Goal: Task Accomplishment & Management: Complete application form

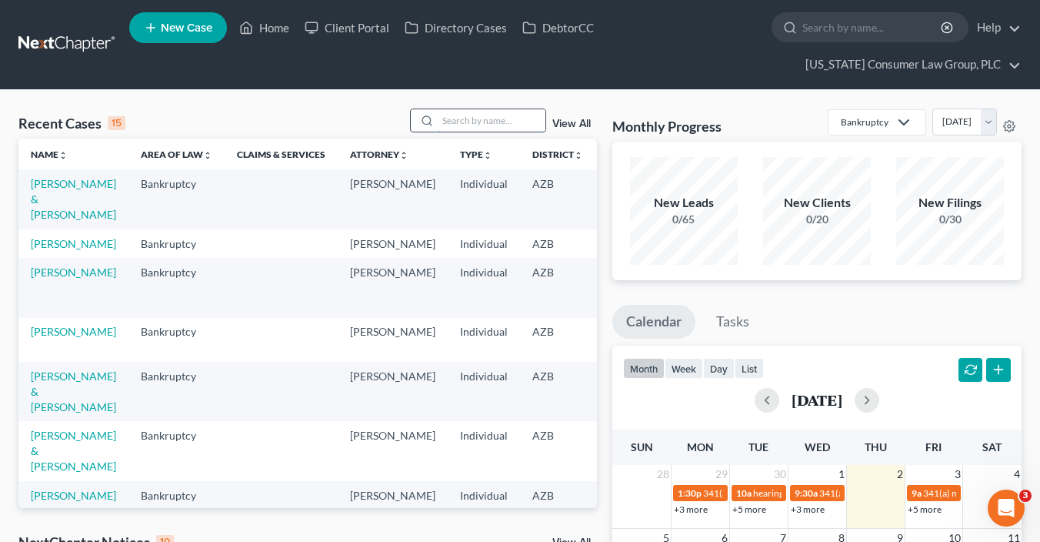
click at [497, 122] on input "search" at bounding box center [492, 120] width 108 height 22
type input "[PERSON_NAME]"
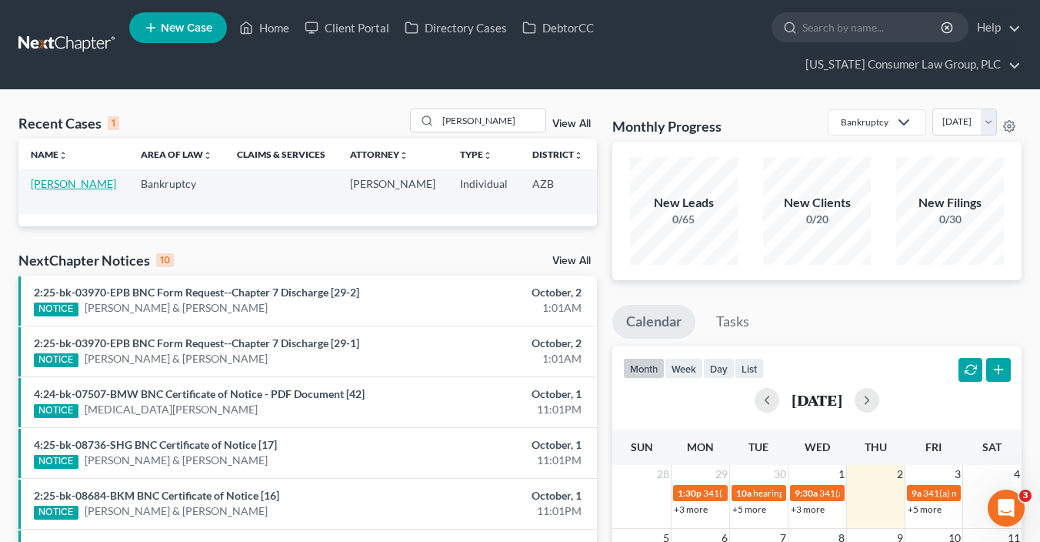
click at [44, 190] on link "[PERSON_NAME]" at bounding box center [73, 183] width 85 height 13
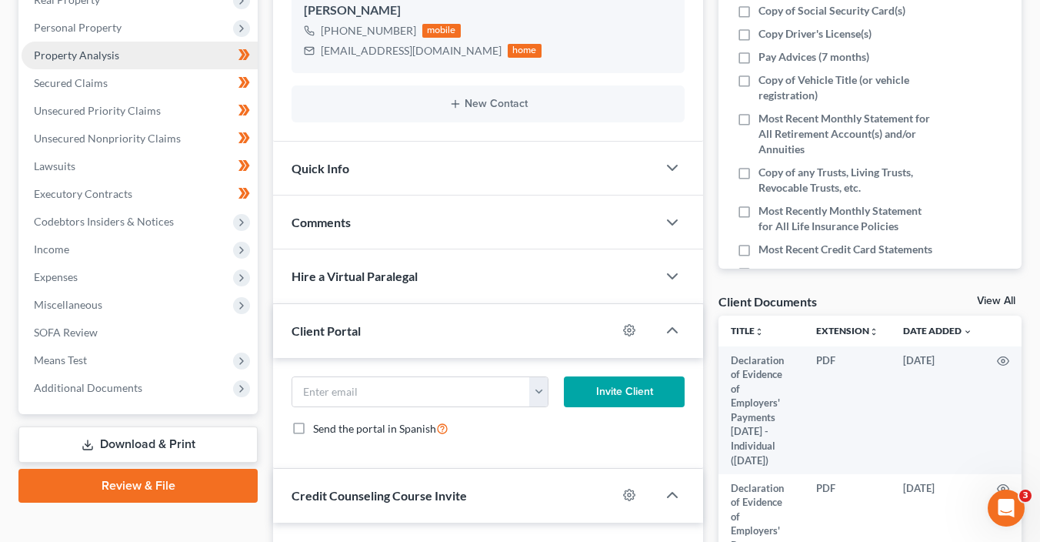
scroll to position [313, 0]
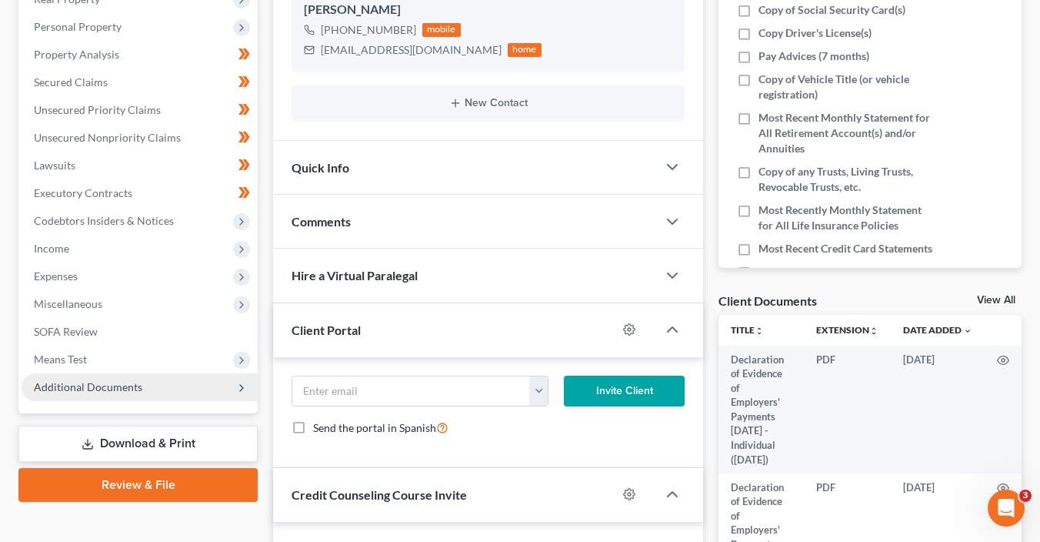
click at [172, 383] on span "Additional Documents" at bounding box center [140, 387] width 236 height 28
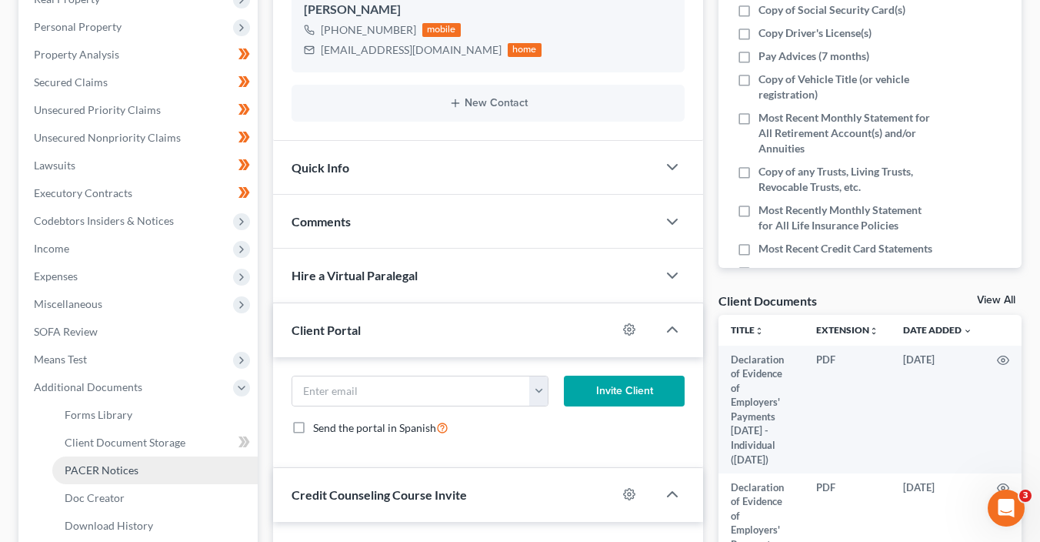
click at [159, 465] on link "PACER Notices" at bounding box center [154, 470] width 205 height 28
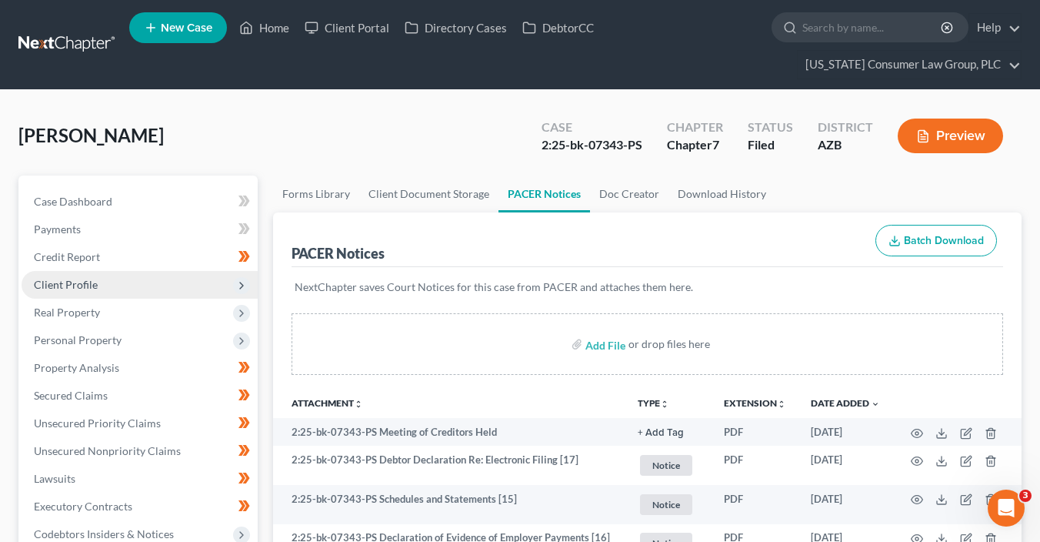
click at [78, 276] on span "Client Profile" at bounding box center [140, 285] width 236 height 28
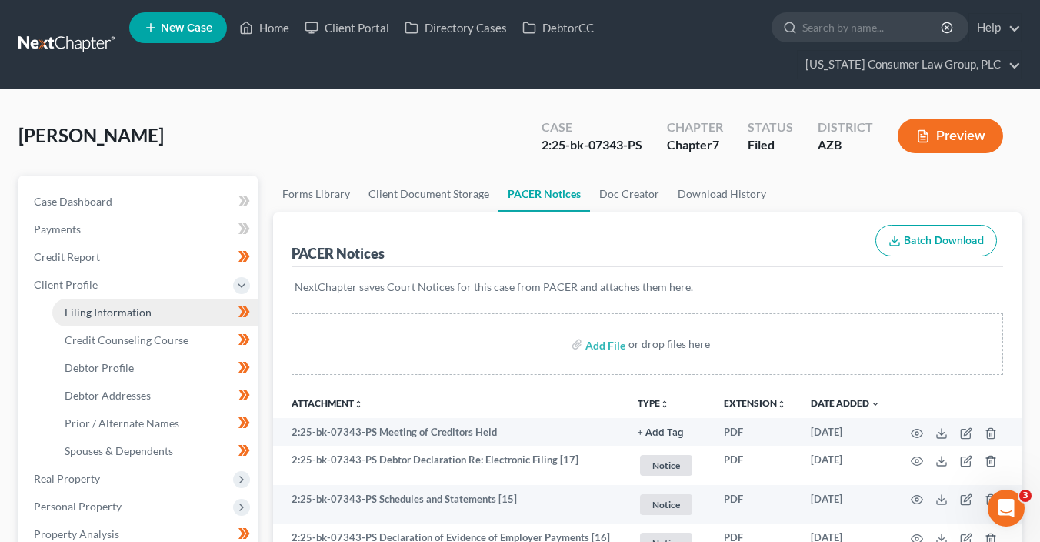
click at [138, 307] on span "Filing Information" at bounding box center [108, 311] width 87 height 13
select select "1"
select select "0"
select select "3"
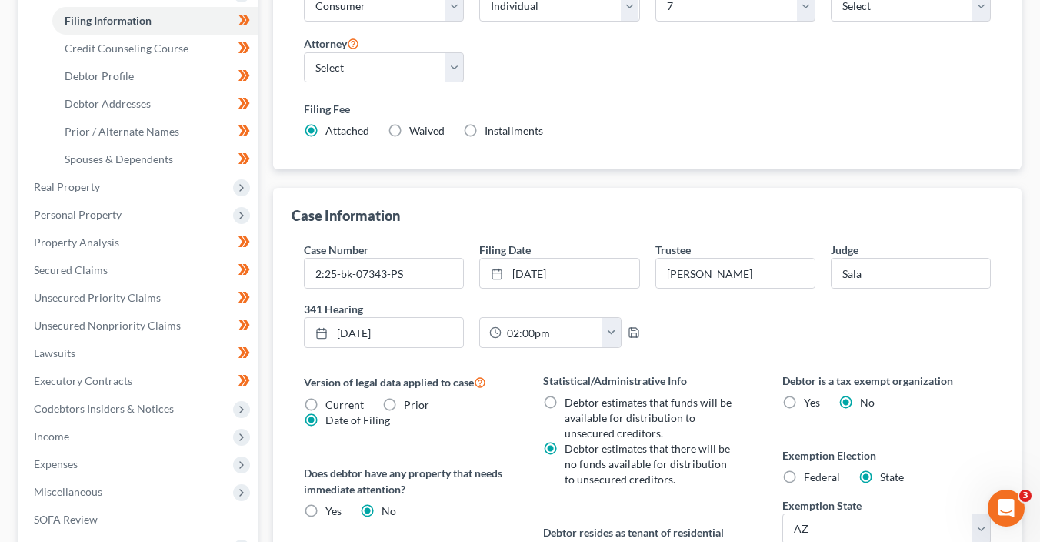
scroll to position [235, 0]
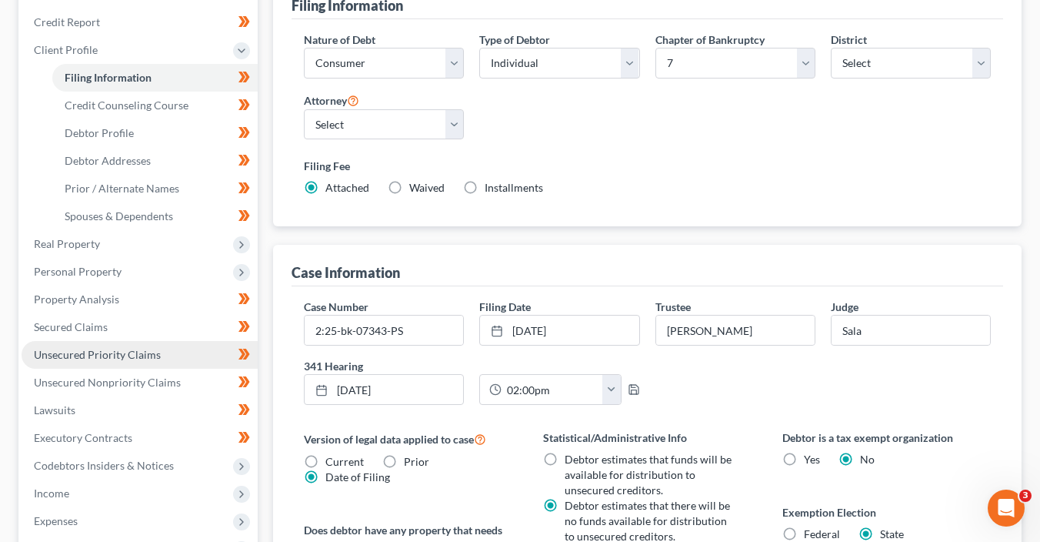
click at [118, 341] on link "Unsecured Priority Claims" at bounding box center [140, 355] width 236 height 28
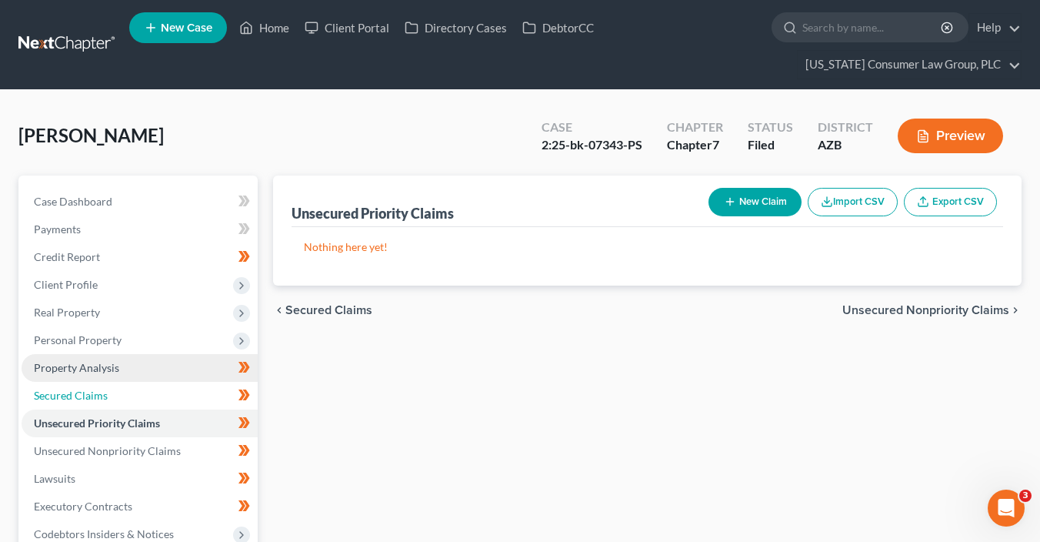
drag, startPoint x: 127, startPoint y: 389, endPoint x: 128, endPoint y: 375, distance: 13.9
click at [128, 389] on link "Secured Claims" at bounding box center [140, 396] width 236 height 28
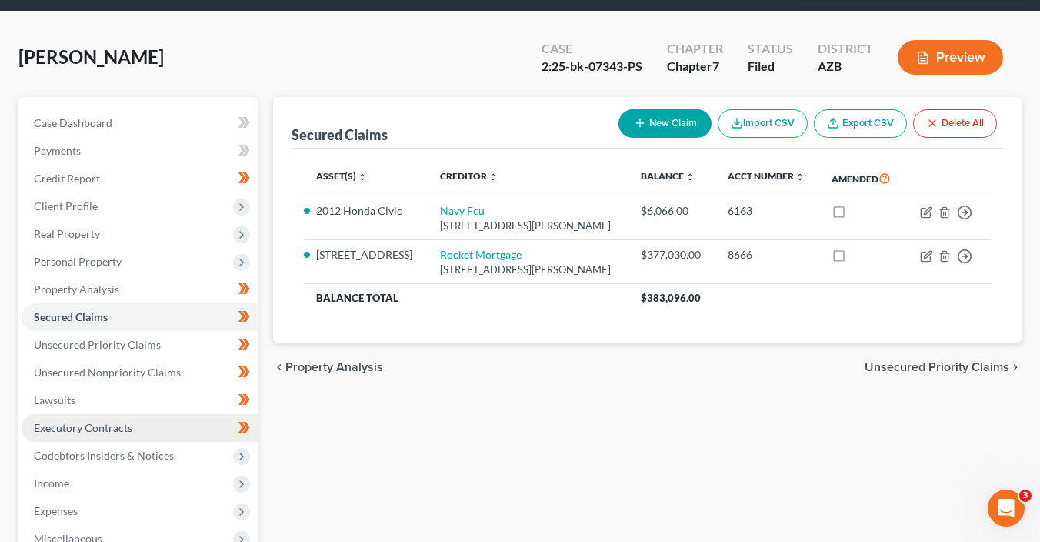
scroll to position [80, 0]
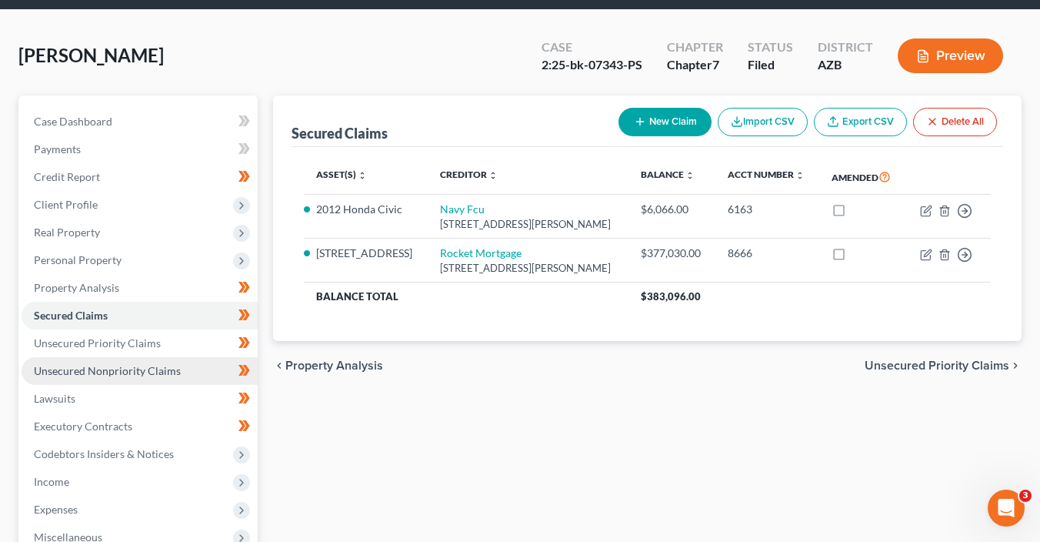
click at [111, 362] on link "Unsecured Nonpriority Claims" at bounding box center [140, 371] width 236 height 28
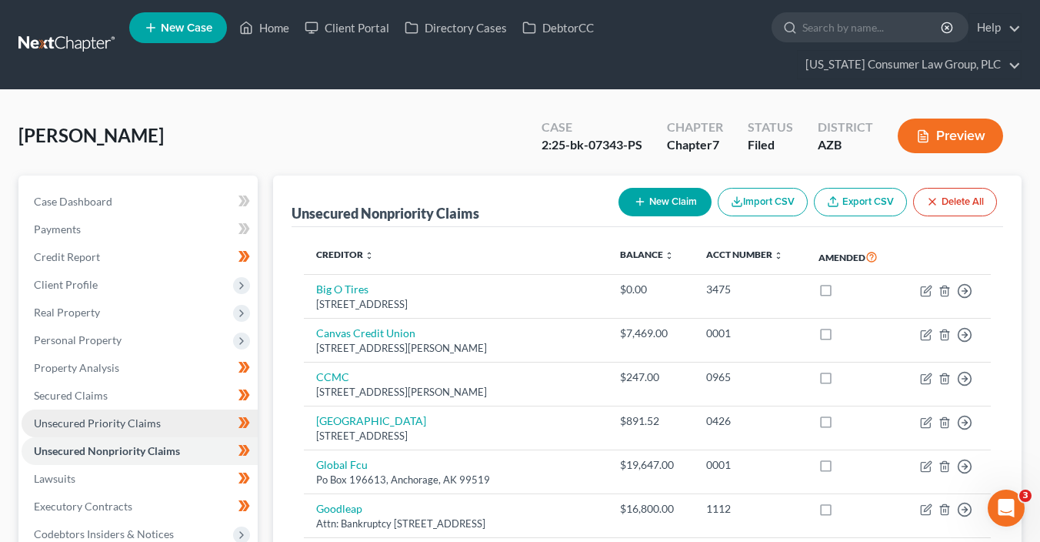
click at [72, 422] on span "Unsecured Priority Claims" at bounding box center [97, 422] width 127 height 13
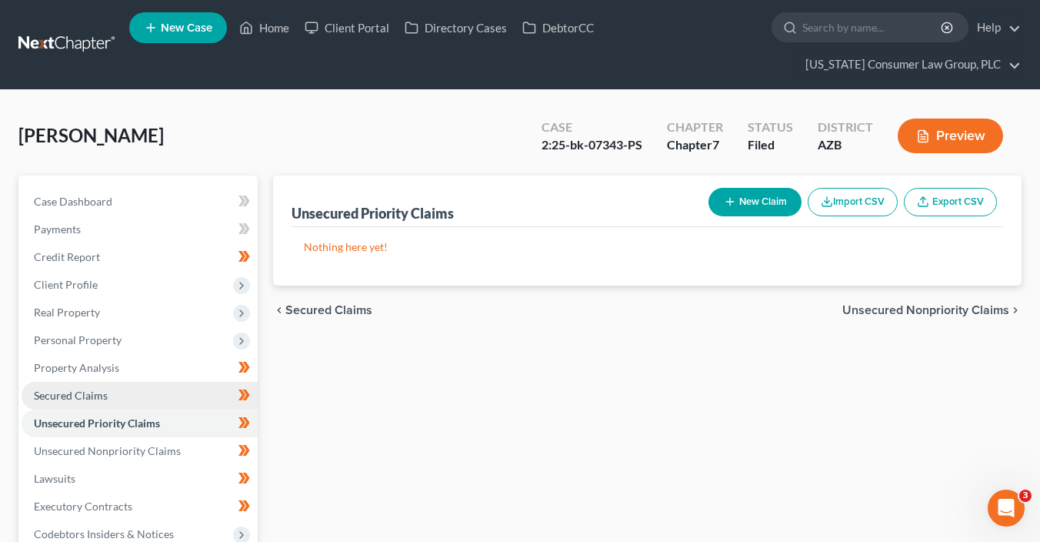
click at [83, 392] on span "Secured Claims" at bounding box center [71, 394] width 74 height 13
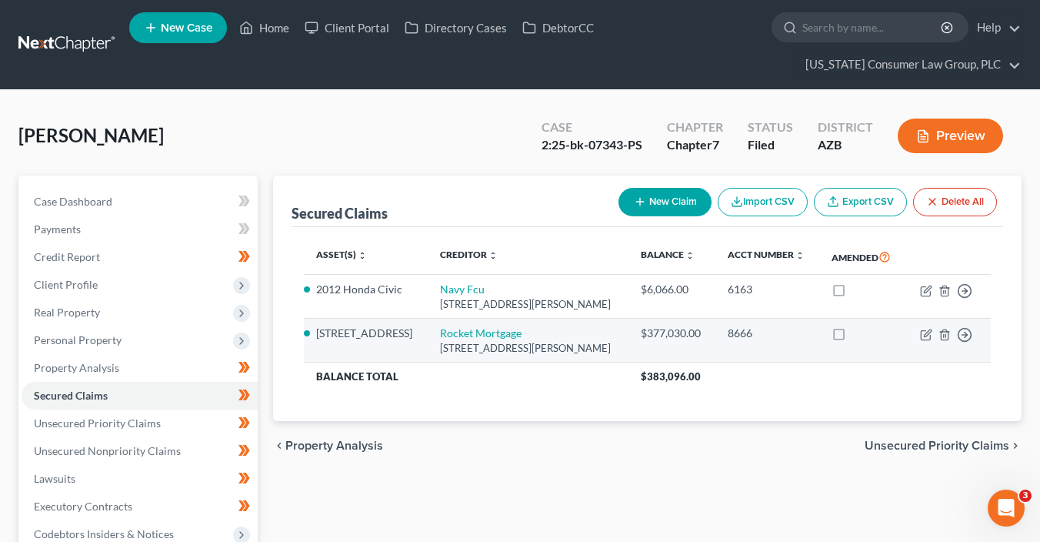
scroll to position [2, 0]
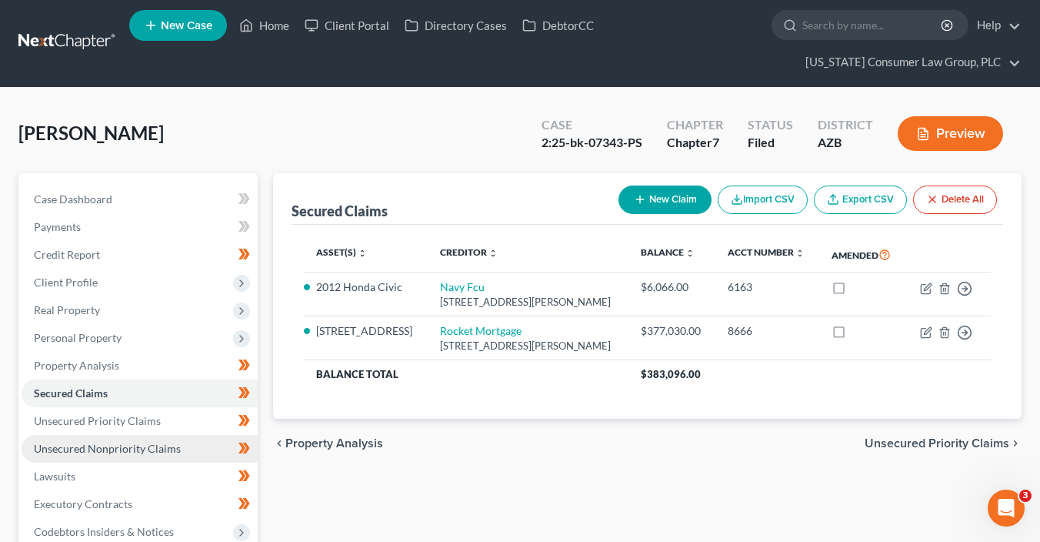
click at [148, 443] on span "Unsecured Nonpriority Claims" at bounding box center [107, 448] width 147 height 13
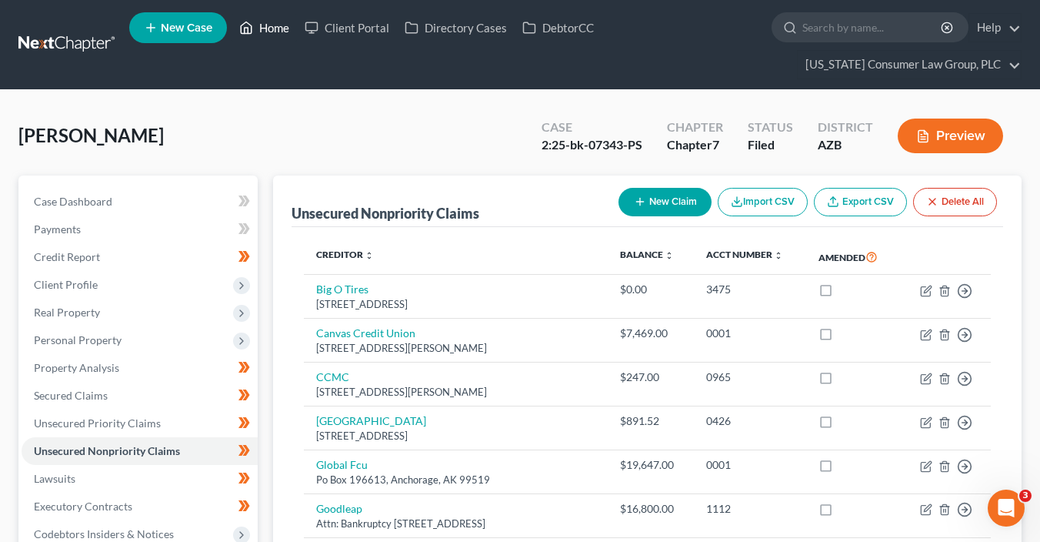
click at [263, 28] on link "Home" at bounding box center [264, 28] width 65 height 28
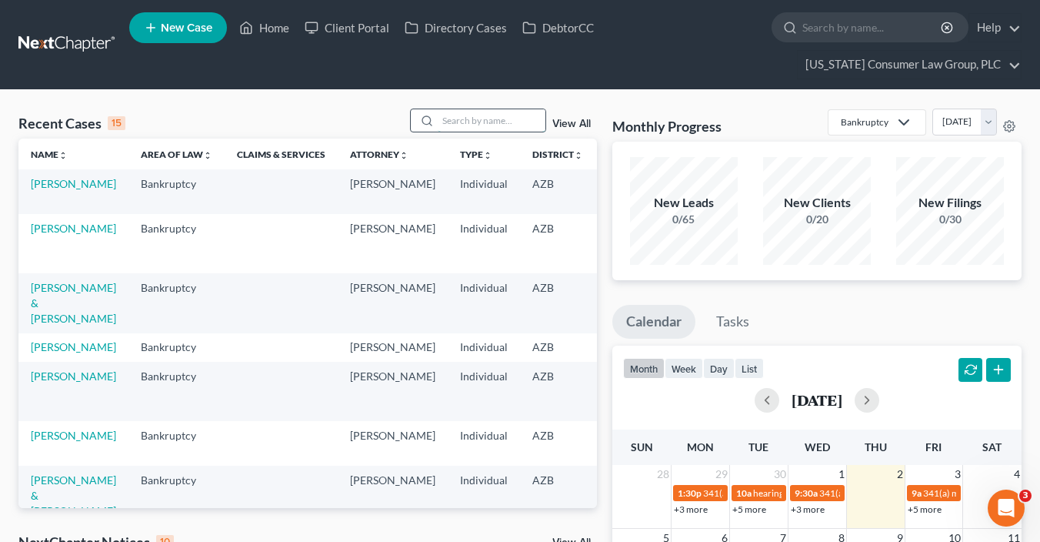
click at [488, 119] on input "search" at bounding box center [492, 120] width 108 height 22
click at [482, 116] on input "search" at bounding box center [492, 120] width 108 height 22
type input "pamela"
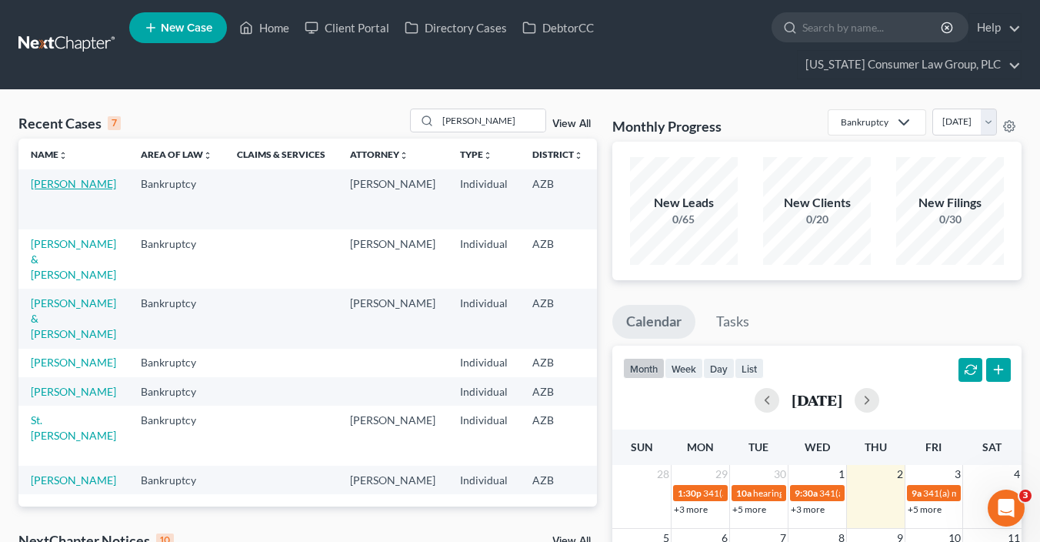
click at [52, 190] on link "Scott, Pamela" at bounding box center [73, 183] width 85 height 13
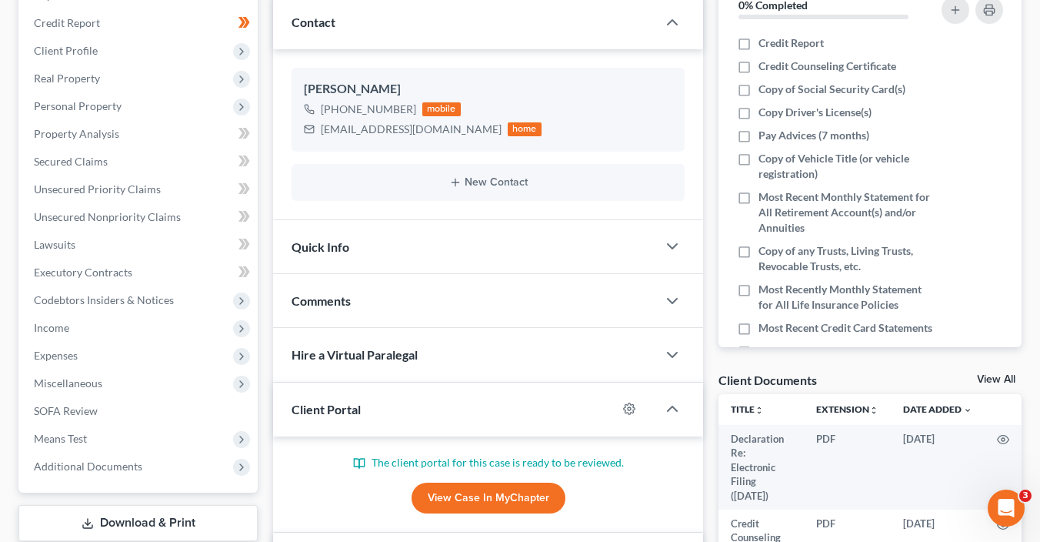
scroll to position [252, 0]
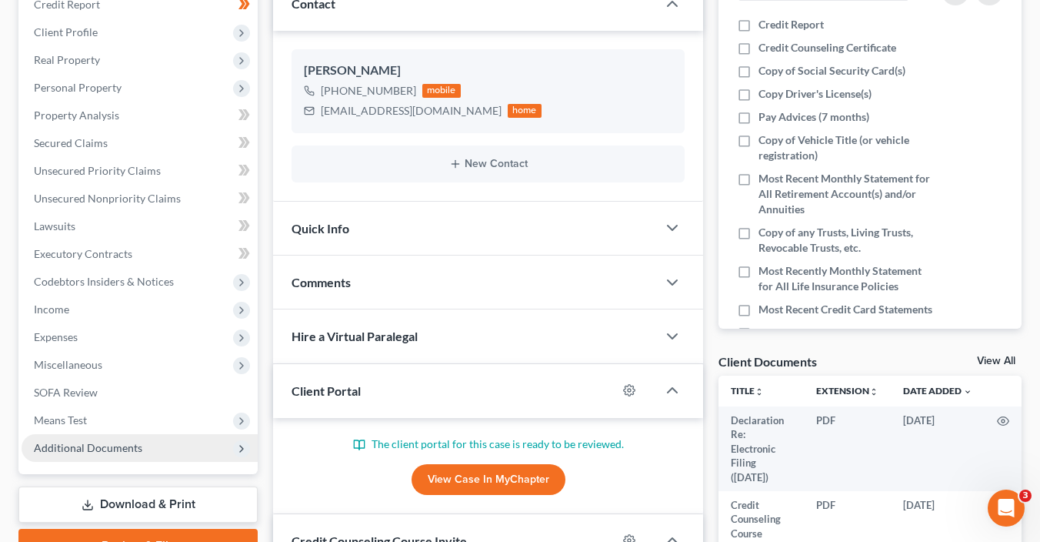
click at [112, 445] on span "Additional Documents" at bounding box center [88, 447] width 108 height 13
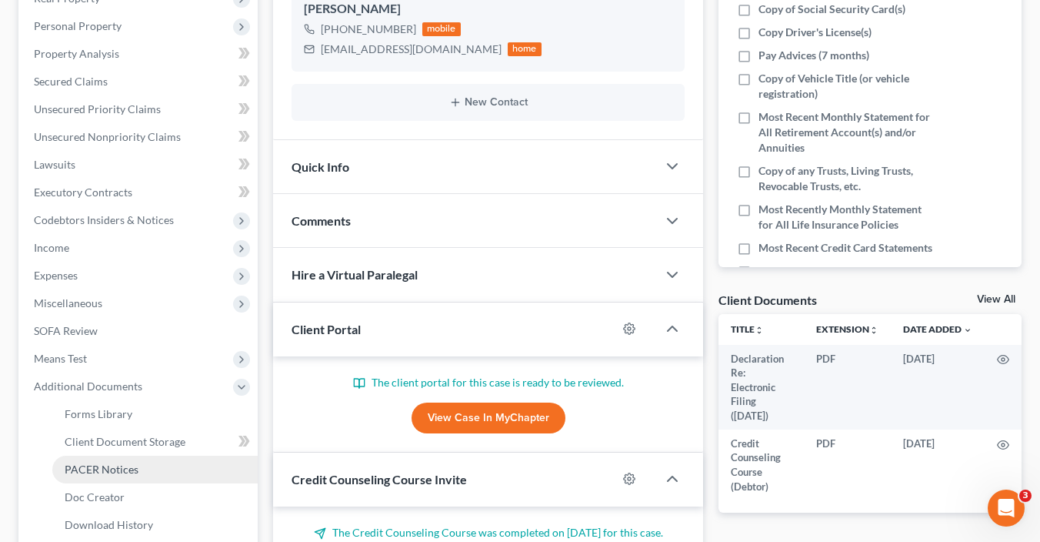
click at [135, 475] on link "PACER Notices" at bounding box center [154, 469] width 205 height 28
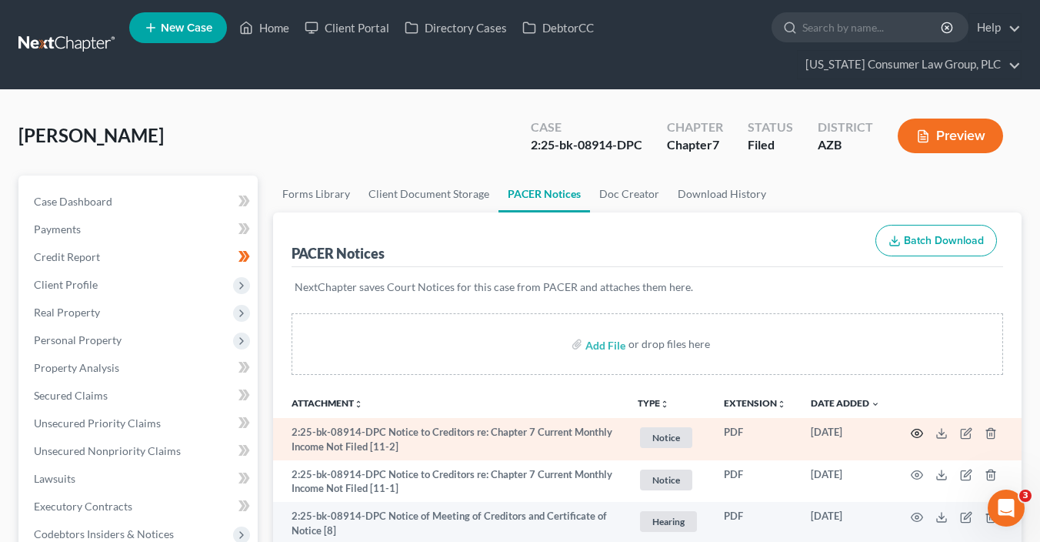
click at [916, 432] on circle "button" at bounding box center [916, 433] width 3 height 3
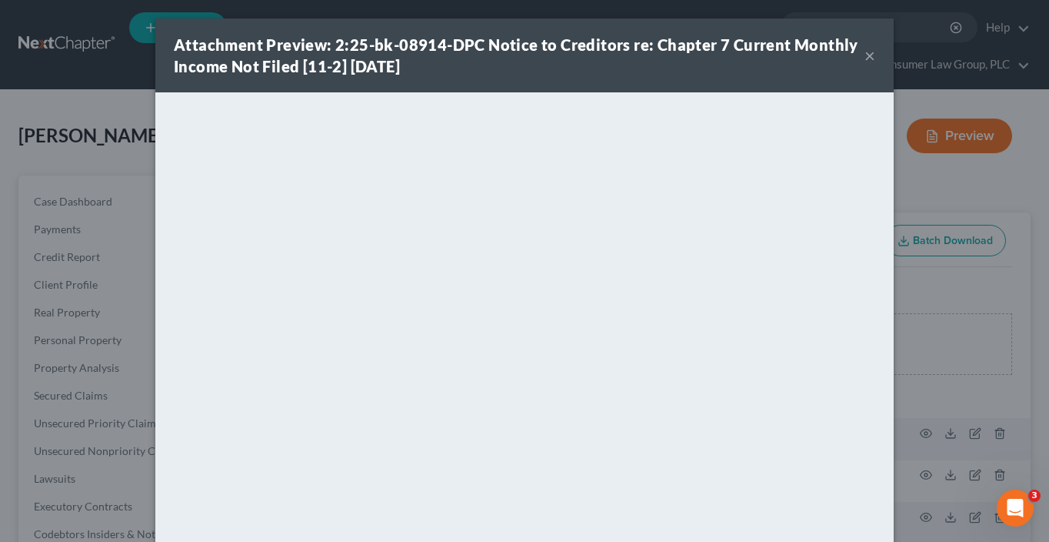
click at [865, 58] on button "×" at bounding box center [870, 55] width 11 height 18
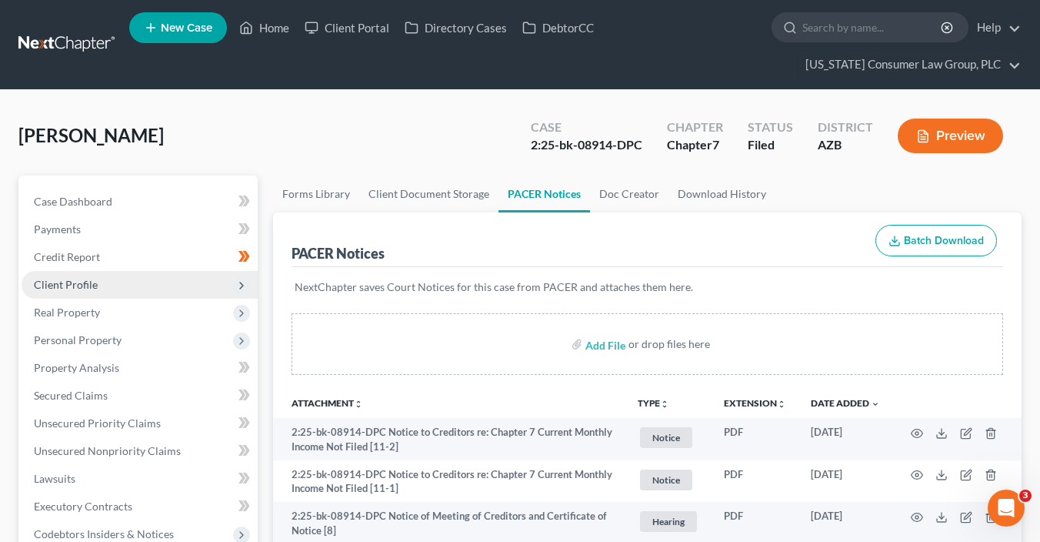
click at [114, 282] on span "Client Profile" at bounding box center [140, 285] width 236 height 28
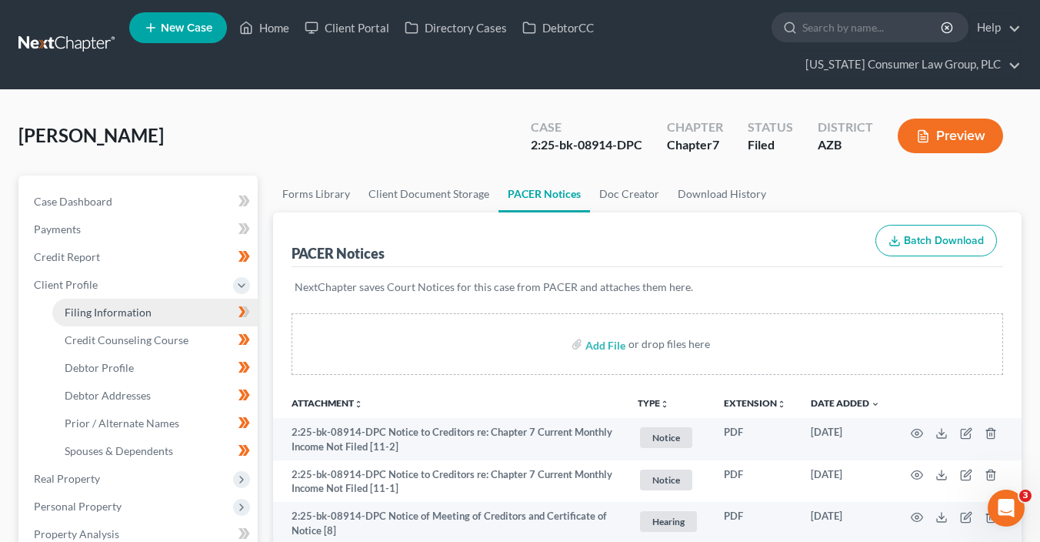
click at [195, 309] on link "Filing Information" at bounding box center [154, 312] width 205 height 28
select select "1"
select select "0"
select select "4"
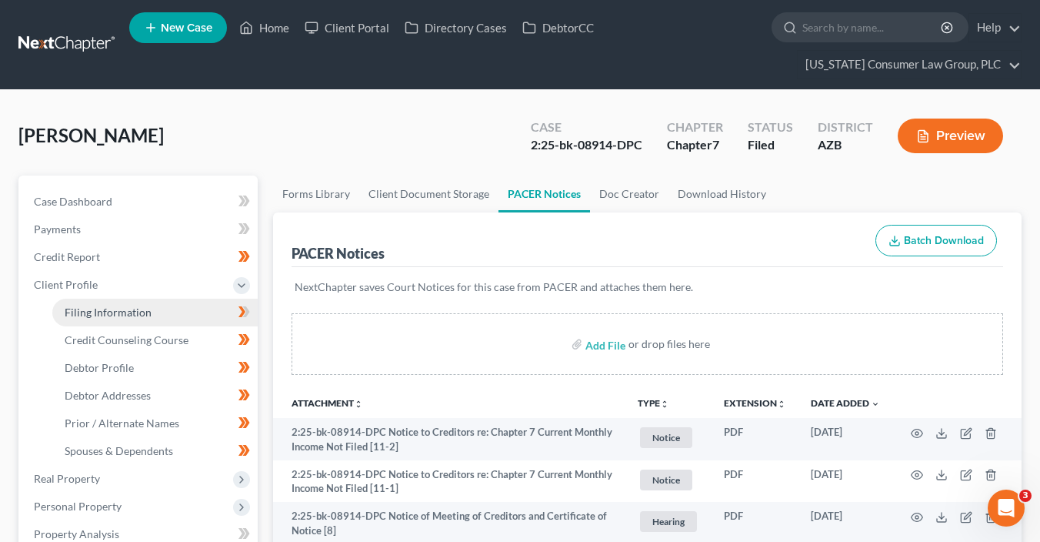
select select "0"
select select "3"
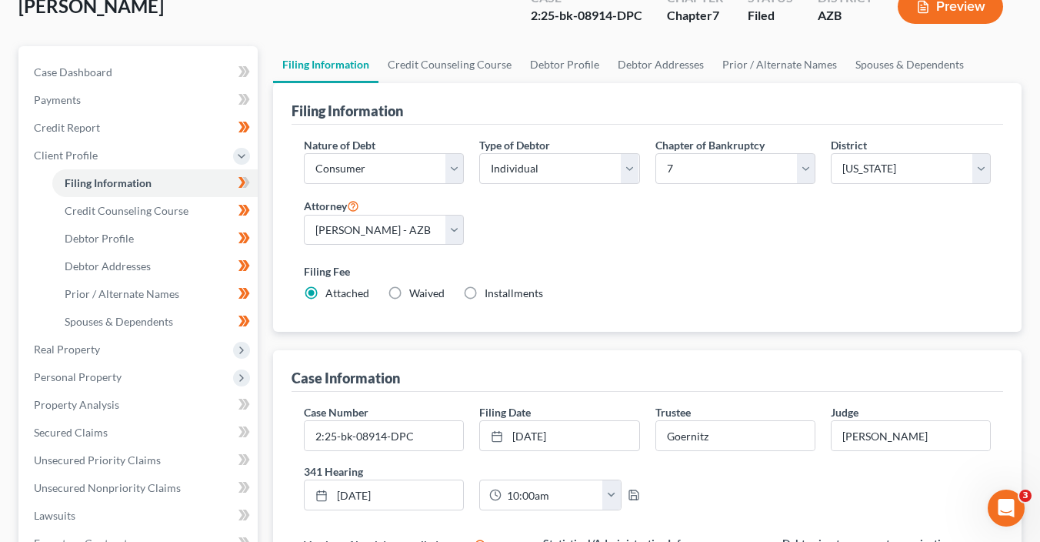
scroll to position [158, 0]
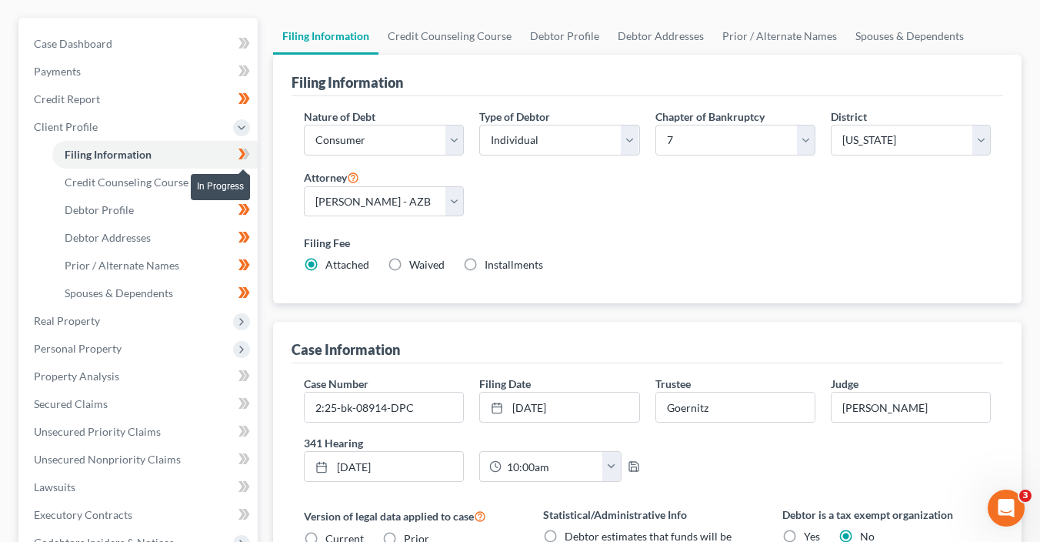
click at [250, 156] on span at bounding box center [244, 156] width 27 height 23
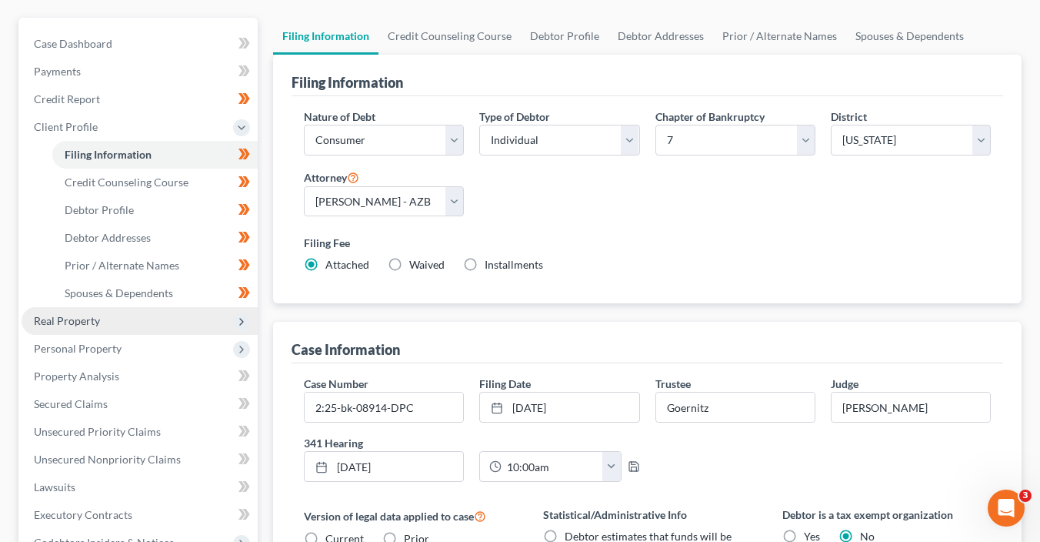
click at [148, 318] on span "Real Property" at bounding box center [140, 321] width 236 height 28
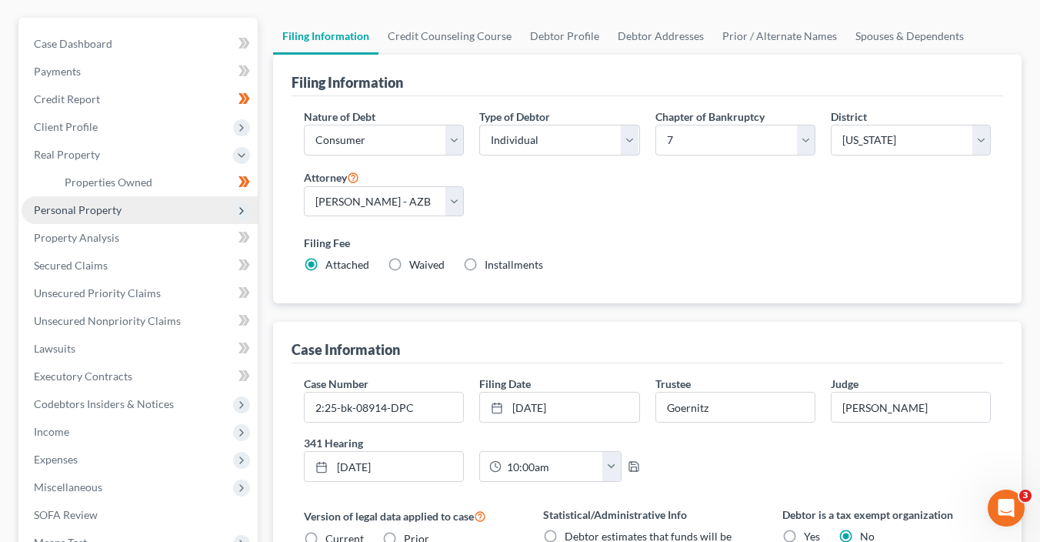
click at [185, 216] on span "Personal Property" at bounding box center [140, 210] width 236 height 28
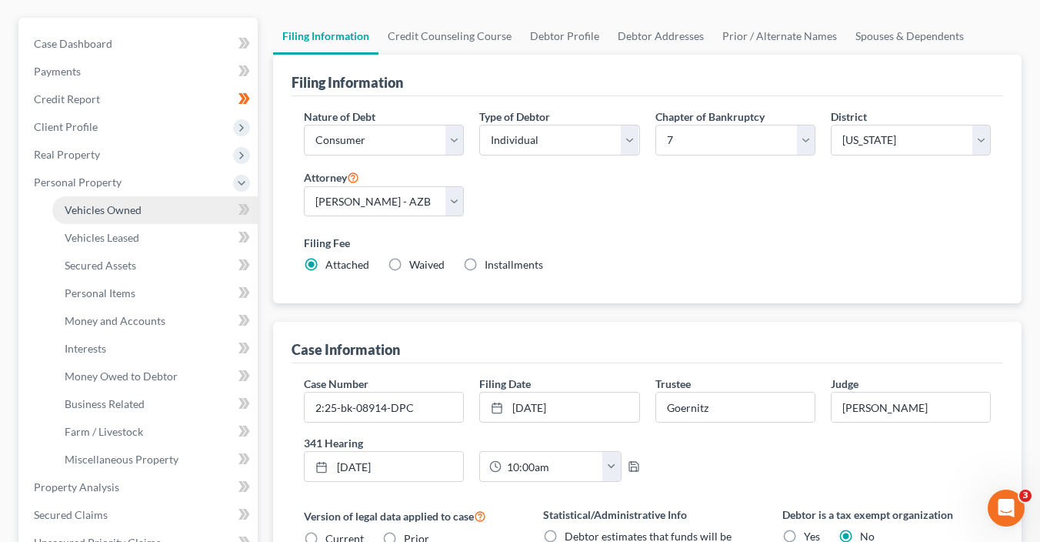
click at [185, 210] on link "Vehicles Owned" at bounding box center [154, 210] width 205 height 28
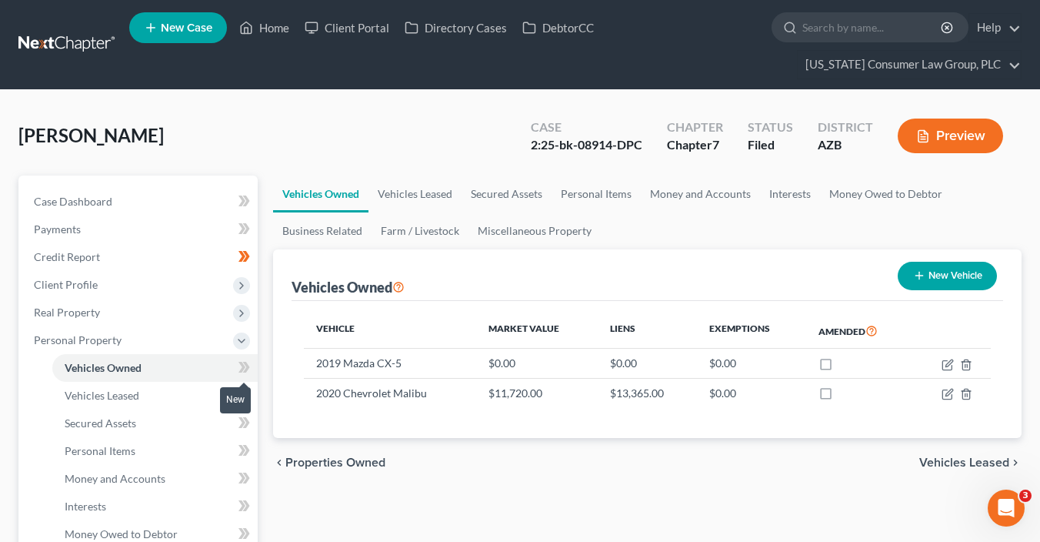
click at [235, 368] on span at bounding box center [244, 369] width 27 height 23
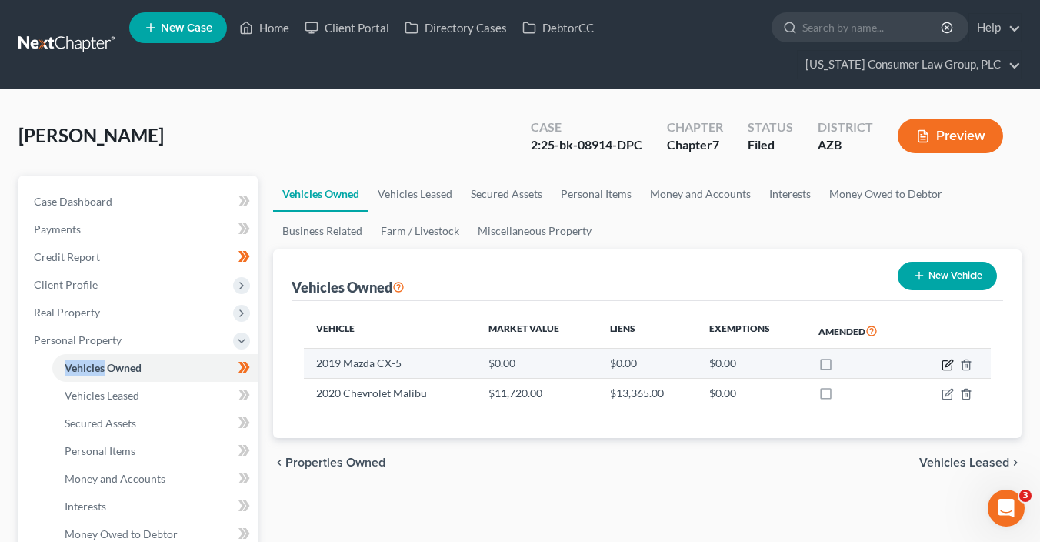
click at [942, 361] on icon "button" at bounding box center [946, 364] width 9 height 9
select select "0"
select select "7"
select select "3"
select select "0"
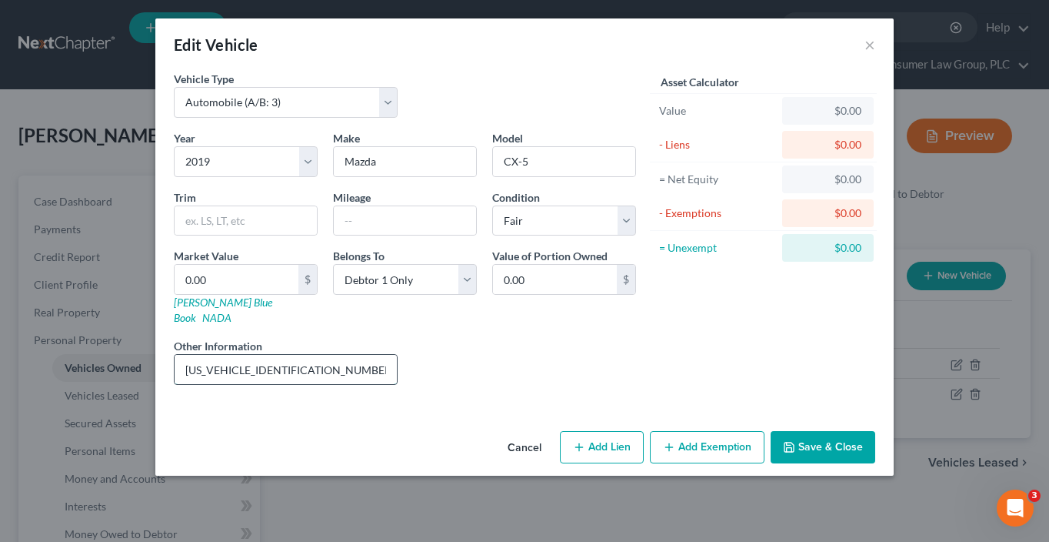
click at [320, 358] on input "JM3KFACM2K1579721" at bounding box center [286, 369] width 222 height 29
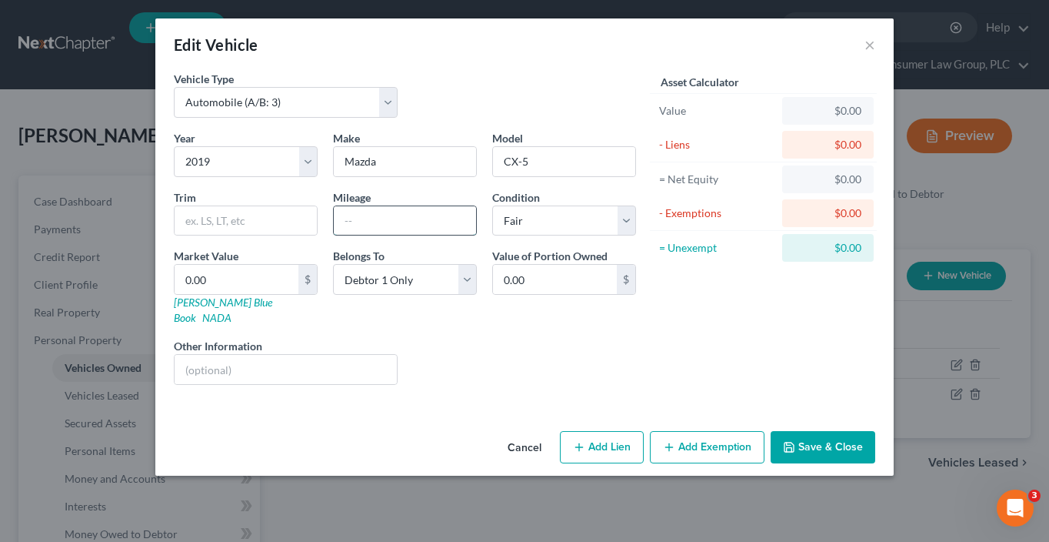
click at [428, 217] on input "text" at bounding box center [405, 220] width 142 height 29
type input "86000"
click at [200, 301] on link "Kelly Blue Book" at bounding box center [223, 309] width 98 height 28
click at [260, 272] on input "0.00" at bounding box center [237, 279] width 124 height 29
type input "1"
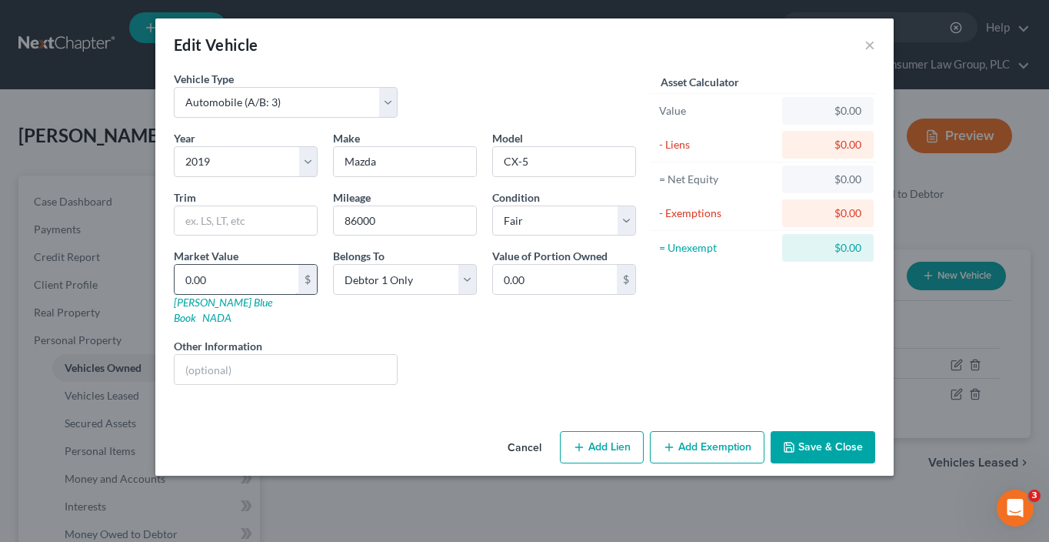
type input "1.00"
type input "12"
type input "12.00"
type input "121"
type input "121.00"
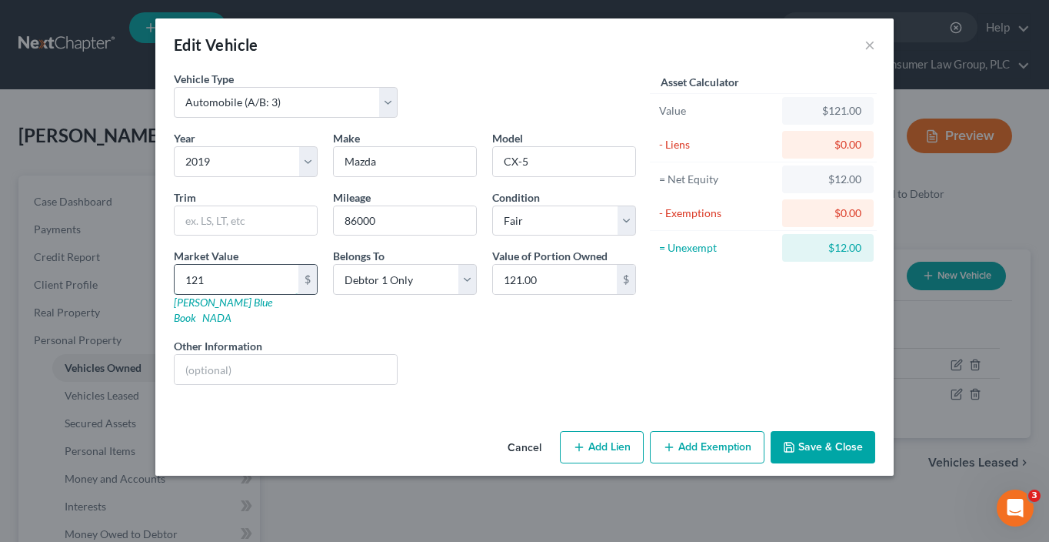
type input "1215"
type input "1,215.00"
type input "1,2152"
type input "12,152.00"
type input "12,152"
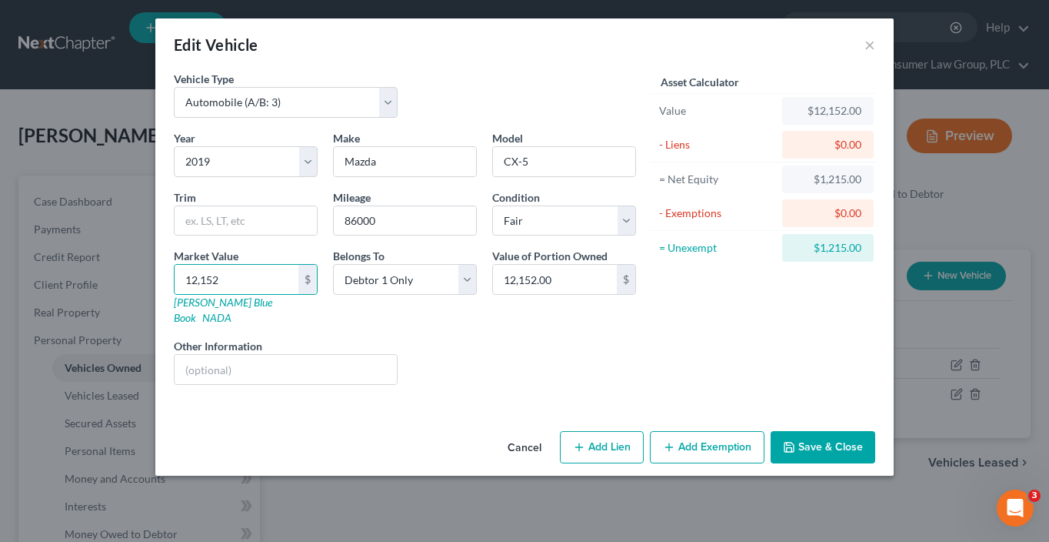
click at [798, 431] on button "Save & Close" at bounding box center [823, 447] width 105 height 32
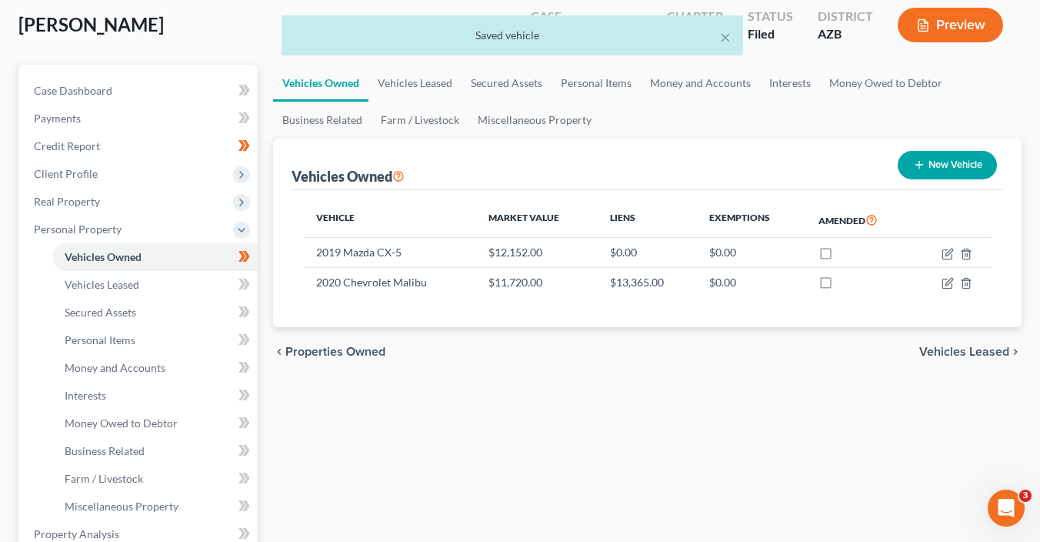
scroll to position [161, 0]
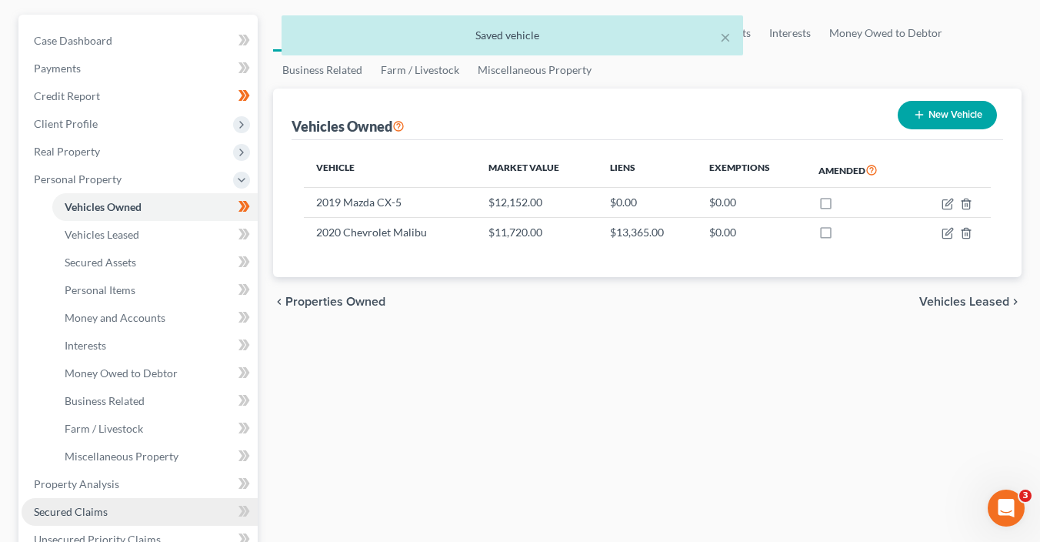
click at [98, 506] on span "Secured Claims" at bounding box center [71, 511] width 74 height 13
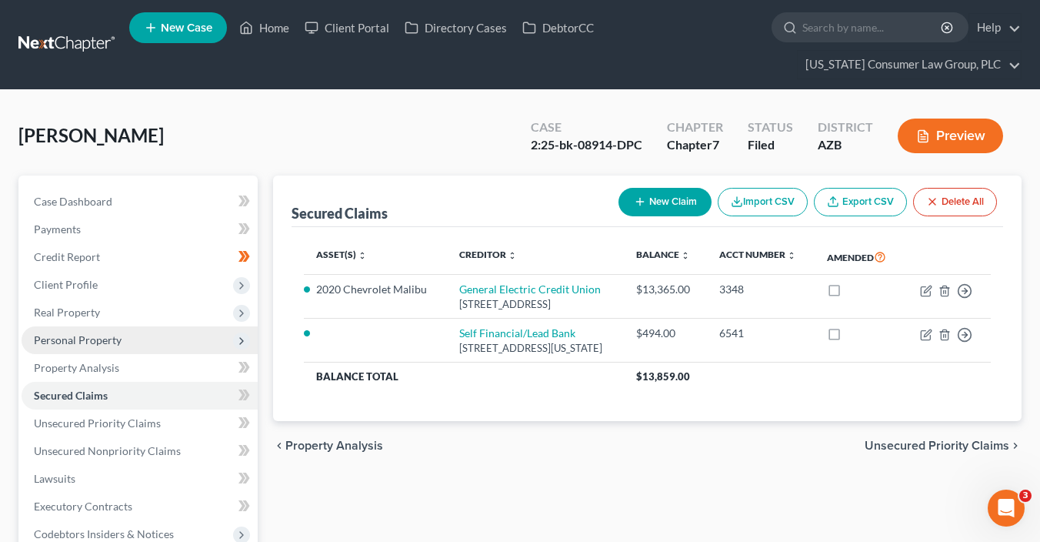
click at [99, 341] on span "Personal Property" at bounding box center [78, 339] width 88 height 13
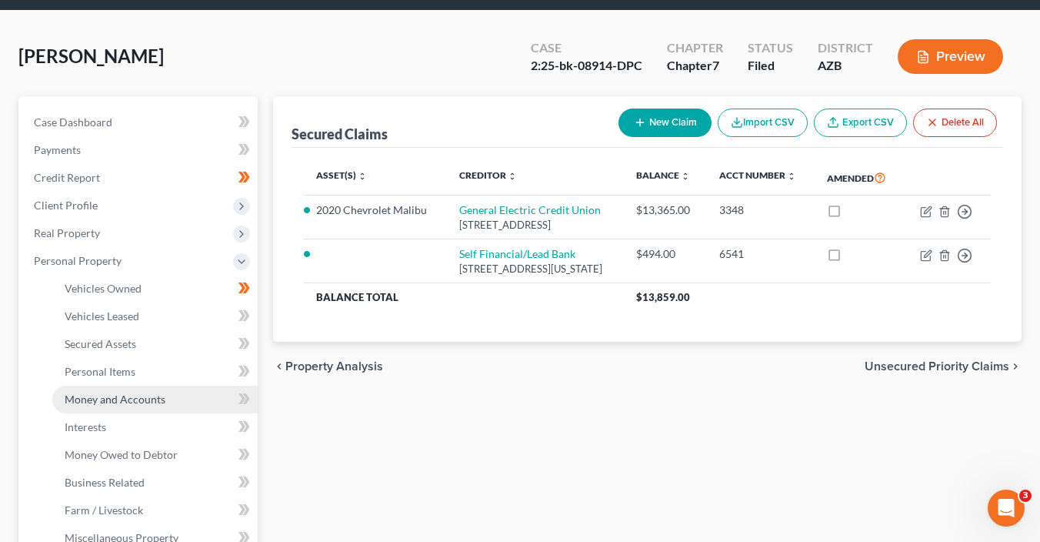
click at [145, 385] on link "Money and Accounts" at bounding box center [154, 399] width 205 height 28
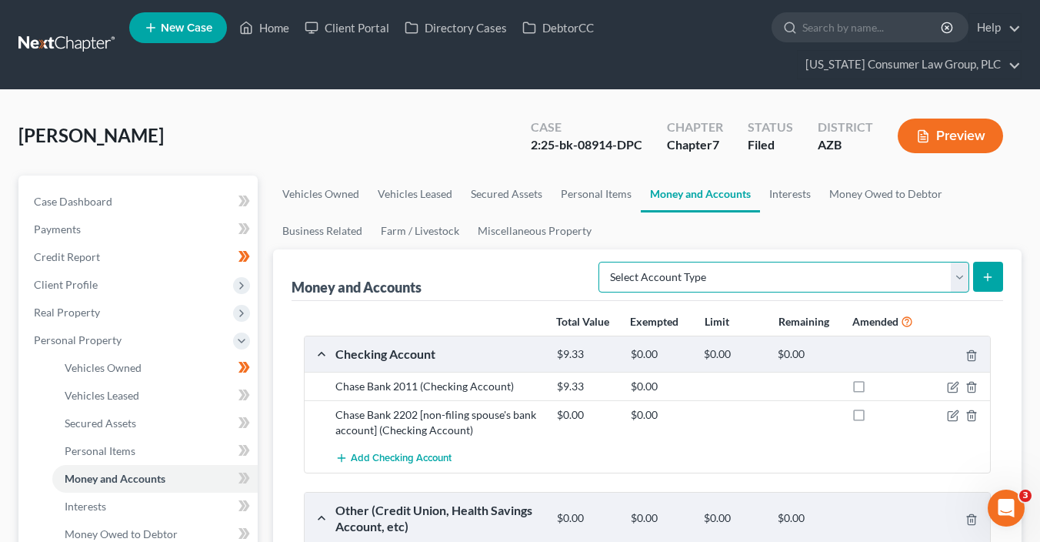
click at [847, 276] on select "Select Account Type Brokerage (A/B: 18, SOFA: 20) Cash on Hand (A/B: 16) Certif…" at bounding box center [783, 277] width 371 height 31
select select "security_deposits"
click at [603, 262] on select "Select Account Type Brokerage (A/B: 18, SOFA: 20) Cash on Hand (A/B: 16) Certif…" at bounding box center [783, 277] width 371 height 31
click at [990, 279] on icon "submit" at bounding box center [987, 277] width 12 height 12
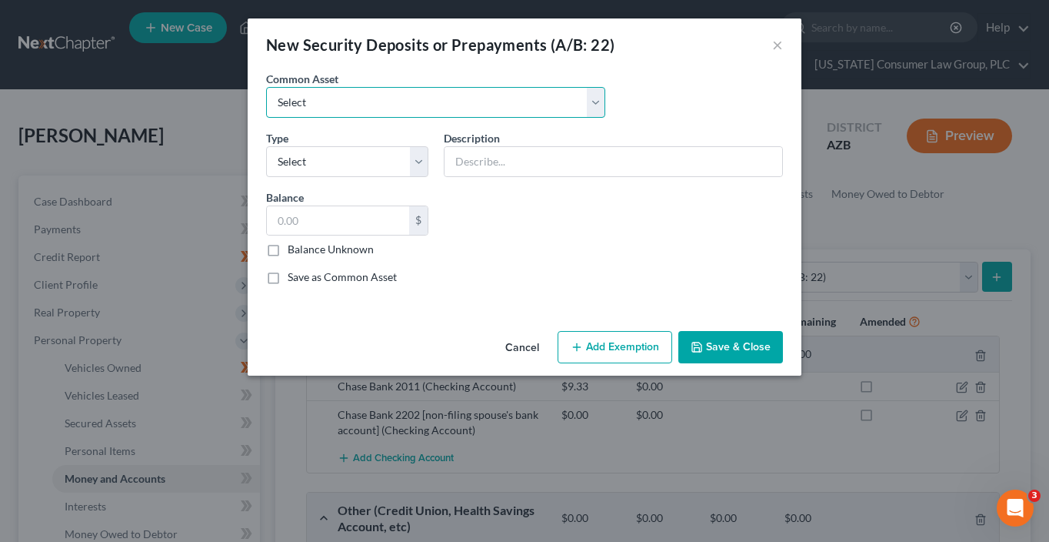
click at [438, 99] on select "Select Security Deposit" at bounding box center [435, 102] width 339 height 31
select select "0"
click at [266, 87] on select "Select Security Deposit" at bounding box center [435, 102] width 339 height 31
type input "Security Deposit"
type input "2,000.00"
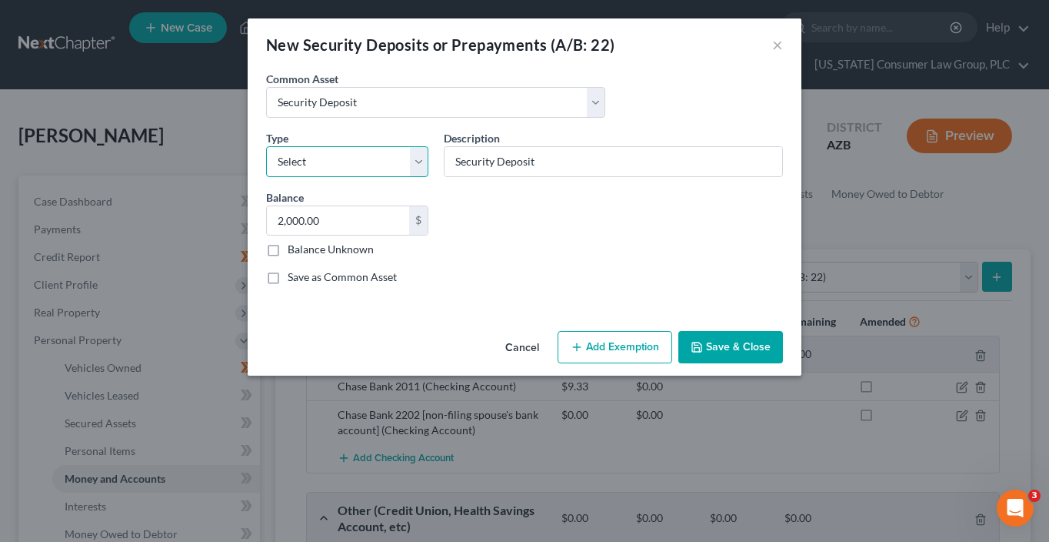
click at [349, 168] on select "Select Electric Gas Heating Oil Security Deposit On Rental Unit Prepaid Rent Te…" at bounding box center [347, 161] width 162 height 31
select select "8"
click at [266, 146] on select "Select Electric Gas Heating Oil Security Deposit On Rental Unit Prepaid Rent Te…" at bounding box center [347, 161] width 162 height 31
click at [587, 175] on input "Security Deposit" at bounding box center [614, 161] width 338 height 29
type input "Security Deposit for Secured Credit Card"
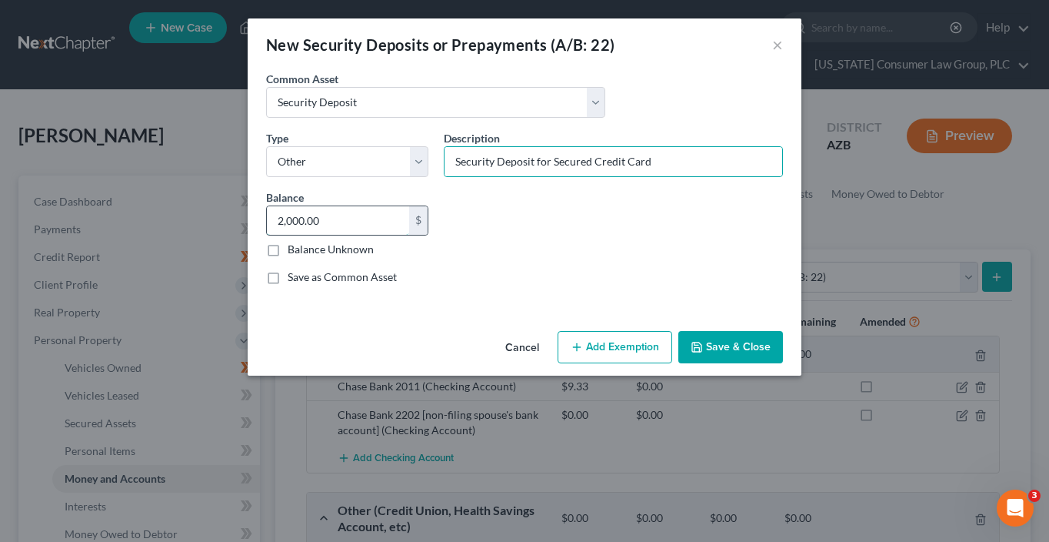
click at [340, 222] on input "2,000.00" at bounding box center [338, 220] width 142 height 29
type input "400"
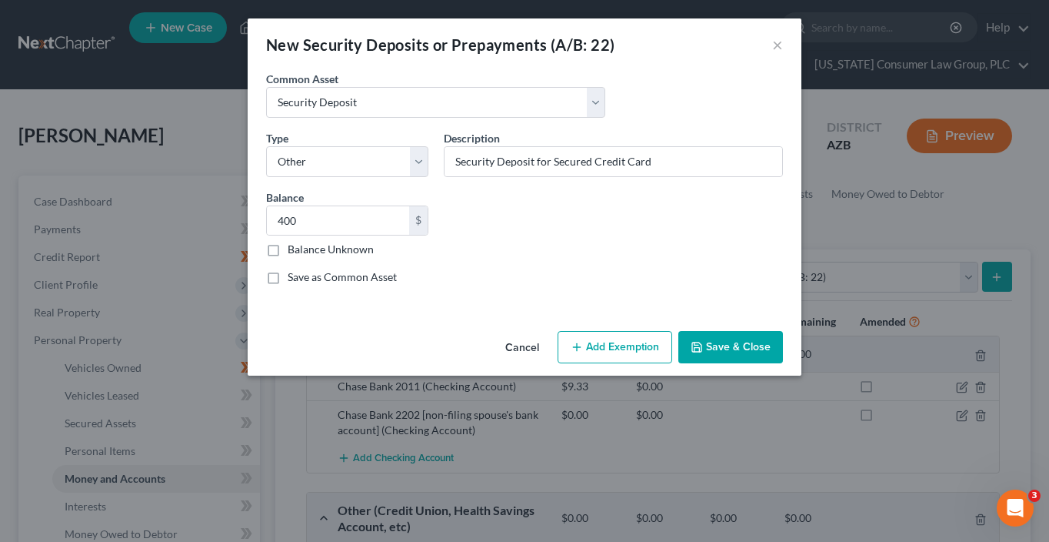
click at [725, 336] on button "Save & Close" at bounding box center [730, 347] width 105 height 32
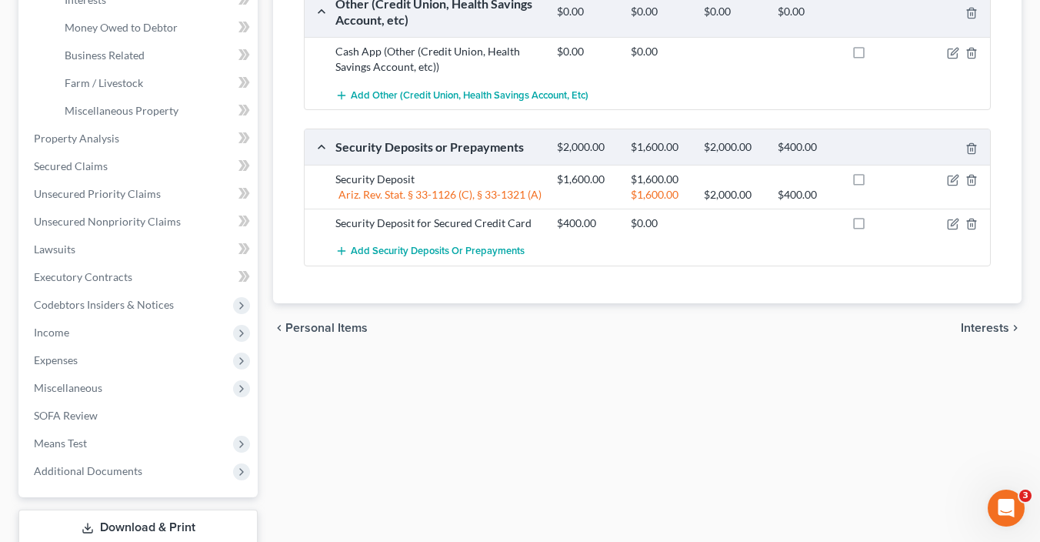
scroll to position [522, 0]
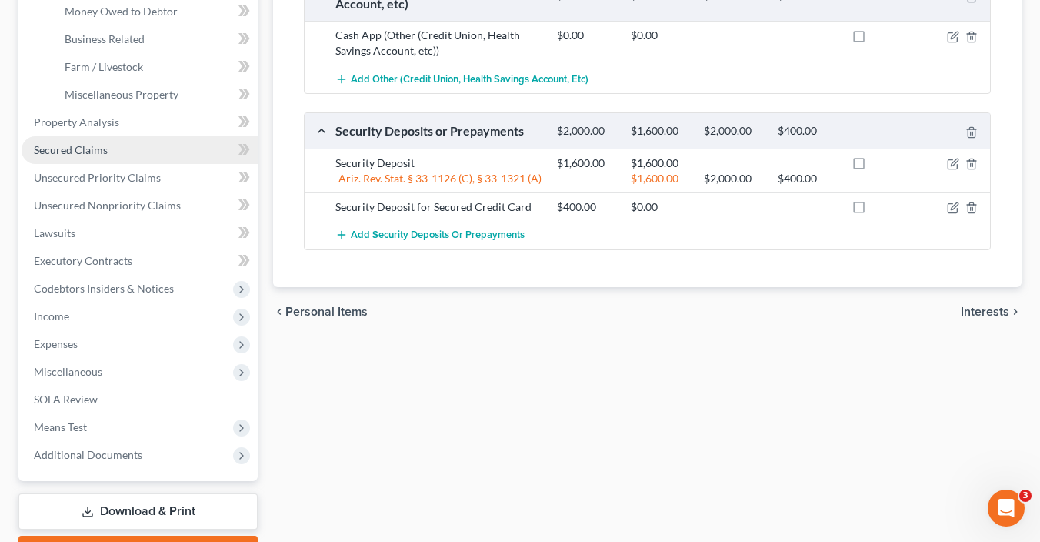
click at [116, 149] on link "Secured Claims" at bounding box center [140, 150] width 236 height 28
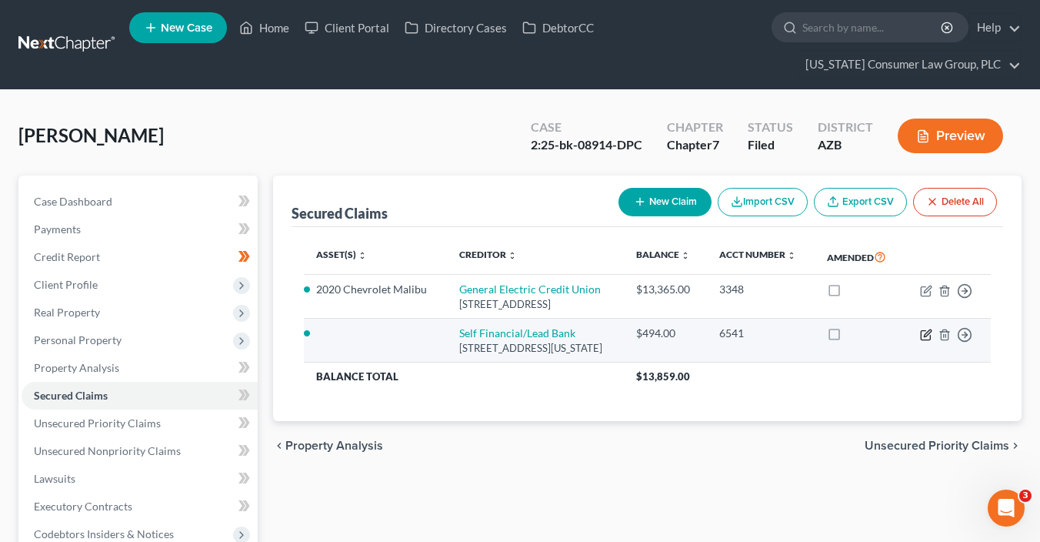
click at [928, 341] on icon "button" at bounding box center [926, 334] width 12 height 12
select select "26"
select select "0"
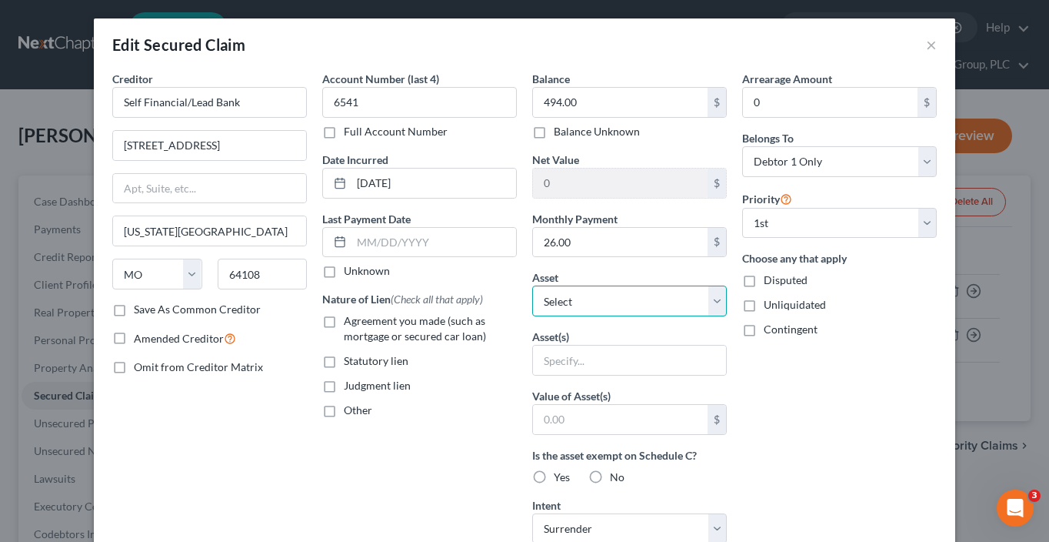
click at [556, 295] on select "Select Other Multiple Assets Chase Bank 2011 (Checking Account) - $9.33 2019 Ma…" at bounding box center [629, 300] width 195 height 31
select select "9"
click at [532, 285] on select "Select Other Multiple Assets Chase Bank 2011 (Checking Account) - $9.33 2019 Ma…" at bounding box center [629, 300] width 195 height 31
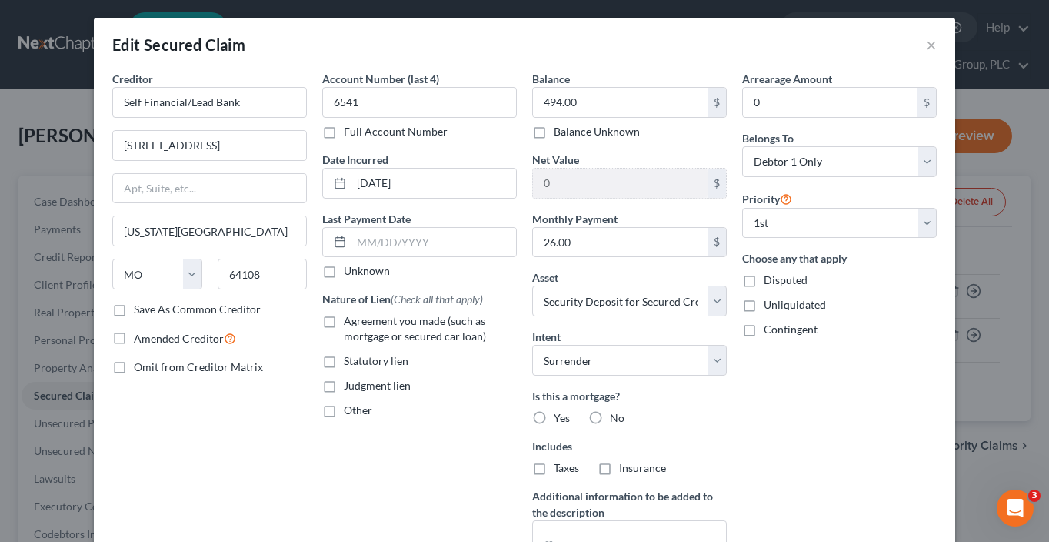
click at [374, 326] on label "Agreement you made (such as mortgage or secured car loan)" at bounding box center [430, 328] width 173 height 31
click at [360, 323] on input "Agreement you made (such as mortgage or secured car loan)" at bounding box center [355, 318] width 10 height 10
checkbox input "true"
click at [610, 414] on span "No" at bounding box center [617, 417] width 15 height 13
click at [616, 414] on input "No" at bounding box center [621, 415] width 10 height 10
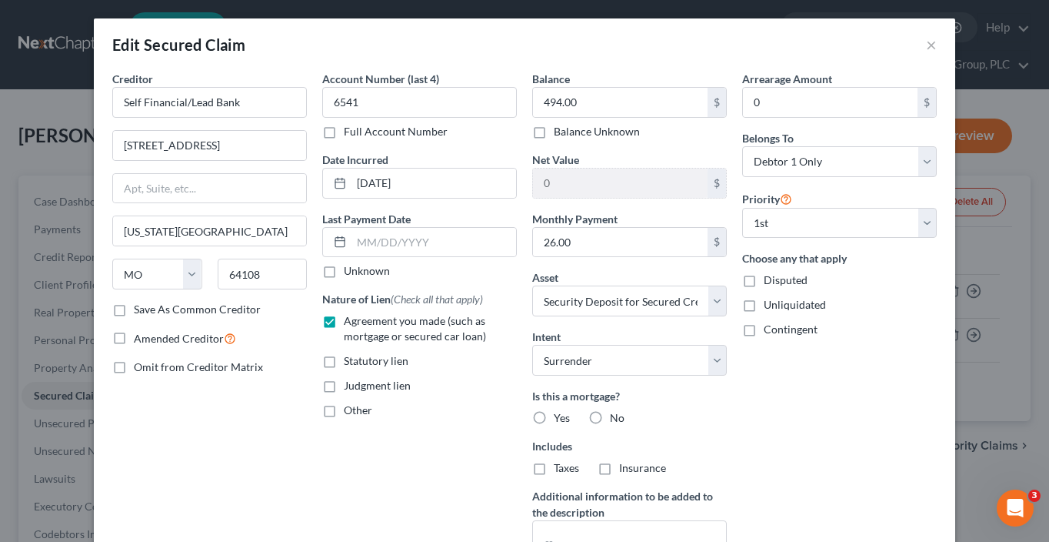
radio input "true"
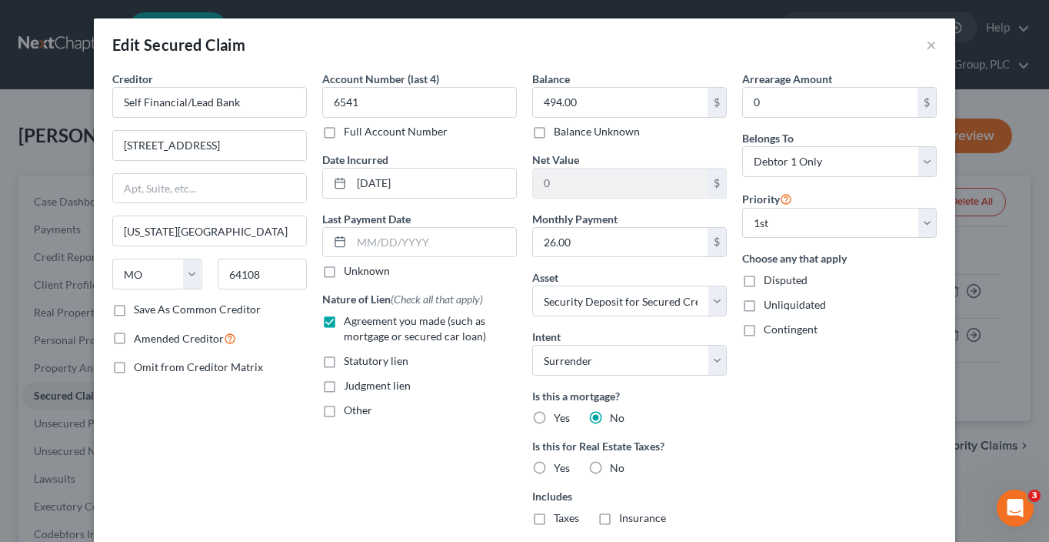
click at [610, 465] on label "No" at bounding box center [617, 467] width 15 height 15
click at [616, 465] on input "No" at bounding box center [621, 465] width 10 height 10
radio input "true"
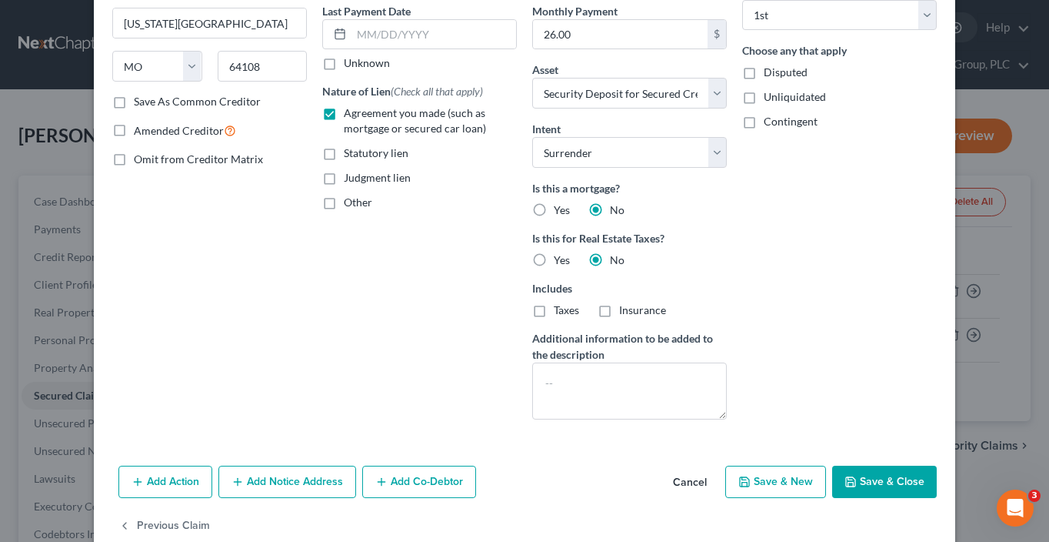
scroll to position [237, 0]
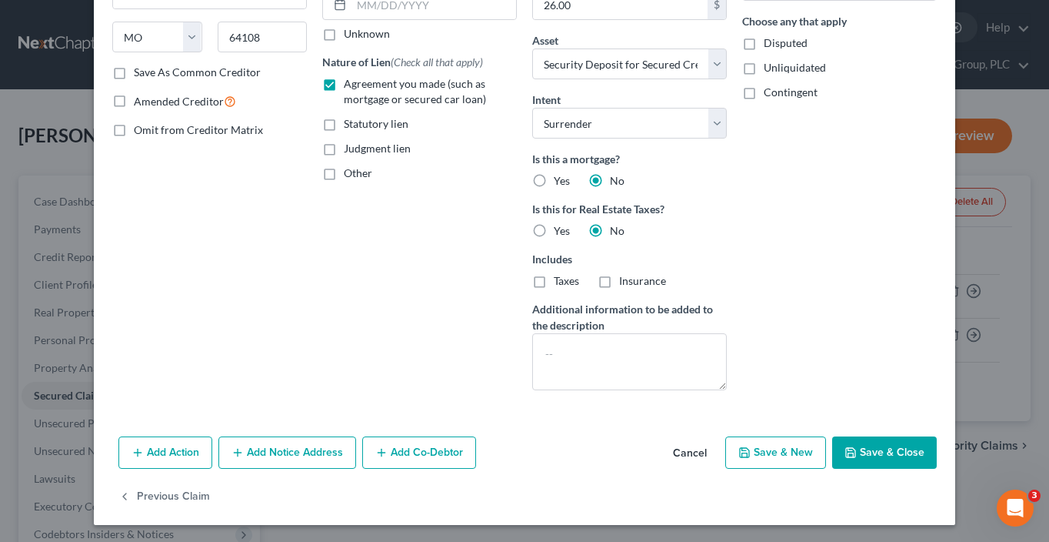
click at [871, 448] on button "Save & Close" at bounding box center [884, 452] width 105 height 32
select select
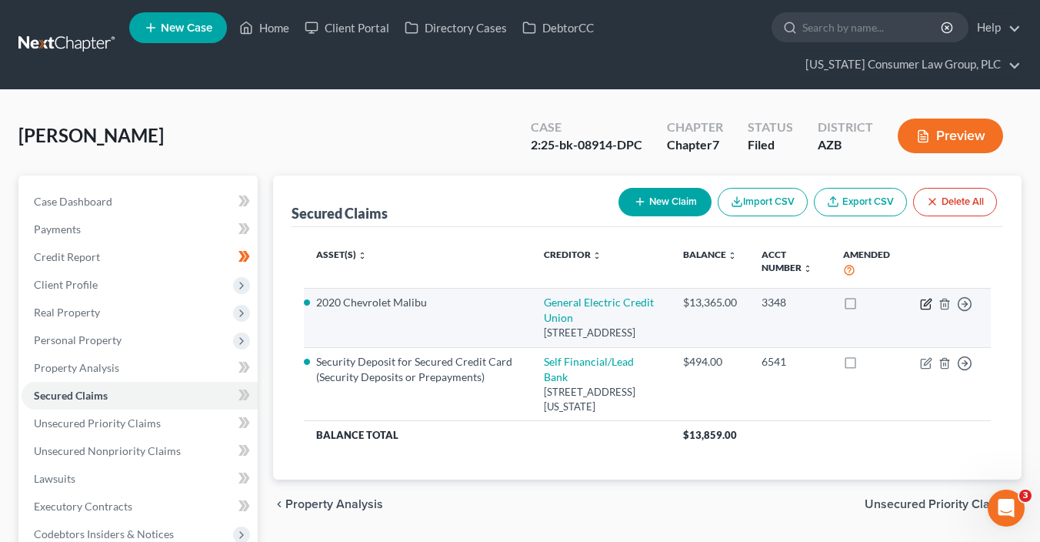
click at [927, 305] on icon "button" at bounding box center [926, 304] width 12 height 12
select select "36"
select select "2"
select select "0"
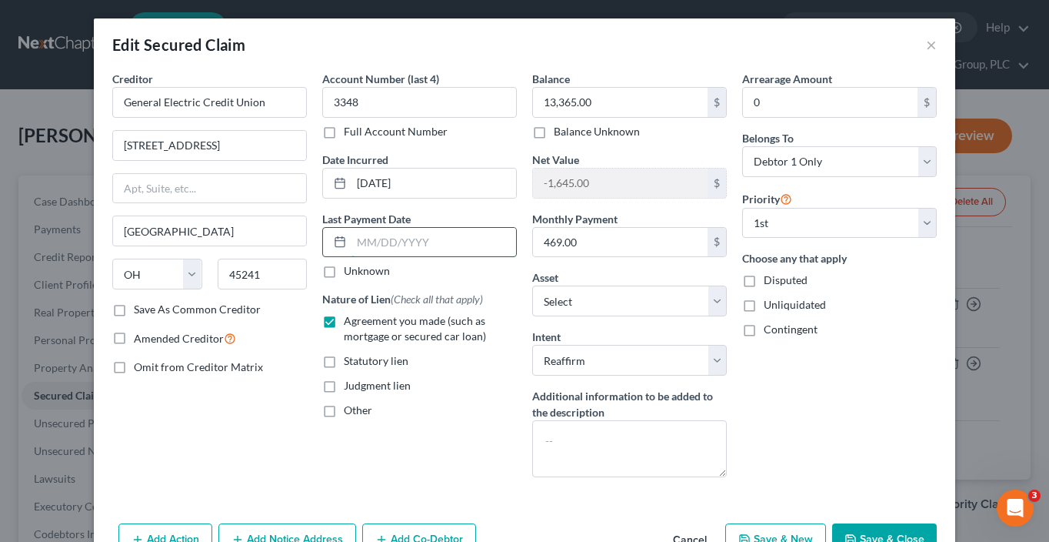
click at [483, 240] on input "text" at bounding box center [434, 242] width 165 height 29
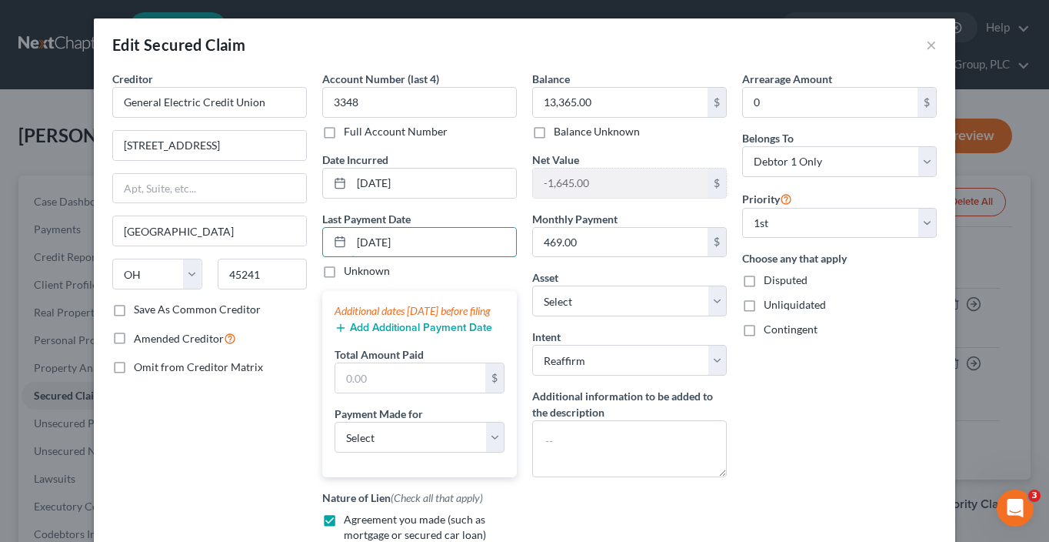
type input "09/01/2025"
click at [395, 334] on button "Add Additional Payment Date" at bounding box center [414, 328] width 158 height 12
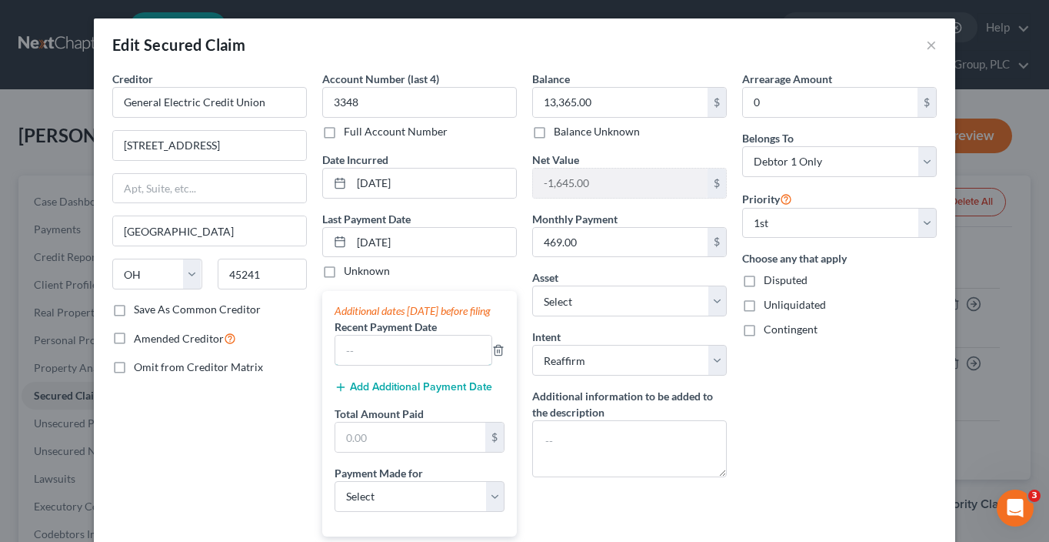
click at [395, 353] on input "text" at bounding box center [413, 349] width 156 height 29
type input "09/2025"
click at [400, 393] on button "Add Additional Payment Date" at bounding box center [414, 387] width 158 height 12
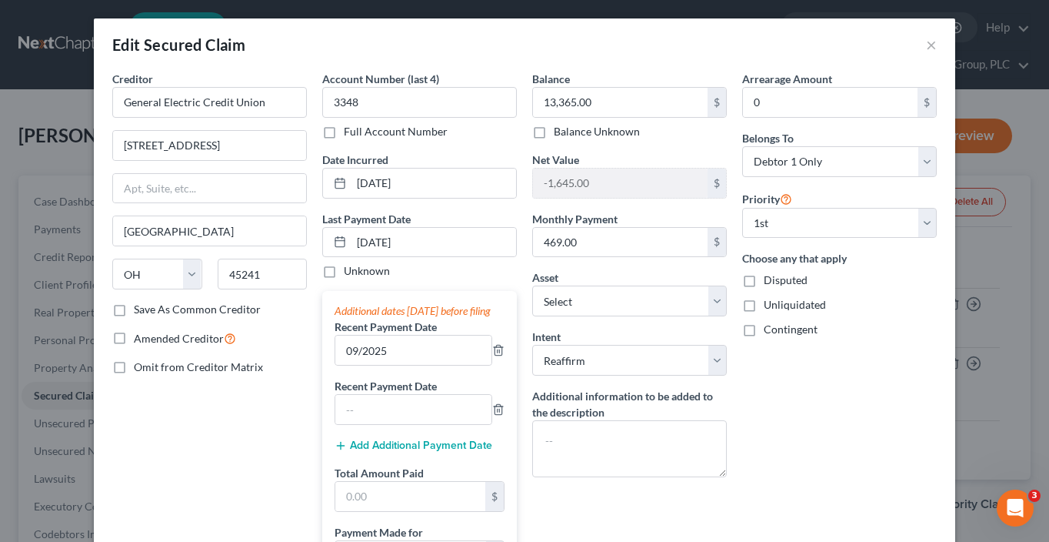
click at [358, 441] on div "Additional dates within 90 days before filing Recent Payment Date 09/2025 Recen…" at bounding box center [419, 443] width 195 height 304
click at [361, 424] on input "text" at bounding box center [413, 409] width 156 height 29
type input "08/2025"
click at [371, 452] on button "Add Additional Payment Date" at bounding box center [414, 445] width 158 height 12
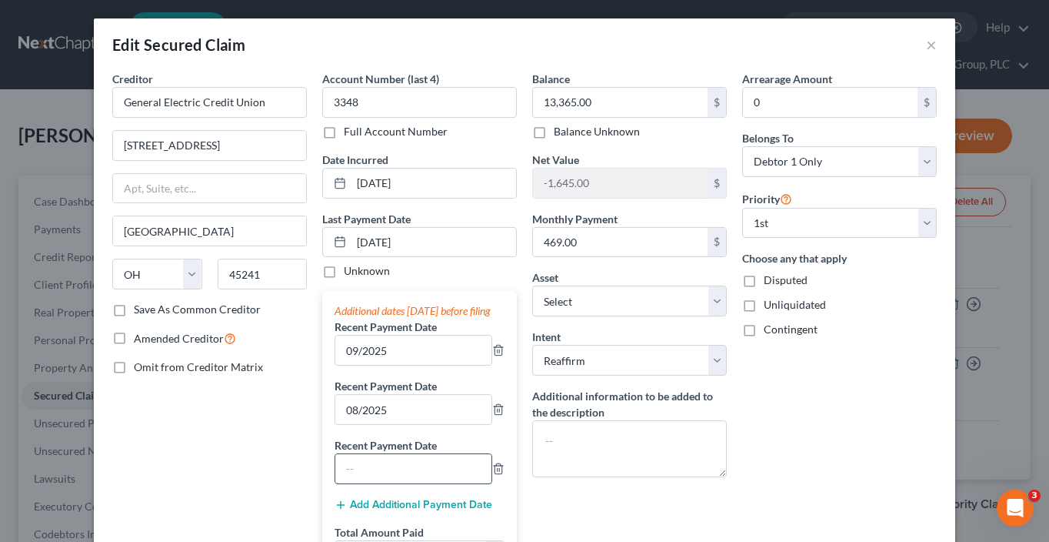
click at [348, 476] on input "text" at bounding box center [413, 468] width 156 height 29
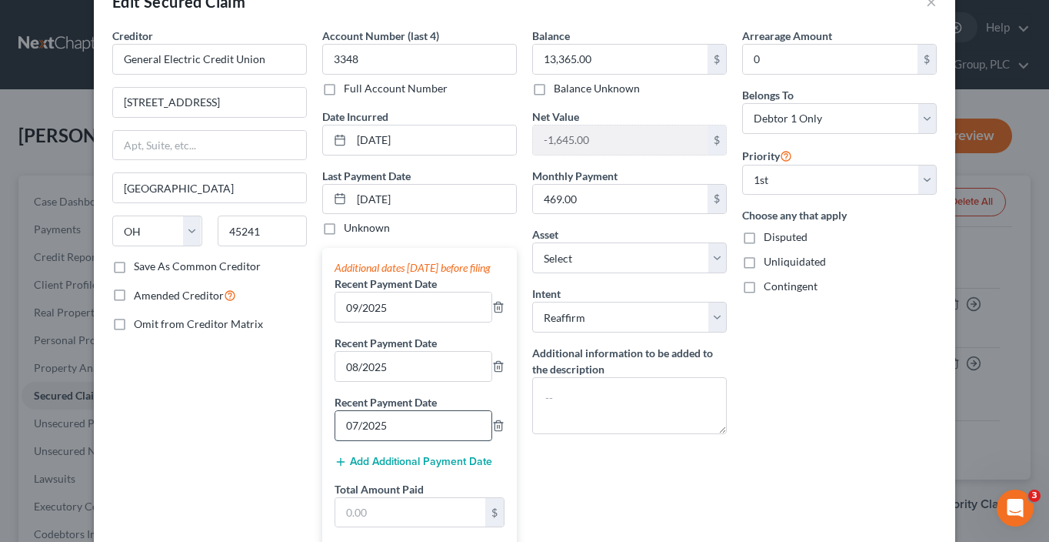
scroll to position [118, 0]
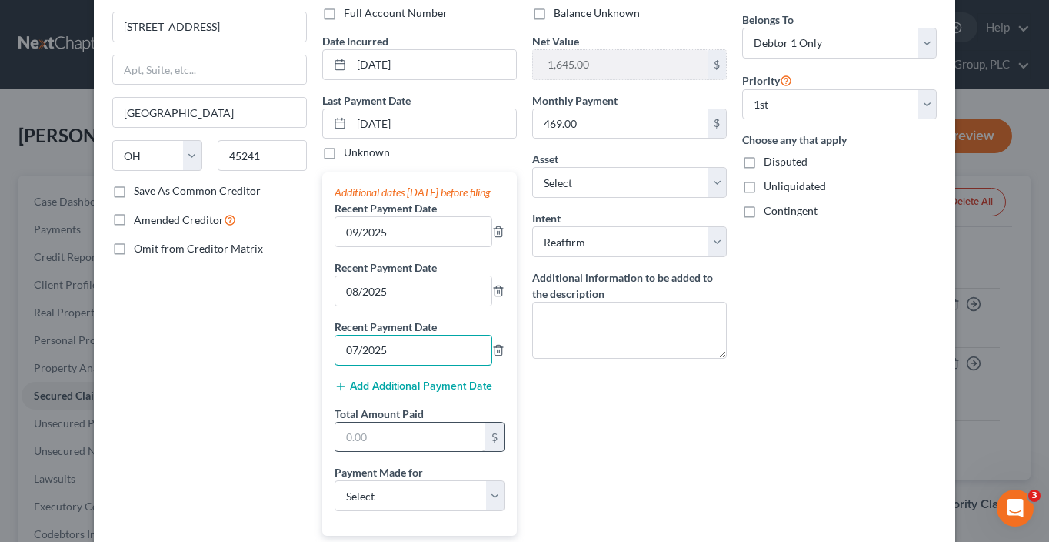
type input "07/2025"
click at [411, 445] on input "text" at bounding box center [410, 436] width 150 height 29
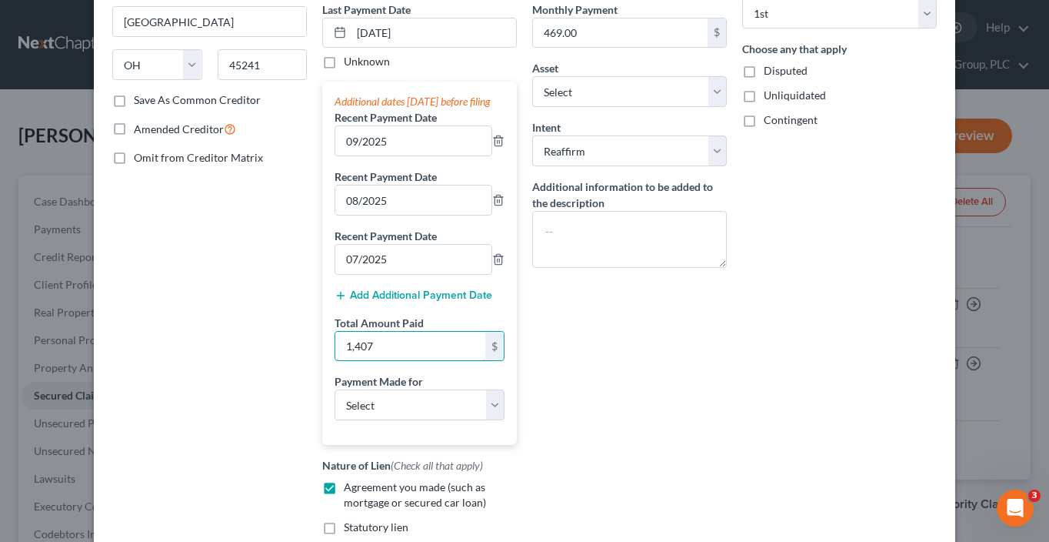
scroll to position [260, 0]
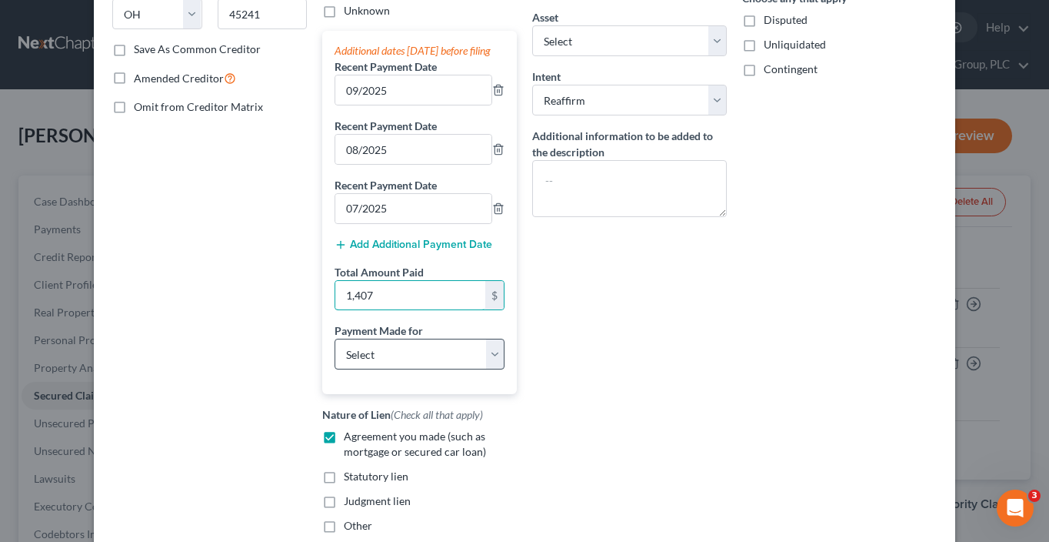
type input "1,407"
click at [394, 360] on select "Select Car Credit Card Loan Repayment Mortgage Other Suppliers Or Vendors" at bounding box center [420, 353] width 170 height 31
select select "0"
click at [335, 352] on select "Select Car Credit Card Loan Repayment Mortgage Other Suppliers Or Vendors" at bounding box center [420, 353] width 170 height 31
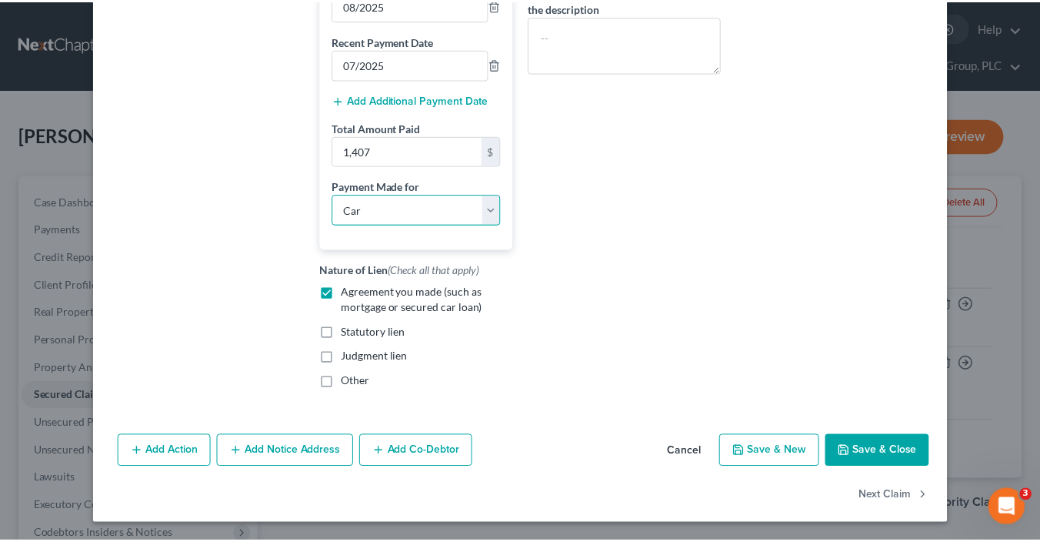
scroll to position [418, 0]
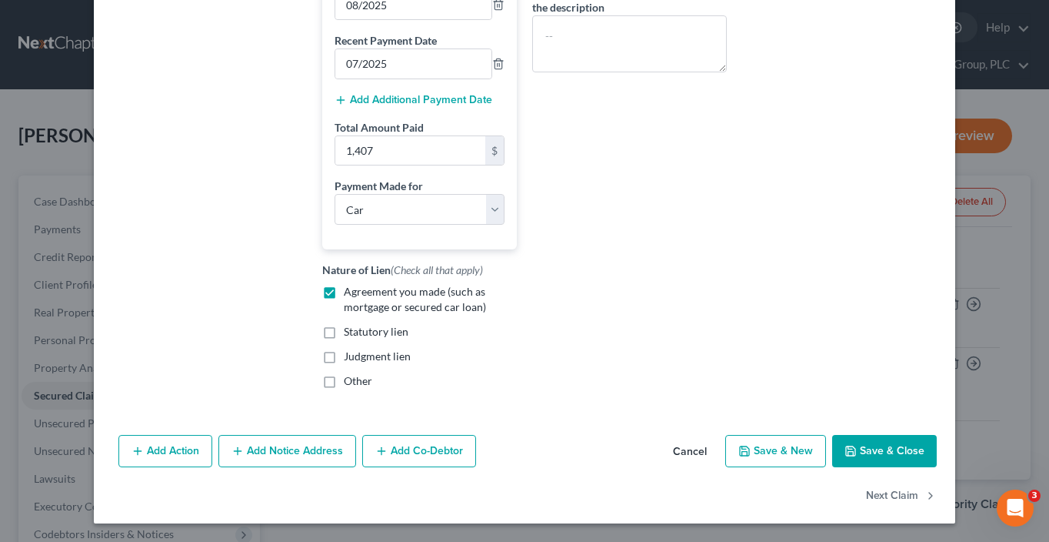
click at [888, 454] on button "Save & Close" at bounding box center [884, 451] width 105 height 32
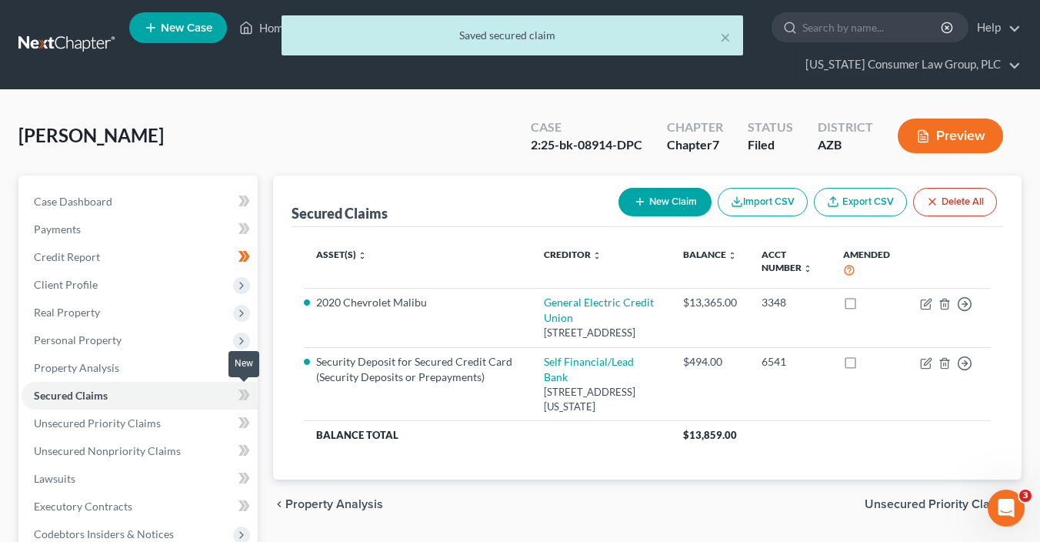
click at [248, 397] on icon at bounding box center [244, 394] width 12 height 19
click at [96, 365] on span "Property Analysis" at bounding box center [76, 367] width 85 height 13
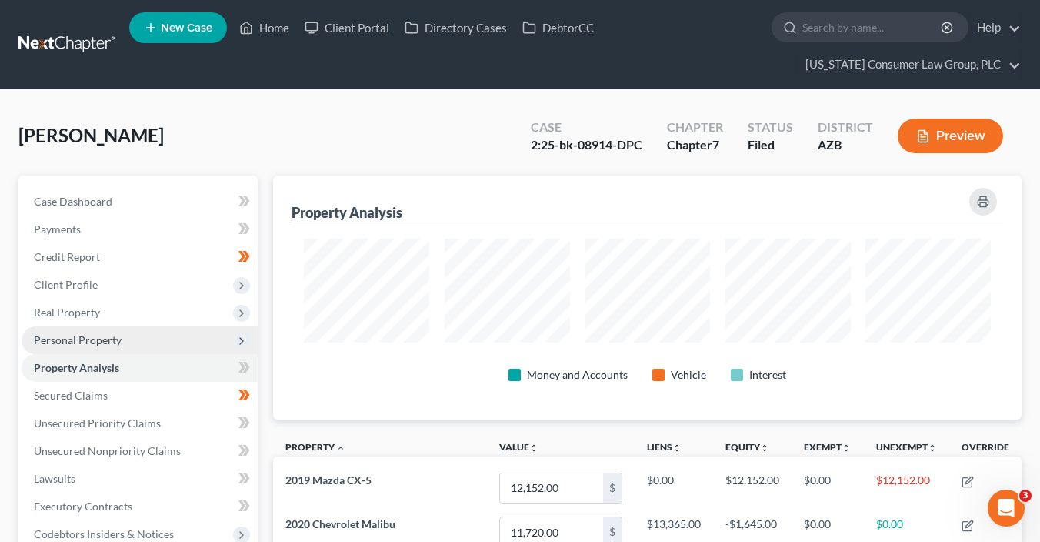
click at [152, 337] on span "Personal Property" at bounding box center [140, 340] width 236 height 28
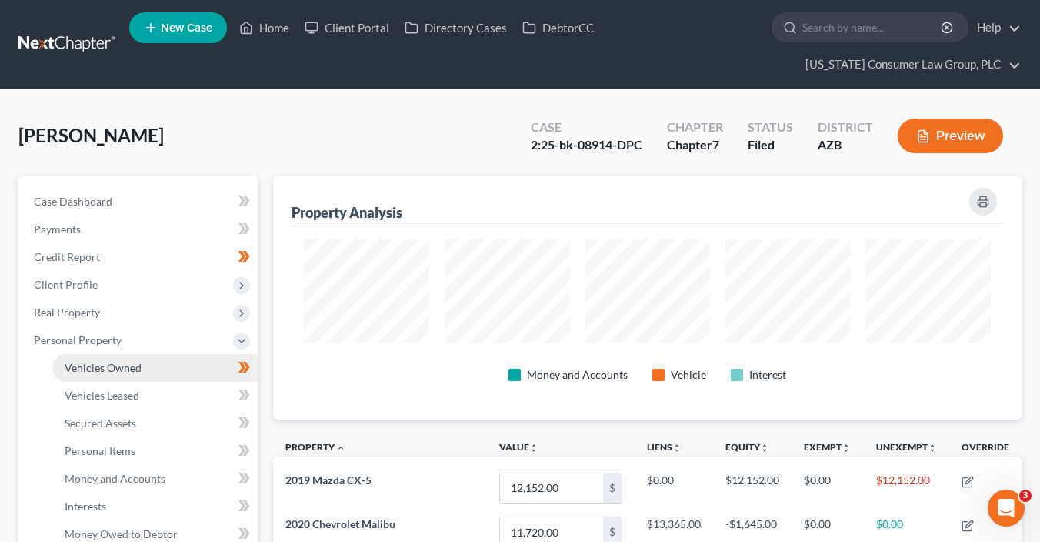
click at [196, 360] on link "Vehicles Owned" at bounding box center [154, 368] width 205 height 28
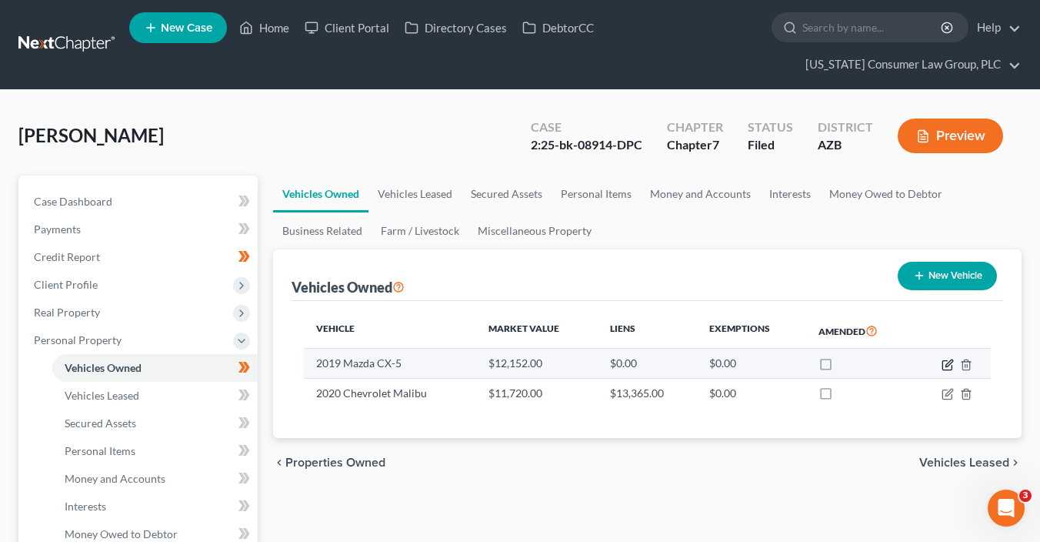
click at [944, 365] on icon "button" at bounding box center [947, 364] width 12 height 12
select select "0"
select select "7"
select select "3"
select select "0"
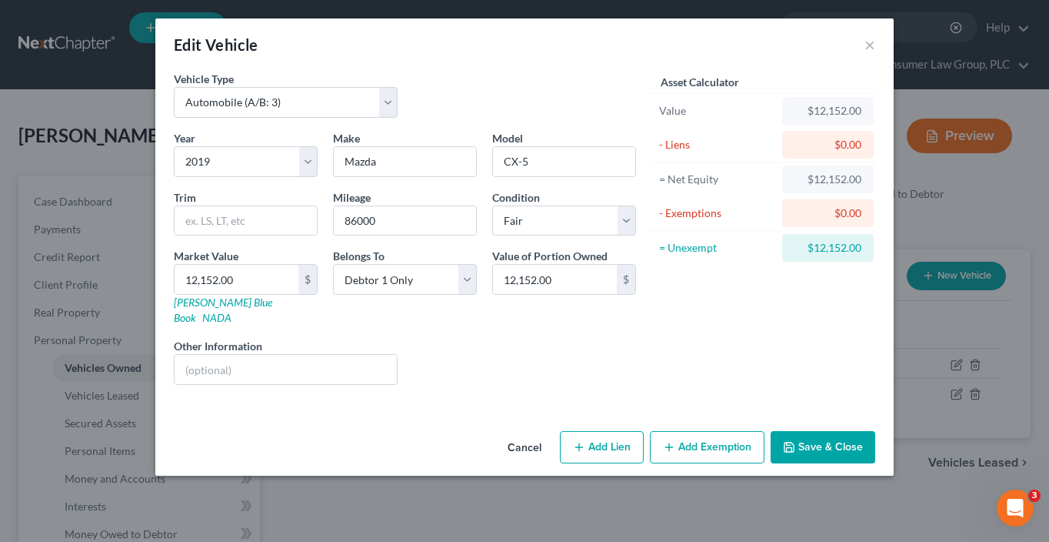
click at [731, 431] on button "Add Exemption" at bounding box center [707, 447] width 115 height 32
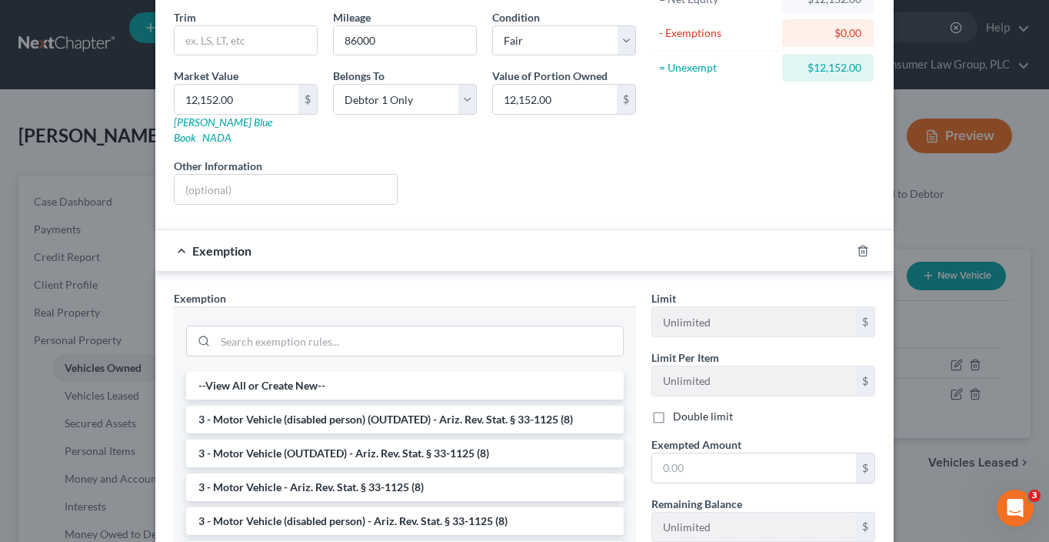
scroll to position [189, 0]
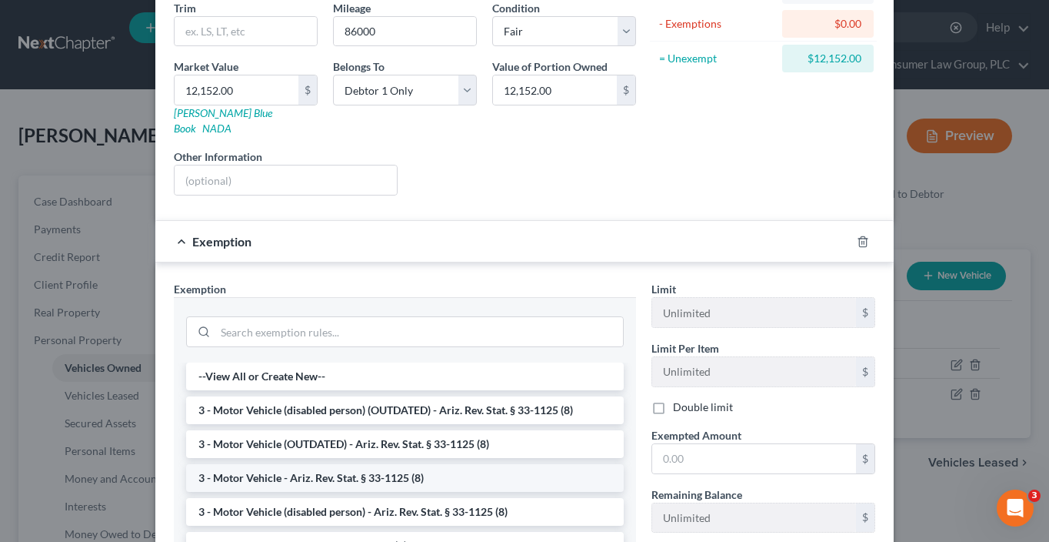
click at [432, 464] on li "3 - Motor Vehicle - Ariz. Rev. Stat. § 33-1125 (8)" at bounding box center [405, 478] width 438 height 28
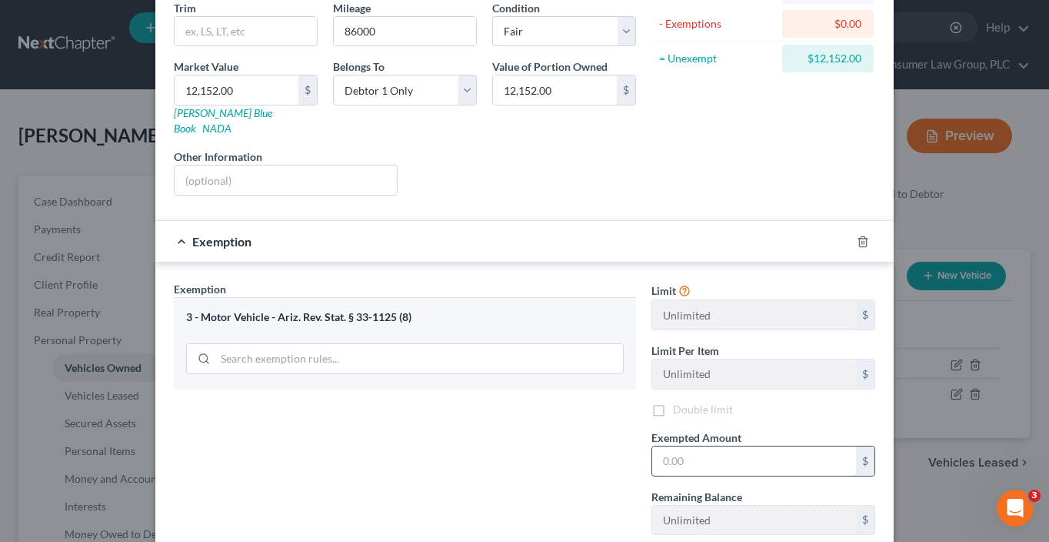
click at [682, 450] on input "text" at bounding box center [754, 460] width 204 height 29
type input "12,152"
click at [272, 165] on input "text" at bounding box center [286, 179] width 222 height 29
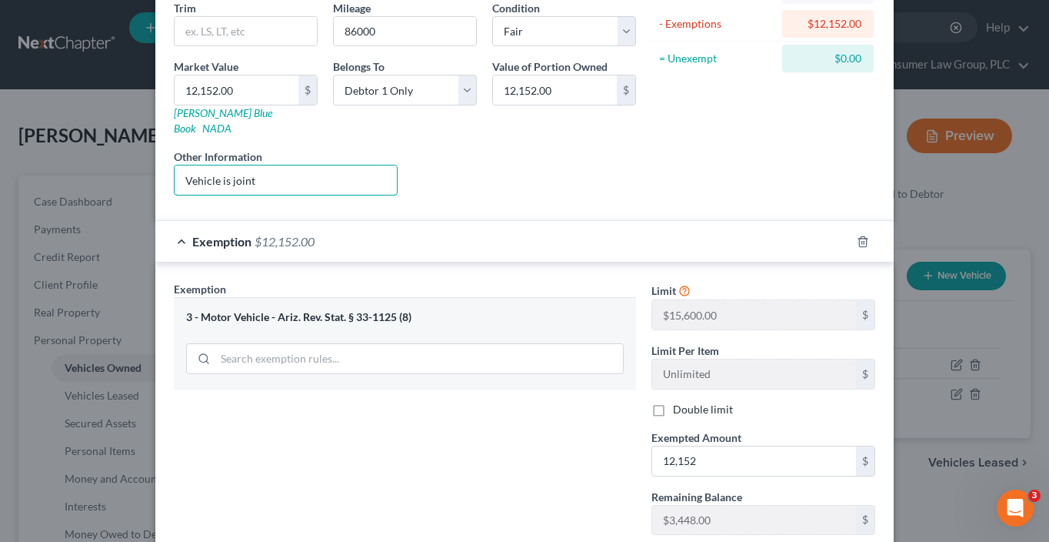
type input "Vehicle is jointly owned with Debtor’s non-filing spouse, who asserts his owner…"
click at [353, 165] on input "Vehicle is jointly owned with Debtor’s non-filing spouse, who asserts his owner…" at bounding box center [286, 179] width 222 height 29
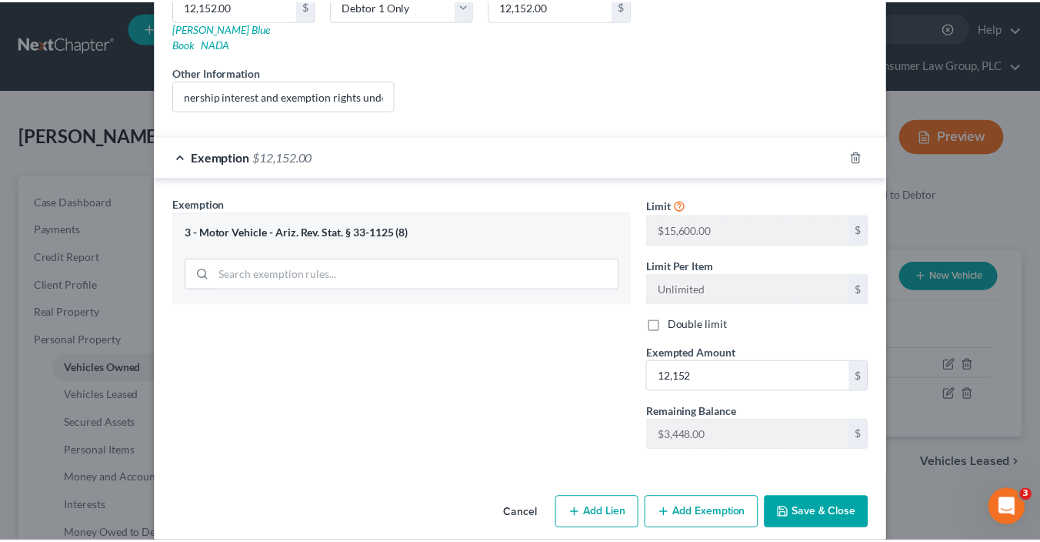
scroll to position [0, 0]
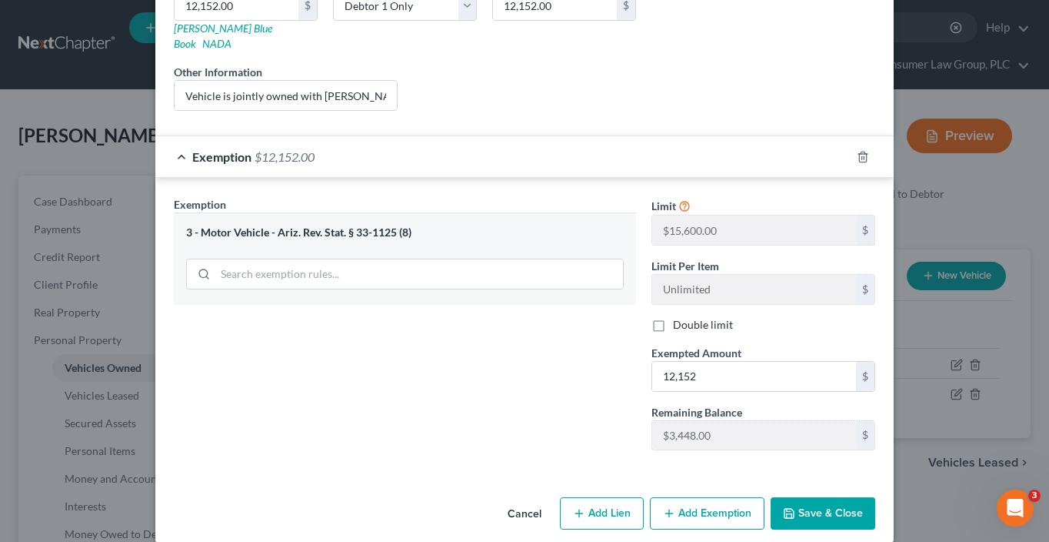
click at [835, 497] on button "Save & Close" at bounding box center [823, 513] width 105 height 32
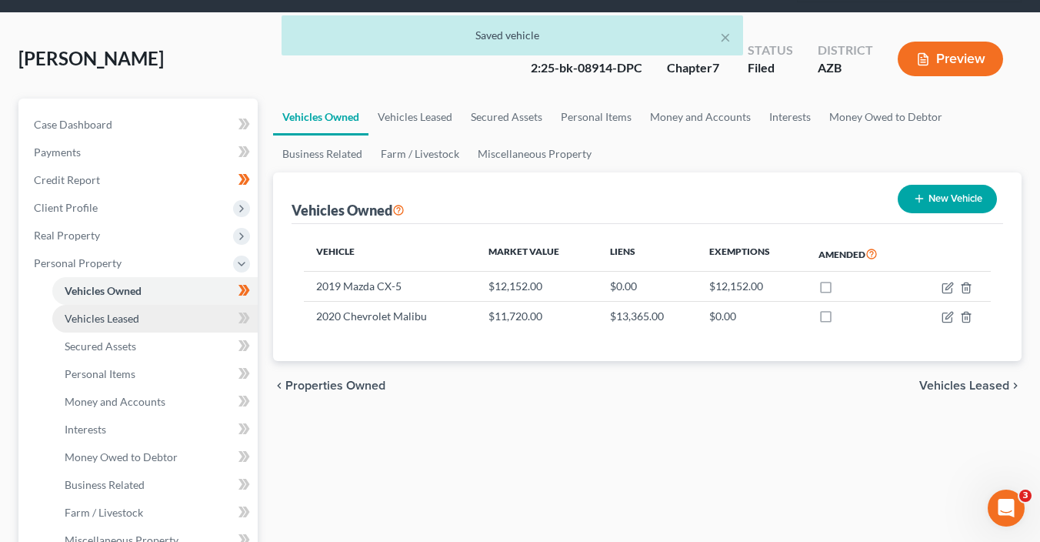
click at [180, 308] on link "Vehicles Leased" at bounding box center [154, 319] width 205 height 28
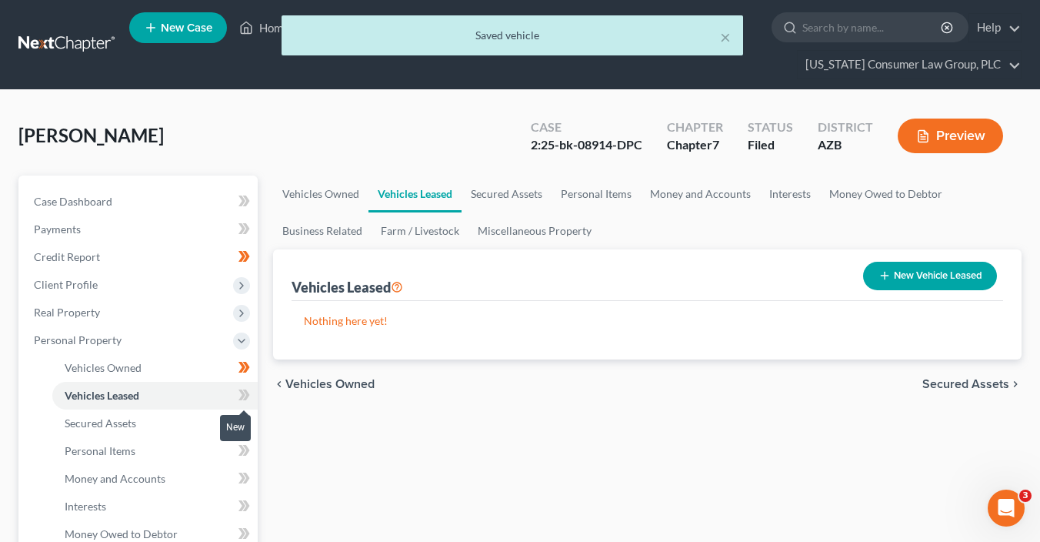
click at [255, 396] on span at bounding box center [244, 396] width 27 height 23
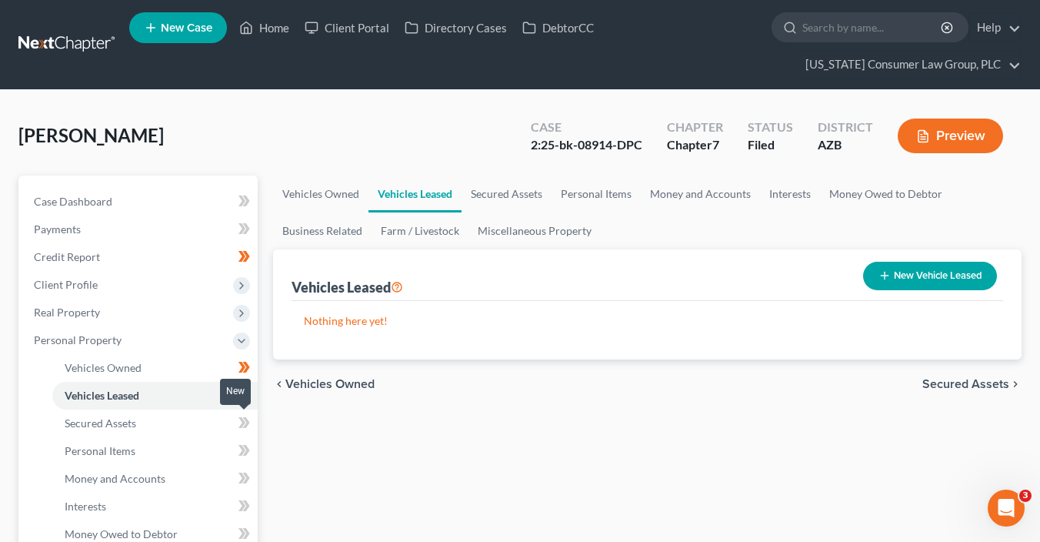
click at [252, 428] on span at bounding box center [244, 424] width 27 height 23
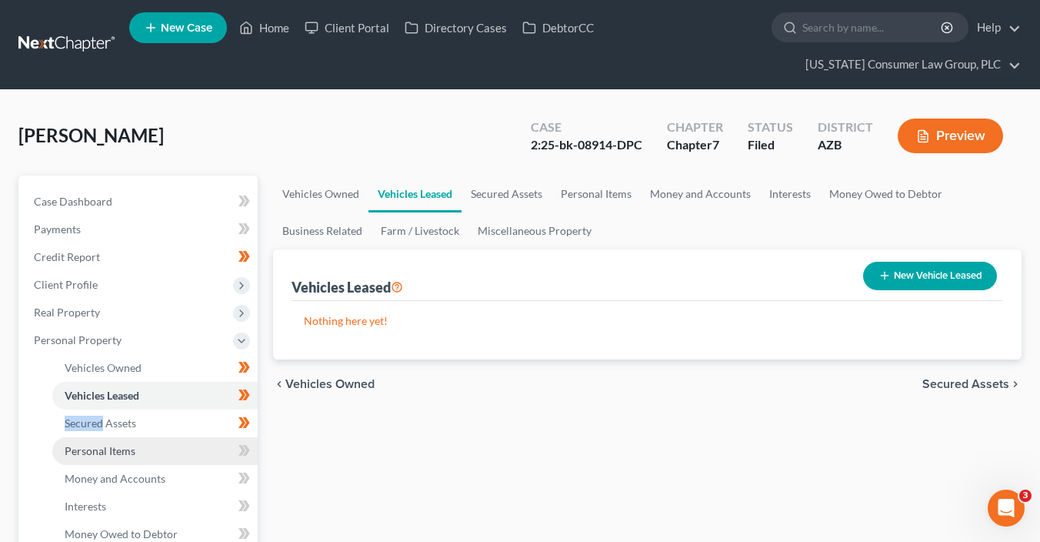
click at [181, 457] on link "Personal Items" at bounding box center [154, 451] width 205 height 28
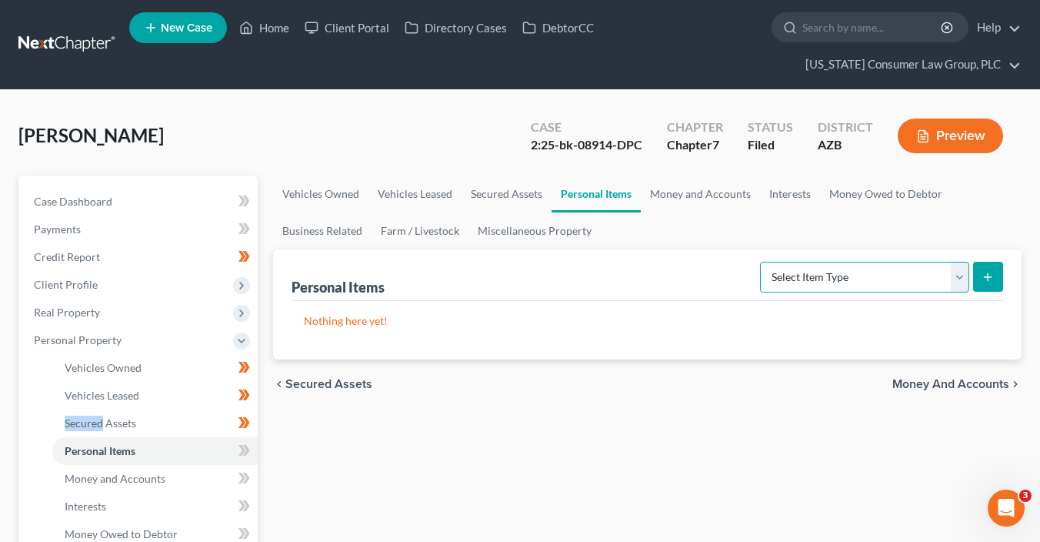
click at [875, 274] on select "Select Item Type Clothing (A/B: 11) Collectibles Of Value (A/B: 8) Electronics …" at bounding box center [864, 277] width 209 height 31
select select "clothing"
click at [762, 262] on select "Select Item Type Clothing (A/B: 11) Collectibles Of Value (A/B: 8) Electronics …" at bounding box center [864, 277] width 209 height 31
click at [994, 274] on button "submit" at bounding box center [988, 277] width 30 height 30
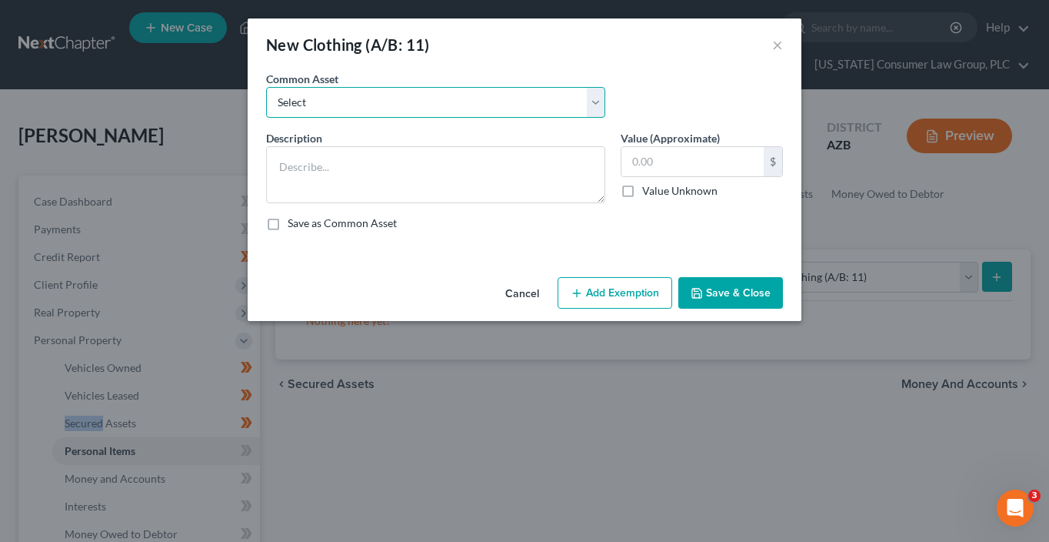
click at [413, 104] on select "Select Everyday clothing, shoes, coats" at bounding box center [435, 102] width 339 height 31
select select "0"
click at [266, 87] on select "Select Everyday clothing, shoes, coats" at bounding box center [435, 102] width 339 height 31
type textarea "Everyday clothing, shoes, coats"
type input "200.00"
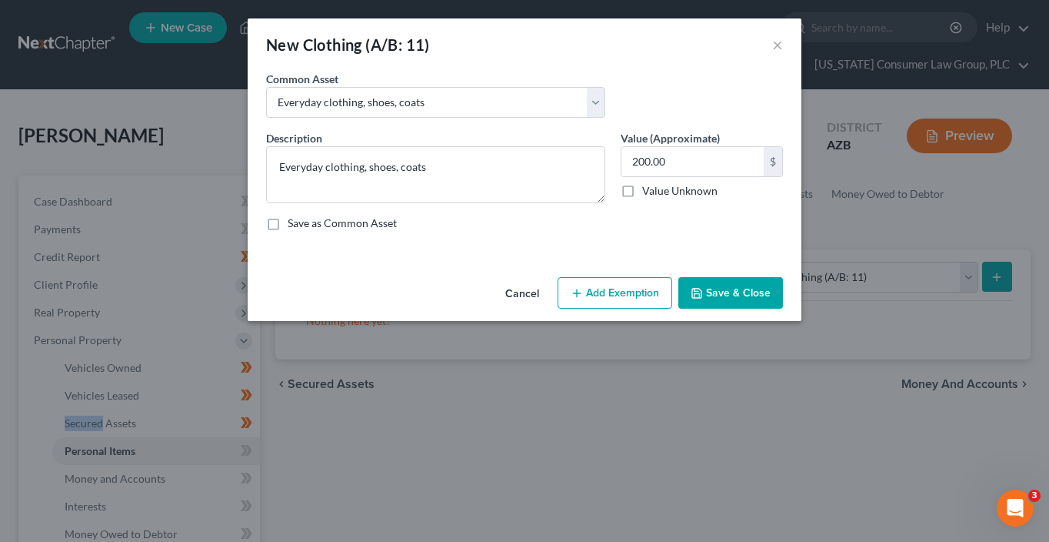
click at [648, 294] on button "Add Exemption" at bounding box center [615, 293] width 115 height 32
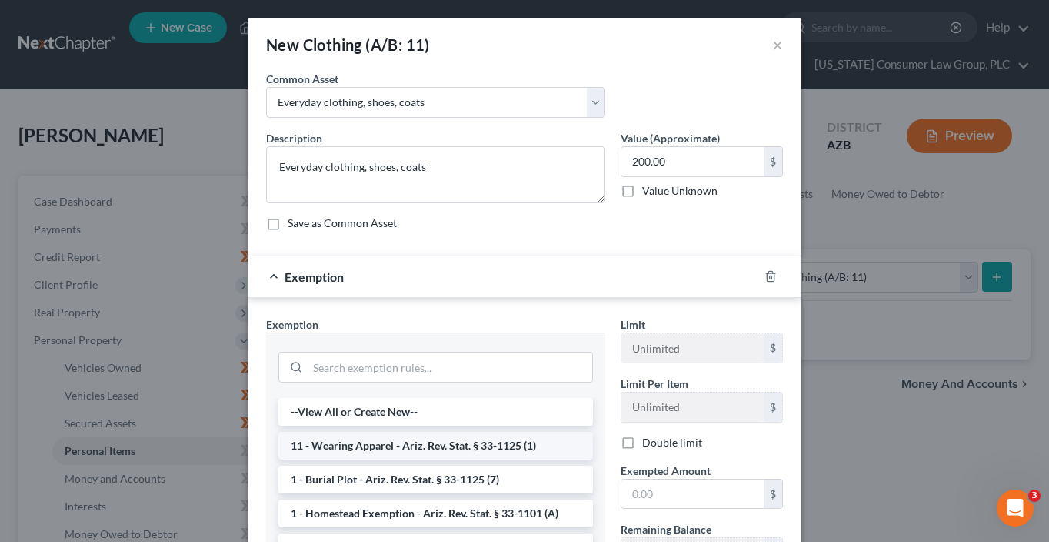
click at [512, 444] on li "11 - Wearing Apparel - Ariz. Rev. Stat. § 33-1125 (1)" at bounding box center [435, 446] width 315 height 28
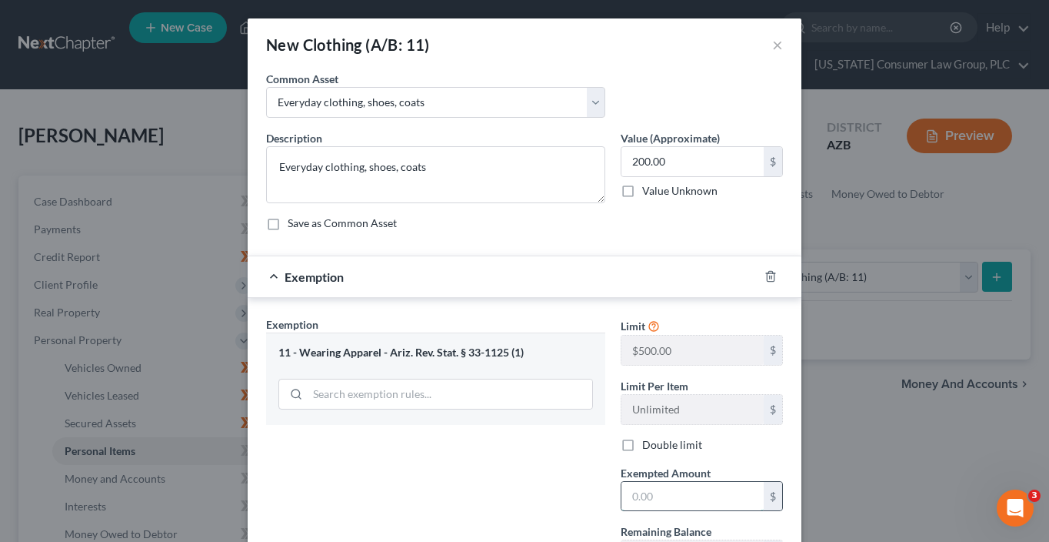
click at [669, 488] on input "text" at bounding box center [693, 496] width 142 height 29
type input "200"
click at [503, 425] on div "Exemption Set must be selected for CA. Exemption * 11 - Wearing Apparel - Ariz.…" at bounding box center [435, 449] width 355 height 266
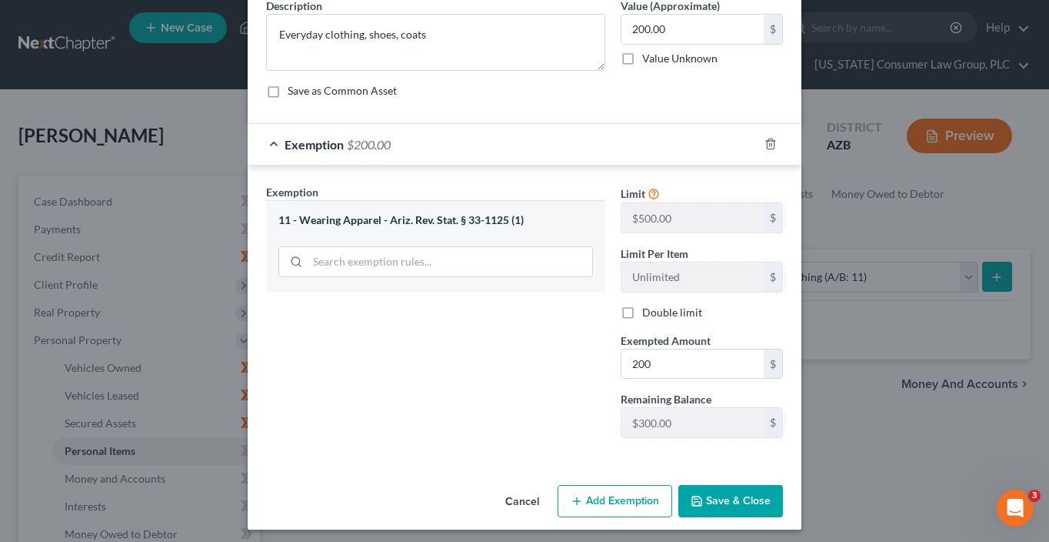
scroll to position [136, 0]
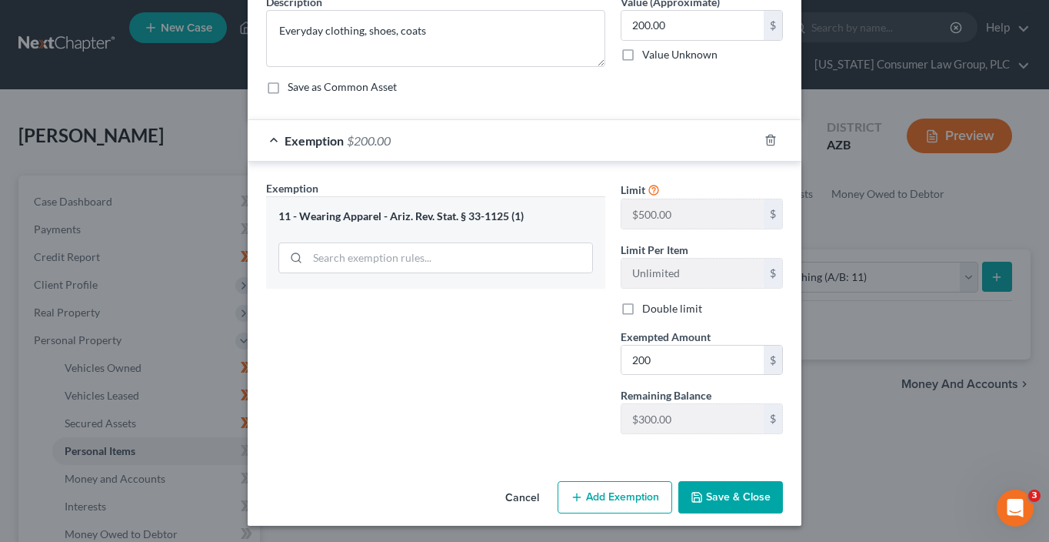
click at [714, 498] on button "Save & Close" at bounding box center [730, 497] width 105 height 32
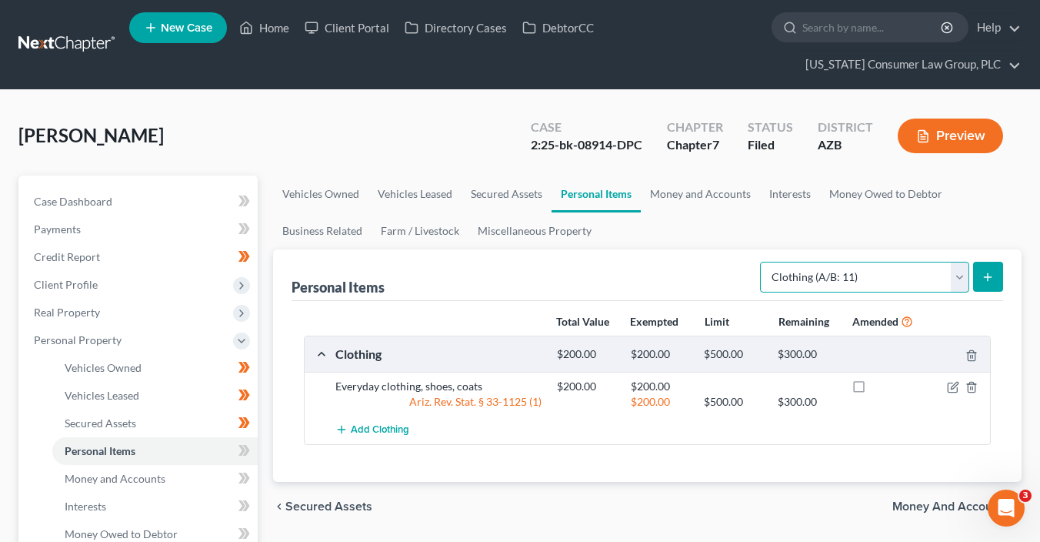
click at [831, 282] on select "Select Item Type Clothing (A/B: 11) Collectibles Of Value (A/B: 8) Electronics …" at bounding box center [864, 277] width 209 height 31
select select "household_goods"
click at [762, 262] on select "Select Item Type Clothing (A/B: 11) Collectibles Of Value (A/B: 8) Electronics …" at bounding box center [864, 277] width 209 height 31
click at [989, 277] on line "submit" at bounding box center [988, 277] width 7 height 0
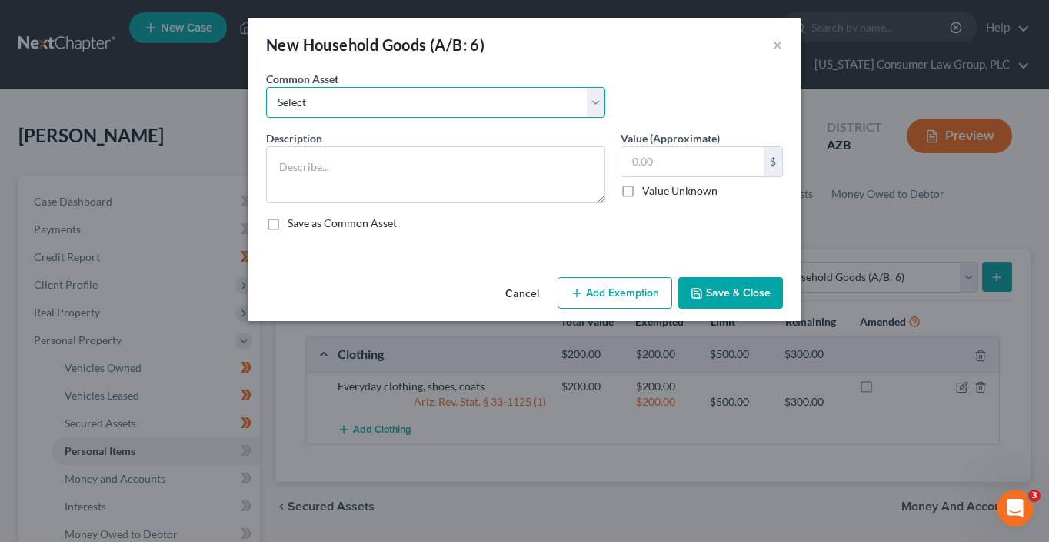
click at [475, 106] on select "Select Furniture, linens, kitchen supplies, miscellaneous household goods" at bounding box center [435, 102] width 339 height 31
select select "0"
click at [266, 87] on select "Select Furniture, linens, kitchen supplies, miscellaneous household goods" at bounding box center [435, 102] width 339 height 31
type textarea "Furniture, linens, kitchen supplies, miscellaneous household goods"
type input "1,000.00"
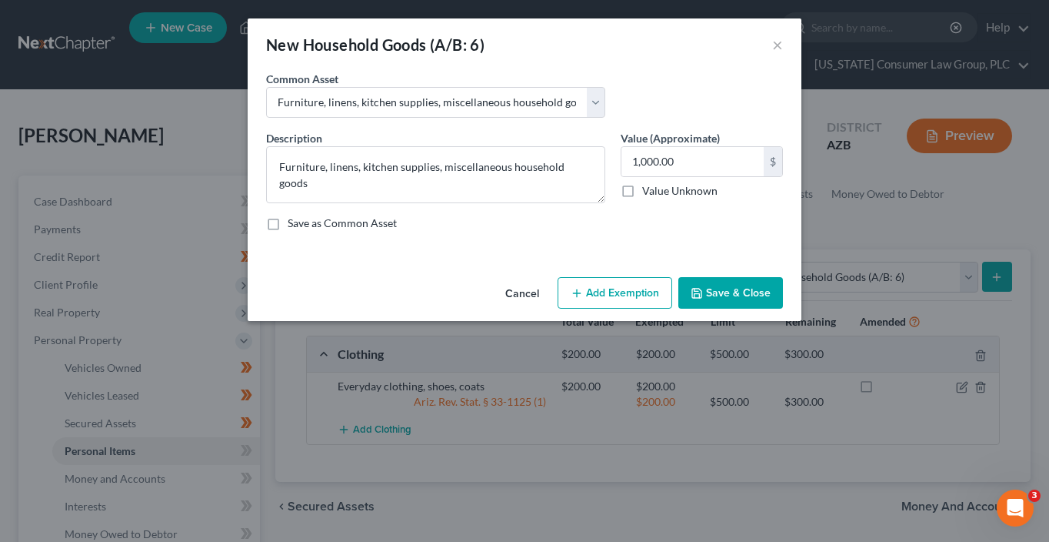
click at [651, 291] on button "Add Exemption" at bounding box center [615, 293] width 115 height 32
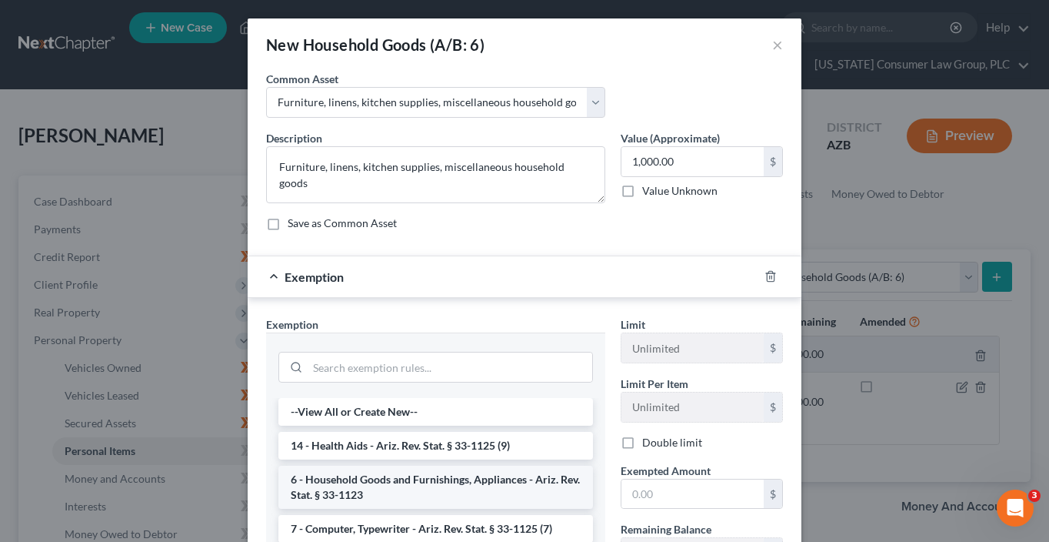
drag, startPoint x: 443, startPoint y: 476, endPoint x: 614, endPoint y: 498, distance: 172.2
click at [443, 476] on li "6 - Household Goods and Furnishings, Appliances - Ariz. Rev. Stat. § 33-1123" at bounding box center [435, 486] width 315 height 43
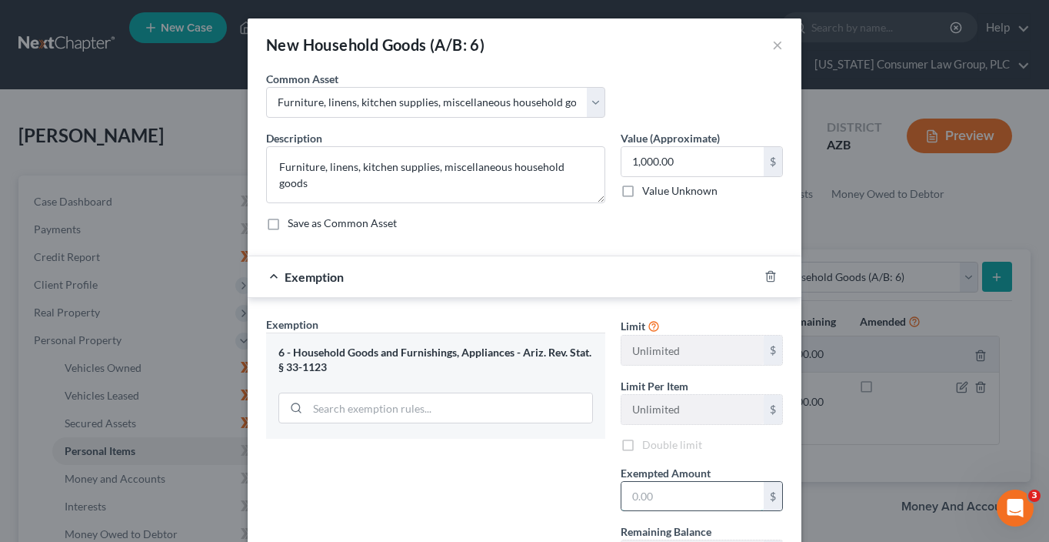
click at [639, 498] on input "text" at bounding box center [693, 496] width 142 height 29
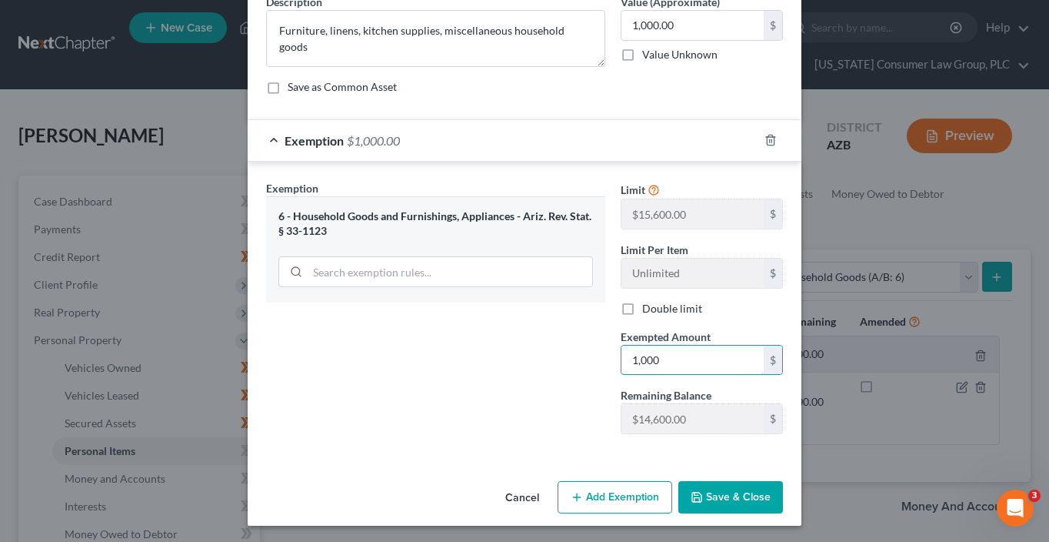
type input "1,000"
click at [694, 487] on button "Save & Close" at bounding box center [730, 497] width 105 height 32
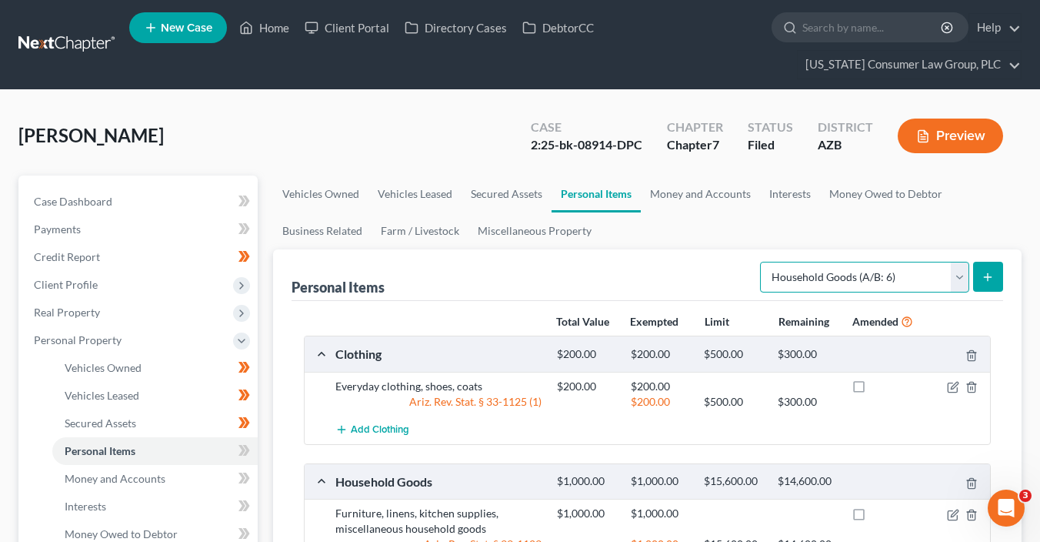
click at [858, 276] on select "Select Item Type Clothing (A/B: 11) Collectibles Of Value (A/B: 8) Electronics …" at bounding box center [864, 277] width 209 height 31
select select "electronics"
click at [762, 262] on select "Select Item Type Clothing (A/B: 11) Collectibles Of Value (A/B: 8) Electronics …" at bounding box center [864, 277] width 209 height 31
click at [998, 279] on button "submit" at bounding box center [988, 277] width 30 height 30
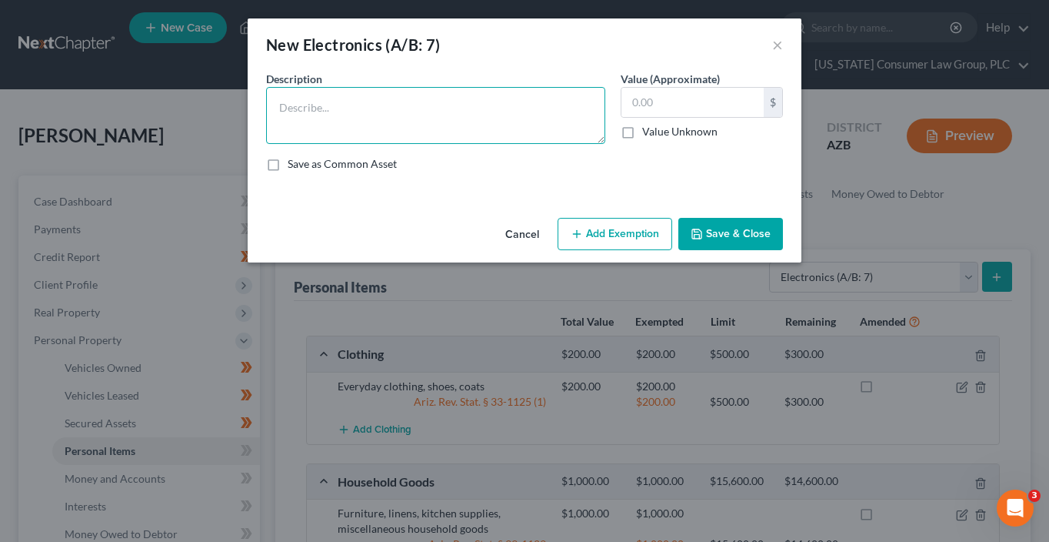
click at [417, 115] on textarea at bounding box center [435, 115] width 339 height 57
type textarea "TV, cell phone"
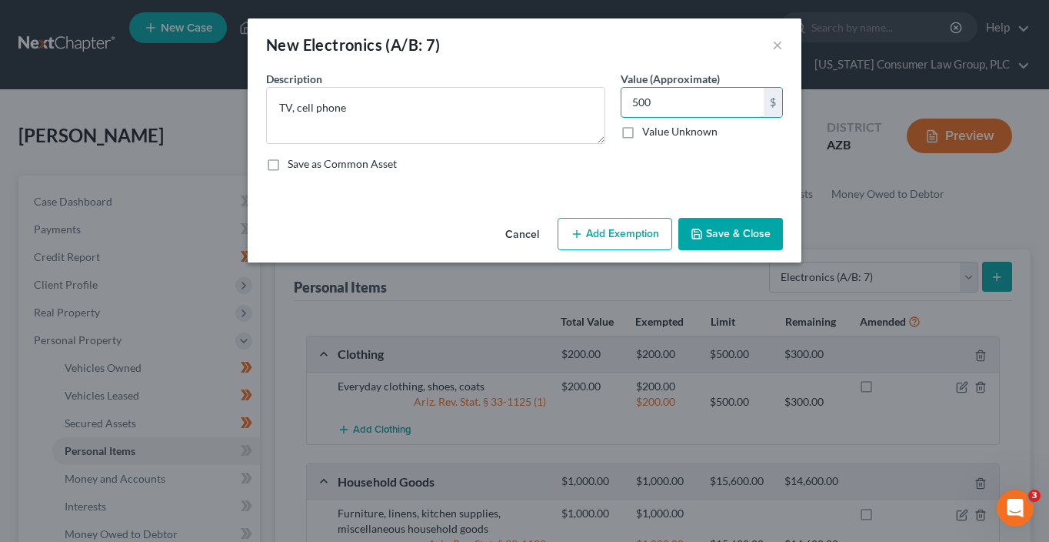
type input "500"
click at [650, 232] on button "Add Exemption" at bounding box center [615, 234] width 115 height 32
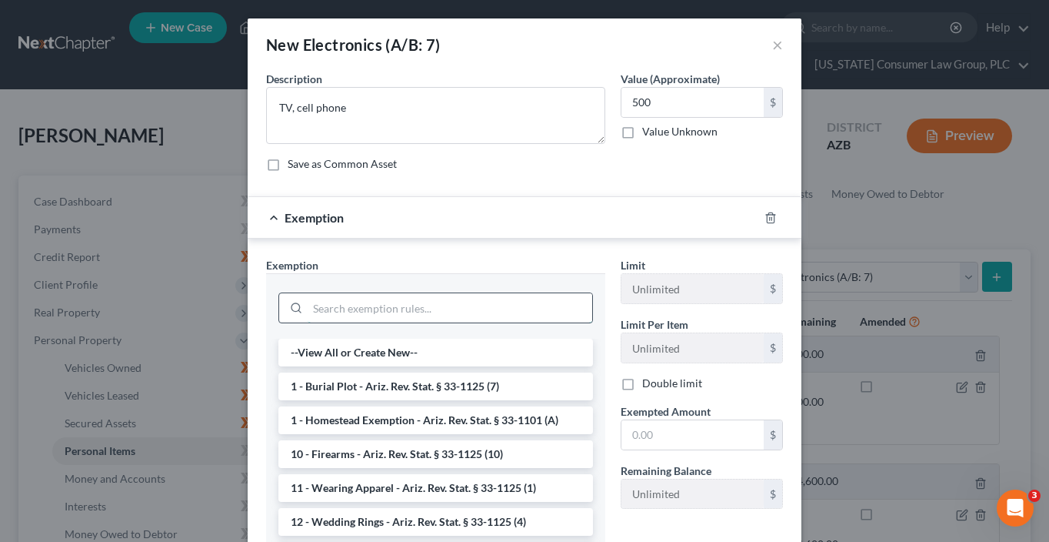
click at [385, 308] on input "search" at bounding box center [450, 307] width 285 height 29
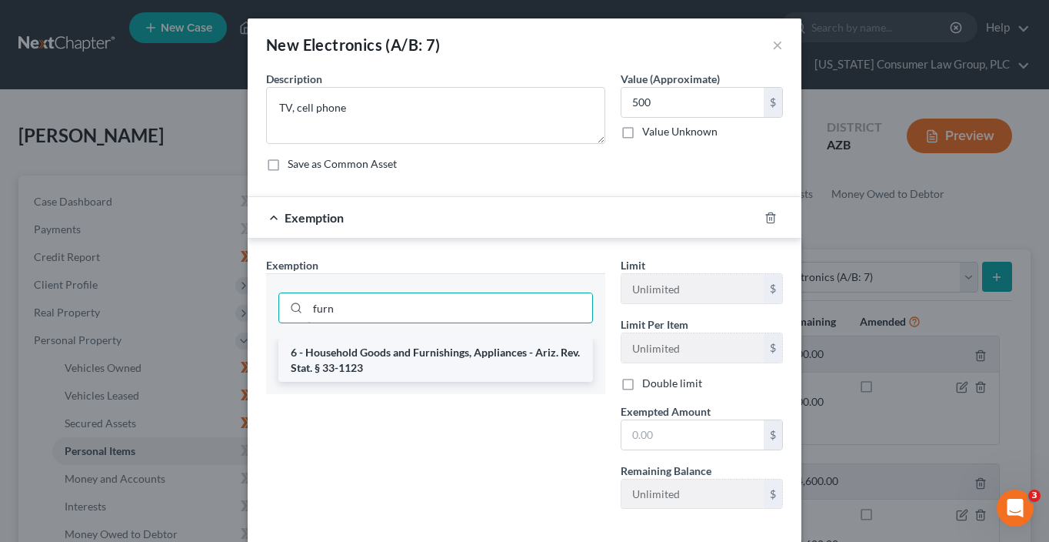
type input "furn"
click at [459, 349] on li "6 - Household Goods and Furnishings, Appliances - Ariz. Rev. Stat. § 33-1123" at bounding box center [435, 359] width 315 height 43
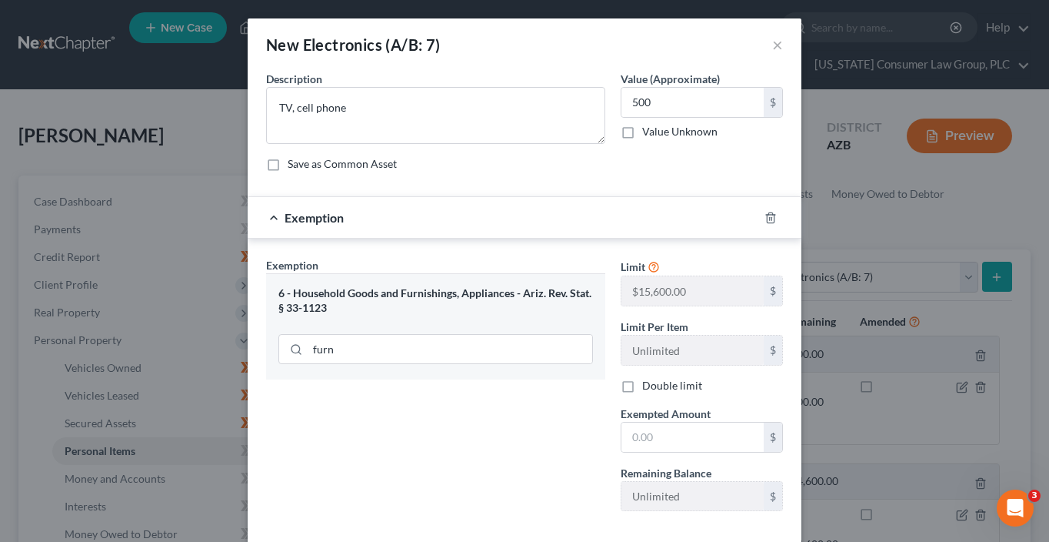
click at [710, 452] on div "Limit $15,600.00 $ Limit Per Item Unlimited $ Double limit Exempted Amount * $ …" at bounding box center [702, 390] width 178 height 266
click at [700, 438] on input "text" at bounding box center [693, 436] width 142 height 29
type input "500"
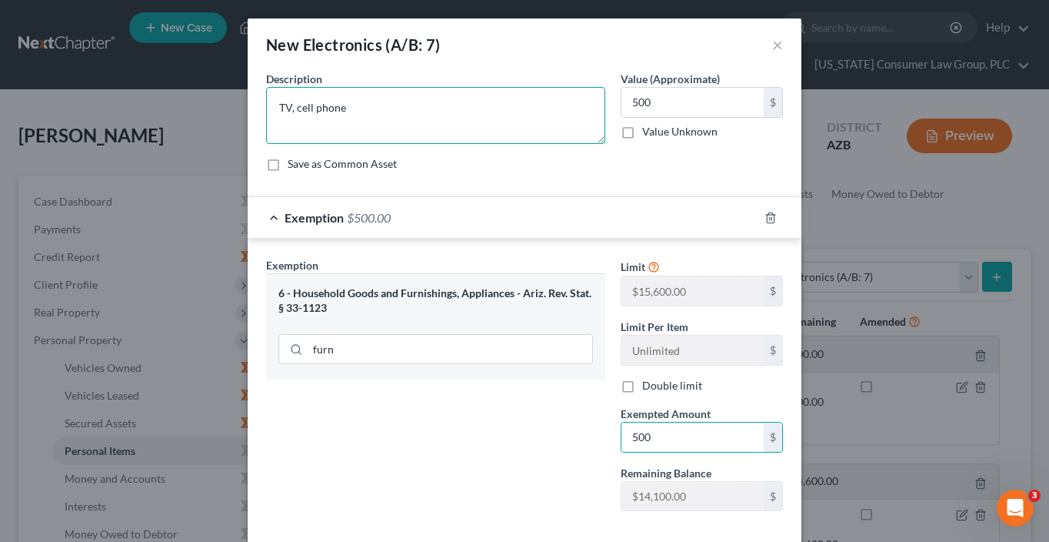
click at [419, 113] on textarea "TV, cell phone" at bounding box center [435, 115] width 339 height 57
type textarea "TV, cell phone, miscellaneous household electronics"
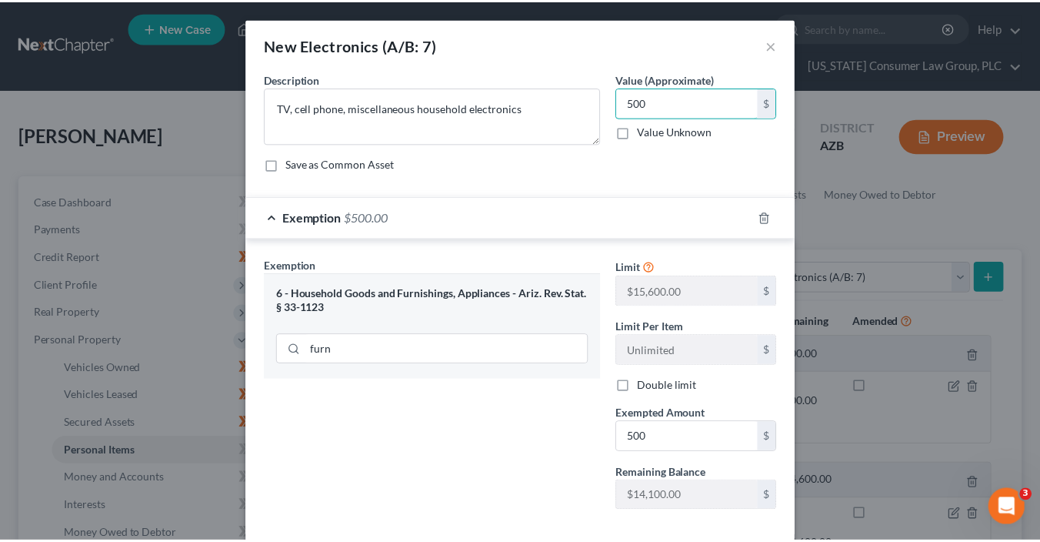
scroll to position [77, 0]
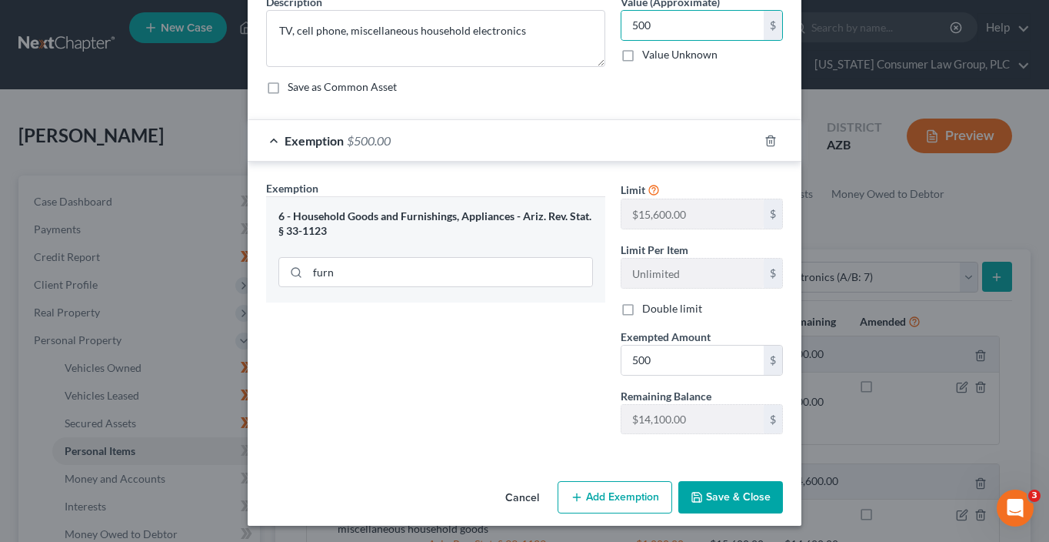
click at [726, 492] on button "Save & Close" at bounding box center [730, 497] width 105 height 32
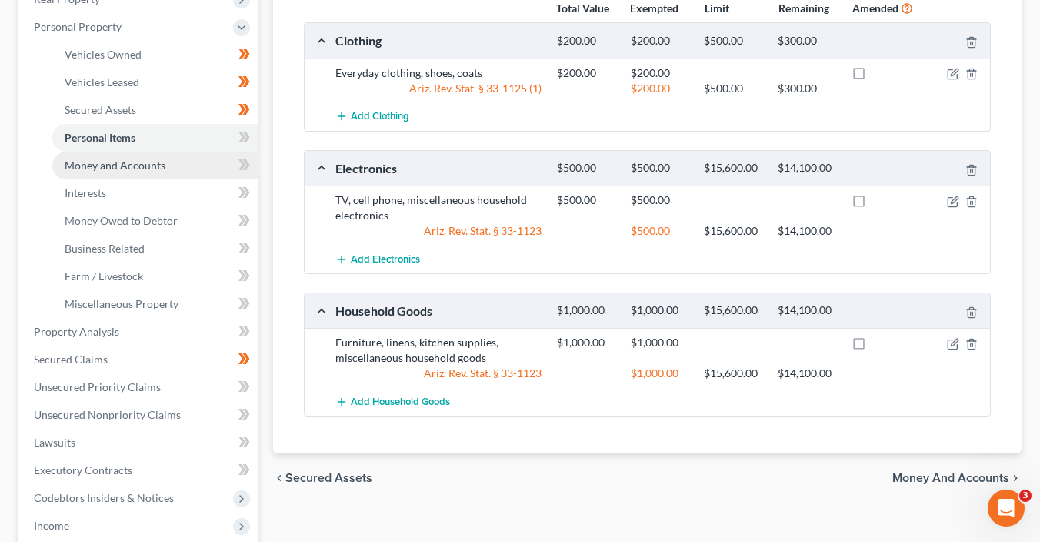
click at [188, 175] on link "Money and Accounts" at bounding box center [154, 166] width 205 height 28
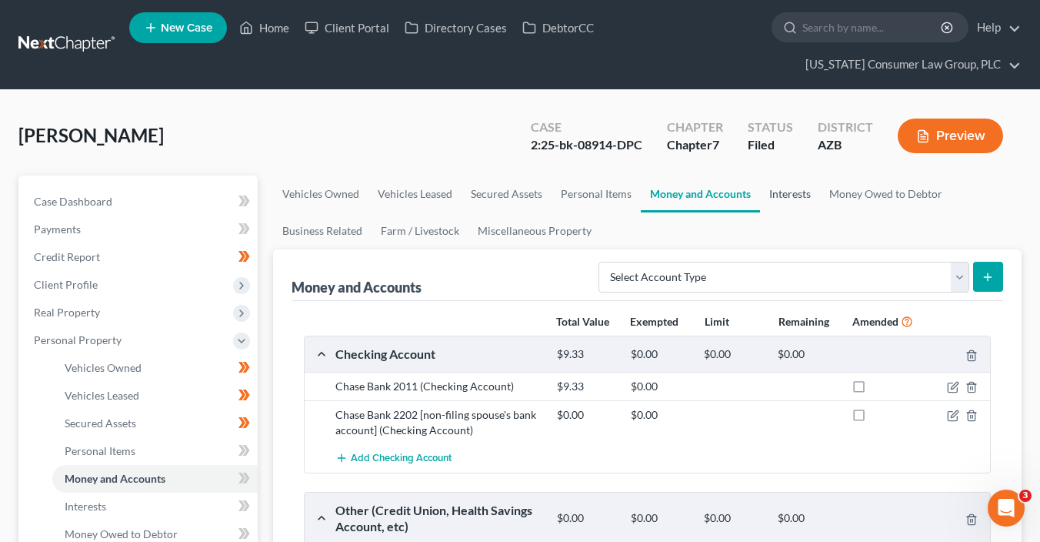
click at [798, 195] on link "Interests" at bounding box center [790, 193] width 60 height 37
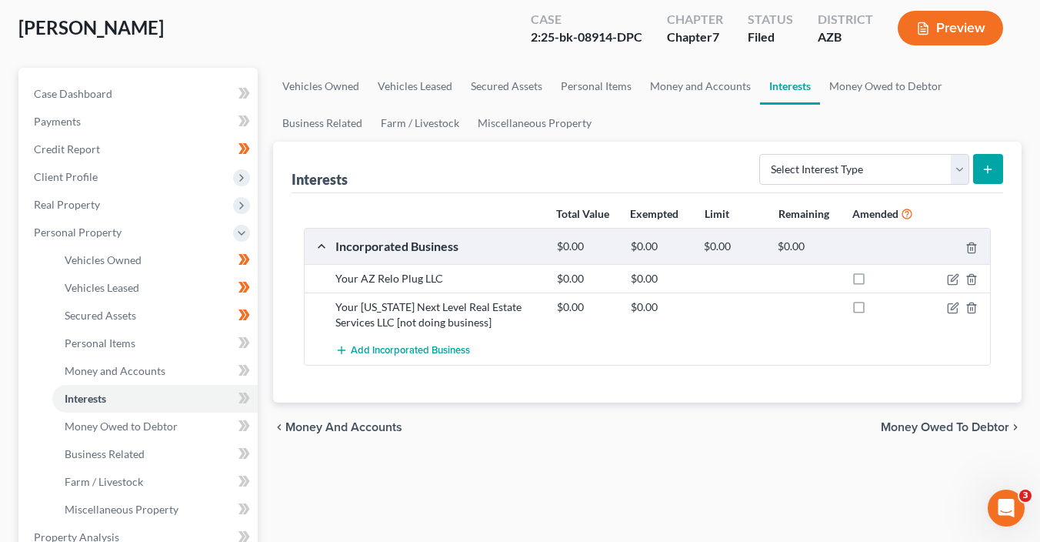
scroll to position [119, 0]
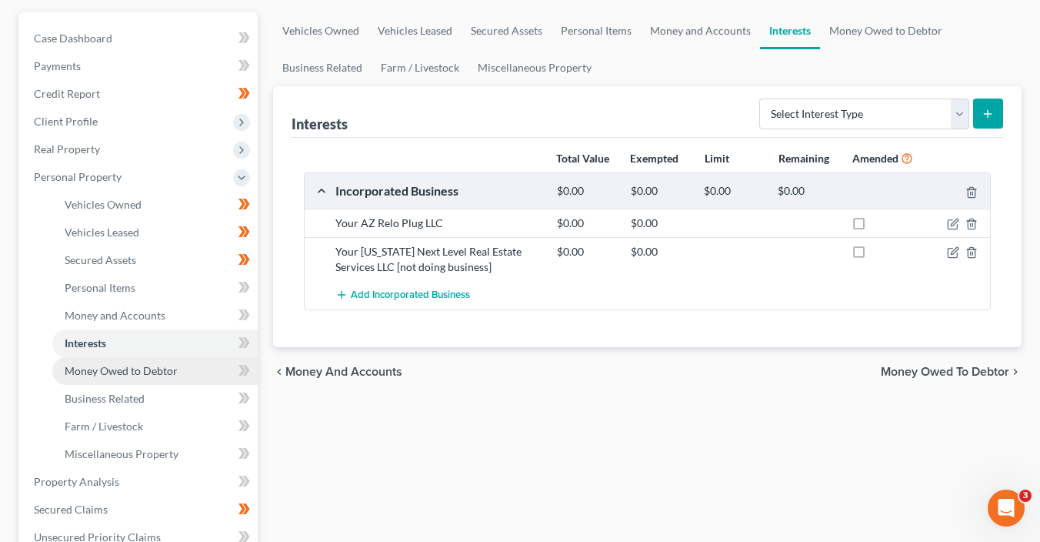
click at [200, 377] on link "Money Owed to Debtor" at bounding box center [154, 371] width 205 height 28
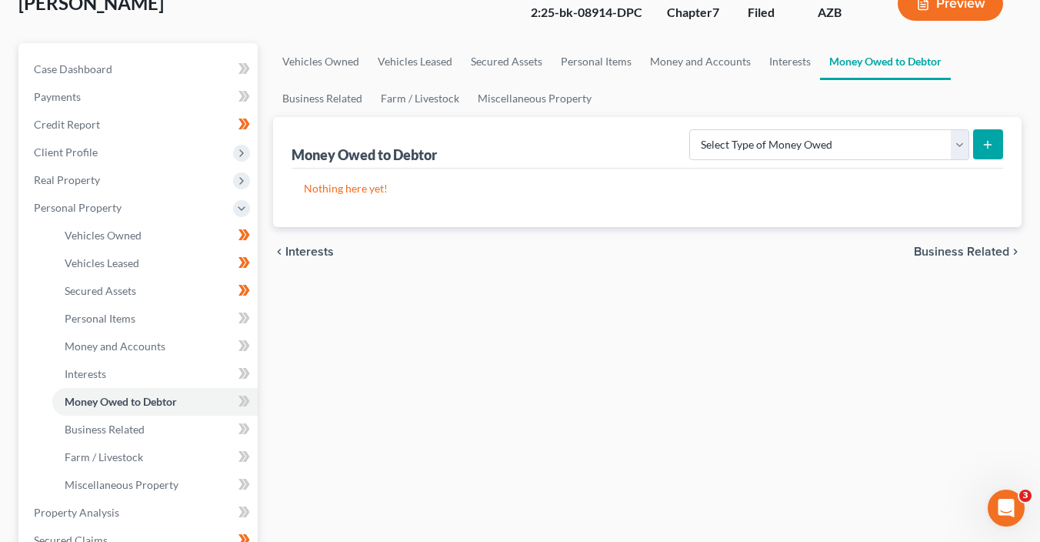
scroll to position [133, 0]
click at [256, 409] on span at bounding box center [244, 402] width 27 height 23
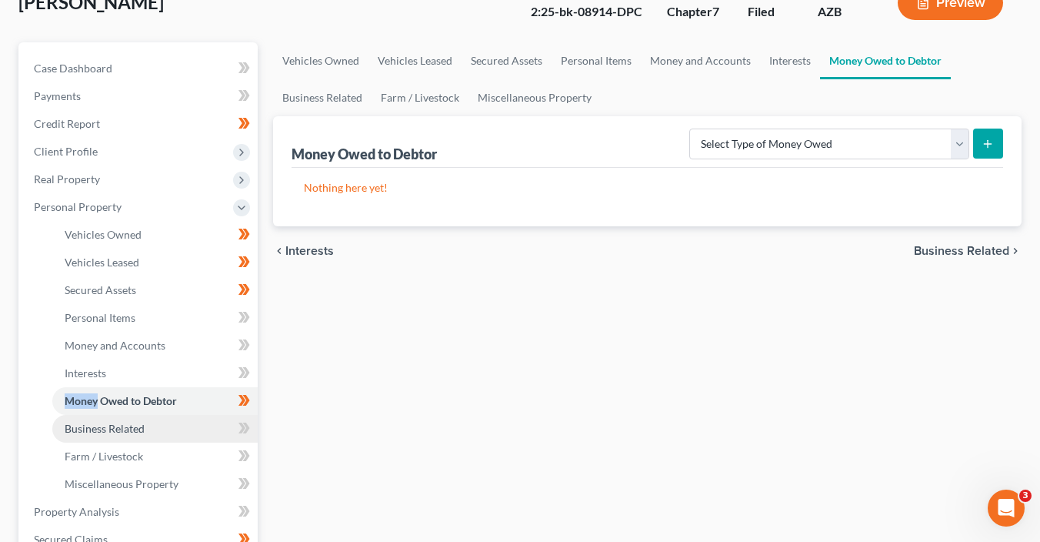
click at [188, 426] on link "Business Related" at bounding box center [154, 429] width 205 height 28
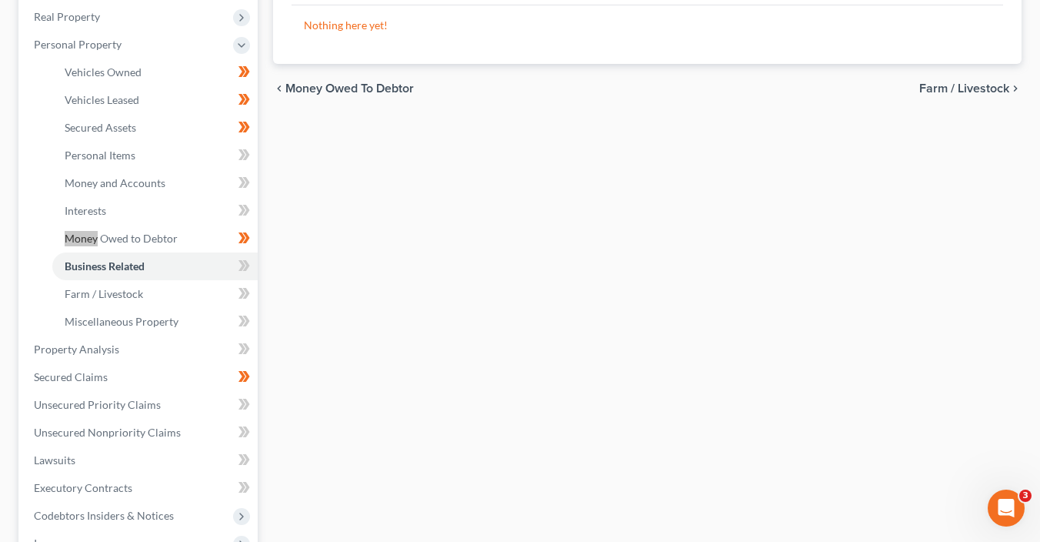
scroll to position [440, 0]
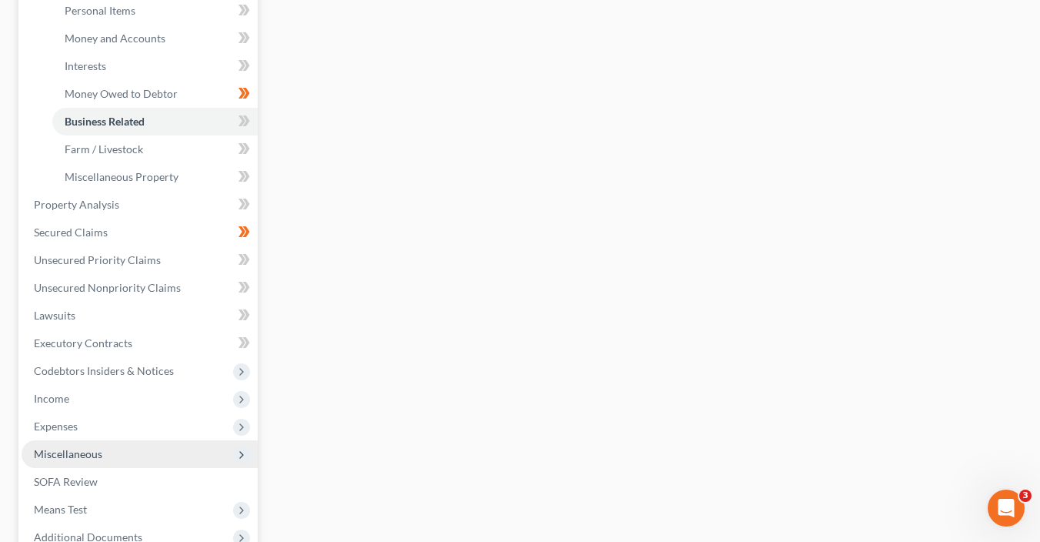
click at [102, 448] on span "Miscellaneous" at bounding box center [140, 454] width 236 height 28
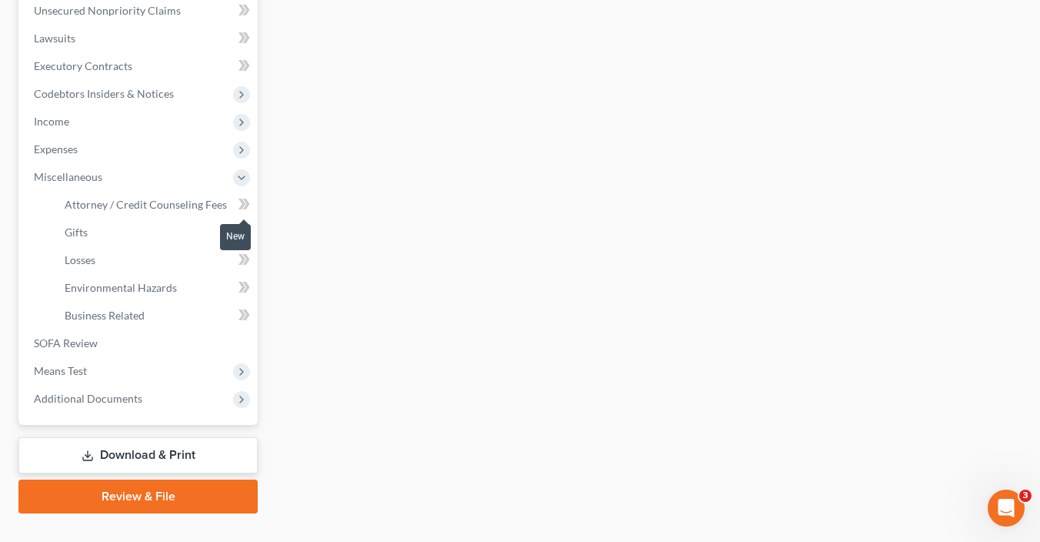
click at [242, 202] on icon at bounding box center [241, 203] width 7 height 11
click at [243, 204] on icon at bounding box center [241, 203] width 7 height 11
click at [191, 204] on span "Attorney / Credit Counseling Fees" at bounding box center [146, 204] width 162 height 13
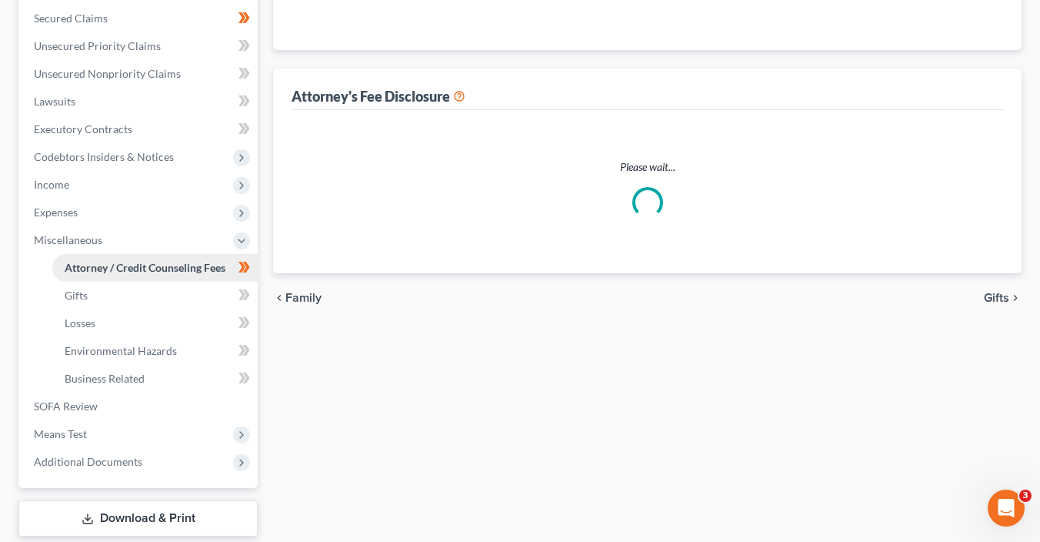
select select "6"
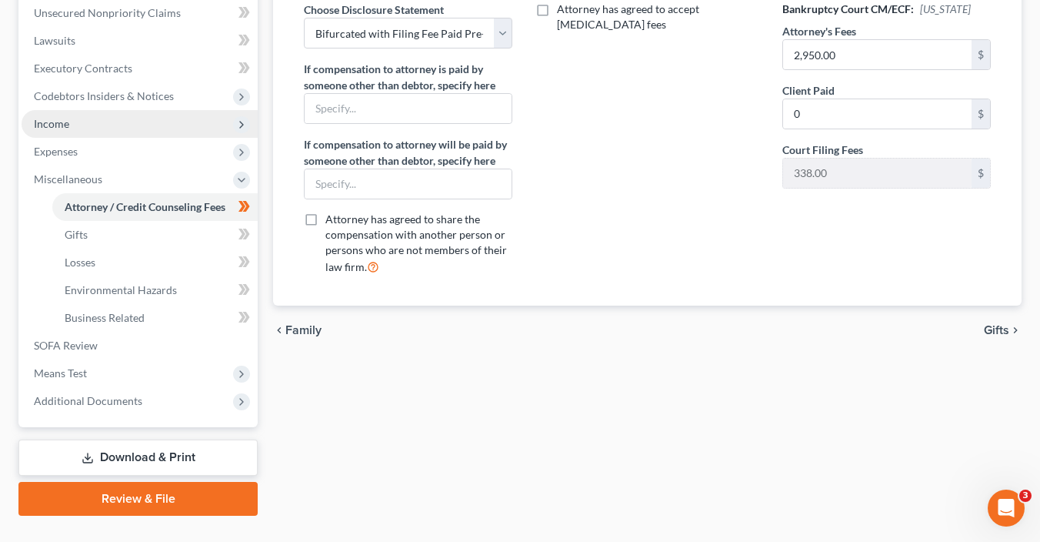
scroll to position [468, 0]
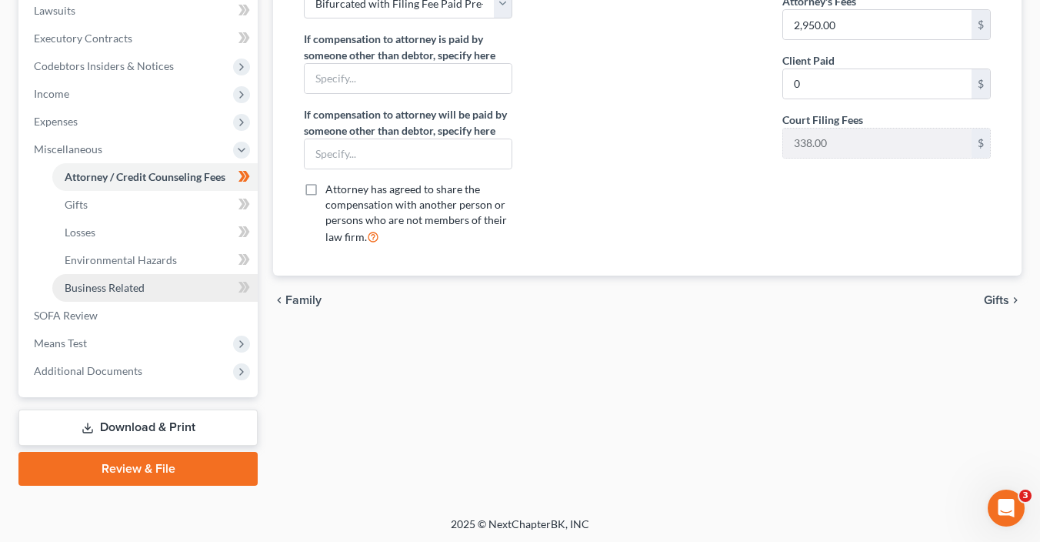
click at [191, 285] on link "Business Related" at bounding box center [154, 288] width 205 height 28
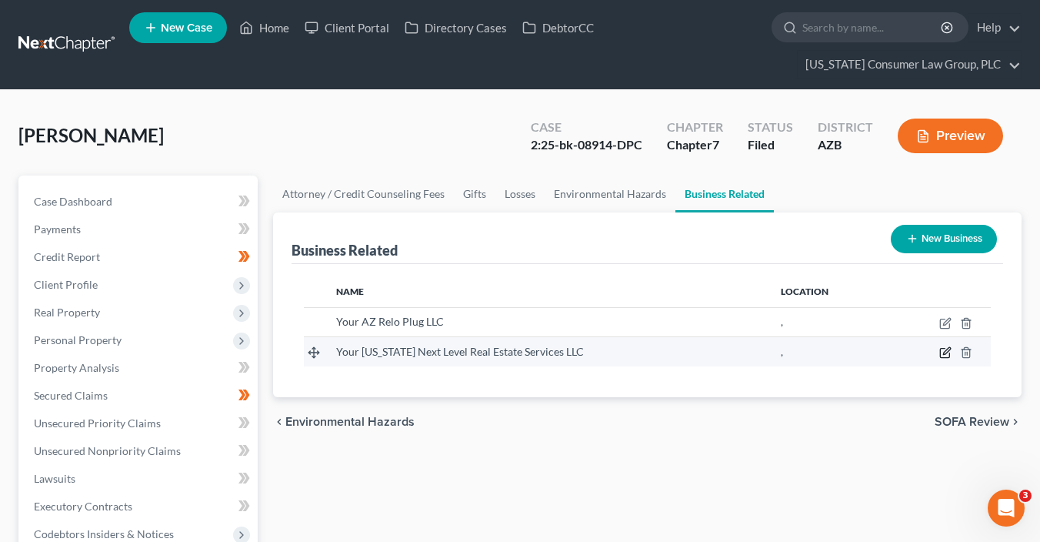
click at [940, 350] on icon "button" at bounding box center [944, 352] width 9 height 9
select select "member"
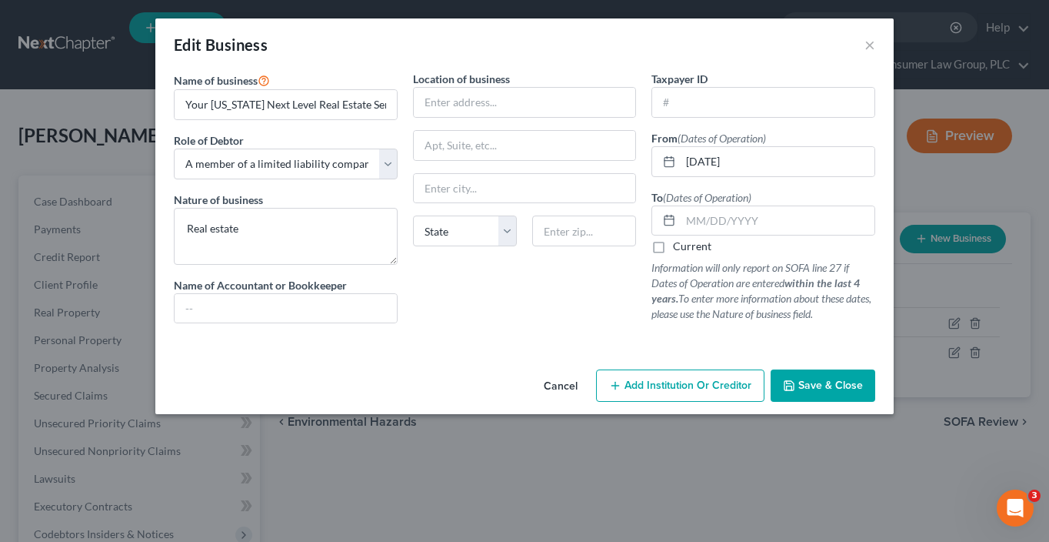
click at [464, 117] on div "Location of business State AL AK AR AZ CA CO CT DE DC FL GA GU HI ID IL IN IA K…" at bounding box center [524, 203] width 239 height 265
click at [467, 105] on input "text" at bounding box center [525, 102] width 222 height 29
click at [455, 100] on input "text" at bounding box center [525, 102] width 222 height 29
type input "3218 E. Bell Road #1233"
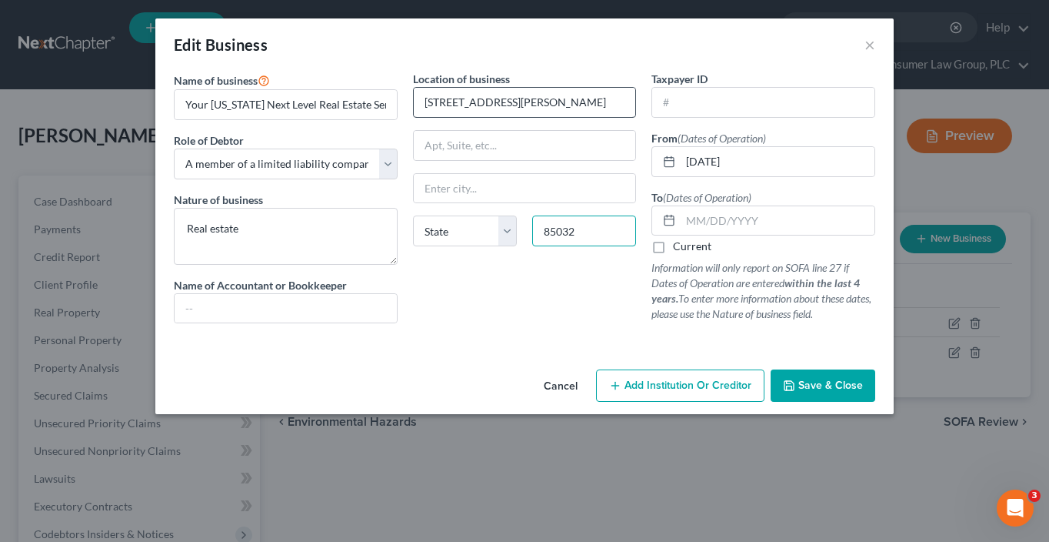
type input "85032"
type input "Phoenix"
select select "3"
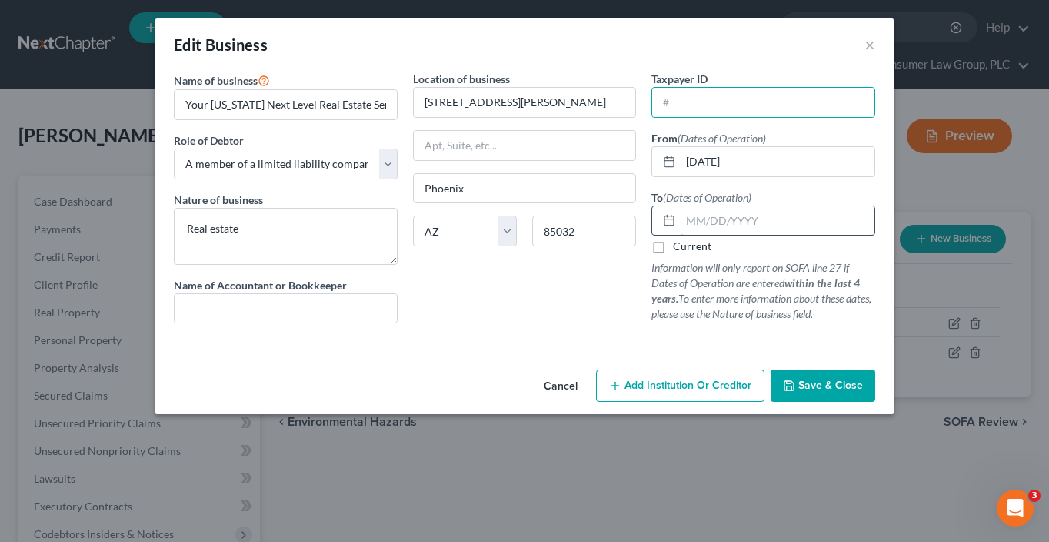
click at [695, 218] on input "text" at bounding box center [778, 220] width 194 height 29
type input "01/31/2024"
click at [864, 388] on button "Save & Close" at bounding box center [823, 385] width 105 height 32
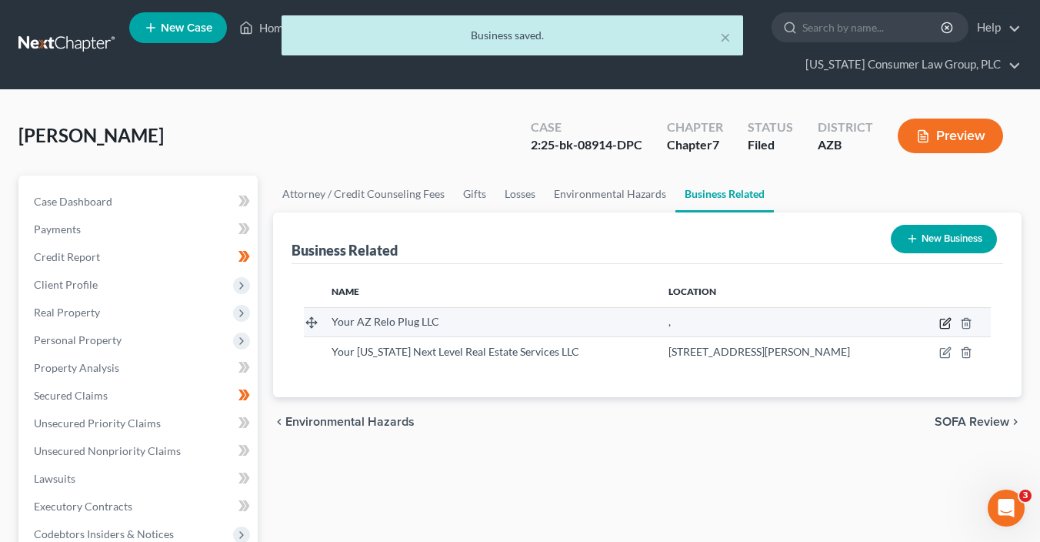
click at [944, 321] on icon "button" at bounding box center [946, 321] width 7 height 7
select select "member"
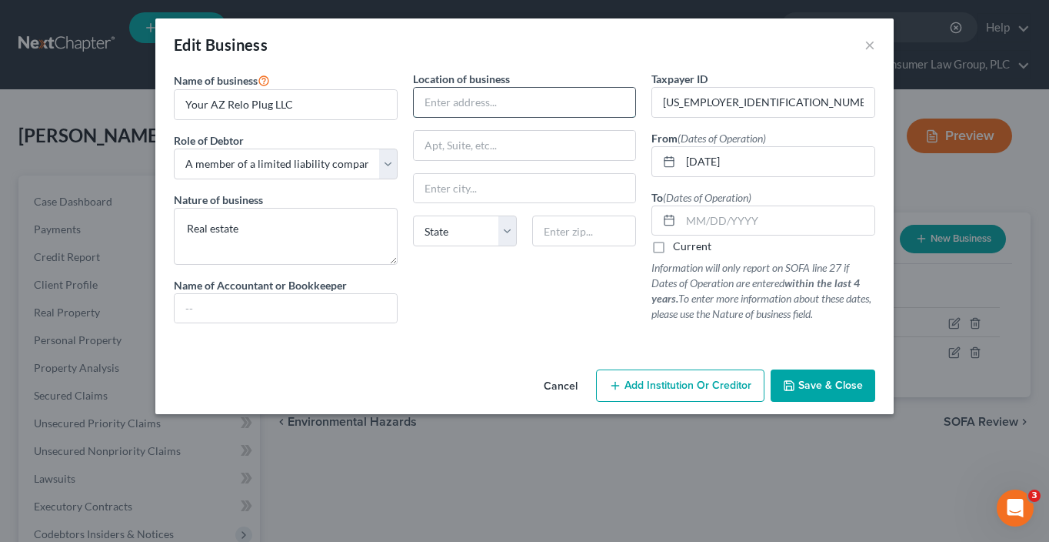
click at [479, 98] on input "text" at bounding box center [525, 102] width 222 height 29
type input "[STREET_ADDRESS][PERSON_NAME]"
click at [586, 223] on input "text" at bounding box center [584, 230] width 104 height 31
type input "85032"
type input "Phoenix"
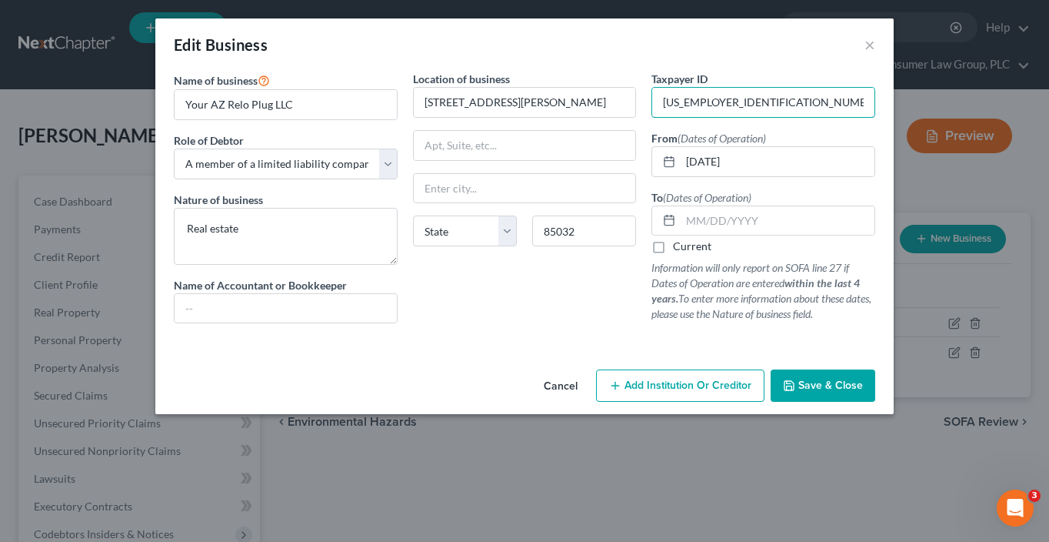
select select "3"
click at [673, 243] on label "Current" at bounding box center [692, 245] width 38 height 15
click at [679, 243] on input "Current" at bounding box center [684, 243] width 10 height 10
checkbox input "true"
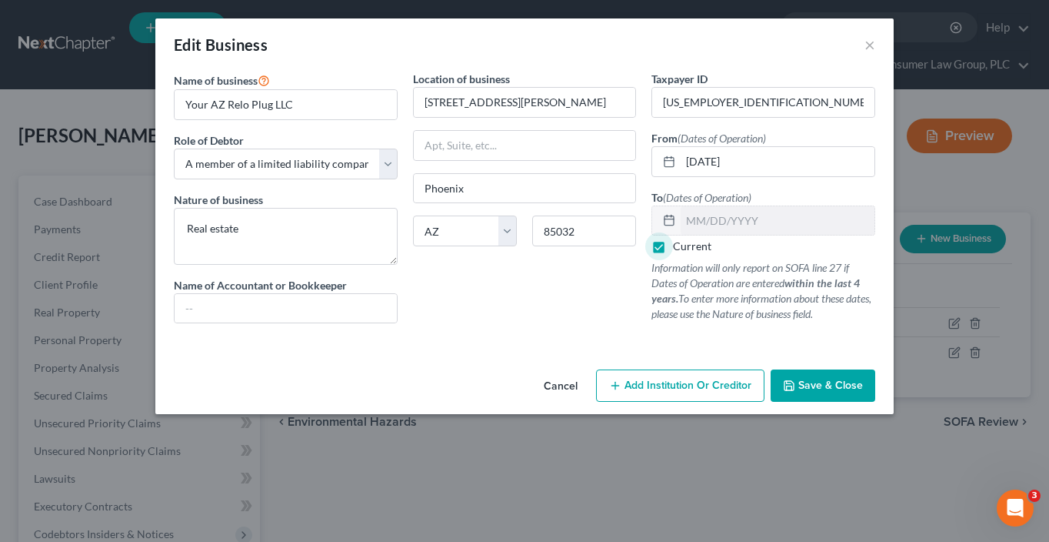
click at [818, 379] on span "Save & Close" at bounding box center [830, 384] width 65 height 13
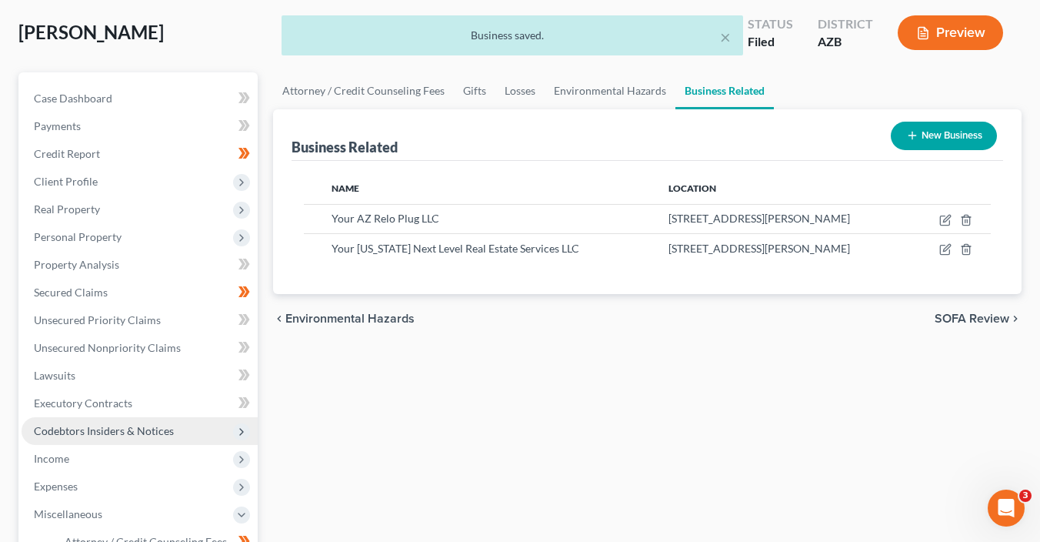
scroll to position [248, 0]
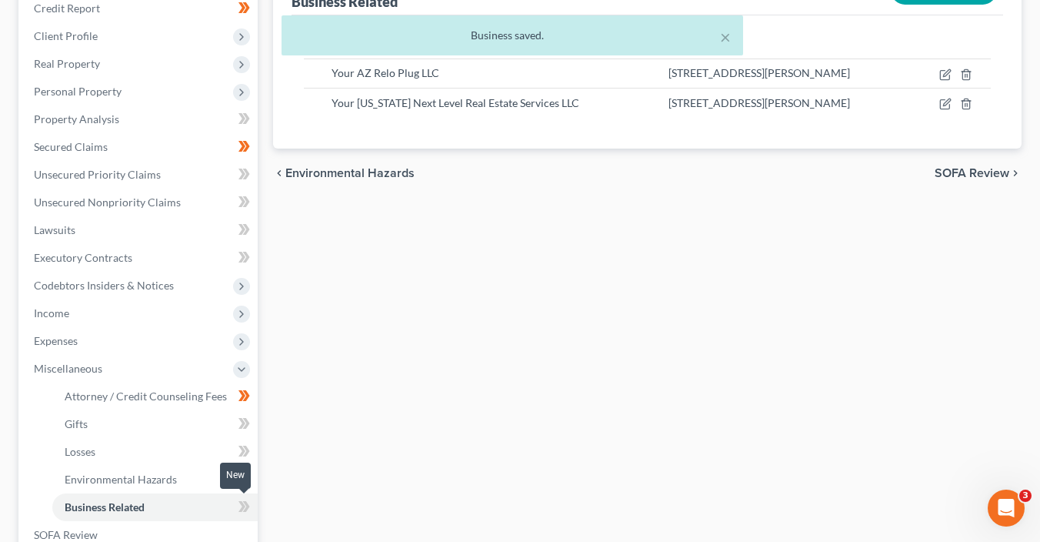
click at [244, 502] on icon at bounding box center [244, 506] width 12 height 19
click at [245, 503] on icon at bounding box center [244, 506] width 12 height 19
click at [245, 479] on icon at bounding box center [246, 478] width 7 height 11
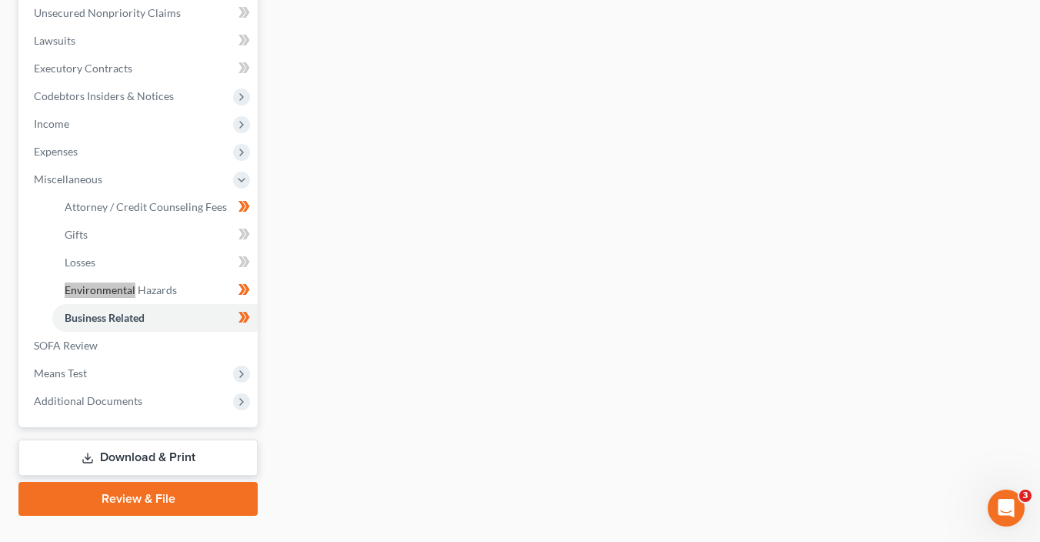
scroll to position [428, 0]
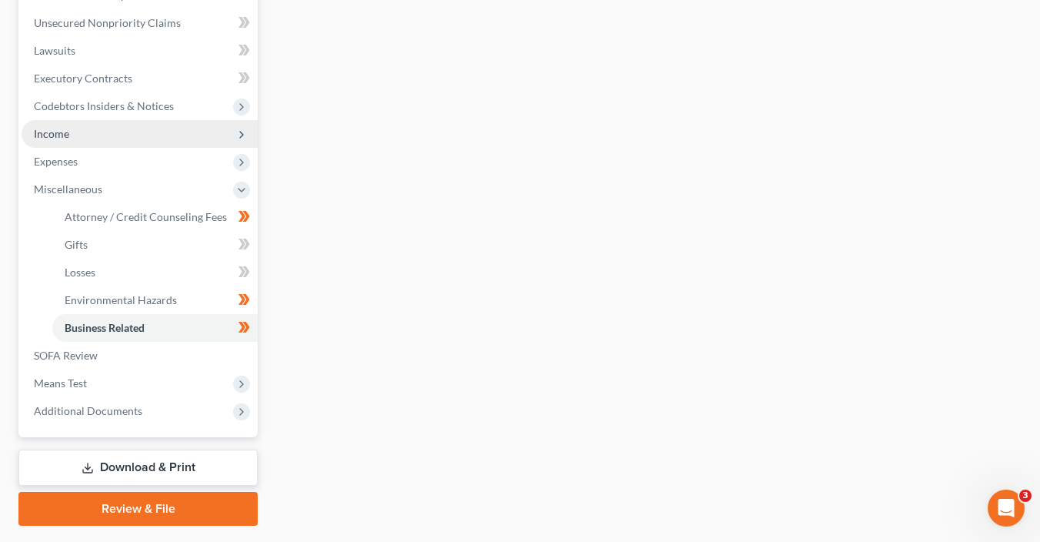
click at [110, 138] on span "Income" at bounding box center [140, 134] width 236 height 28
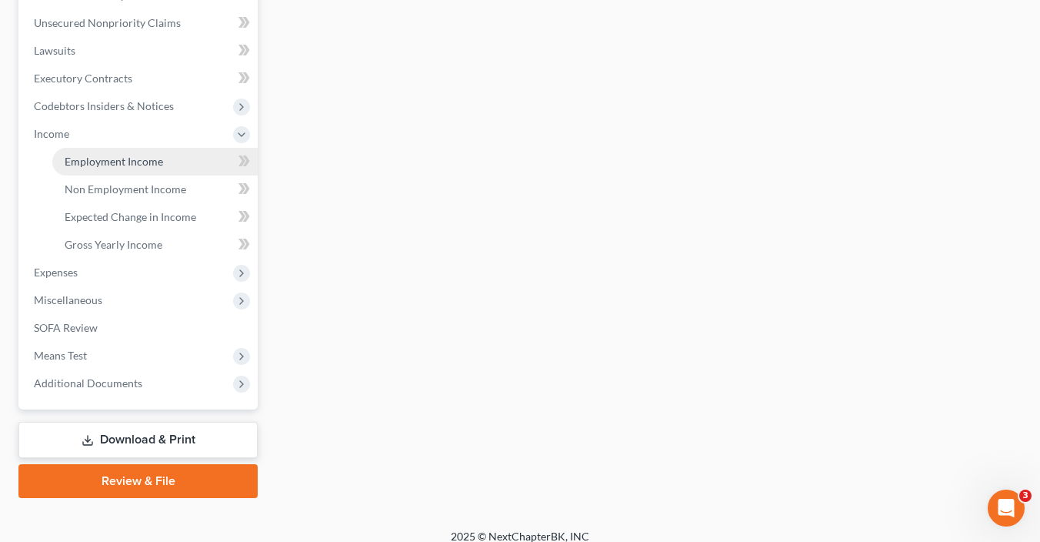
click at [130, 158] on span "Employment Income" at bounding box center [114, 161] width 98 height 13
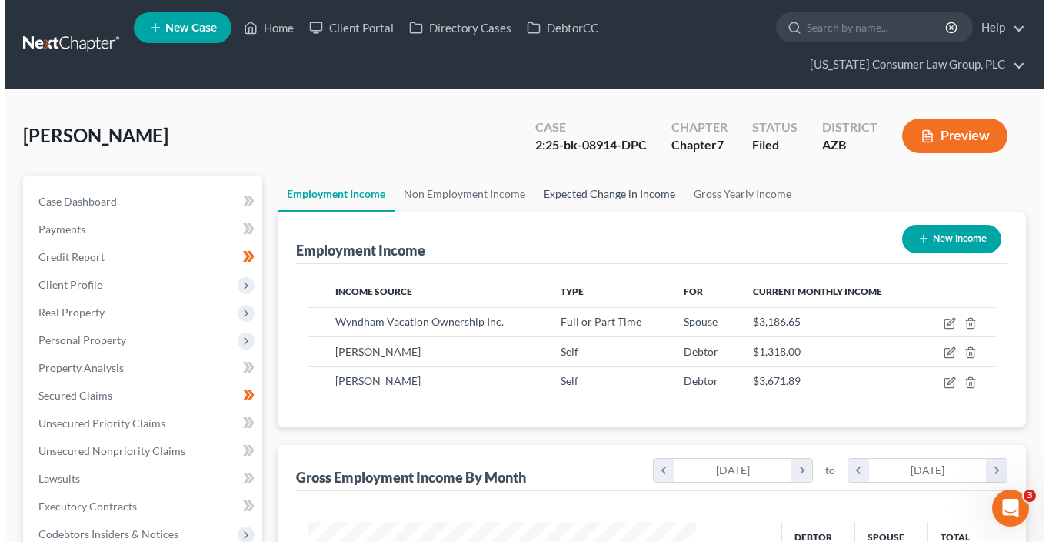
scroll to position [274, 418]
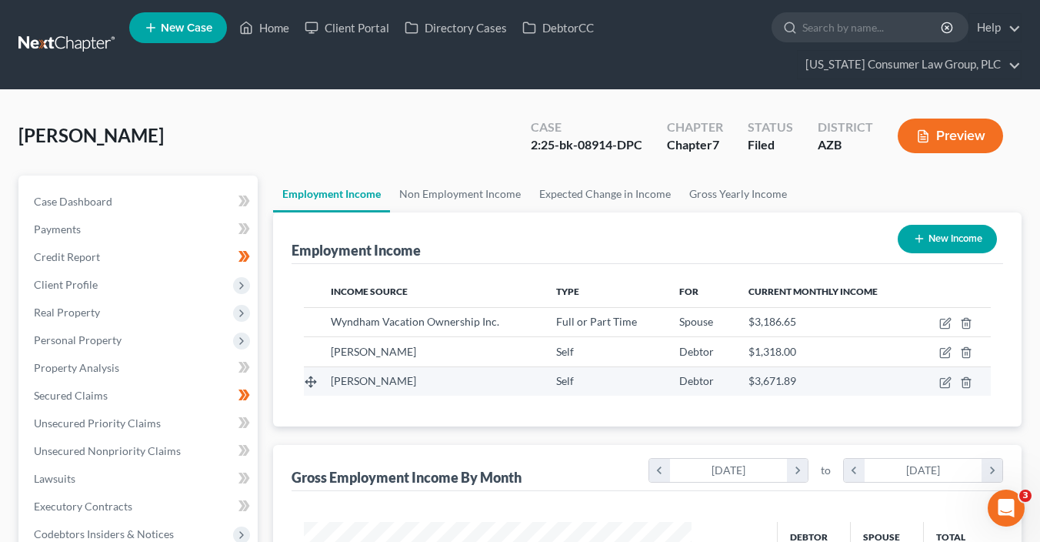
click at [900, 385] on div "$3,671.89" at bounding box center [825, 380] width 155 height 15
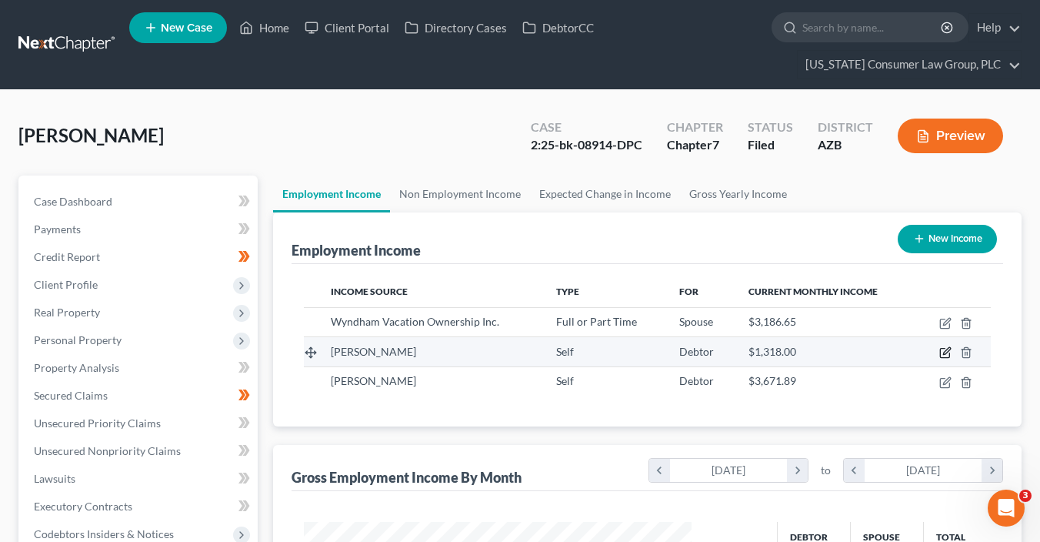
click at [945, 352] on icon "button" at bounding box center [945, 352] width 12 height 12
select select "1"
select select "0"
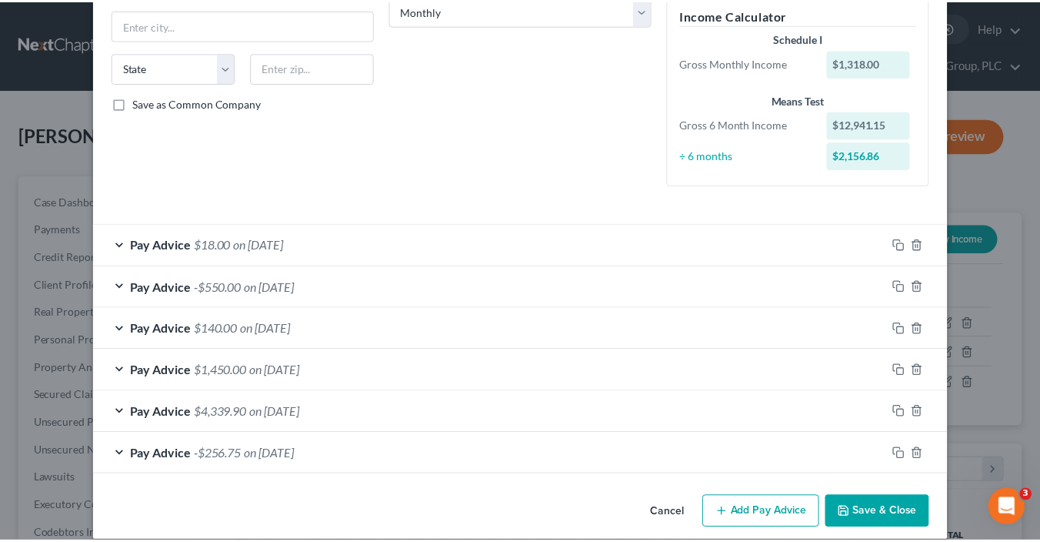
scroll to position [0, 0]
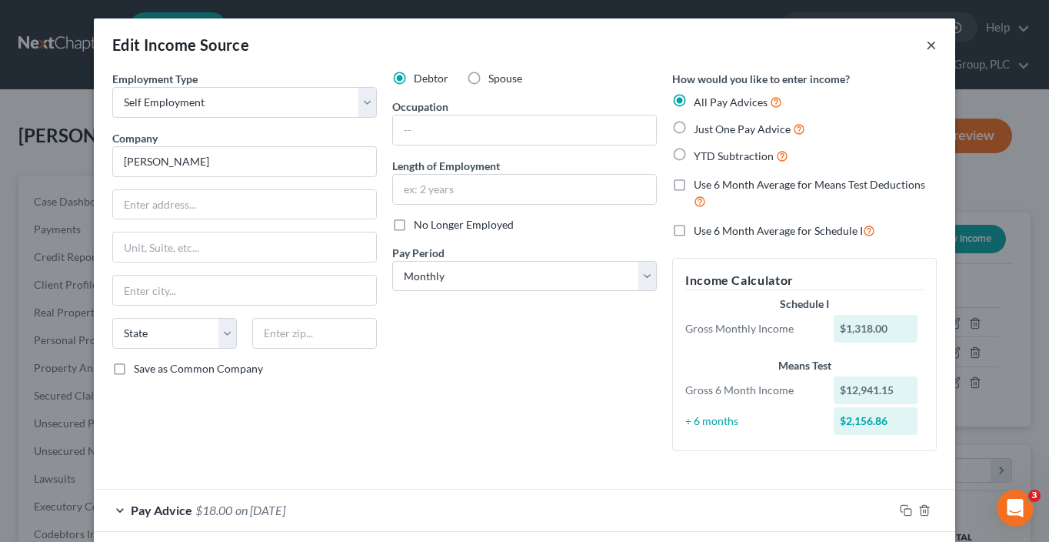
click at [926, 46] on button "×" at bounding box center [931, 44] width 11 height 18
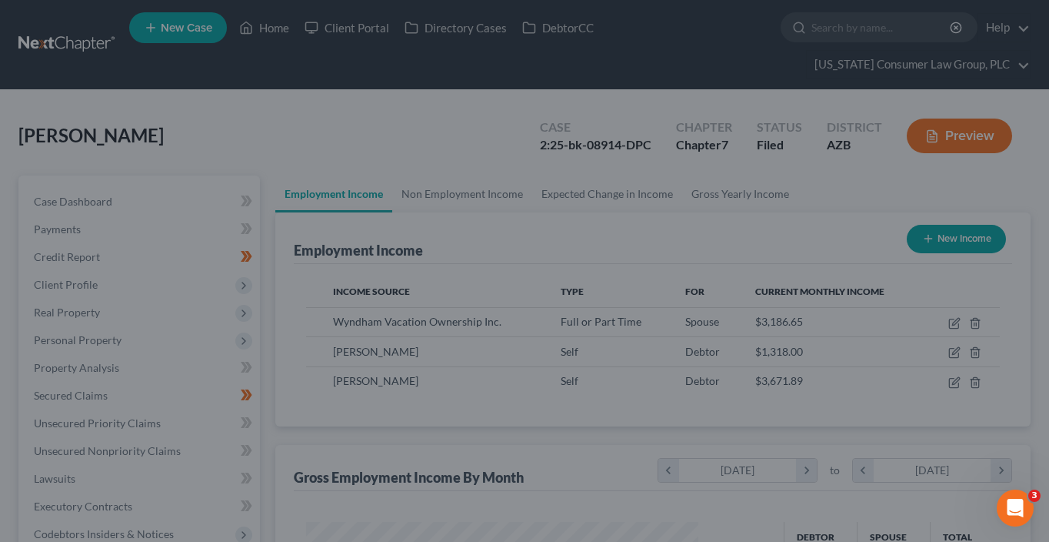
scroll to position [768919, 768776]
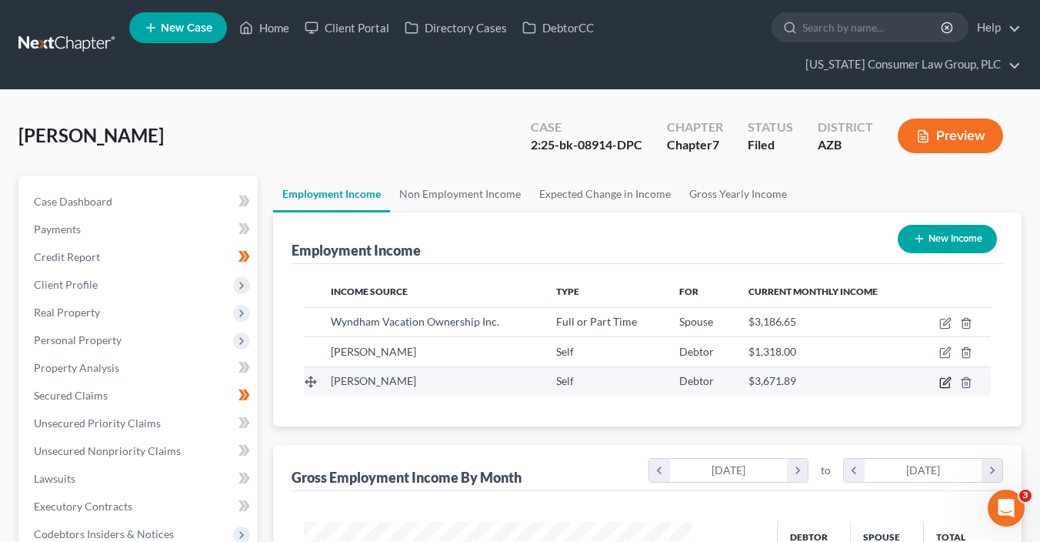
click at [948, 383] on icon "button" at bounding box center [945, 382] width 12 height 12
select select "1"
select select "2"
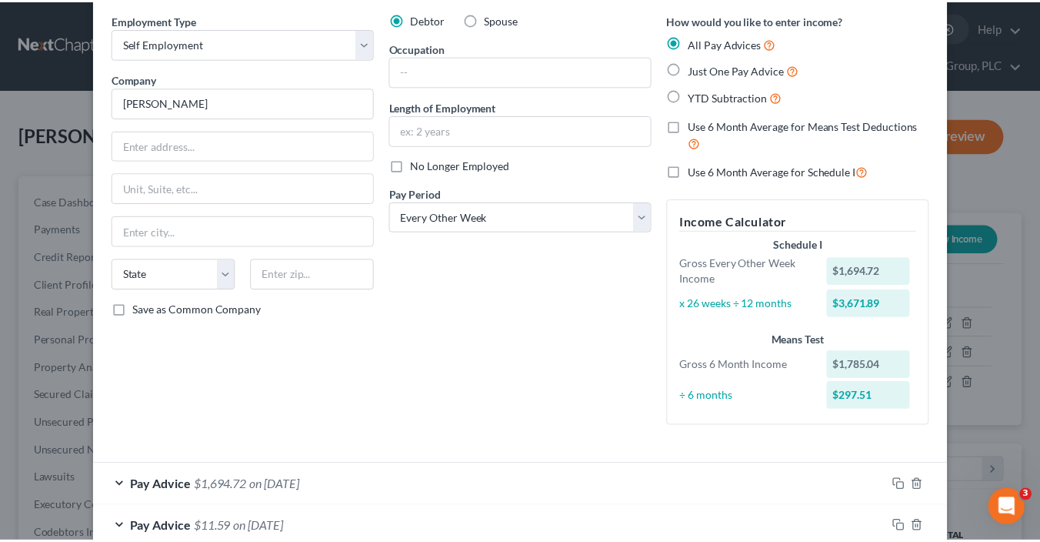
scroll to position [0, 0]
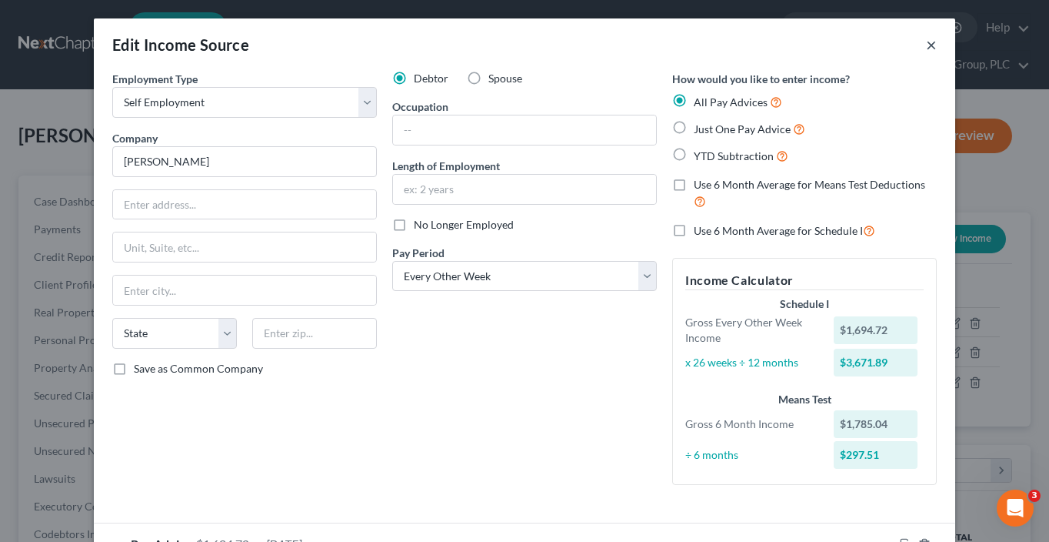
click at [926, 43] on button "×" at bounding box center [931, 44] width 11 height 18
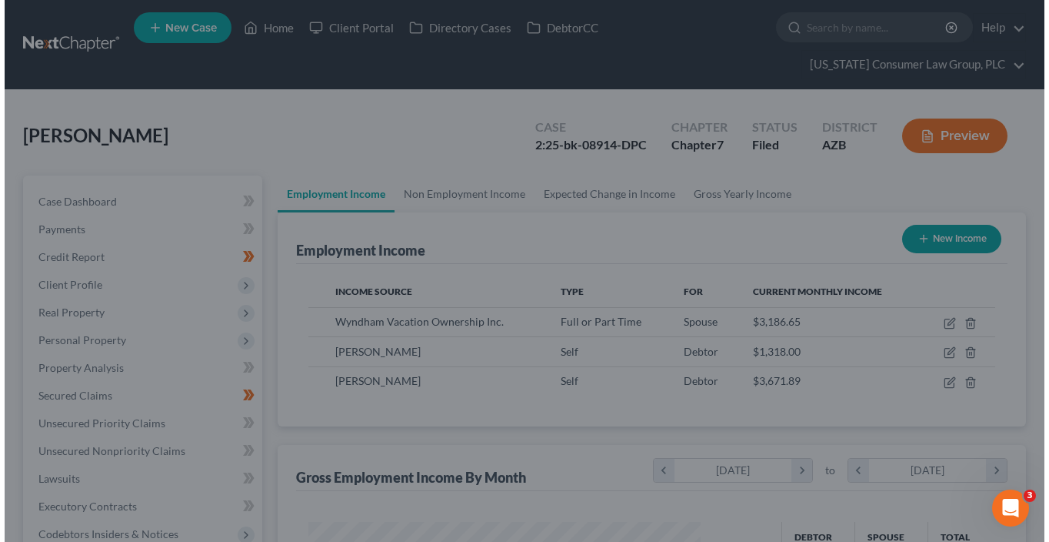
scroll to position [768919, 768776]
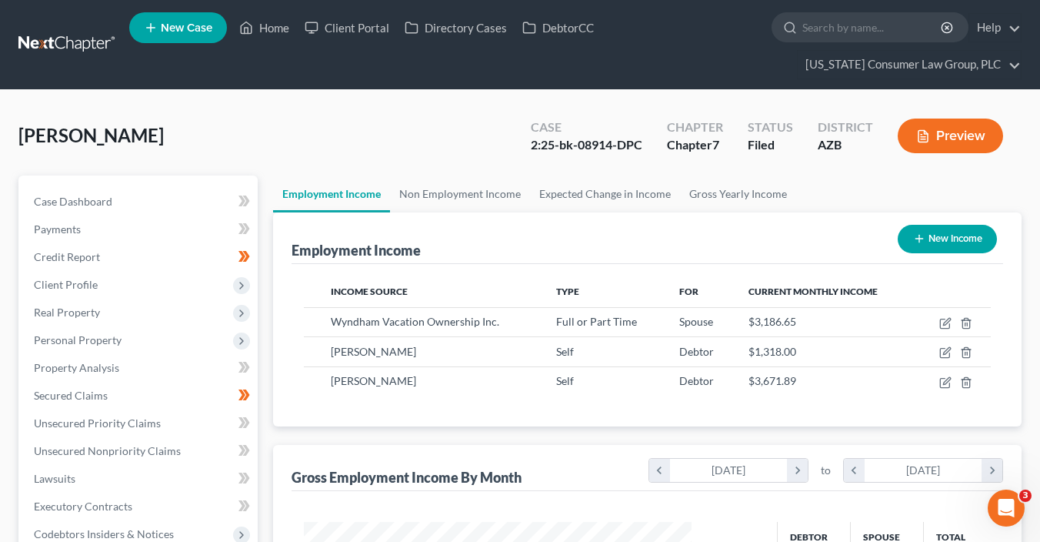
click at [947, 239] on button "New Income" at bounding box center [947, 239] width 99 height 28
select select "0"
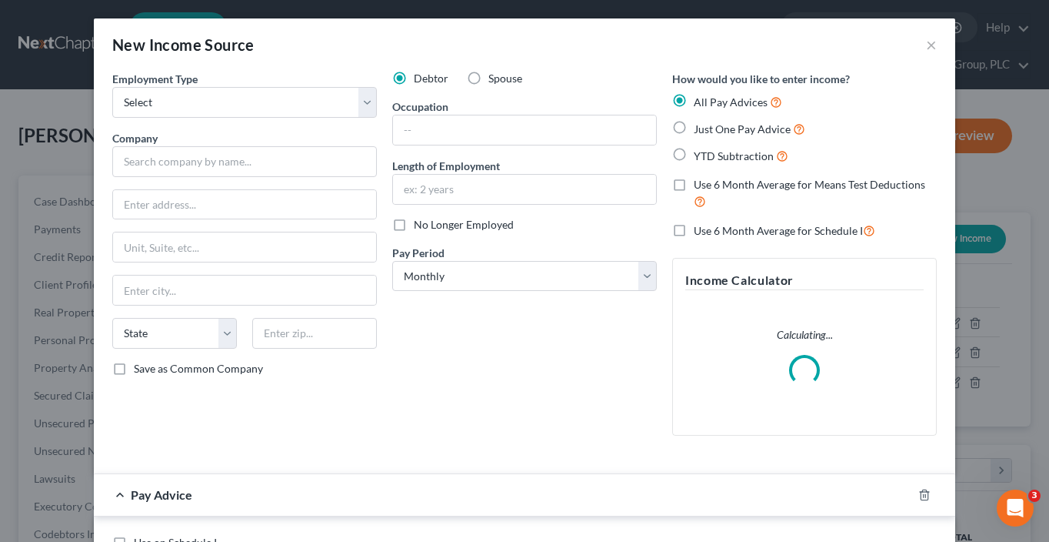
scroll to position [274, 422]
click at [292, 83] on div "Employment Type * Select Full or Part Time Employment Self Employment" at bounding box center [244, 94] width 265 height 47
click at [295, 98] on select "Select Full or [DEMOGRAPHIC_DATA] Employment Self Employment" at bounding box center [244, 102] width 265 height 31
select select "0"
click at [112, 87] on select "Select Full or [DEMOGRAPHIC_DATA] Employment Self Employment" at bounding box center [244, 102] width 265 height 31
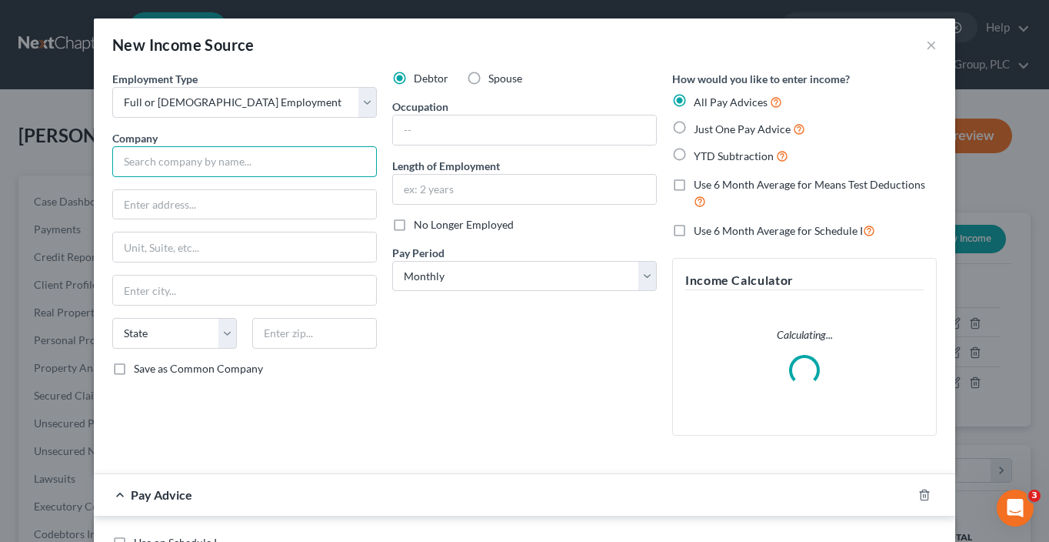
click at [282, 155] on input "text" at bounding box center [244, 161] width 265 height 31
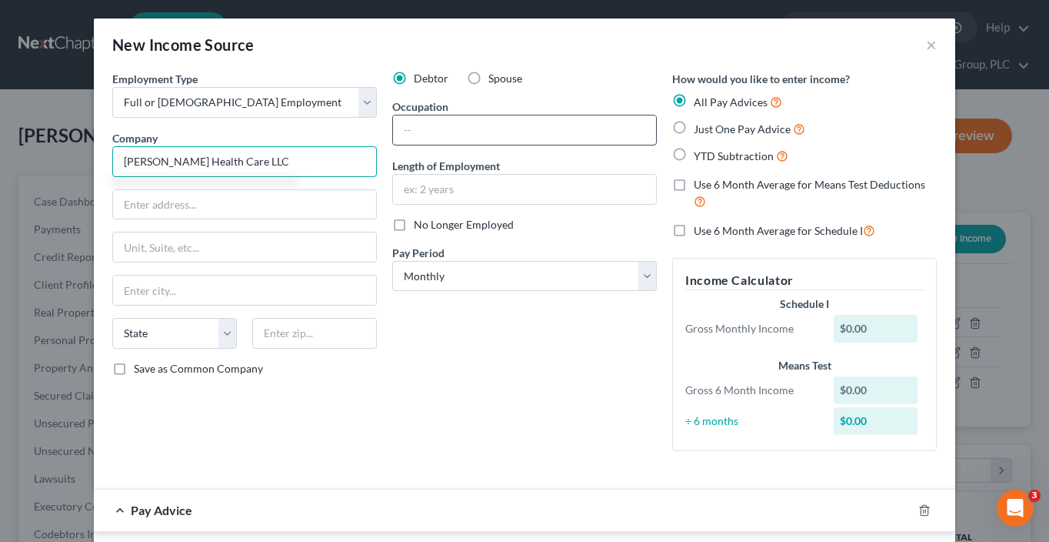
type input "[PERSON_NAME] Health Care LLC"
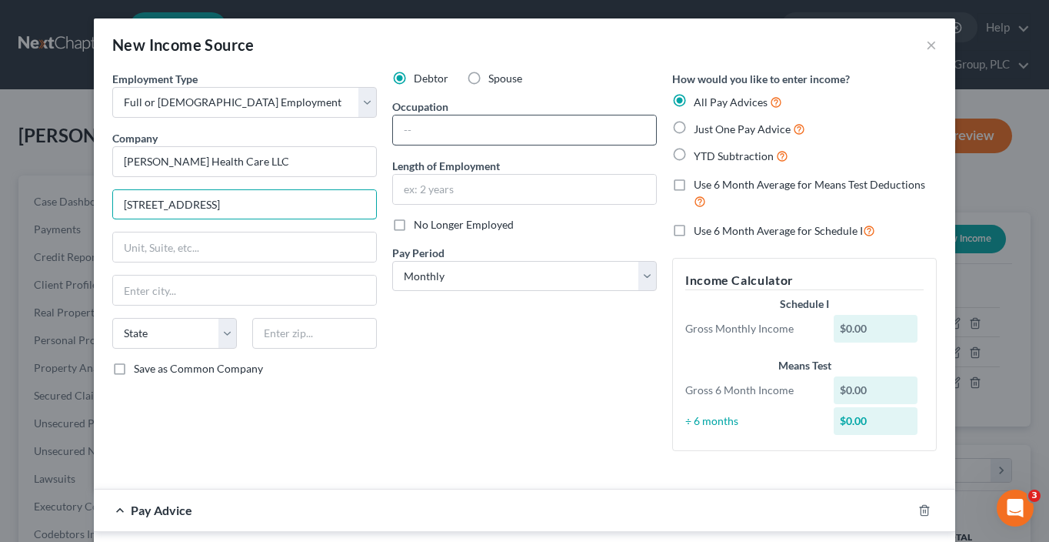
type input "14774 W. Windrose Dr."
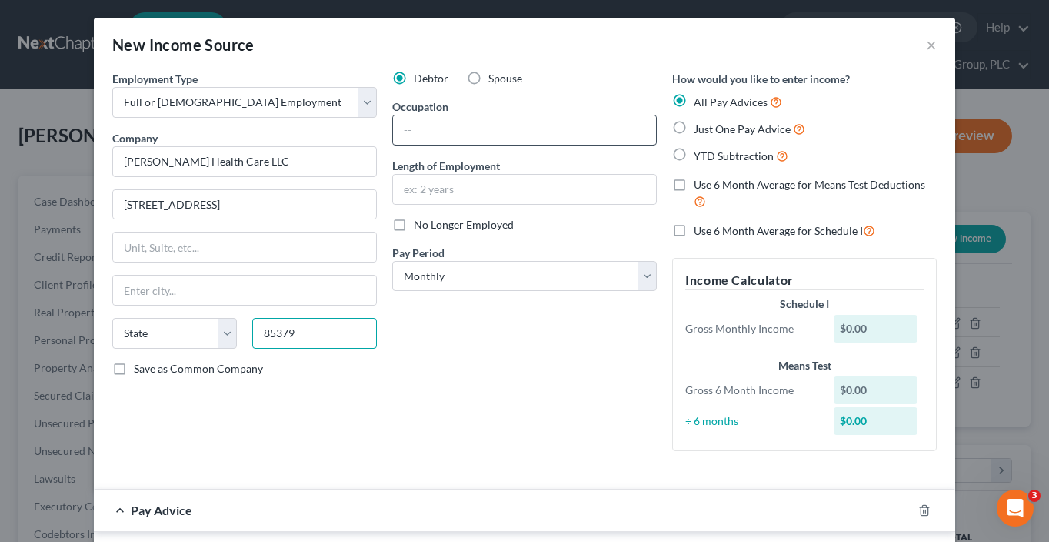
type input "85379"
type input "Surprise"
select select "3"
type input "He"
drag, startPoint x: 448, startPoint y: 128, endPoint x: 375, endPoint y: 122, distance: 72.6
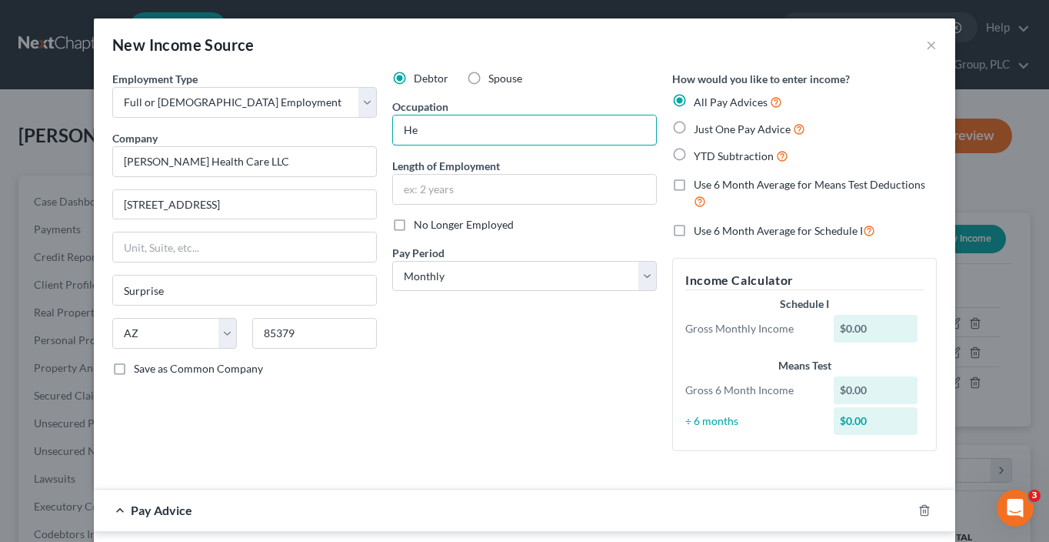
click at [375, 122] on div "Employment Type * Select Full or Part Time Employment Self Employment Company *…" at bounding box center [525, 273] width 840 height 405
type input "Caregiver"
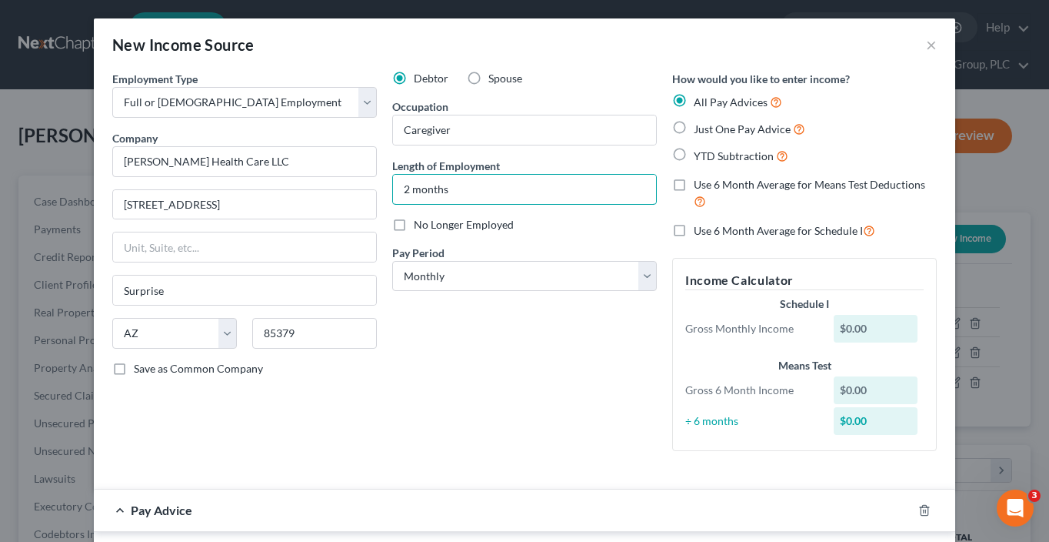
type input "2 months"
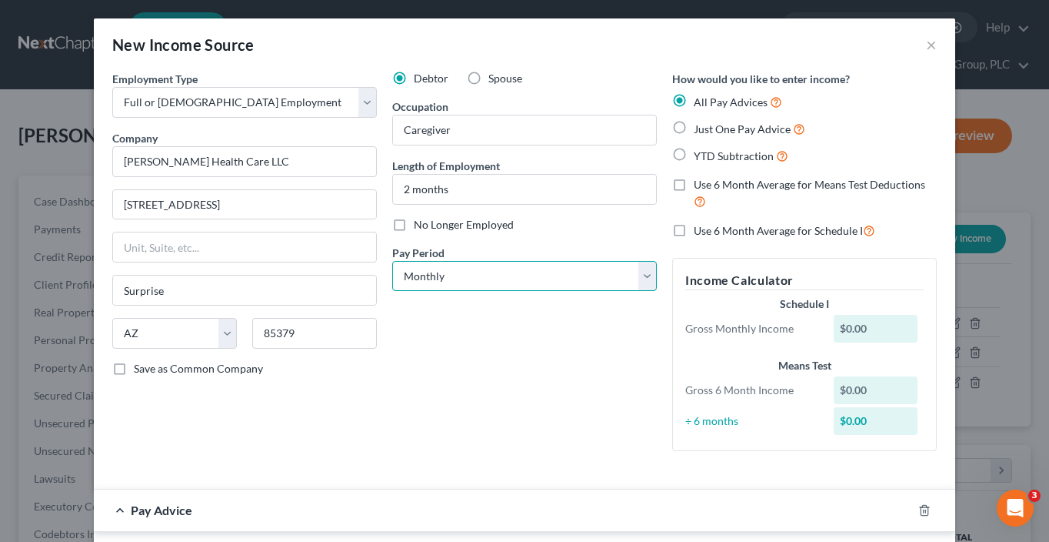
select select "2"
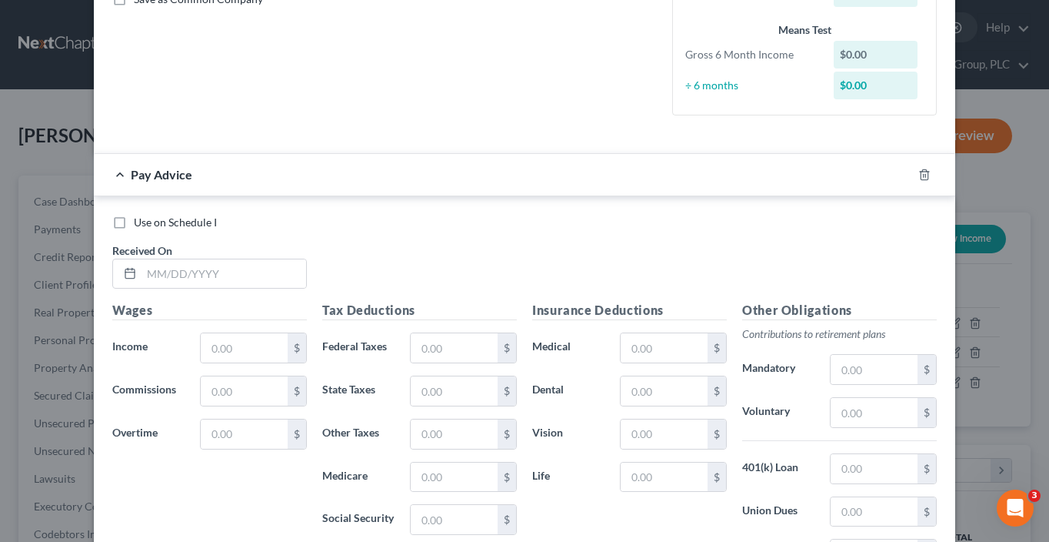
scroll to position [372, 0]
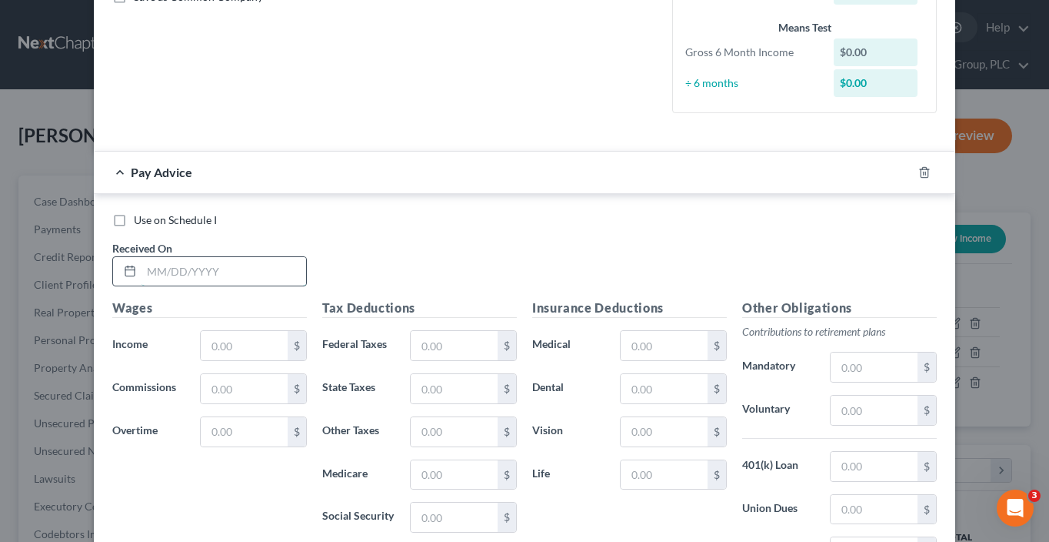
click at [242, 272] on input "text" at bounding box center [224, 271] width 165 height 29
type input "8"
type input "8/29/25"
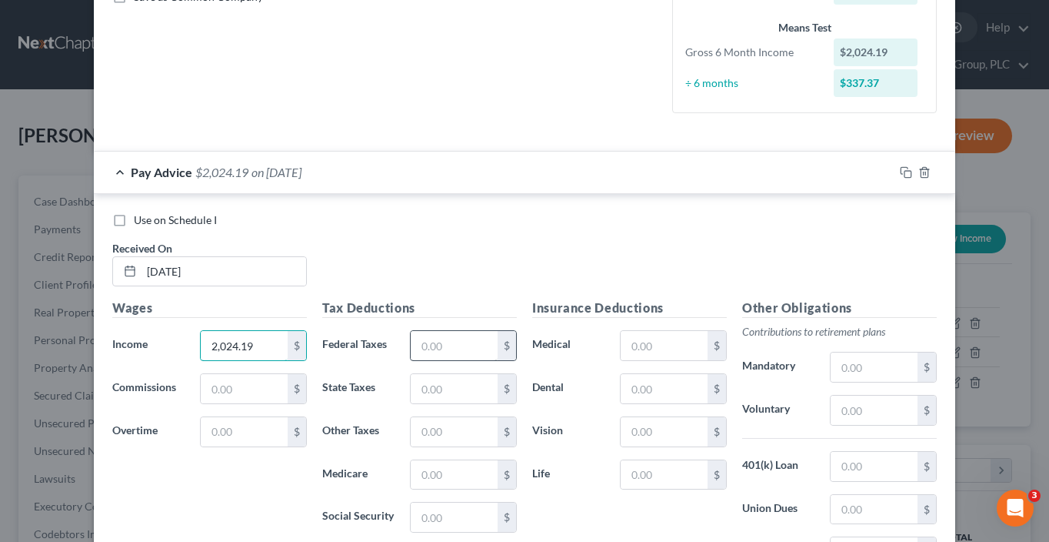
type input "2,024.19"
click at [429, 351] on input "text" at bounding box center [454, 345] width 87 height 29
type input "164.50"
type input "125.50"
type input "29.35"
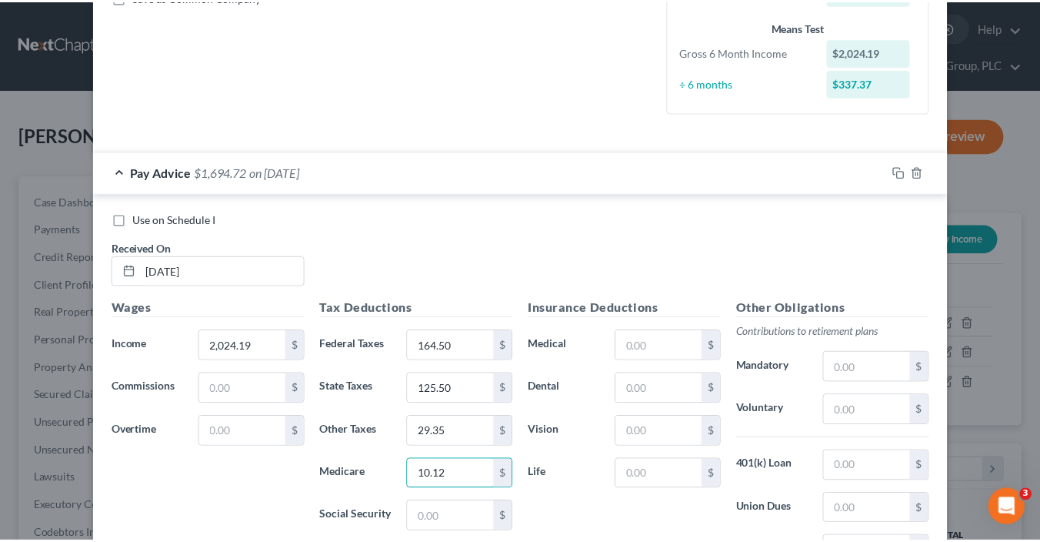
scroll to position [567, 0]
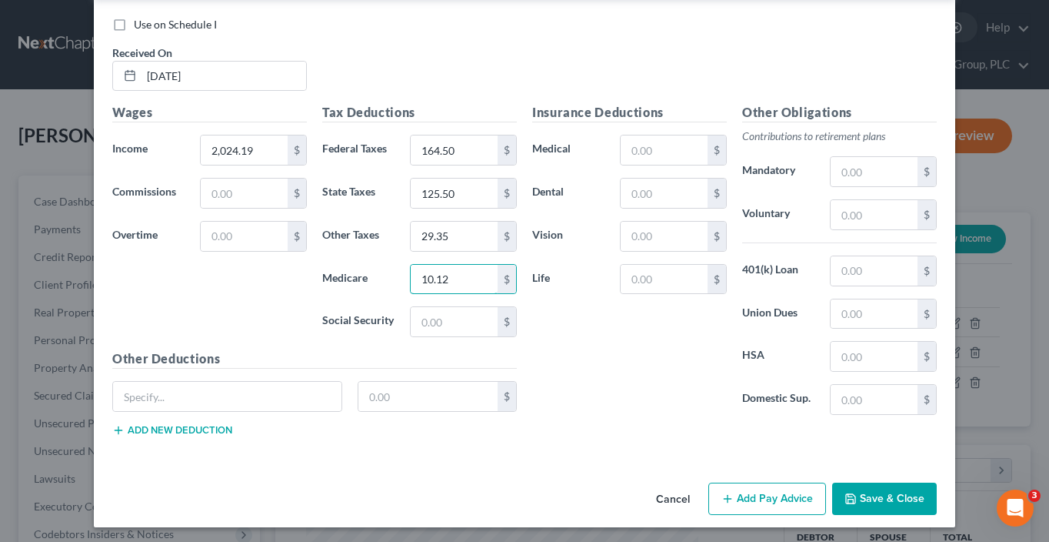
type input "10.12"
click at [864, 485] on button "Save & Close" at bounding box center [884, 498] width 105 height 32
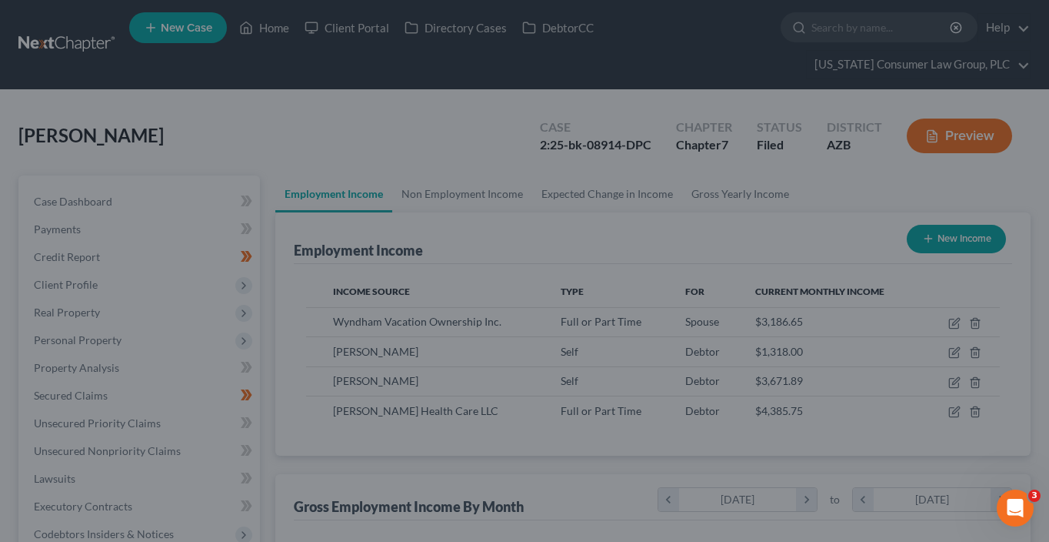
scroll to position [768919, 768776]
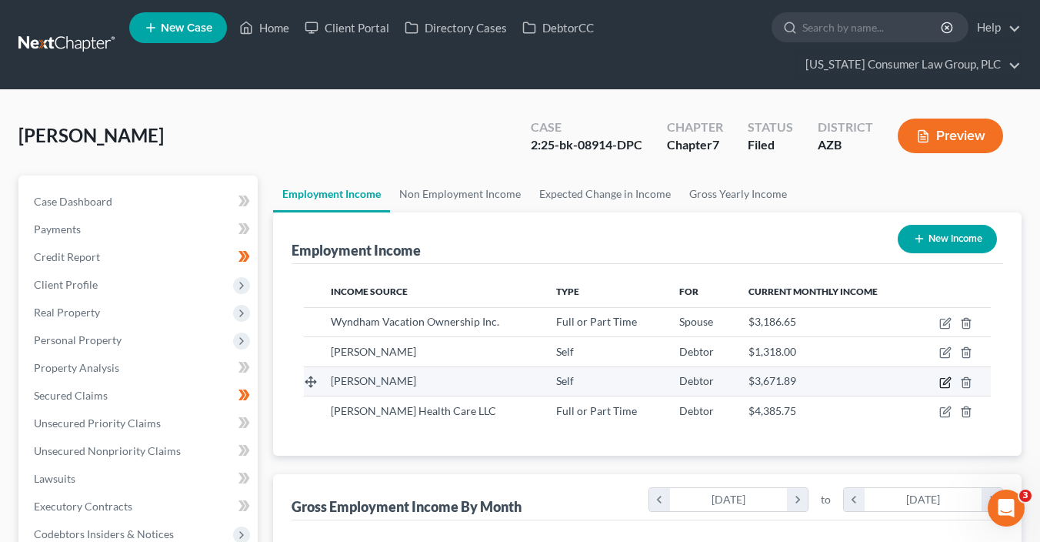
click at [947, 382] on icon "button" at bounding box center [945, 382] width 12 height 12
select select "1"
select select "2"
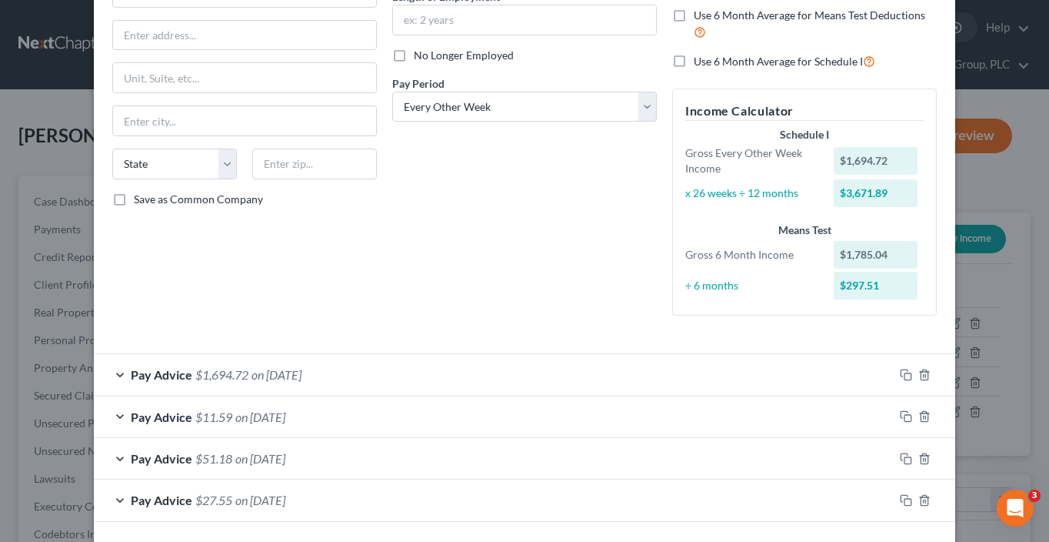
scroll to position [176, 0]
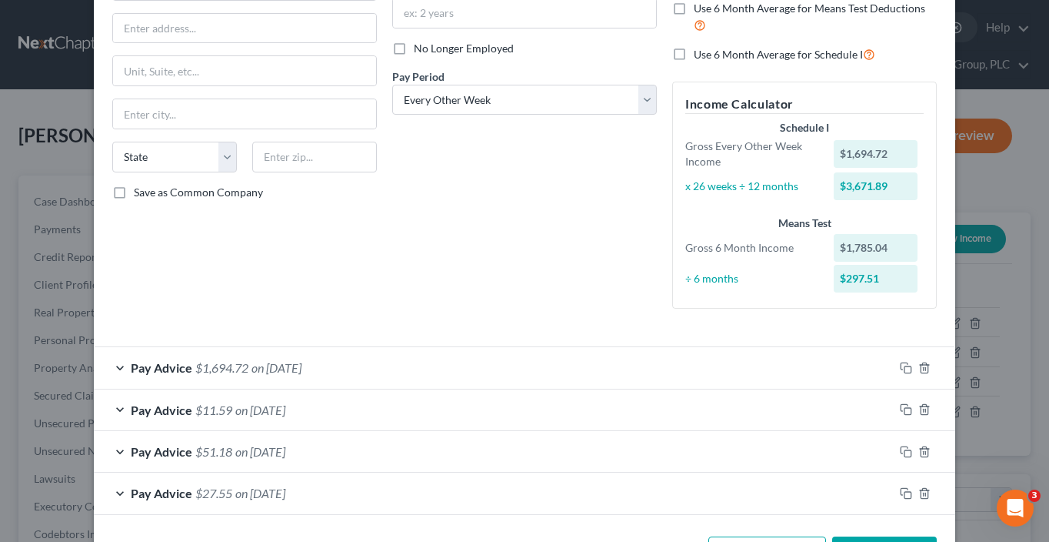
click at [451, 409] on div "Pay Advice $11.59 on 08/06/2025" at bounding box center [494, 409] width 800 height 41
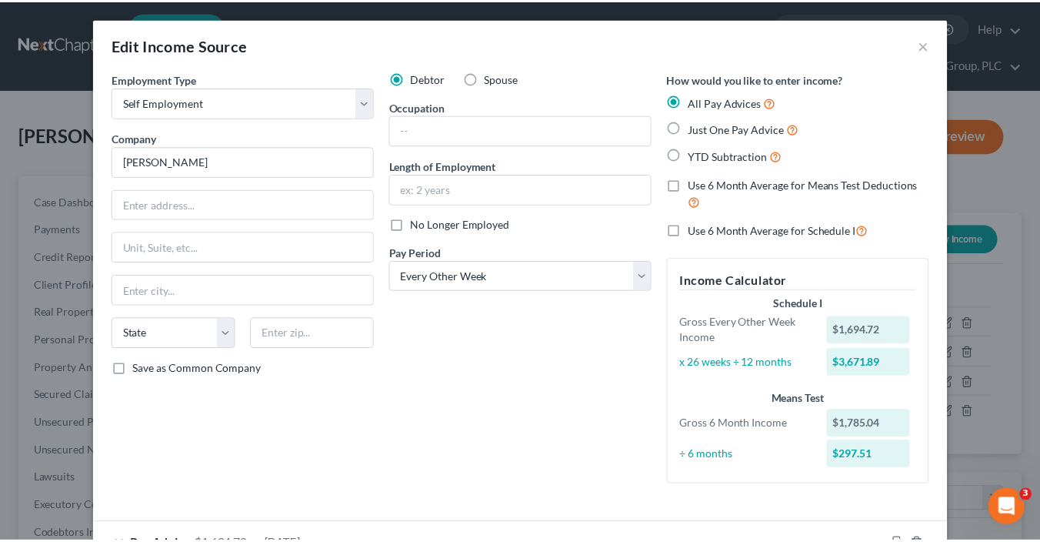
scroll to position [0, 0]
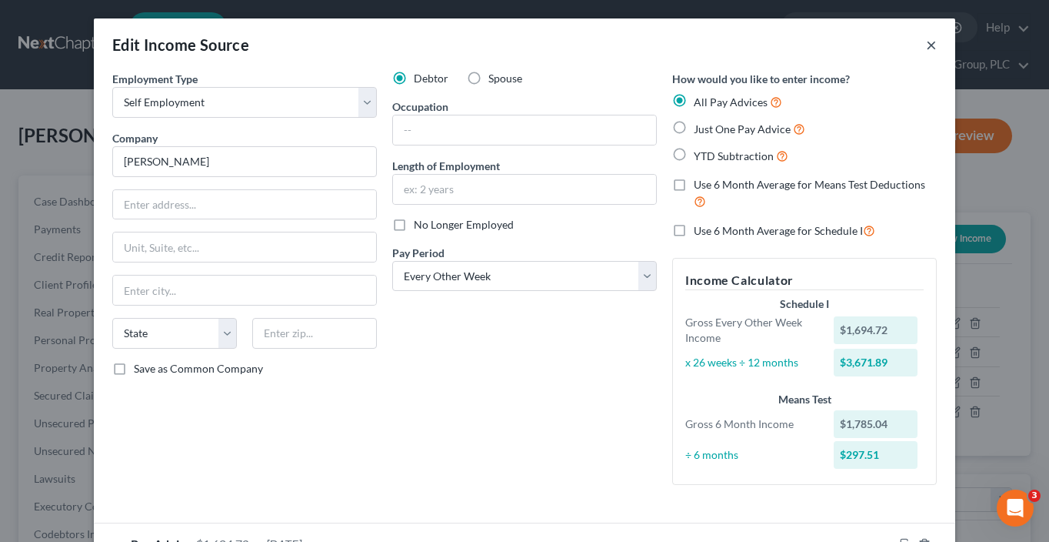
click at [928, 45] on button "×" at bounding box center [931, 44] width 11 height 18
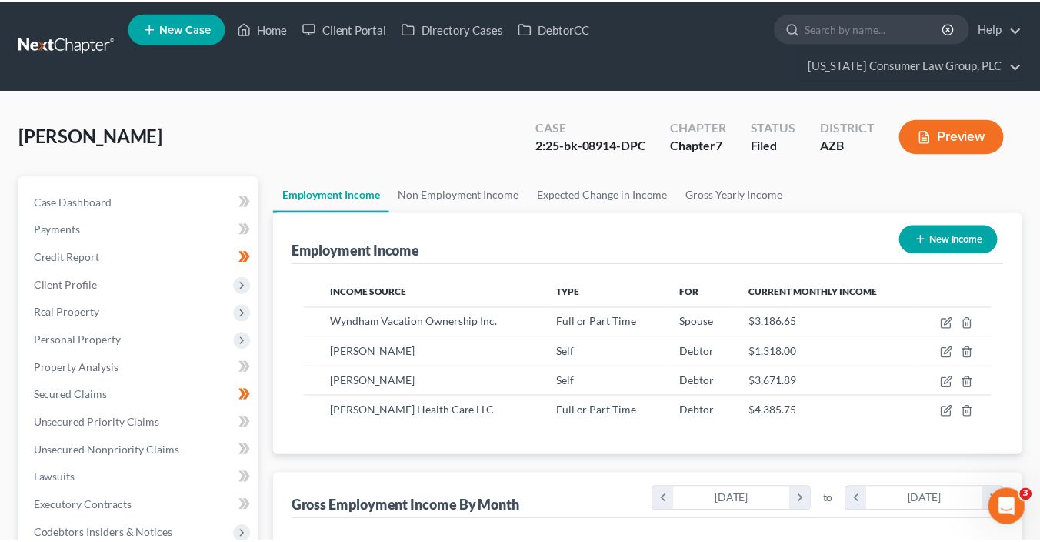
scroll to position [768919, 768776]
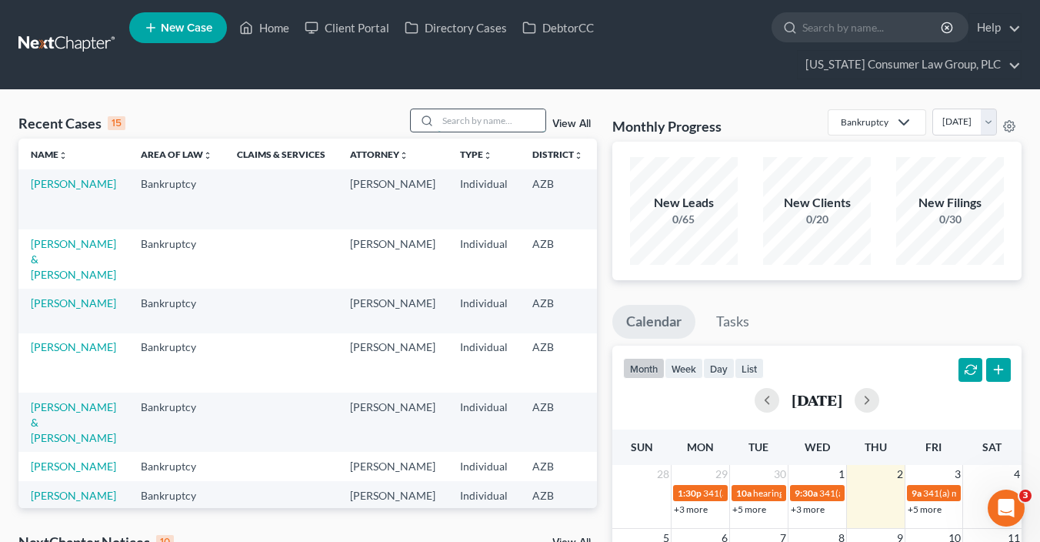
click at [478, 119] on input "search" at bounding box center [492, 120] width 108 height 22
click at [475, 122] on input "search" at bounding box center [492, 120] width 108 height 22
type input "francis"
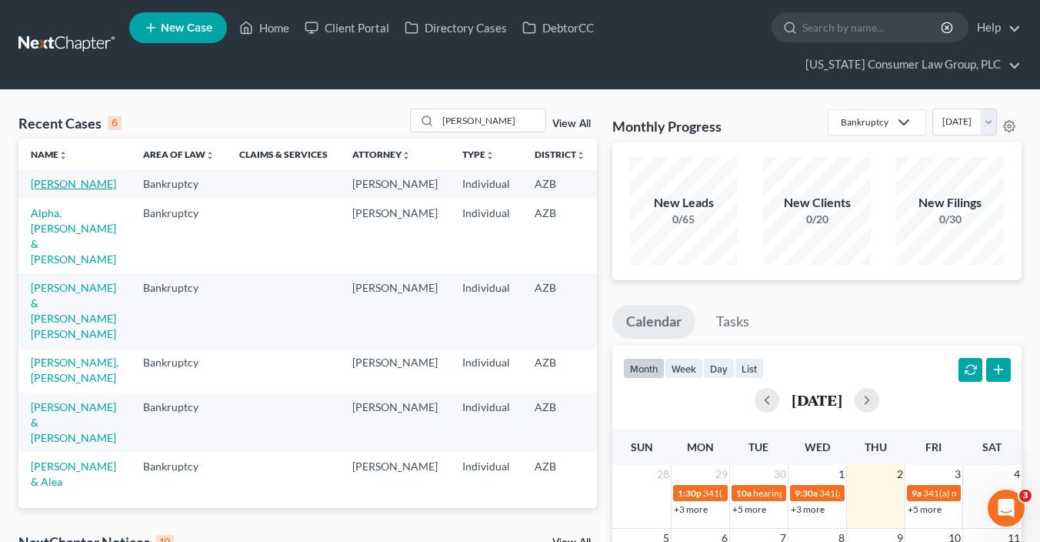
click at [47, 190] on link "[PERSON_NAME]" at bounding box center [73, 183] width 85 height 13
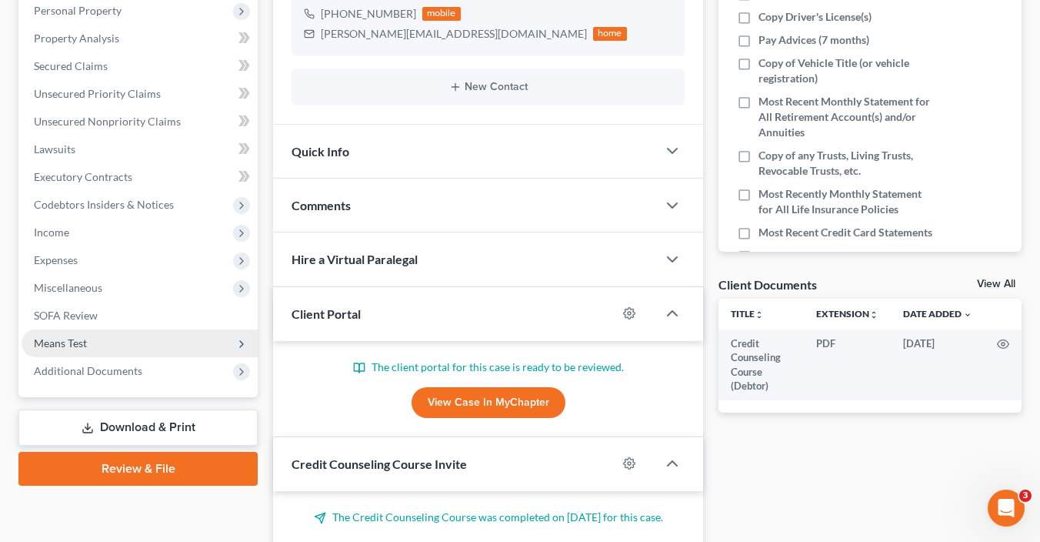
scroll to position [329, 0]
click at [102, 341] on span "Means Test" at bounding box center [140, 343] width 236 height 28
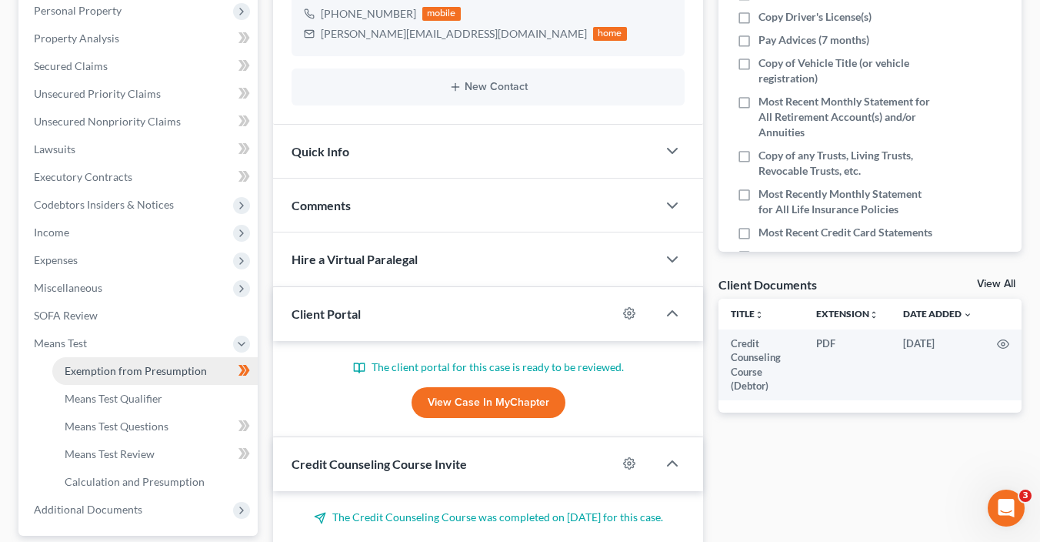
click at [162, 370] on span "Exemption from Presumption" at bounding box center [136, 370] width 142 height 13
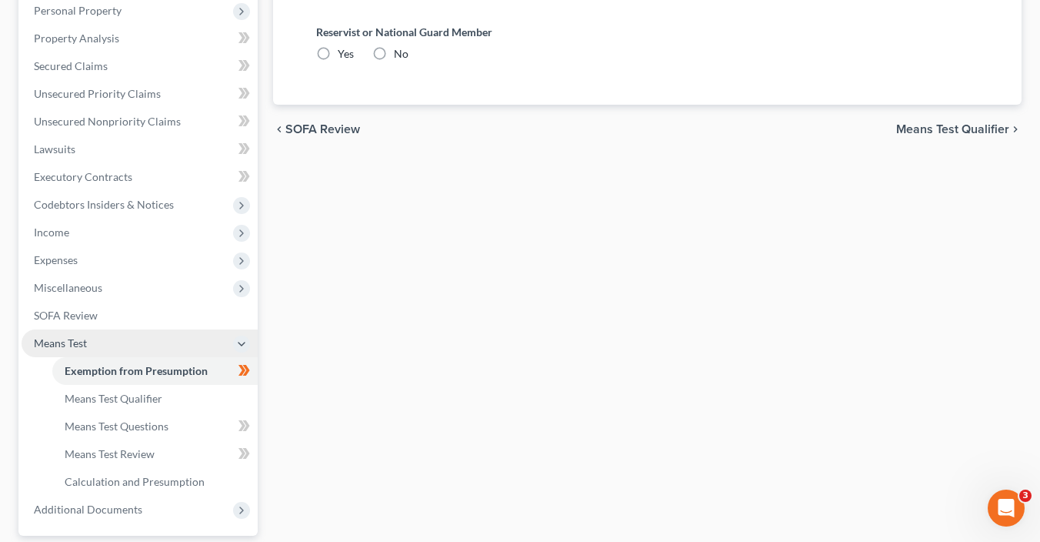
radio input "true"
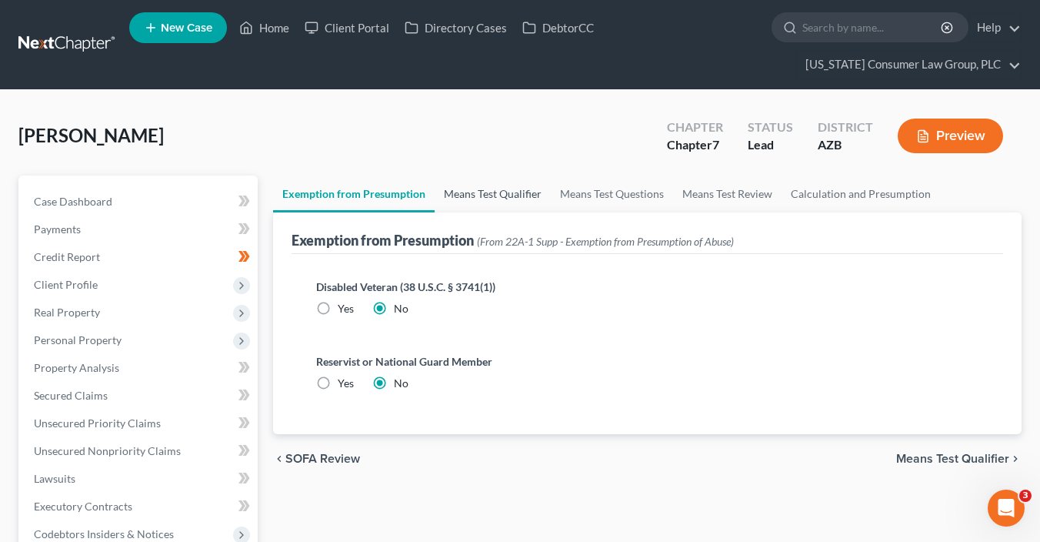
click at [482, 192] on link "Means Test Qualifier" at bounding box center [493, 193] width 116 height 37
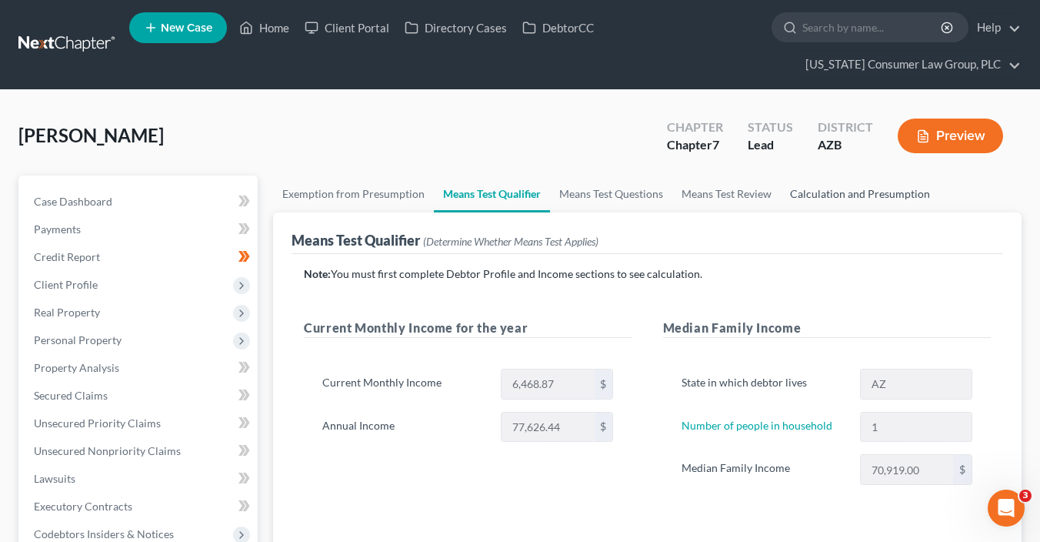
click at [866, 194] on link "Calculation and Presumption" at bounding box center [860, 193] width 158 height 37
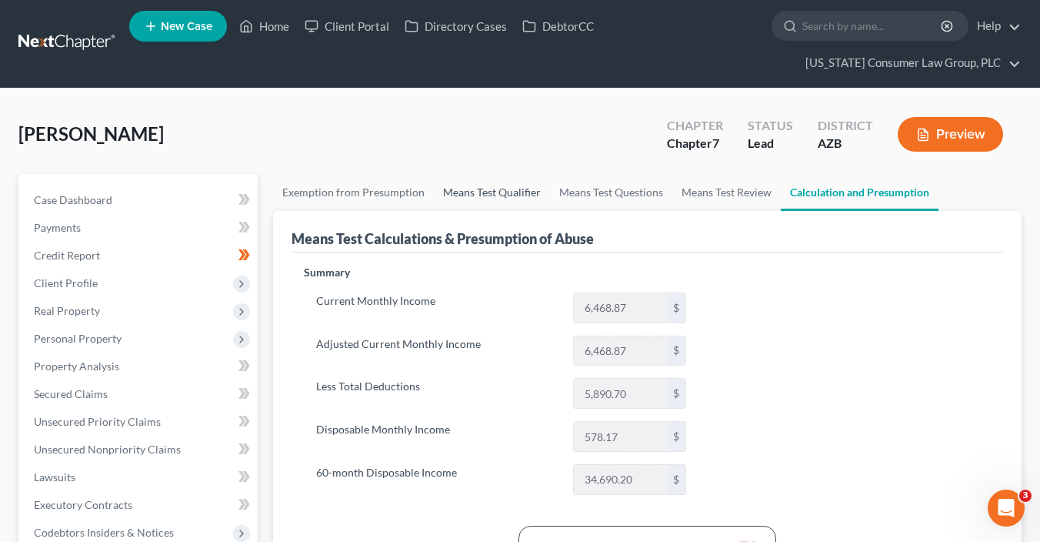
scroll to position [2, 0]
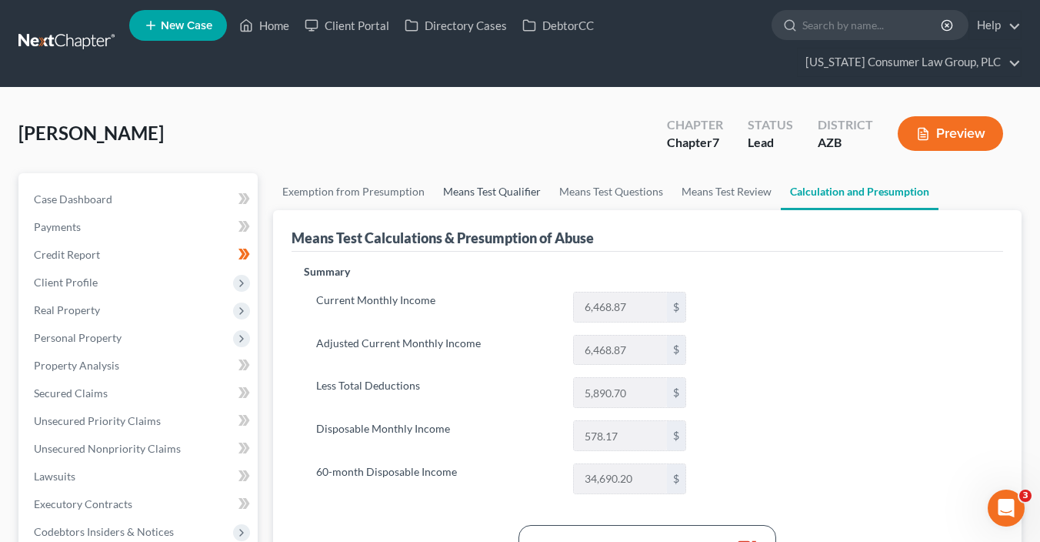
click at [480, 195] on link "Means Test Qualifier" at bounding box center [492, 191] width 116 height 37
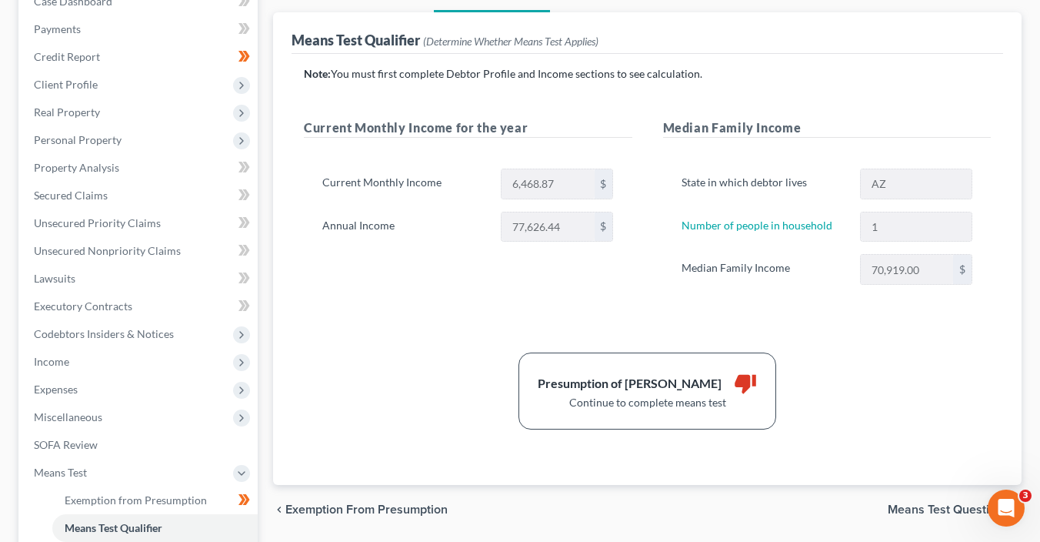
scroll to position [278, 0]
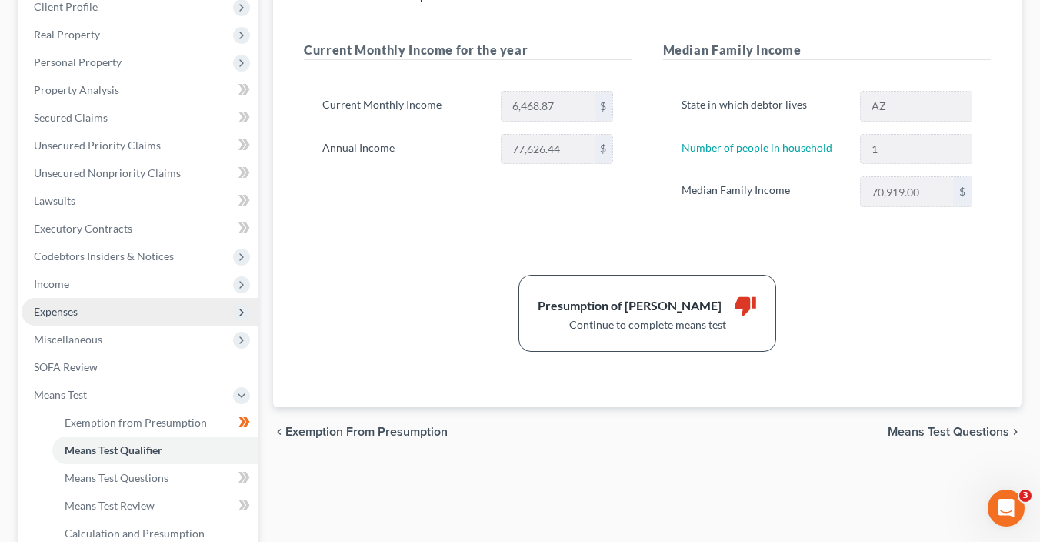
click at [72, 312] on span "Expenses" at bounding box center [56, 311] width 44 height 13
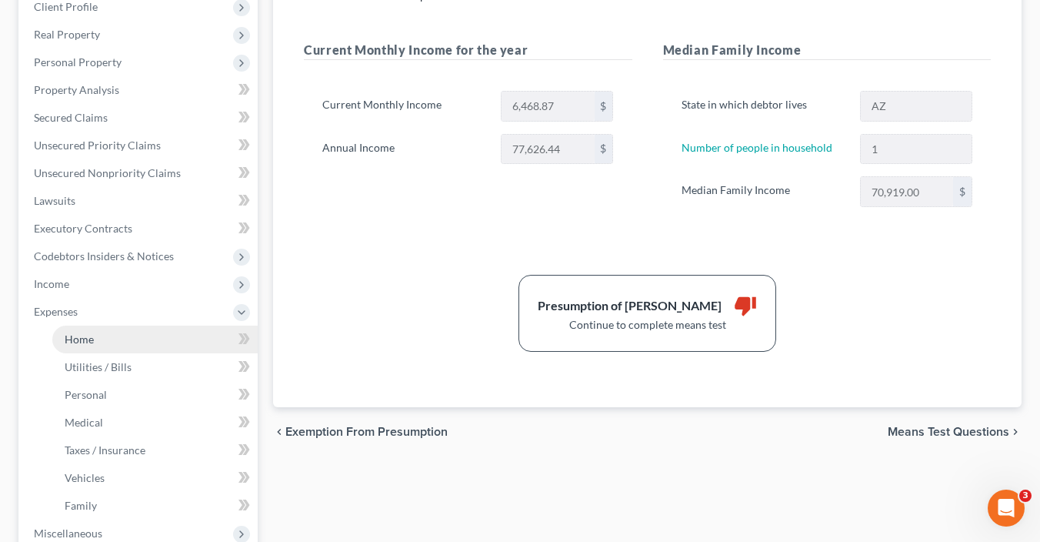
click at [83, 325] on link "Home" at bounding box center [154, 339] width 205 height 28
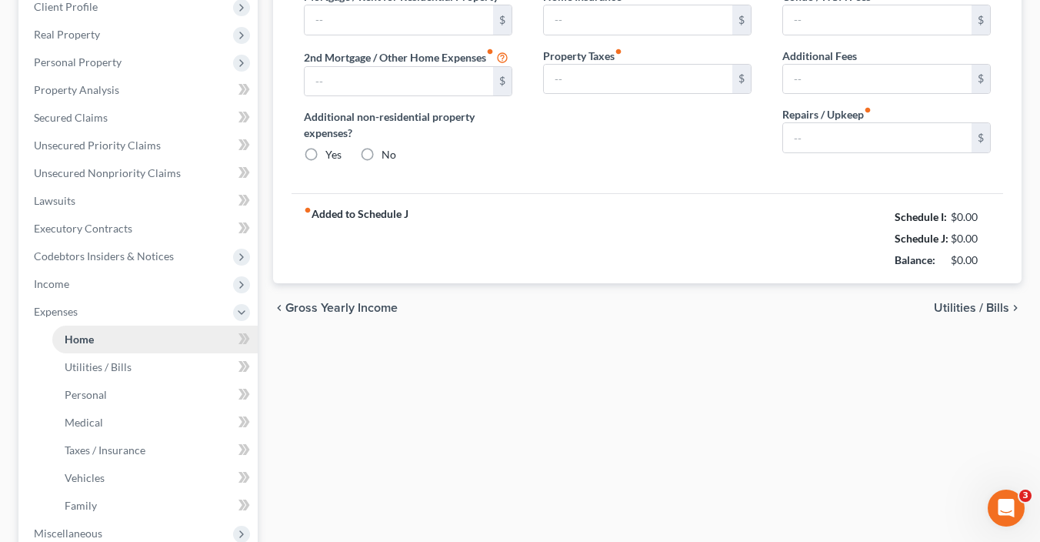
scroll to position [215, 0]
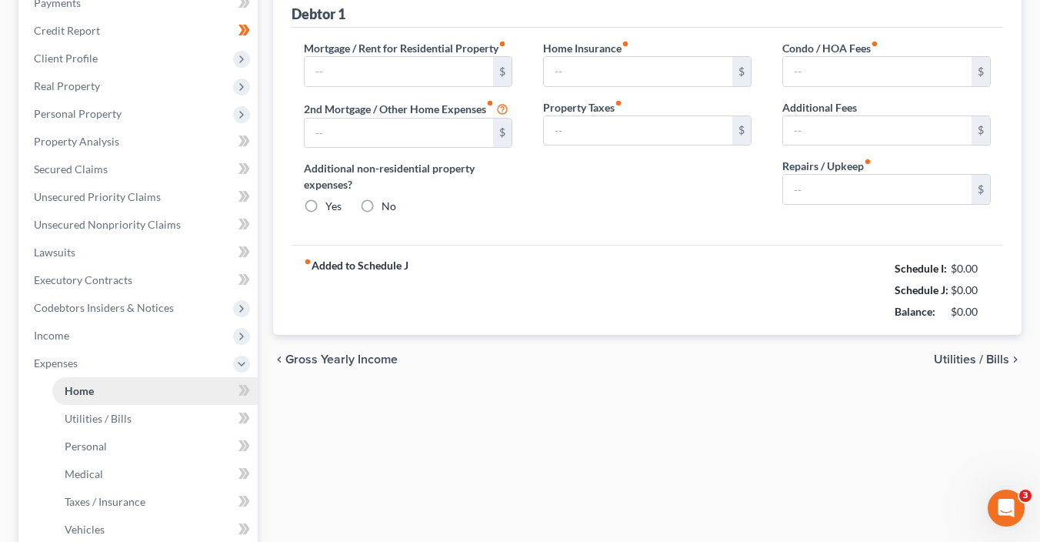
type input "2,598.09"
type input "0.00"
radio input "true"
type input "0.00"
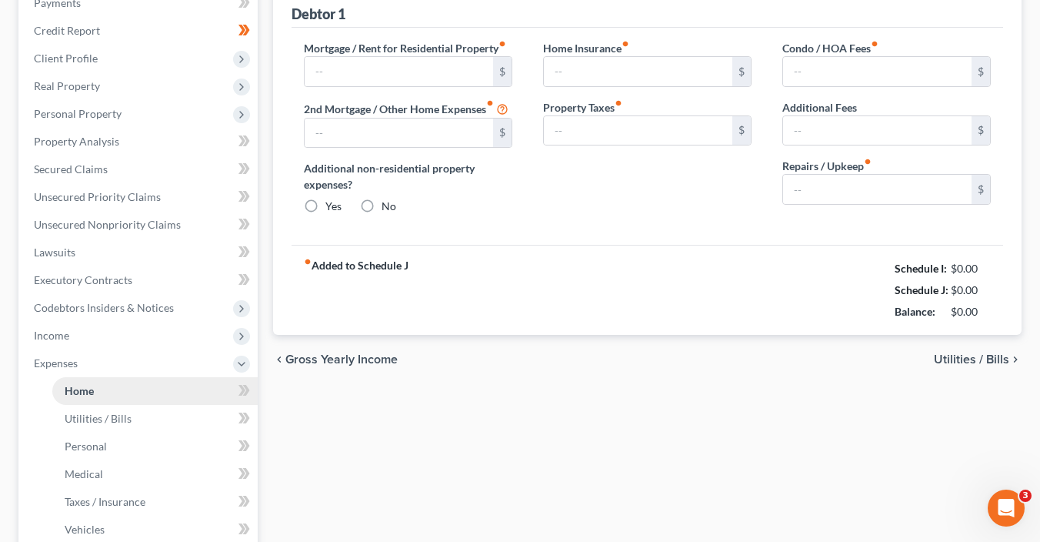
type input "198.00"
type input "0.00"
type input "200.00"
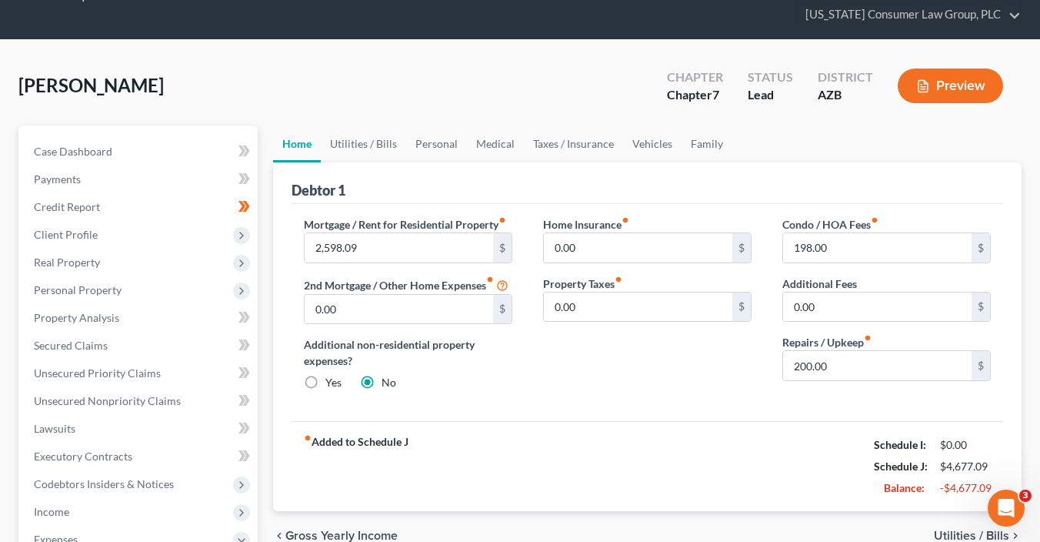
scroll to position [51, 0]
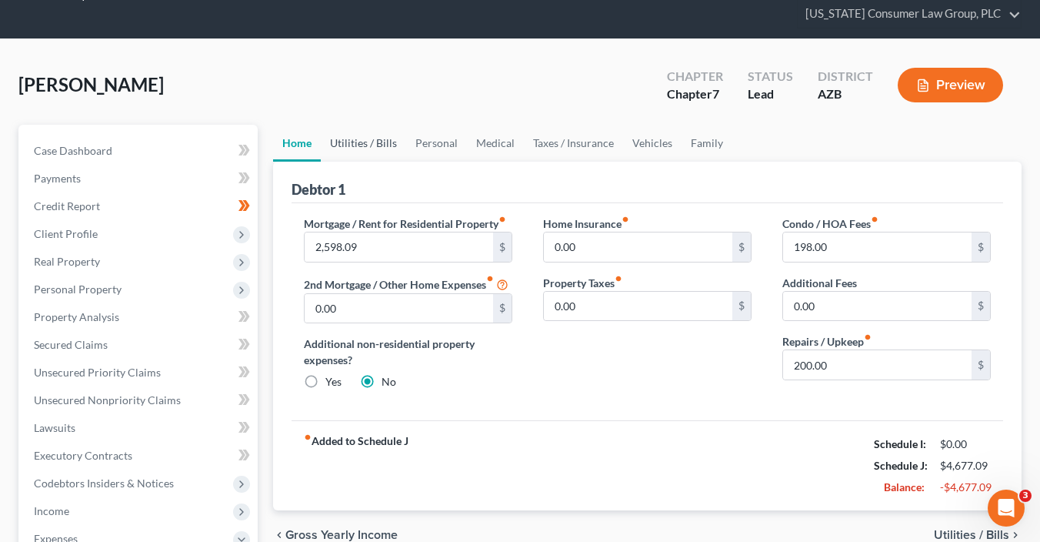
click at [360, 135] on link "Utilities / Bills" at bounding box center [363, 143] width 85 height 37
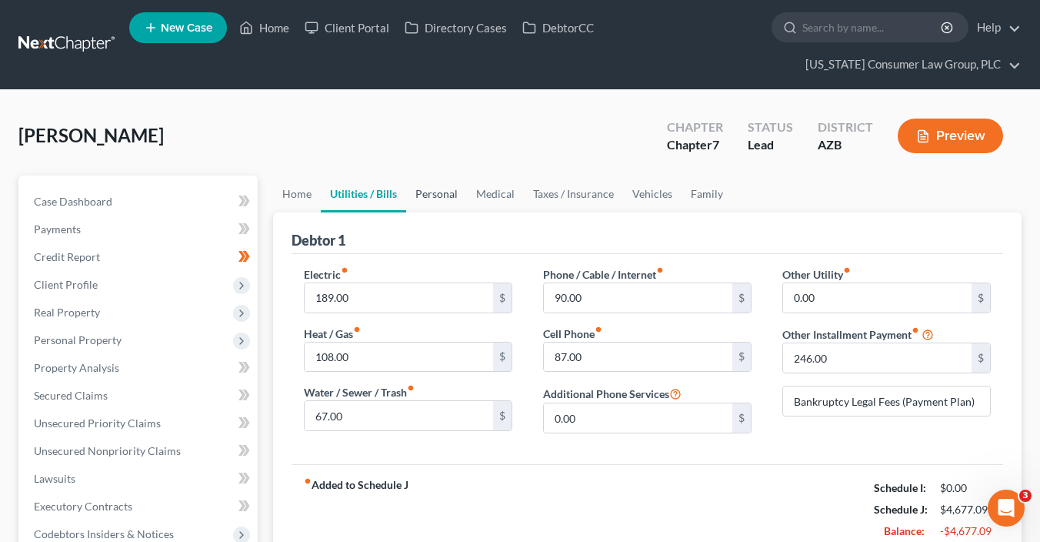
click at [448, 198] on link "Personal" at bounding box center [436, 193] width 61 height 37
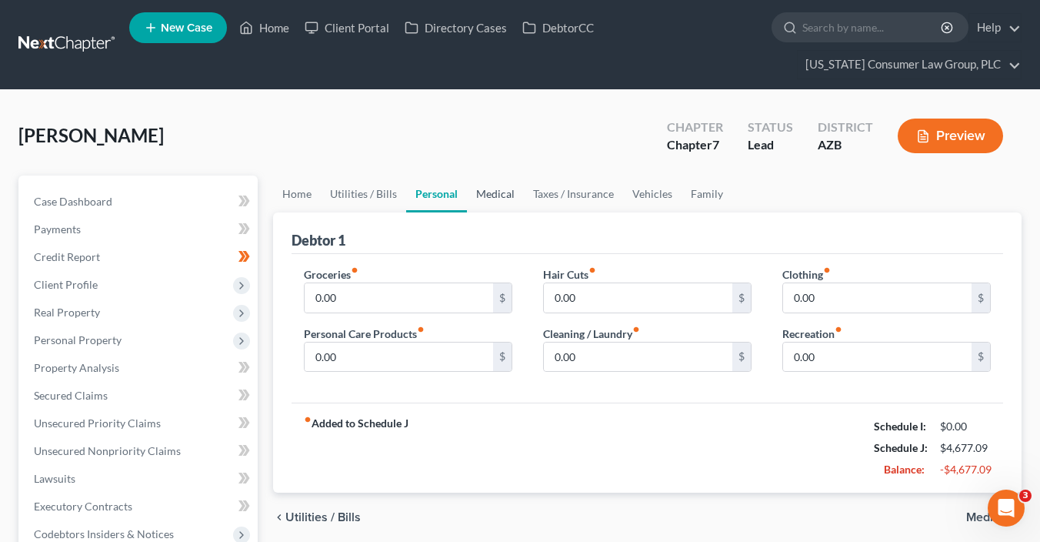
click at [488, 191] on link "Medical" at bounding box center [495, 193] width 57 height 37
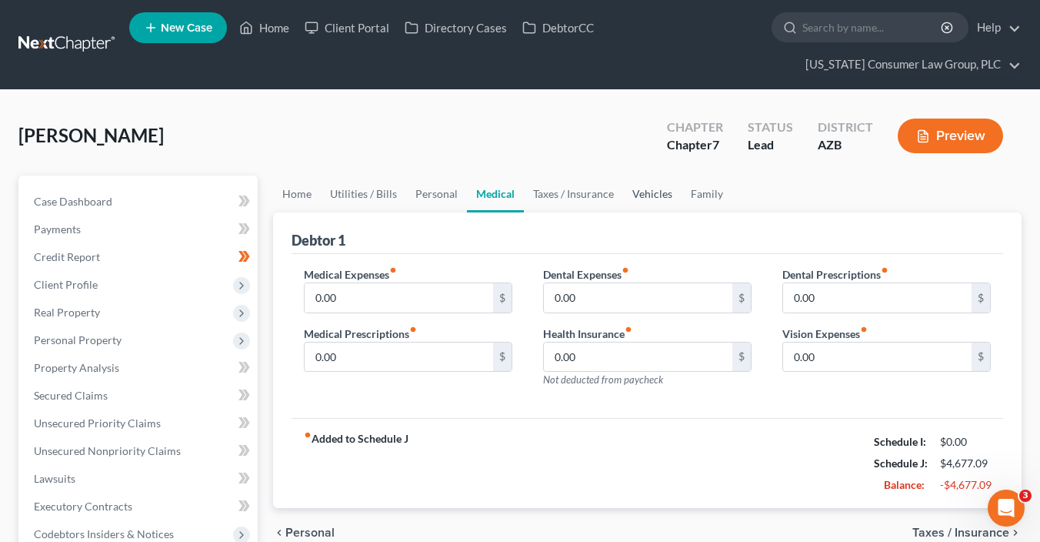
click at [638, 192] on link "Vehicles" at bounding box center [652, 193] width 58 height 37
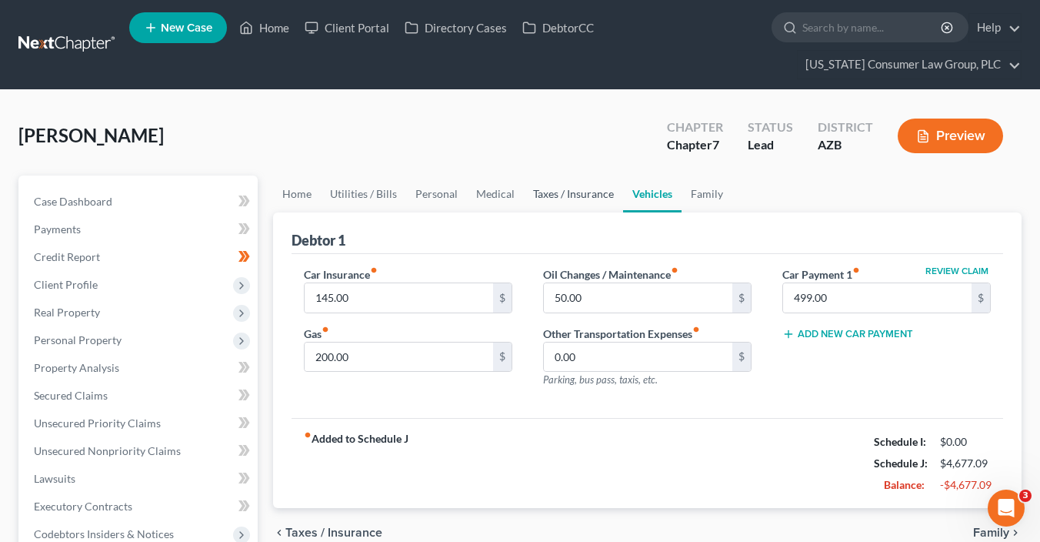
click at [585, 201] on link "Taxes / Insurance" at bounding box center [573, 193] width 99 height 37
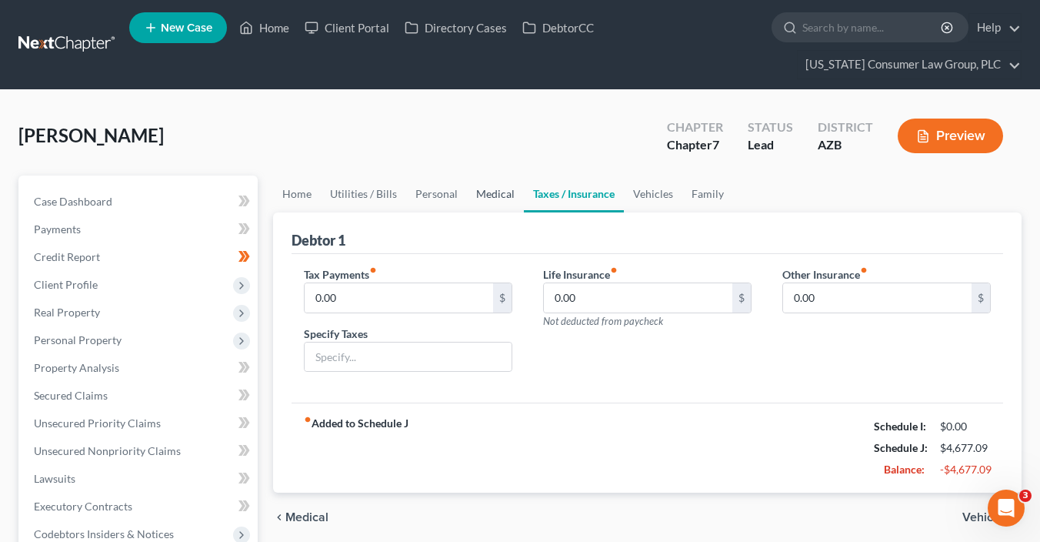
click at [505, 196] on link "Medical" at bounding box center [495, 193] width 57 height 37
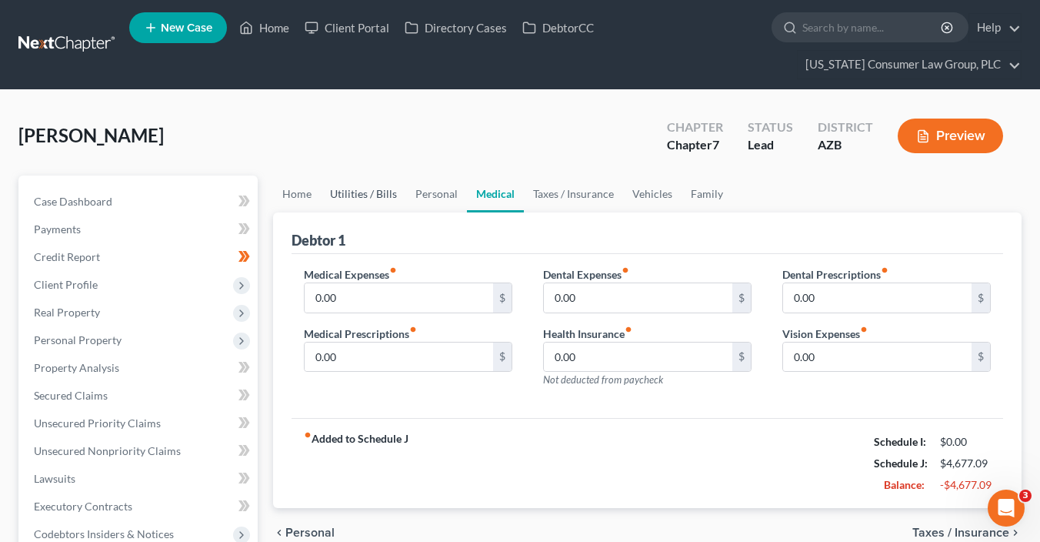
click at [392, 195] on link "Utilities / Bills" at bounding box center [363, 193] width 85 height 37
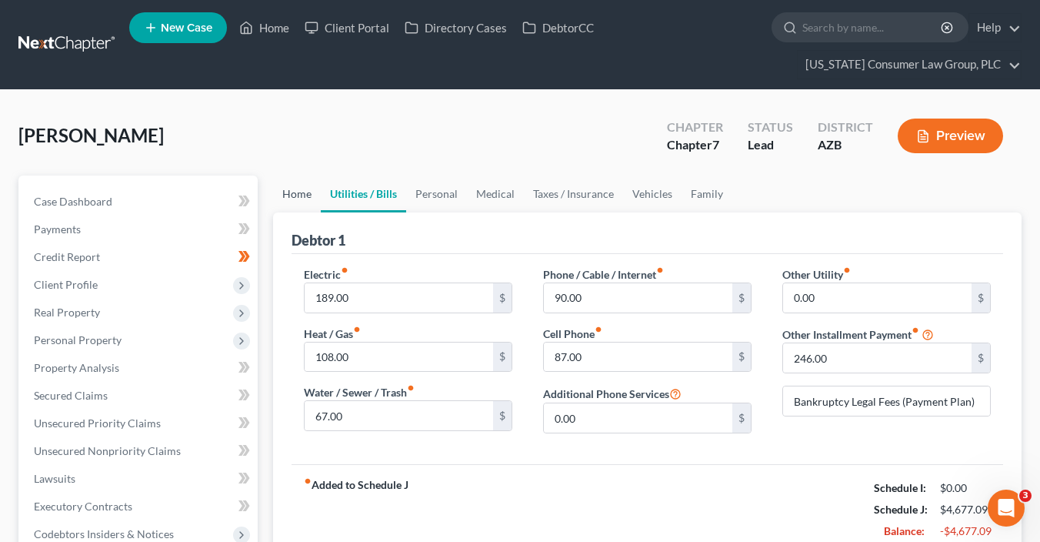
click at [284, 192] on link "Home" at bounding box center [297, 193] width 48 height 37
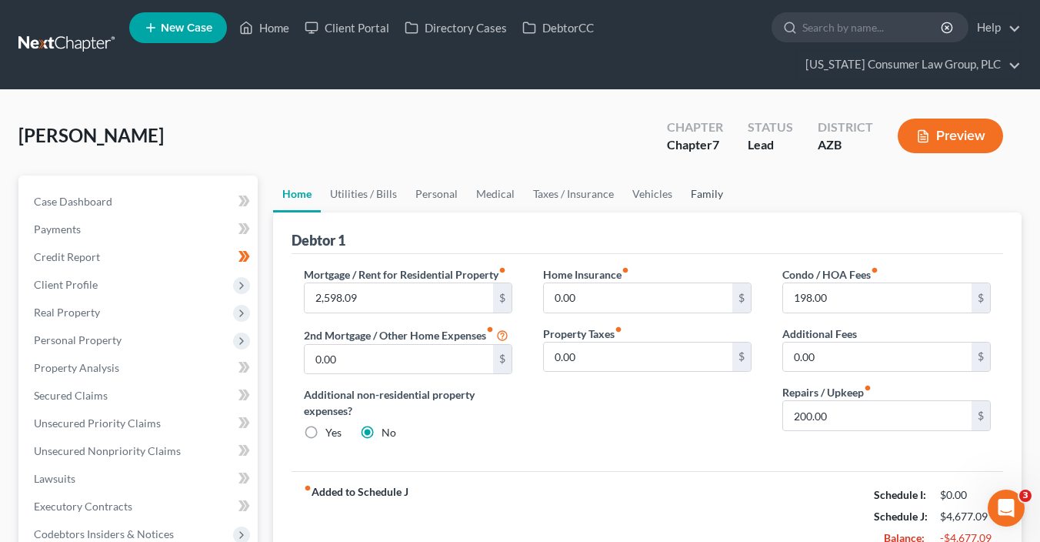
click at [688, 188] on link "Family" at bounding box center [707, 193] width 51 height 37
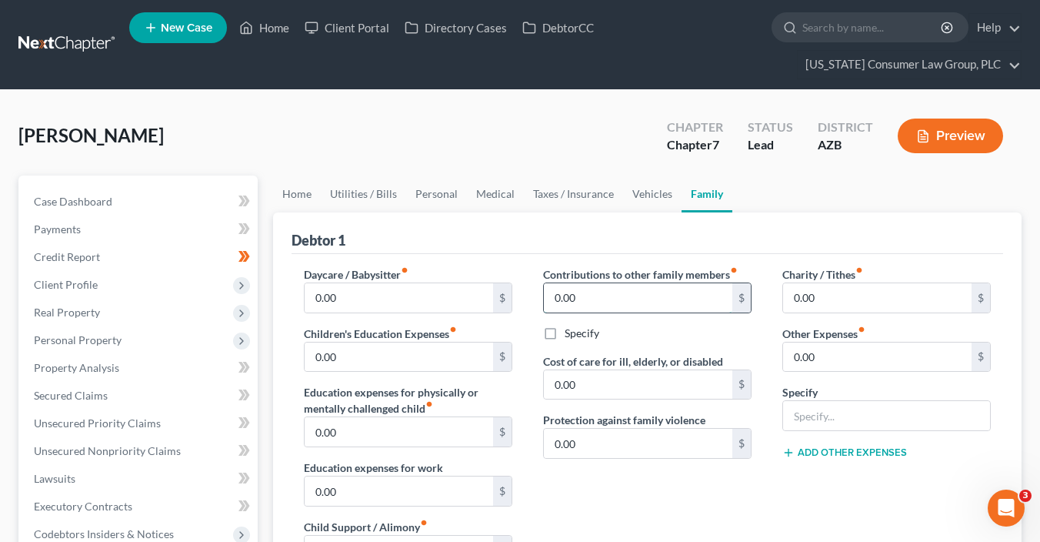
click at [585, 298] on input "0.00" at bounding box center [638, 297] width 188 height 29
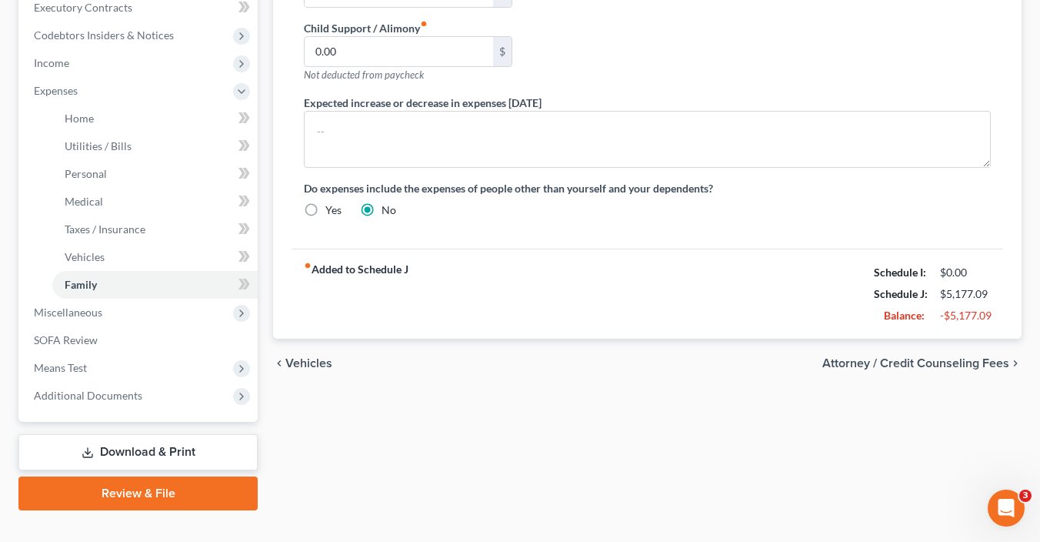
scroll to position [523, 0]
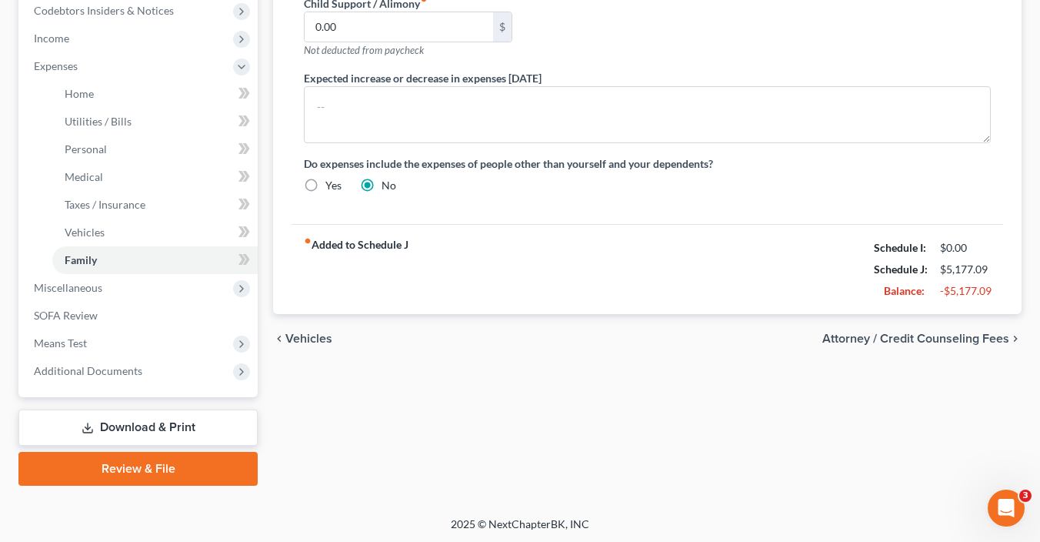
click at [962, 339] on span "Attorney / Credit Counseling Fees" at bounding box center [915, 338] width 187 height 12
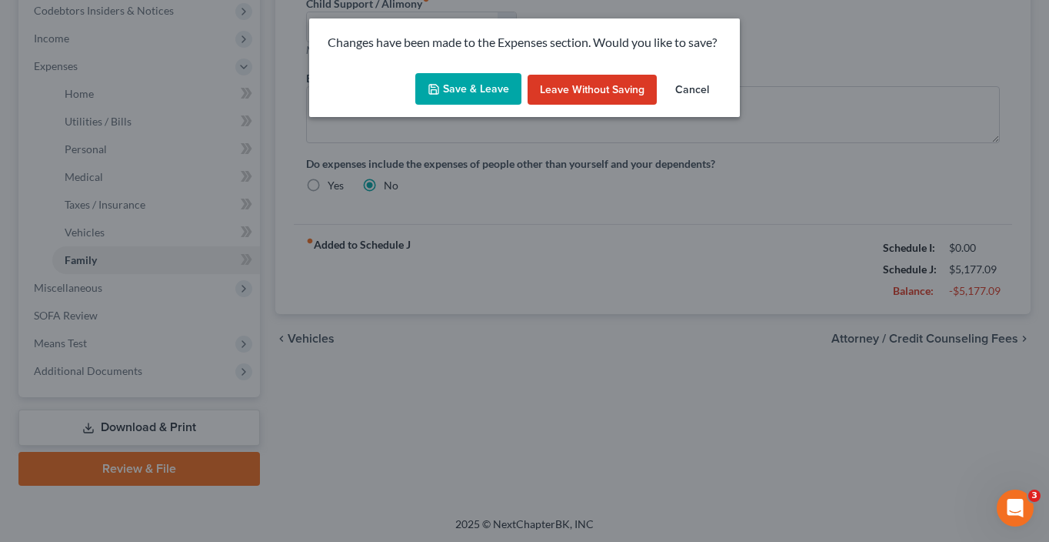
click at [498, 87] on button "Save & Leave" at bounding box center [468, 89] width 106 height 32
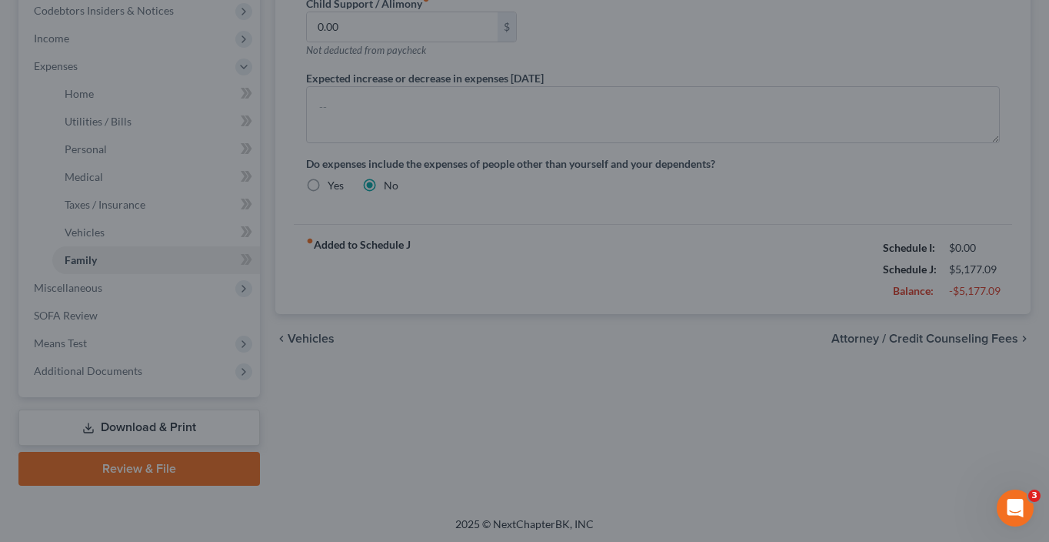
type input "500.00"
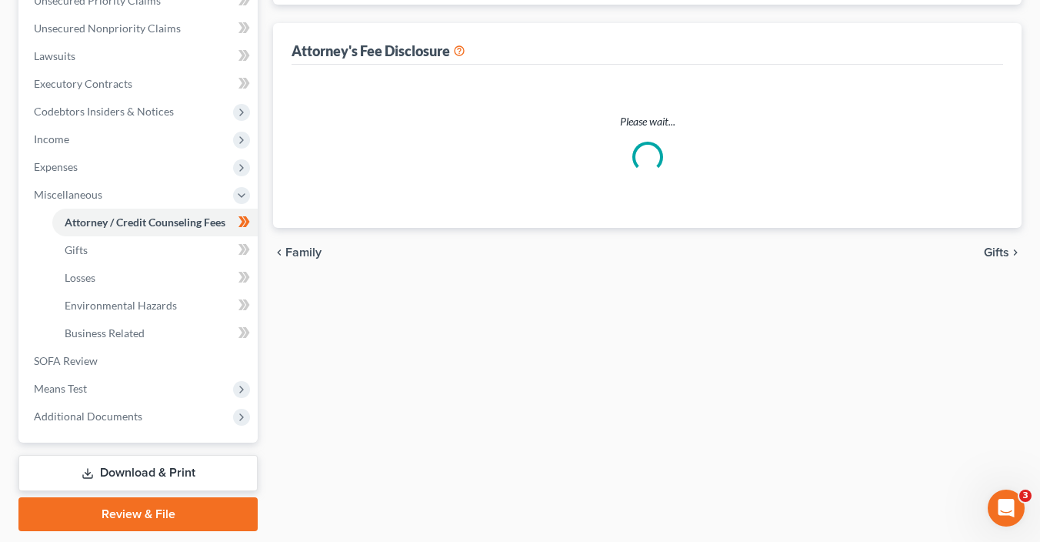
scroll to position [73, 0]
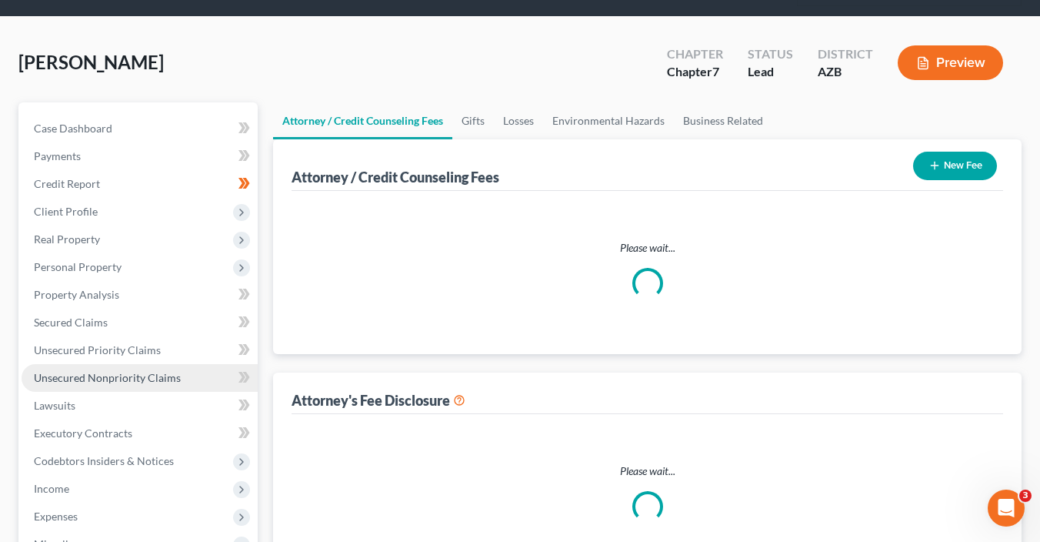
select select "6"
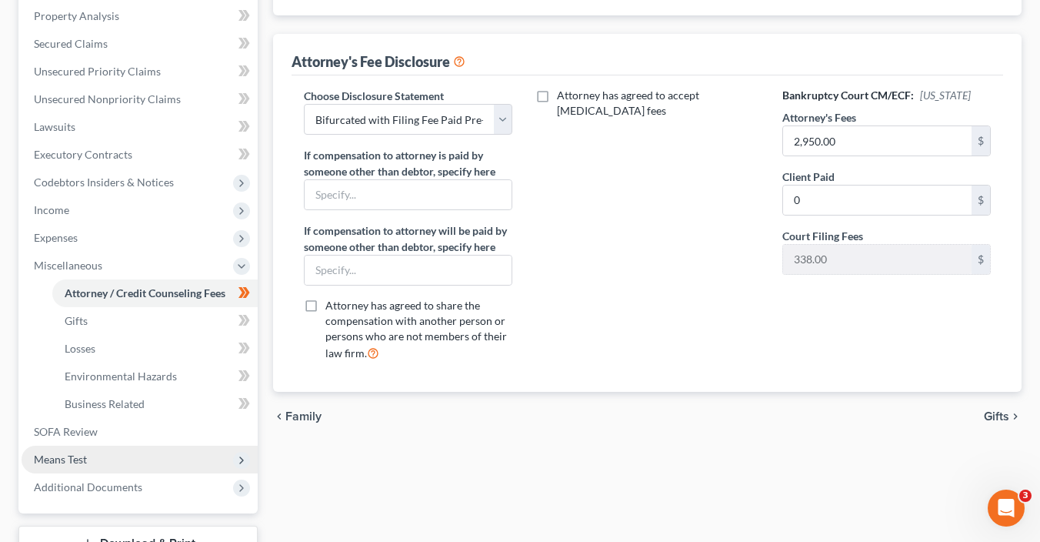
scroll to position [373, 0]
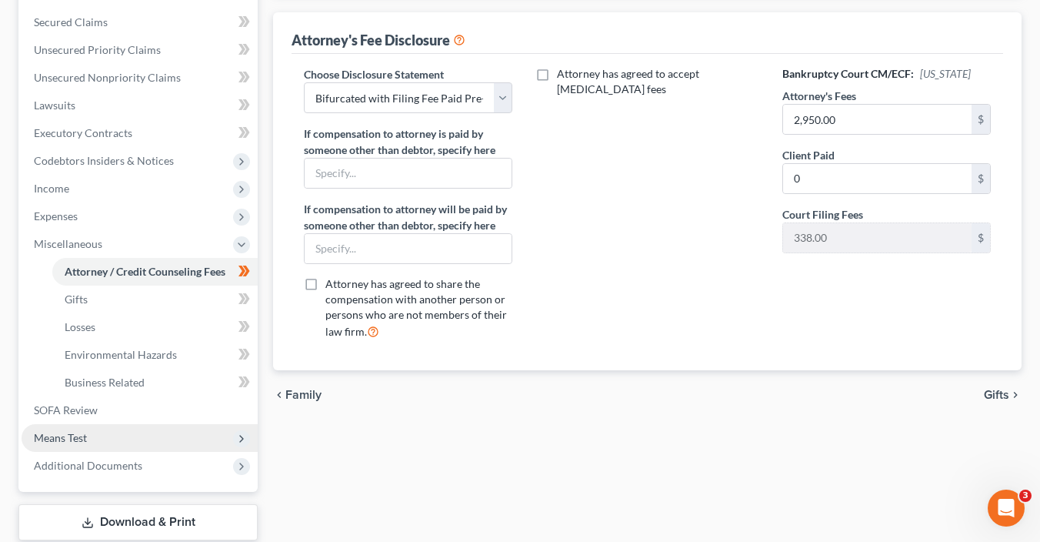
click at [107, 445] on span "Means Test" at bounding box center [140, 438] width 236 height 28
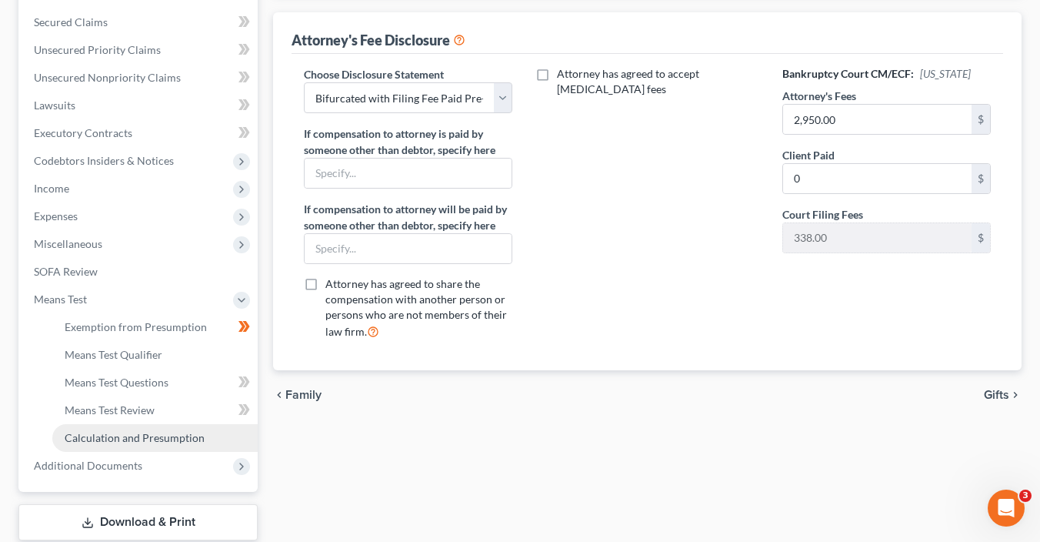
click at [149, 435] on span "Calculation and Presumption" at bounding box center [135, 437] width 140 height 13
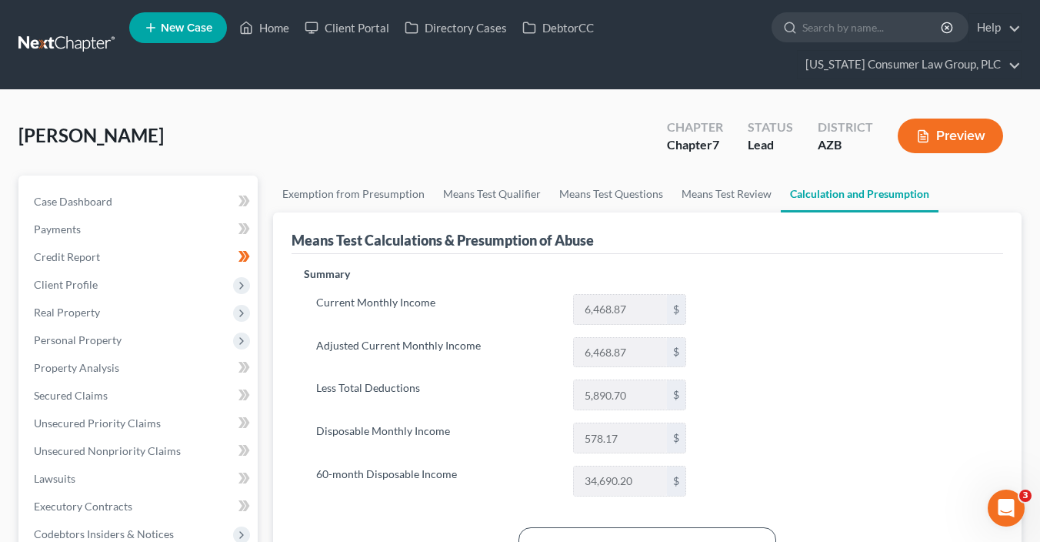
scroll to position [220, 0]
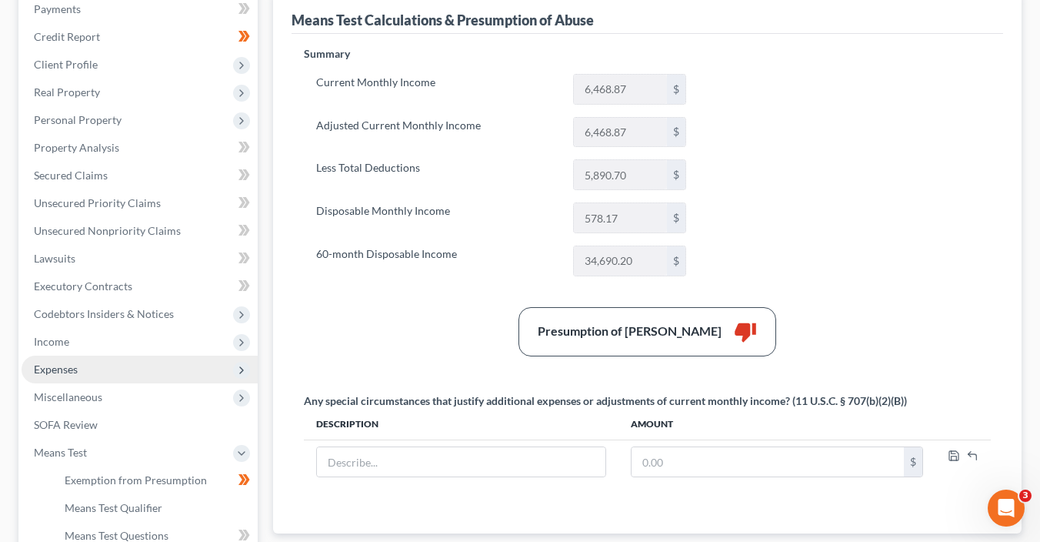
click at [98, 372] on span "Expenses" at bounding box center [140, 369] width 236 height 28
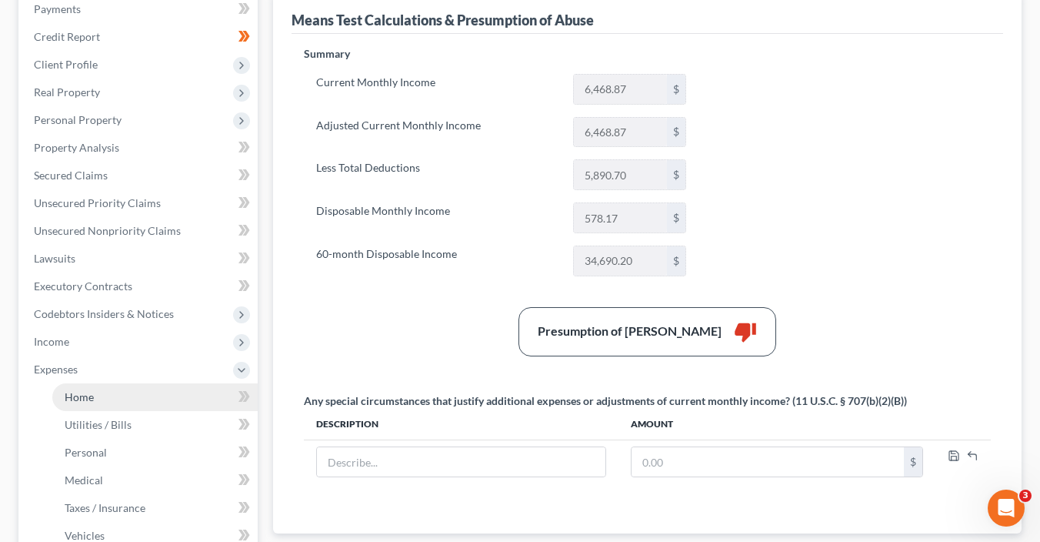
click at [150, 385] on link "Home" at bounding box center [154, 397] width 205 height 28
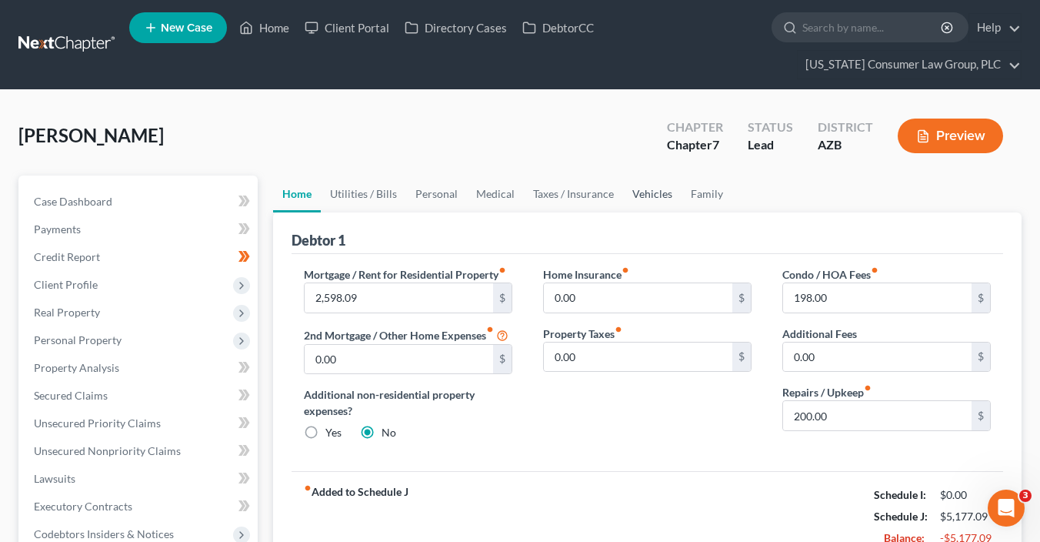
click at [644, 199] on link "Vehicles" at bounding box center [652, 193] width 58 height 37
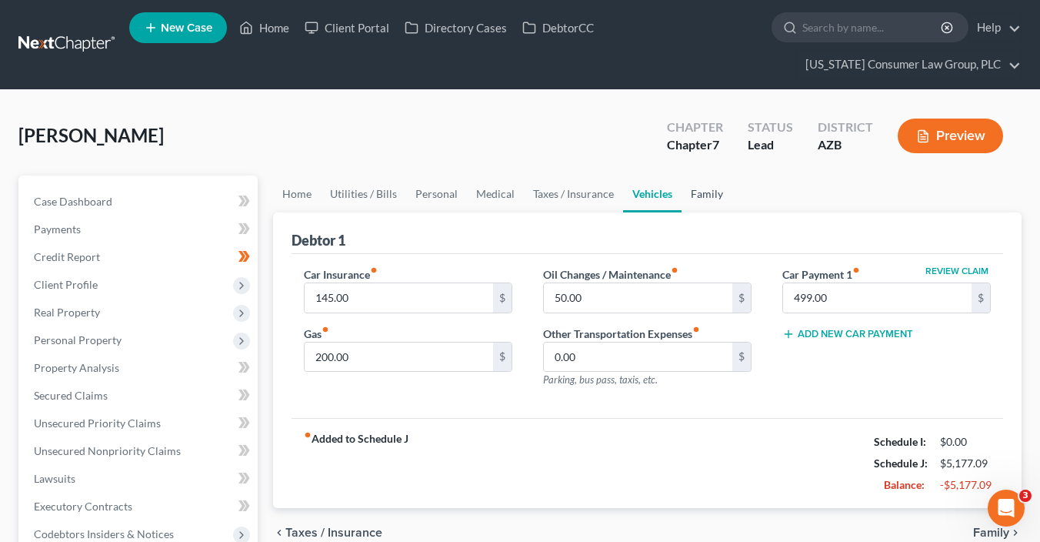
click at [702, 190] on link "Family" at bounding box center [707, 193] width 51 height 37
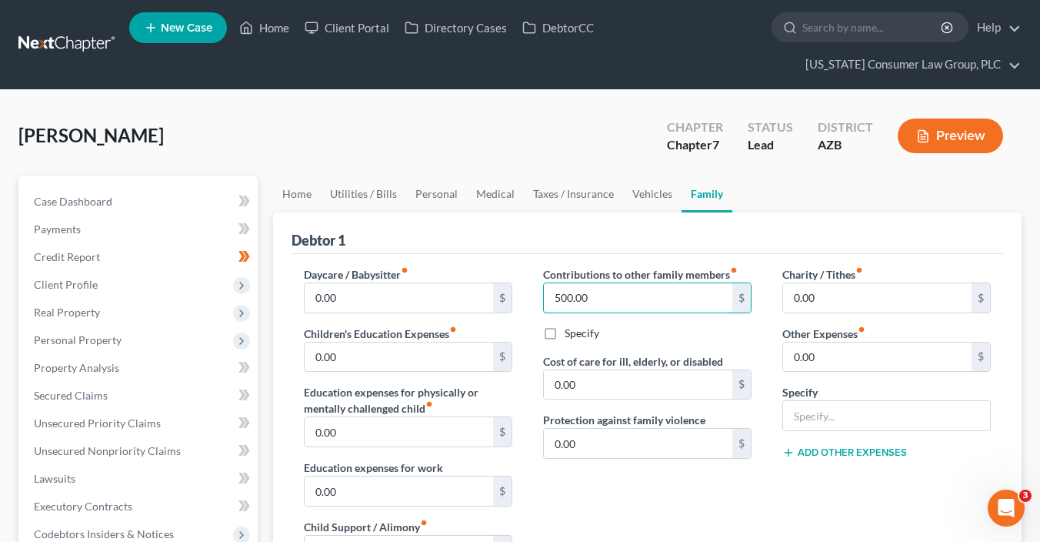
drag, startPoint x: 645, startPoint y: 296, endPoint x: 486, endPoint y: 263, distance: 161.9
click at [492, 273] on div "Daycare / Babysitter fiber_manual_record 0.00 $ Children's Education Expenses f…" at bounding box center [647, 497] width 718 height 462
click at [492, 188] on link "Medical" at bounding box center [495, 193] width 57 height 37
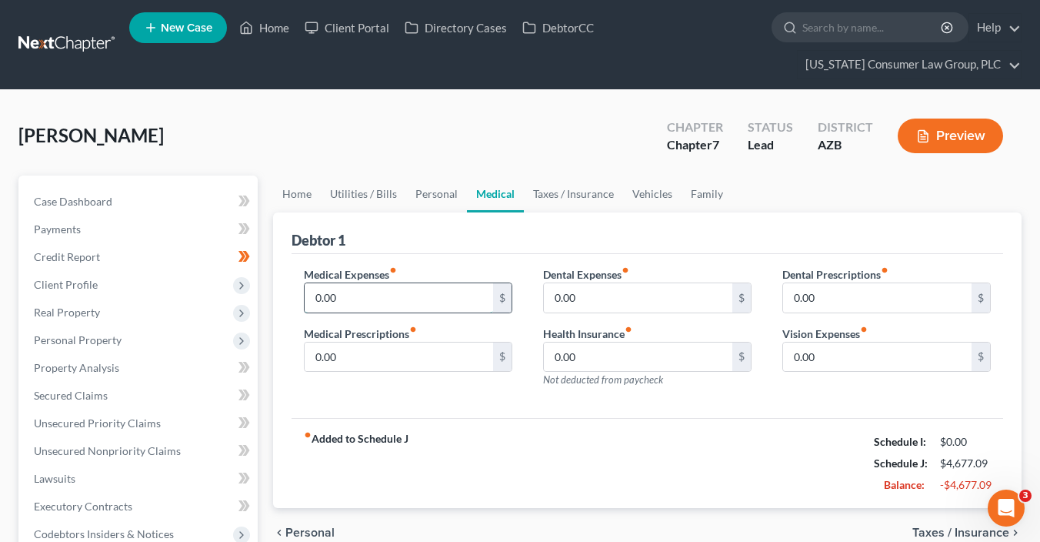
click at [402, 302] on input "0.00" at bounding box center [399, 297] width 188 height 29
drag, startPoint x: 755, startPoint y: 498, endPoint x: 702, endPoint y: 490, distance: 53.6
click at [755, 493] on div "fiber_manual_record Added to Schedule J Schedule I: $0.00 Schedule J: $5,177.09…" at bounding box center [648, 463] width 712 height 90
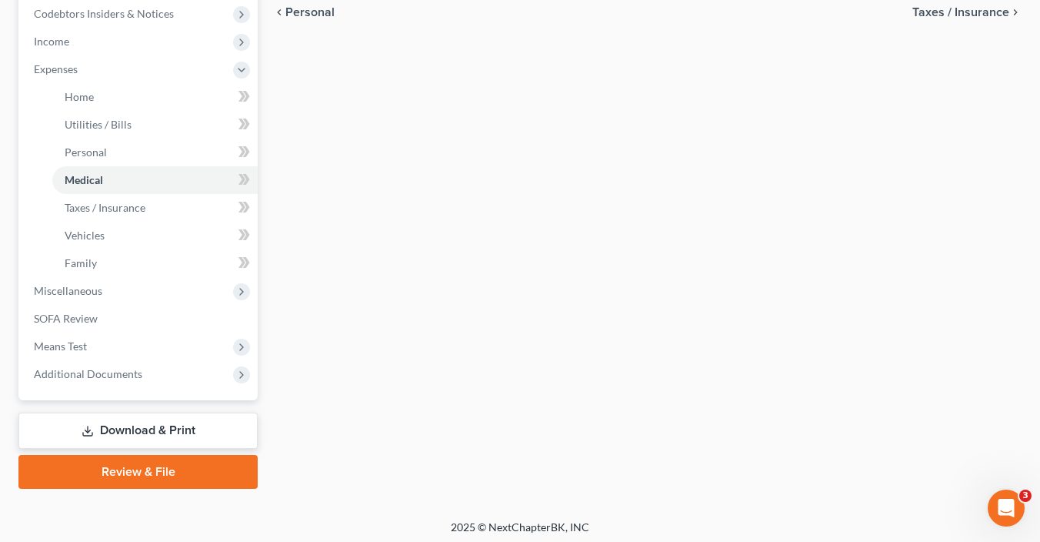
scroll to position [523, 0]
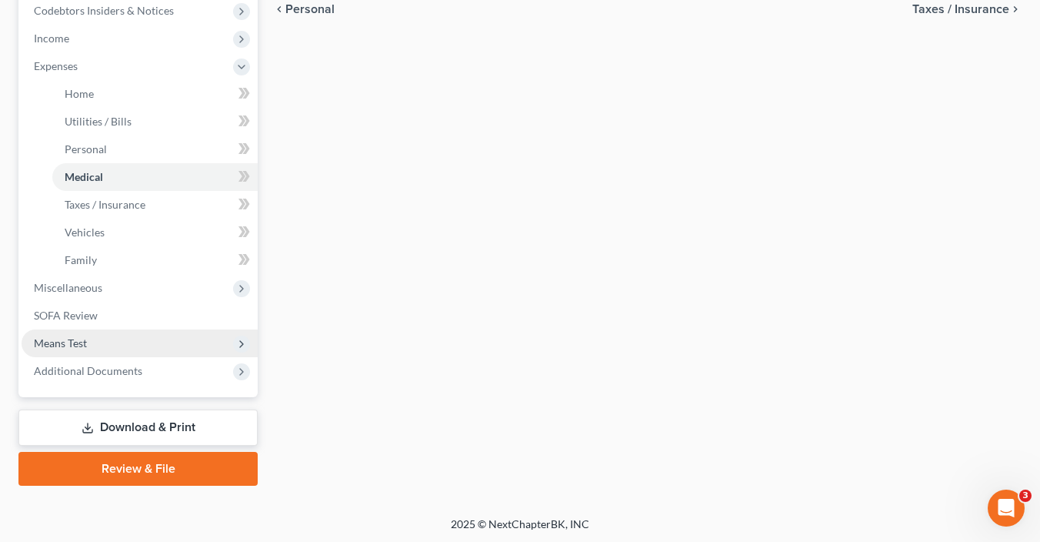
click at [87, 338] on span "Means Test" at bounding box center [60, 342] width 53 height 13
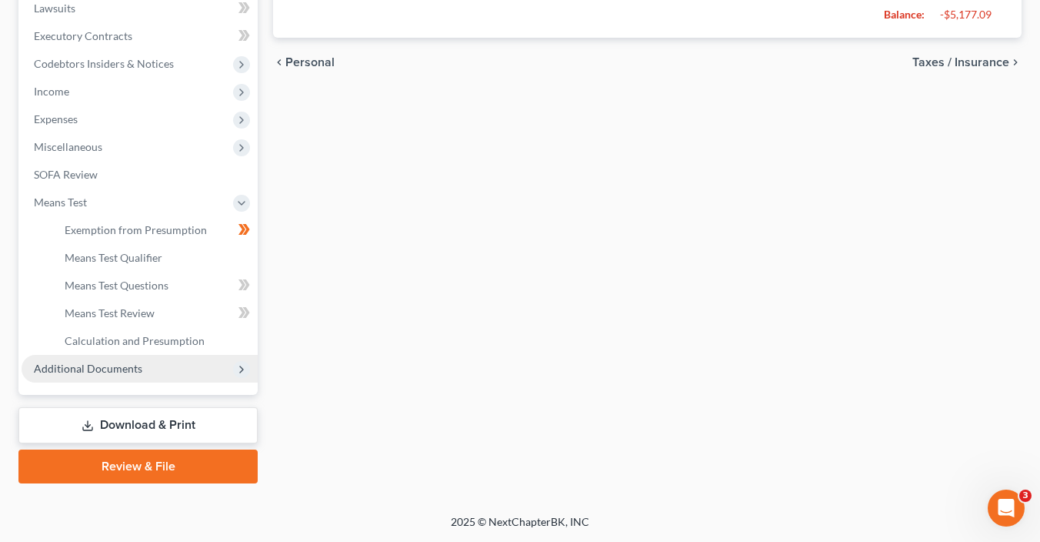
scroll to position [468, 0]
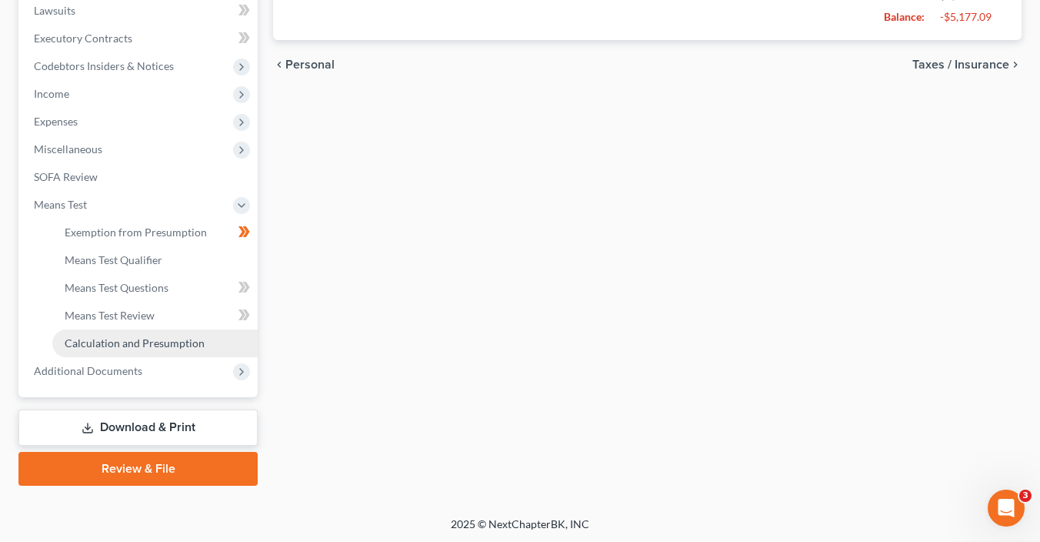
click at [112, 336] on span "Calculation and Presumption" at bounding box center [135, 342] width 140 height 13
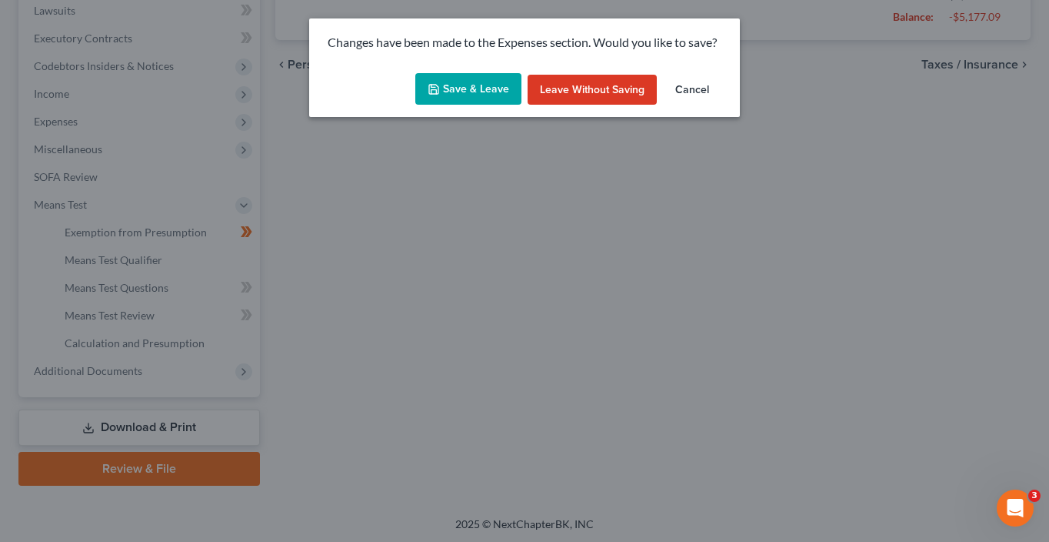
click at [493, 84] on button "Save & Leave" at bounding box center [468, 89] width 106 height 32
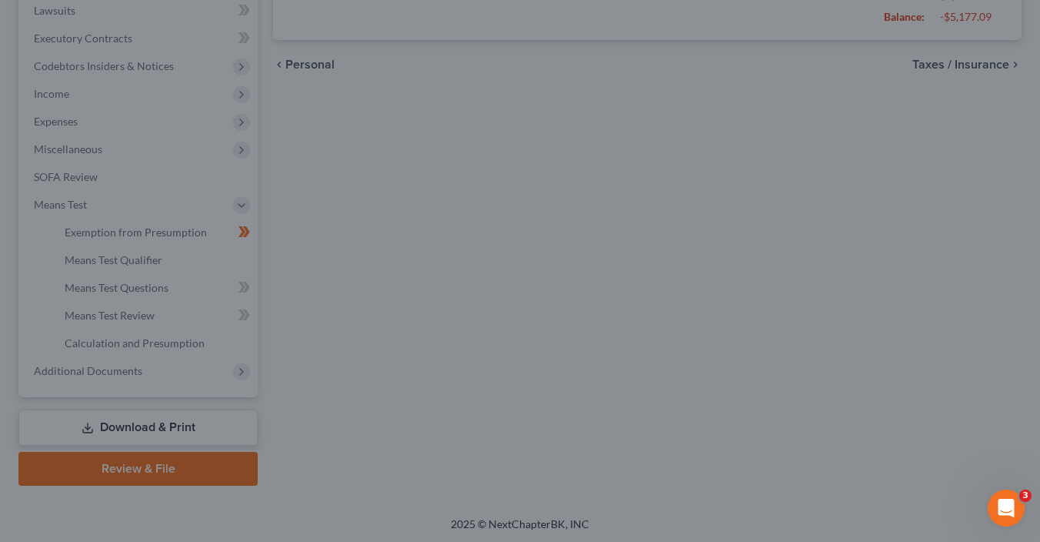
type input "500.00"
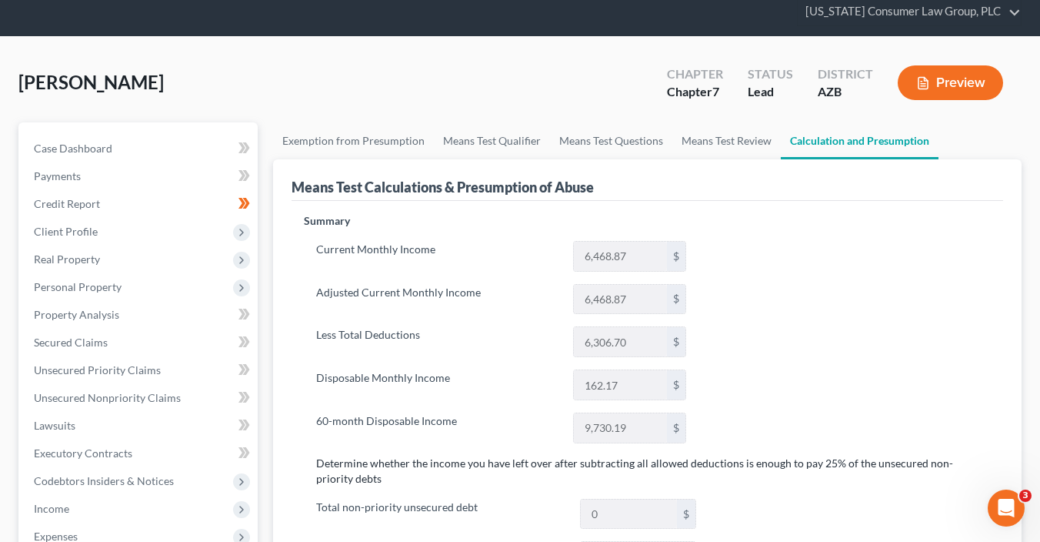
scroll to position [209, 0]
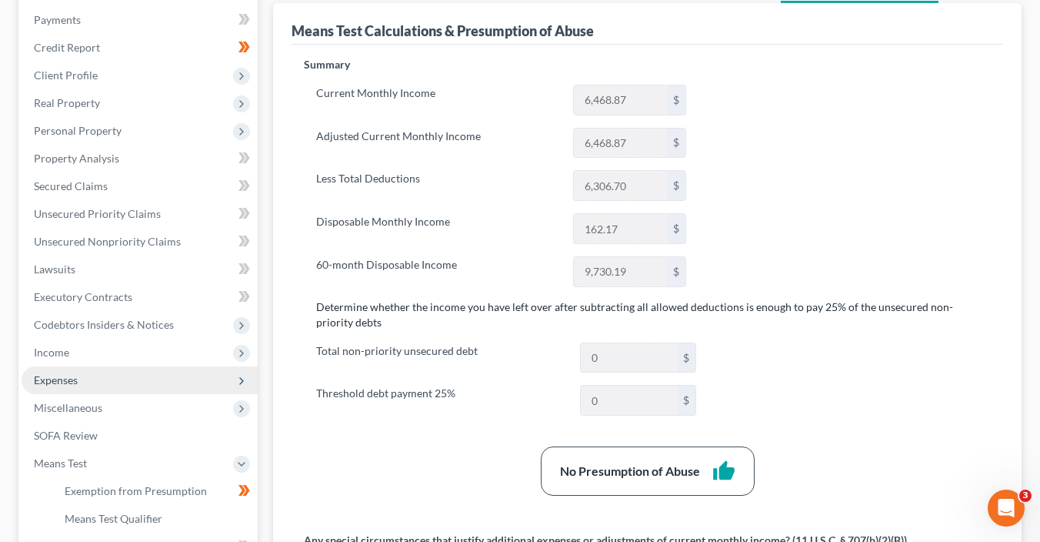
click at [105, 388] on span "Expenses" at bounding box center [140, 380] width 236 height 28
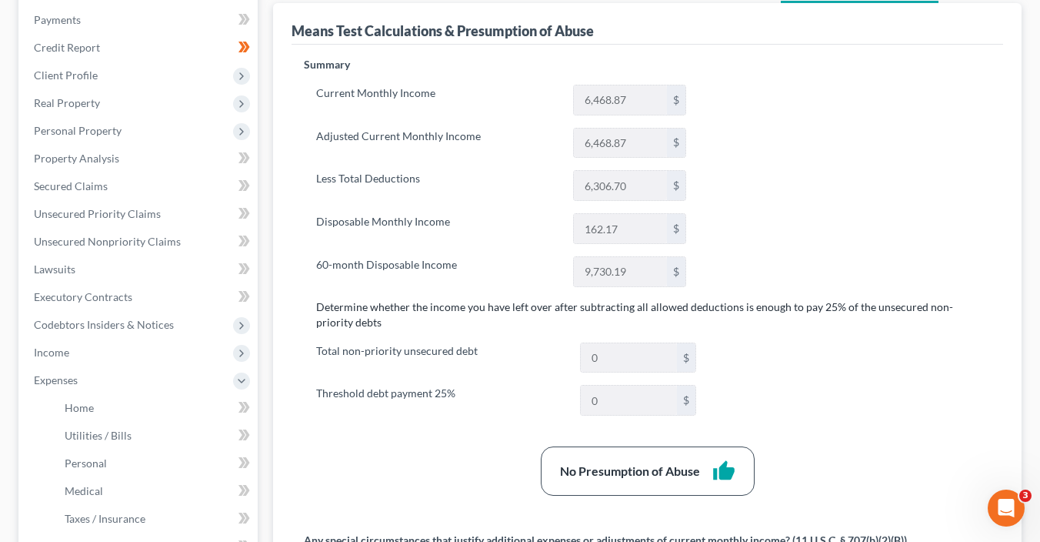
click at [448, 403] on label "Threshold debt payment 25%" at bounding box center [440, 400] width 264 height 31
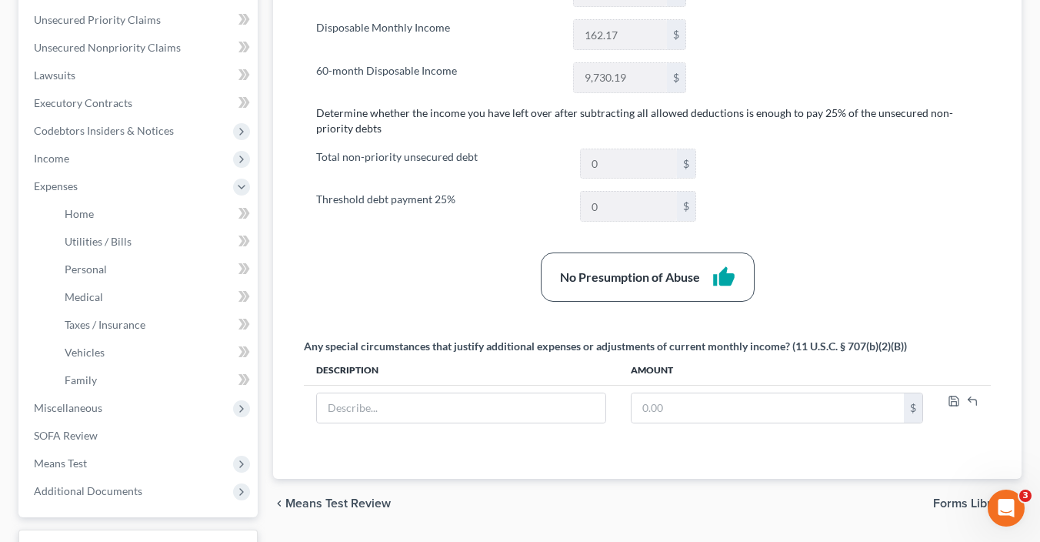
scroll to position [523, 0]
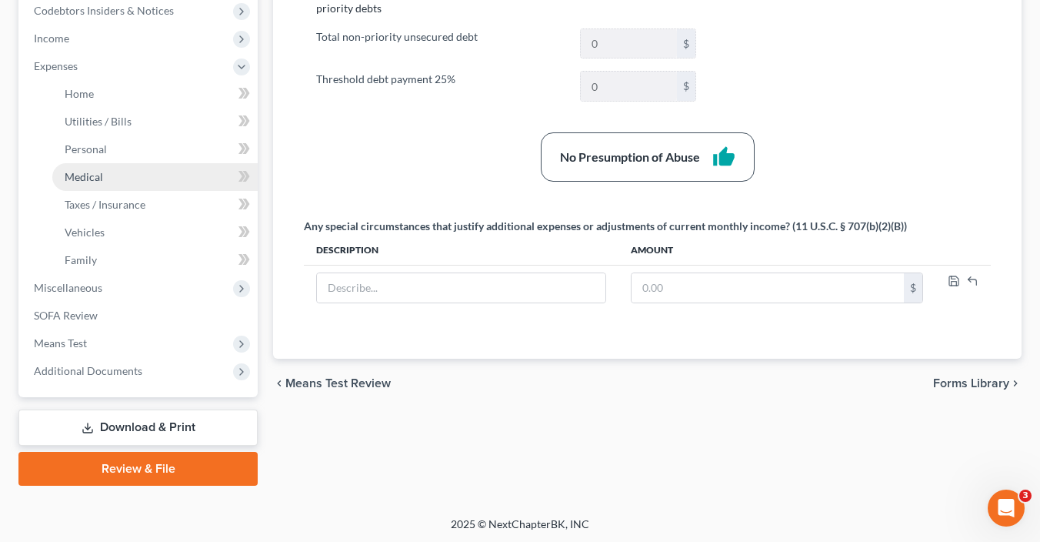
click at [115, 175] on link "Medical" at bounding box center [154, 177] width 205 height 28
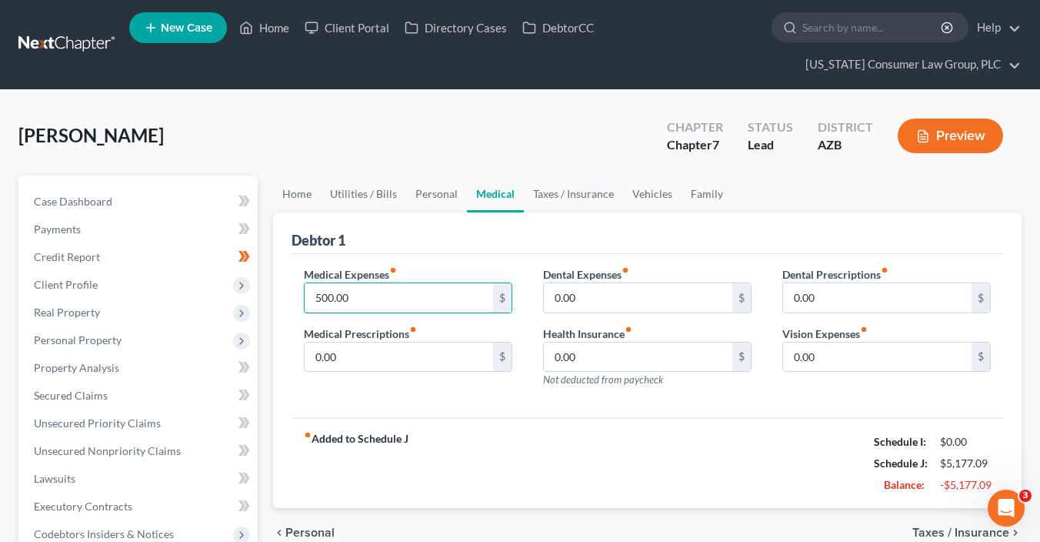
drag, startPoint x: 366, startPoint y: 301, endPoint x: 270, endPoint y: 286, distance: 97.3
click at [556, 423] on div "fiber_manual_record Added to Schedule J Schedule I: $0.00 Schedule J: $5,077.09…" at bounding box center [648, 463] width 712 height 90
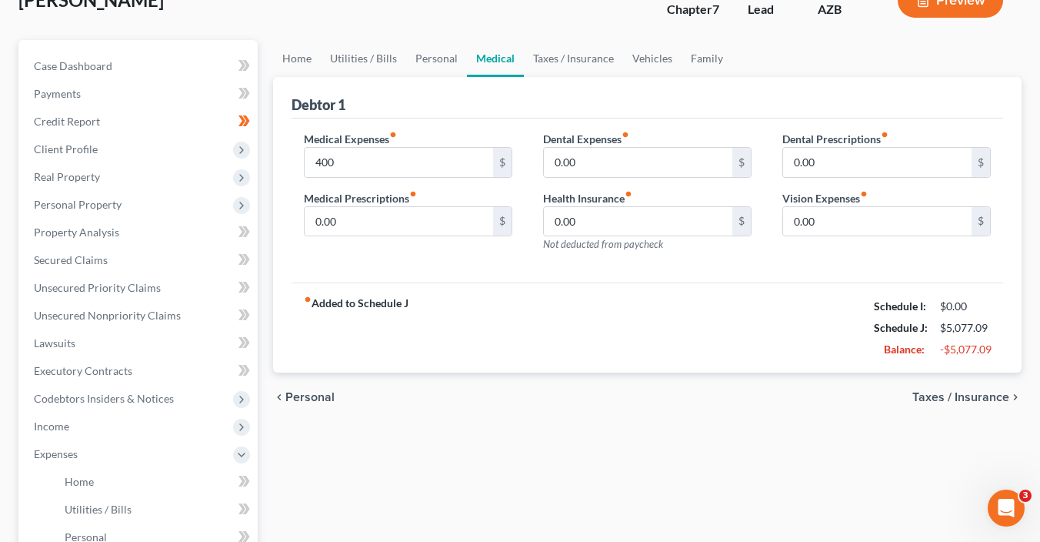
scroll to position [391, 0]
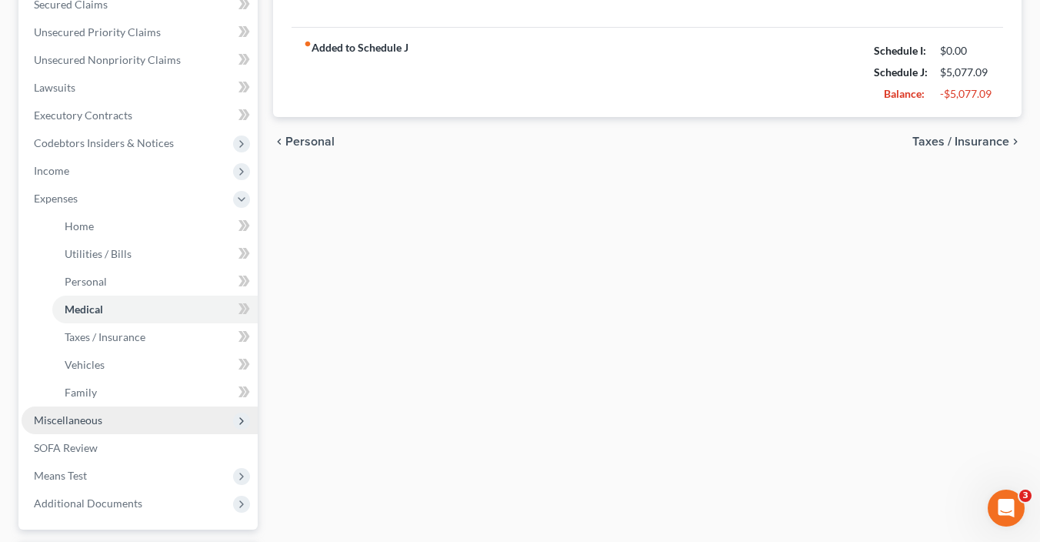
click at [88, 422] on span "Miscellaneous" at bounding box center [68, 419] width 68 height 13
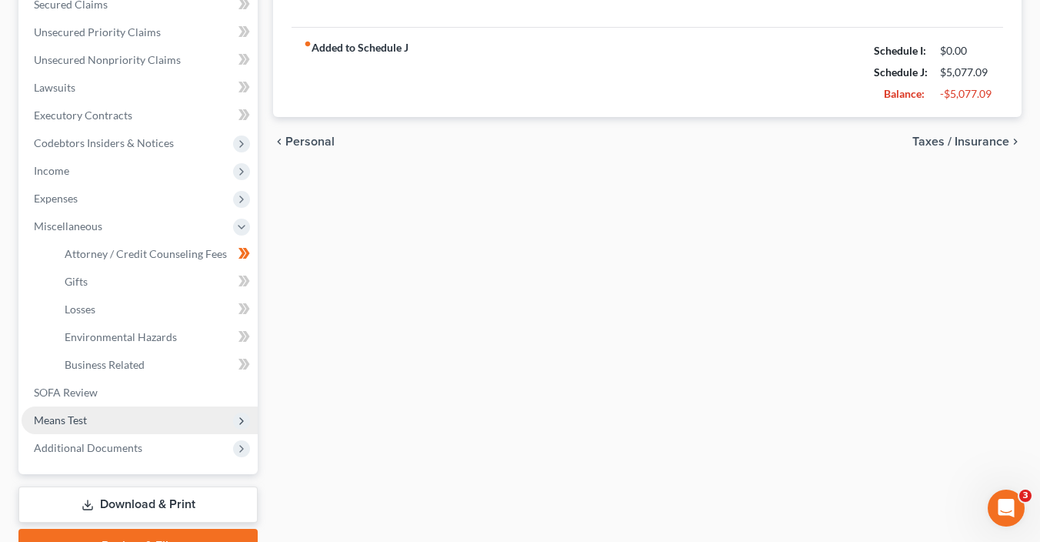
click at [93, 425] on span "Means Test" at bounding box center [140, 420] width 236 height 28
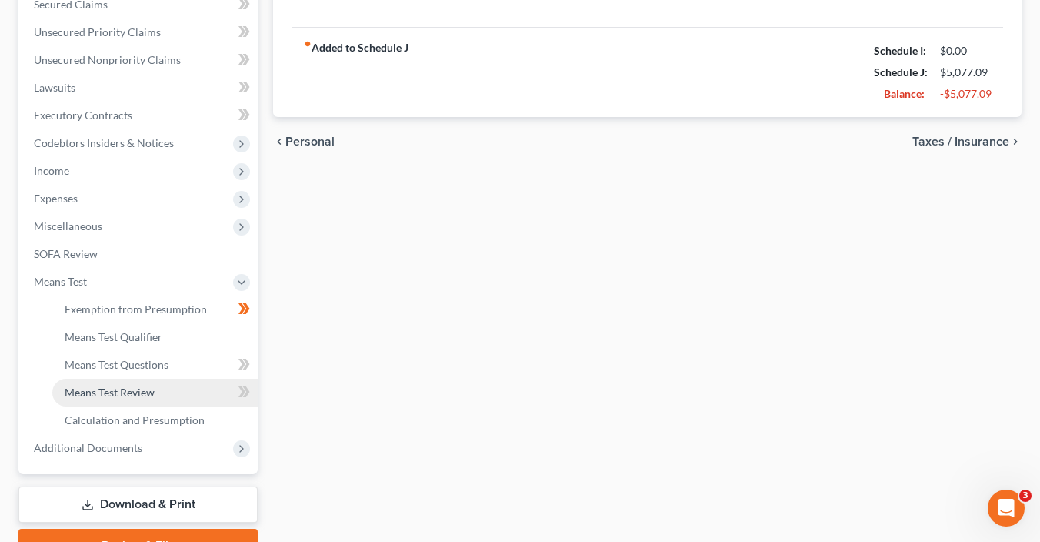
click at [111, 396] on span "Means Test Review" at bounding box center [110, 391] width 90 height 13
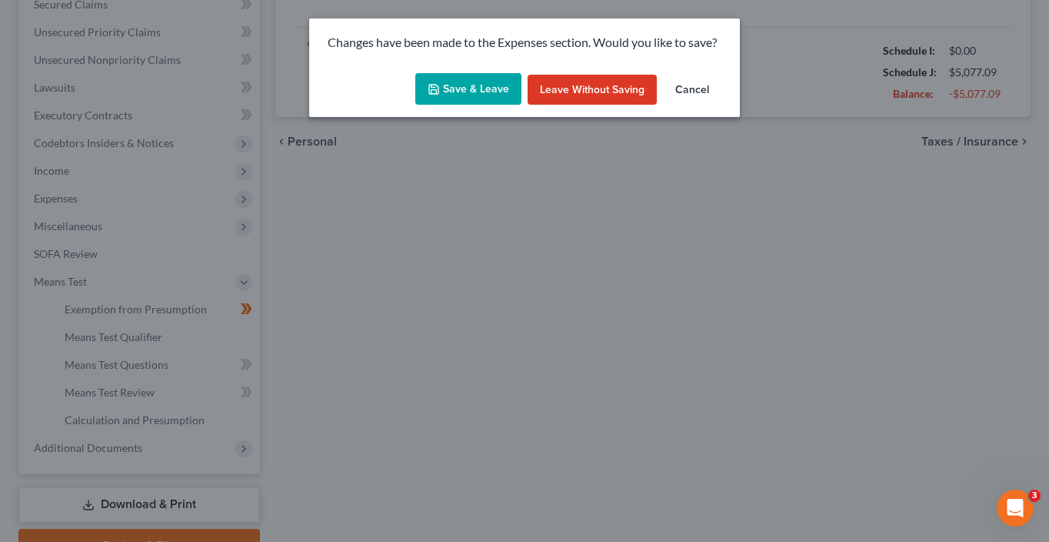
click at [485, 89] on button "Save & Leave" at bounding box center [468, 89] width 106 height 32
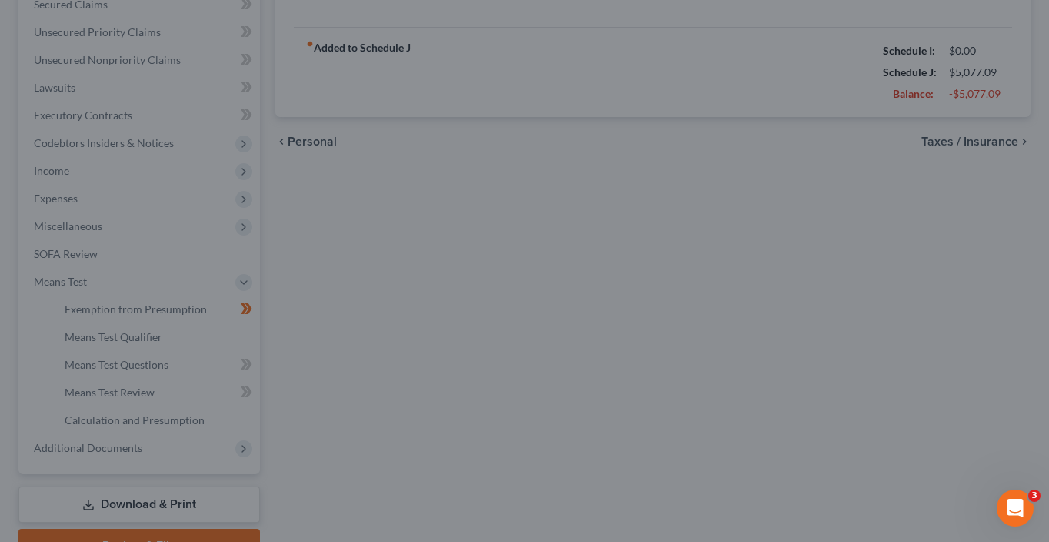
type input "400.00"
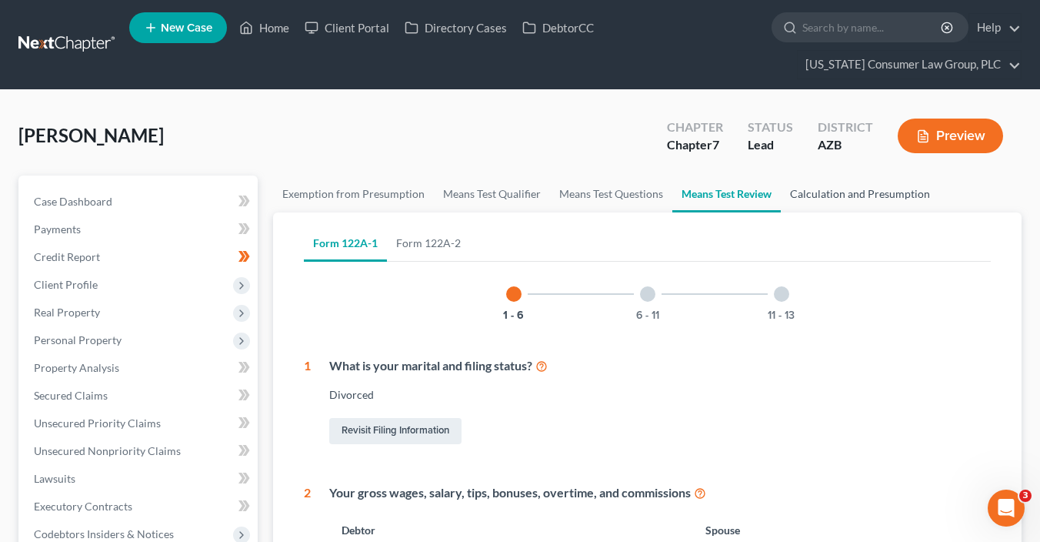
click at [841, 188] on link "Calculation and Presumption" at bounding box center [860, 193] width 158 height 37
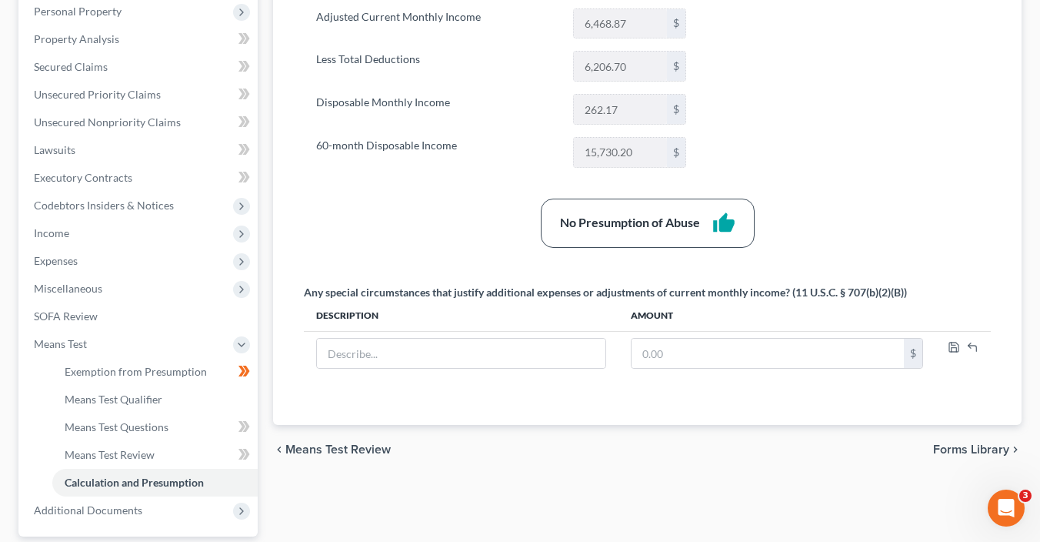
scroll to position [331, 0]
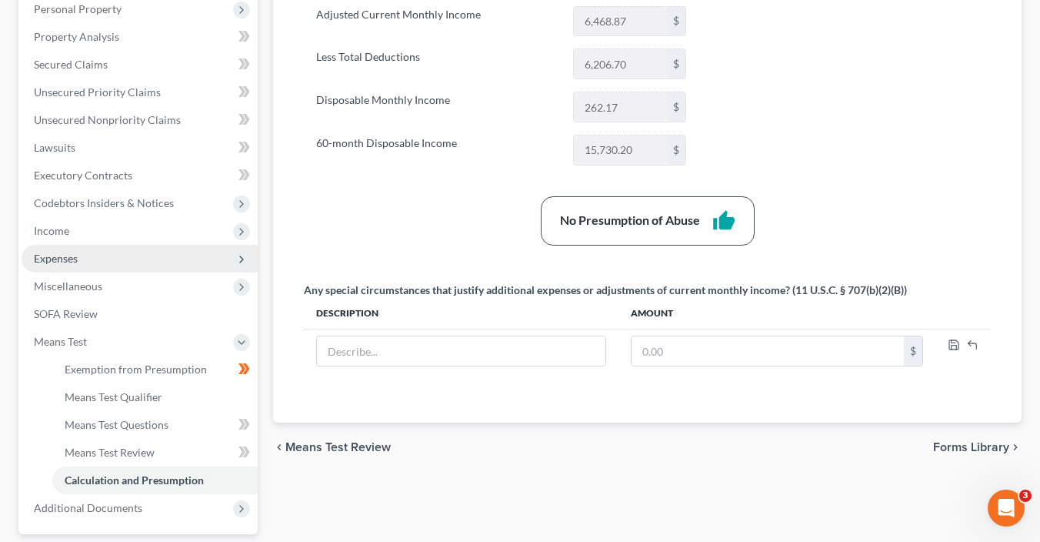
click at [86, 251] on span "Expenses" at bounding box center [140, 259] width 236 height 28
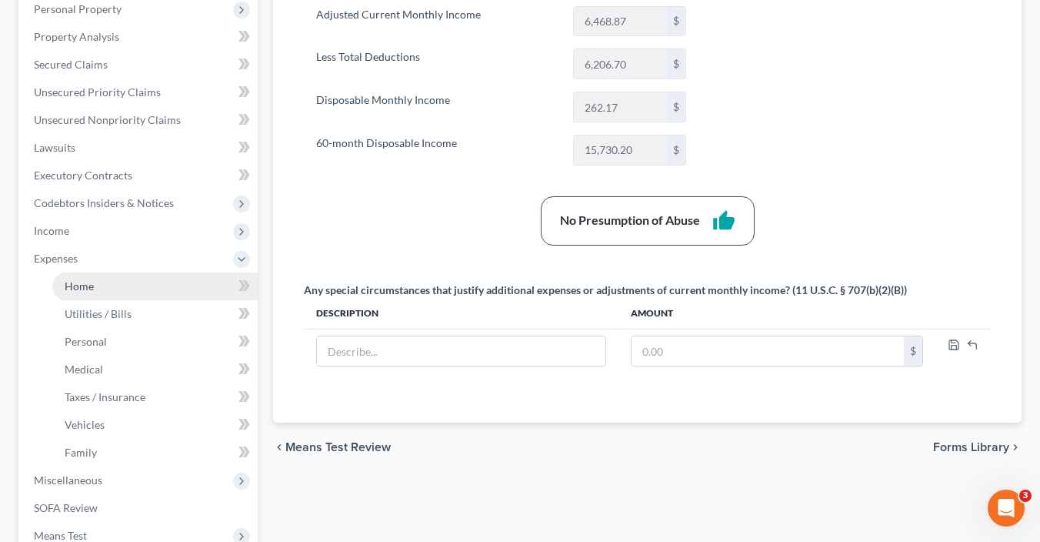
click at [134, 292] on link "Home" at bounding box center [154, 286] width 205 height 28
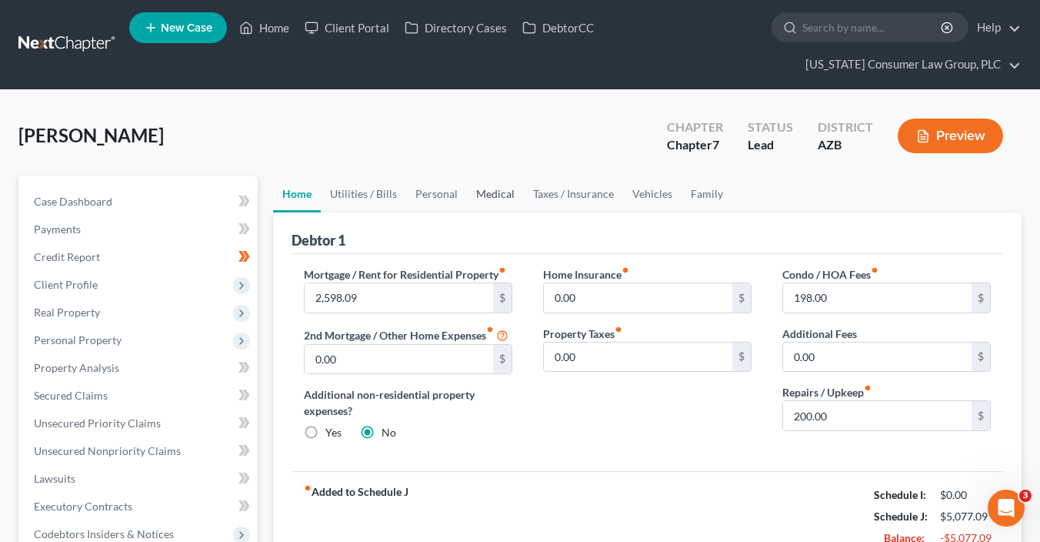
click at [500, 195] on link "Medical" at bounding box center [495, 193] width 57 height 37
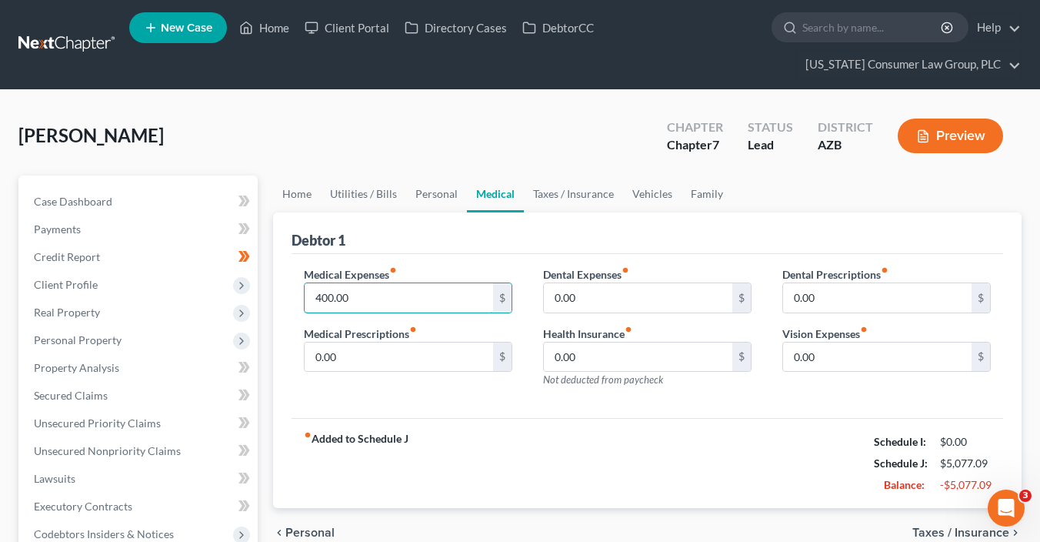
drag, startPoint x: 411, startPoint y: 305, endPoint x: 492, endPoint y: 315, distance: 81.4
click at [492, 315] on div "Medical Expenses fiber_manual_record 400.00 $ Medical Prescriptions fiber_manua…" at bounding box center [407, 333] width 239 height 134
click at [112, 343] on span "Personal Property" at bounding box center [78, 339] width 88 height 13
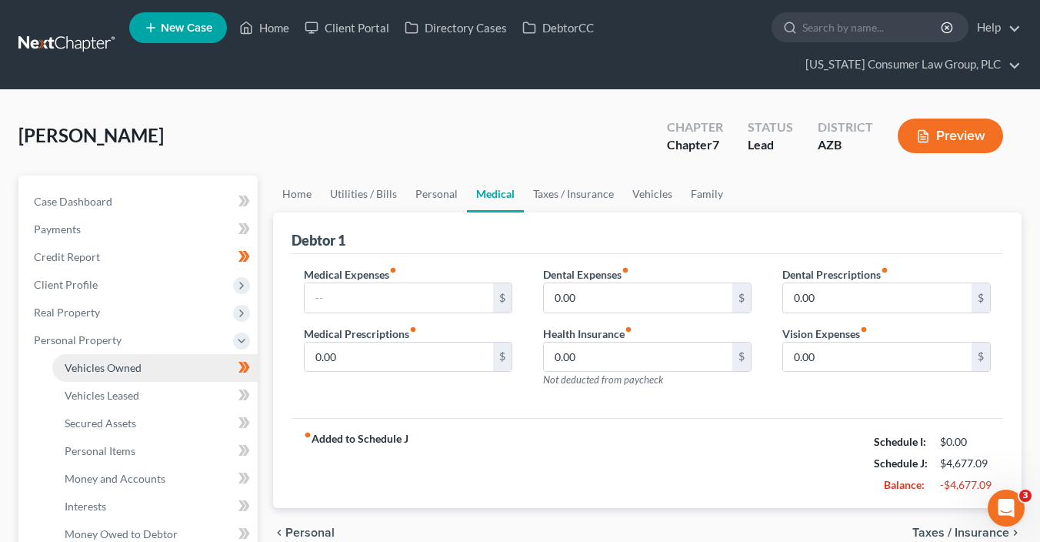
click at [164, 368] on link "Vehicles Owned" at bounding box center [154, 368] width 205 height 28
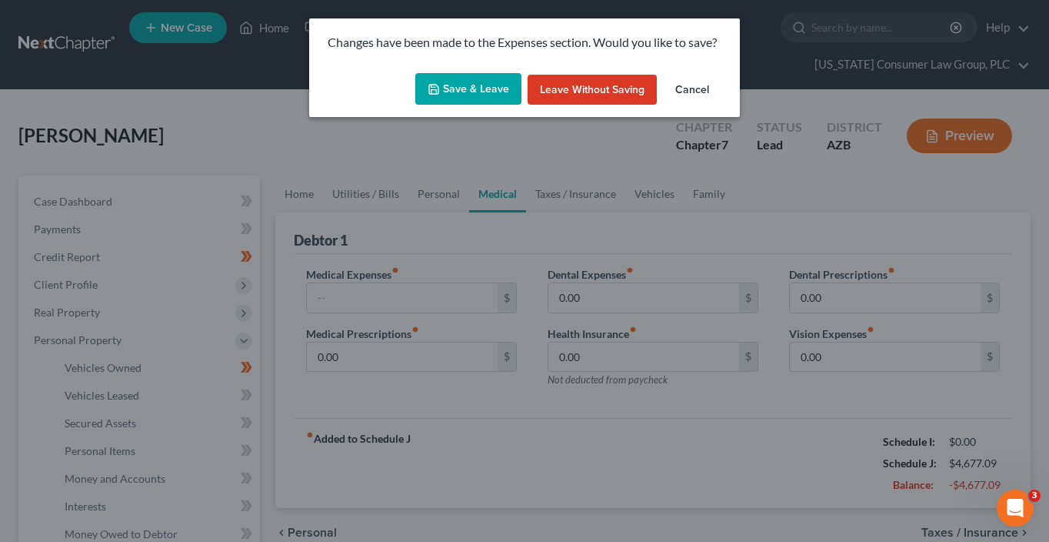
click at [469, 90] on button "Save & Leave" at bounding box center [468, 89] width 106 height 32
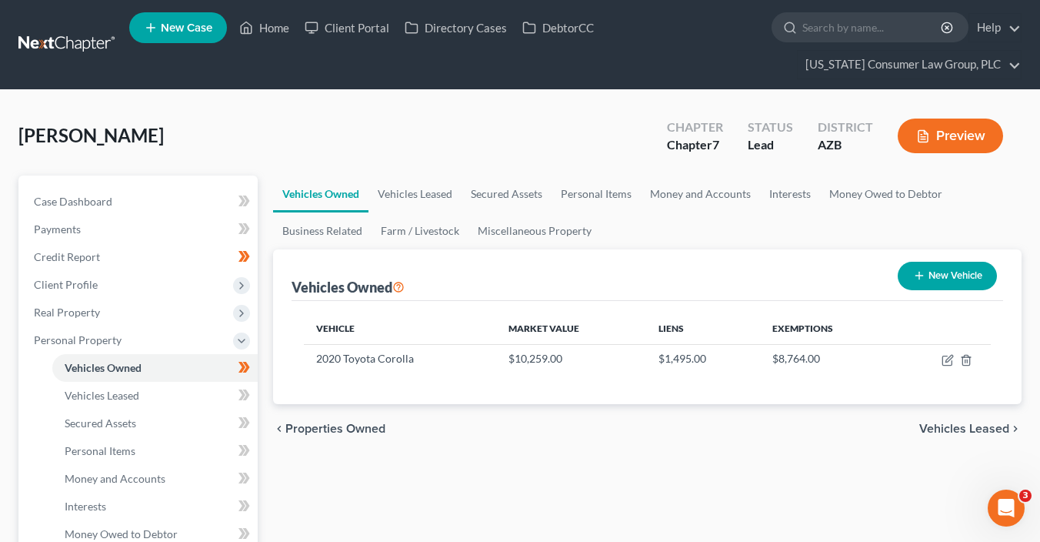
drag, startPoint x: 938, startPoint y: 408, endPoint x: 941, endPoint y: 401, distance: 7.9
click at [939, 405] on div "chevron_left Properties Owned Vehicles Leased chevron_right" at bounding box center [647, 428] width 748 height 49
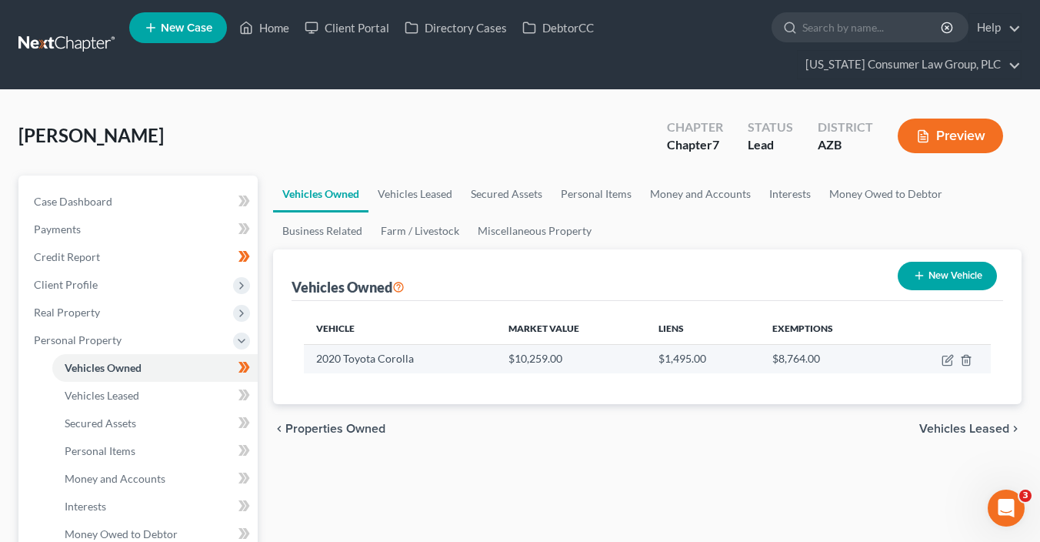
click at [940, 355] on td at bounding box center [942, 358] width 97 height 29
click at [945, 358] on icon "button" at bounding box center [947, 360] width 12 height 12
select select "0"
select select "6"
select select "3"
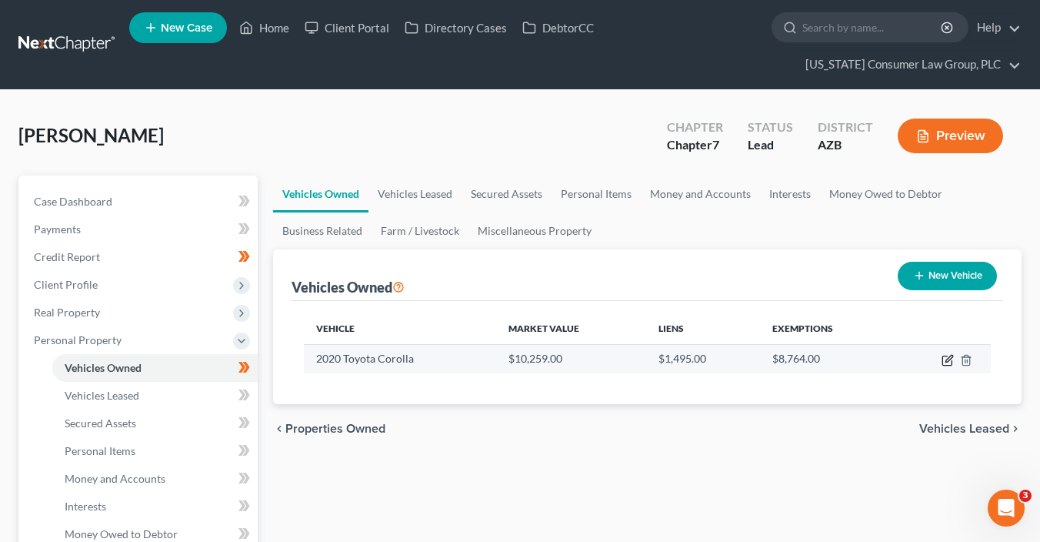
select select "0"
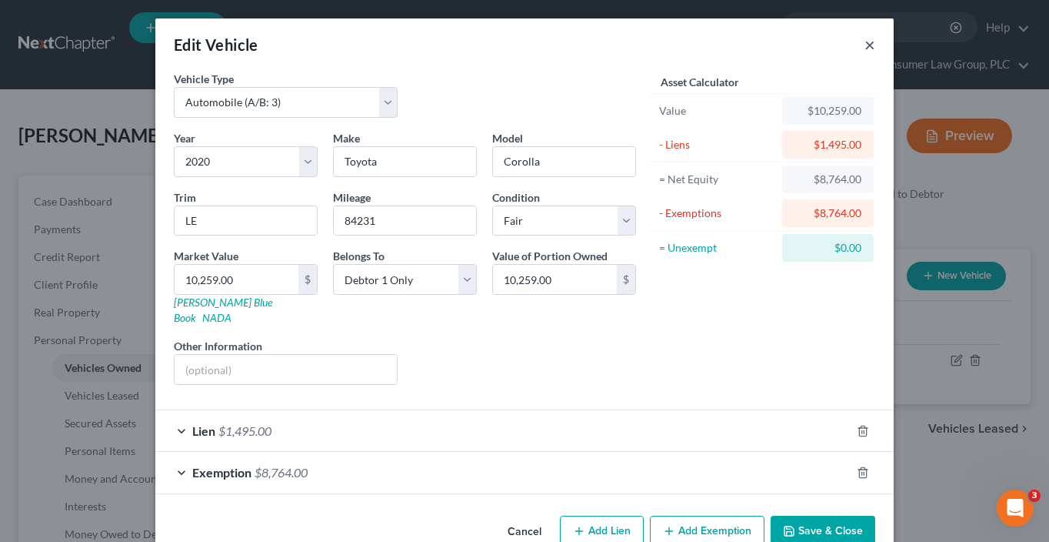
click at [869, 45] on button "×" at bounding box center [870, 44] width 11 height 18
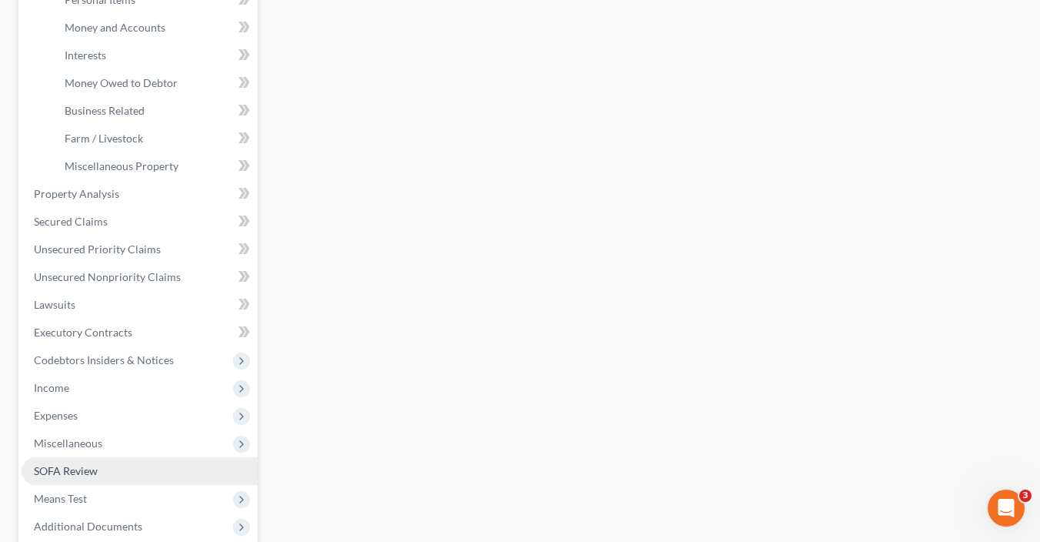
scroll to position [506, 0]
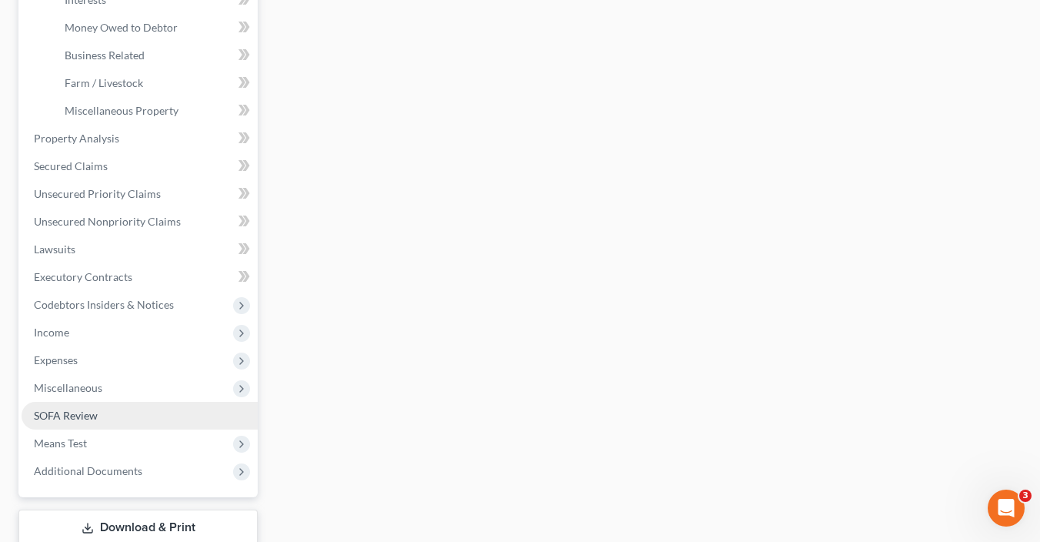
click at [113, 405] on link "SOFA Review" at bounding box center [140, 416] width 236 height 28
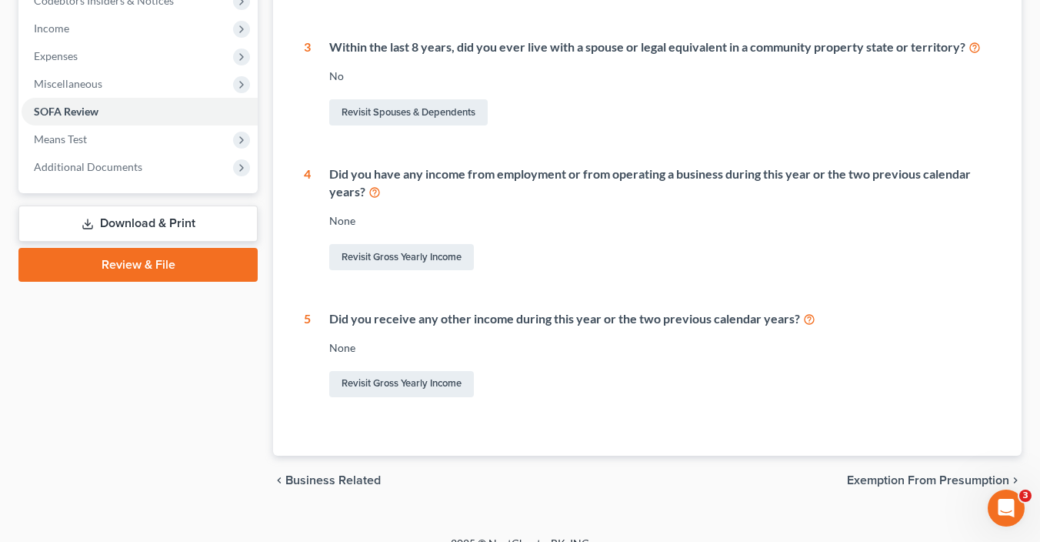
scroll to position [553, 0]
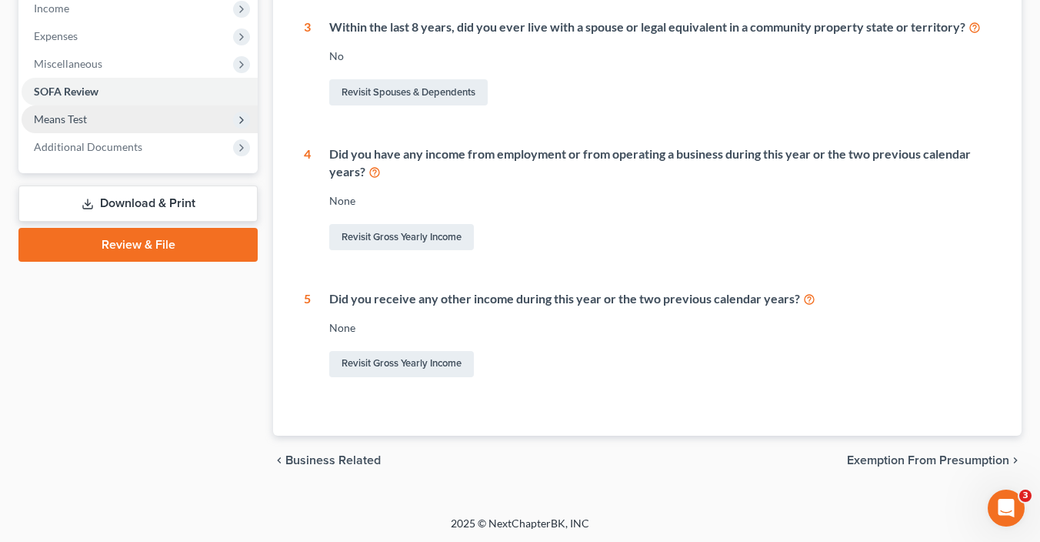
click at [65, 109] on span "Means Test" at bounding box center [140, 119] width 236 height 28
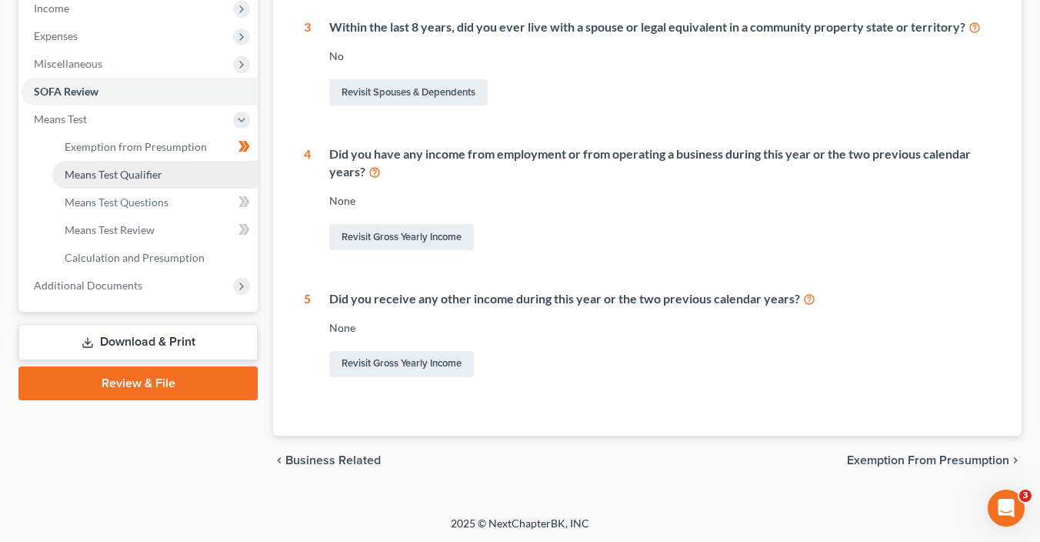
click at [122, 172] on span "Means Test Qualifier" at bounding box center [114, 174] width 98 height 13
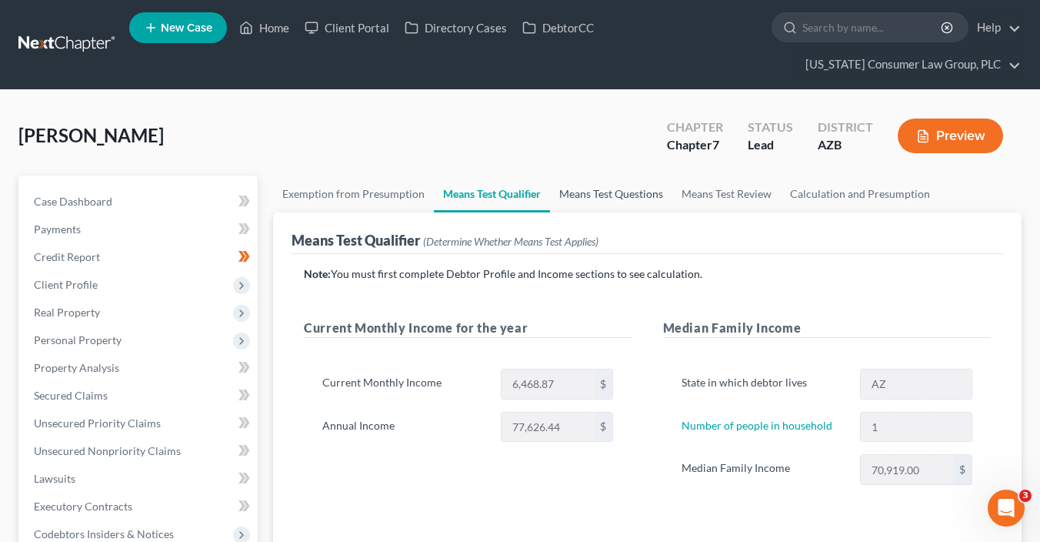
click at [605, 197] on link "Means Test Questions" at bounding box center [611, 193] width 122 height 37
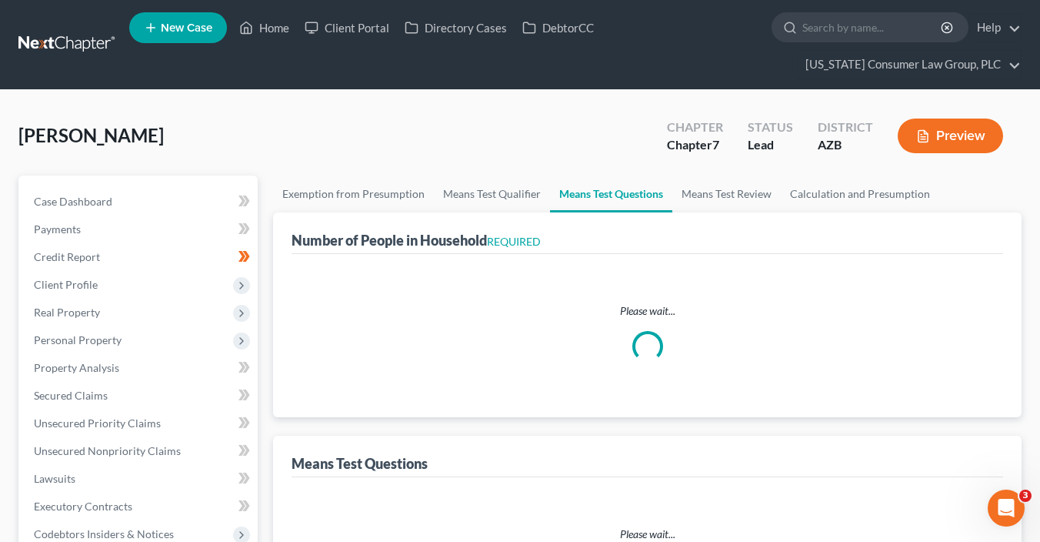
select select "0"
select select "60"
select select "1"
select select "60"
select select "1"
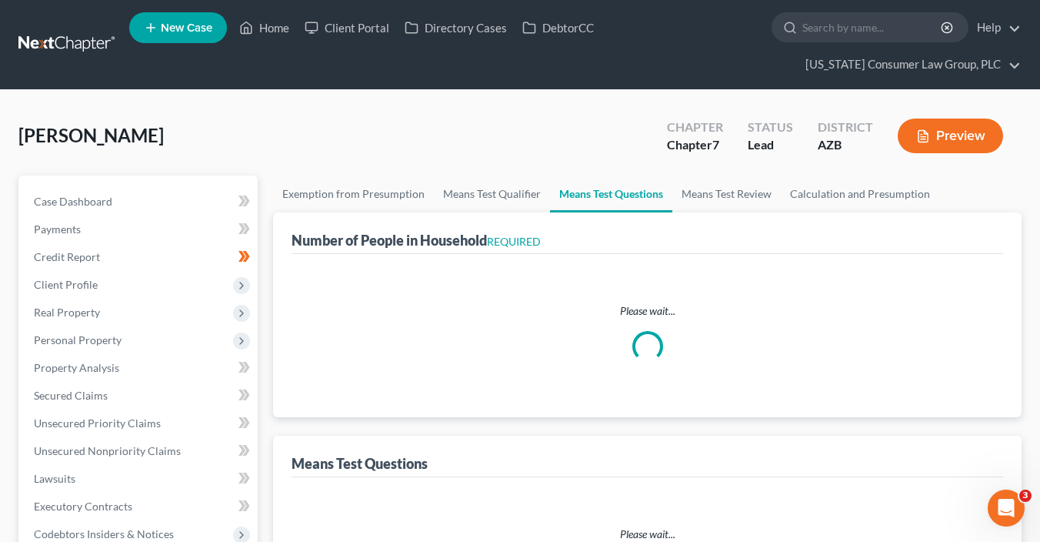
select select "1"
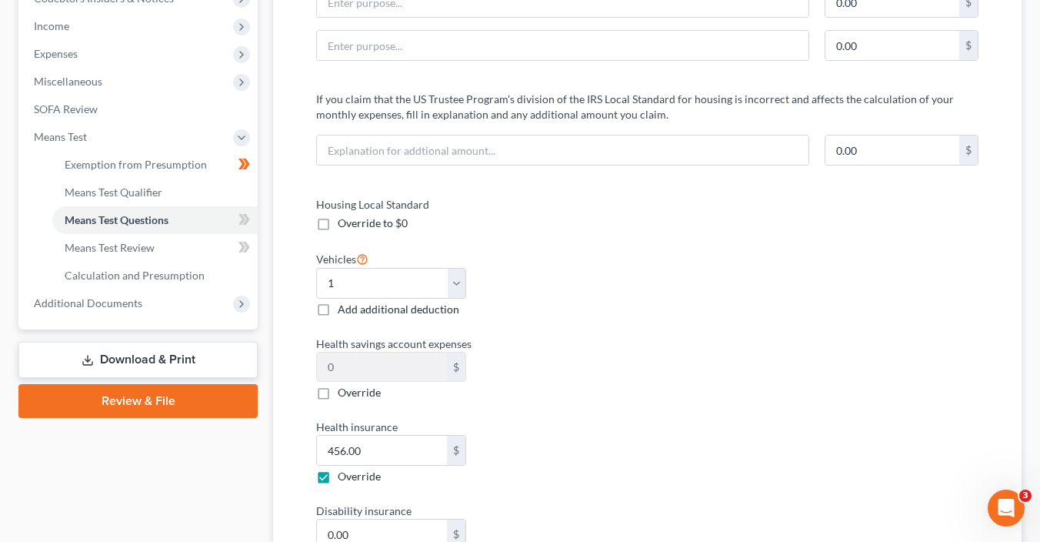
scroll to position [538, 0]
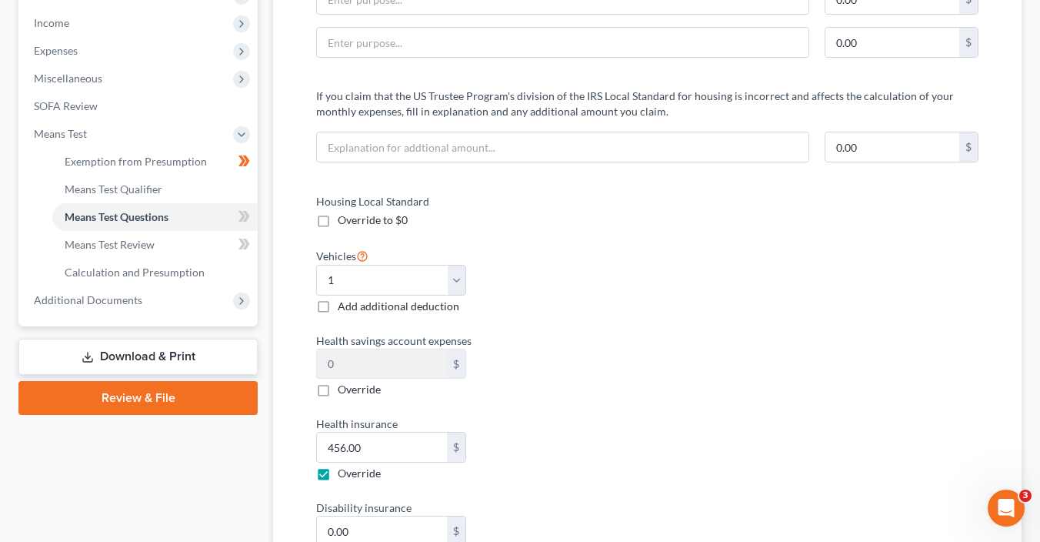
click at [338, 305] on label "Add additional deduction" at bounding box center [399, 305] width 122 height 15
click at [344, 305] on input "Add additional deduction" at bounding box center [349, 303] width 10 height 10
checkbox input "true"
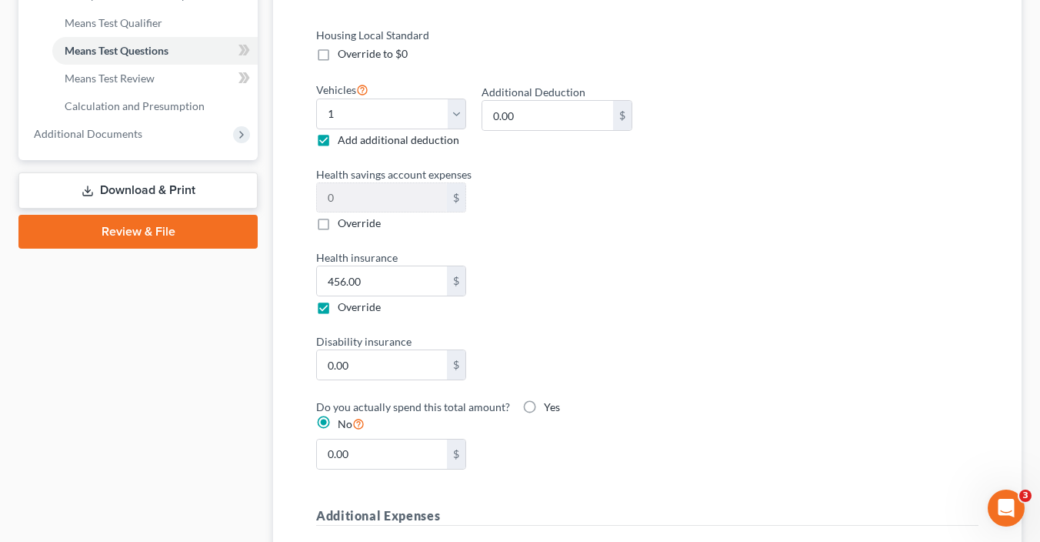
scroll to position [603, 0]
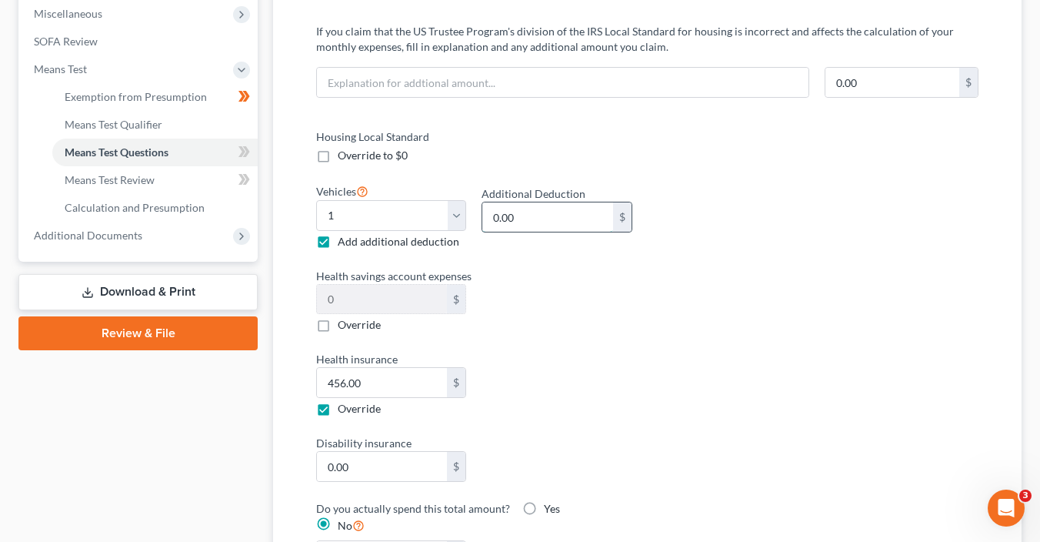
click at [537, 220] on input "0.00" at bounding box center [547, 216] width 130 height 29
type input "200"
click at [724, 262] on div "Housing Local Standard Override to $0 Vehicles Select 0 1 2 3 4 5 Add additiona…" at bounding box center [647, 358] width 693 height 461
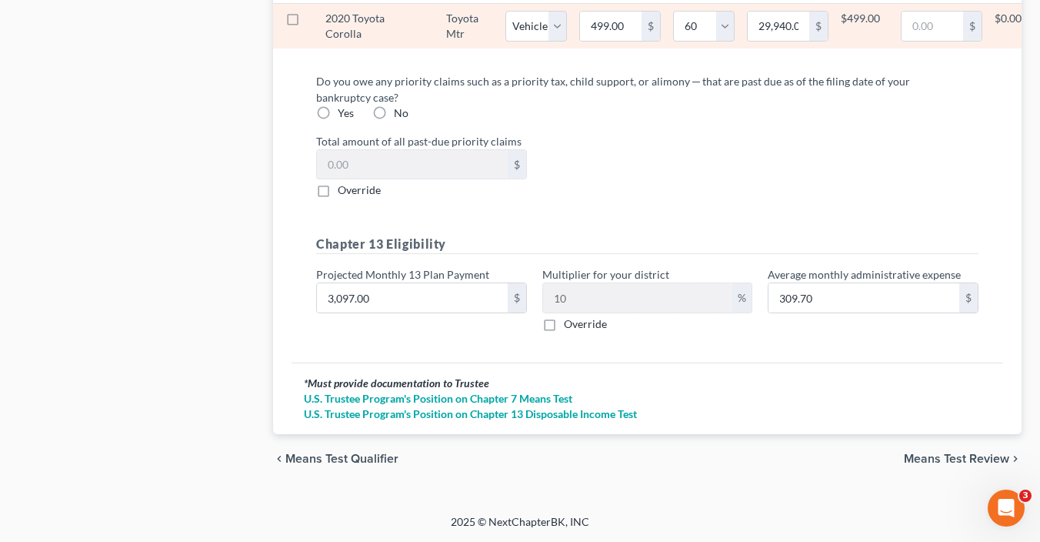
scroll to position [1800, 0]
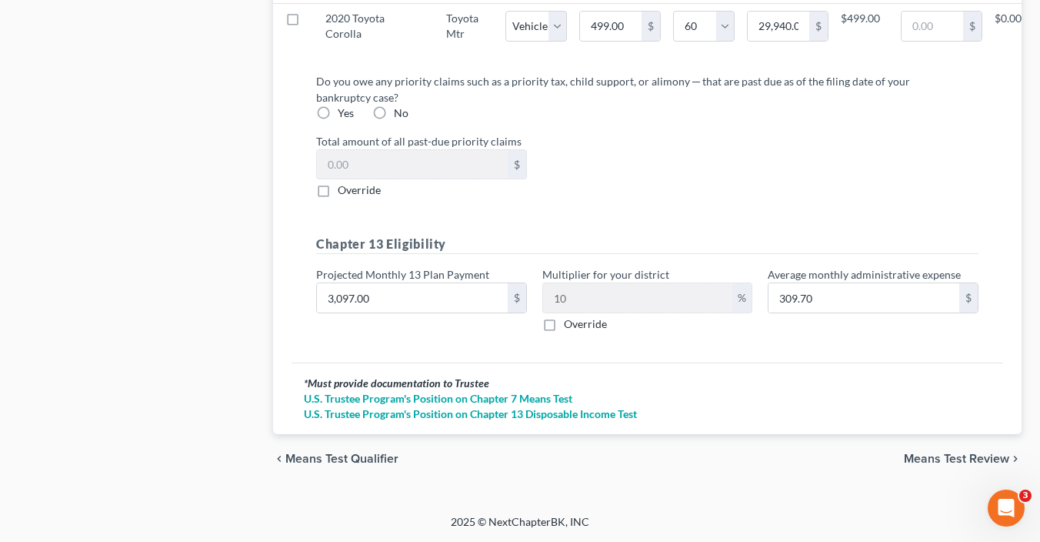
click at [965, 460] on span "Means Test Review" at bounding box center [956, 458] width 105 height 12
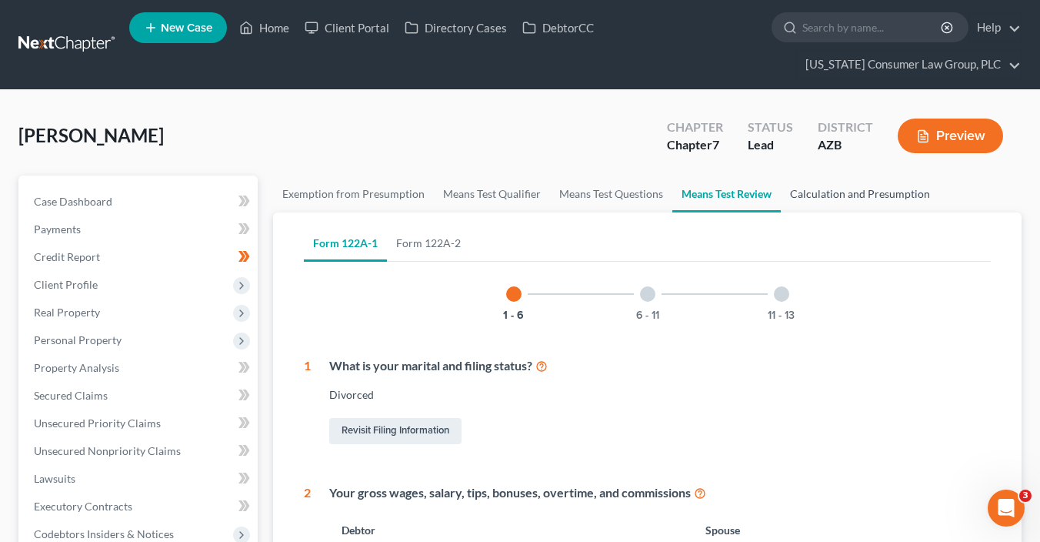
click at [872, 193] on link "Calculation and Presumption" at bounding box center [860, 193] width 158 height 37
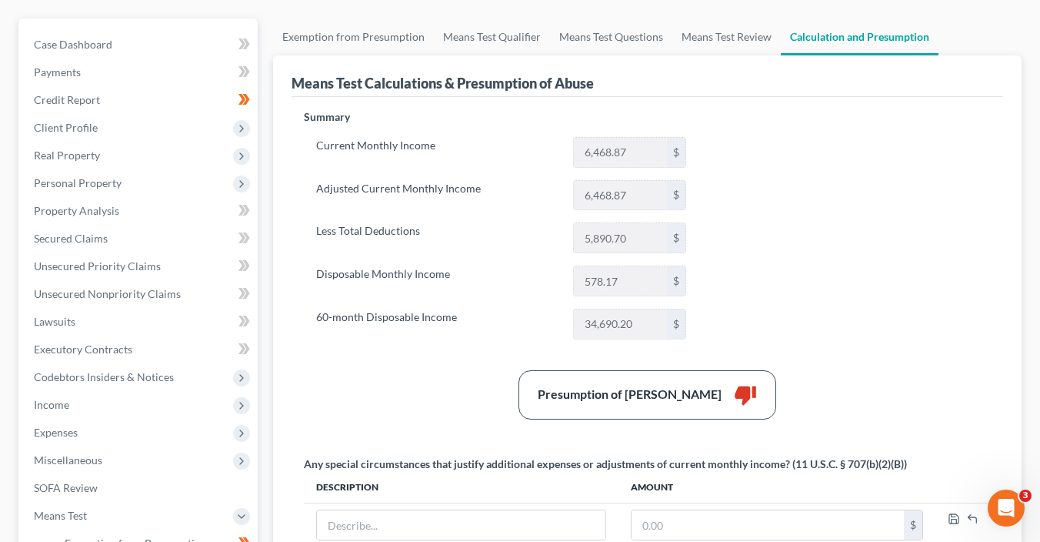
scroll to position [209, 0]
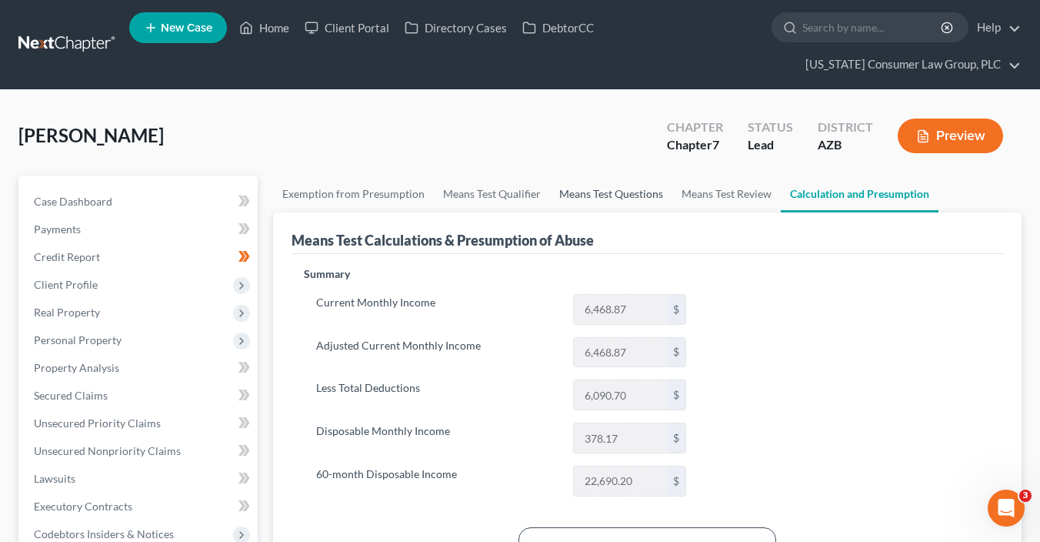
click at [572, 191] on link "Means Test Questions" at bounding box center [611, 193] width 122 height 37
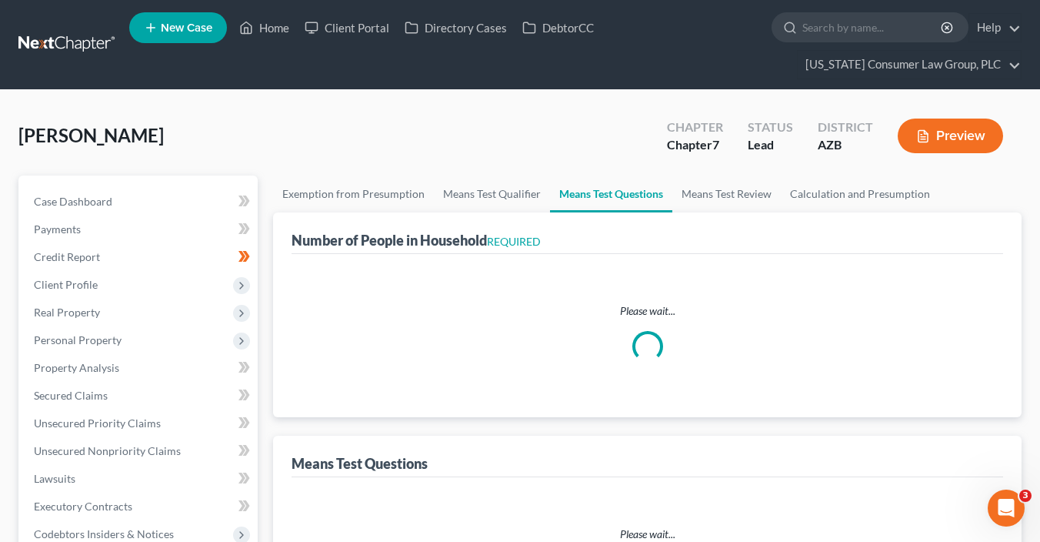
select select "0"
select select "60"
select select "1"
select select "60"
select select "1"
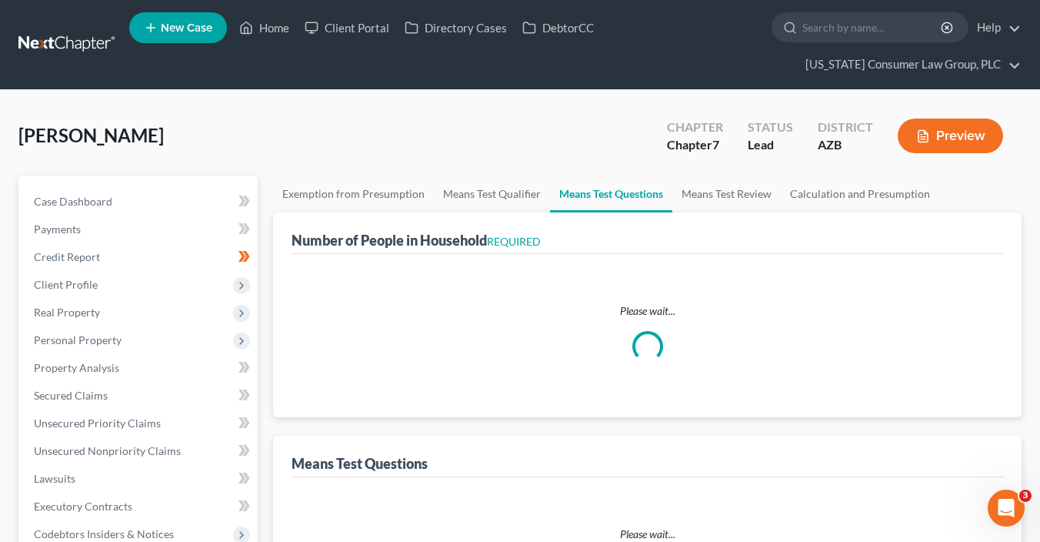
select select "1"
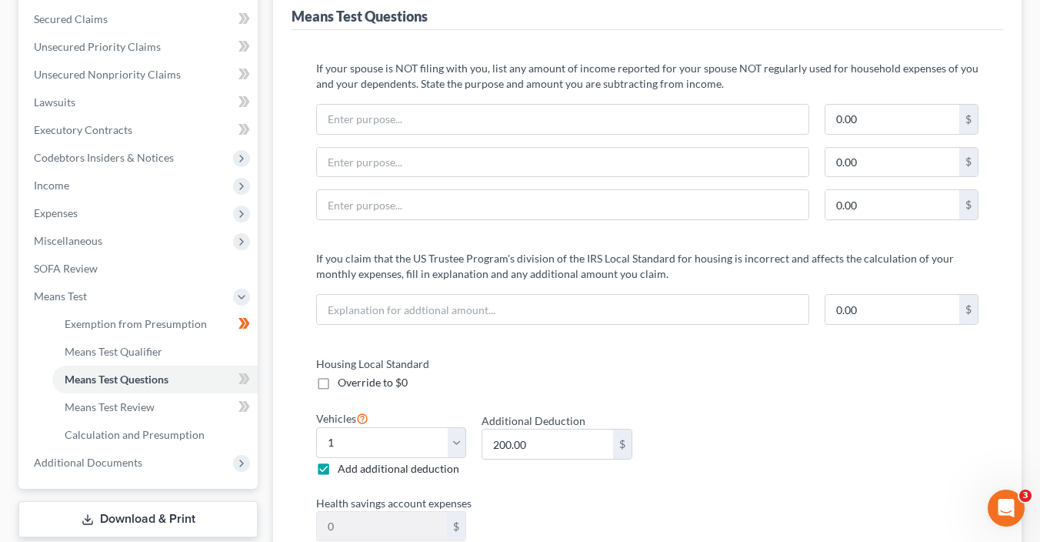
scroll to position [377, 0]
click at [341, 465] on span "Add additional deduction" at bounding box center [399, 467] width 122 height 13
click at [344, 465] on input "Add additional deduction" at bounding box center [349, 465] width 10 height 10
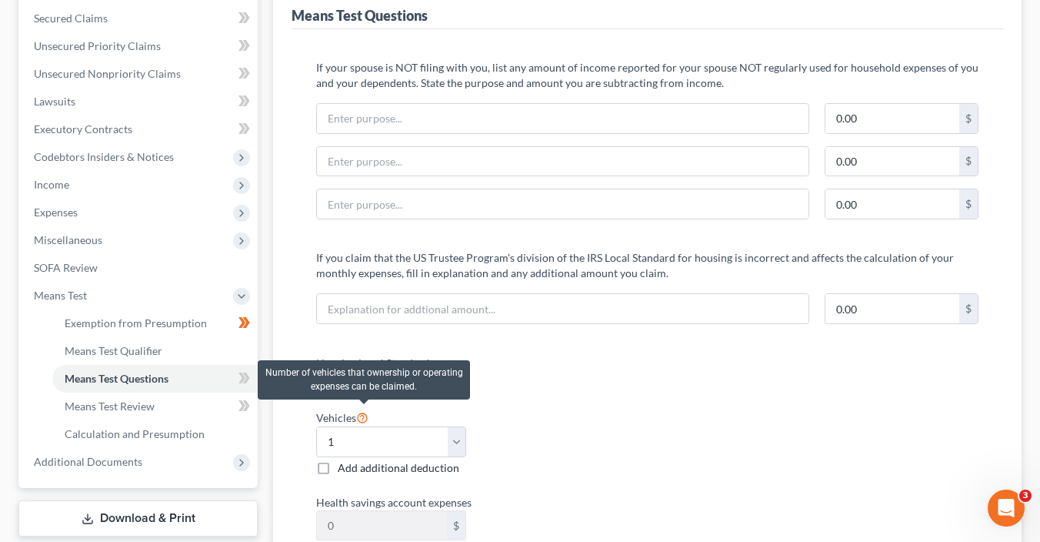
click at [367, 415] on icon at bounding box center [362, 416] width 12 height 15
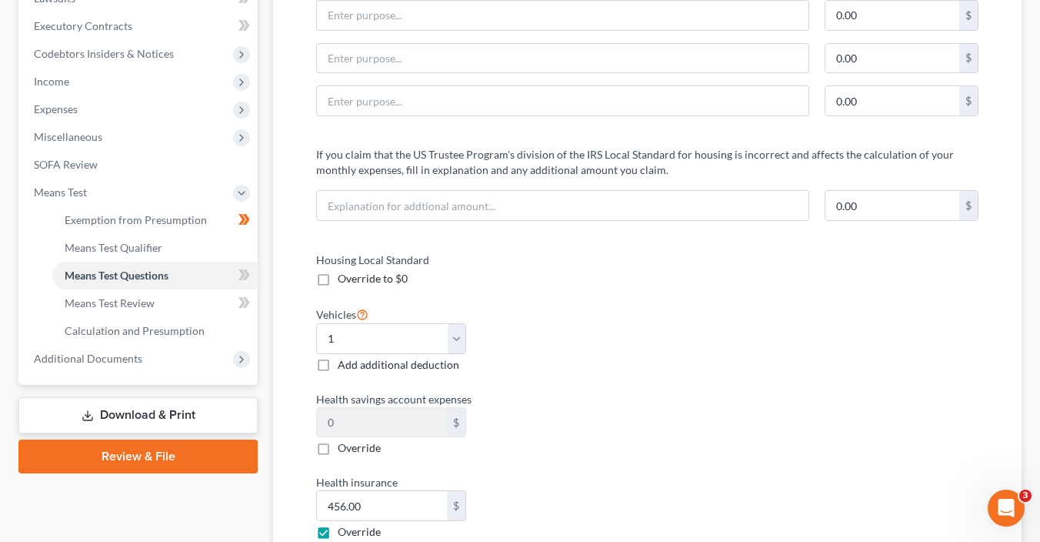
scroll to position [515, 0]
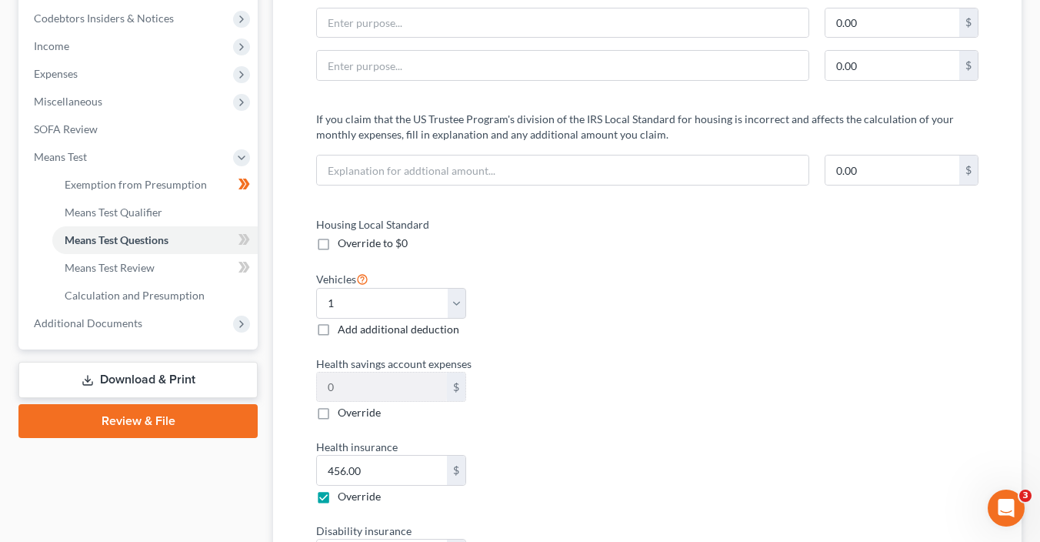
click at [338, 325] on label "Add additional deduction" at bounding box center [399, 329] width 122 height 15
click at [344, 325] on input "Add additional deduction" at bounding box center [349, 327] width 10 height 10
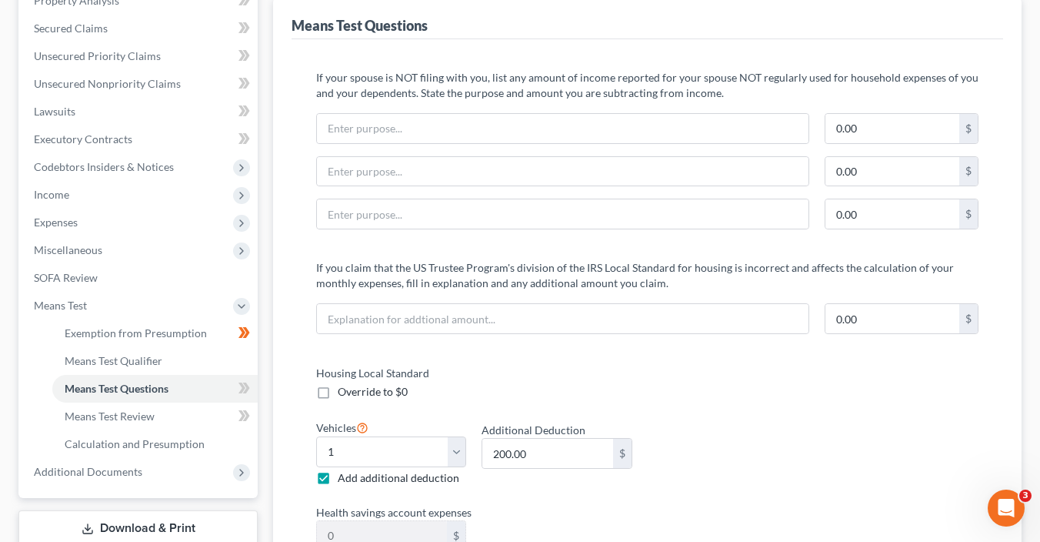
scroll to position [375, 0]
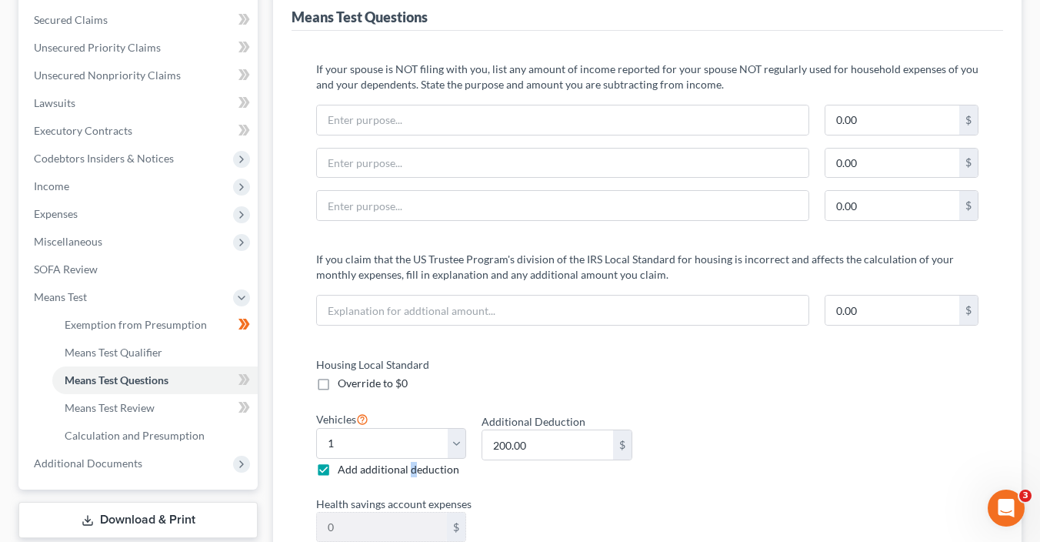
click at [412, 468] on span "Add additional deduction" at bounding box center [399, 468] width 122 height 13
click at [336, 466] on div "Add additional deduction" at bounding box center [391, 469] width 150 height 15
click at [338, 468] on label "Add additional deduction" at bounding box center [399, 469] width 122 height 15
click at [344, 468] on input "Add additional deduction" at bounding box center [349, 467] width 10 height 10
checkbox input "false"
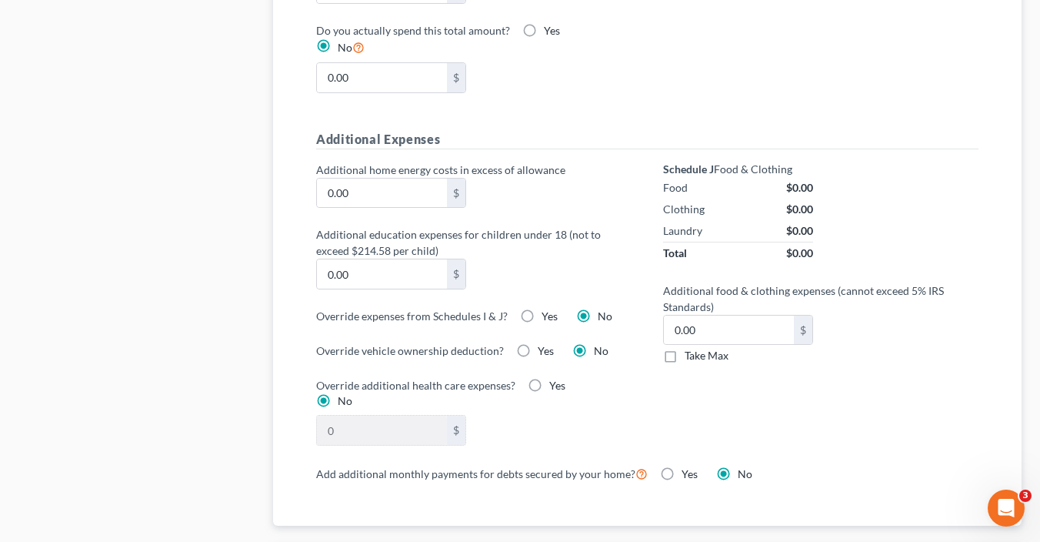
scroll to position [1084, 0]
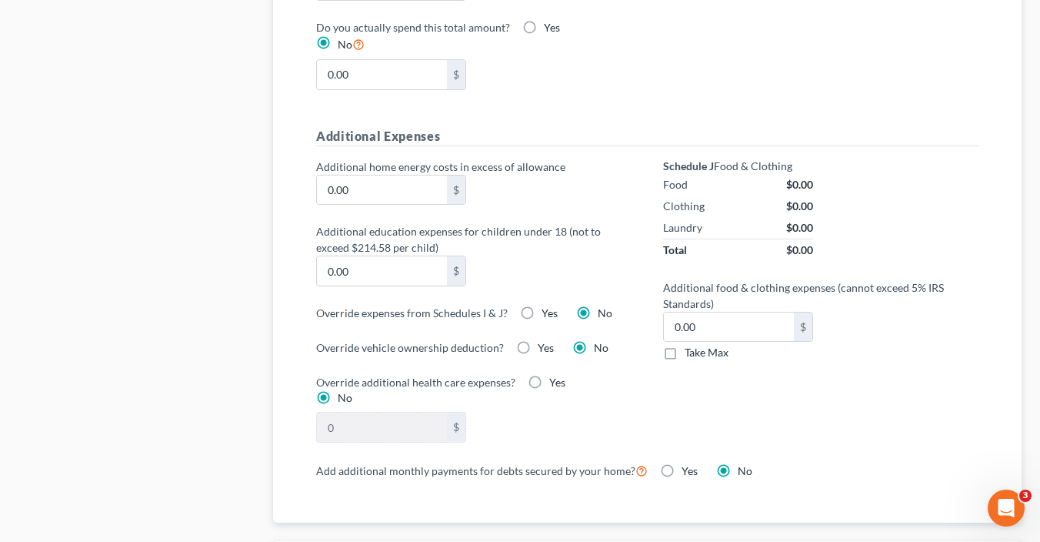
click at [538, 340] on label "Yes" at bounding box center [546, 347] width 16 height 15
click at [544, 340] on input "Yes" at bounding box center [549, 345] width 10 height 10
radio input "true"
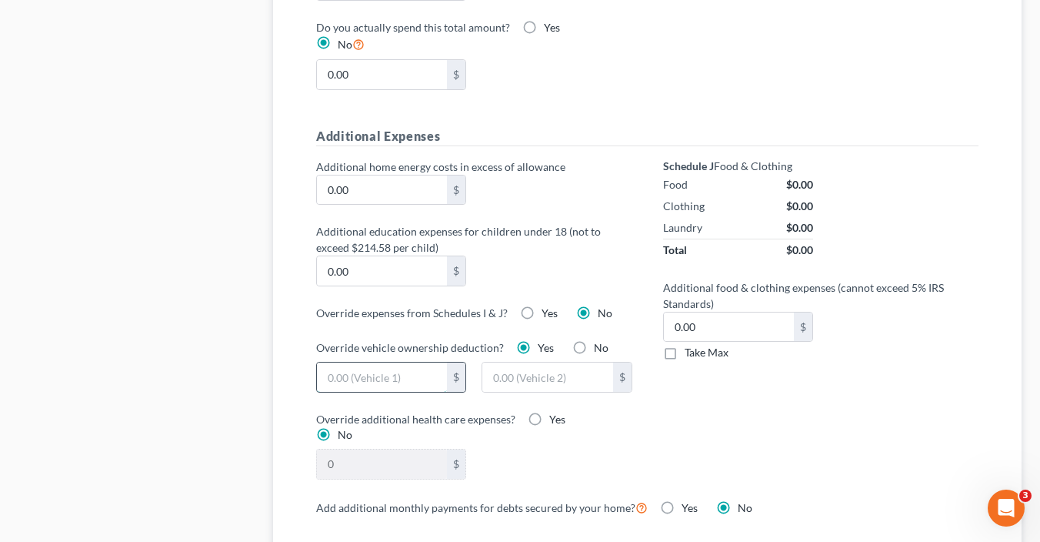
click at [436, 368] on input "text" at bounding box center [382, 376] width 130 height 29
type input "200"
click at [768, 442] on div "Schedule J Food & Clothing Food $0.00 Clothing $0.00 Laundry $0.00 Total $0.00 …" at bounding box center [821, 327] width 347 height 339
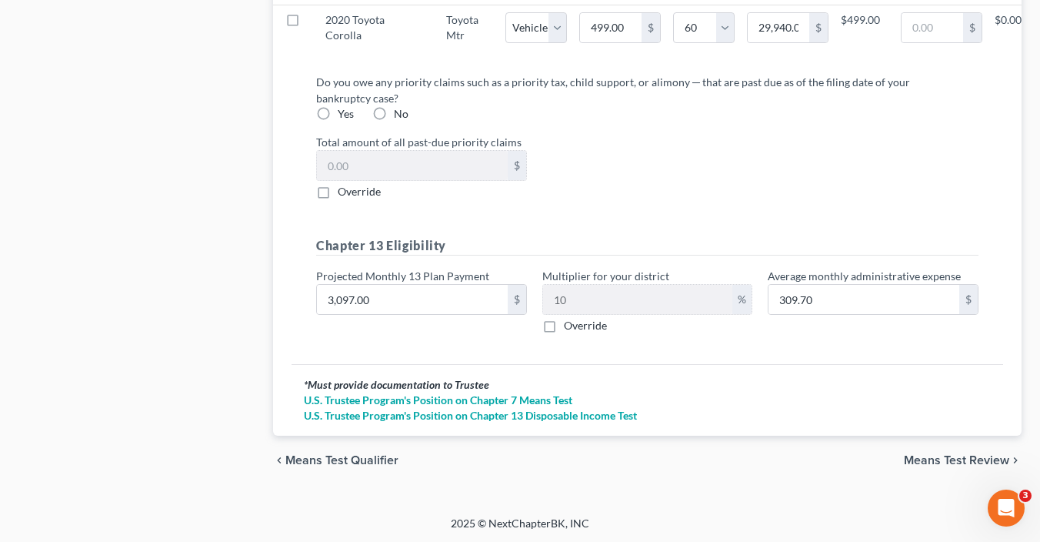
scroll to position [1837, 0]
click at [965, 457] on span "Means Test Review" at bounding box center [956, 458] width 105 height 12
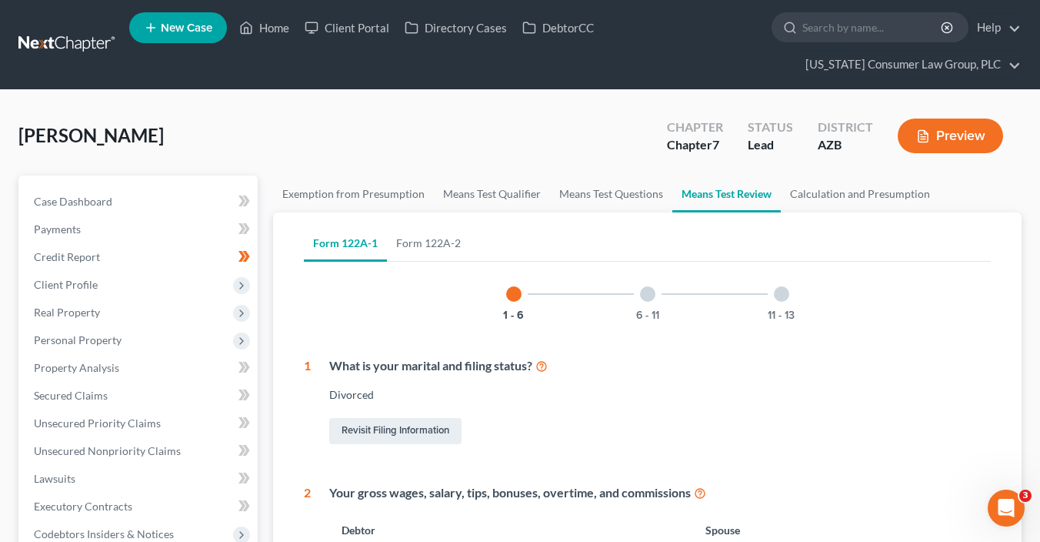
click at [645, 295] on div at bounding box center [647, 293] width 15 height 15
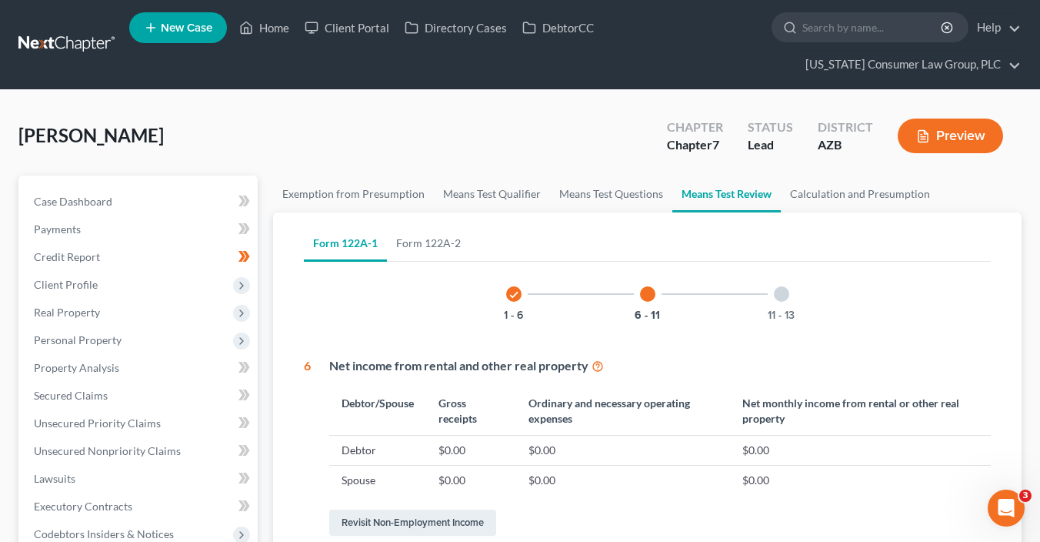
click at [782, 292] on div at bounding box center [781, 293] width 15 height 15
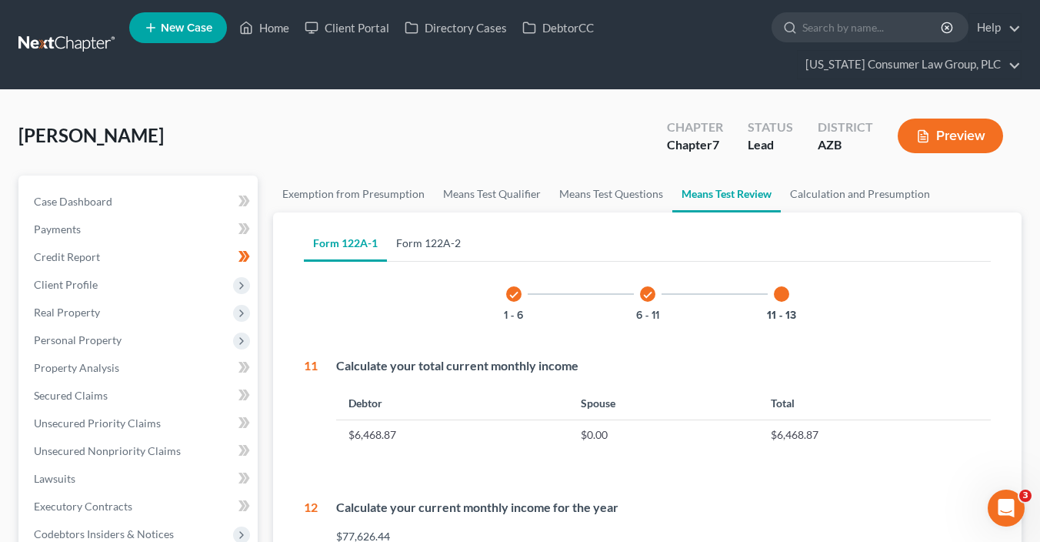
click at [423, 243] on link "Form 122A-2" at bounding box center [428, 243] width 83 height 37
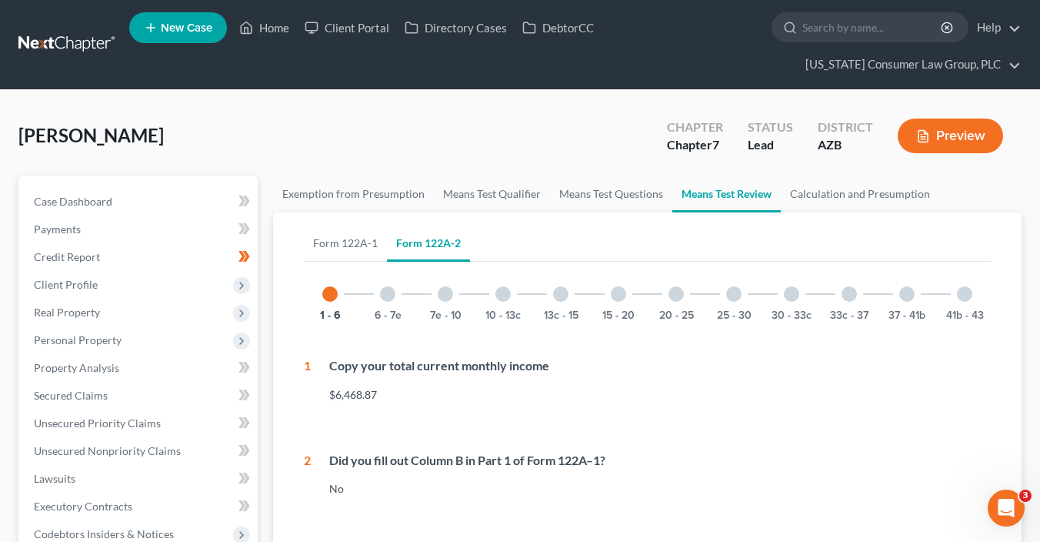
click at [502, 293] on div at bounding box center [502, 293] width 15 height 15
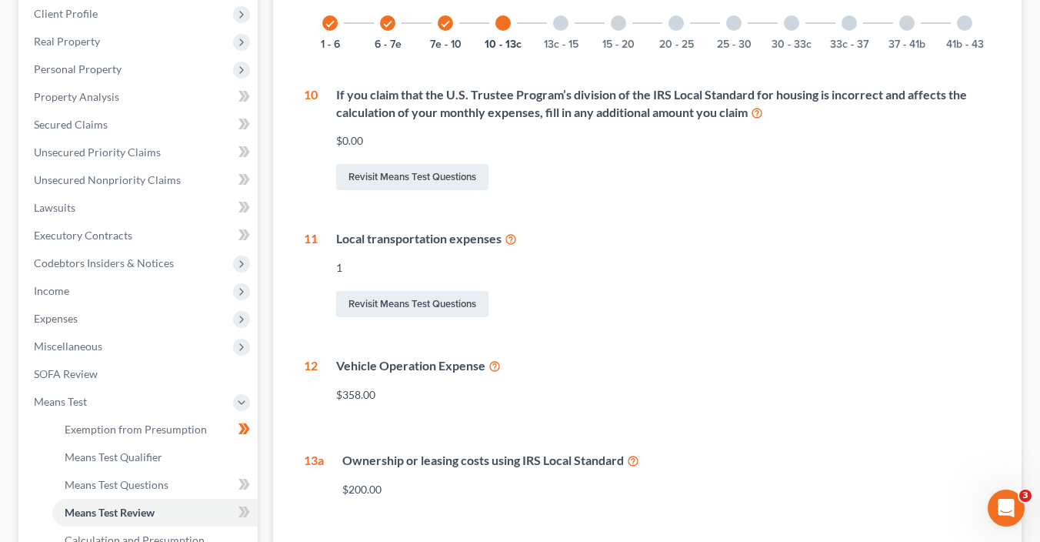
scroll to position [302, 0]
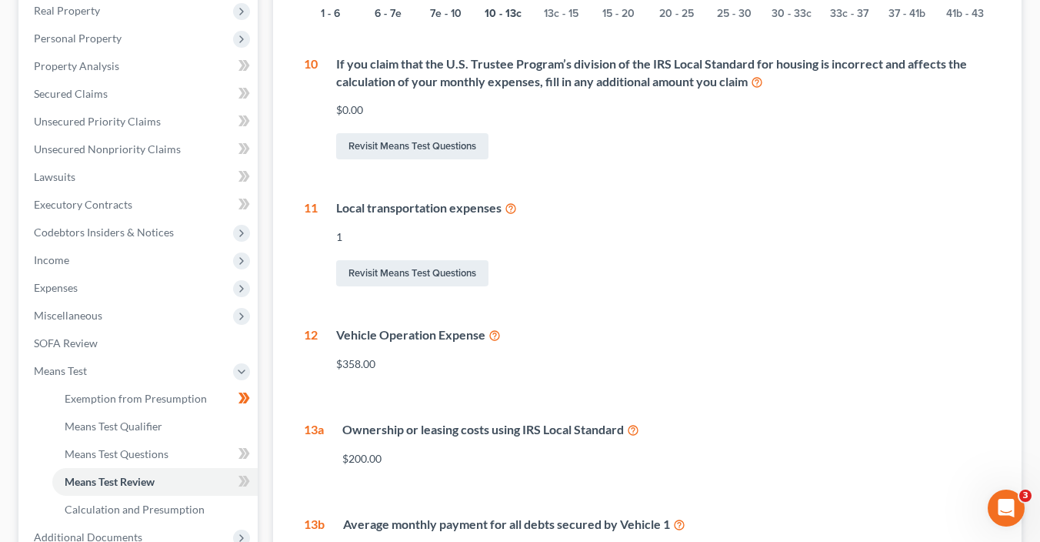
click at [637, 428] on icon at bounding box center [633, 429] width 12 height 15
click at [495, 337] on icon at bounding box center [494, 334] width 12 height 15
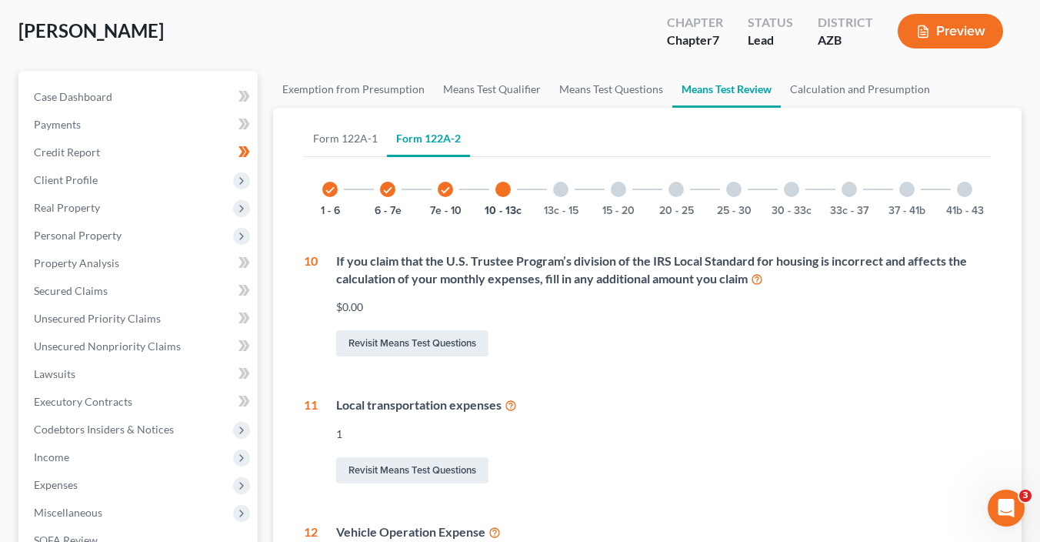
scroll to position [0, 0]
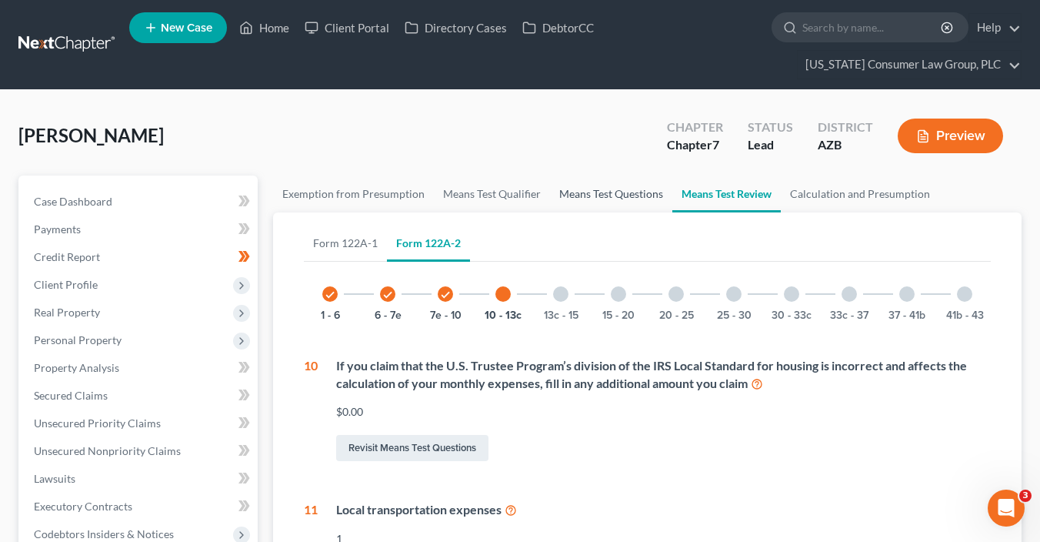
click at [585, 194] on link "Means Test Questions" at bounding box center [611, 193] width 122 height 37
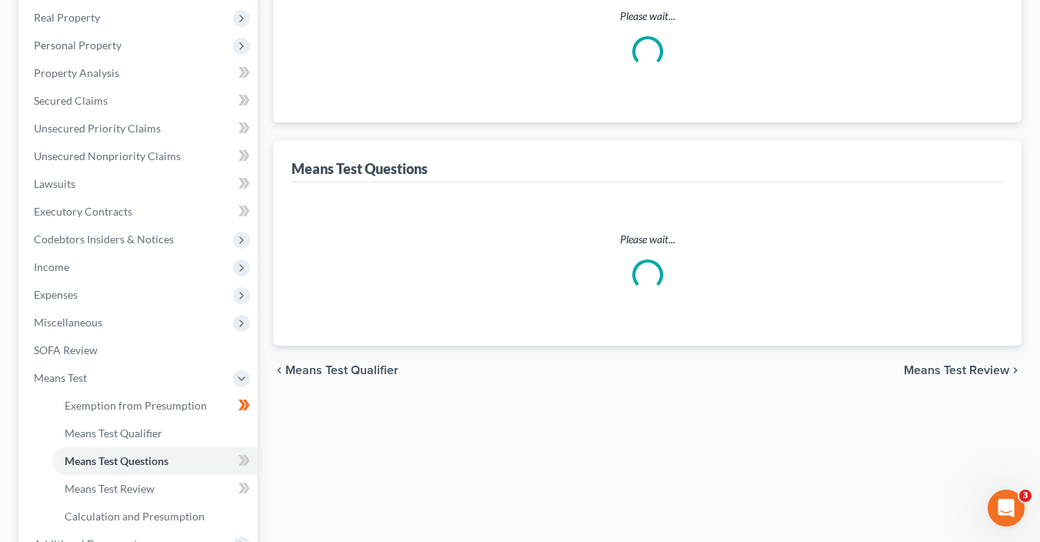
select select "0"
select select "60"
select select "1"
select select "60"
select select "1"
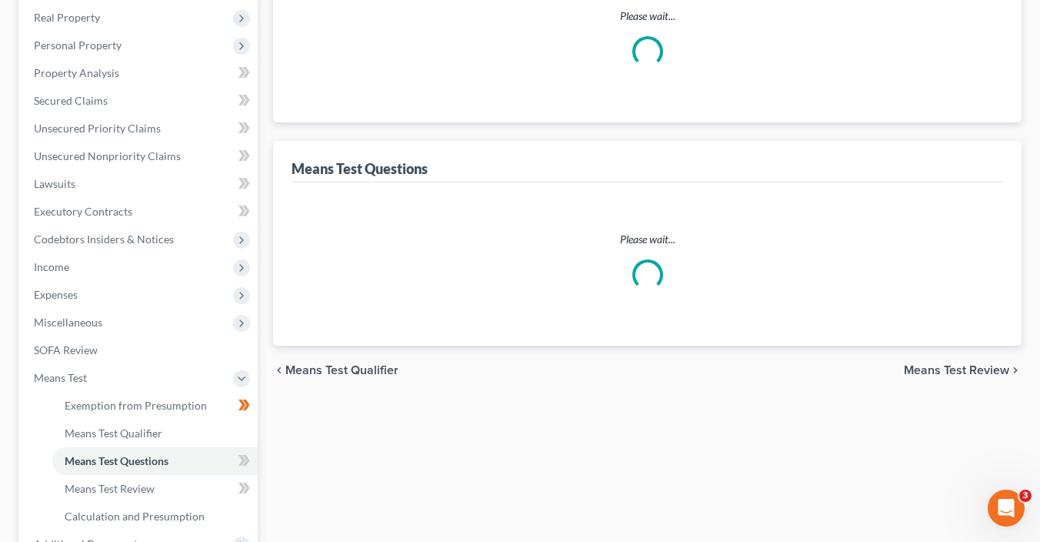
select select "1"
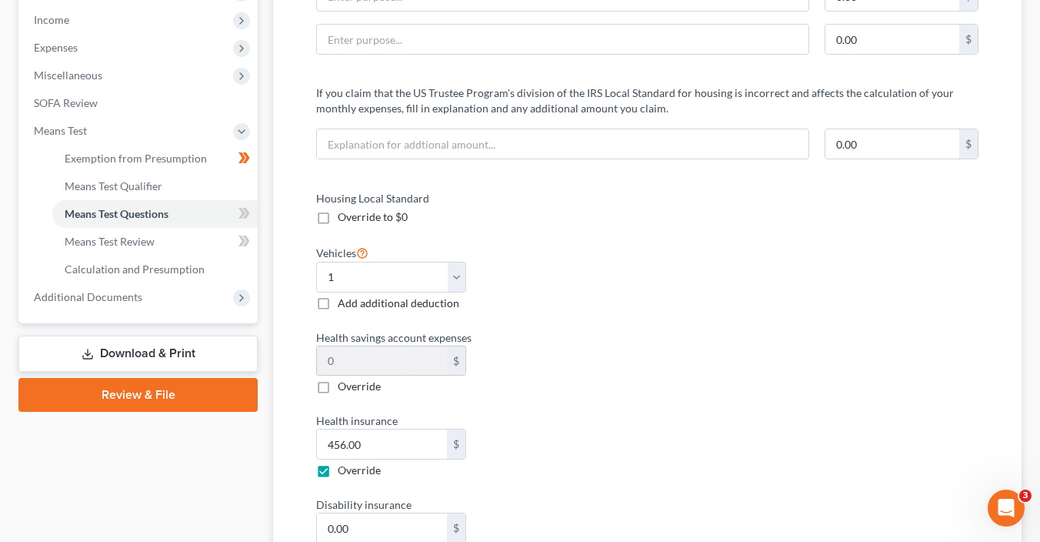
scroll to position [545, 0]
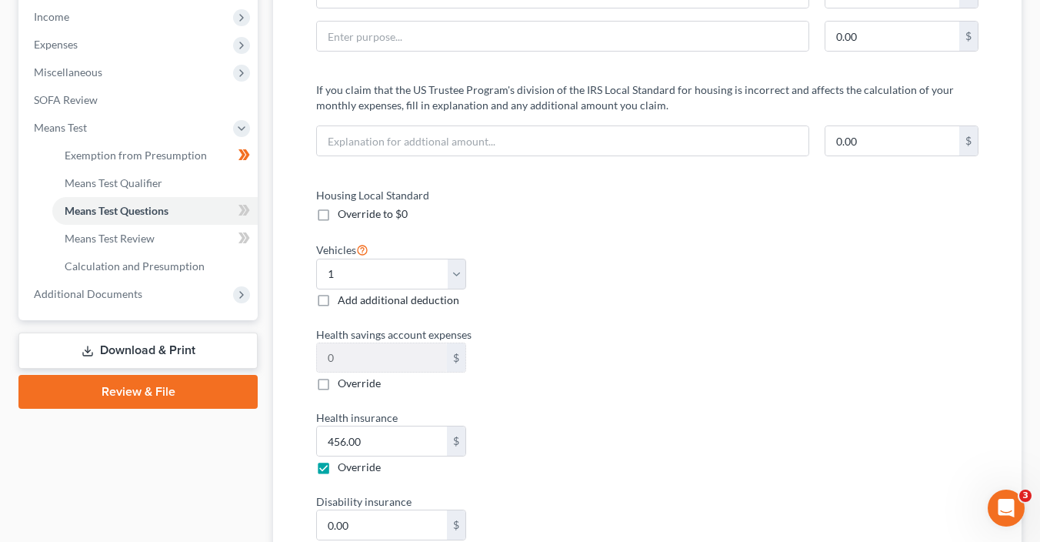
click at [338, 298] on label "Add additional deduction" at bounding box center [399, 299] width 122 height 15
click at [344, 298] on input "Add additional deduction" at bounding box center [349, 297] width 10 height 10
checkbox input "true"
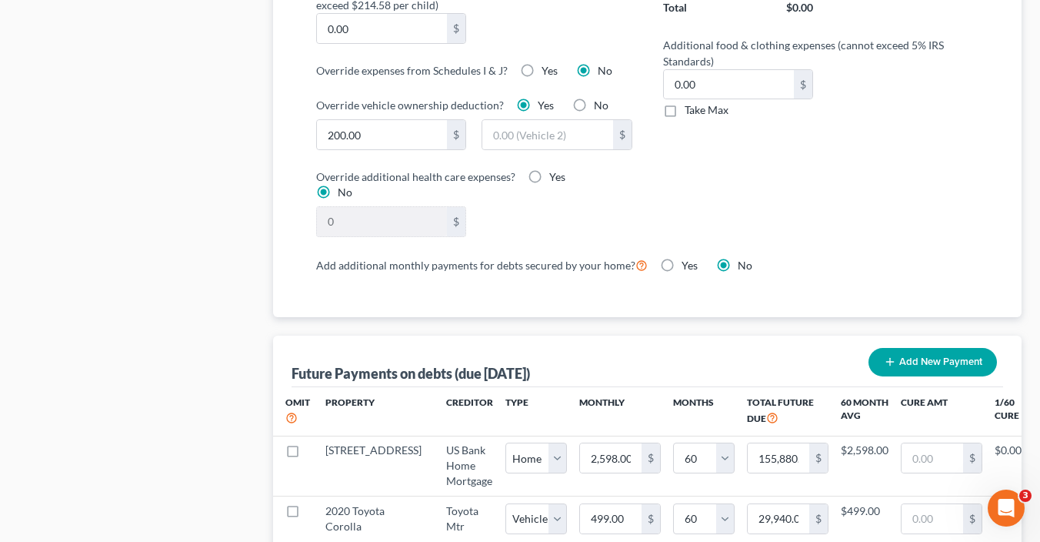
scroll to position [1196, 0]
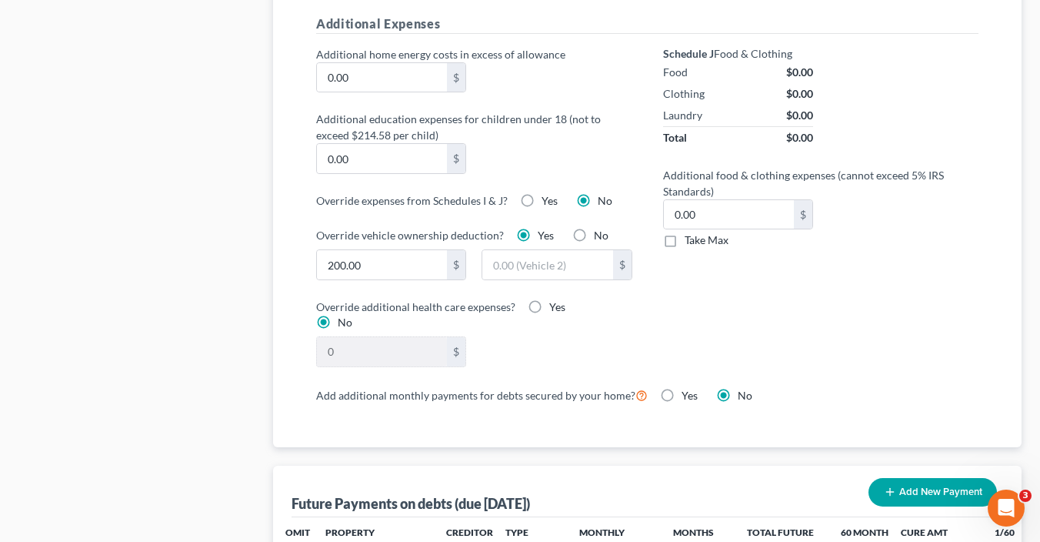
click at [594, 228] on label "No" at bounding box center [601, 235] width 15 height 15
click at [600, 228] on input "No" at bounding box center [605, 233] width 10 height 10
radio input "true"
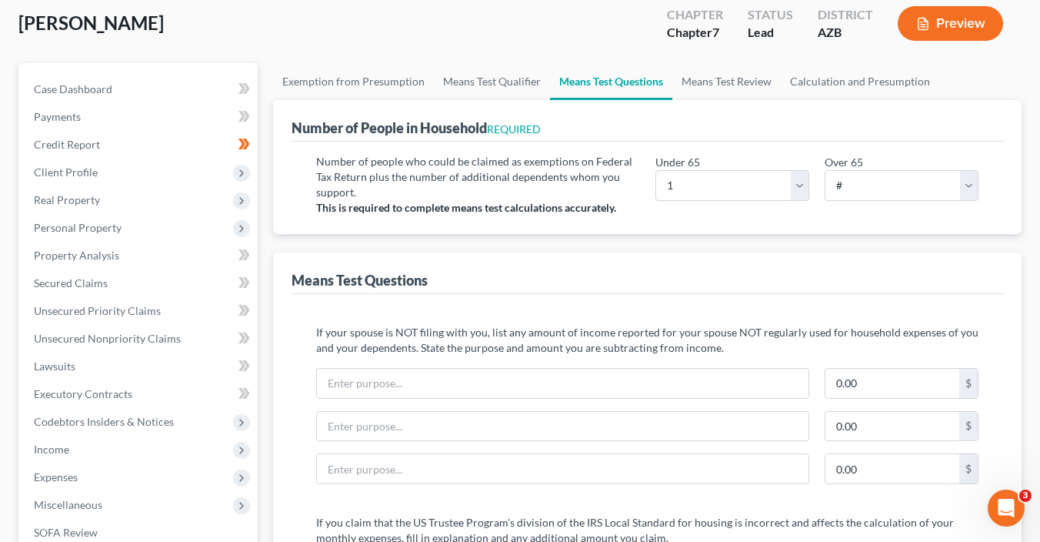
scroll to position [0, 0]
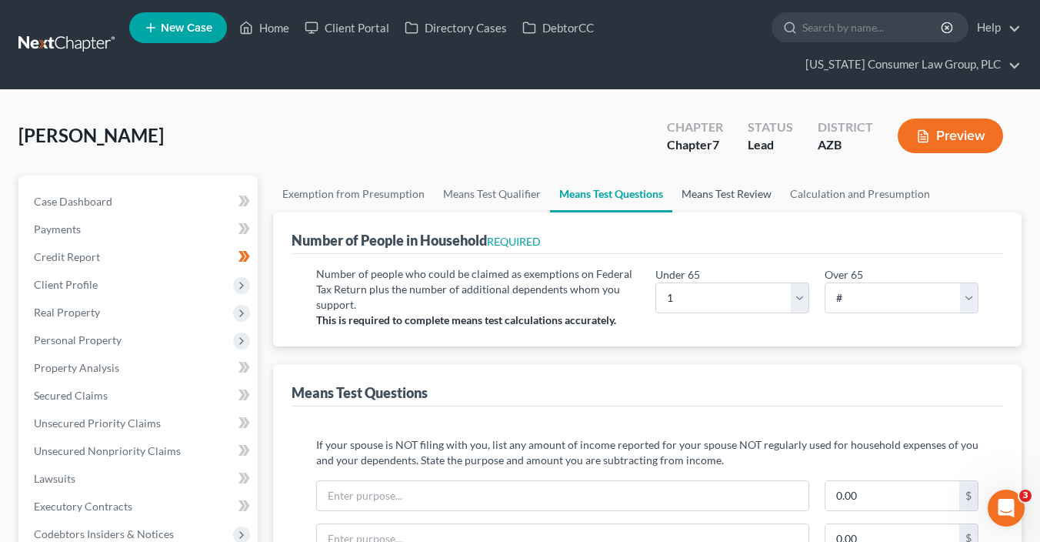
click at [765, 191] on link "Means Test Review" at bounding box center [726, 193] width 108 height 37
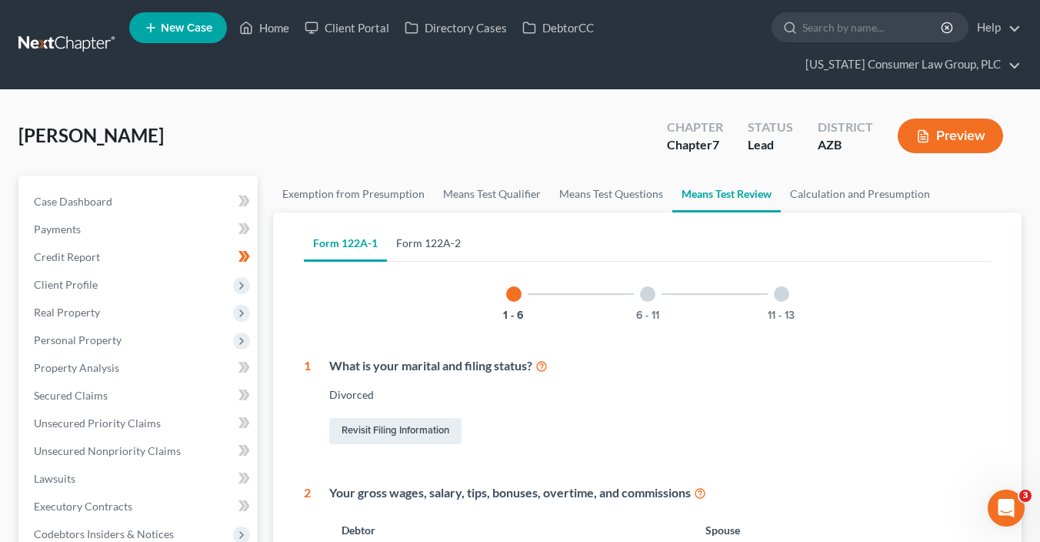
click at [438, 245] on link "Form 122A-2" at bounding box center [428, 243] width 83 height 37
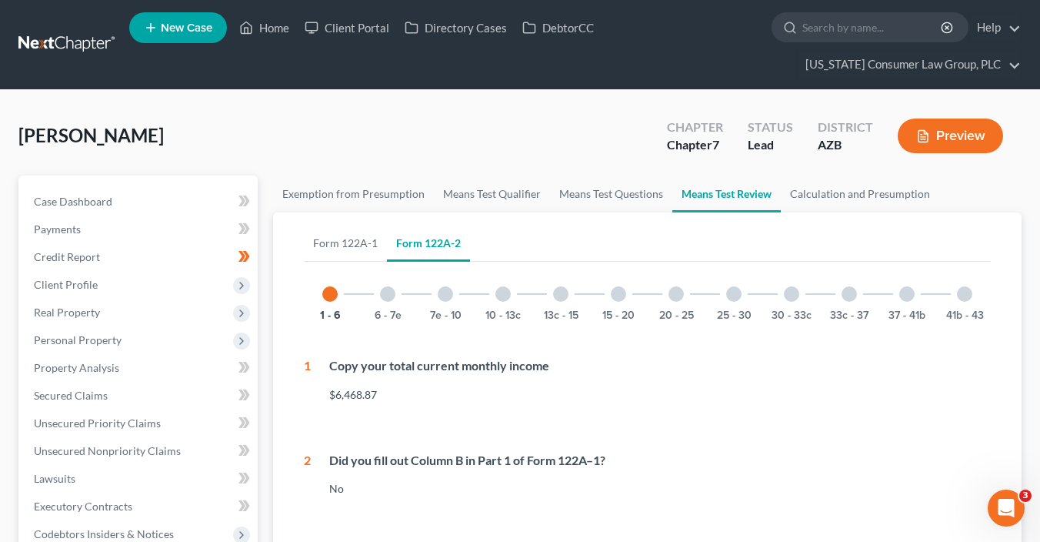
click at [495, 292] on div at bounding box center [502, 293] width 15 height 15
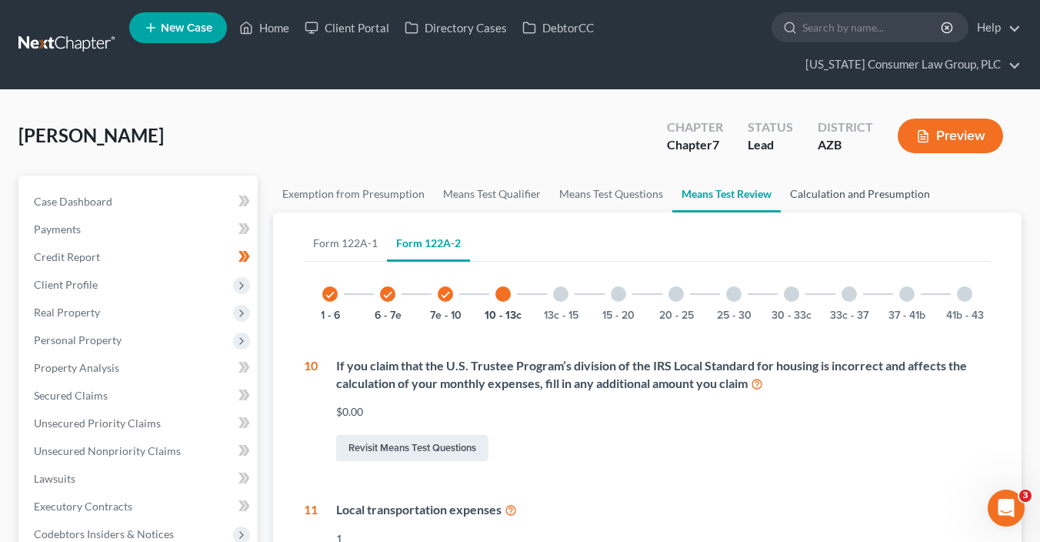
click at [819, 192] on link "Calculation and Presumption" at bounding box center [860, 193] width 158 height 37
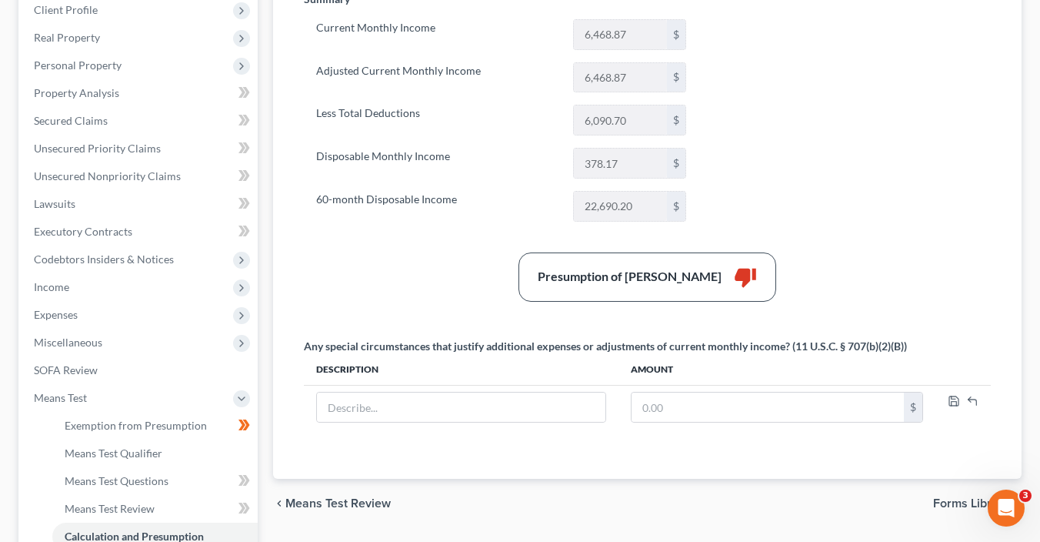
scroll to position [277, 0]
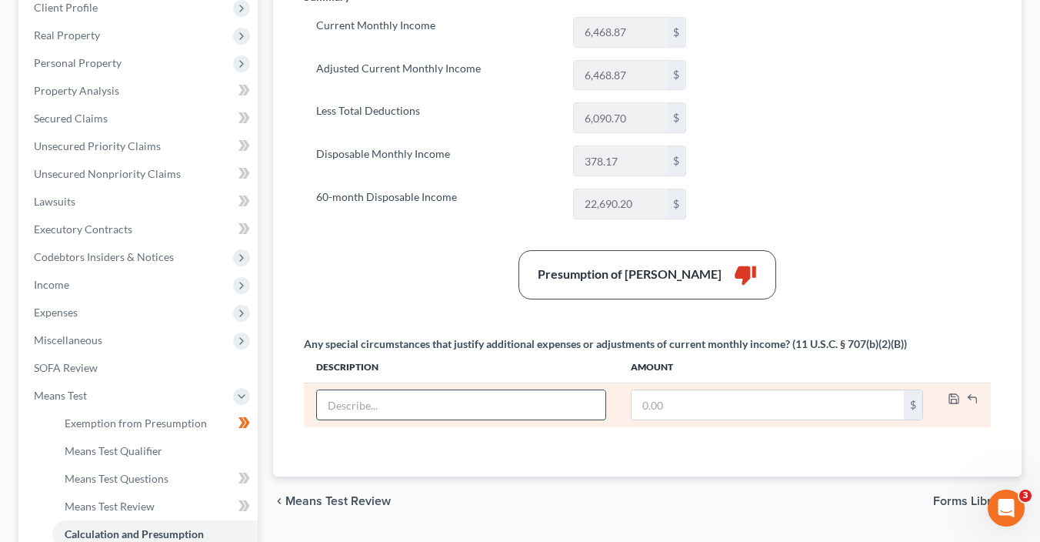
click at [490, 408] on input "text" at bounding box center [461, 404] width 288 height 29
paste input "Don’t forget extra allowance for older vehicles (IRS standard: $200/month if th…"
type input "Don’t forget extra allowance for older vehicles (IRS standard: $200/month if th…"
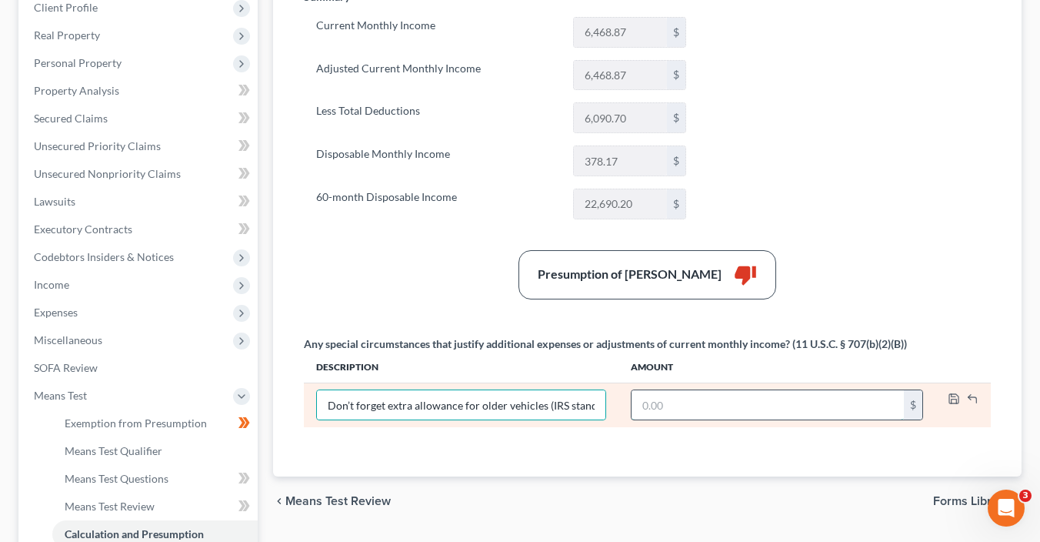
click at [668, 402] on input "text" at bounding box center [768, 404] width 272 height 29
type input "200"
click at [550, 401] on input "Don’t forget extra allowance for older vehicles (IRS standard: $200/month if th…" at bounding box center [461, 404] width 288 height 29
click at [545, 403] on input "RS standard: $200/month if the car is over 6 years old or has >75,000 miles)" at bounding box center [461, 404] width 288 height 29
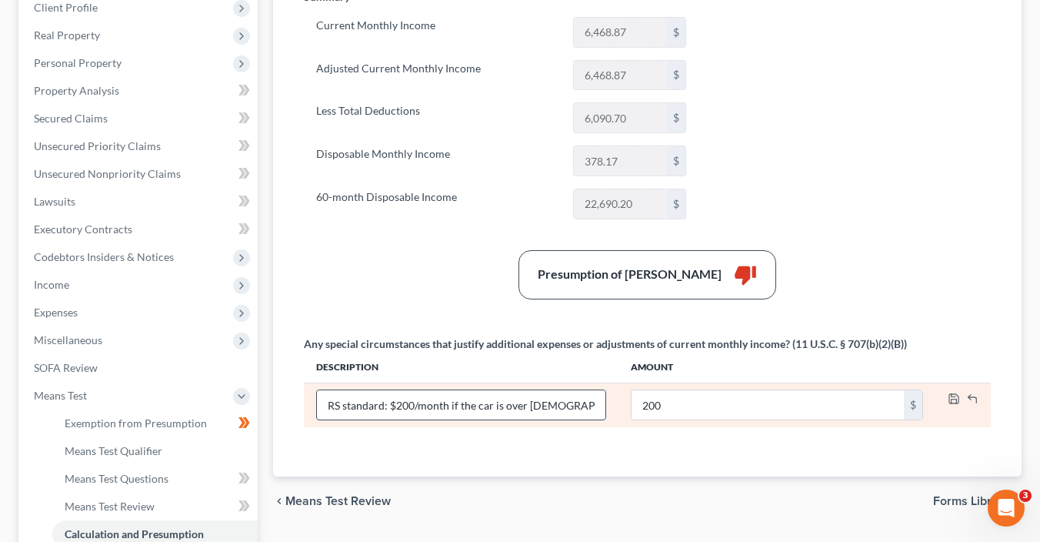
paste input "Debtor owns a 2020 vehicle with 84,000 miles. Under IRS guidelines, an addition…"
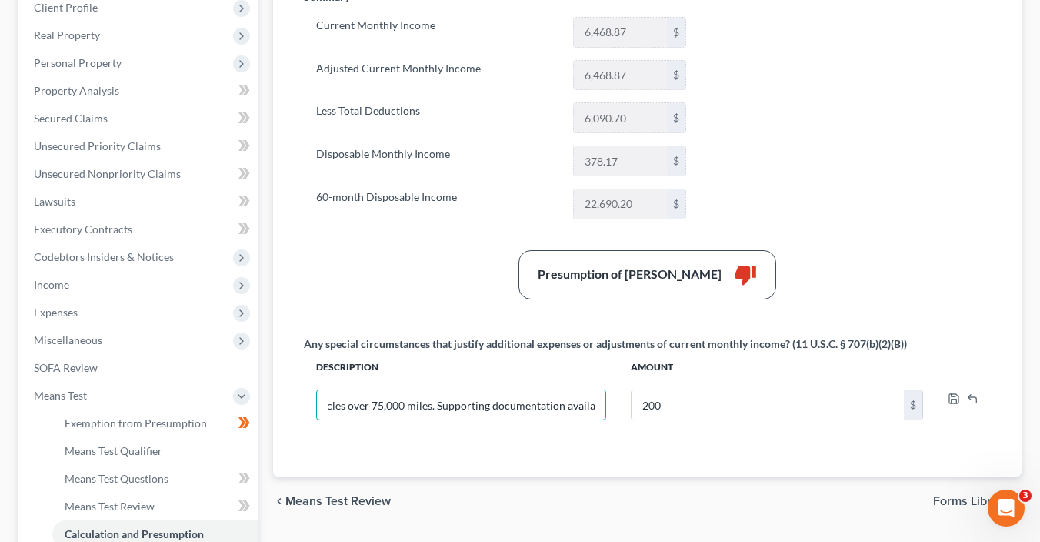
type input "Debtor owns a 2020 vehicle with 84,000 miles. Under IRS guidelines, an addition…"
click at [955, 500] on span "Forms Library" at bounding box center [971, 501] width 76 height 12
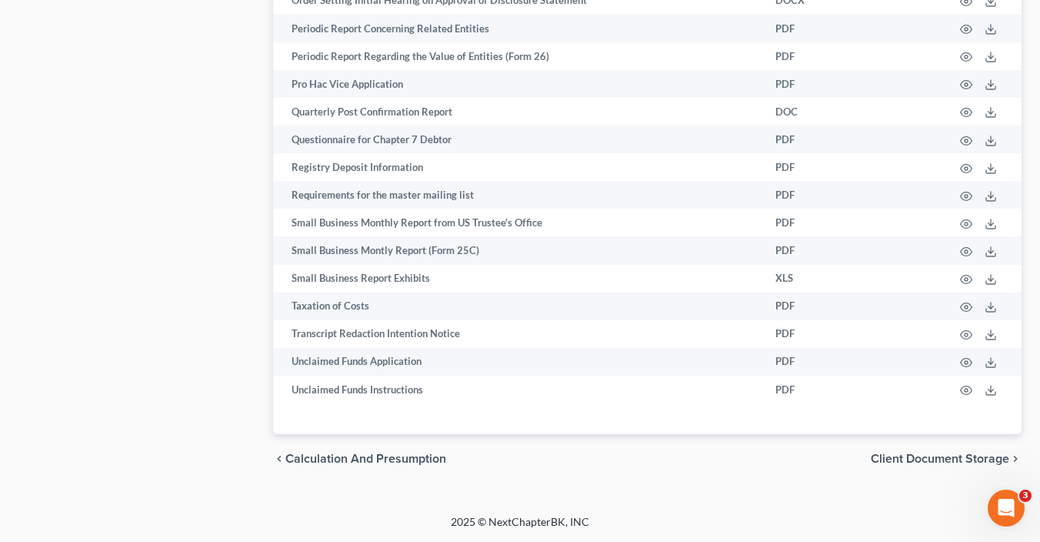
scroll to position [2249, 0]
click at [381, 453] on span "Calculation and Presumption" at bounding box center [365, 458] width 161 height 12
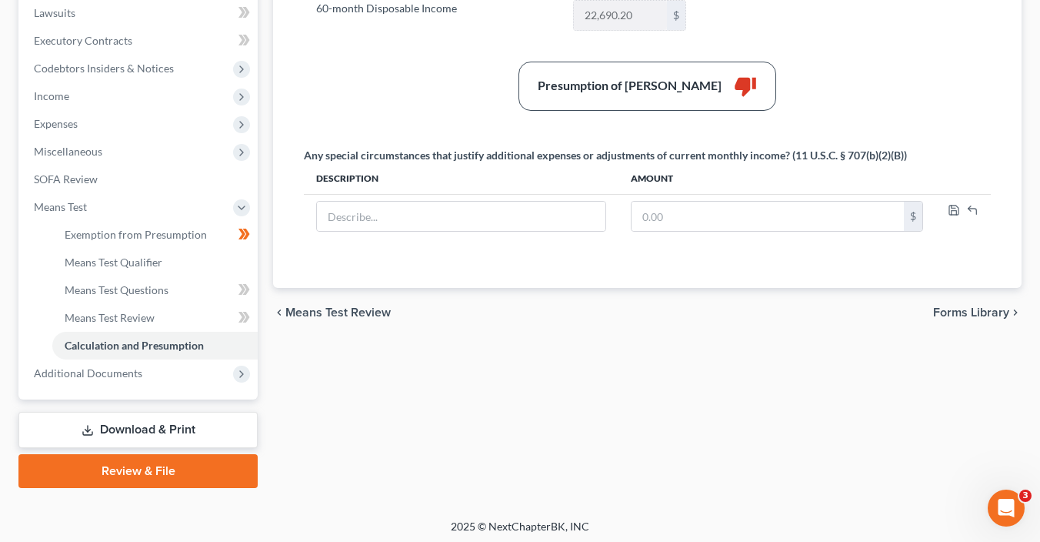
scroll to position [468, 0]
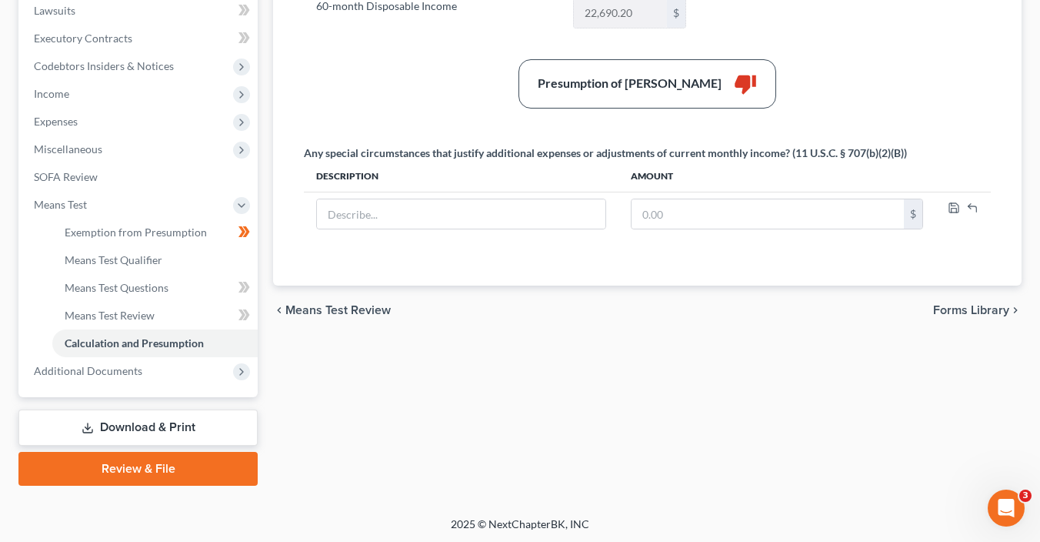
click at [170, 423] on link "Download & Print" at bounding box center [137, 427] width 239 height 36
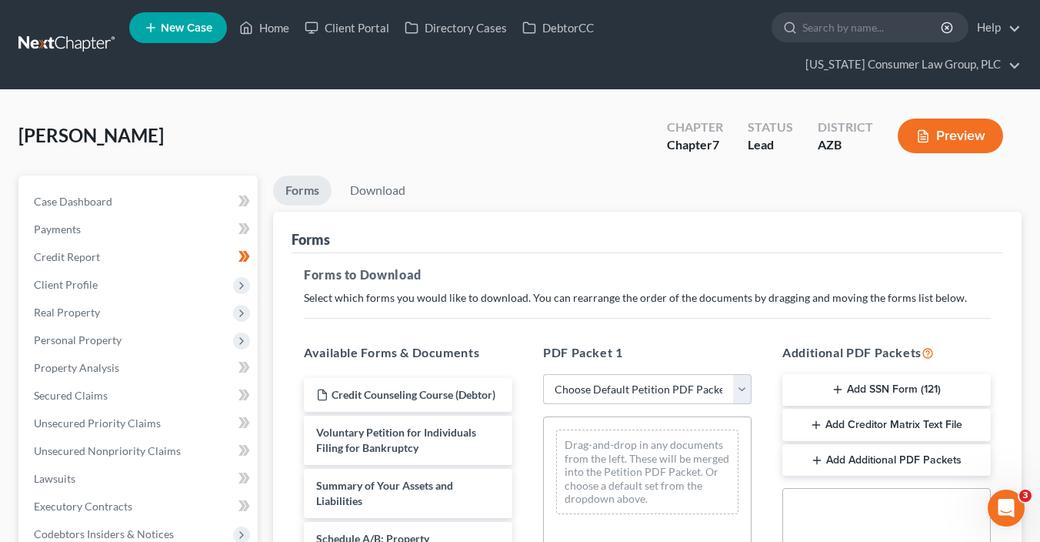
click at [648, 374] on select "Choose Default Petition PDF Packet Complete Bankruptcy Petition (all forms and …" at bounding box center [647, 389] width 208 height 31
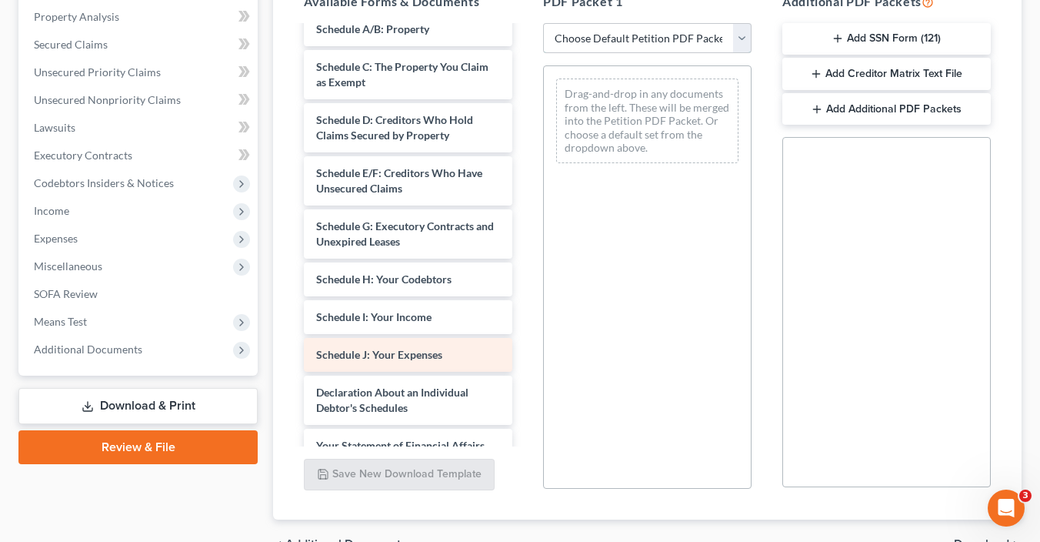
scroll to position [159, 0]
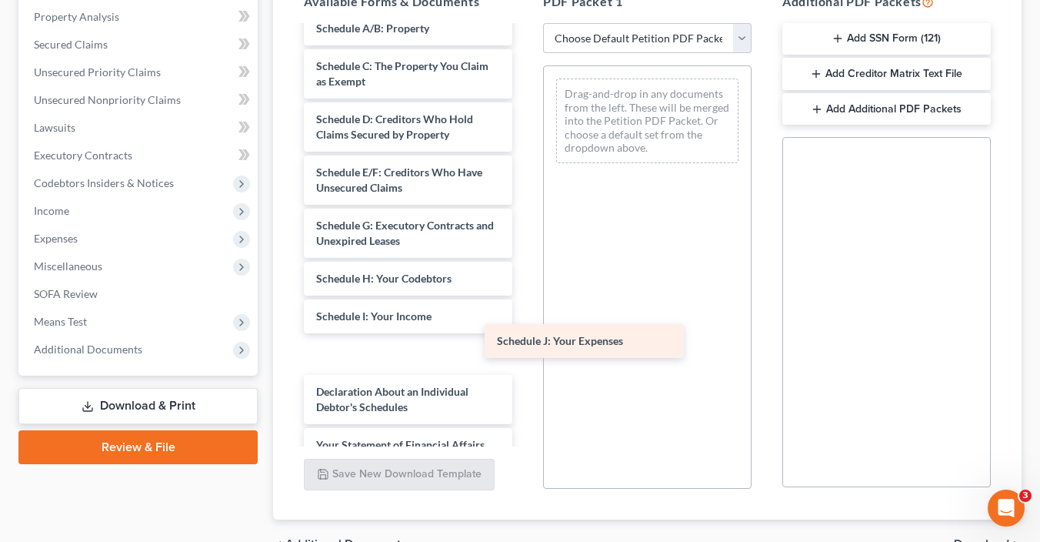
drag, startPoint x: 422, startPoint y: 373, endPoint x: 648, endPoint y: 346, distance: 228.5
click at [525, 346] on div "Schedule J: Your Expenses Credit Counseling Course (Debtor) Voluntary Petition …" at bounding box center [408, 343] width 233 height 950
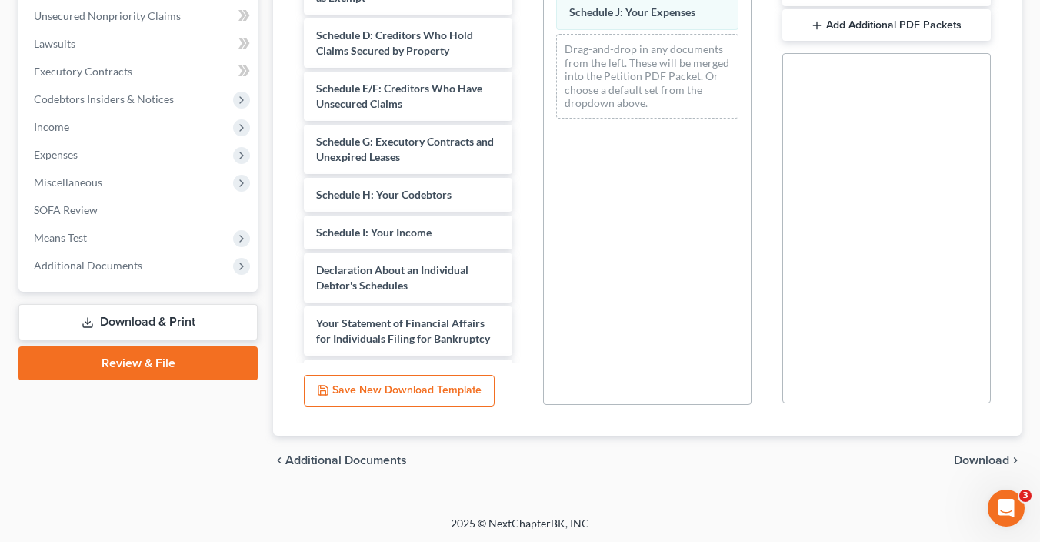
click at [1002, 462] on span "Download" at bounding box center [981, 460] width 55 height 12
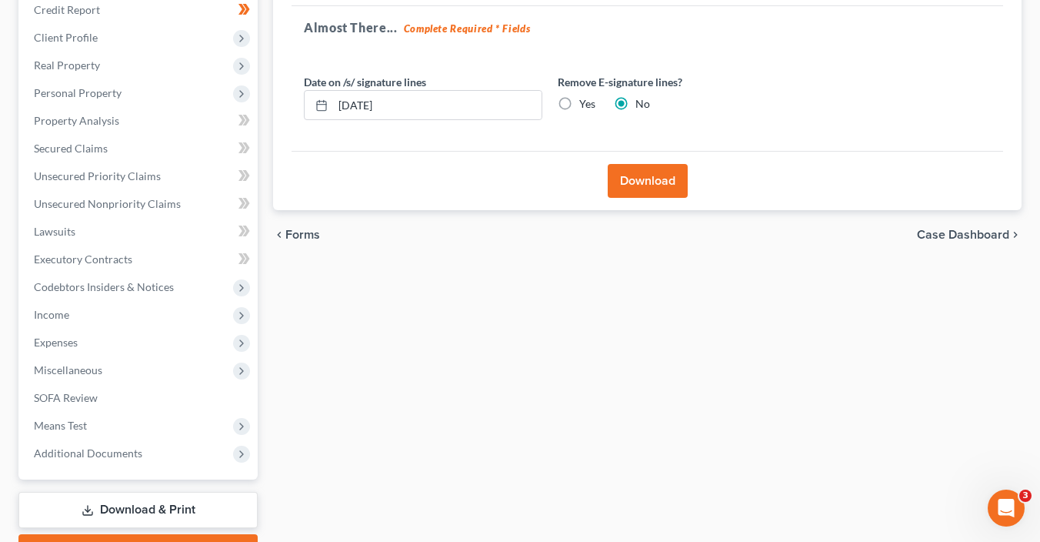
scroll to position [246, 0]
click at [650, 178] on button "Download" at bounding box center [648, 182] width 80 height 34
click at [648, 185] on div "Please wait while we merge your PDF packet... Make sure to save a copy of your …" at bounding box center [524, 185] width 375 height 201
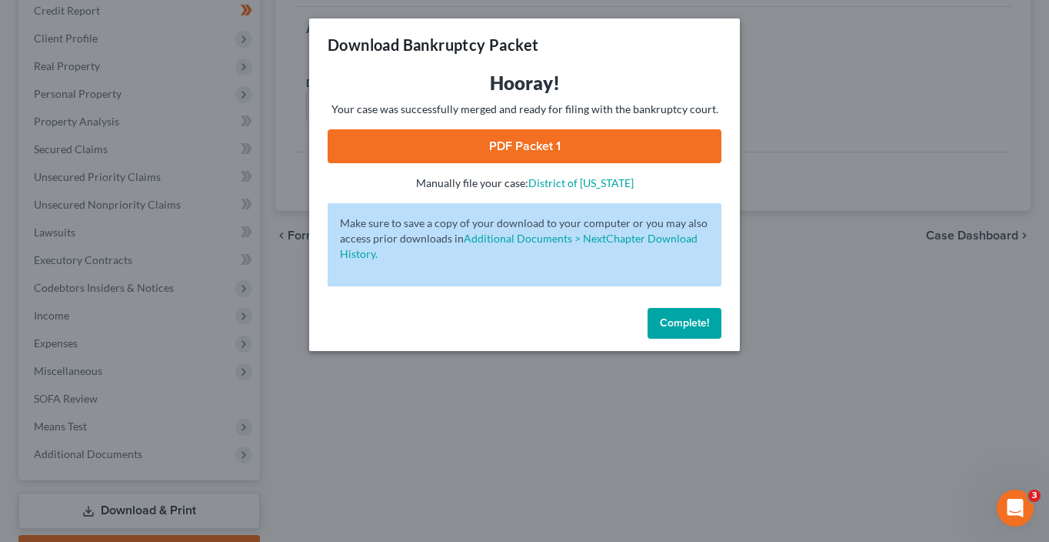
click at [457, 143] on link "PDF Packet 1" at bounding box center [525, 146] width 394 height 34
click at [698, 316] on span "Complete!" at bounding box center [684, 322] width 49 height 13
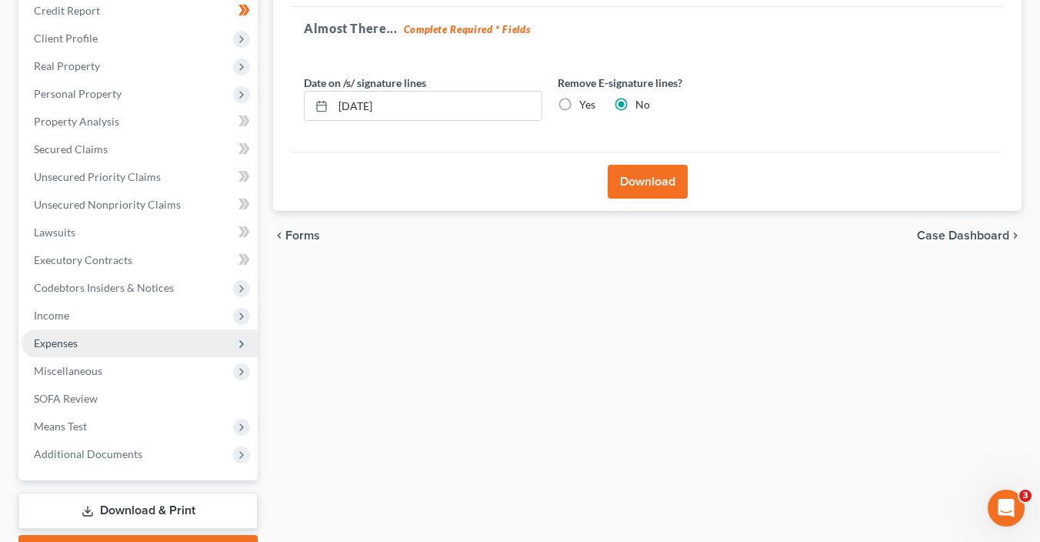
click at [78, 345] on span "Expenses" at bounding box center [140, 343] width 236 height 28
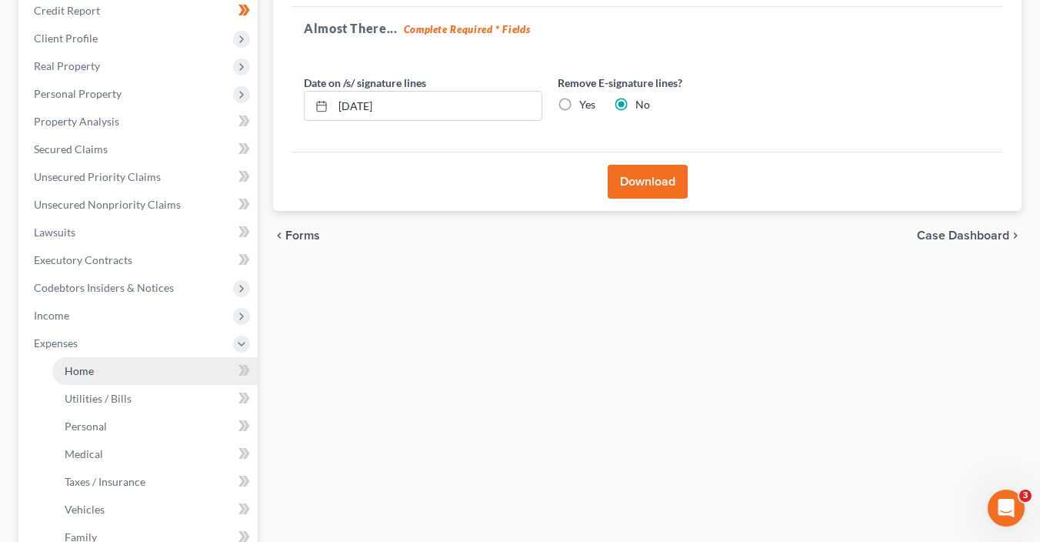
click at [95, 370] on link "Home" at bounding box center [154, 371] width 205 height 28
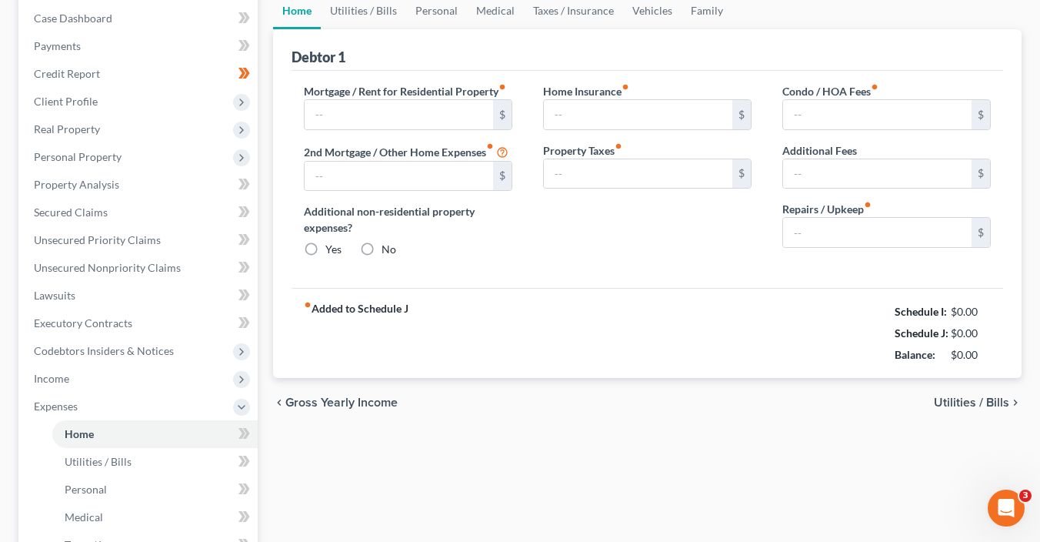
type input "2,598.09"
type input "0.00"
radio input "true"
type input "0.00"
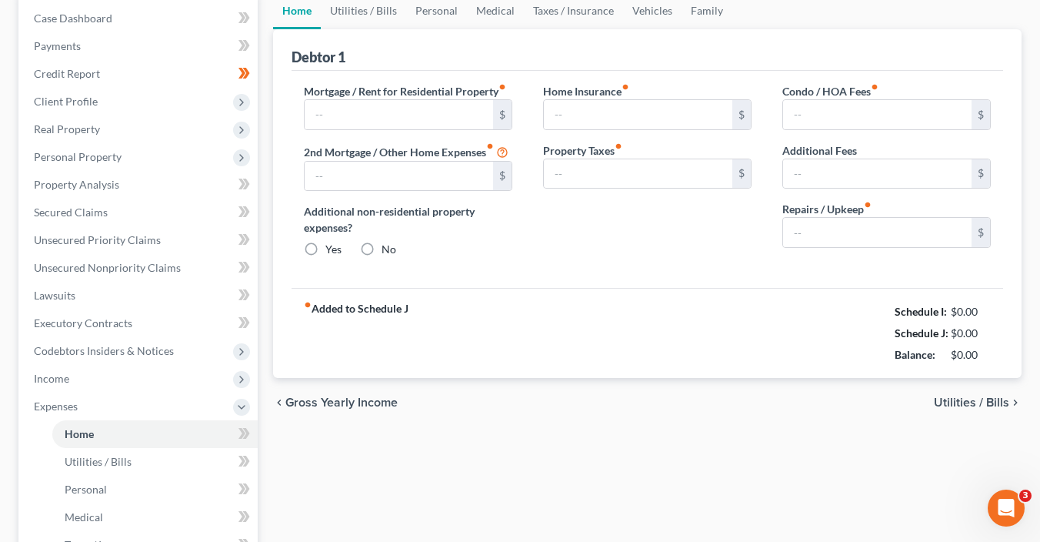
type input "198.00"
type input "0.00"
type input "200.00"
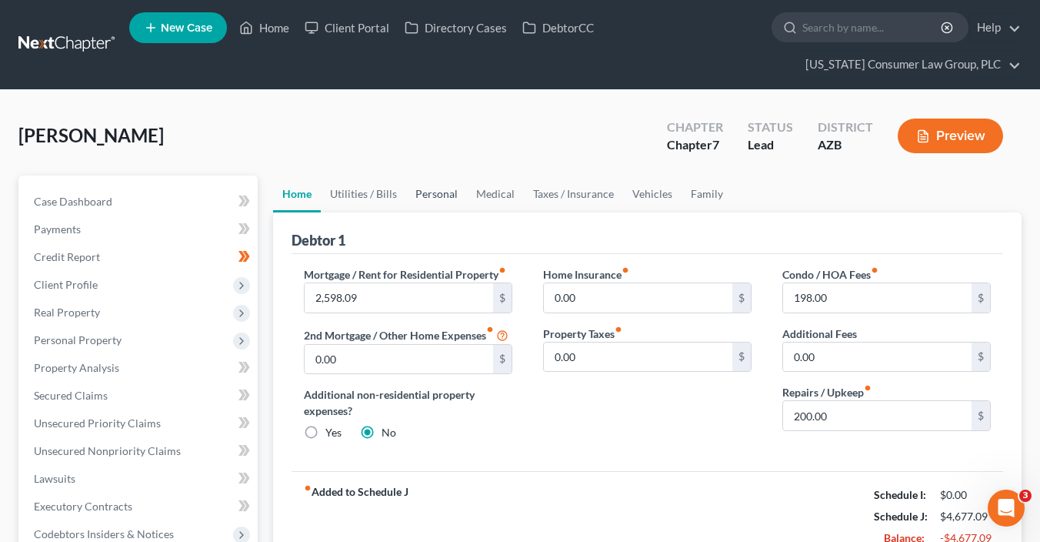
click at [438, 192] on link "Personal" at bounding box center [436, 193] width 61 height 37
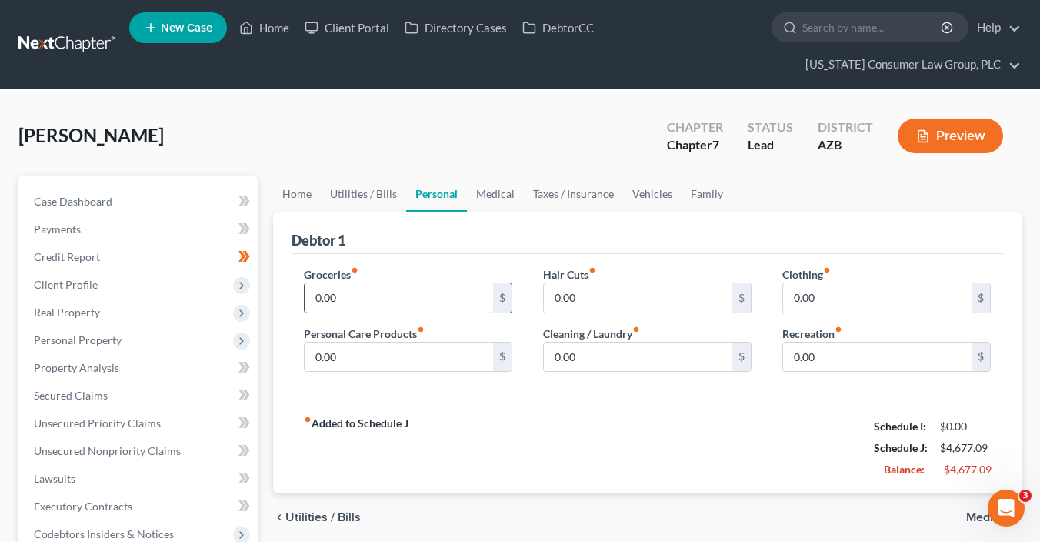
click at [365, 291] on input "0.00" at bounding box center [399, 297] width 188 height 29
type input "500"
click at [845, 295] on input "0.00" at bounding box center [877, 297] width 188 height 29
type input "150"
click at [404, 358] on input "0.00" at bounding box center [399, 356] width 188 height 29
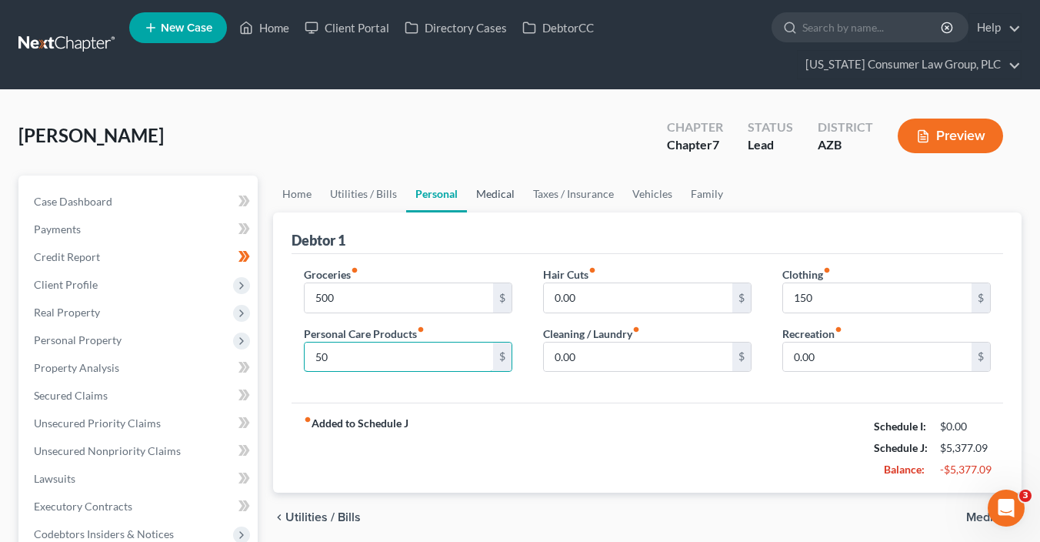
type input "50"
click at [515, 192] on link "Medical" at bounding box center [495, 193] width 57 height 37
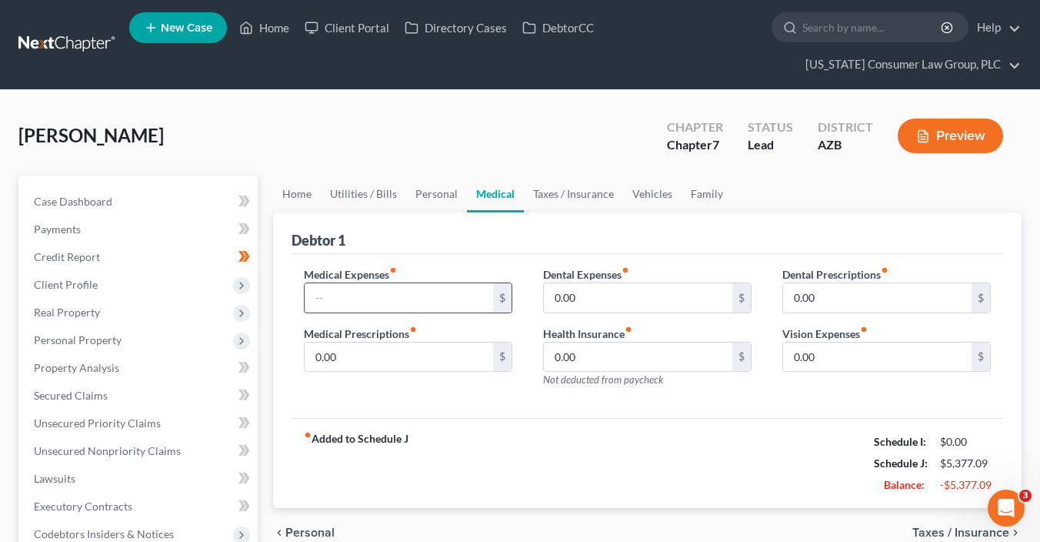
click at [430, 288] on input "text" at bounding box center [399, 297] width 188 height 29
type input "100"
click at [421, 189] on link "Personal" at bounding box center [436, 193] width 61 height 37
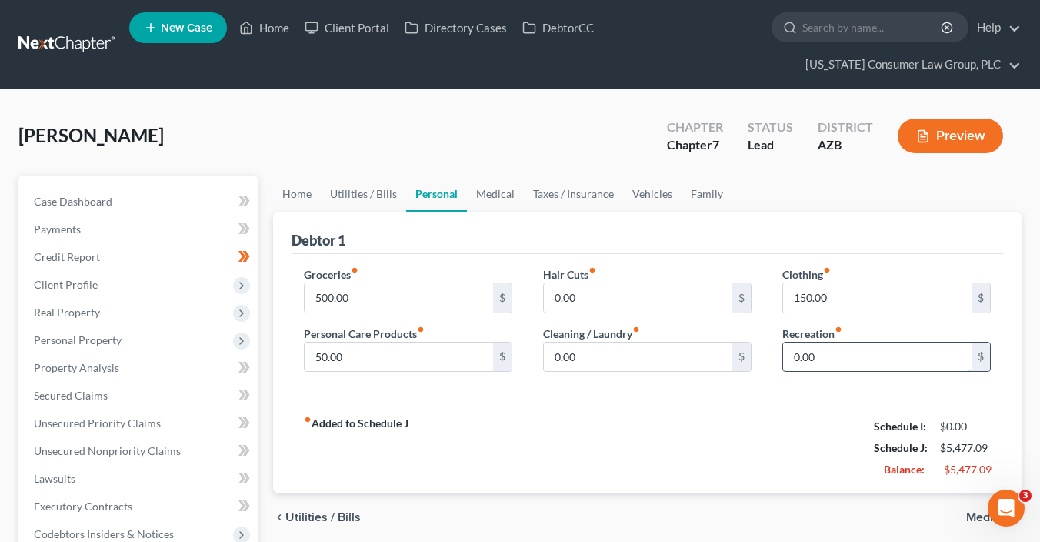
click at [819, 348] on input "0.00" at bounding box center [877, 356] width 188 height 29
type input "75"
click at [505, 201] on link "Medical" at bounding box center [495, 193] width 57 height 37
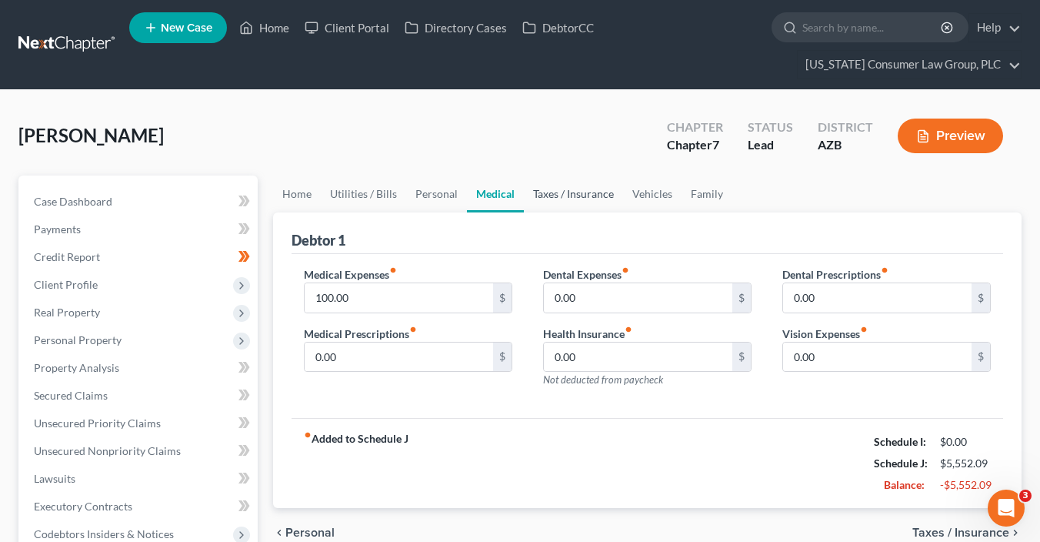
click at [535, 195] on link "Taxes / Insurance" at bounding box center [573, 193] width 99 height 37
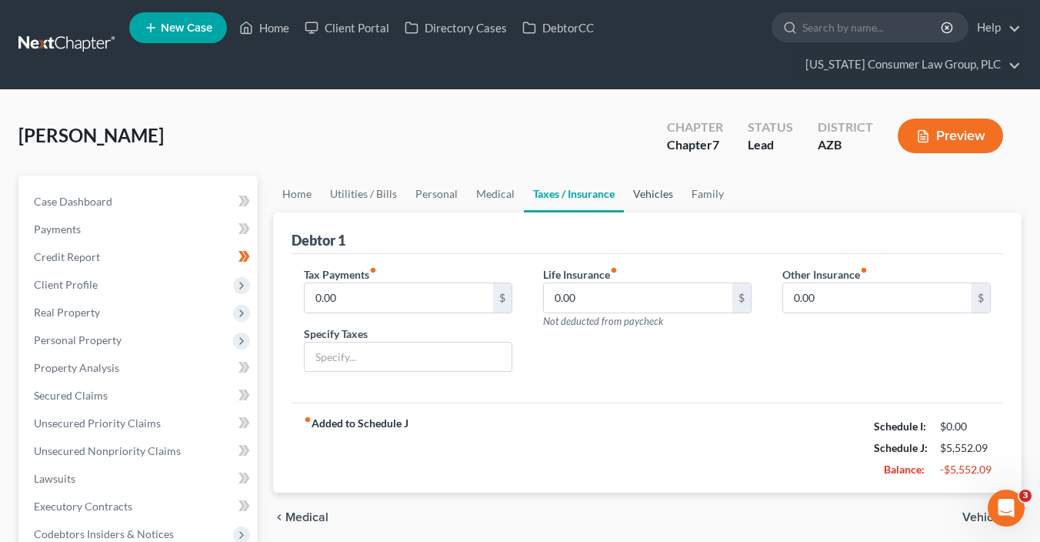
click at [651, 204] on link "Vehicles" at bounding box center [653, 193] width 58 height 37
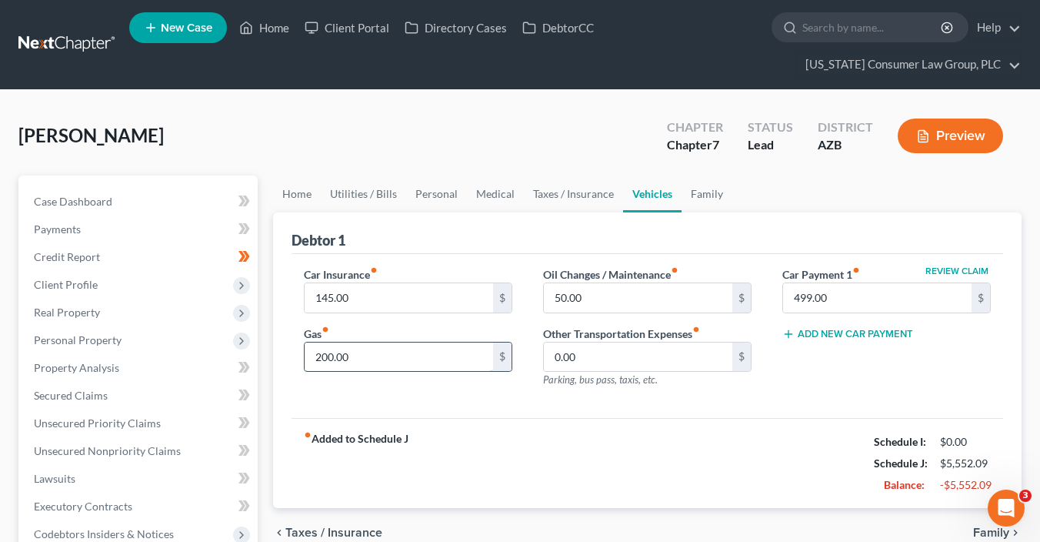
click at [433, 355] on input "200.00" at bounding box center [399, 356] width 188 height 29
type input "400"
click at [747, 428] on div "fiber_manual_record Added to Schedule J Schedule I: $0.00 Schedule J: $5,752.09…" at bounding box center [648, 463] width 712 height 90
click at [597, 298] on input "50.00" at bounding box center [638, 297] width 188 height 29
click at [468, 405] on div "Car Insurance fiber_manual_record 145.00 $ Gas fiber_manual_record 400 $ Oil Ch…" at bounding box center [648, 336] width 712 height 165
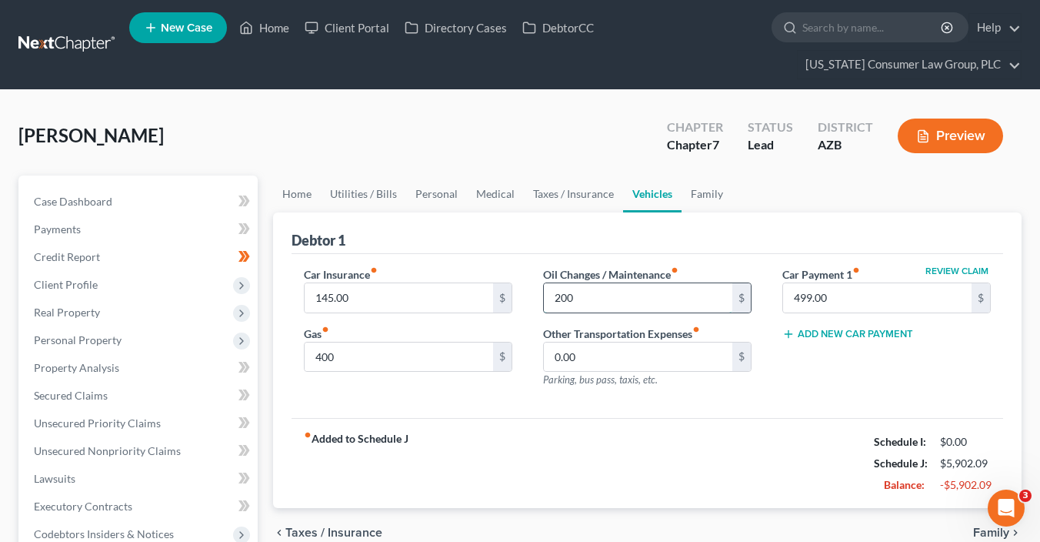
click at [598, 295] on input "200" at bounding box center [638, 297] width 188 height 29
type input "100"
click at [508, 382] on div "Car Insurance fiber_manual_record 145.00 $ Gas fiber_manual_record 400 $" at bounding box center [407, 333] width 239 height 134
click at [302, 192] on link "Home" at bounding box center [297, 193] width 48 height 37
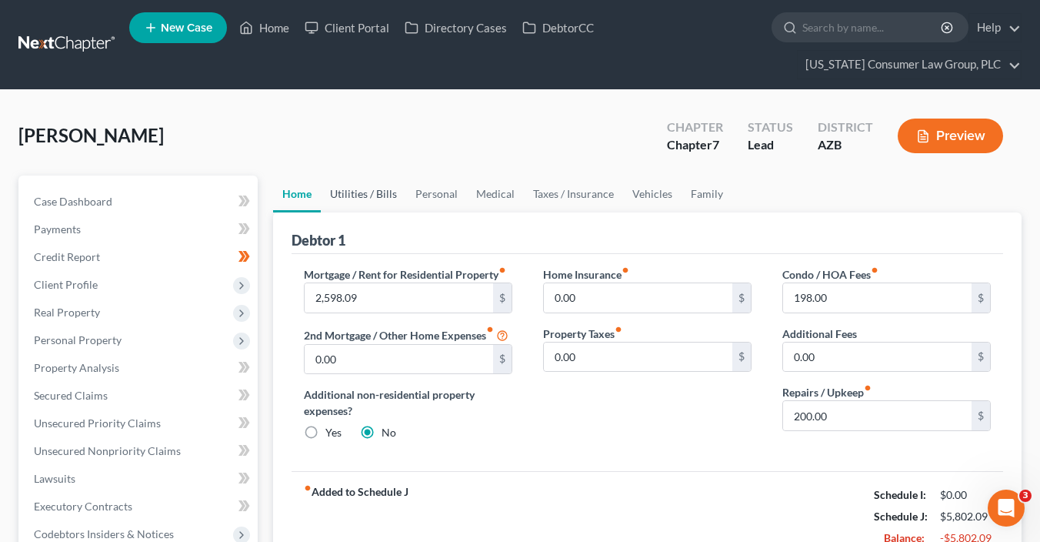
click at [372, 195] on link "Utilities / Bills" at bounding box center [363, 193] width 85 height 37
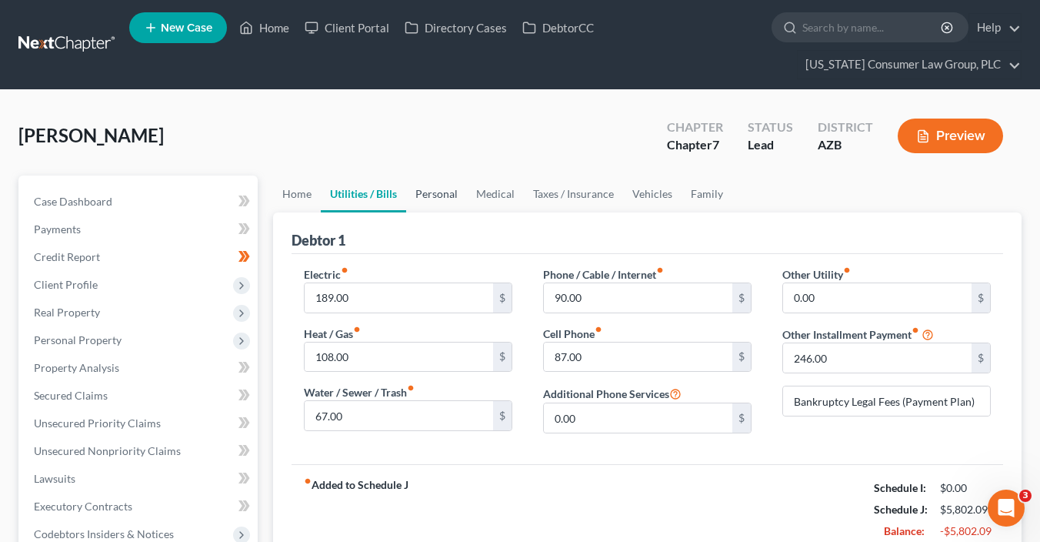
click at [451, 197] on link "Personal" at bounding box center [436, 193] width 61 height 37
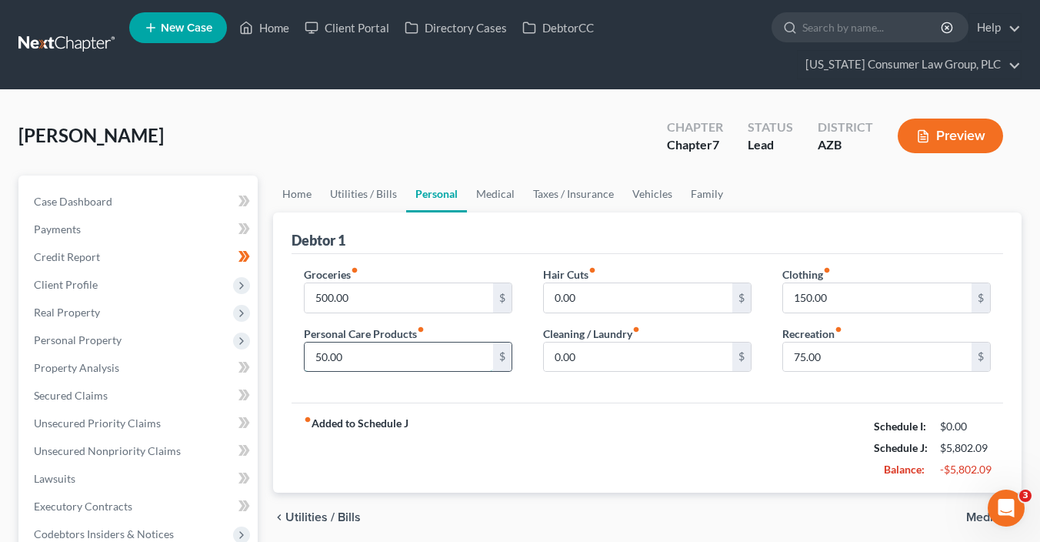
click at [372, 355] on input "50.00" at bounding box center [399, 356] width 188 height 29
type input "100"
click at [657, 194] on link "Vehicles" at bounding box center [652, 193] width 58 height 37
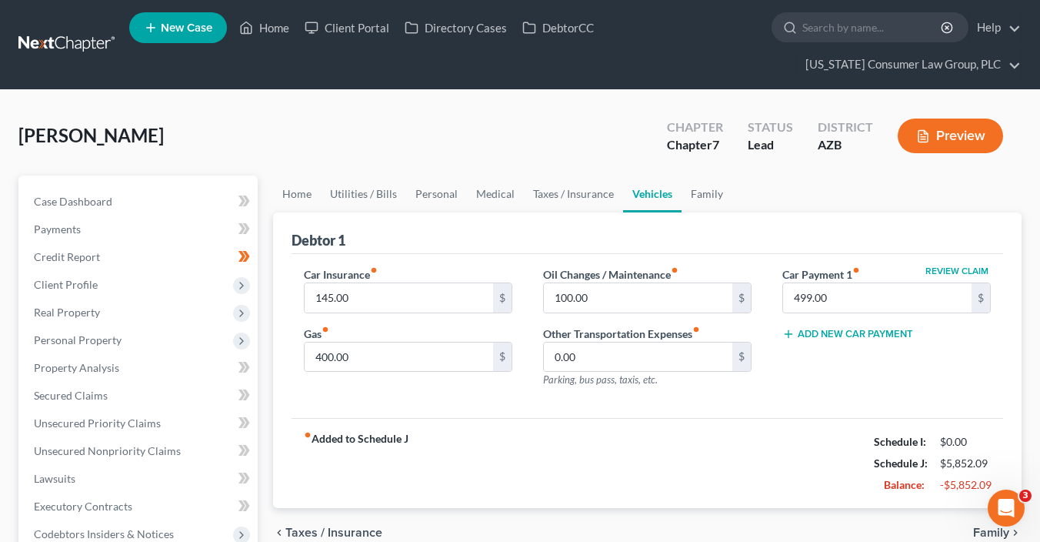
click at [657, 194] on link "Vehicles" at bounding box center [652, 193] width 58 height 37
click at [370, 359] on input "400.00" at bounding box center [399, 356] width 188 height 29
type input "250"
click at [614, 295] on input "100.00" at bounding box center [638, 297] width 188 height 29
click at [438, 193] on link "Personal" at bounding box center [436, 193] width 61 height 37
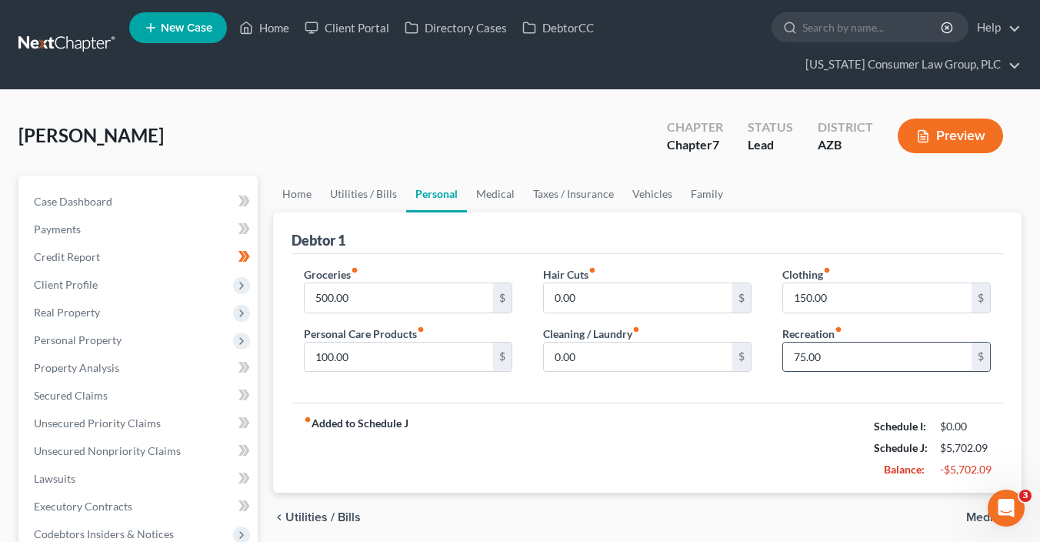
click at [818, 356] on input "75.00" at bounding box center [877, 356] width 188 height 29
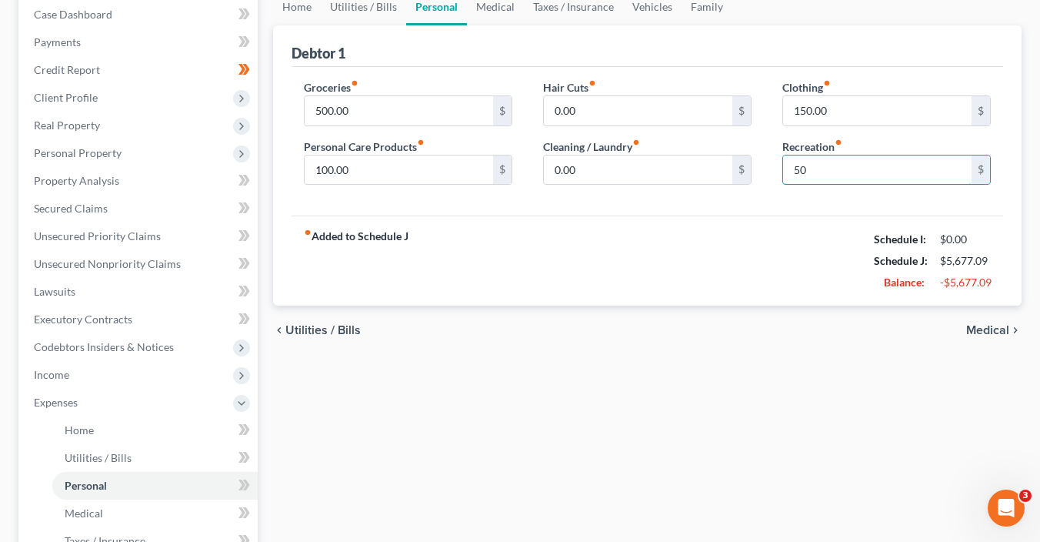
type input "50"
click at [995, 328] on span "Medical" at bounding box center [987, 330] width 43 height 12
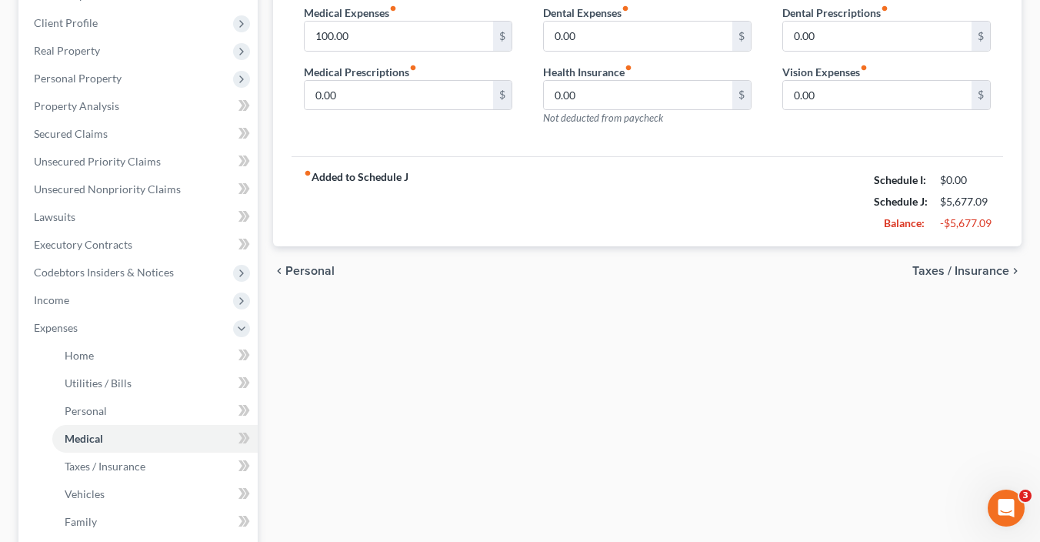
click at [949, 265] on span "Taxes / Insurance" at bounding box center [960, 271] width 97 height 12
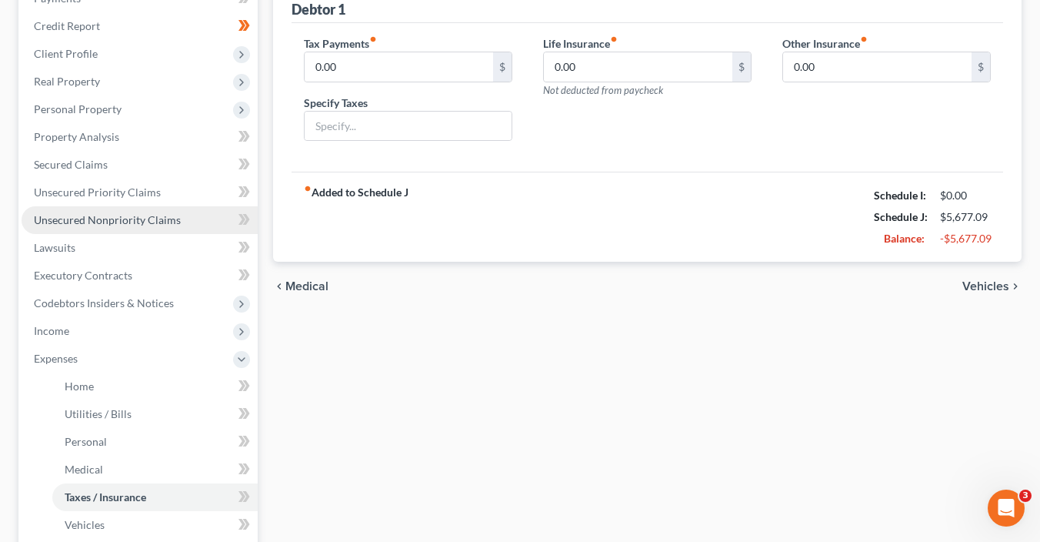
scroll to position [502, 0]
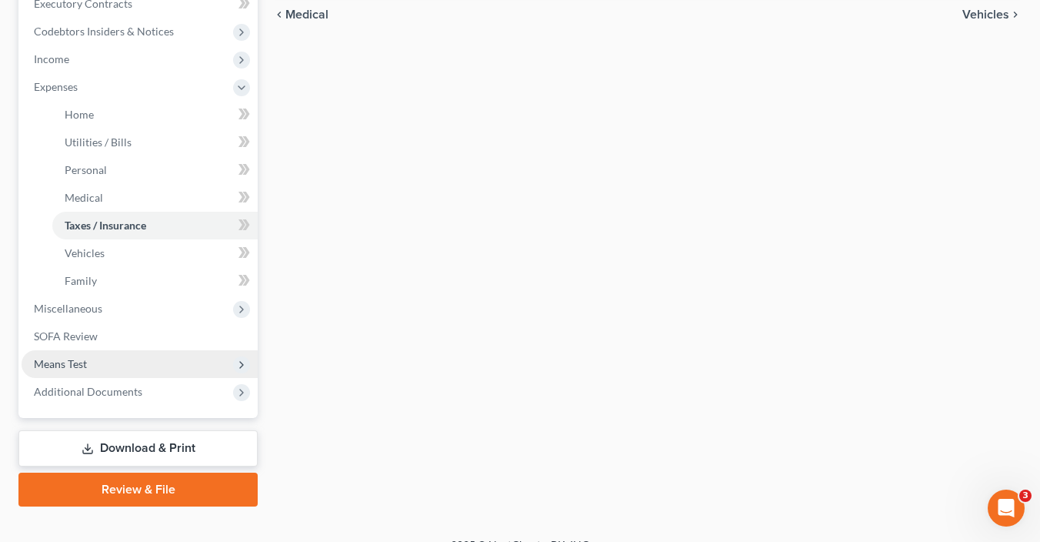
click at [100, 360] on span "Means Test" at bounding box center [140, 364] width 236 height 28
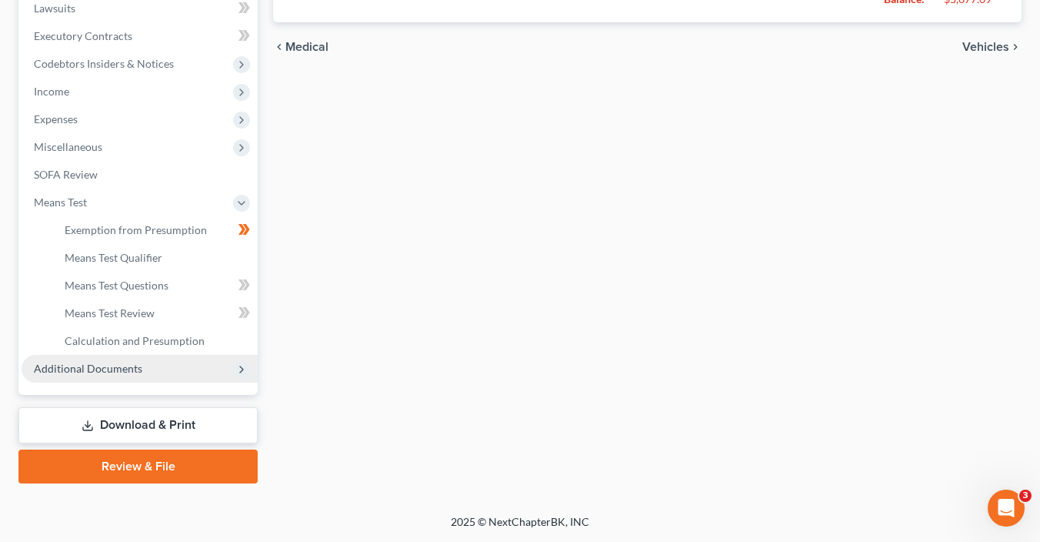
scroll to position [468, 0]
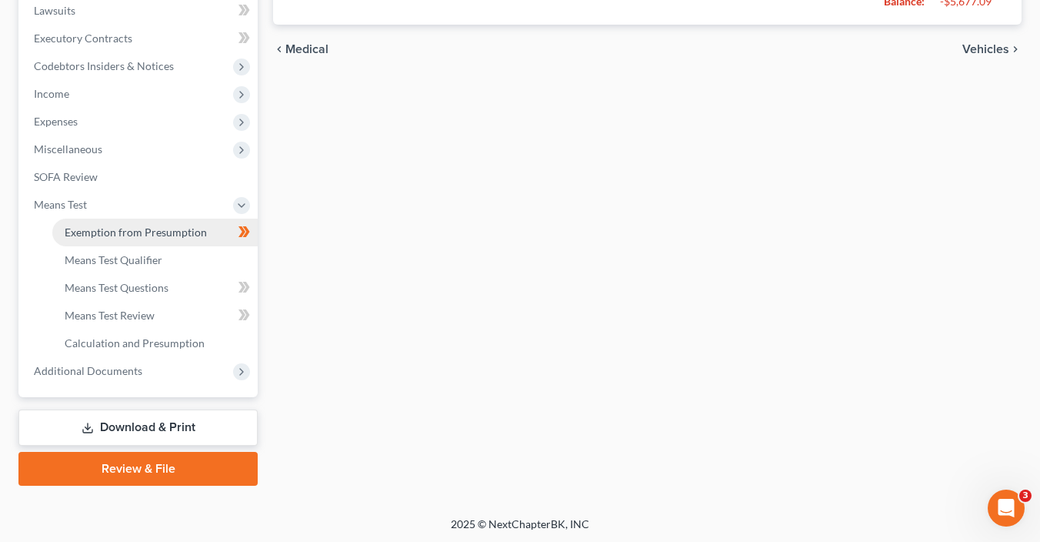
click at [182, 228] on span "Exemption from Presumption" at bounding box center [136, 231] width 142 height 13
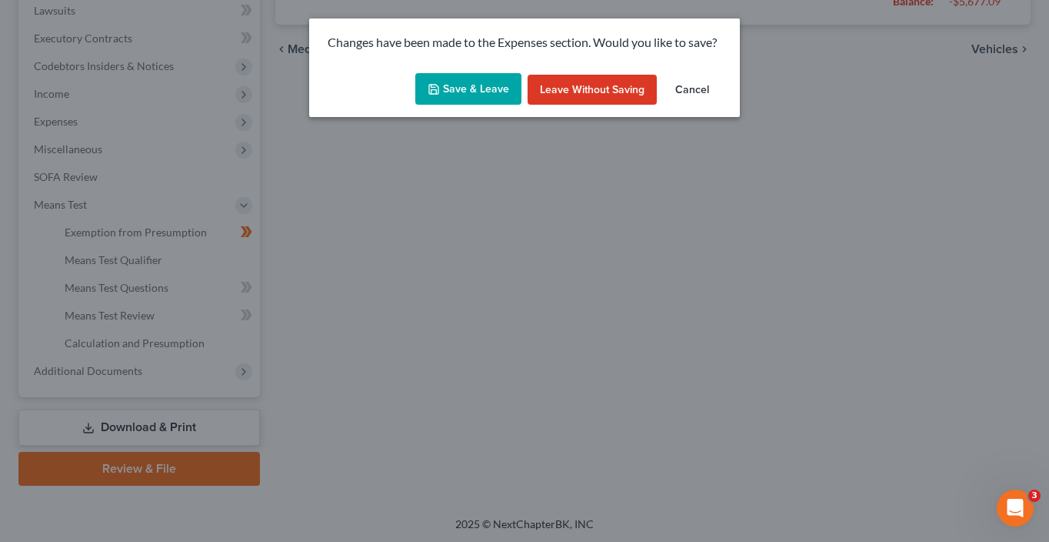
click at [491, 83] on button "Save & Leave" at bounding box center [468, 89] width 106 height 32
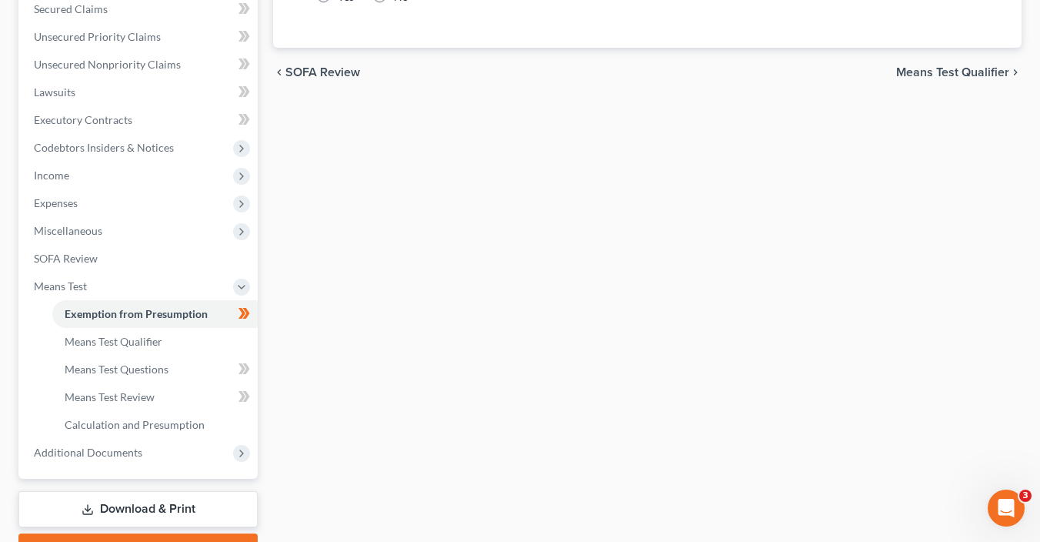
radio input "true"
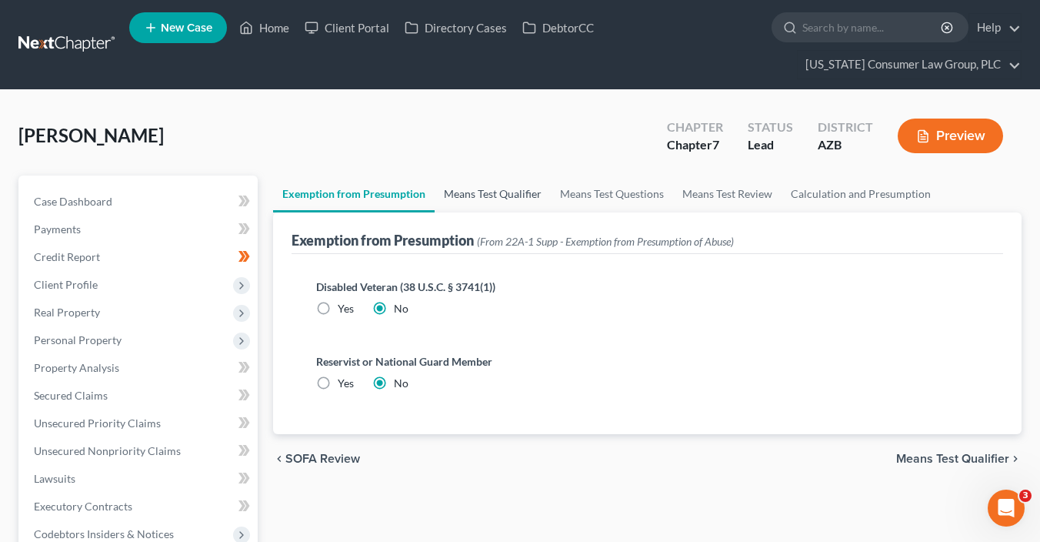
click at [518, 193] on link "Means Test Qualifier" at bounding box center [493, 193] width 116 height 37
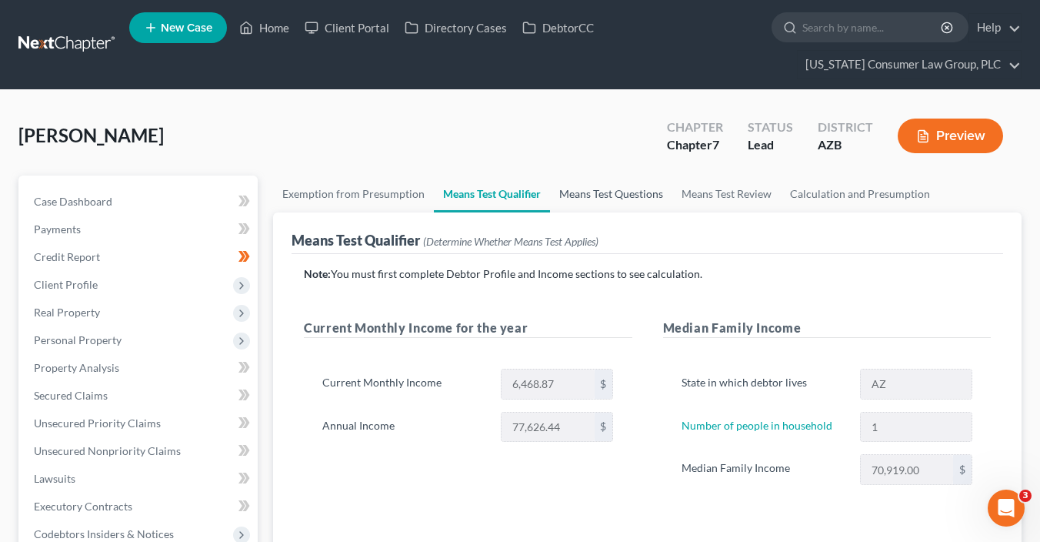
click at [578, 195] on link "Means Test Questions" at bounding box center [611, 193] width 122 height 37
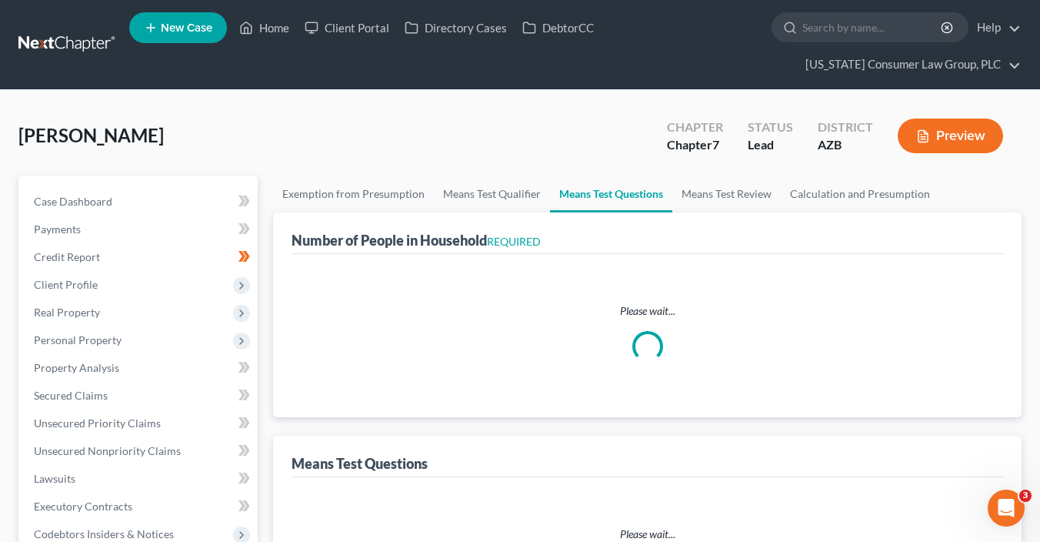
select select "0"
select select "60"
select select "1"
select select "60"
select select "1"
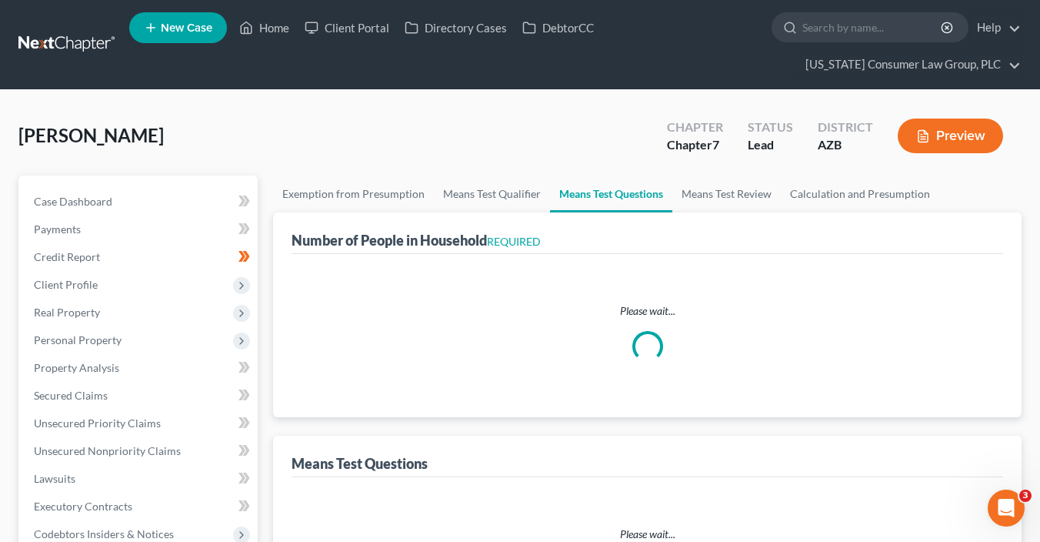
select select "1"
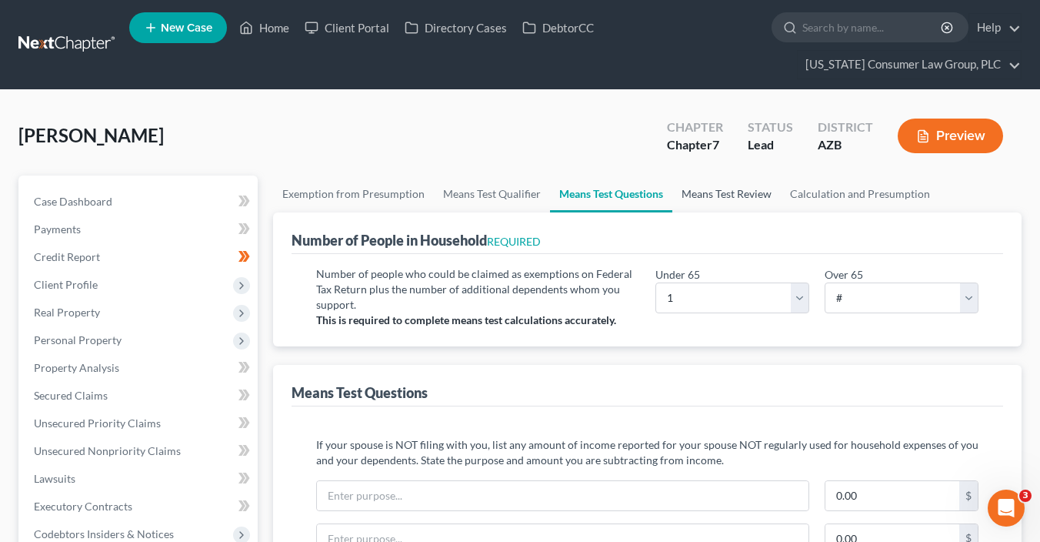
click at [706, 195] on link "Means Test Review" at bounding box center [726, 193] width 108 height 37
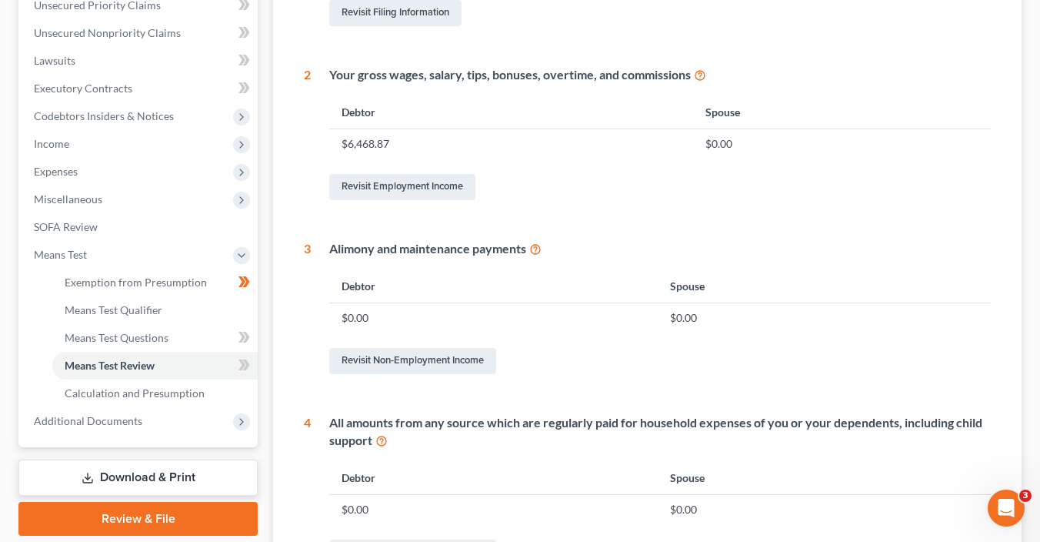
scroll to position [22, 0]
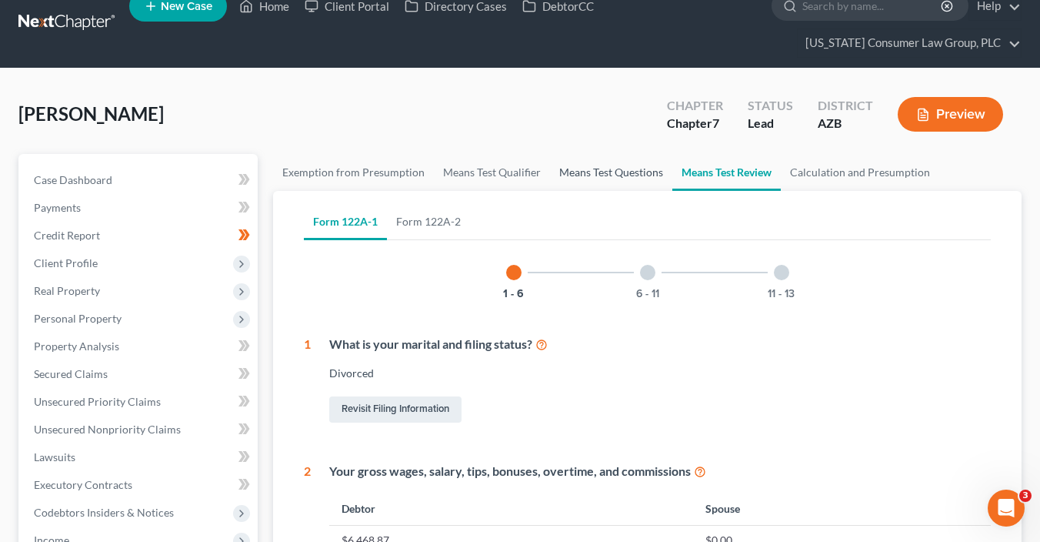
click at [568, 174] on link "Means Test Questions" at bounding box center [611, 172] width 122 height 37
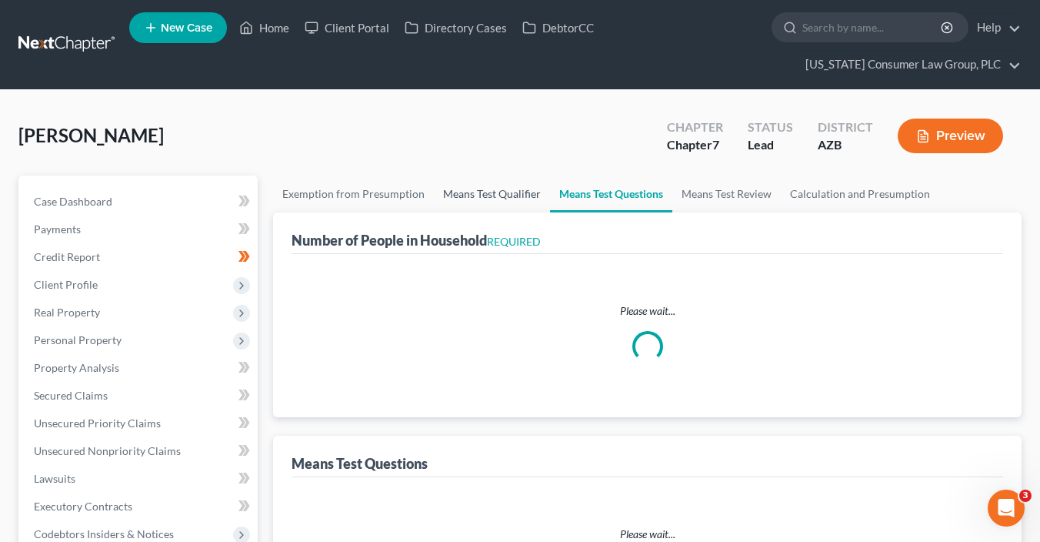
select select "0"
select select "60"
select select "1"
select select "60"
select select "1"
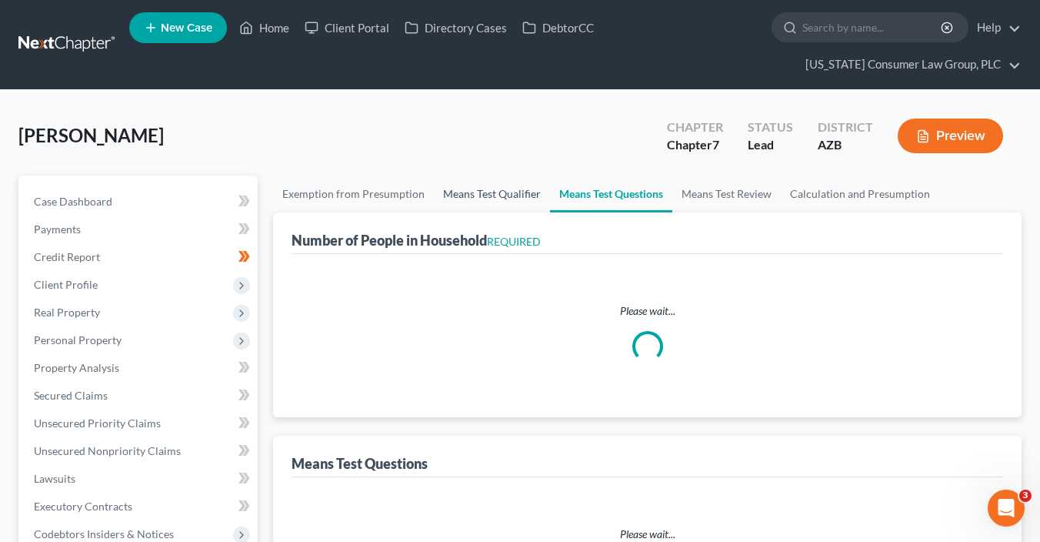
select select "1"
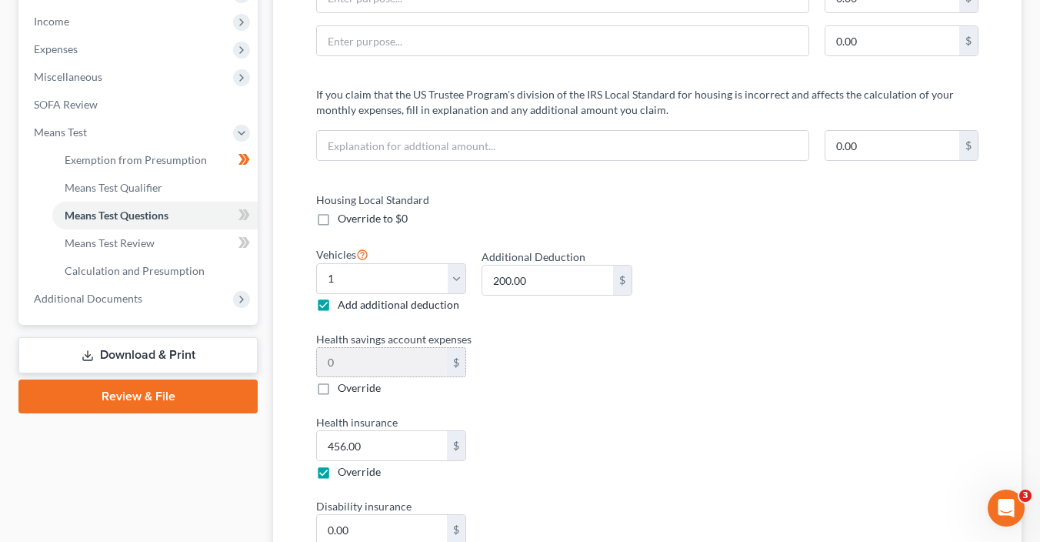
scroll to position [554, 0]
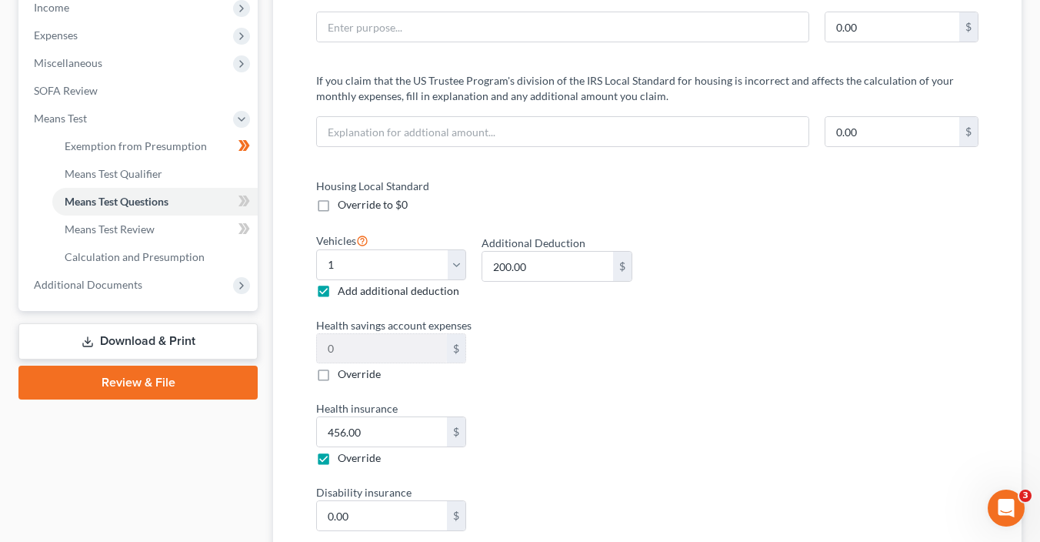
click at [405, 290] on span "Add additional deduction" at bounding box center [399, 290] width 122 height 13
click at [354, 290] on input "Add additional deduction" at bounding box center [349, 288] width 10 height 10
checkbox input "false"
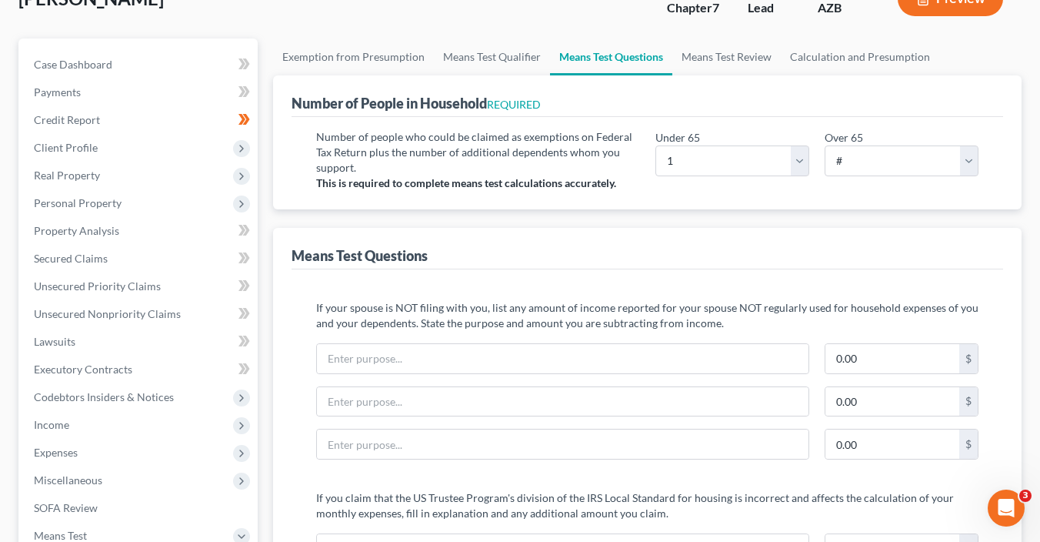
scroll to position [0, 0]
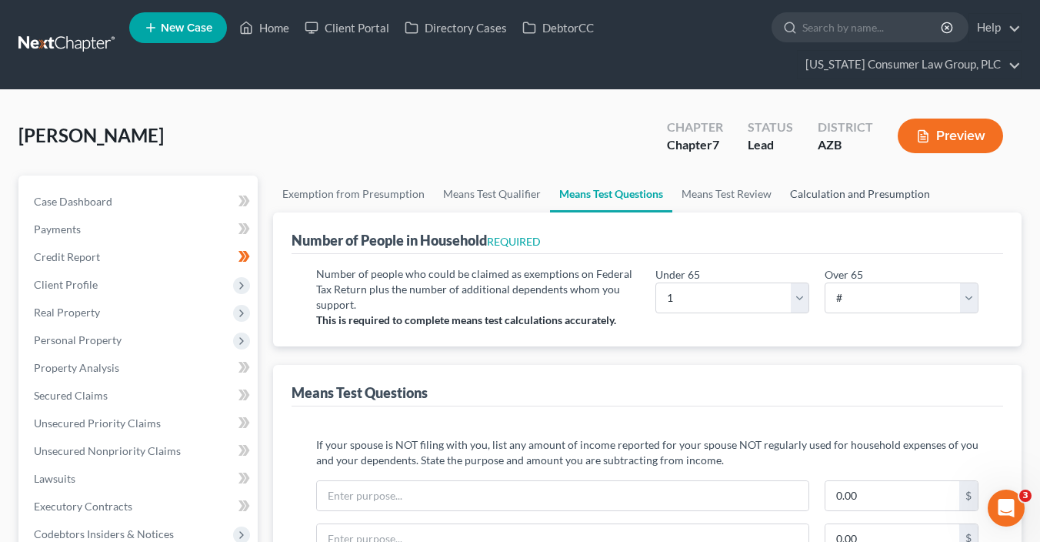
click at [857, 192] on link "Calculation and Presumption" at bounding box center [860, 193] width 158 height 37
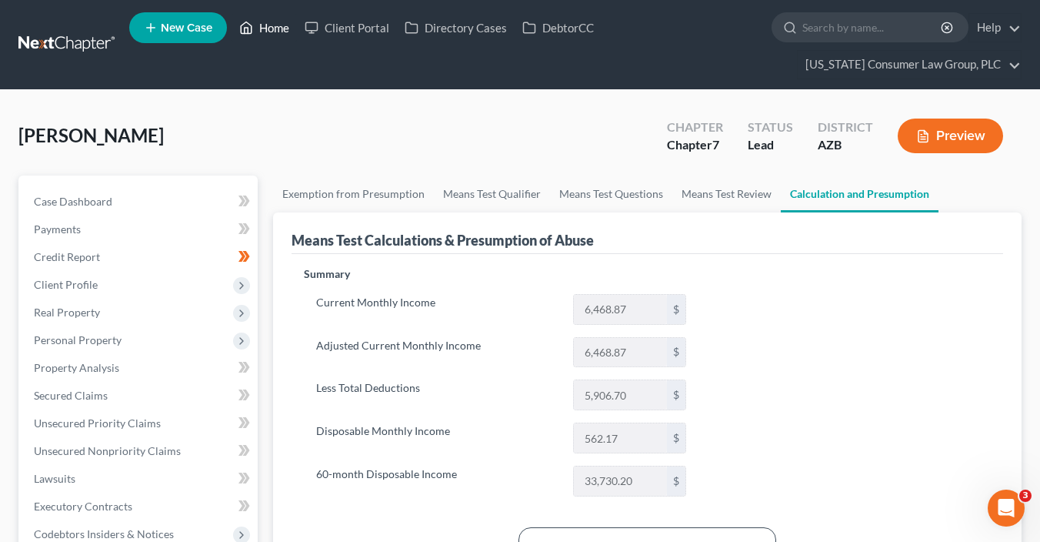
click at [260, 28] on link "Home" at bounding box center [264, 28] width 65 height 28
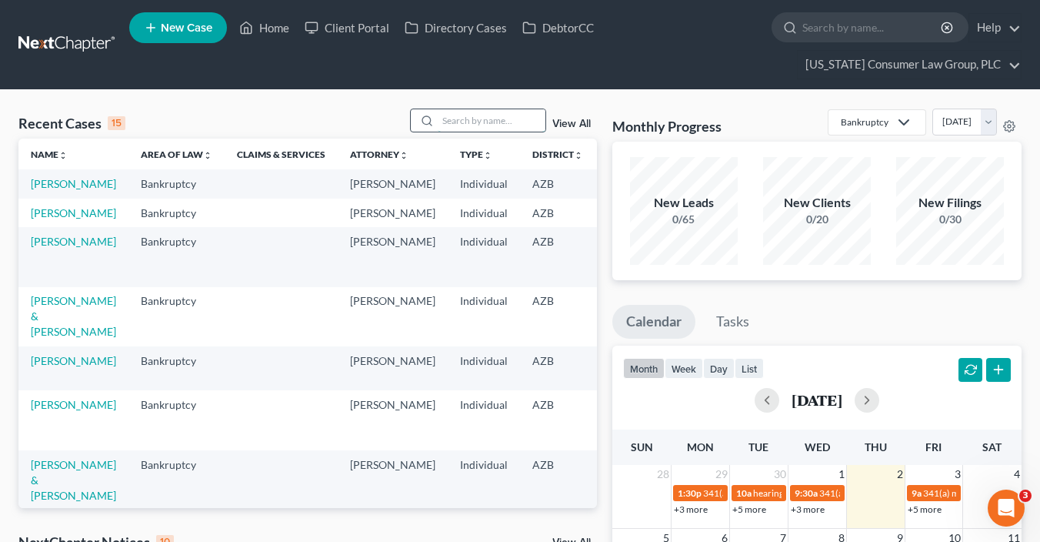
click at [508, 120] on input "search" at bounding box center [492, 120] width 108 height 22
type input "[PERSON_NAME]"
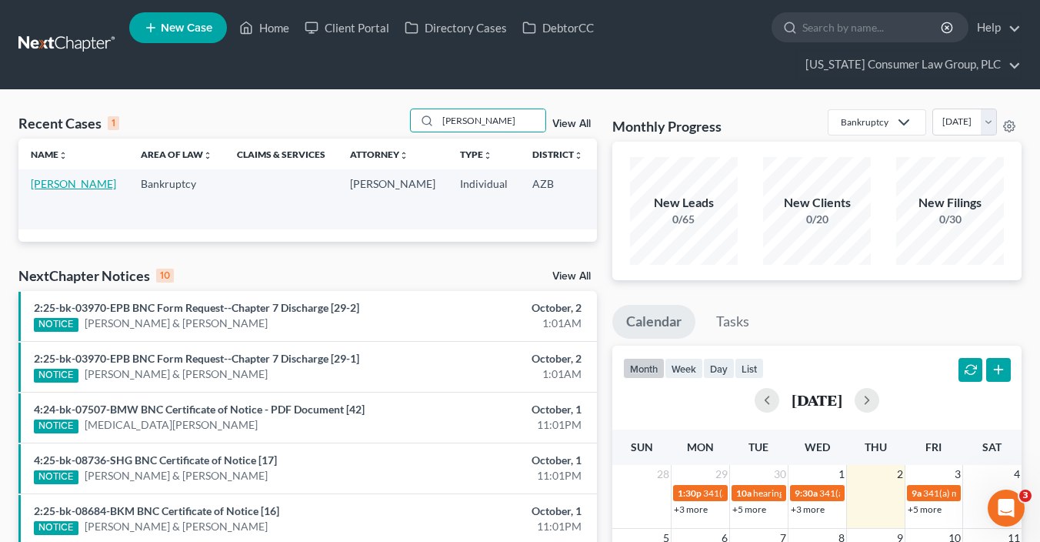
click at [52, 190] on link "[PERSON_NAME]" at bounding box center [73, 183] width 85 height 13
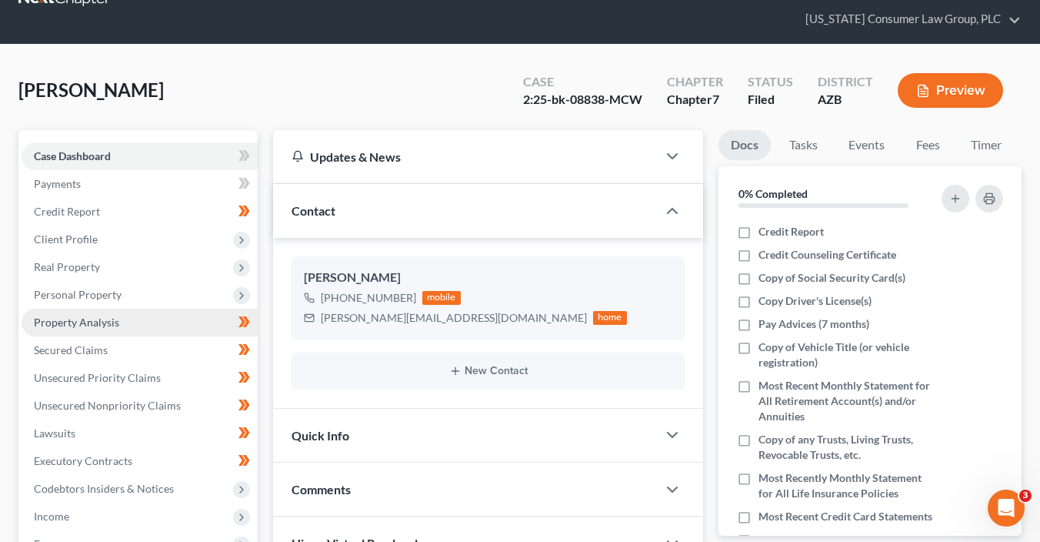
scroll to position [58, 0]
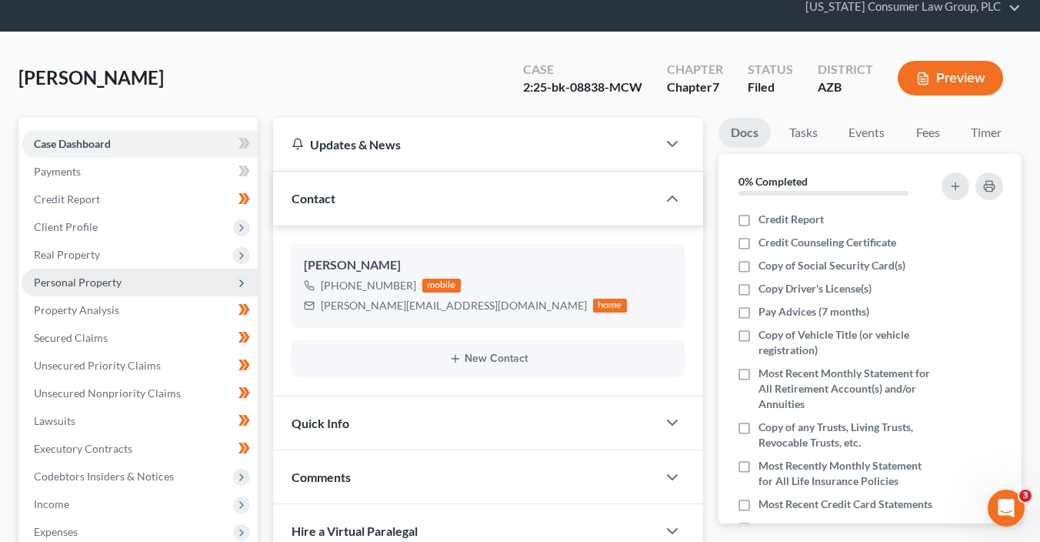
click at [82, 276] on span "Personal Property" at bounding box center [78, 281] width 88 height 13
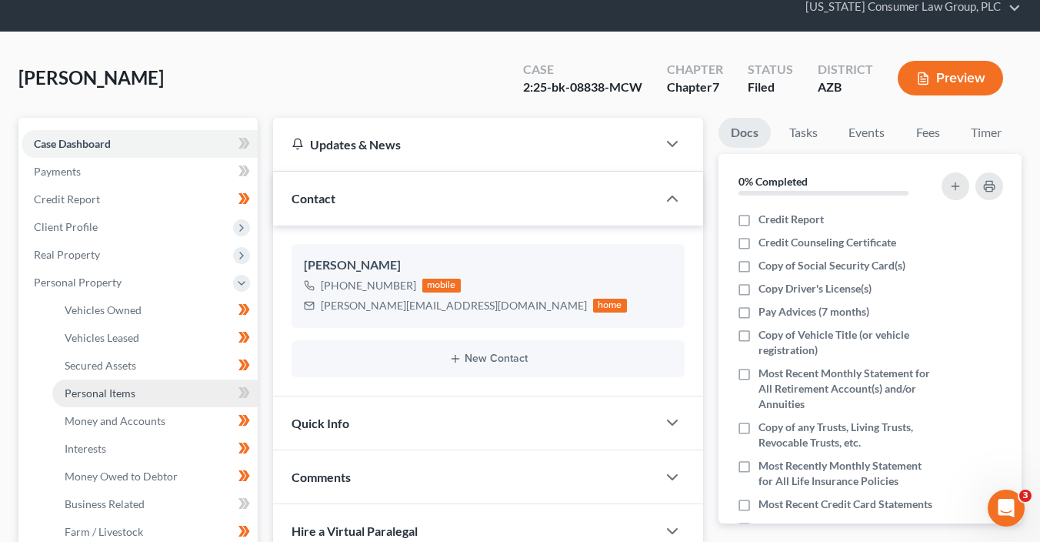
click at [146, 379] on link "Personal Items" at bounding box center [154, 393] width 205 height 28
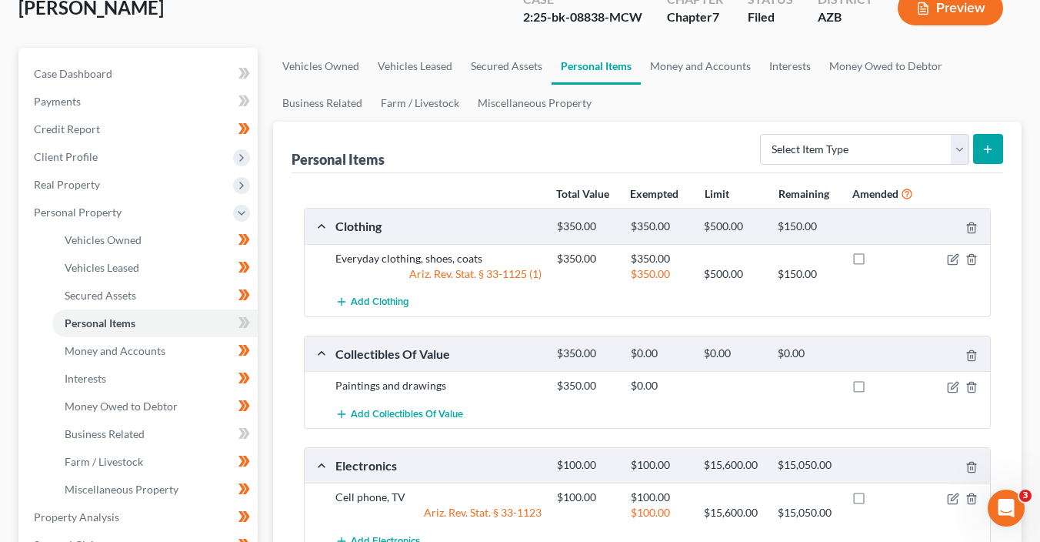
scroll to position [130, 0]
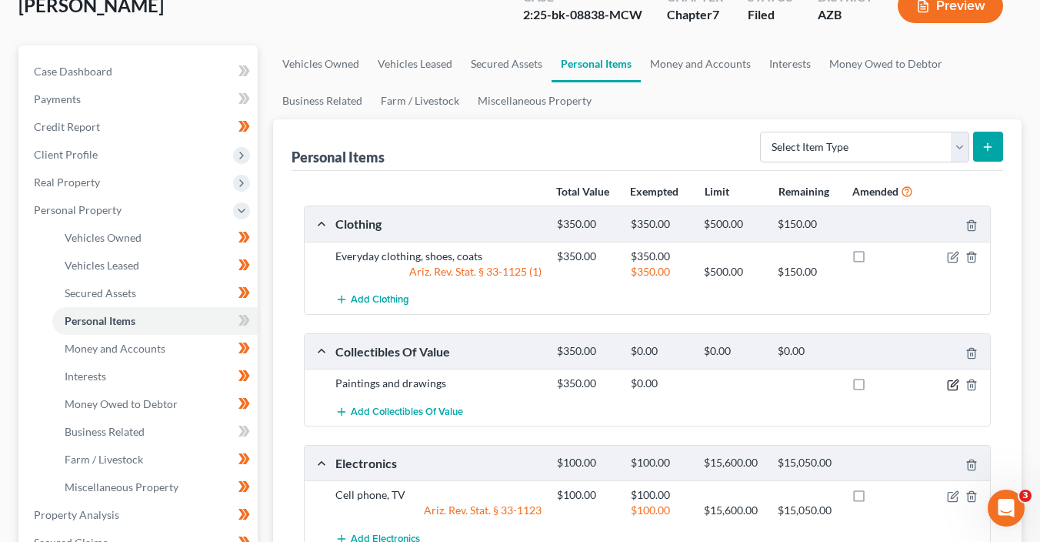
click at [953, 386] on icon "button" at bounding box center [953, 384] width 12 height 12
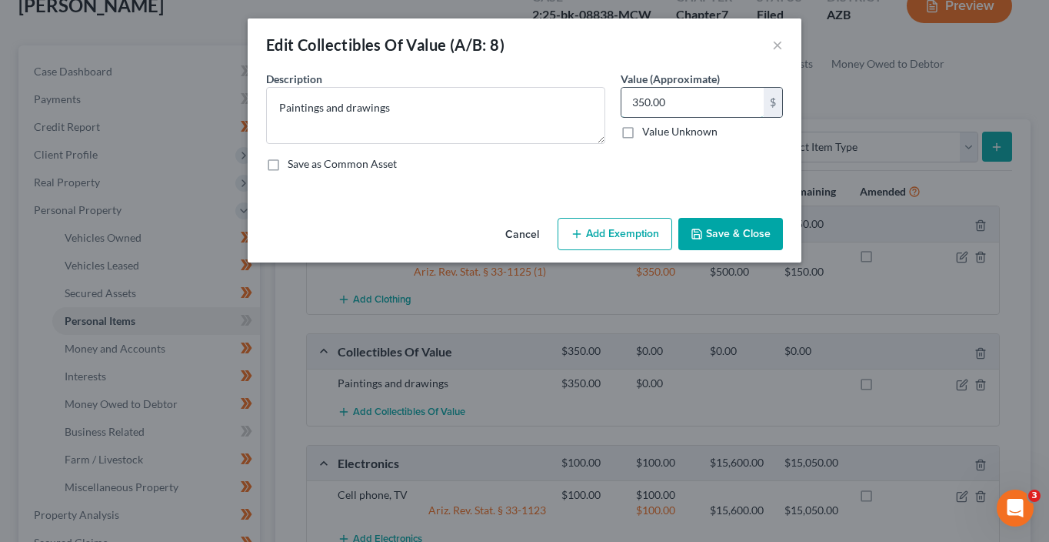
click at [665, 105] on input "350.00" at bounding box center [693, 102] width 142 height 29
type input "75"
click at [765, 232] on button "Save & Close" at bounding box center [730, 234] width 105 height 32
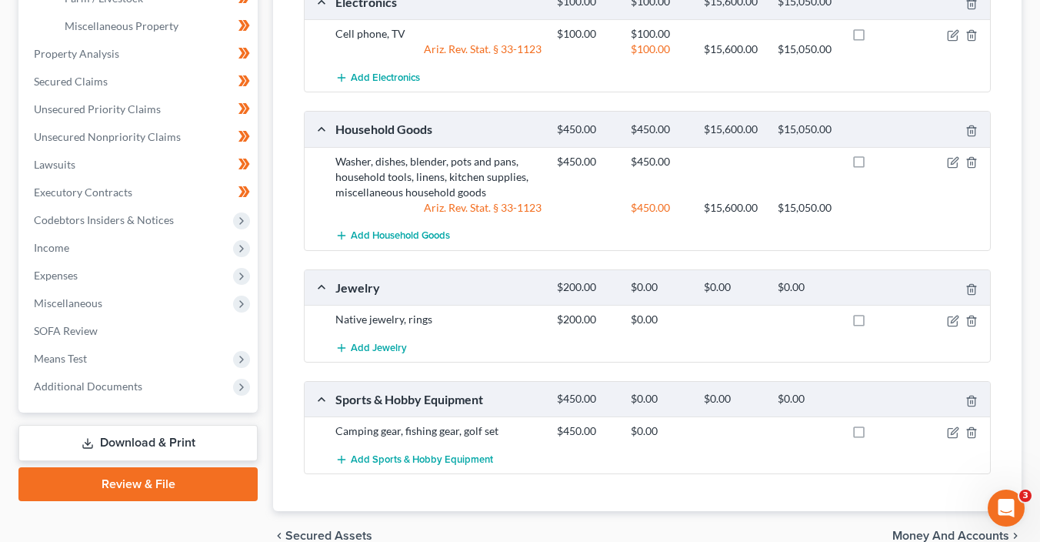
scroll to position [595, 0]
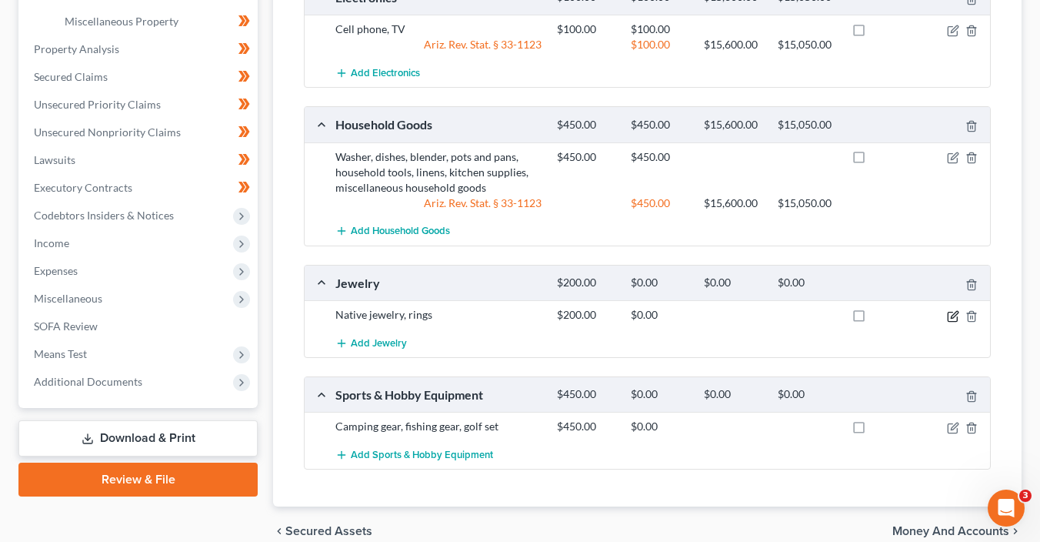
click at [948, 318] on icon "button" at bounding box center [952, 316] width 9 height 9
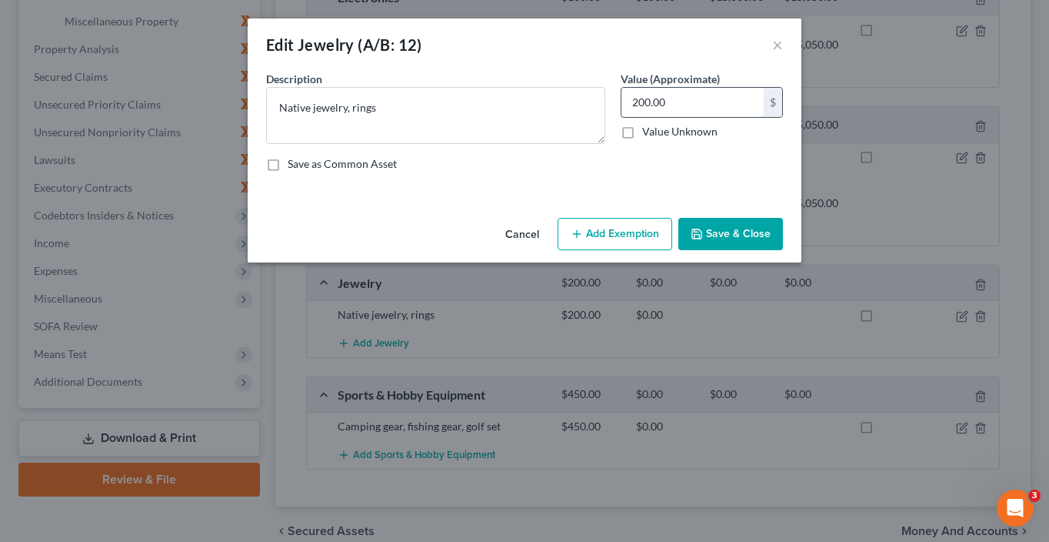
click at [688, 106] on input "200.00" at bounding box center [693, 102] width 142 height 29
type input "50"
click at [755, 232] on button "Save & Close" at bounding box center [730, 234] width 105 height 32
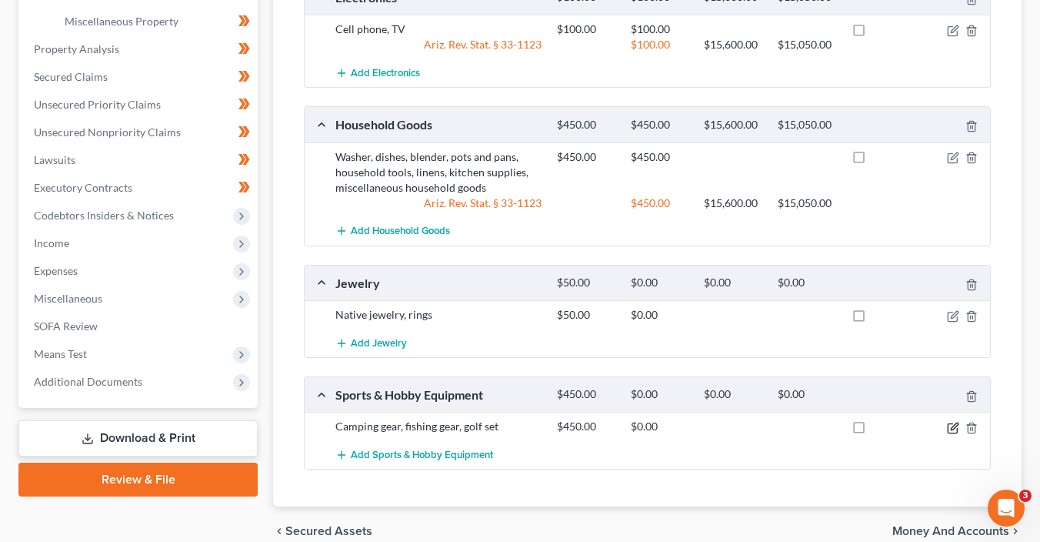
click at [955, 424] on icon "button" at bounding box center [953, 428] width 12 height 12
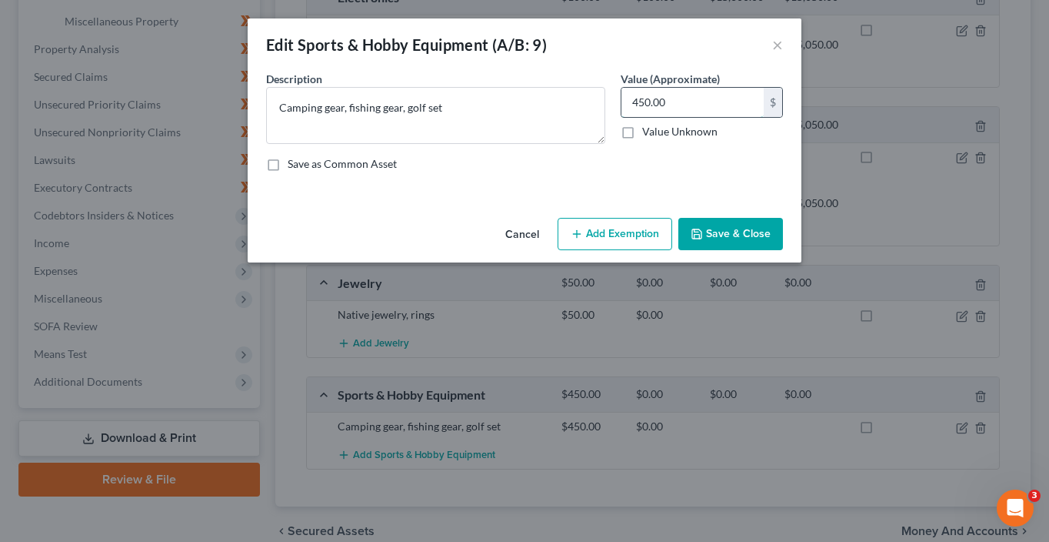
click at [708, 99] on input "450.00" at bounding box center [693, 102] width 142 height 29
type input "65"
click at [759, 239] on button "Save & Close" at bounding box center [730, 234] width 105 height 32
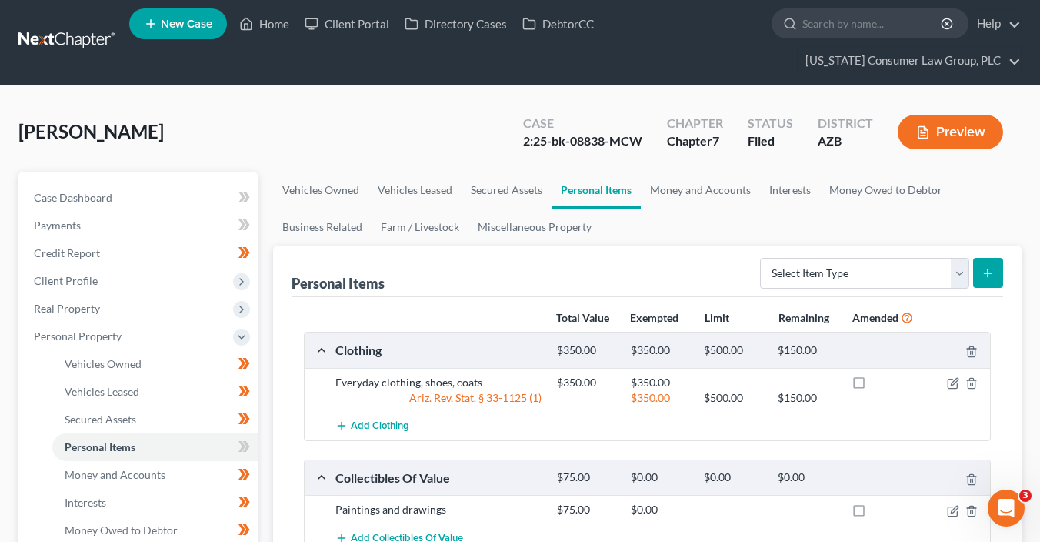
scroll to position [0, 0]
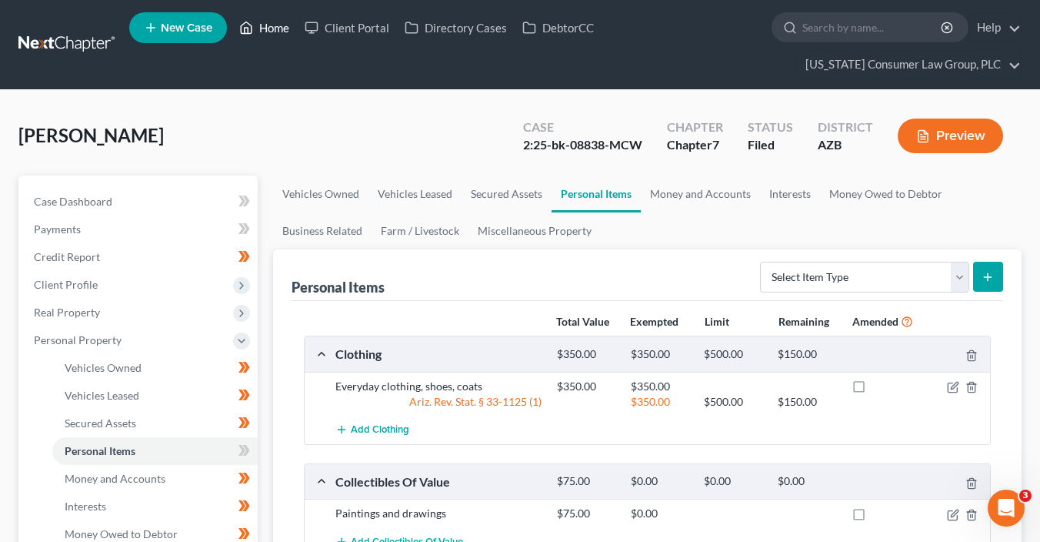
click at [262, 33] on link "Home" at bounding box center [264, 28] width 65 height 28
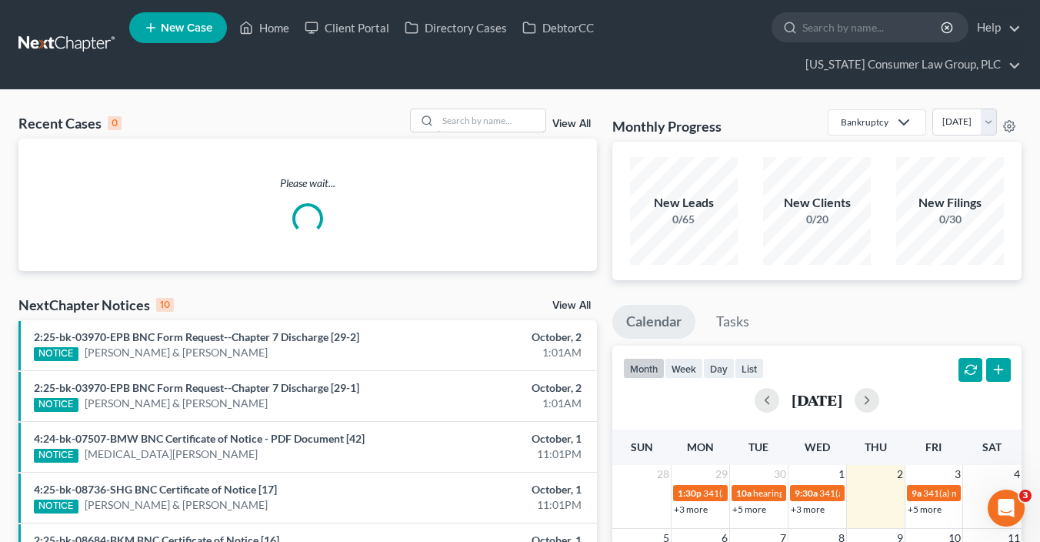
drag, startPoint x: 469, startPoint y: 128, endPoint x: 465, endPoint y: 82, distance: 46.4
click at [469, 123] on input "search" at bounding box center [492, 120] width 108 height 22
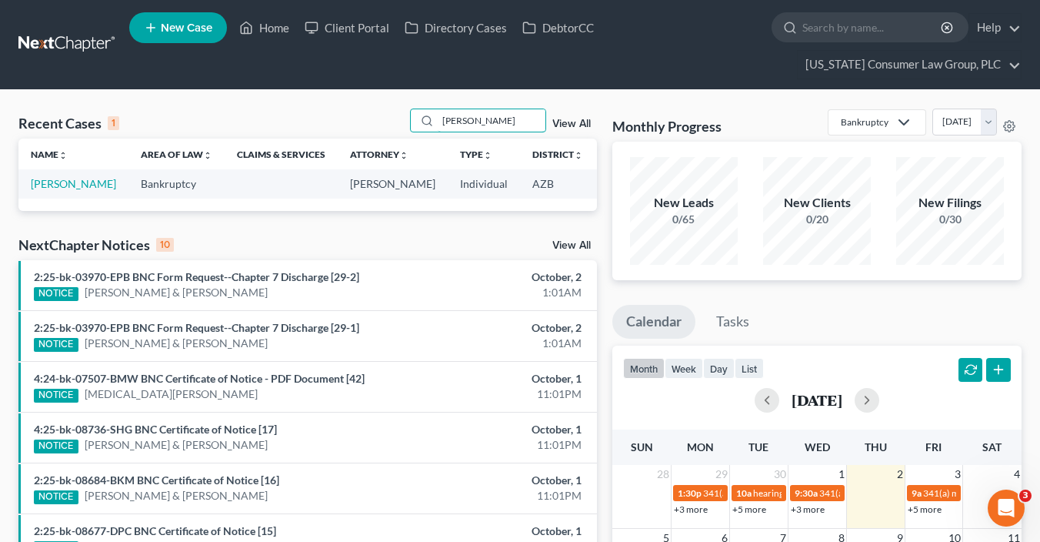
type input "[PERSON_NAME]"
click at [67, 198] on td "[PERSON_NAME]" at bounding box center [73, 183] width 110 height 28
click at [55, 190] on link "[PERSON_NAME]" at bounding box center [73, 183] width 85 height 13
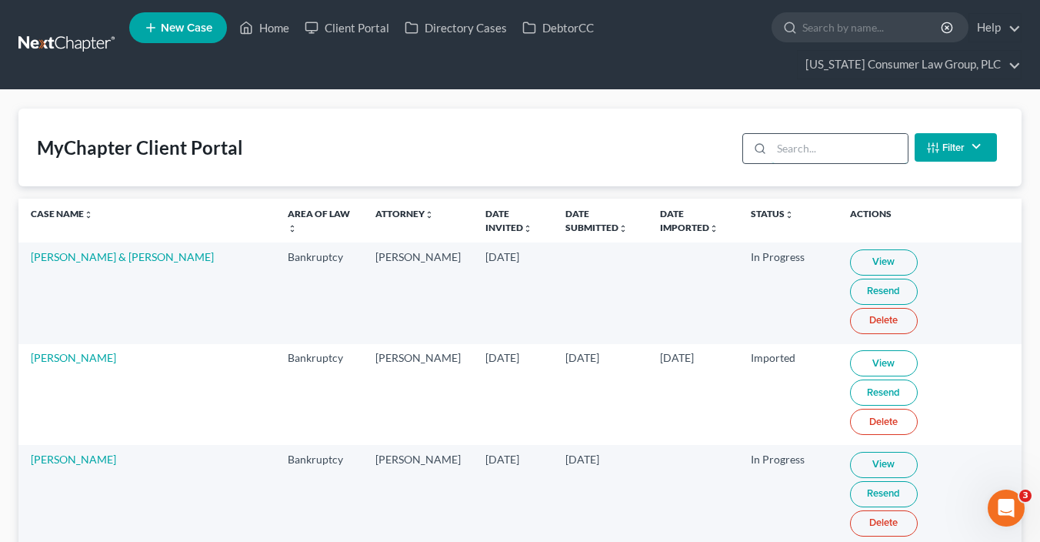
click at [832, 149] on input "search" at bounding box center [840, 148] width 136 height 29
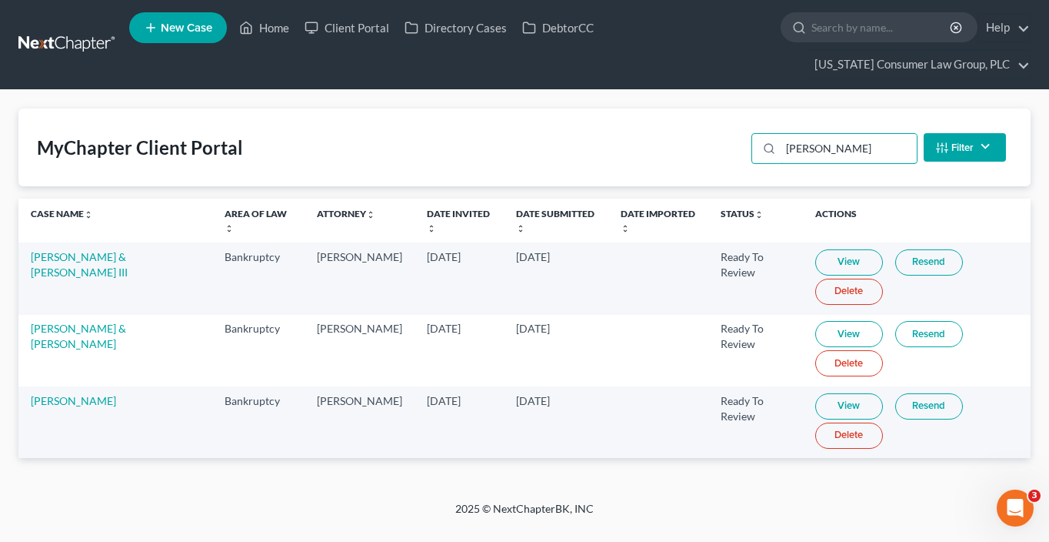
type input "[PERSON_NAME]"
click at [855, 411] on link "View" at bounding box center [849, 406] width 68 height 26
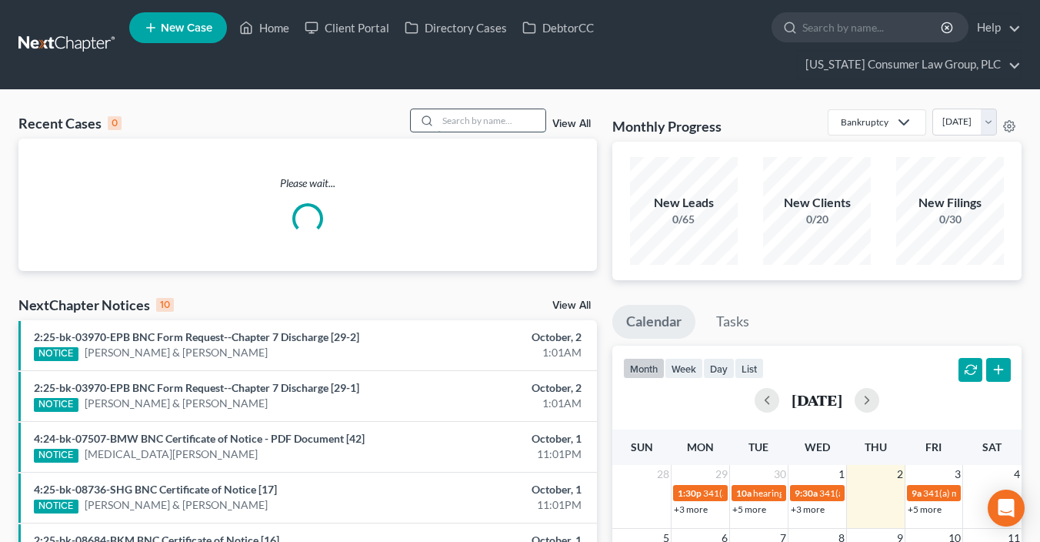
click at [491, 122] on input "search" at bounding box center [492, 120] width 108 height 22
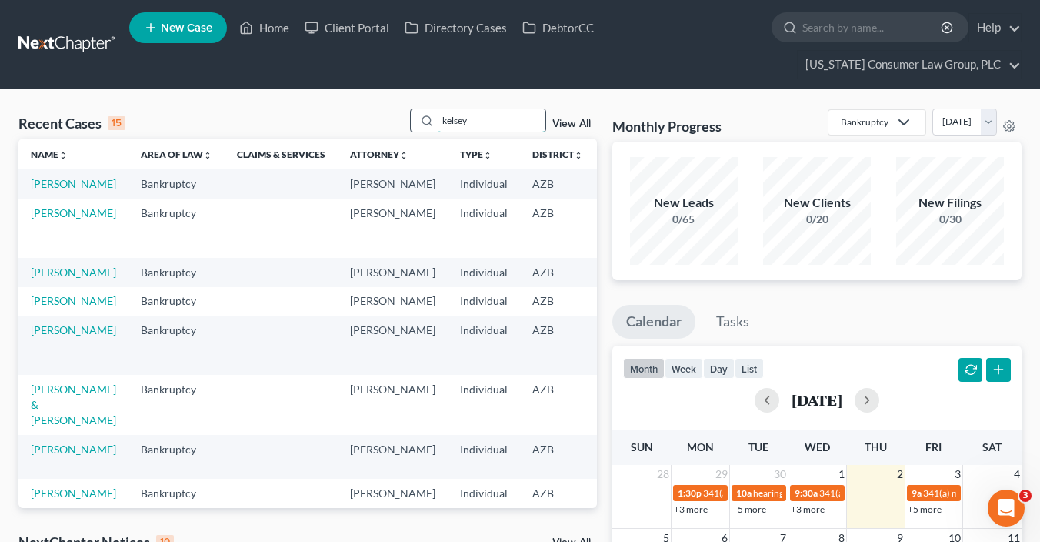
type input "kelsey"
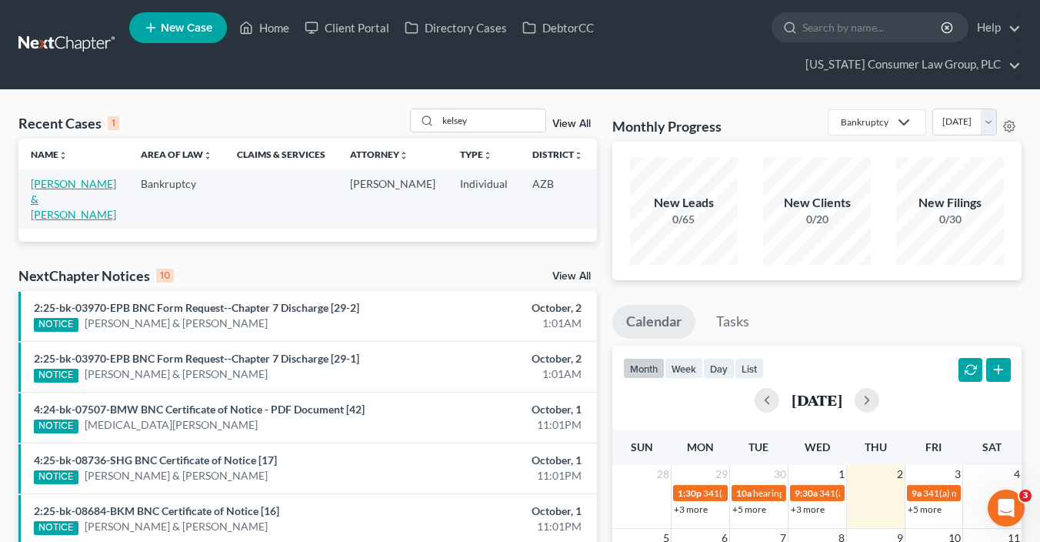
click at [35, 208] on link "[PERSON_NAME] & [PERSON_NAME]" at bounding box center [73, 199] width 85 height 44
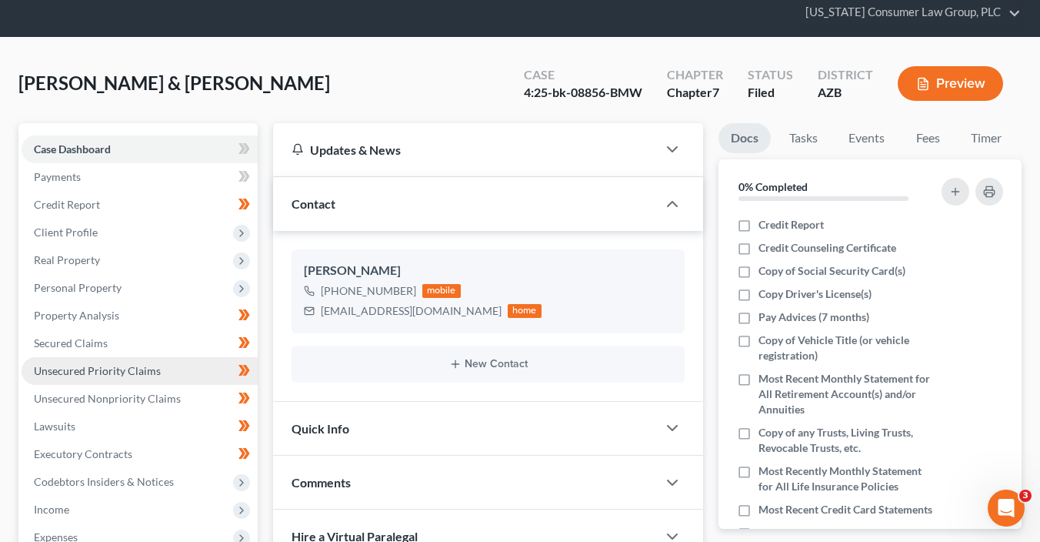
scroll to position [52, 0]
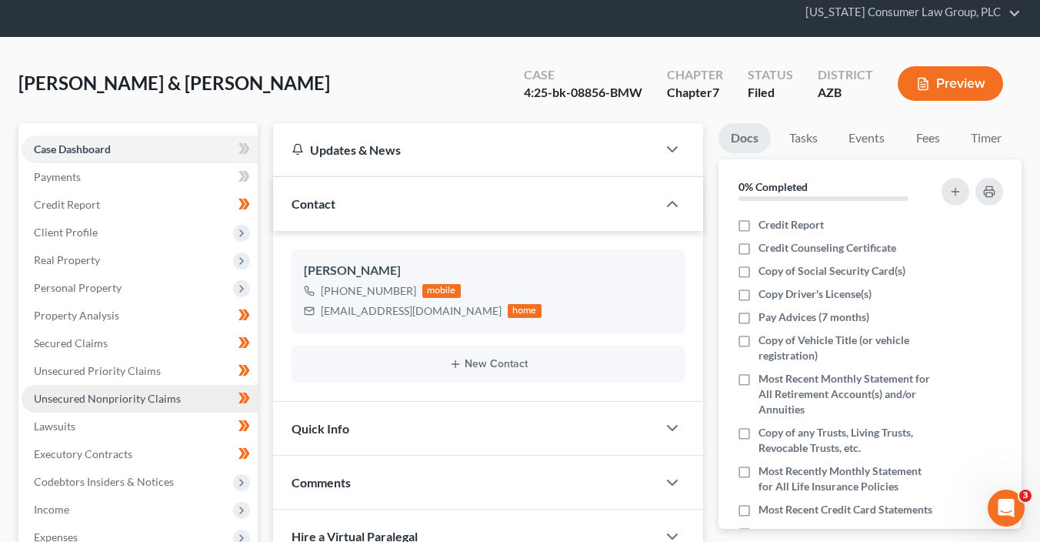
click at [175, 404] on link "Unsecured Nonpriority Claims" at bounding box center [140, 399] width 236 height 28
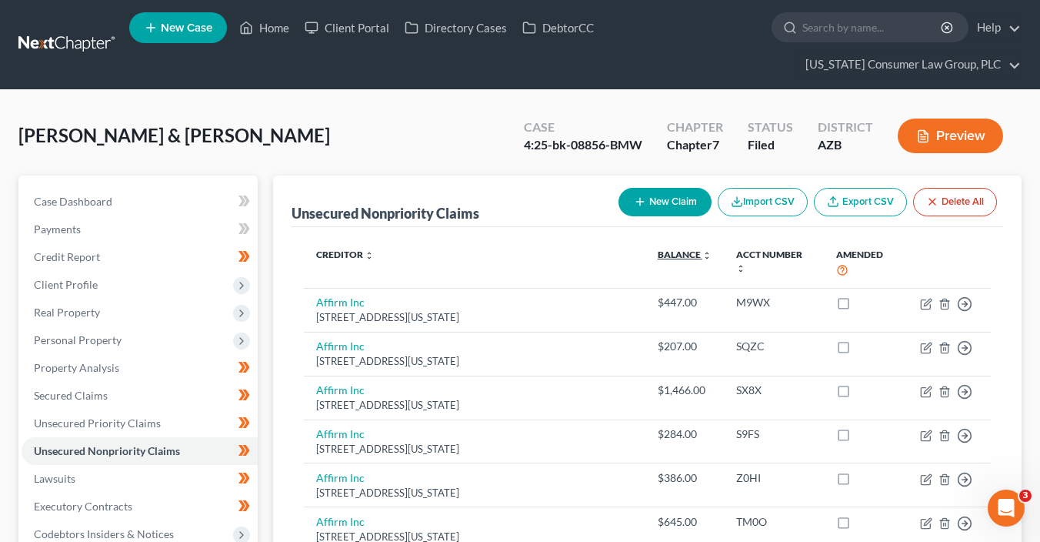
click at [658, 249] on link "Balance expand_more expand_less unfold_more" at bounding box center [685, 254] width 54 height 12
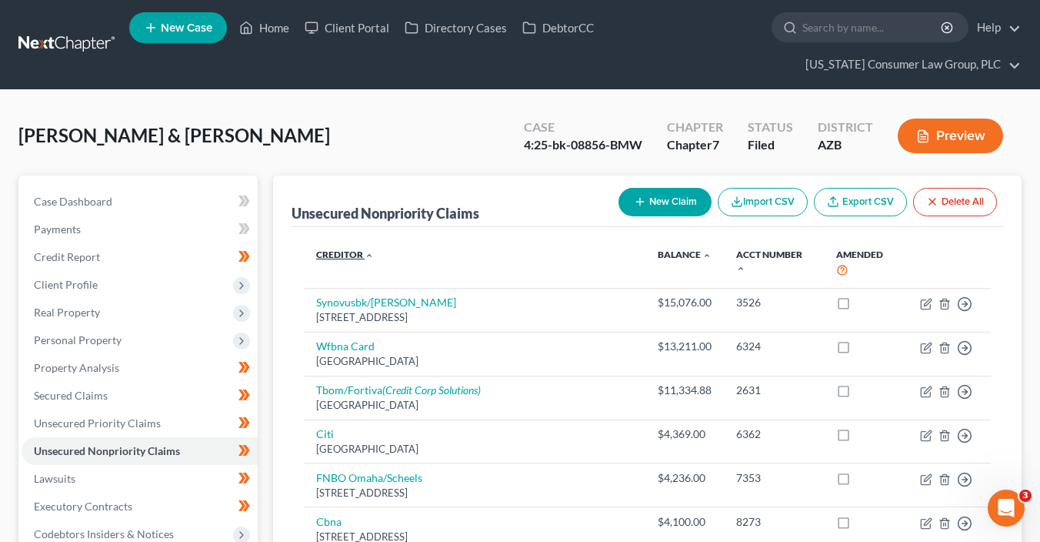
click at [344, 251] on link "Creditor expand_more expand_less unfold_more" at bounding box center [345, 254] width 58 height 12
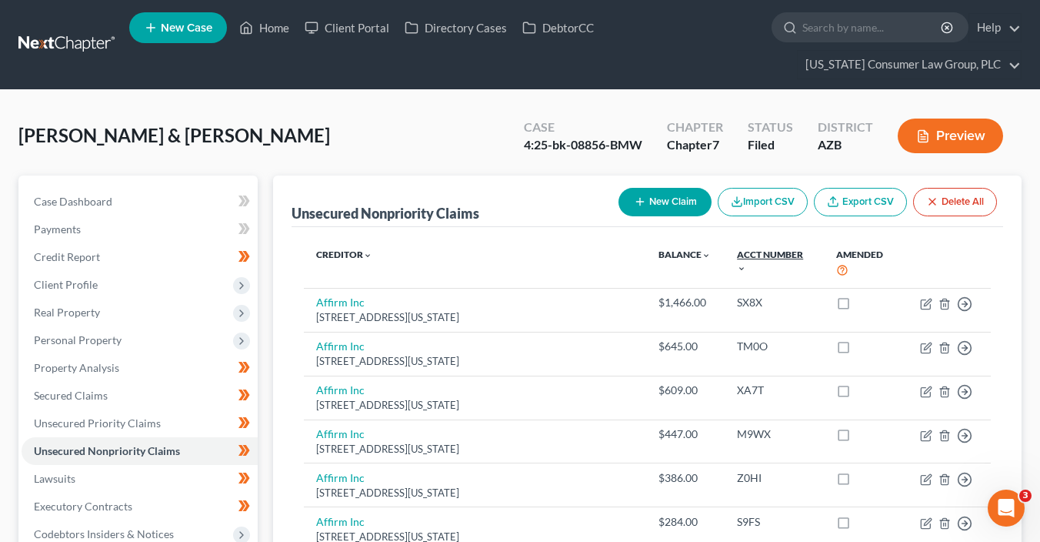
click at [755, 249] on link "Acct Number expand_more expand_less unfold_more" at bounding box center [770, 260] width 66 height 25
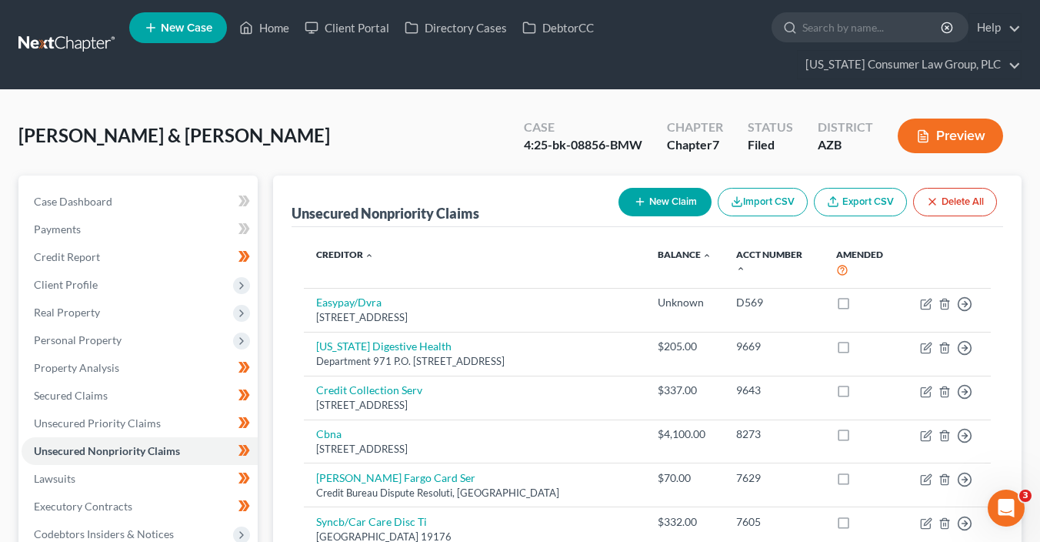
click at [643, 184] on div "New Claim Import CSV Export CSV Delete All" at bounding box center [807, 202] width 391 height 41
click at [651, 206] on button "New Claim" at bounding box center [664, 202] width 93 height 28
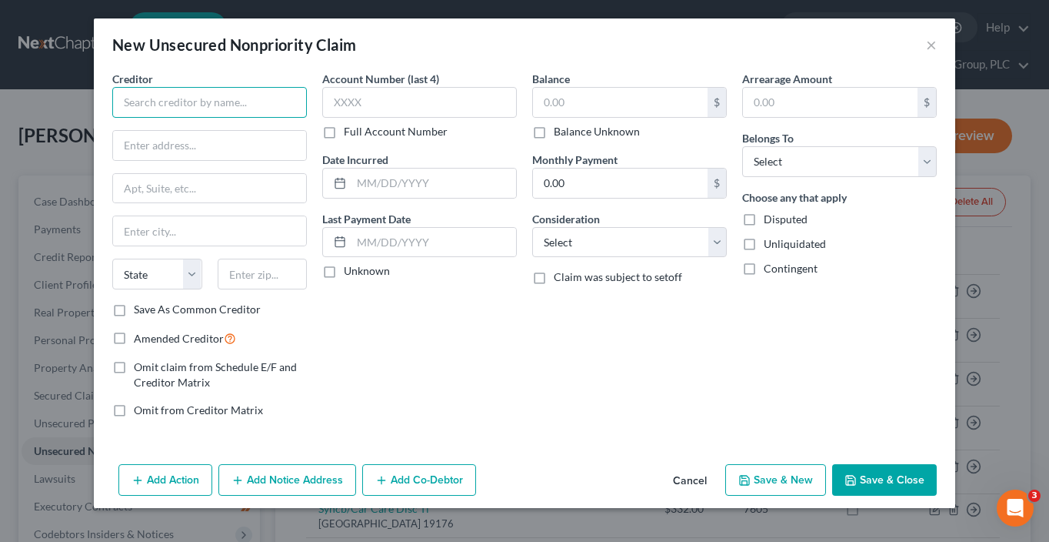
click at [270, 108] on input "text" at bounding box center [209, 102] width 195 height 31
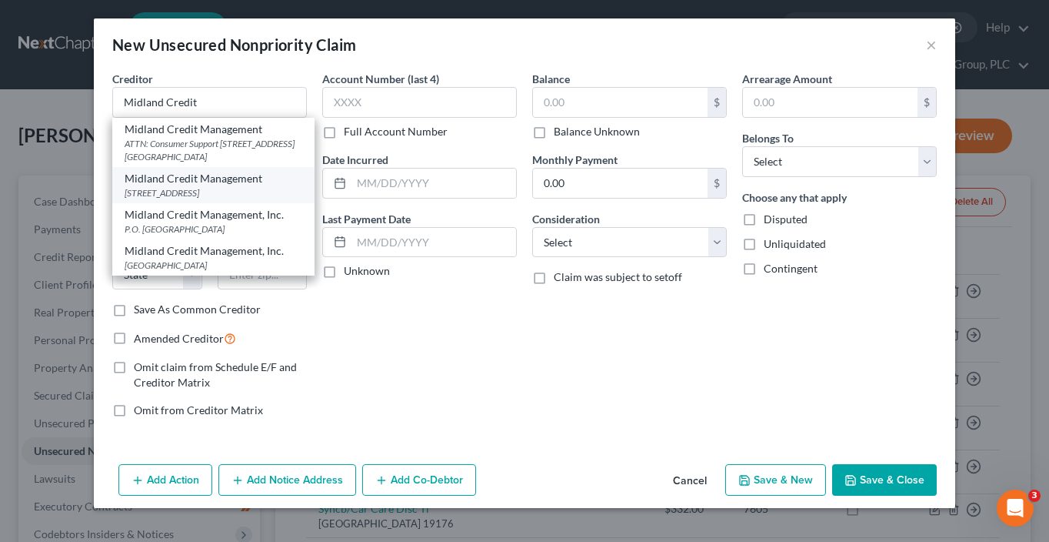
click at [282, 198] on div "350 Camino De La Reina, #100, San Diego, CA 92108" at bounding box center [214, 192] width 178 height 13
type input "Midland Credit Management"
type input "350 Camino De La Reina, #100"
type input "San Diego"
select select "4"
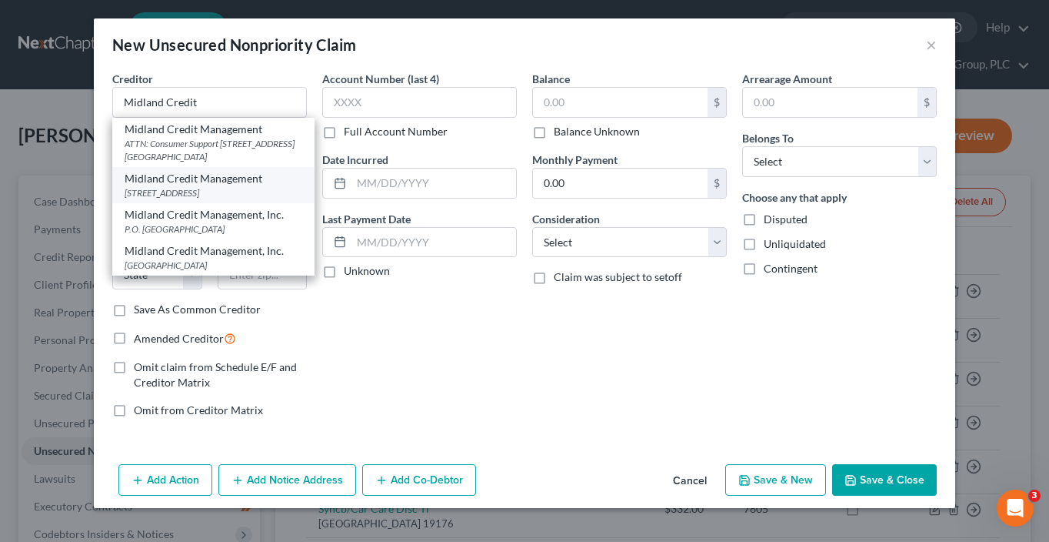
type input "92108"
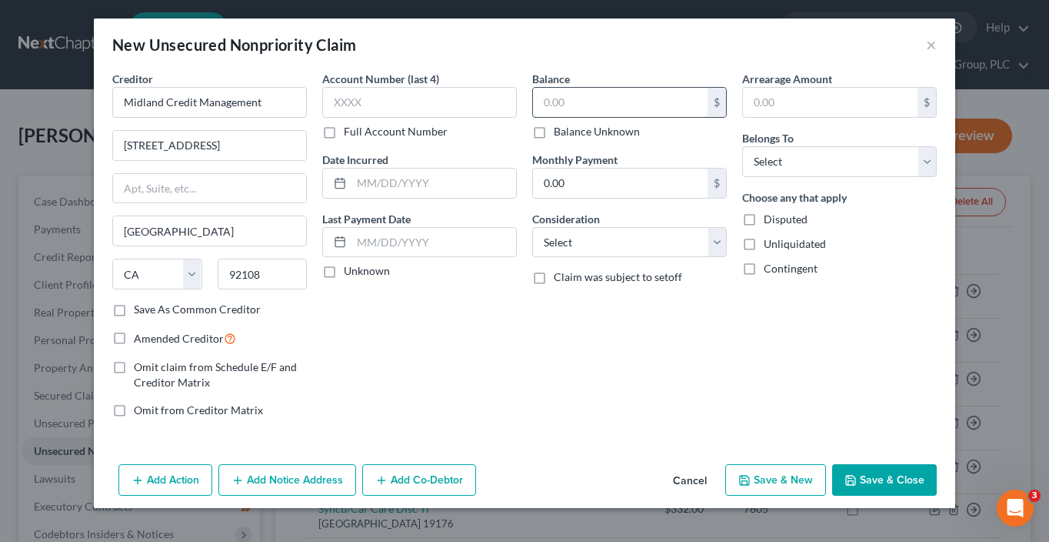
click at [607, 102] on input "text" at bounding box center [620, 102] width 175 height 29
type input "4,143.91"
click at [626, 233] on select "Select Cable / Satellite Services Collection Agency Credit Card Debt Debt Couns…" at bounding box center [629, 242] width 195 height 31
select select "1"
click at [532, 227] on select "Select Cable / Satellite Services Collection Agency Credit Card Debt Debt Couns…" at bounding box center [629, 242] width 195 height 31
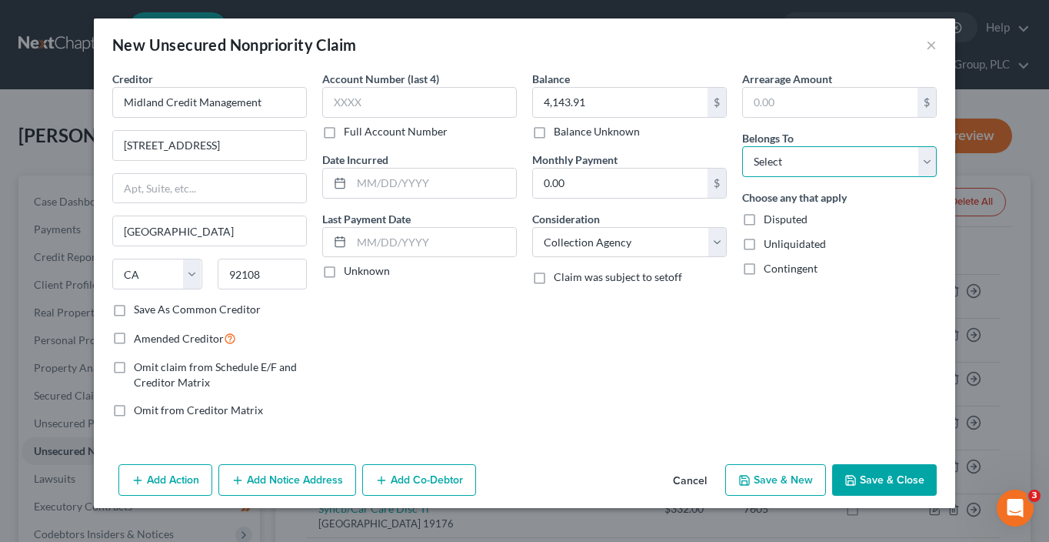
click at [815, 158] on select "Select Debtor 1 Only Debtor 2 Only Debtor 1 And Debtor 2 Only At Least One Of T…" at bounding box center [839, 161] width 195 height 31
select select "0"
click at [742, 146] on select "Select Debtor 1 Only Debtor 2 Only Debtor 1 And Debtor 2 Only At Least One Of T…" at bounding box center [839, 161] width 195 height 31
click at [309, 478] on button "Add Notice Address" at bounding box center [287, 480] width 138 height 32
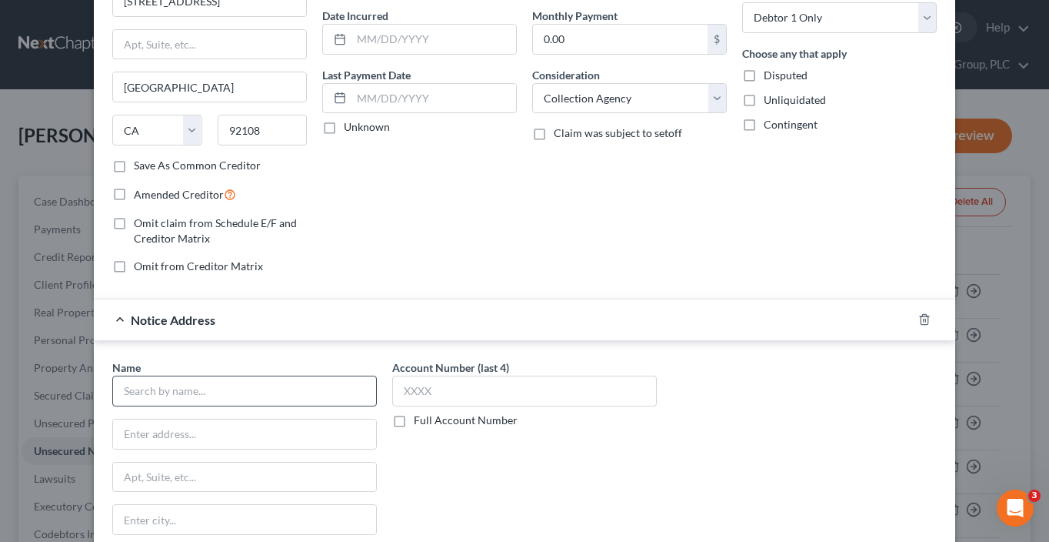
scroll to position [145, 0]
click at [257, 380] on input "text" at bounding box center [244, 390] width 265 height 31
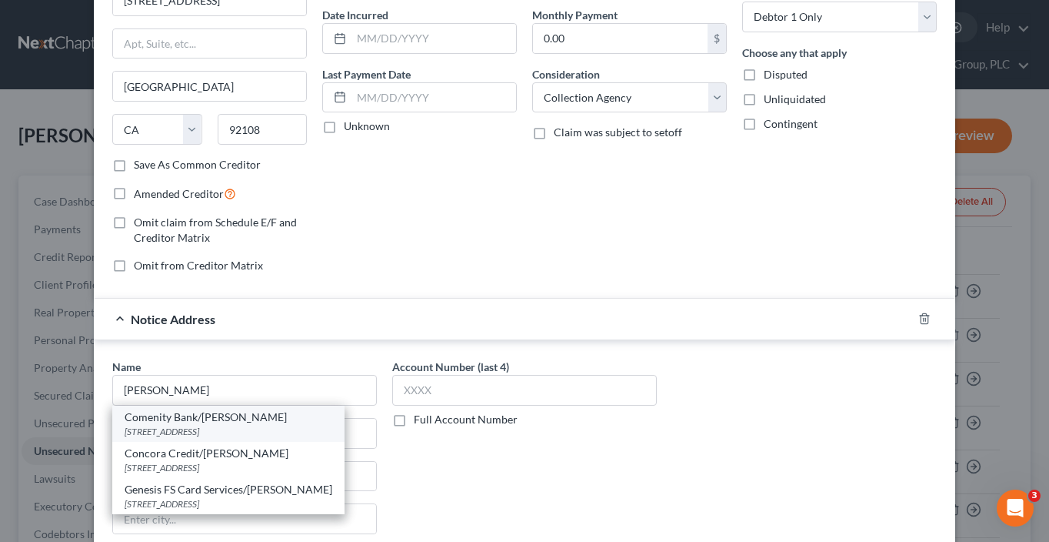
click at [265, 413] on div "Comenity Bank/Kay Jewelers" at bounding box center [229, 416] width 208 height 15
type input "Comenity Bank/Kay Jewelers"
type input "3100 Easton Square Place"
type input "Columus"
select select "36"
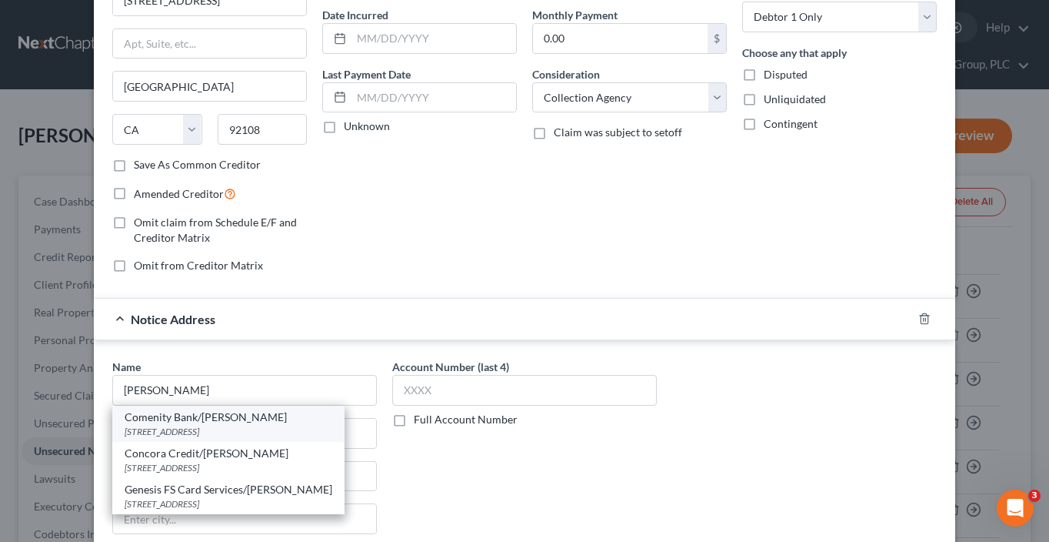
type input "43219"
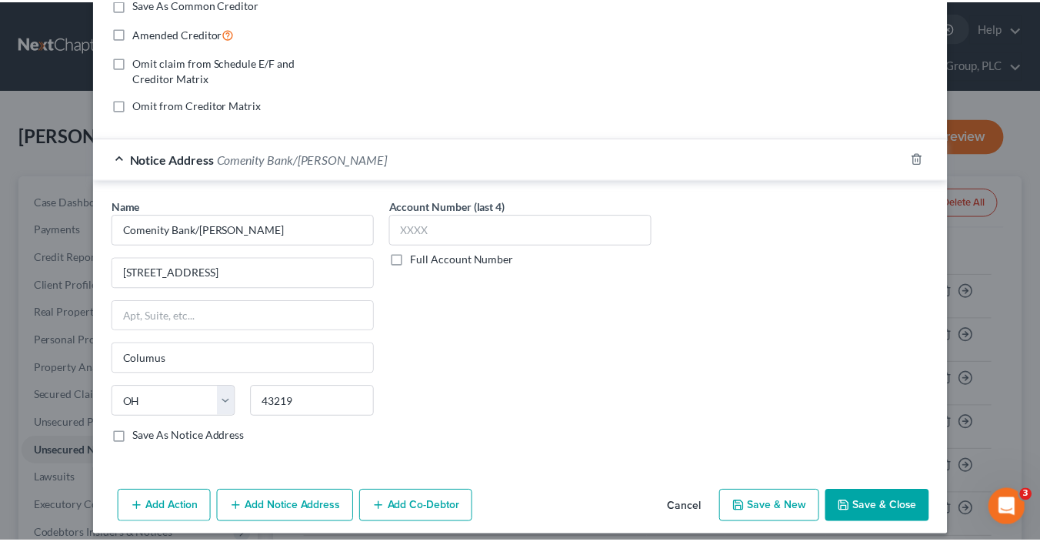
scroll to position [313, 0]
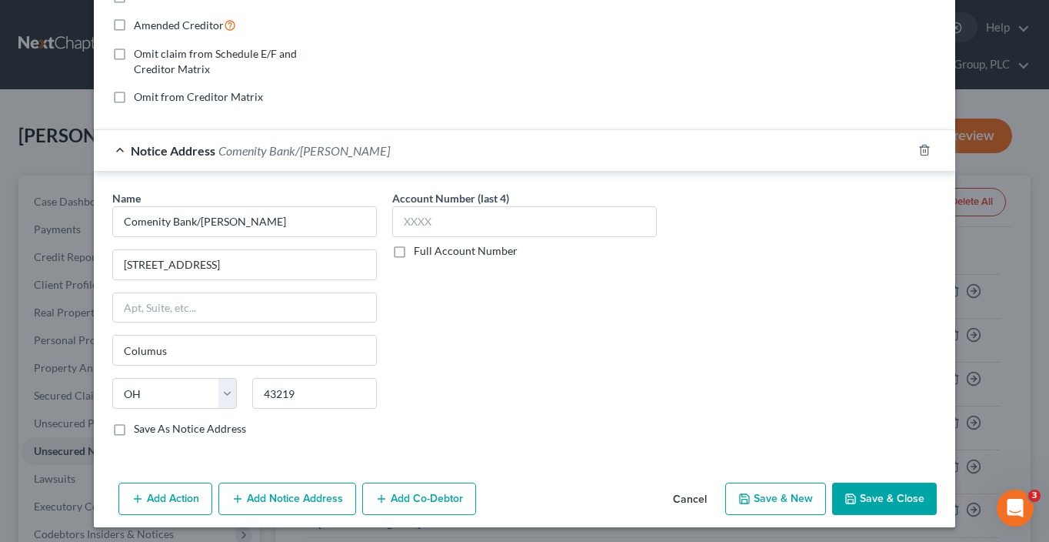
click at [876, 486] on button "Save & Close" at bounding box center [884, 498] width 105 height 32
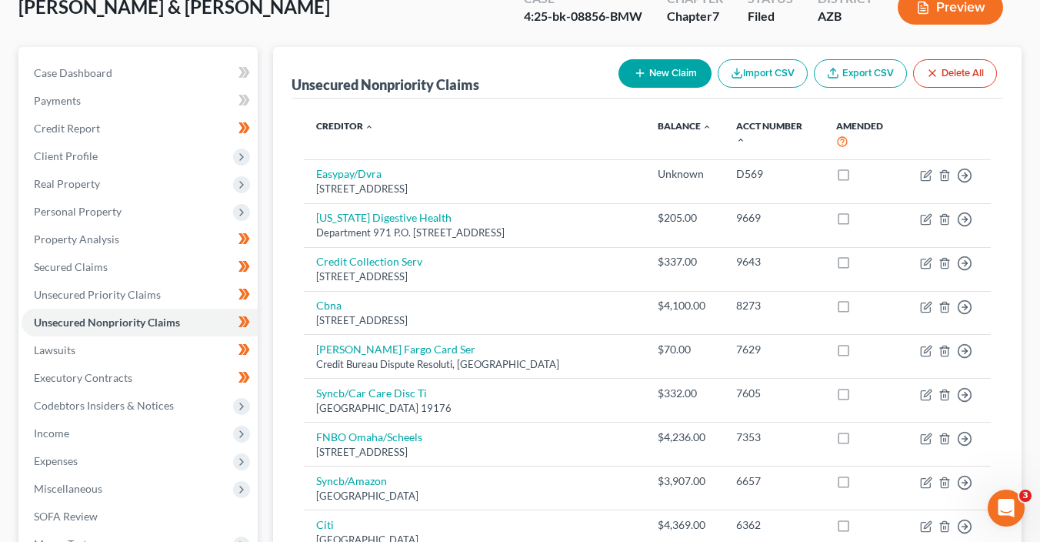
scroll to position [0, 0]
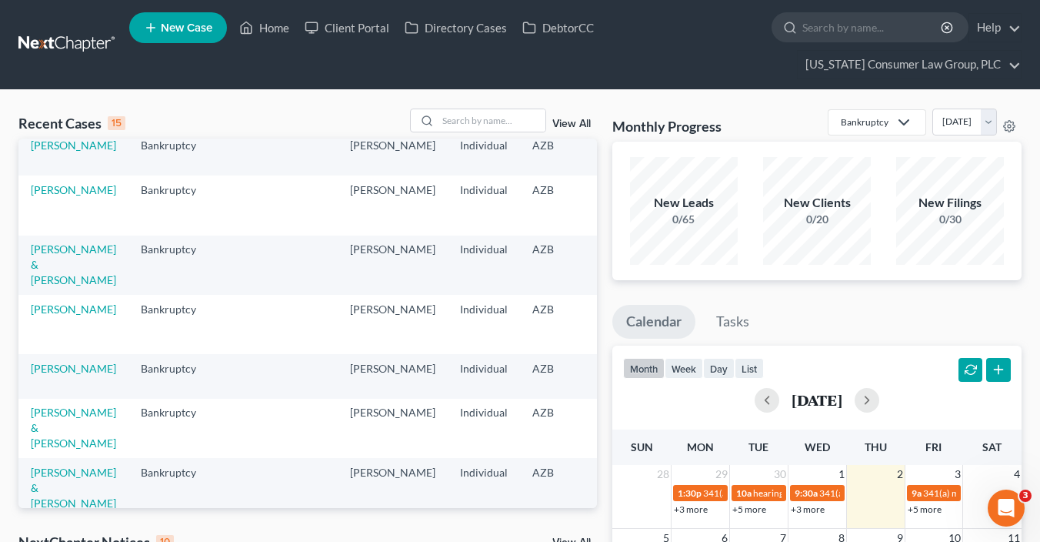
scroll to position [443, 0]
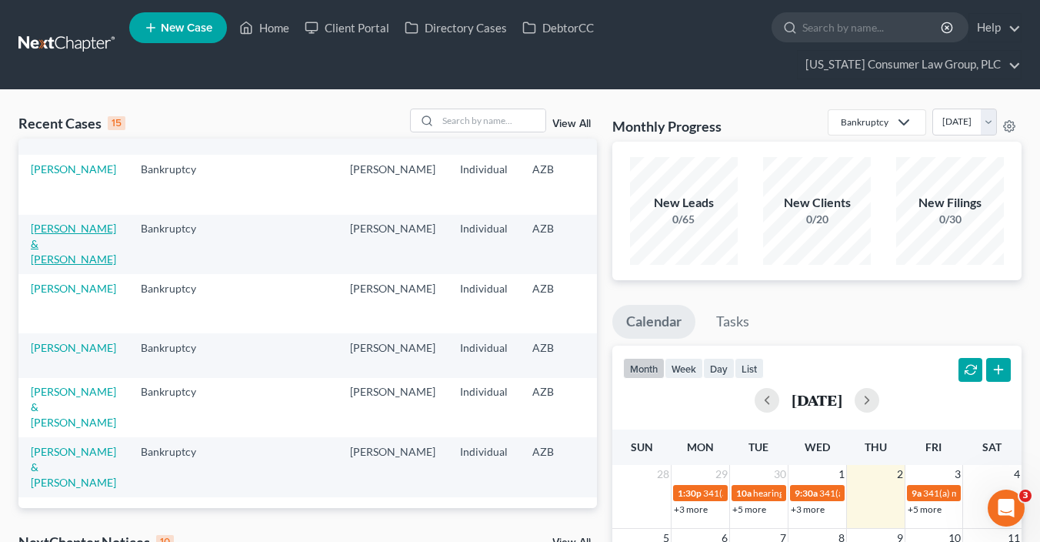
click at [47, 265] on link "[PERSON_NAME] & [PERSON_NAME]" at bounding box center [73, 244] width 85 height 44
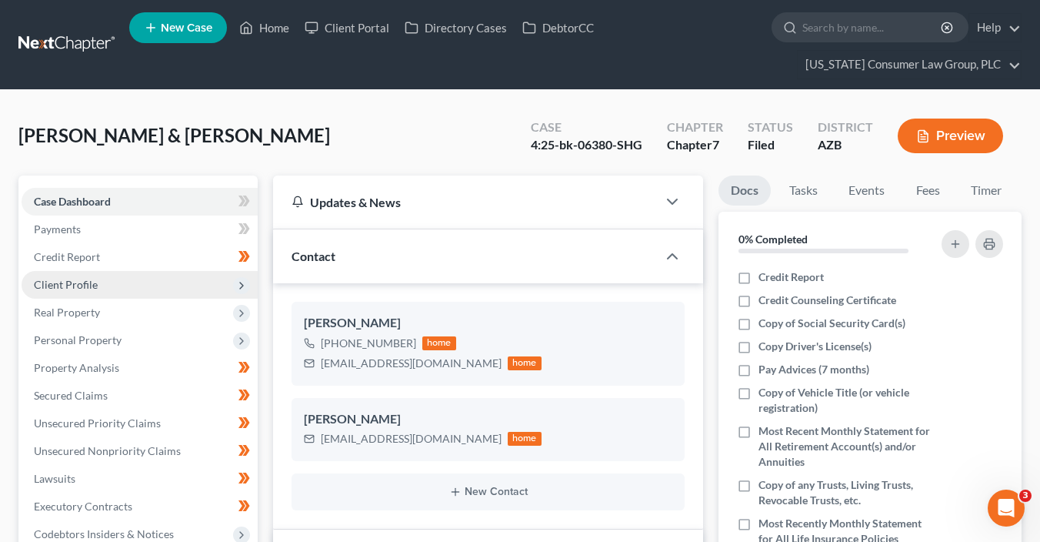
click at [58, 282] on span "Client Profile" at bounding box center [66, 284] width 64 height 13
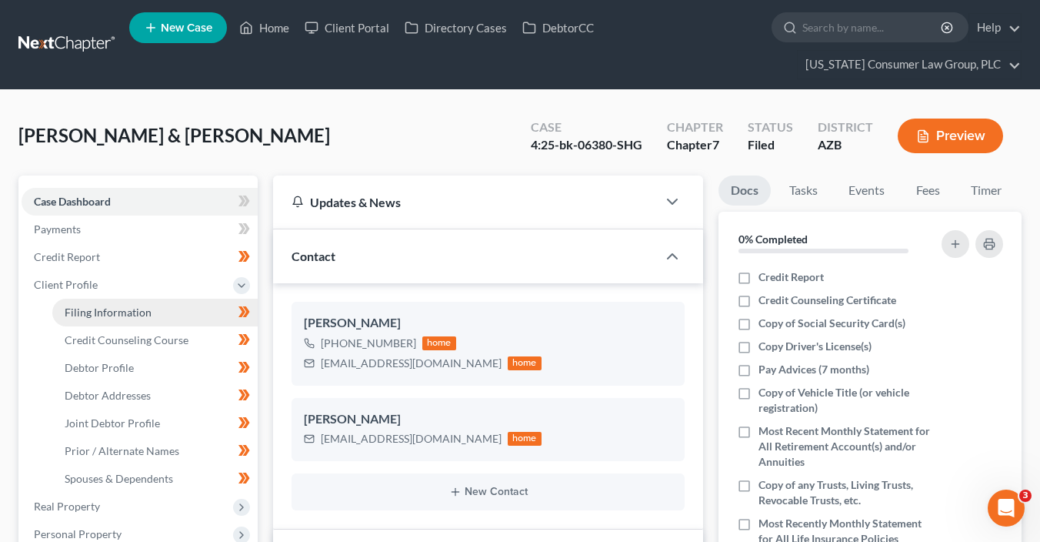
click at [110, 306] on span "Filing Information" at bounding box center [108, 311] width 87 height 13
select select "1"
select select "0"
select select "3"
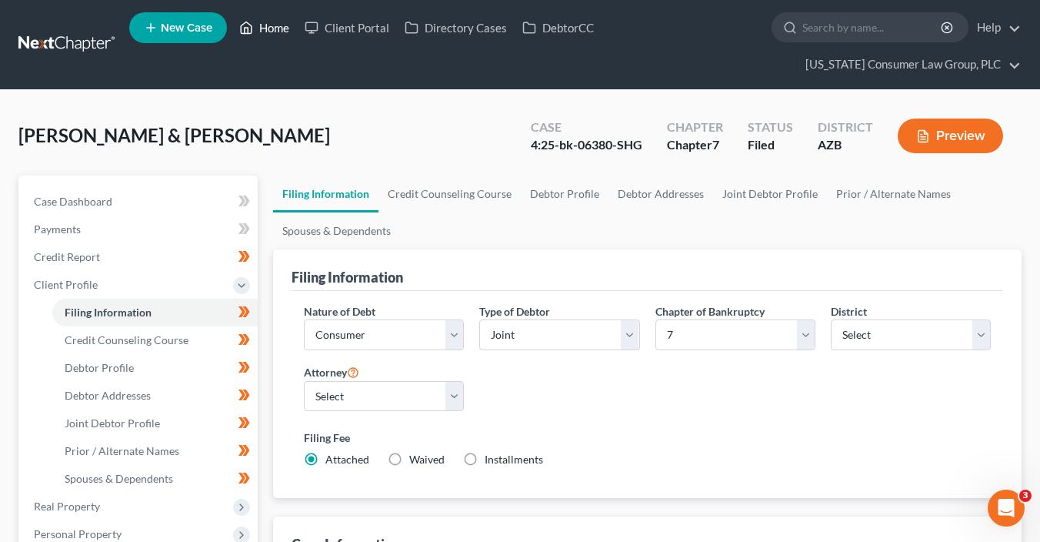
drag, startPoint x: 280, startPoint y: 57, endPoint x: 280, endPoint y: 36, distance: 20.8
click at [280, 50] on ul "New Case Home Client Portal Directory Cases DebtorCC - No Result - See all resu…" at bounding box center [575, 45] width 892 height 74
click at [280, 29] on link "Home" at bounding box center [264, 28] width 65 height 28
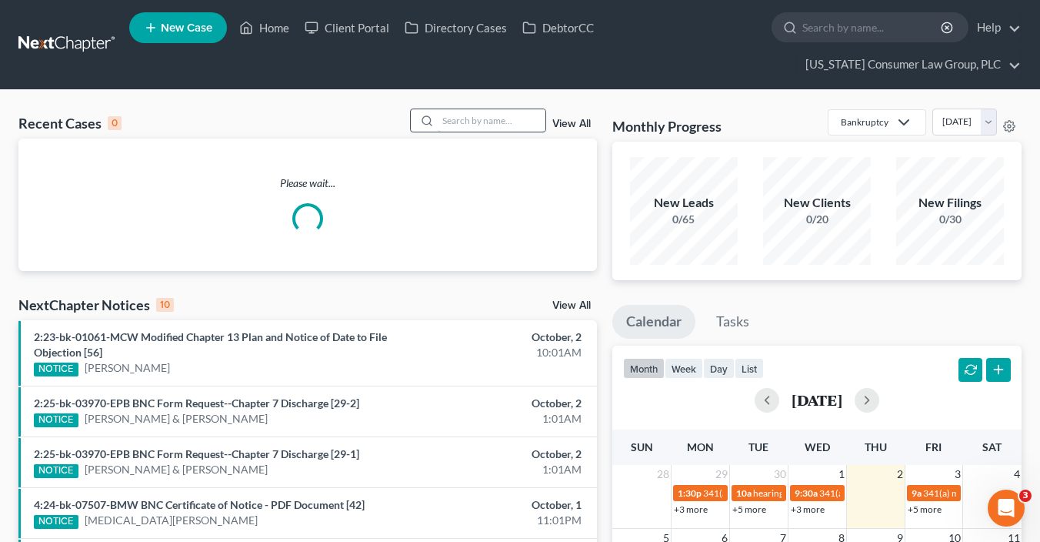
click at [511, 128] on input "search" at bounding box center [492, 120] width 108 height 22
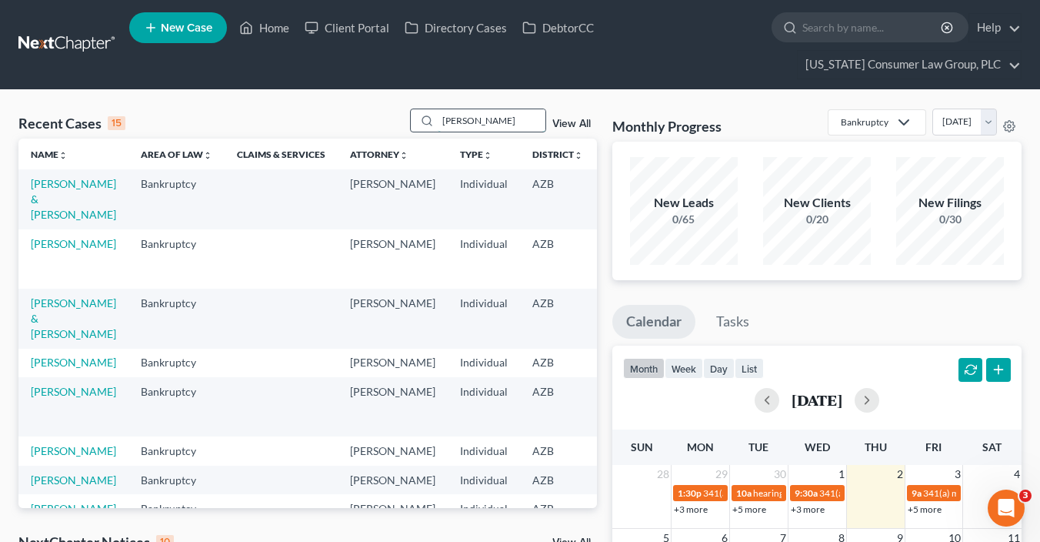
type input "[PERSON_NAME]"
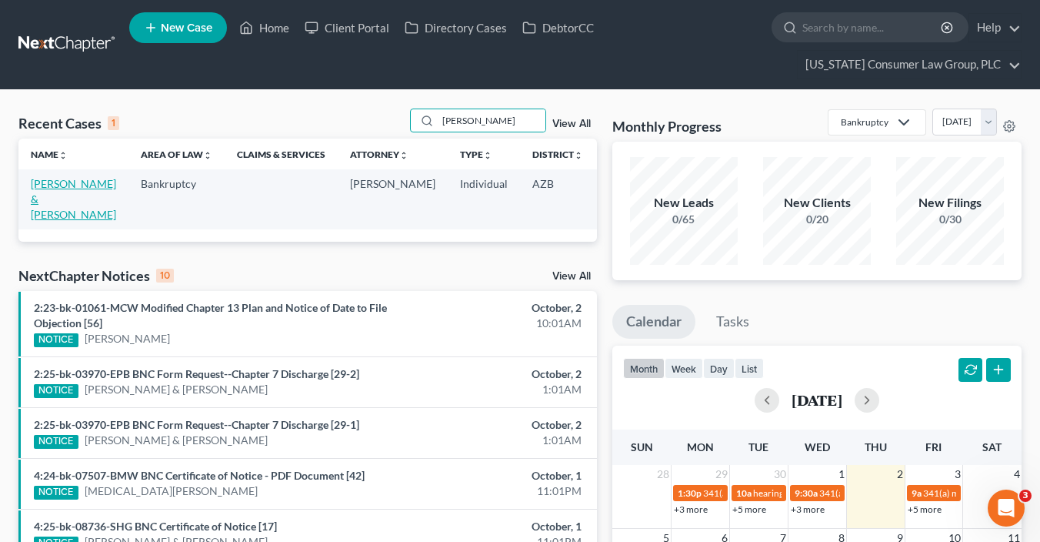
click at [75, 200] on link "[PERSON_NAME] & [PERSON_NAME]" at bounding box center [73, 199] width 85 height 44
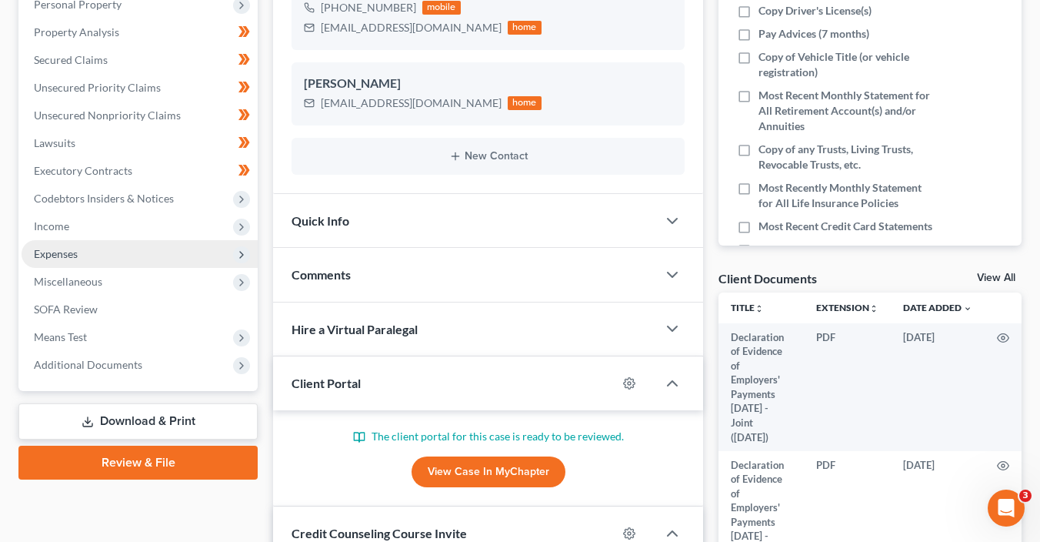
scroll to position [462, 0]
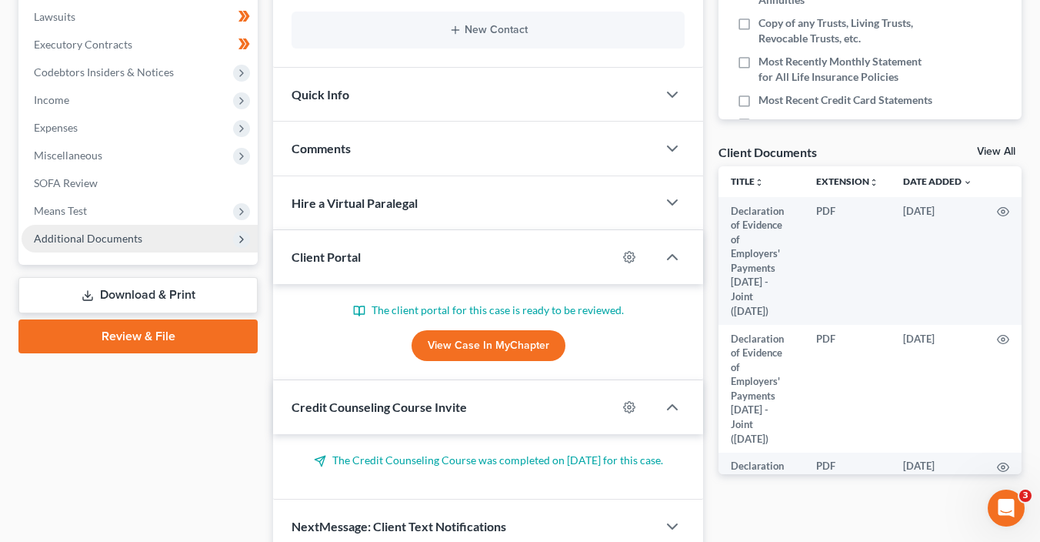
click at [132, 232] on span "Additional Documents" at bounding box center [88, 238] width 108 height 13
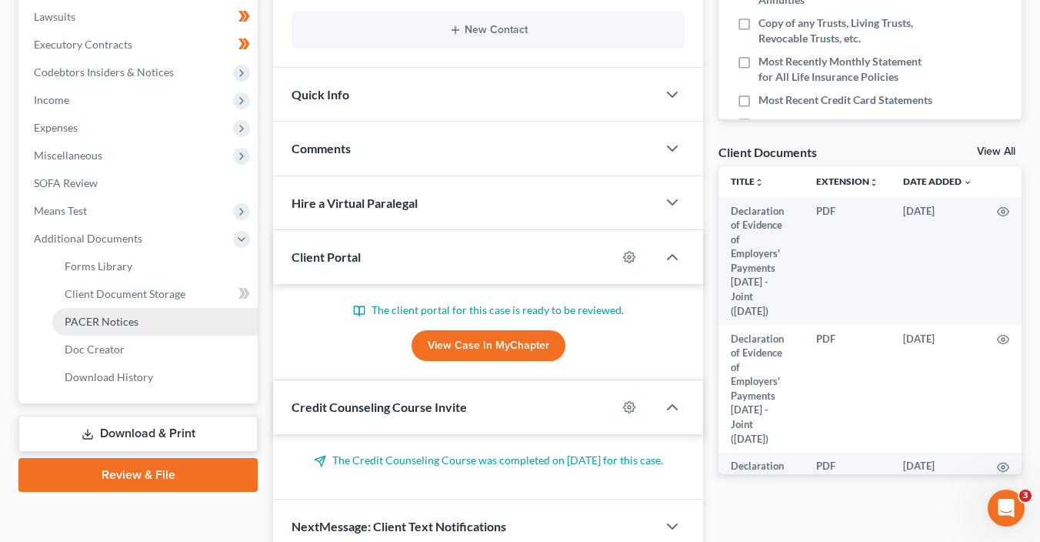
click at [124, 323] on span "PACER Notices" at bounding box center [102, 321] width 74 height 13
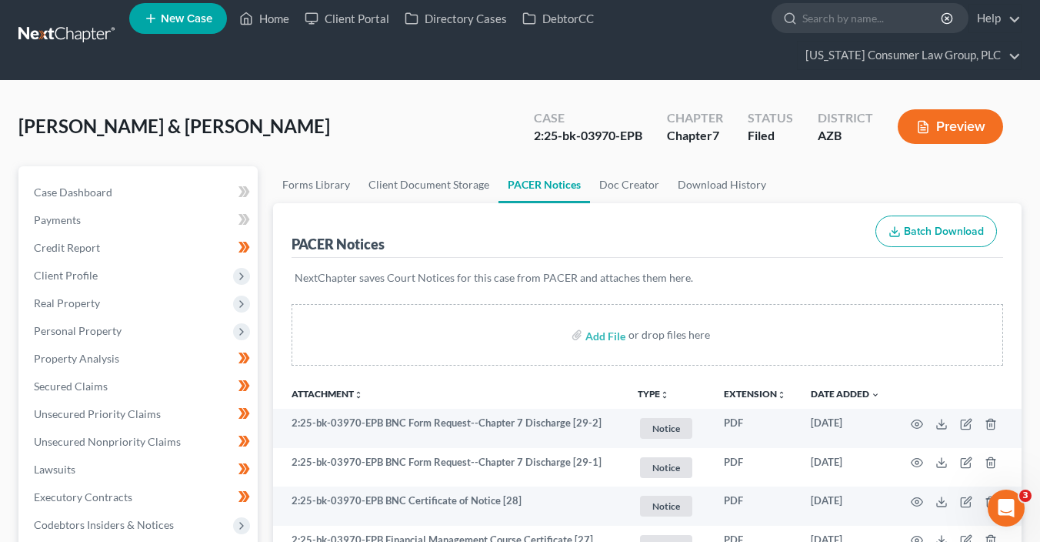
scroll to position [123, 0]
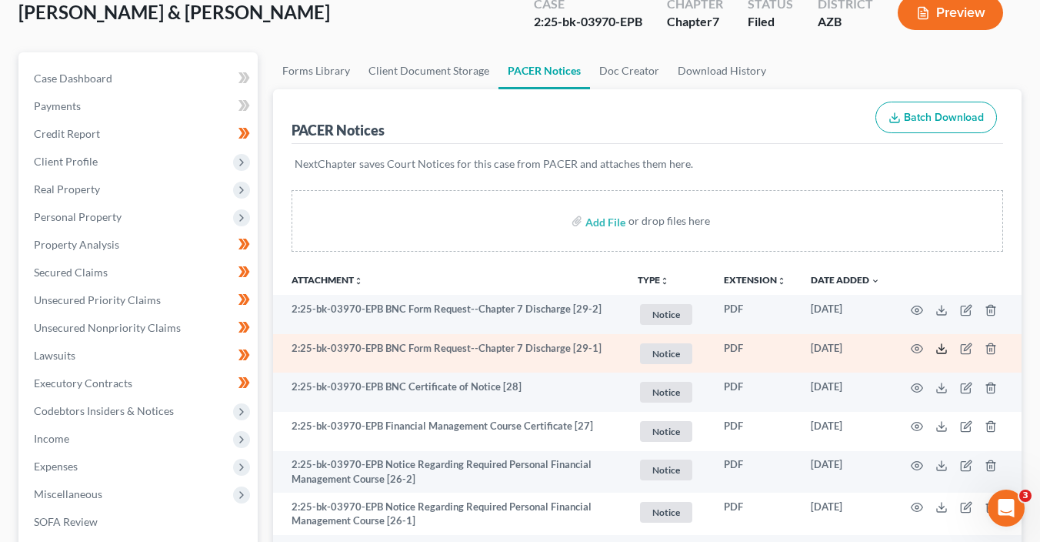
click at [938, 345] on icon at bounding box center [941, 348] width 12 height 12
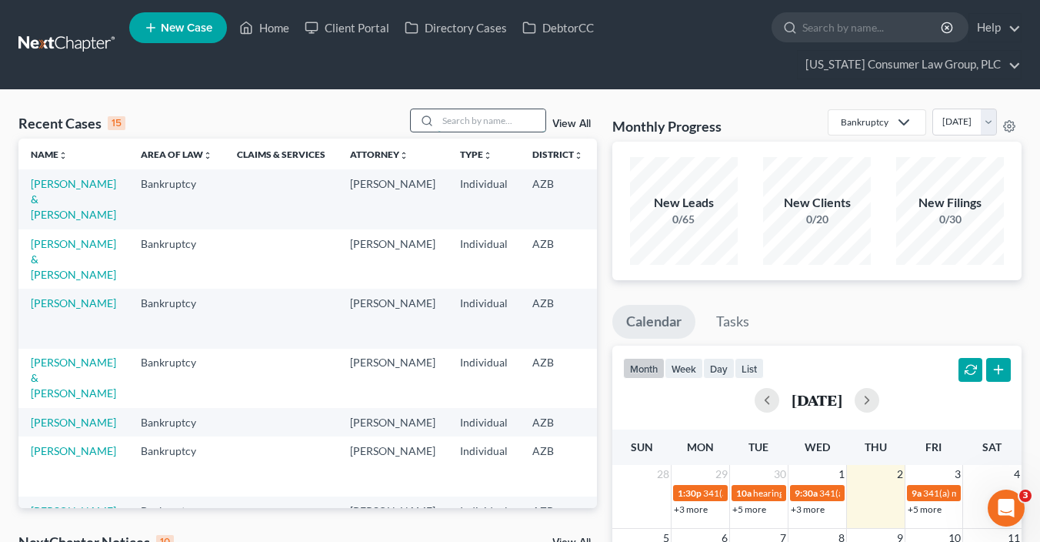
click at [452, 120] on input "search" at bounding box center [492, 120] width 108 height 22
type input "white"
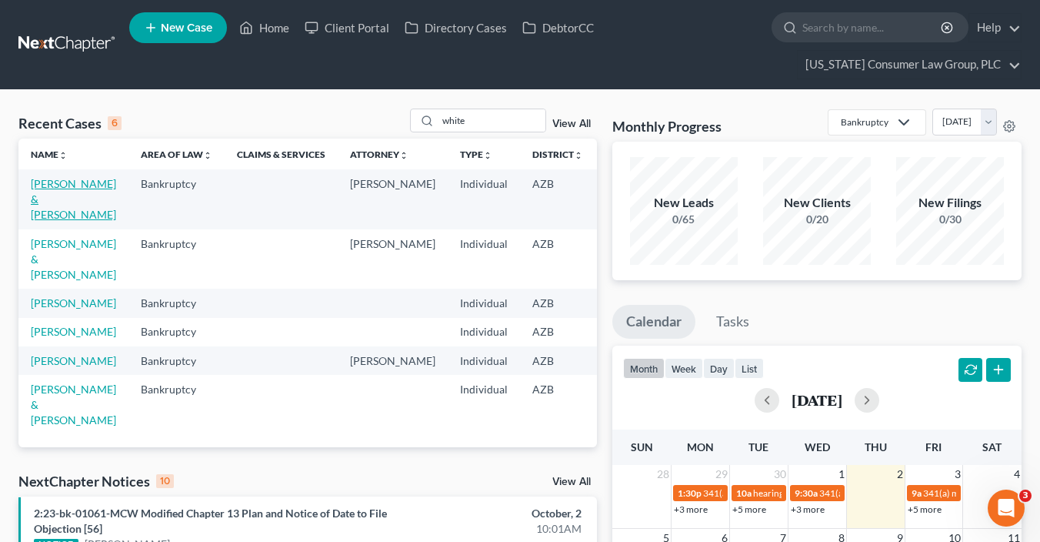
click at [60, 200] on link "[PERSON_NAME] & [PERSON_NAME]" at bounding box center [73, 199] width 85 height 44
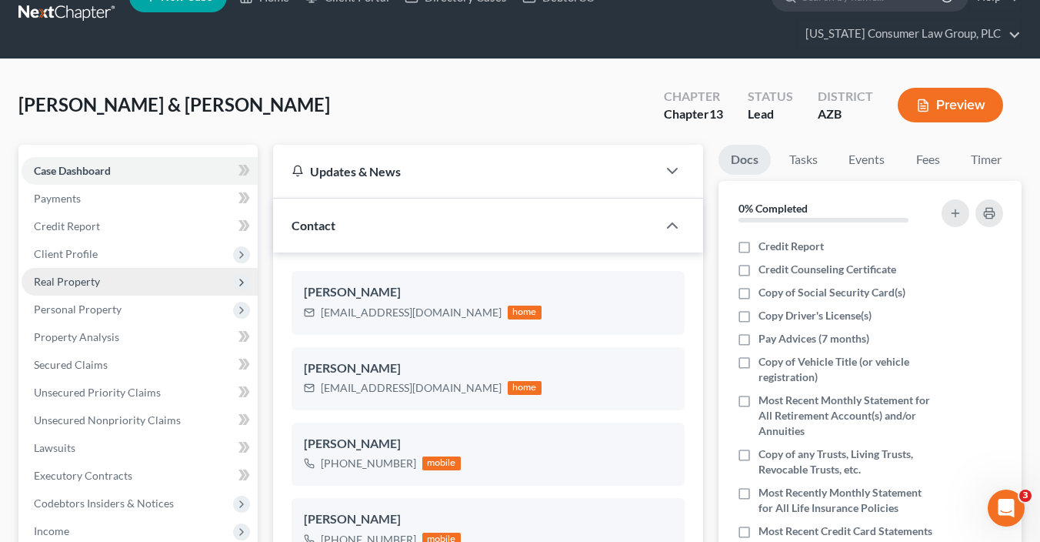
scroll to position [62, 0]
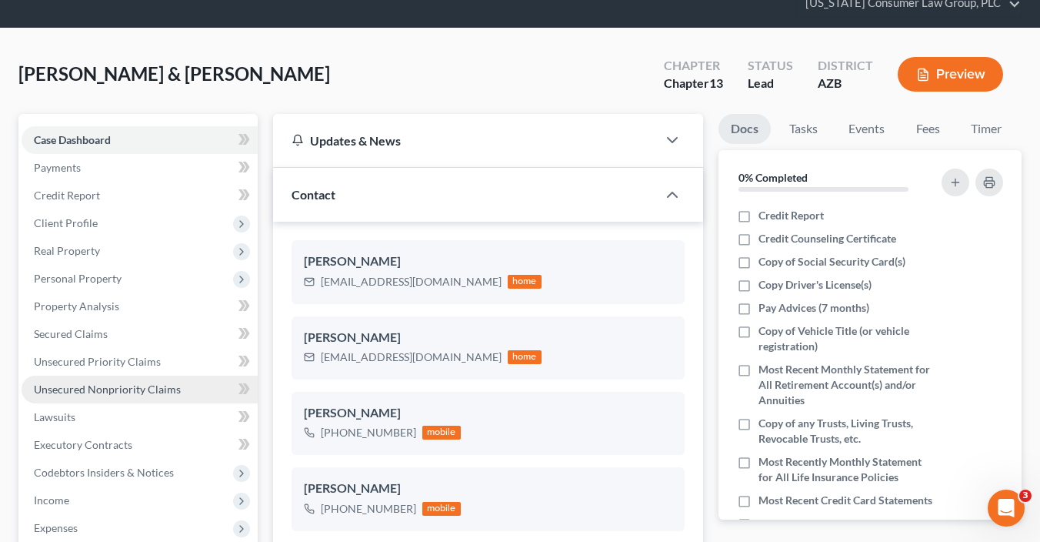
click at [135, 386] on span "Unsecured Nonpriority Claims" at bounding box center [107, 388] width 147 height 13
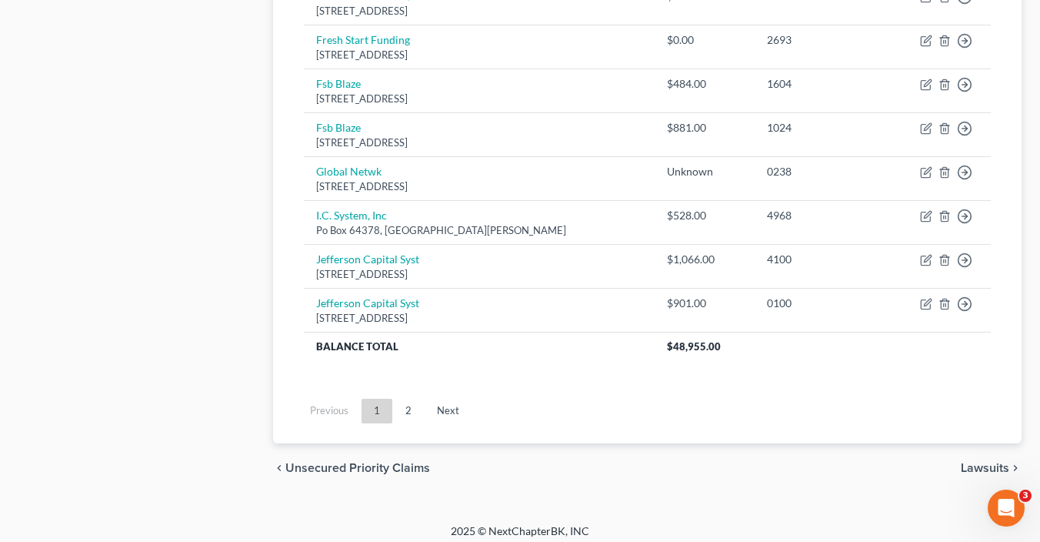
scroll to position [1256, 0]
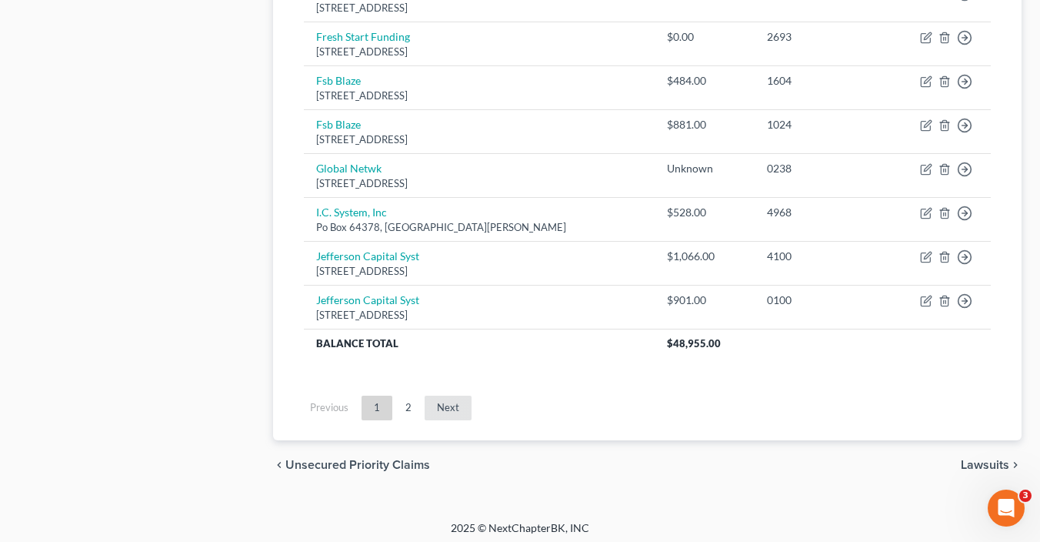
click at [457, 401] on link "Next" at bounding box center [448, 407] width 47 height 25
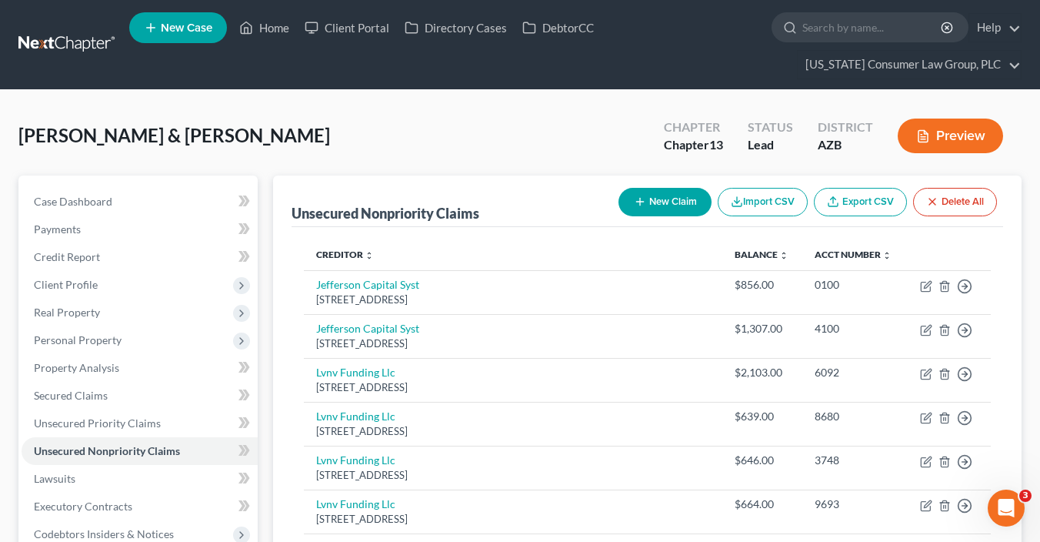
scroll to position [0, 0]
click at [111, 262] on link "Credit Report" at bounding box center [140, 257] width 236 height 28
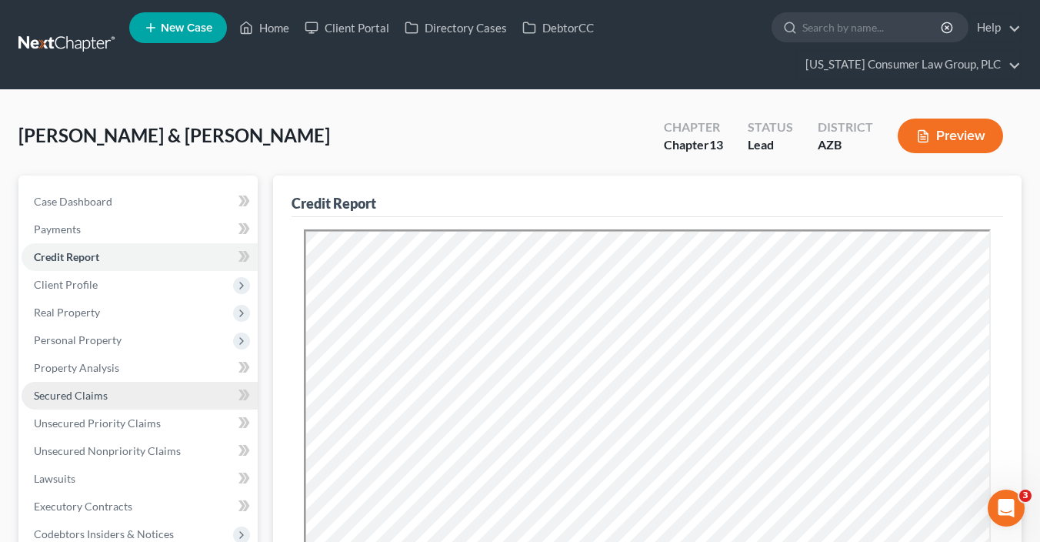
click at [125, 398] on link "Secured Claims" at bounding box center [140, 396] width 236 height 28
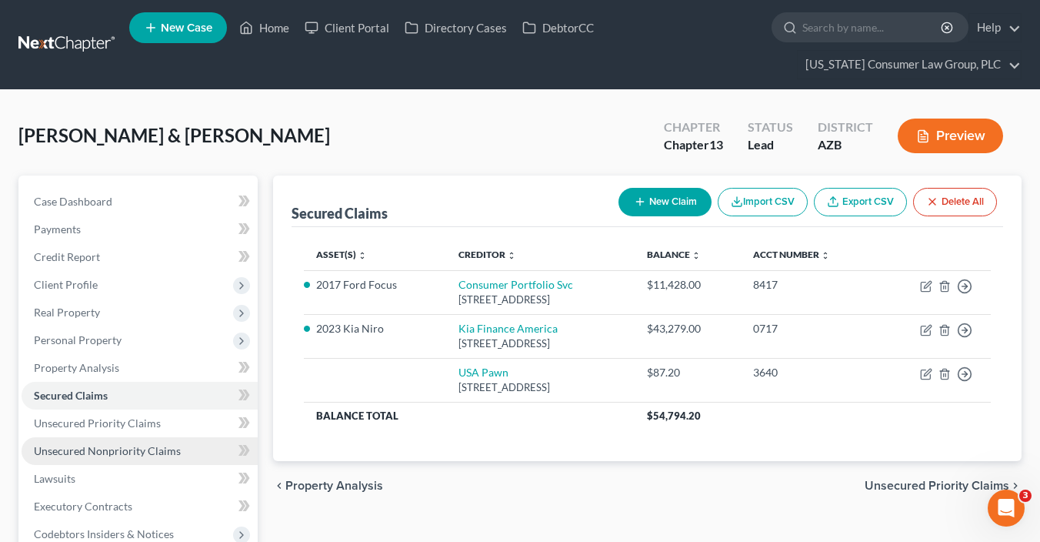
click at [118, 448] on span "Unsecured Nonpriority Claims" at bounding box center [107, 450] width 147 height 13
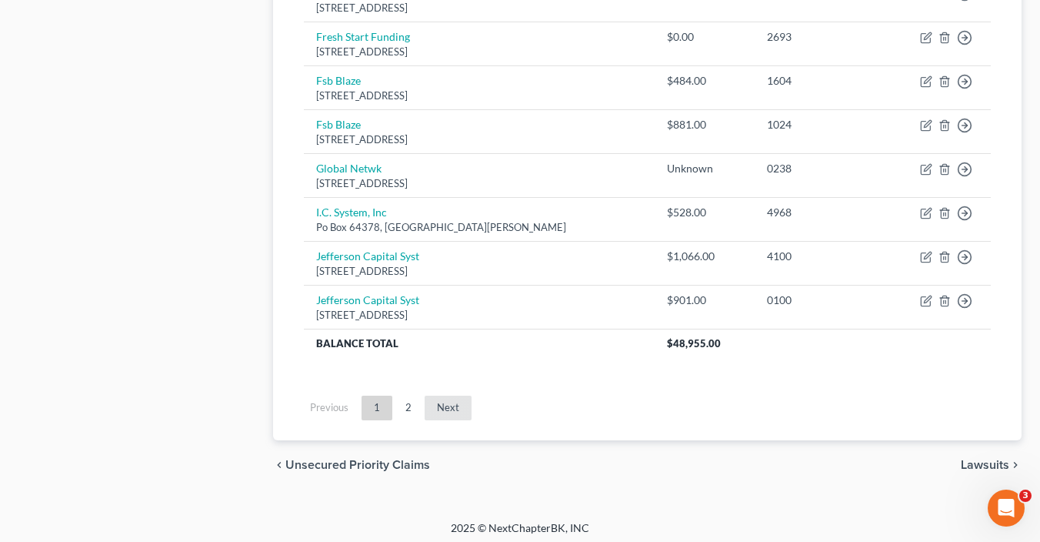
click at [450, 402] on link "Next" at bounding box center [448, 407] width 47 height 25
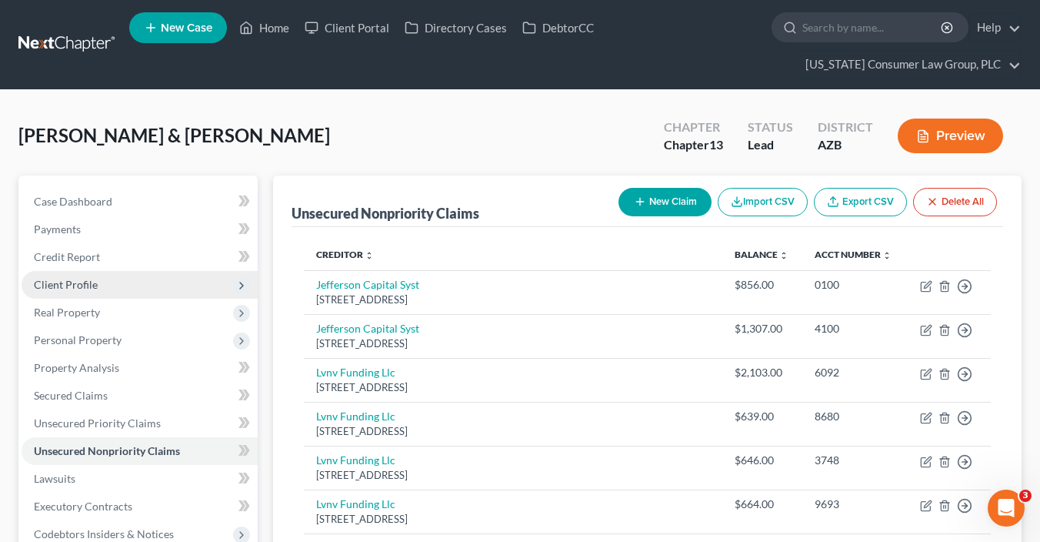
click at [85, 283] on span "Client Profile" at bounding box center [66, 284] width 64 height 13
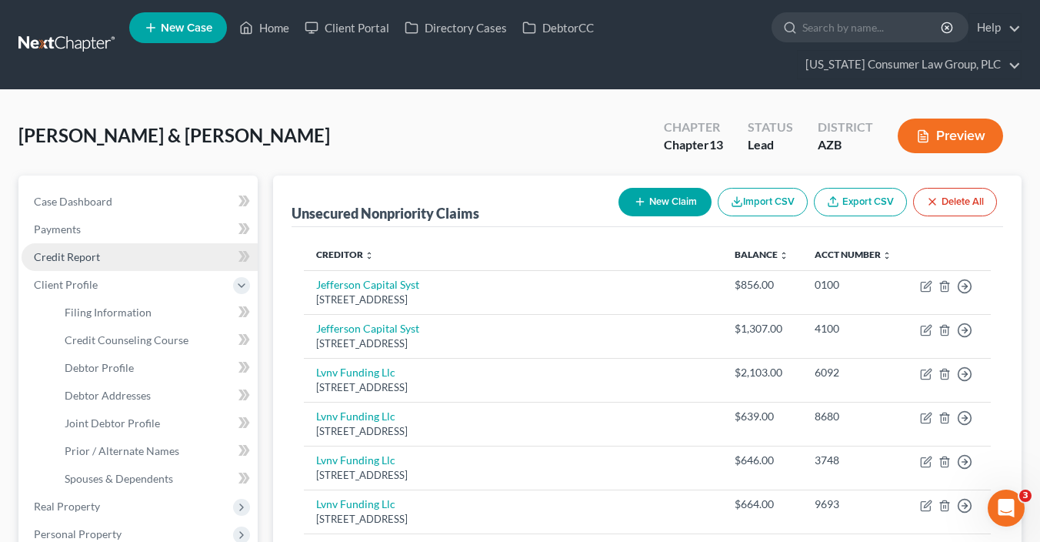
click at [158, 262] on link "Credit Report" at bounding box center [140, 257] width 236 height 28
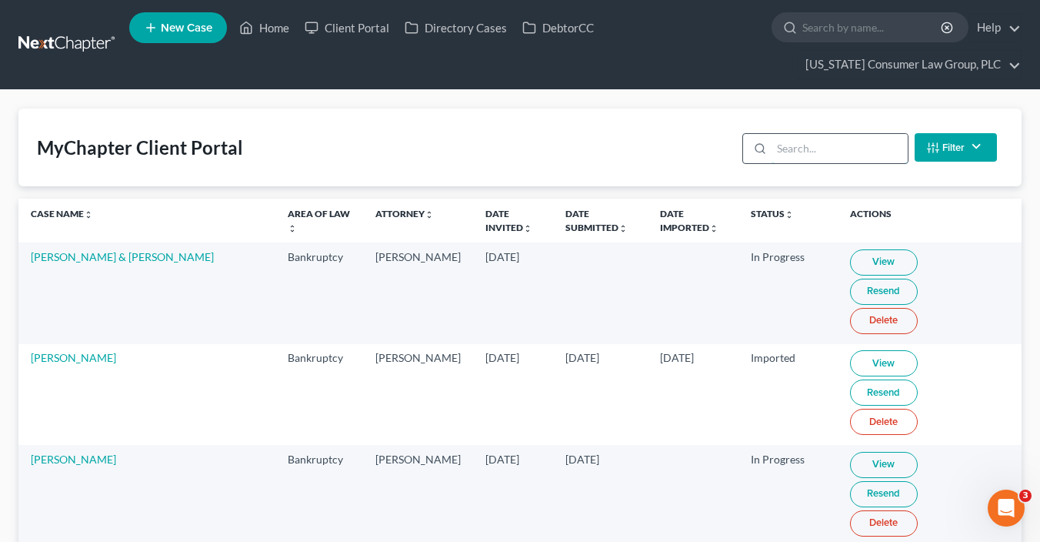
click at [869, 153] on input "search" at bounding box center [840, 148] width 136 height 29
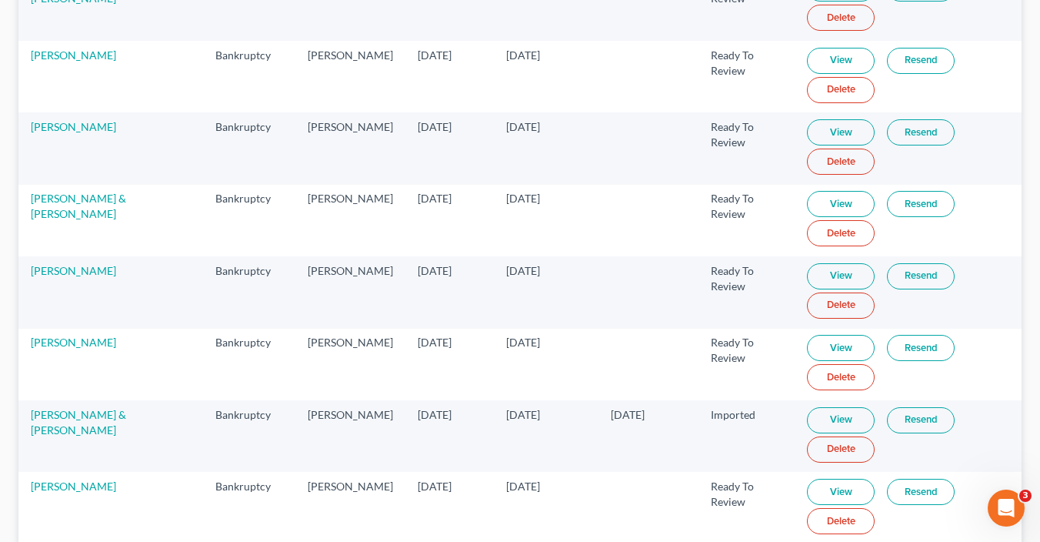
scroll to position [111, 0]
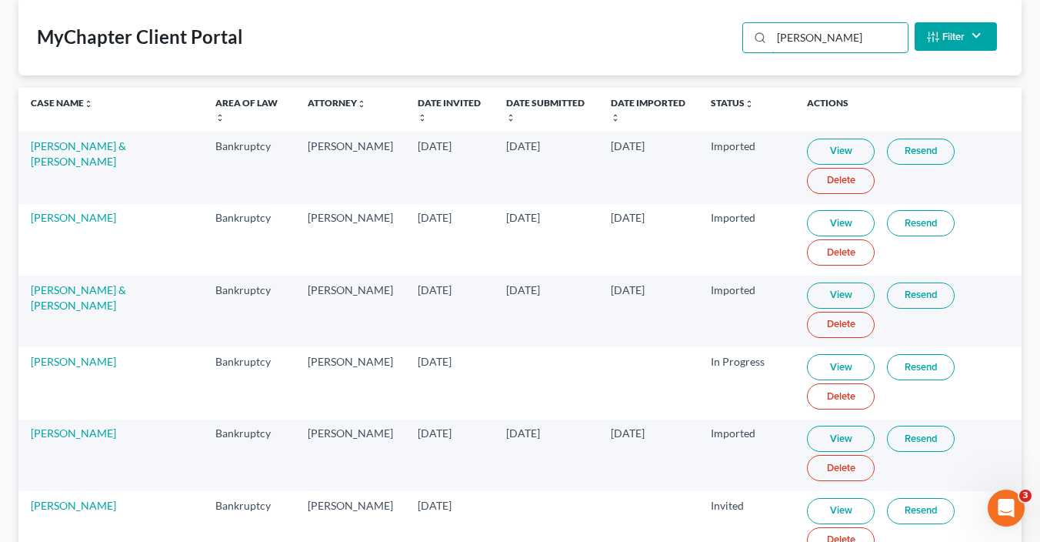
click at [726, 30] on div "MyChapter Client Portal [PERSON_NAME] Filter Status Filter... Invited In Progre…" at bounding box center [519, 37] width 1003 height 78
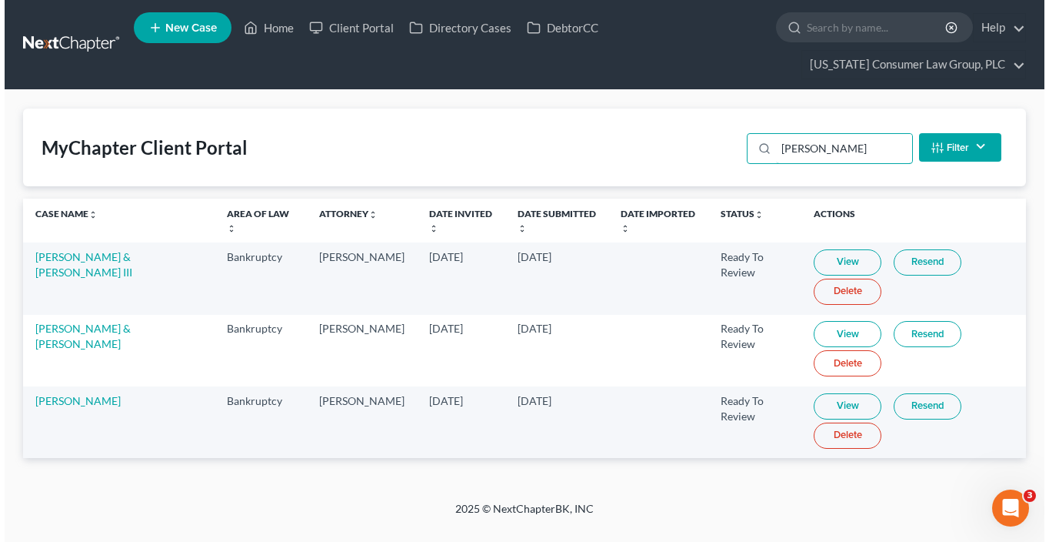
scroll to position [0, 0]
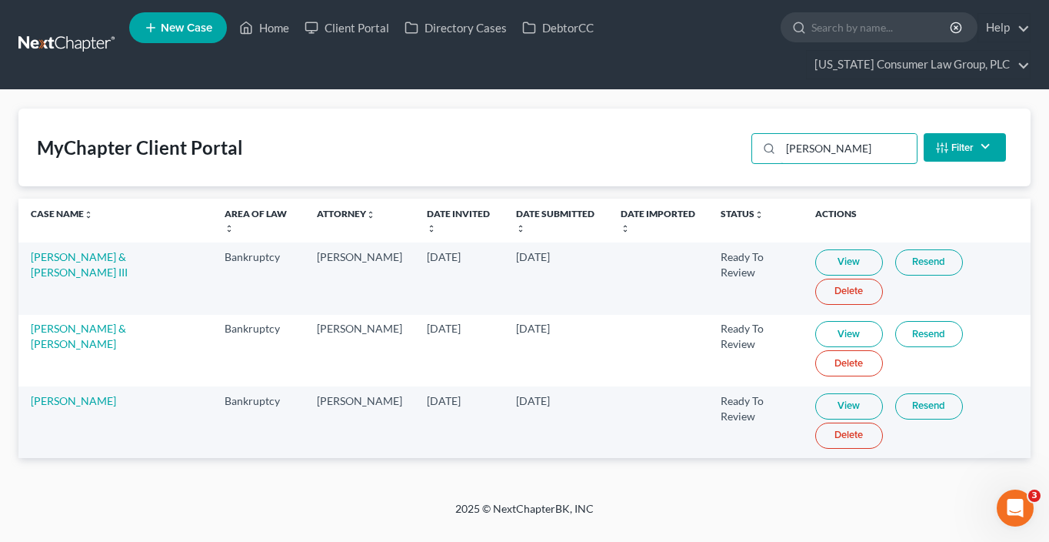
type input "[PERSON_NAME]"
click at [847, 403] on link "View" at bounding box center [849, 406] width 68 height 26
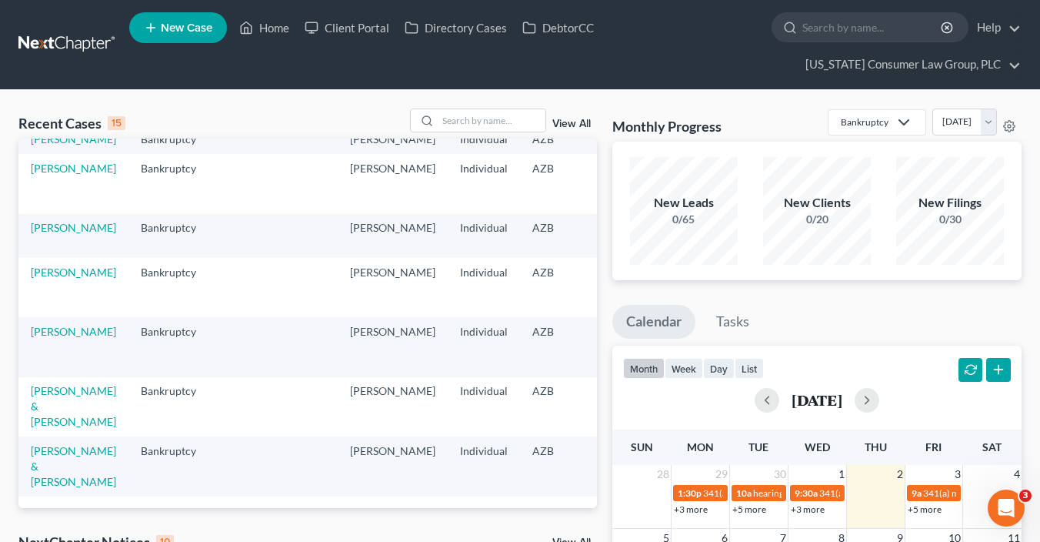
scroll to position [522, 0]
click at [57, 175] on link "[PERSON_NAME]" at bounding box center [73, 168] width 85 height 13
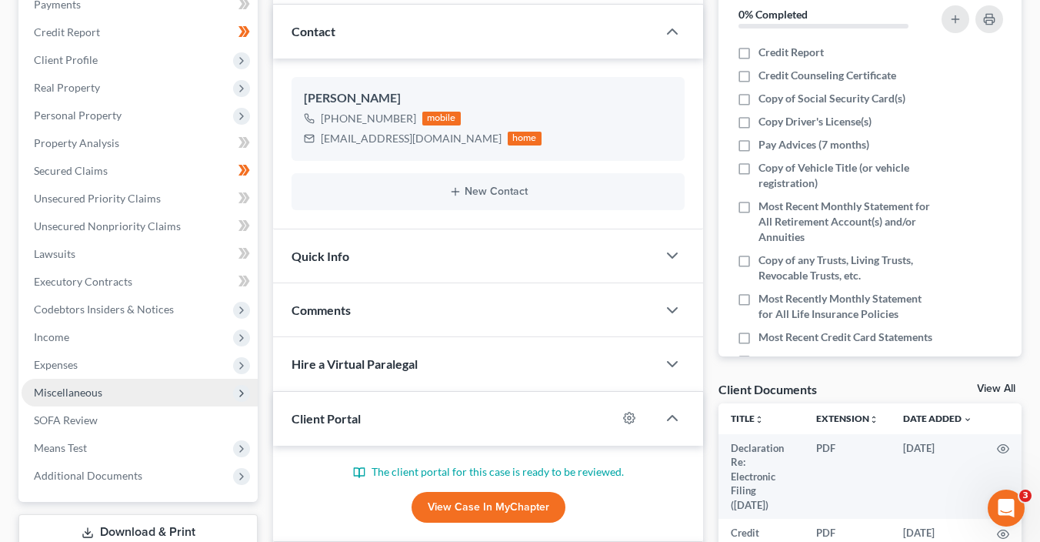
scroll to position [231, 0]
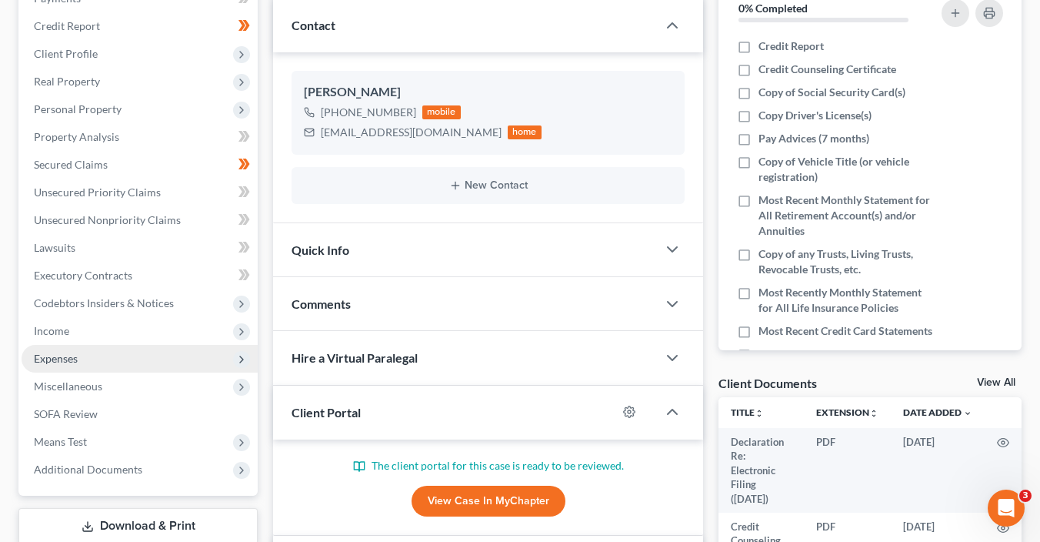
click at [120, 357] on span "Expenses" at bounding box center [140, 359] width 236 height 28
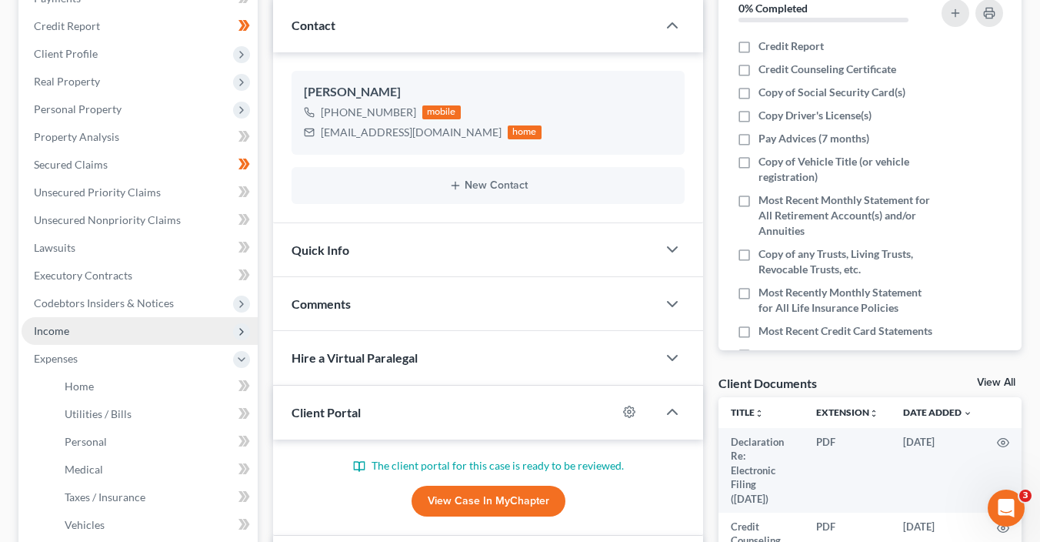
click at [88, 332] on span "Income" at bounding box center [140, 331] width 236 height 28
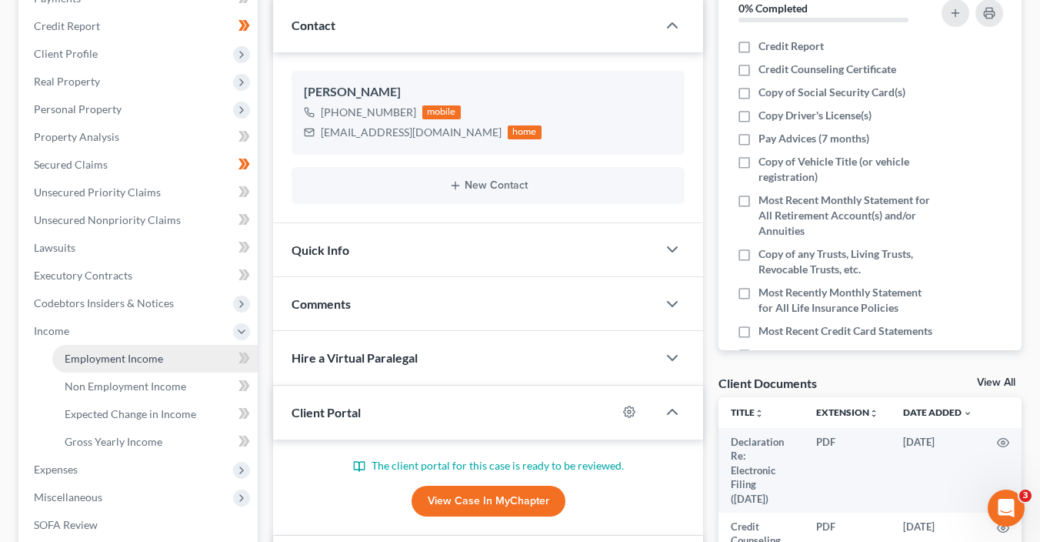
click at [102, 362] on span "Employment Income" at bounding box center [114, 358] width 98 height 13
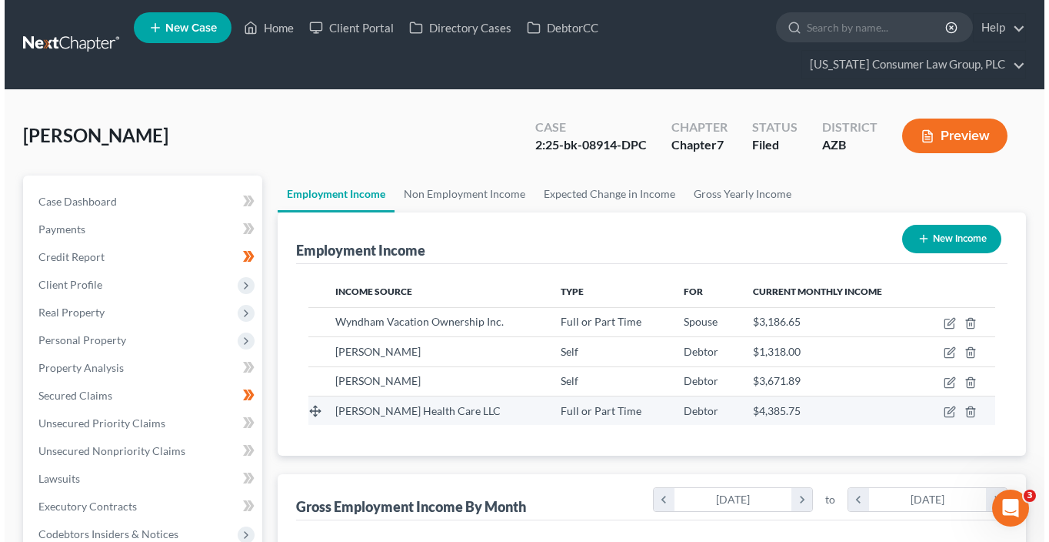
scroll to position [274, 418]
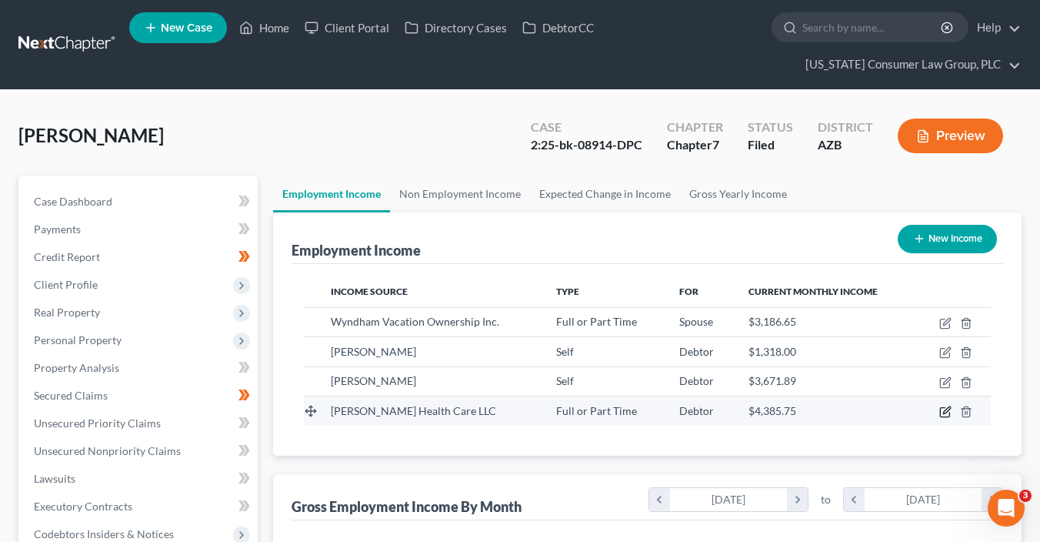
click at [948, 410] on icon "button" at bounding box center [945, 411] width 12 height 12
select select "0"
select select "3"
select select "2"
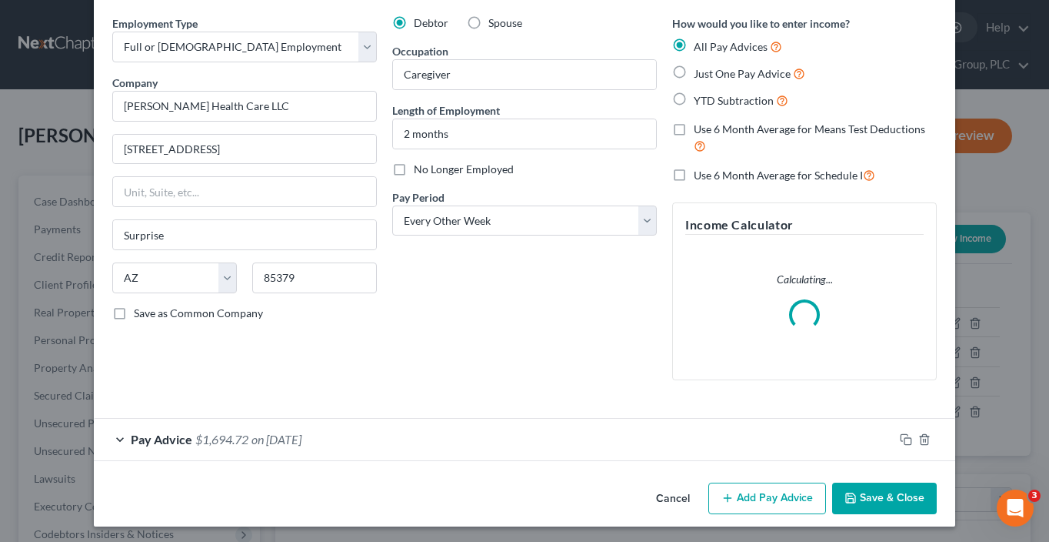
scroll to position [58, 0]
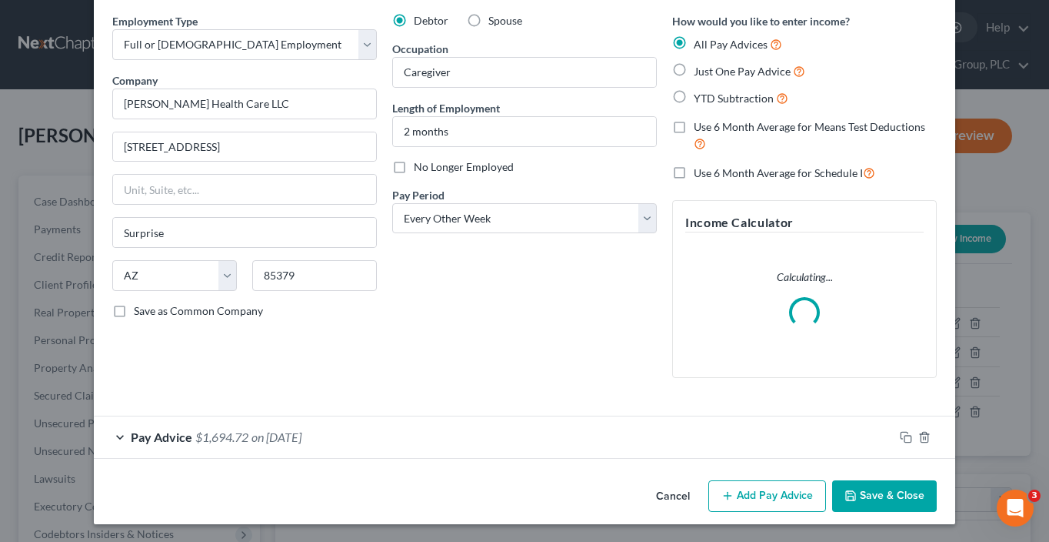
drag, startPoint x: 763, startPoint y: 485, endPoint x: 693, endPoint y: 449, distance: 78.4
click at [765, 484] on button "Add Pay Advice" at bounding box center [767, 496] width 118 height 32
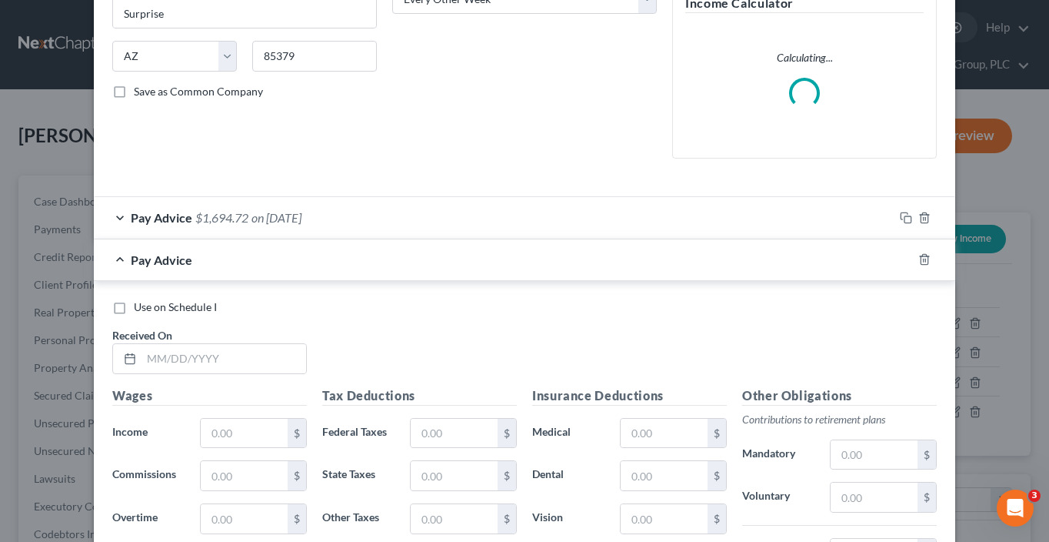
scroll to position [394, 0]
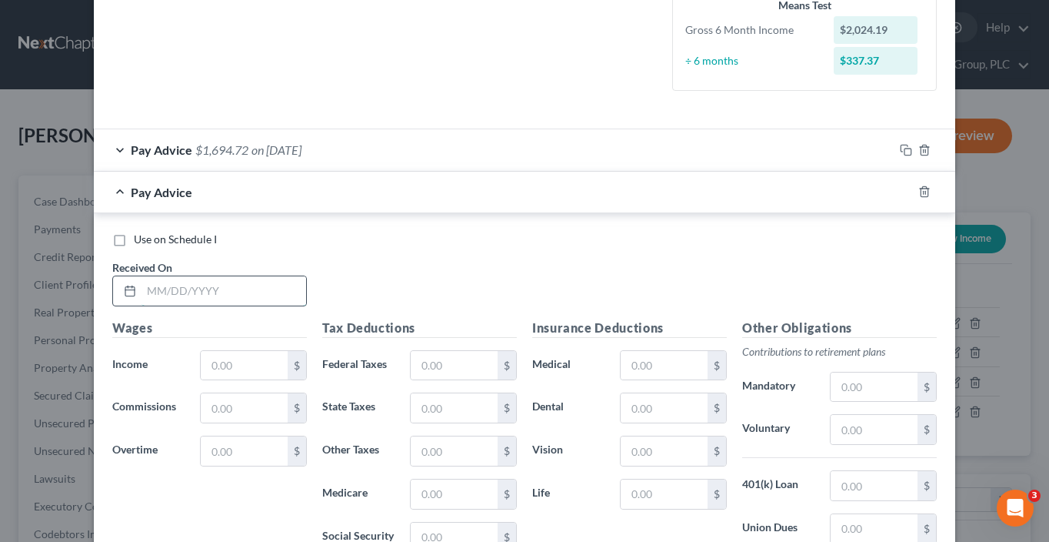
click at [168, 288] on input "text" at bounding box center [224, 290] width 165 height 29
type input "08/06/25"
type input "5"
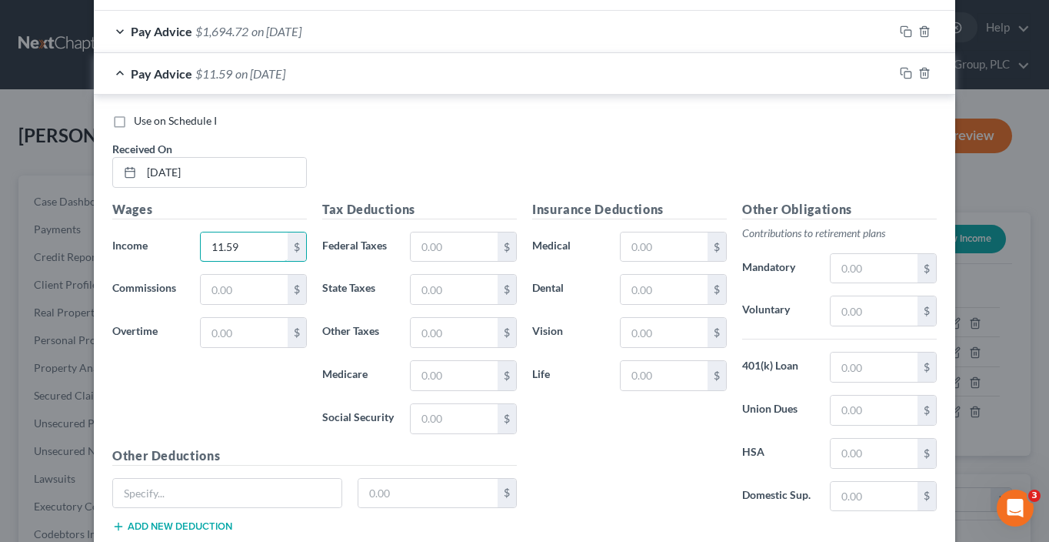
scroll to position [609, 0]
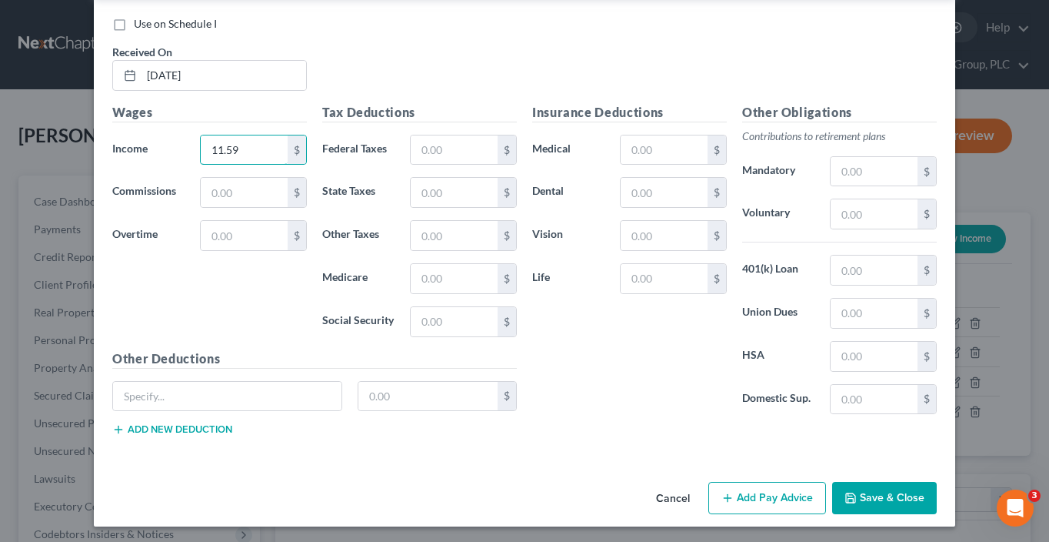
type input "11.59"
click at [776, 491] on button "Add Pay Advice" at bounding box center [767, 498] width 118 height 32
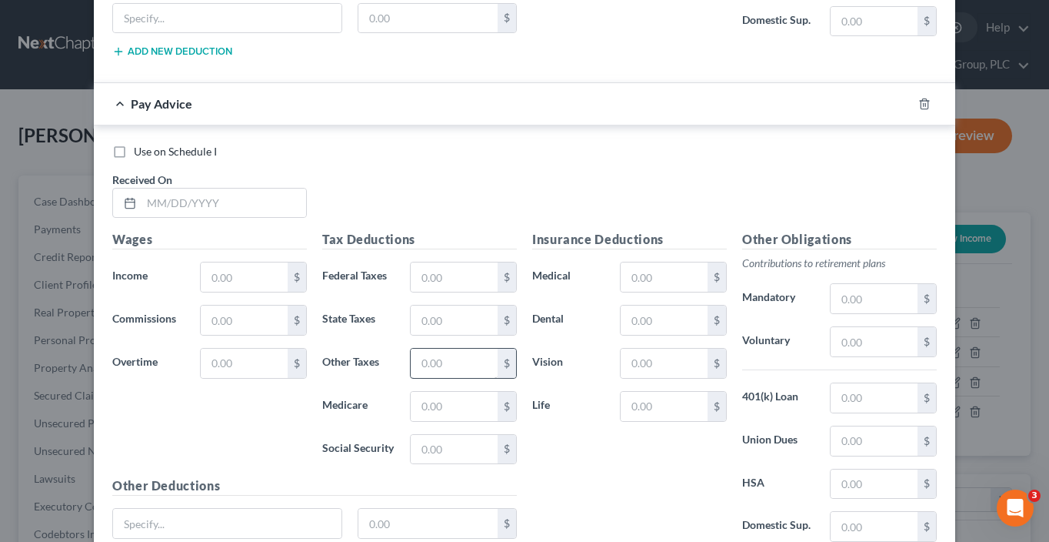
scroll to position [991, 0]
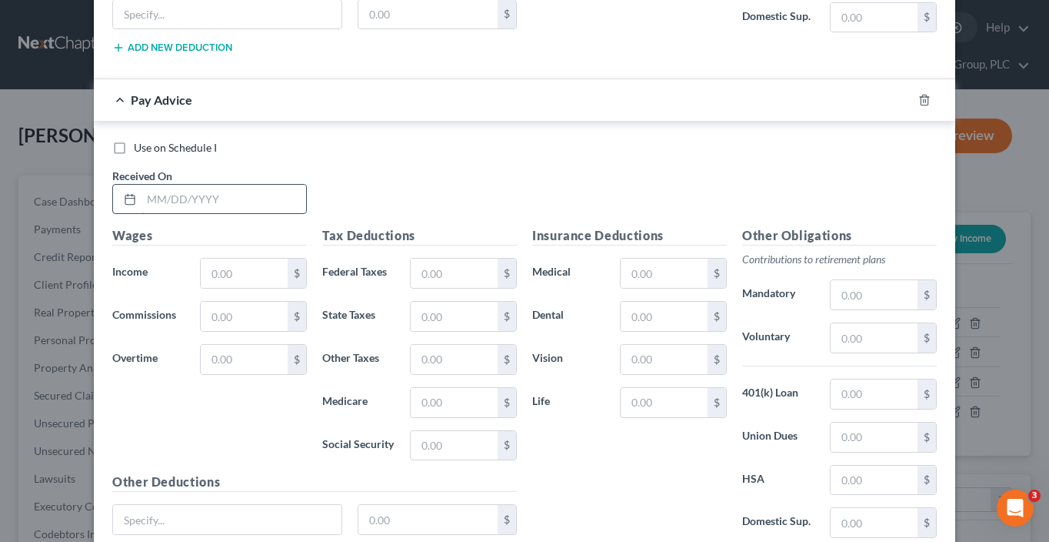
click at [188, 185] on input "text" at bounding box center [224, 199] width 165 height 29
type input "7/30/25"
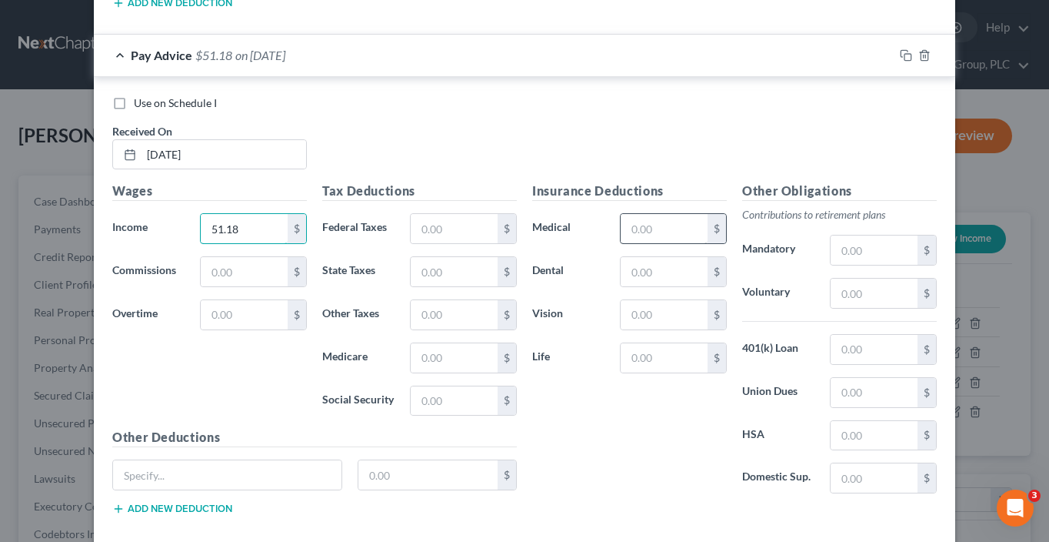
scroll to position [1111, 0]
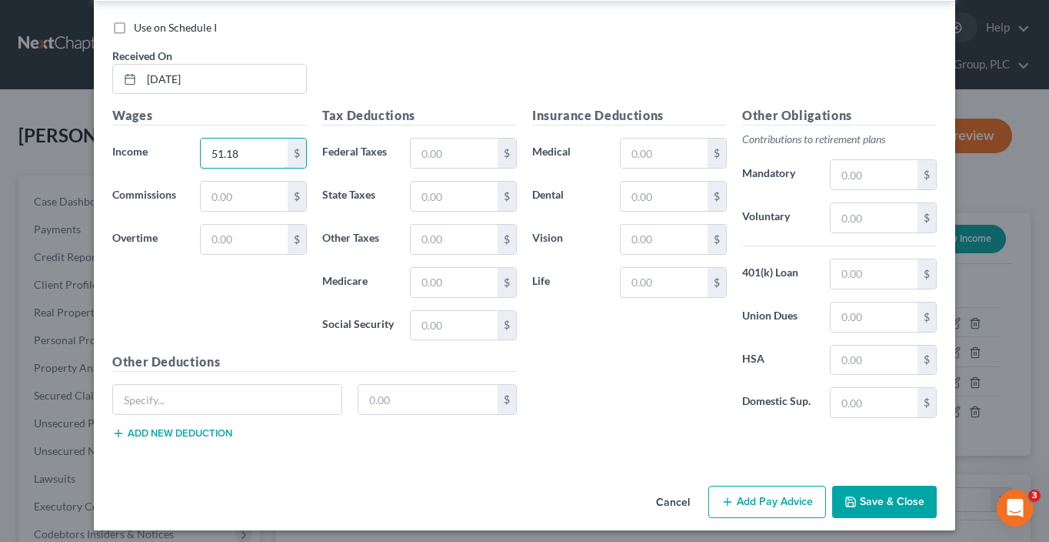
type input "51.18"
click at [785, 499] on button "Add Pay Advice" at bounding box center [767, 501] width 118 height 32
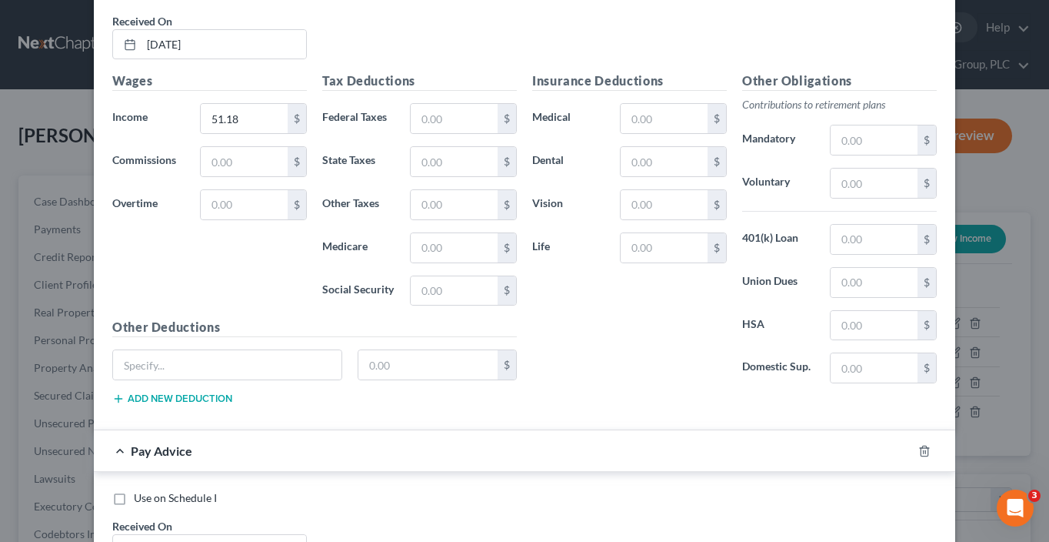
scroll to position [1501, 0]
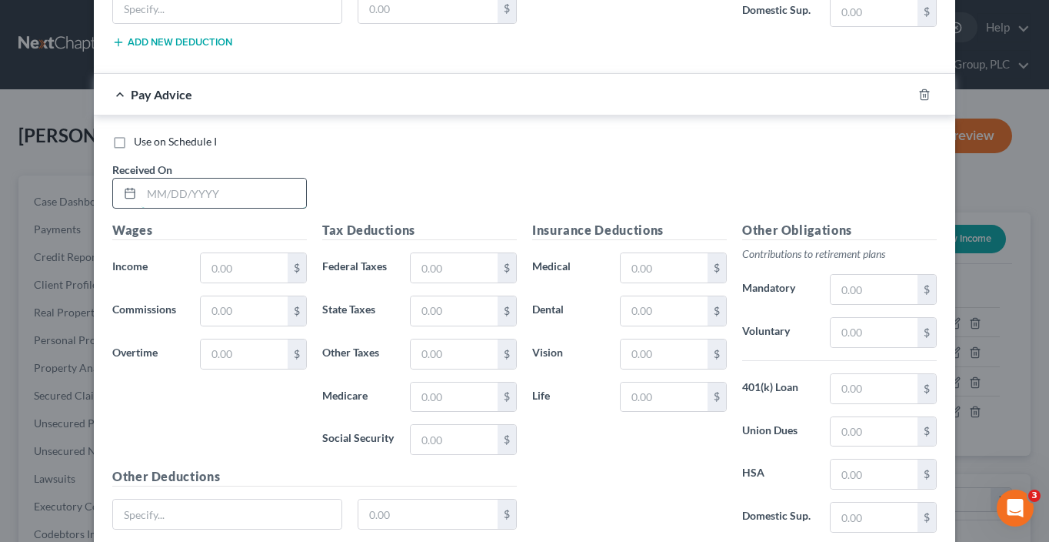
click at [214, 188] on input "text" at bounding box center [224, 192] width 165 height 29
type input "7/23/25"
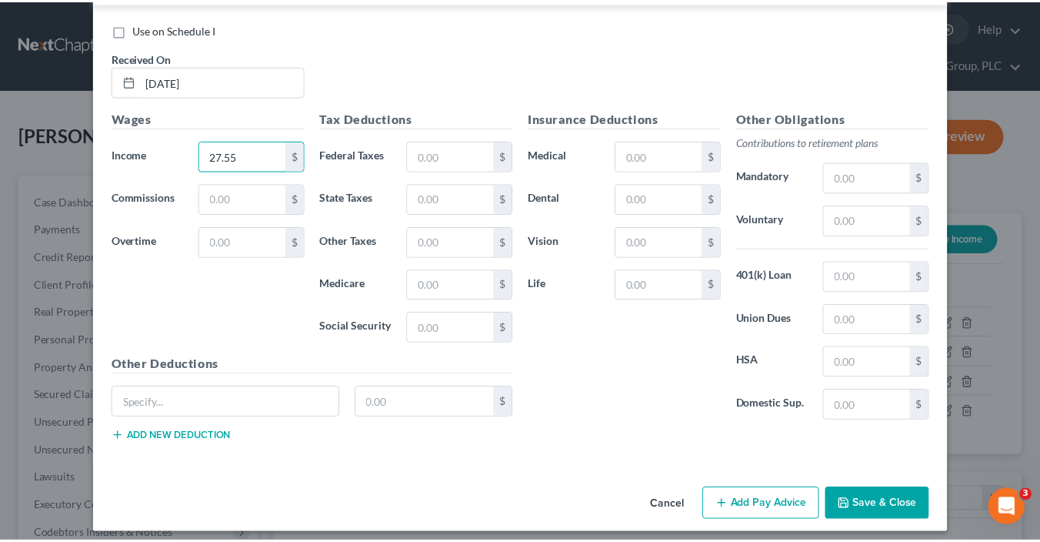
scroll to position [1614, 0]
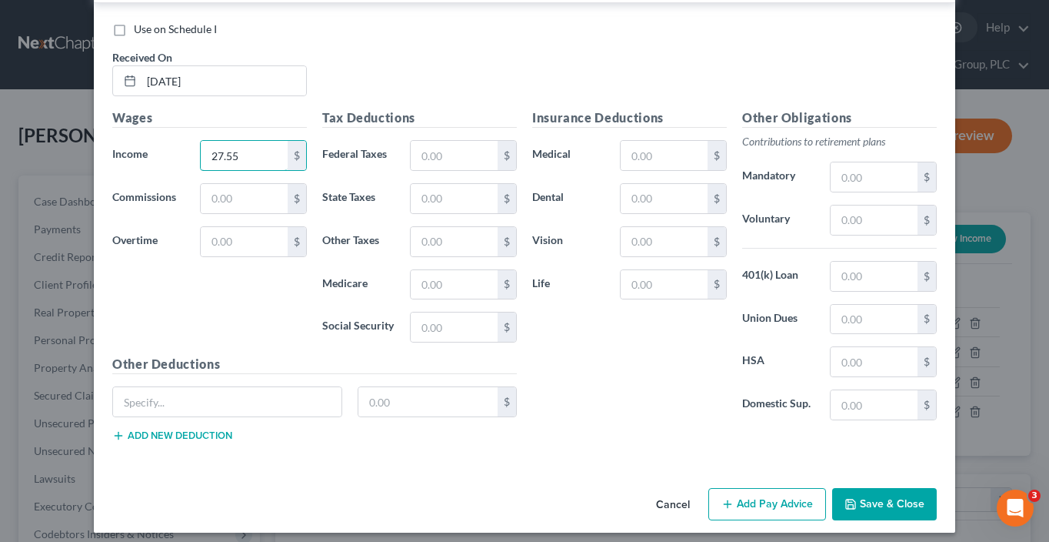
type input "27.55"
click at [871, 495] on button "Save & Close" at bounding box center [884, 504] width 105 height 32
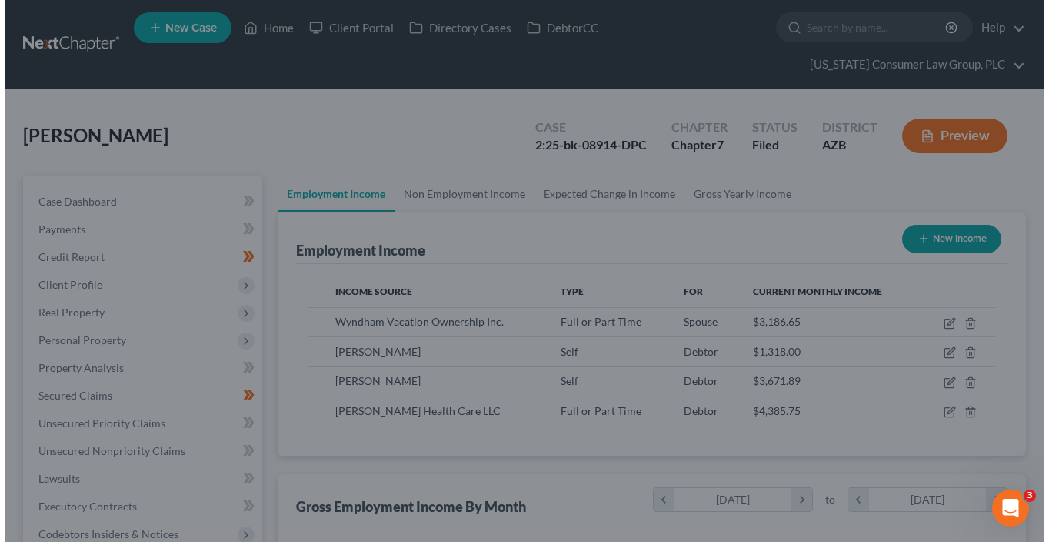
scroll to position [768919, 768776]
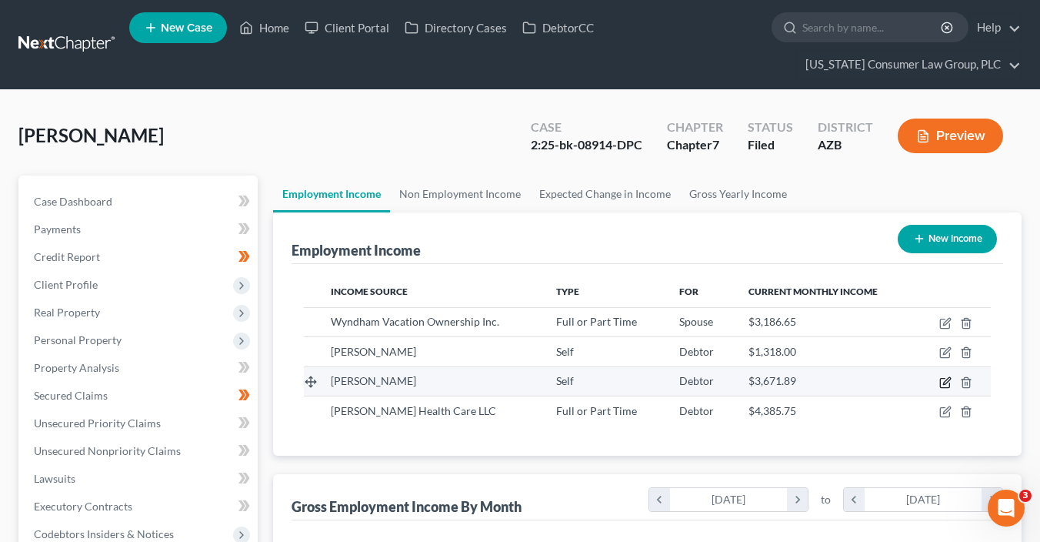
click at [947, 379] on icon "button" at bounding box center [946, 380] width 7 height 7
select select "1"
select select "2"
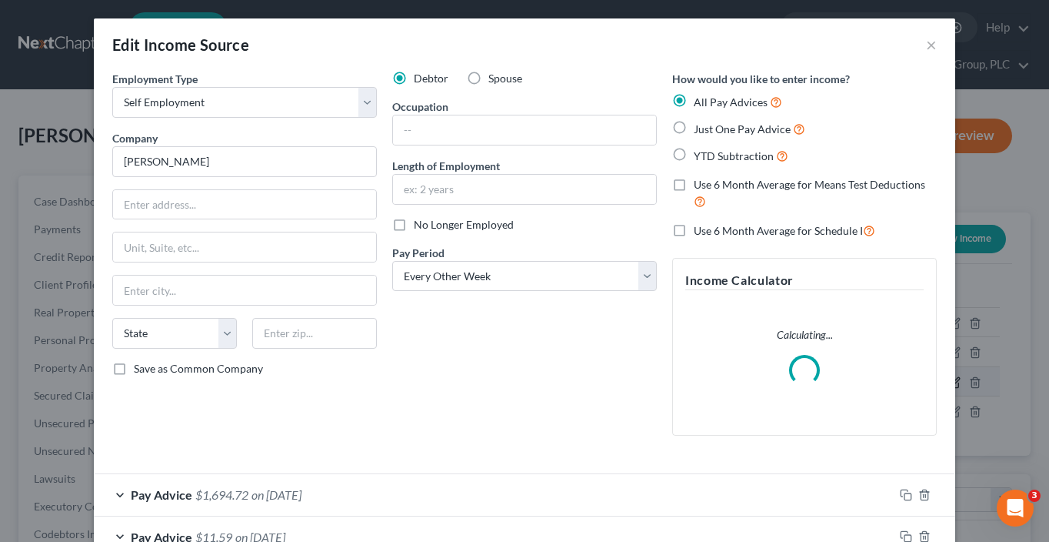
scroll to position [274, 422]
click at [204, 165] on input "[PERSON_NAME]" at bounding box center [244, 161] width 265 height 31
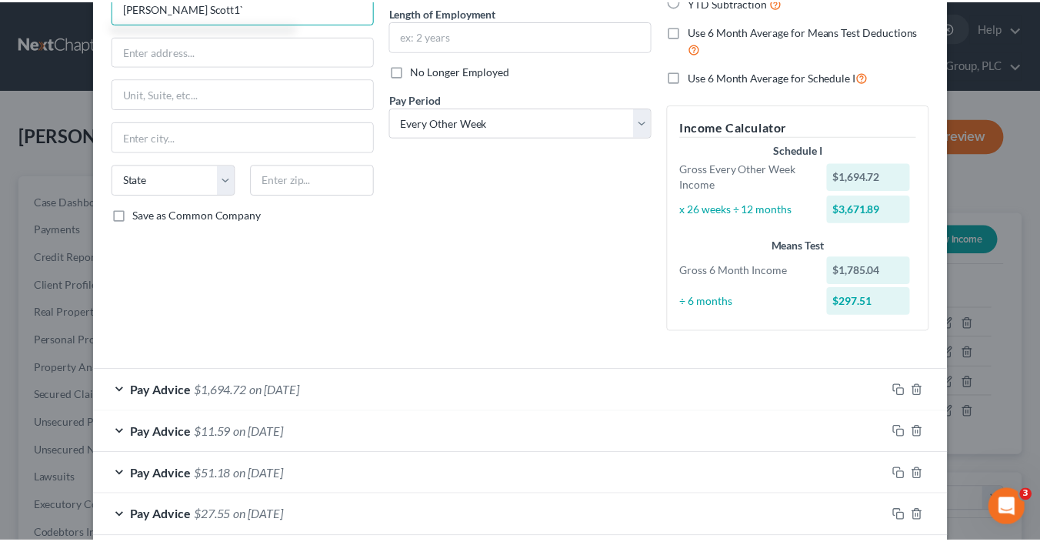
scroll to position [232, 0]
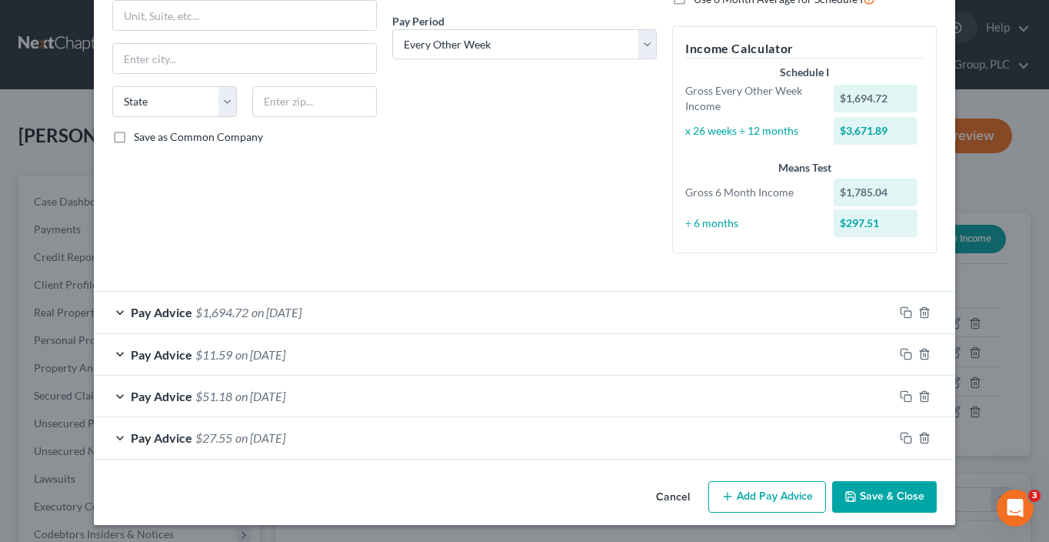
type input "Pamela Scott1`"
click at [895, 501] on button "Save & Close" at bounding box center [884, 497] width 105 height 32
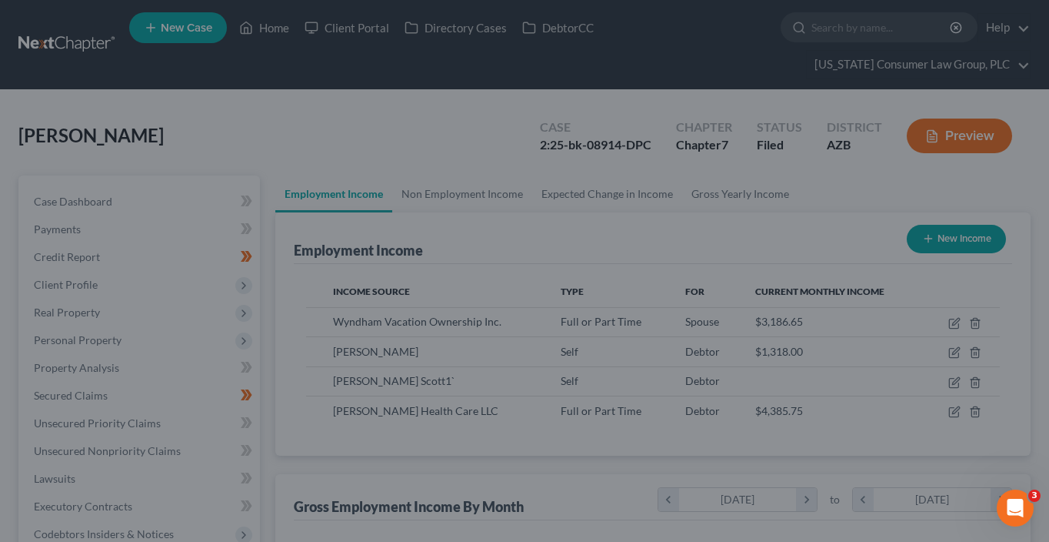
scroll to position [768919, 768776]
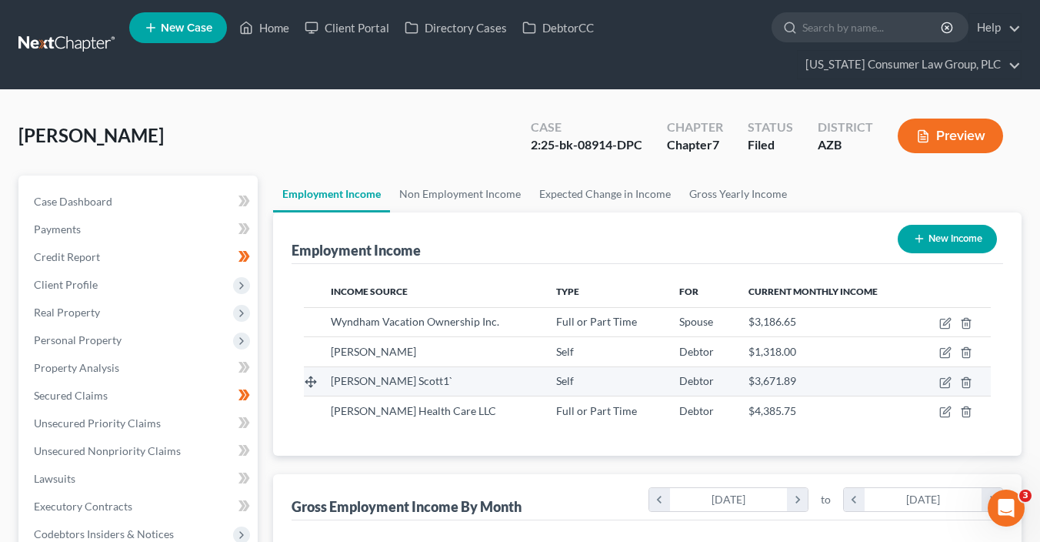
click at [973, 375] on td at bounding box center [953, 380] width 75 height 29
click at [968, 381] on icon "button" at bounding box center [966, 382] width 12 height 12
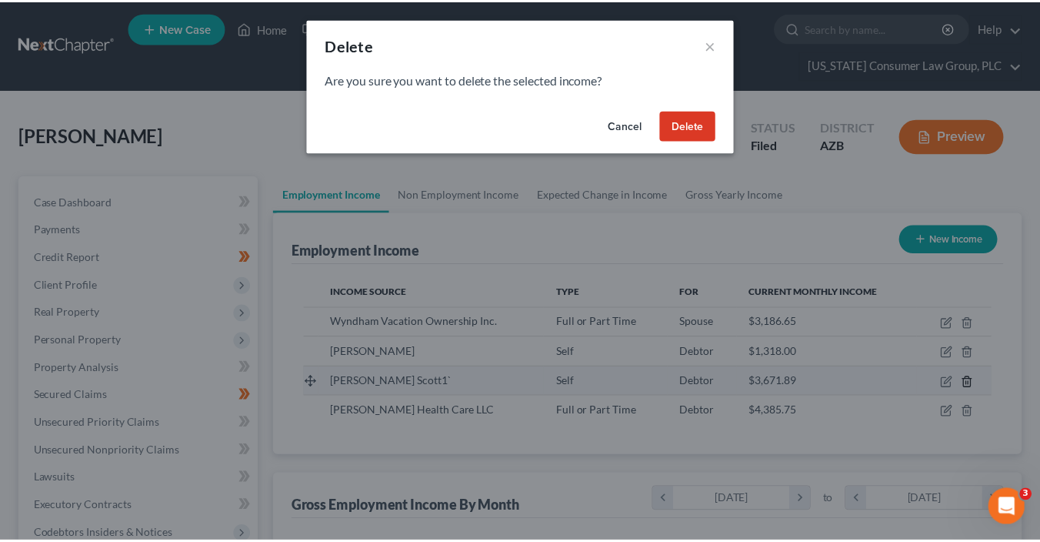
scroll to position [274, 422]
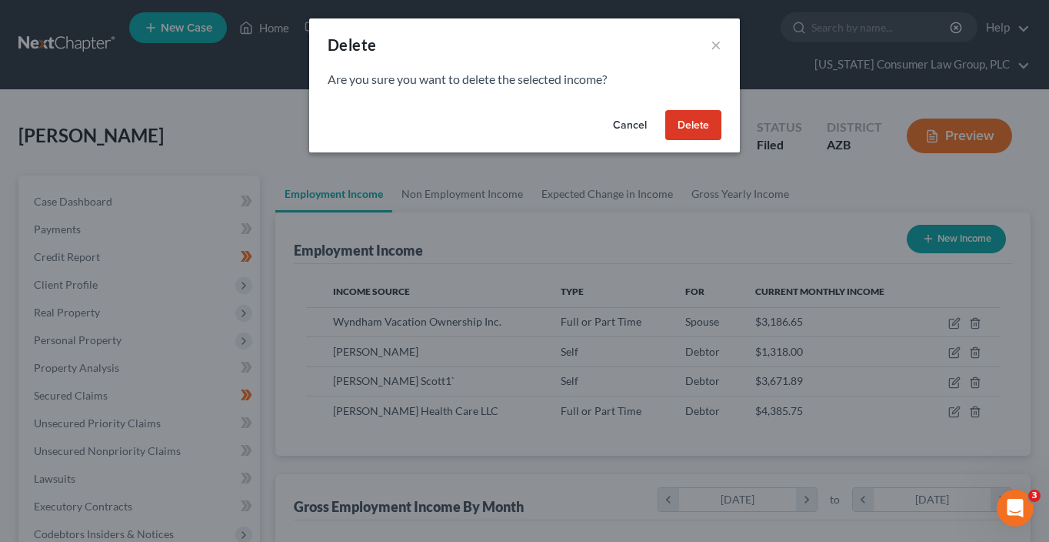
click at [704, 129] on button "Delete" at bounding box center [693, 125] width 56 height 31
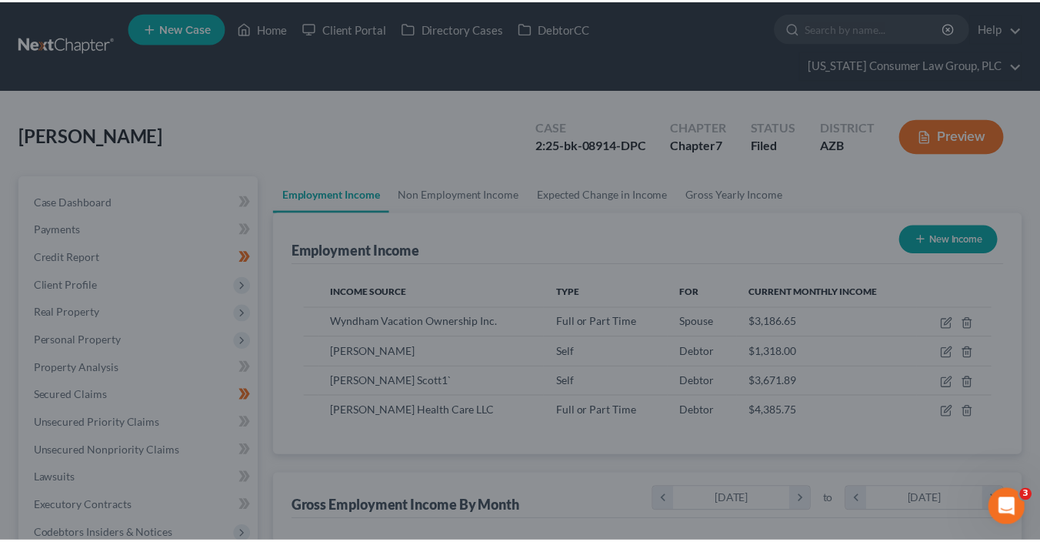
scroll to position [768919, 768776]
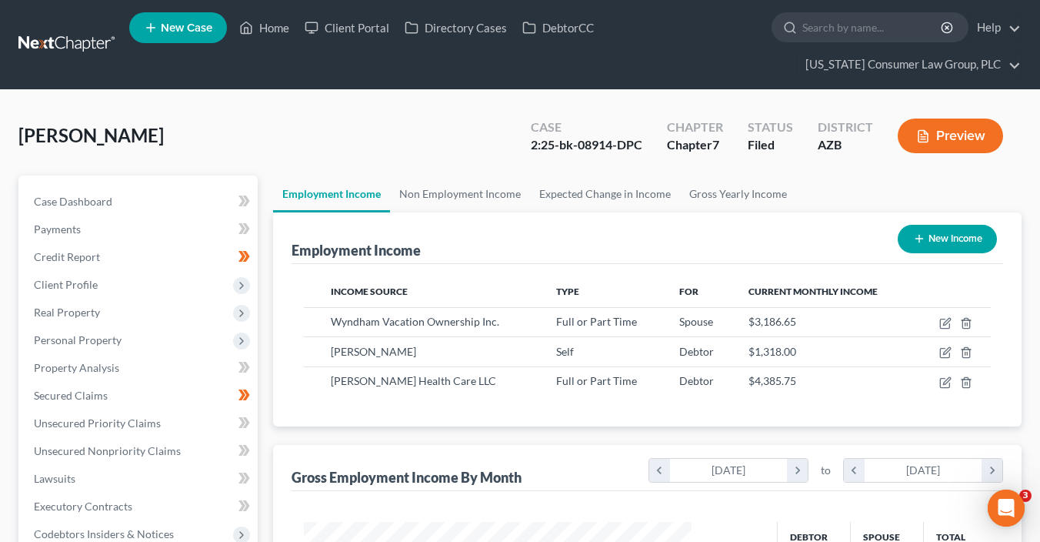
scroll to position [274, 418]
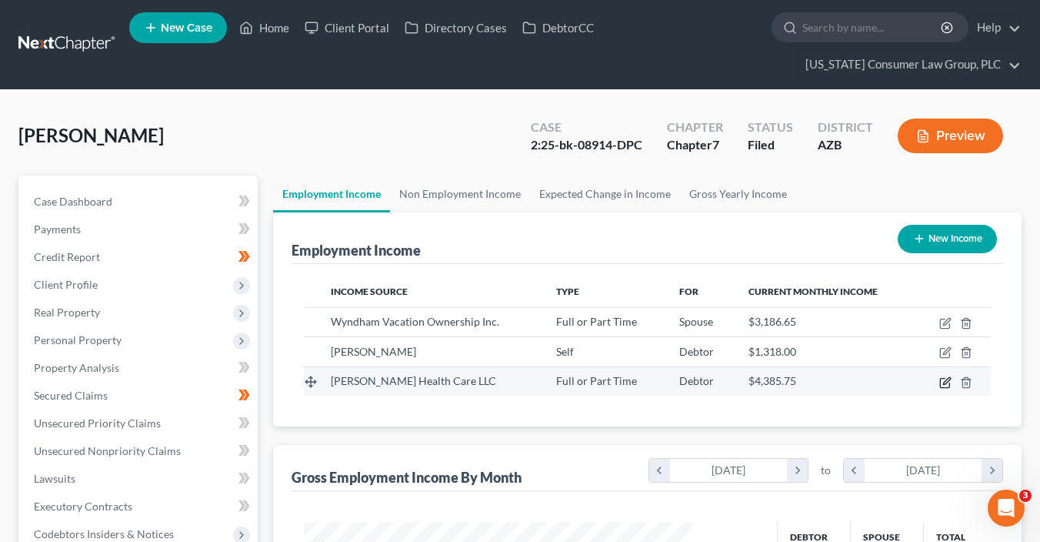
click at [942, 381] on icon "button" at bounding box center [945, 382] width 12 height 12
select select "0"
select select "3"
select select "2"
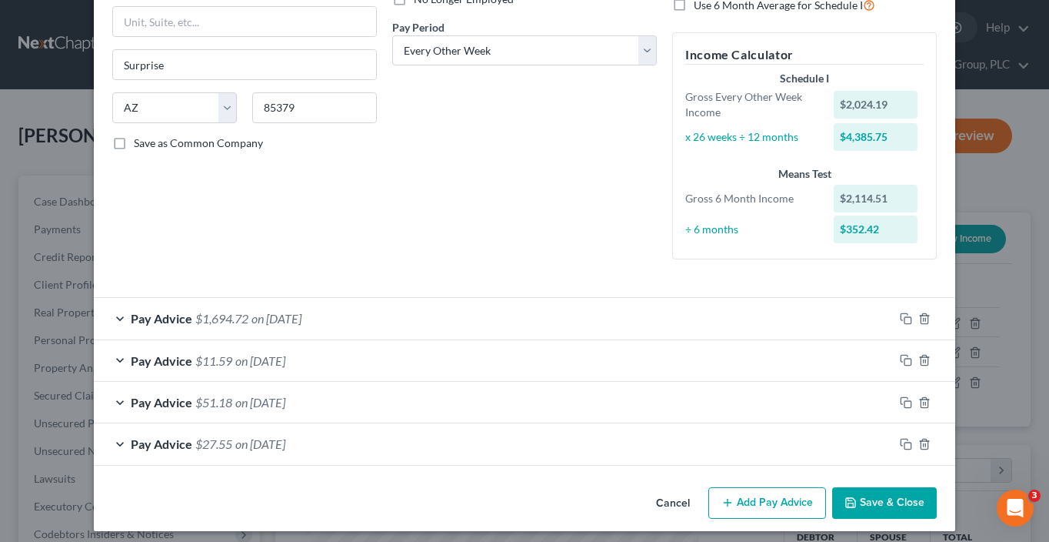
scroll to position [232, 0]
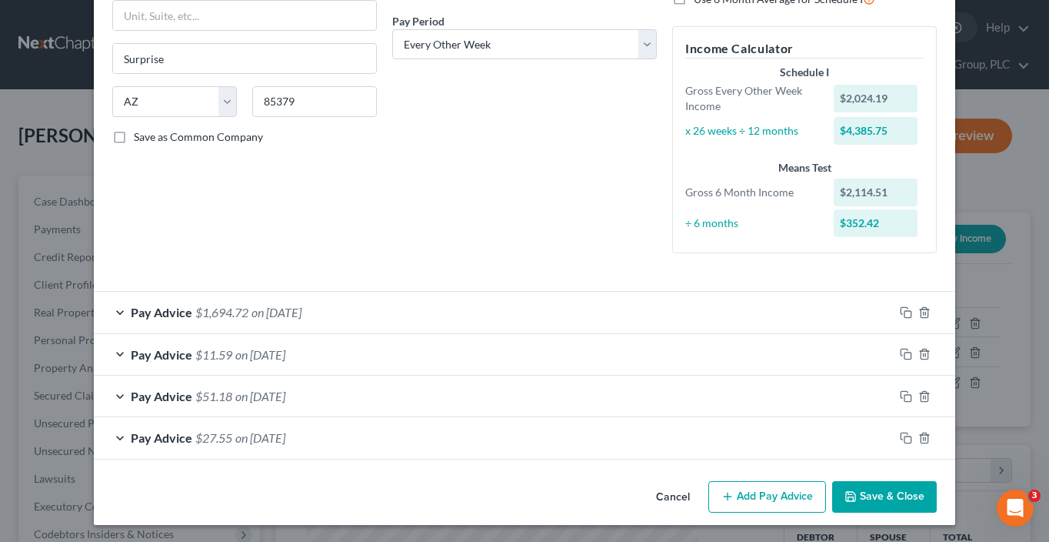
click at [772, 500] on button "Add Pay Advice" at bounding box center [767, 497] width 118 height 32
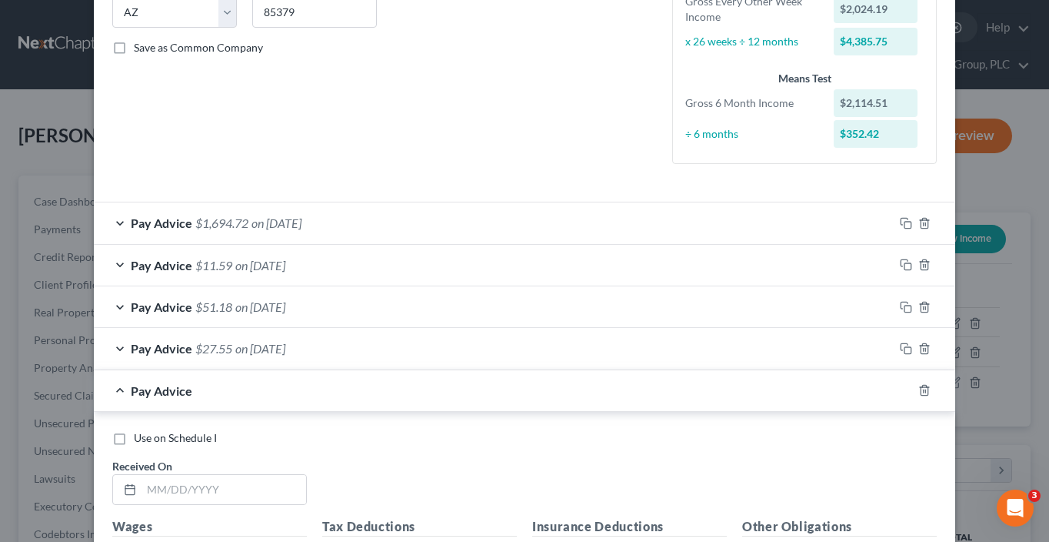
scroll to position [455, 0]
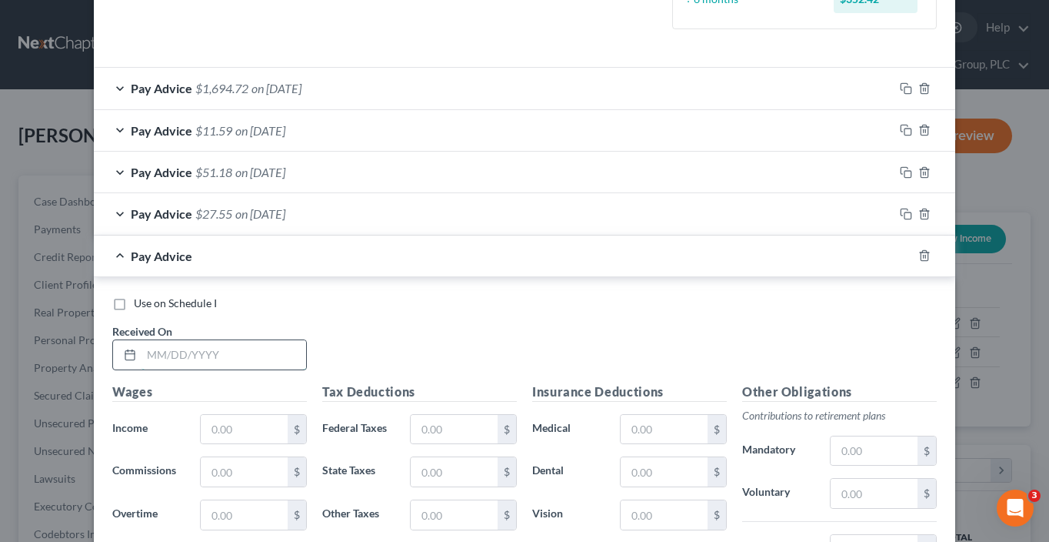
click at [254, 354] on input "text" at bounding box center [224, 354] width 165 height 29
type input "8/15/25"
type input "396.95"
type input "0"
type input "24.61"
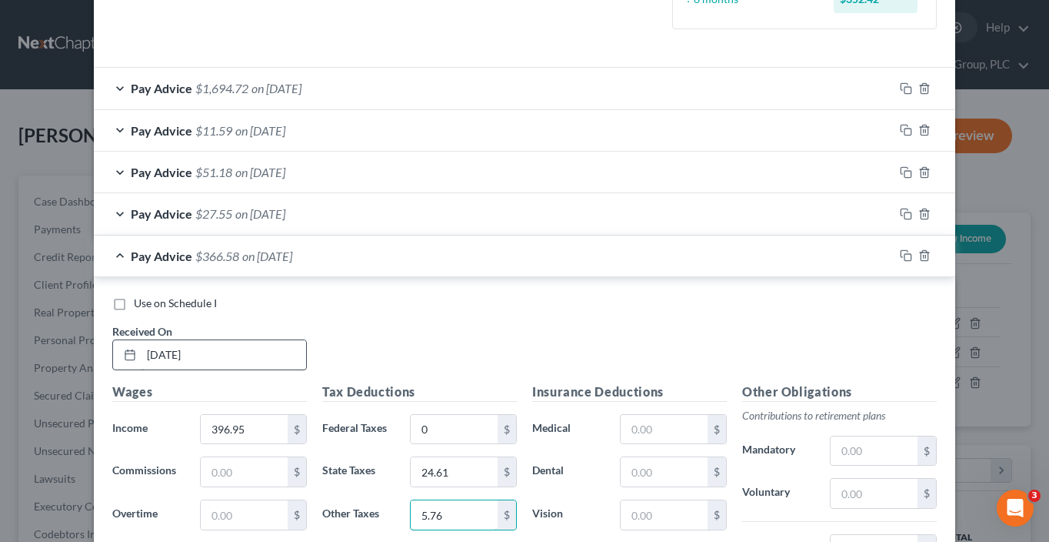
type input "5.76"
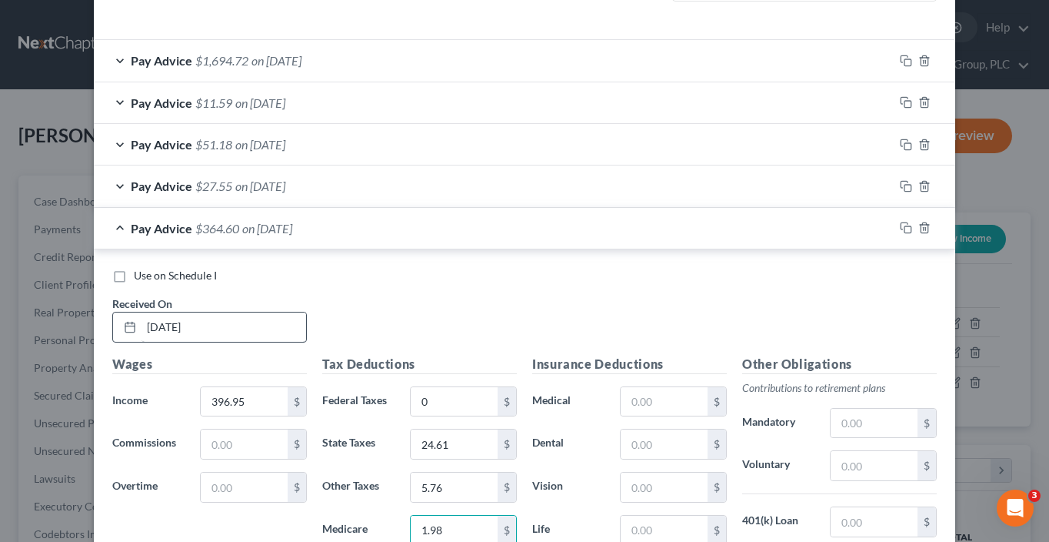
type input "1.98"
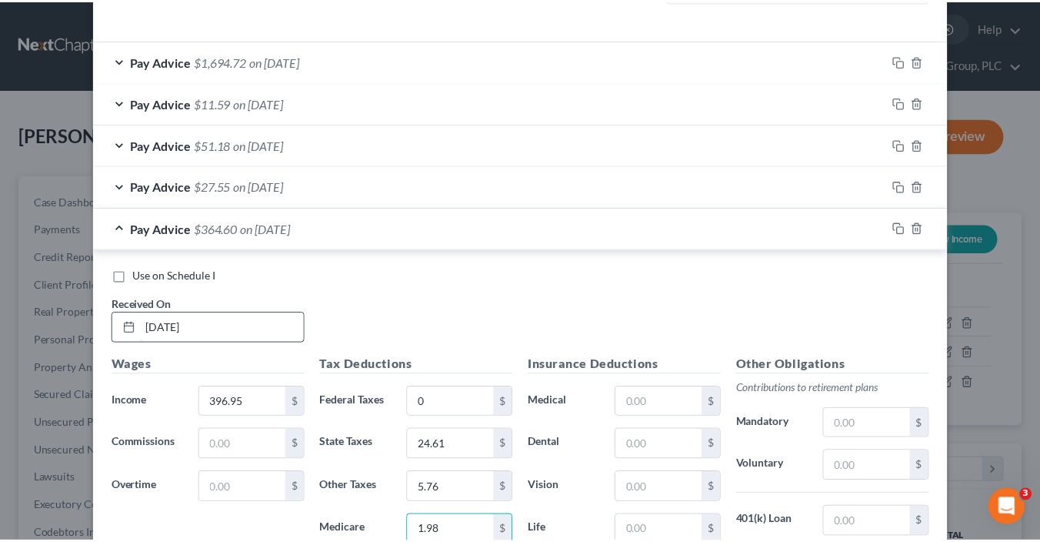
scroll to position [734, 0]
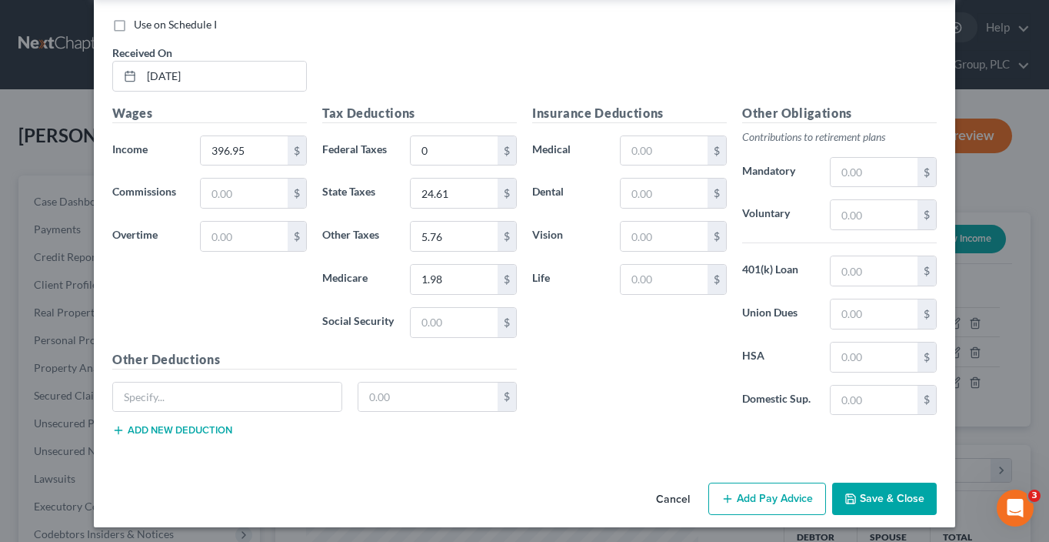
click at [857, 496] on button "Save & Close" at bounding box center [884, 498] width 105 height 32
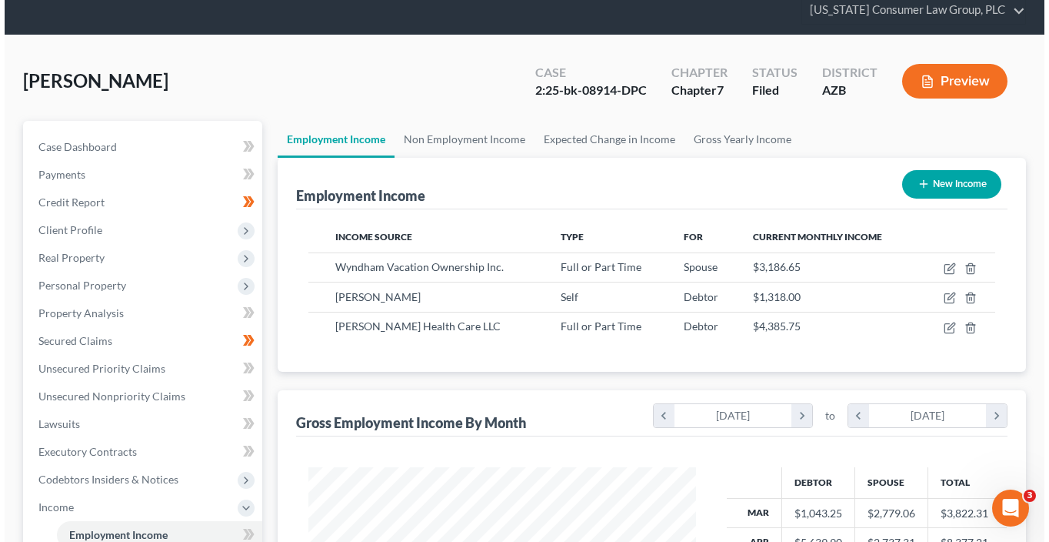
scroll to position [134, 0]
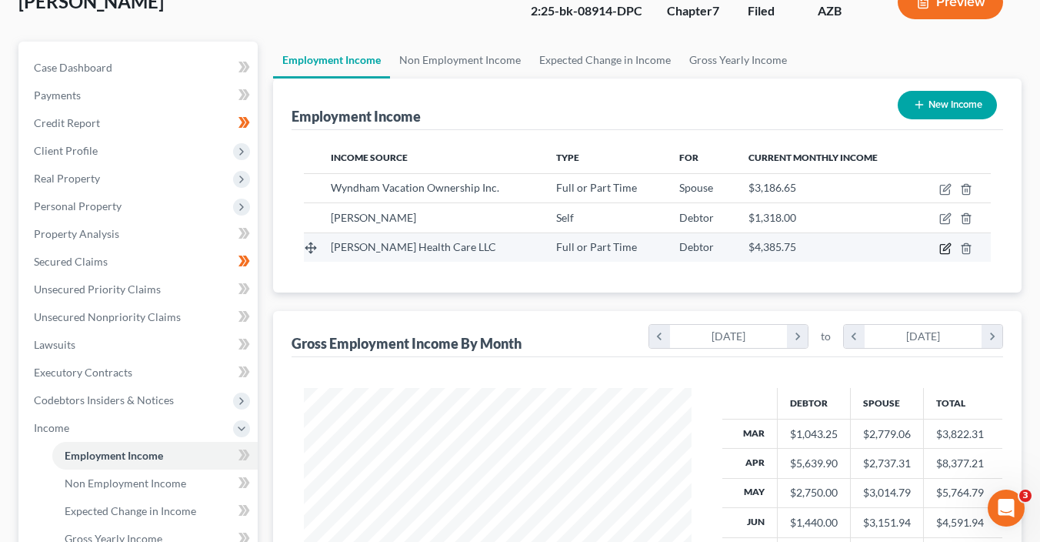
click at [947, 248] on icon "button" at bounding box center [945, 248] width 12 height 12
select select "0"
select select "3"
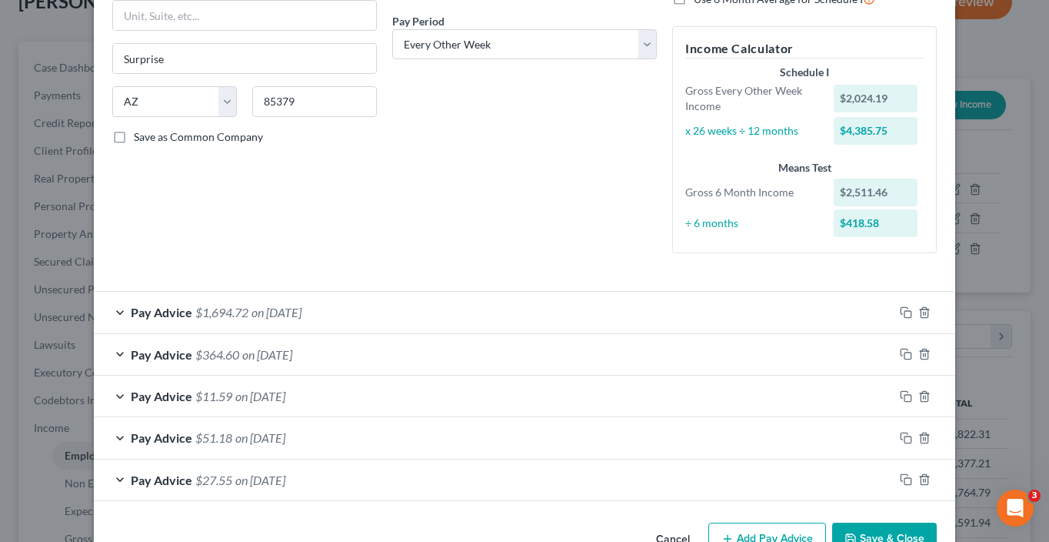
scroll to position [274, 0]
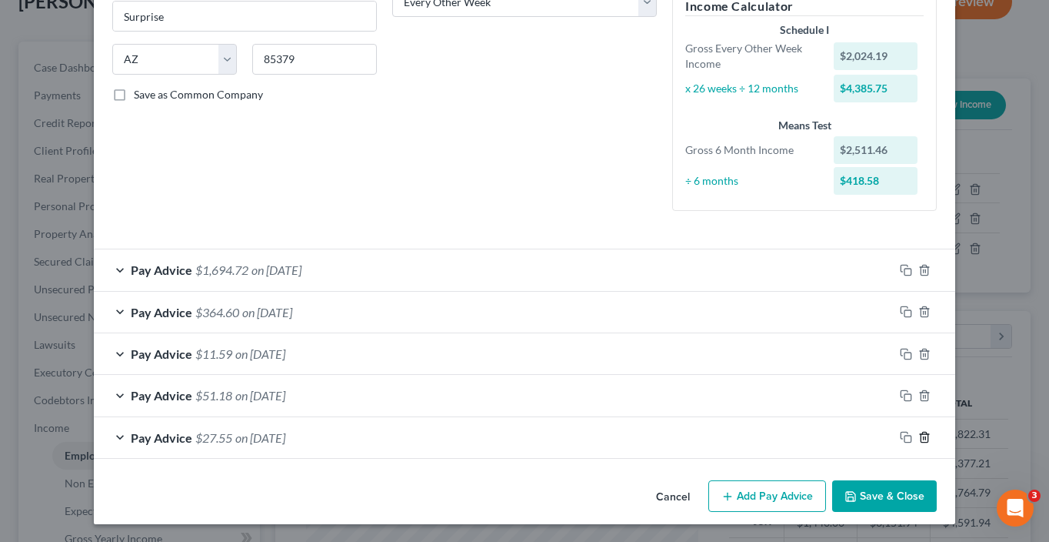
click at [920, 438] on icon "button" at bounding box center [924, 437] width 12 height 12
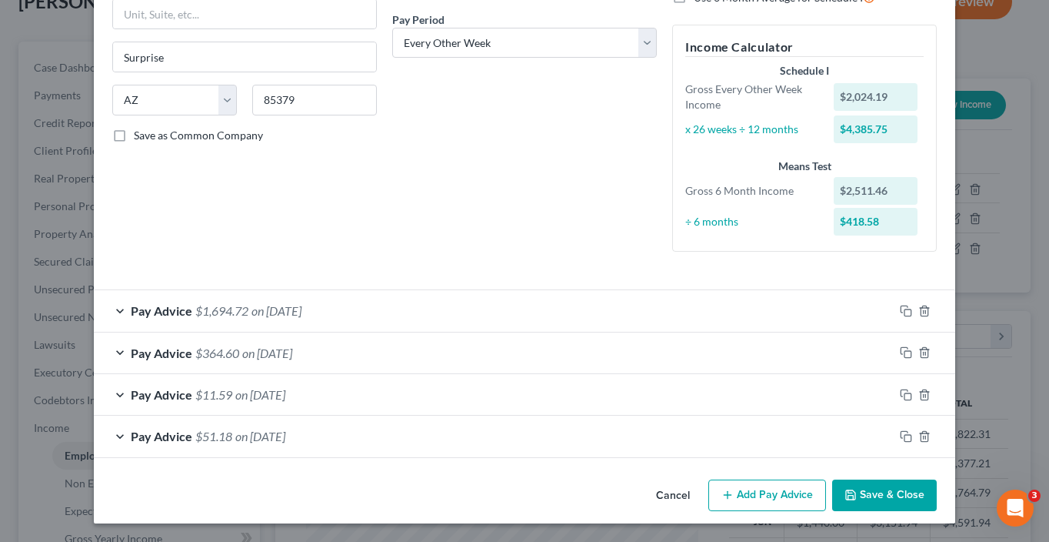
scroll to position [232, 0]
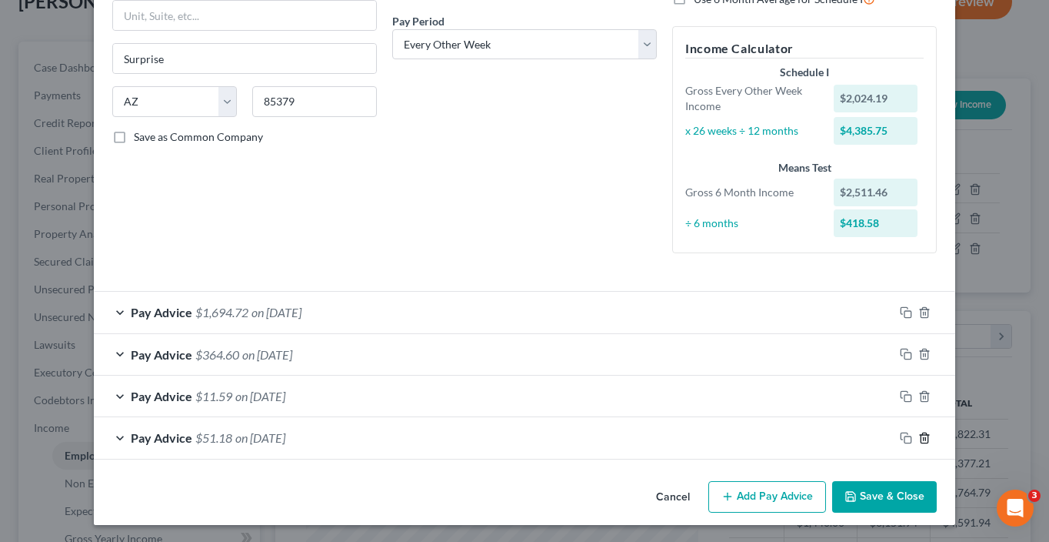
click at [920, 438] on icon "button" at bounding box center [924, 438] width 12 height 12
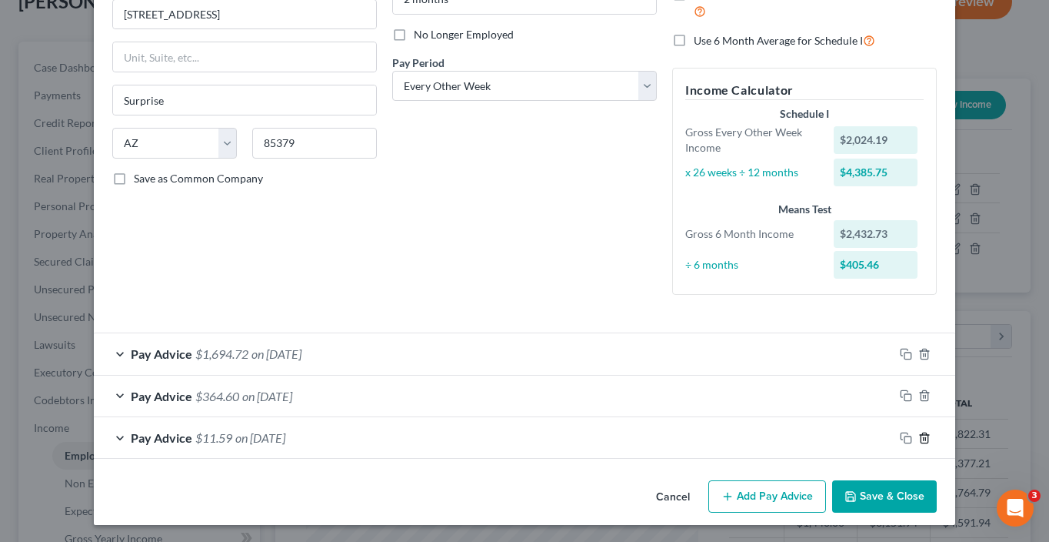
click at [922, 439] on icon "button" at bounding box center [924, 438] width 12 height 12
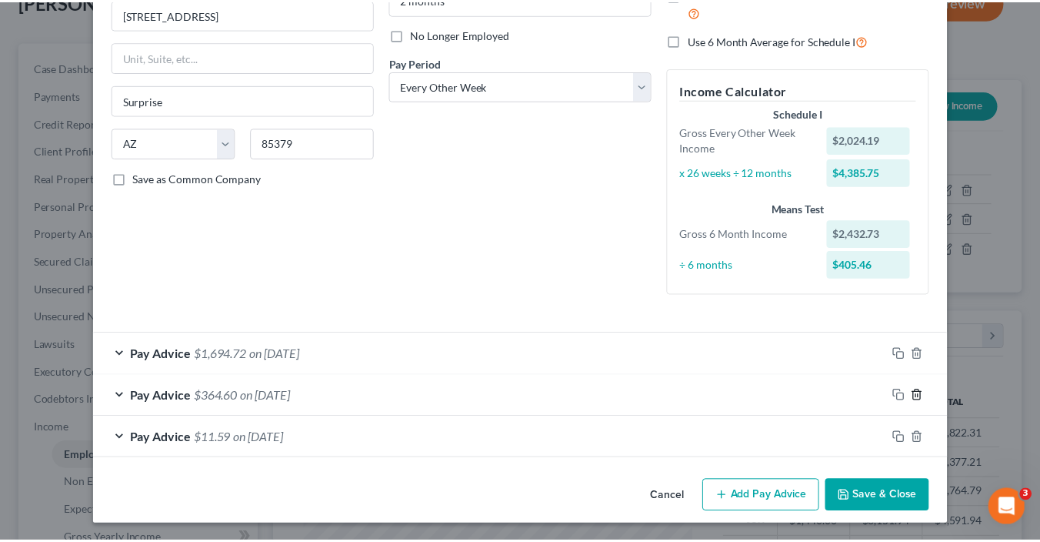
scroll to position [148, 0]
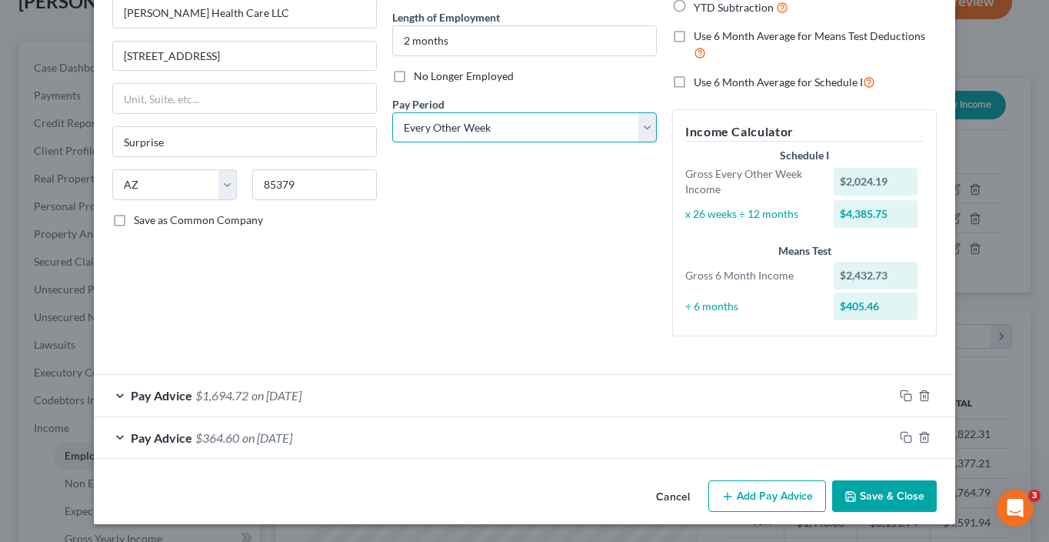
click at [555, 134] on select "Select Monthly Twice Monthly Every Other Week Weekly" at bounding box center [524, 127] width 265 height 31
select select "1"
click at [392, 112] on select "Select Monthly Twice Monthly Every Other Week Weekly" at bounding box center [524, 127] width 265 height 31
click at [858, 488] on button "Save & Close" at bounding box center [884, 496] width 105 height 32
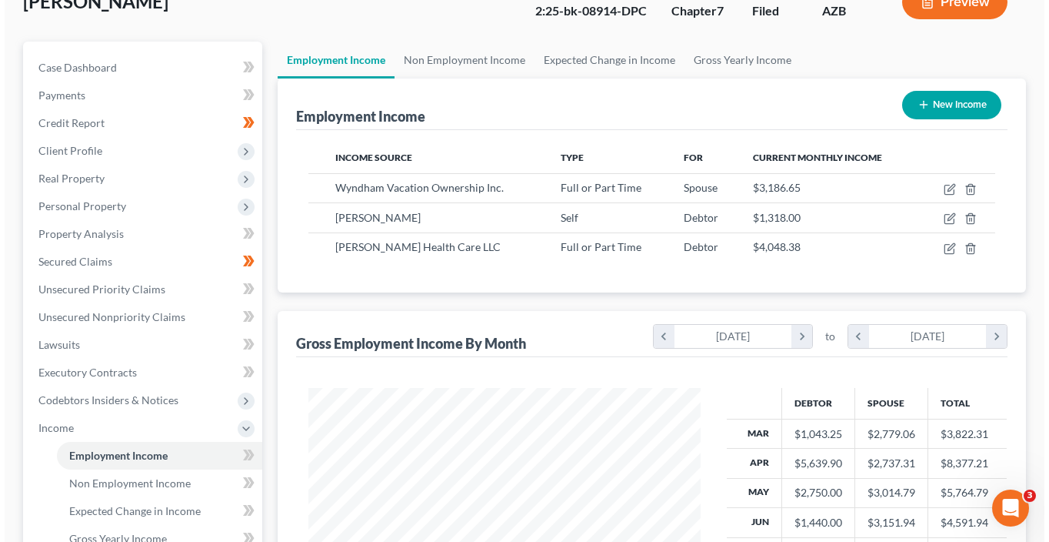
scroll to position [768919, 768776]
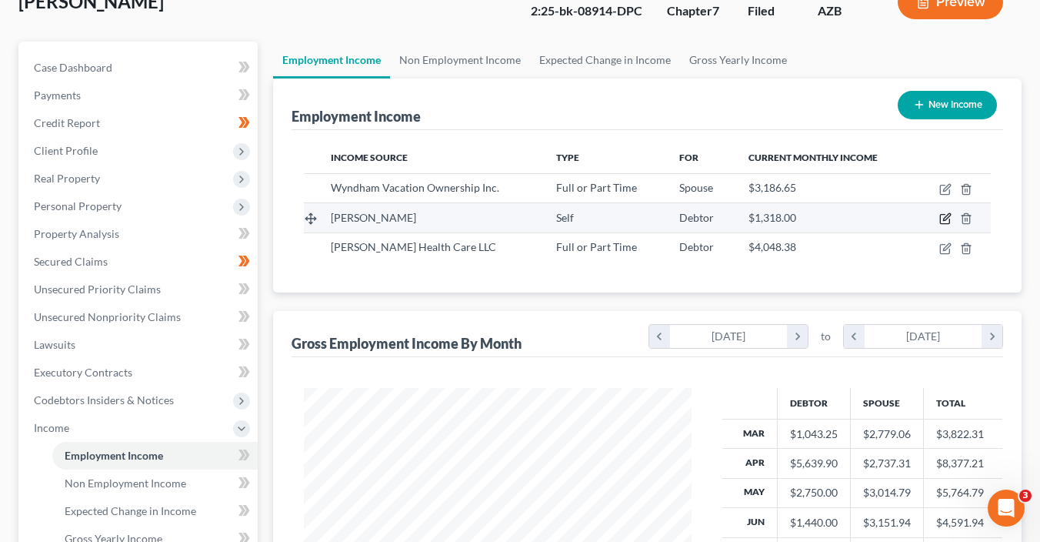
click at [946, 218] on icon "button" at bounding box center [946, 217] width 7 height 7
select select "1"
select select "0"
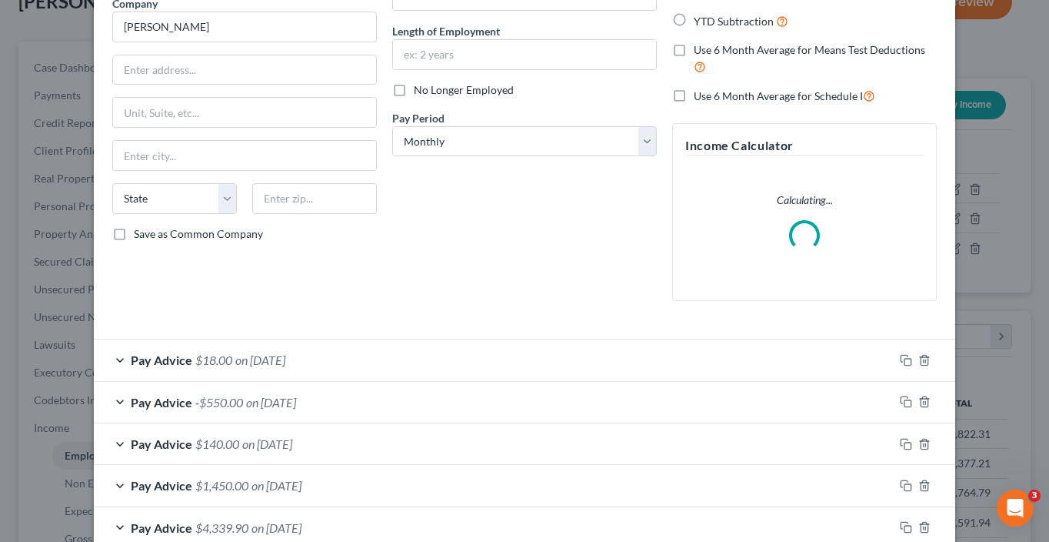
scroll to position [0, 0]
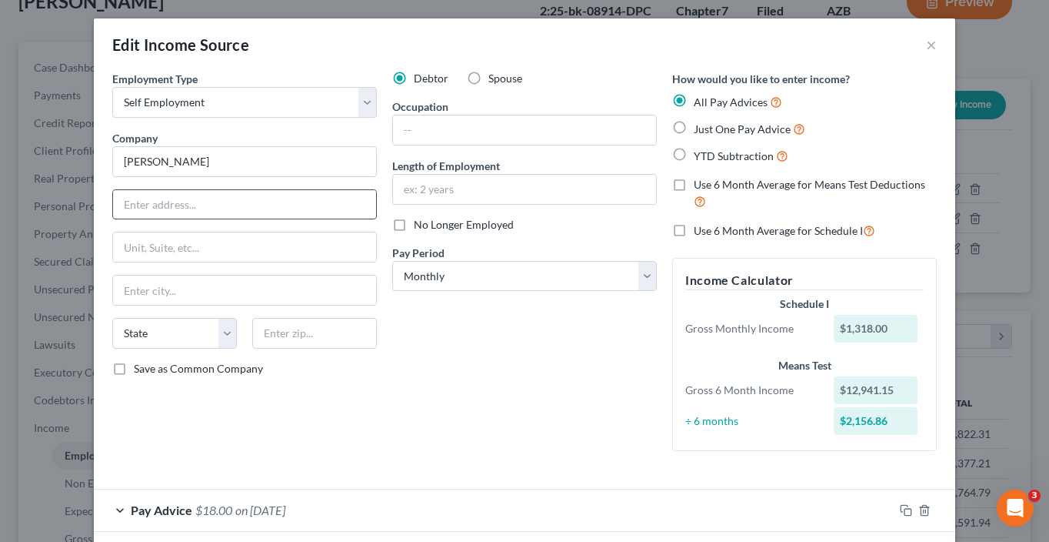
click at [282, 195] on input "text" at bounding box center [244, 204] width 263 height 29
type input "3218 E. Bell Road #1233"
type input "Phoenix"
select select "3"
type input "85032"
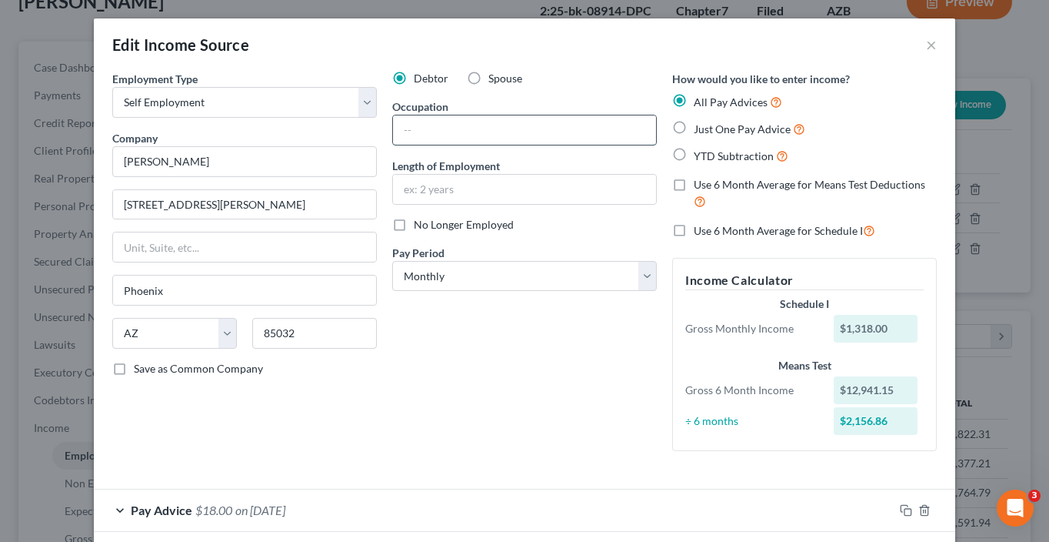
click at [448, 136] on input "text" at bounding box center [524, 129] width 263 height 29
click at [520, 132] on input "Independent Contractor/Sales" at bounding box center [524, 129] width 263 height 29
type input "Independent Contractor/Real Estate Sales"
click at [463, 190] on input "text" at bounding box center [524, 189] width 263 height 29
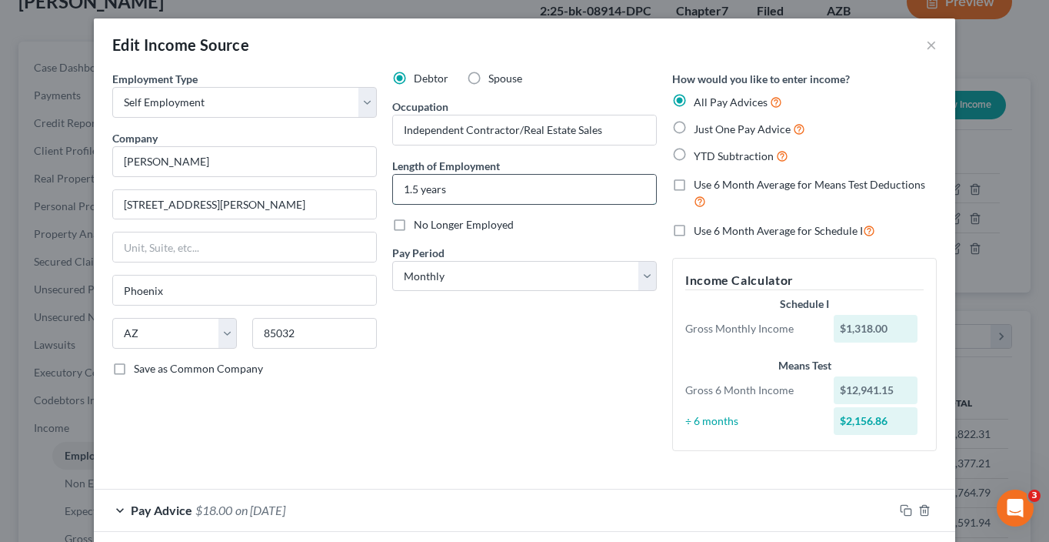
type input "1.5 years"
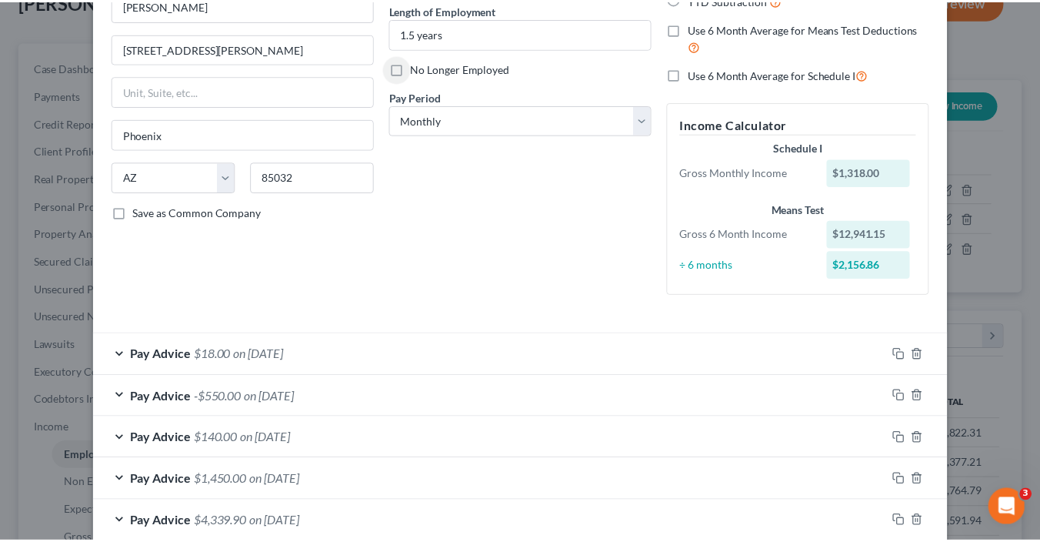
scroll to position [281, 0]
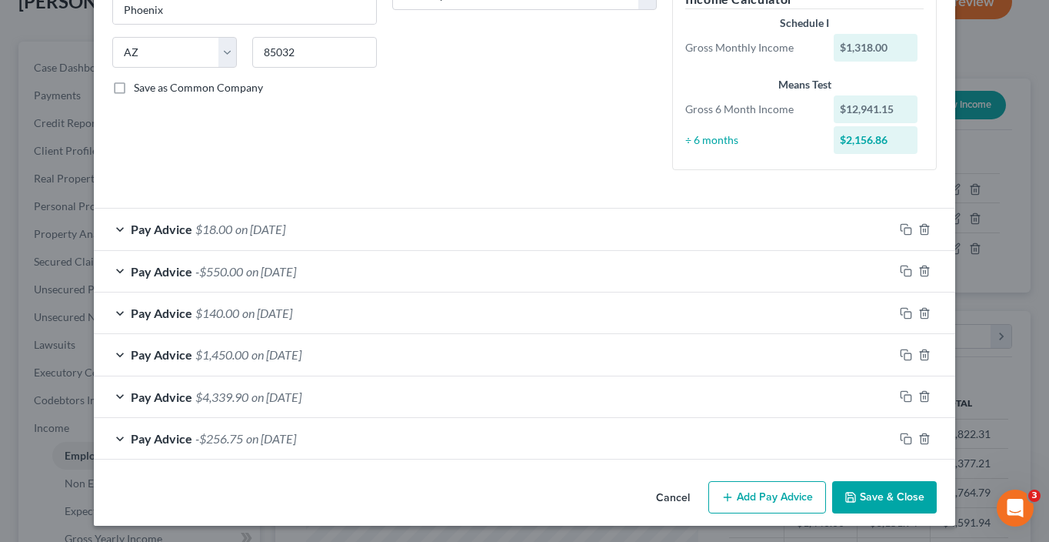
click at [898, 501] on button "Save & Close" at bounding box center [884, 497] width 105 height 32
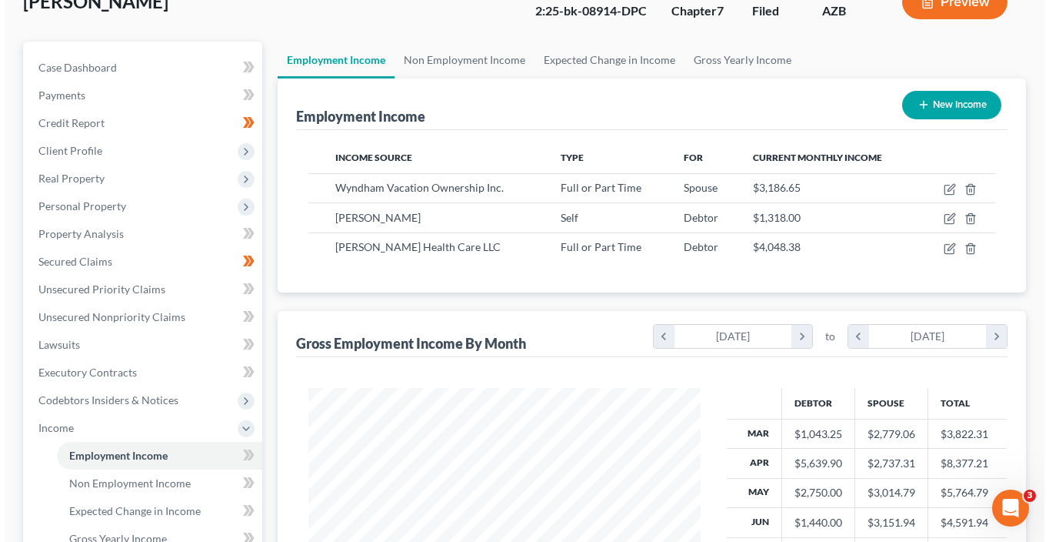
scroll to position [768919, 768776]
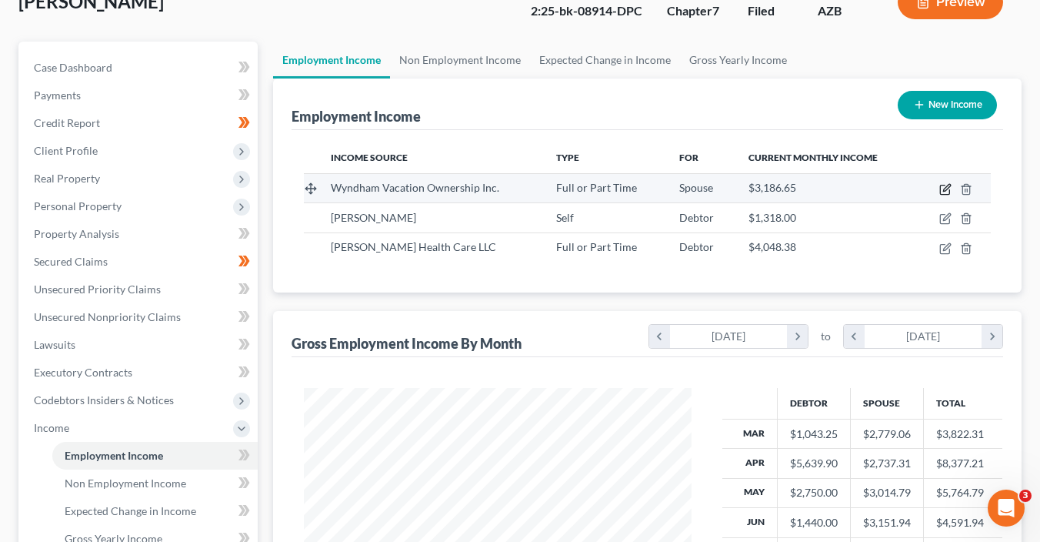
click at [945, 188] on icon "button" at bounding box center [945, 189] width 12 height 12
select select "0"
select select "9"
select select "2"
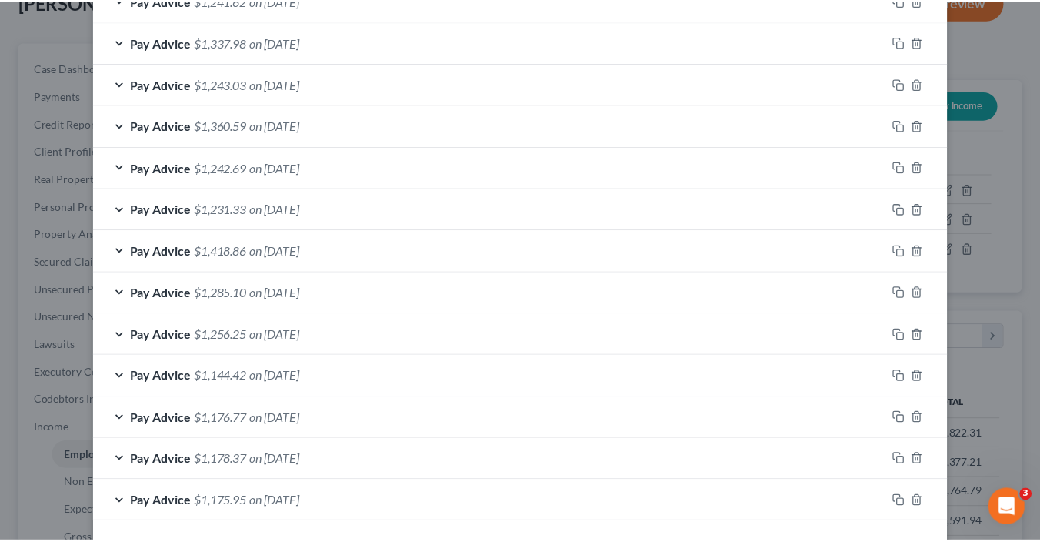
scroll to position [606, 0]
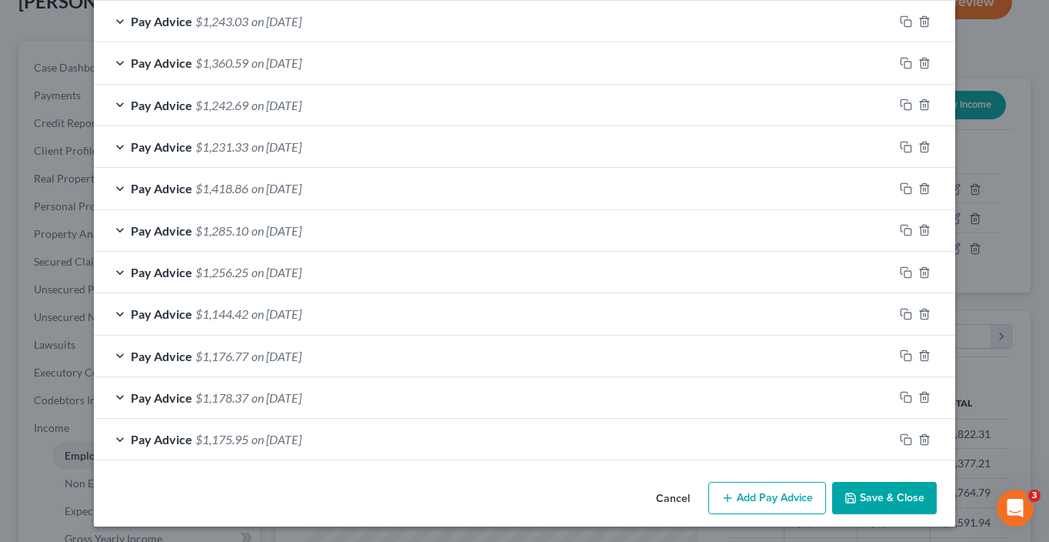
click at [870, 492] on button "Save & Close" at bounding box center [884, 498] width 105 height 32
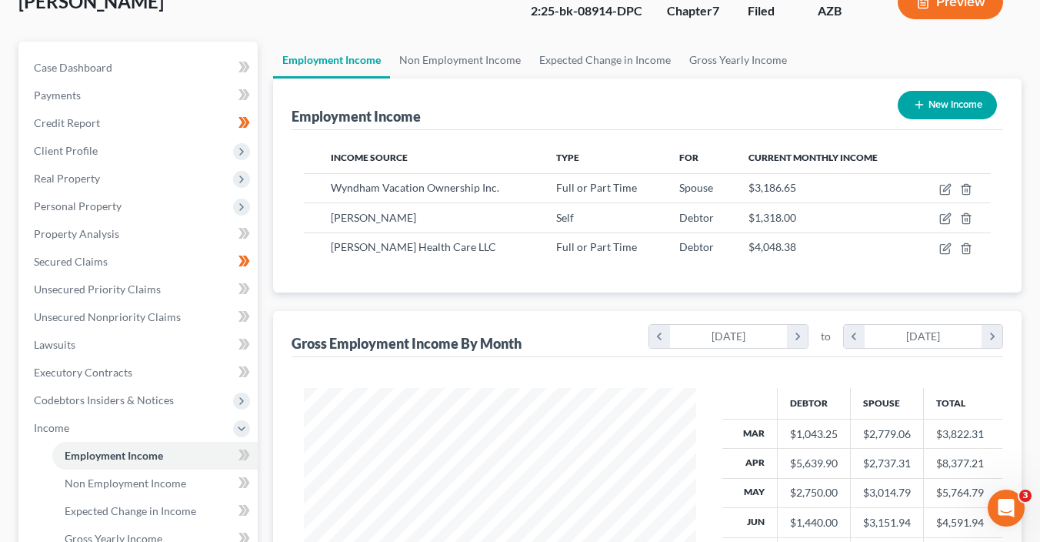
scroll to position [274, 418]
click at [925, 108] on button "New Income" at bounding box center [947, 105] width 99 height 28
select select "0"
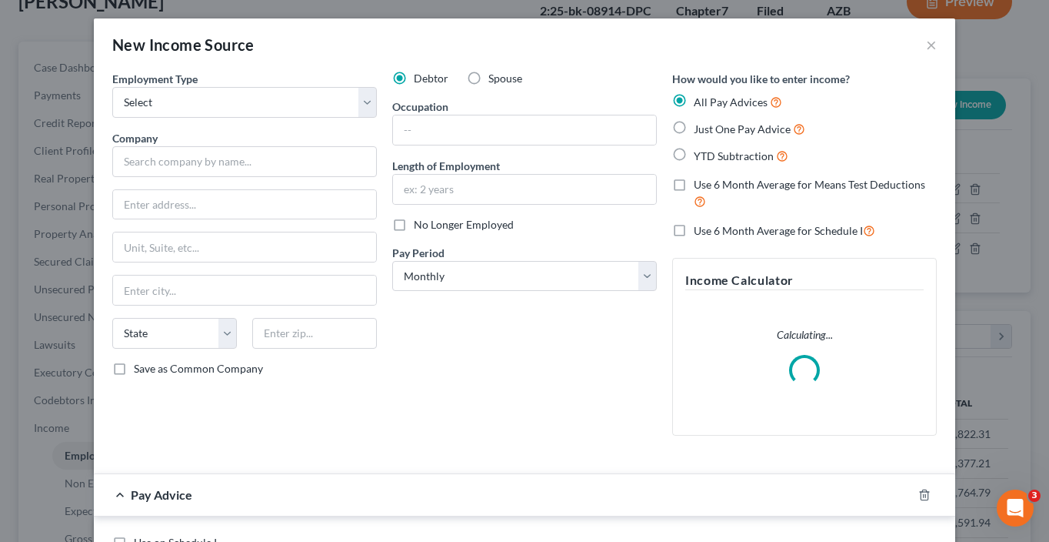
scroll to position [274, 422]
click at [229, 95] on select "Select Full or [DEMOGRAPHIC_DATA] Employment Self Employment" at bounding box center [244, 102] width 265 height 31
select select "0"
click at [112, 87] on select "Select Full or [DEMOGRAPHIC_DATA] Employment Self Employment" at bounding box center [244, 102] width 265 height 31
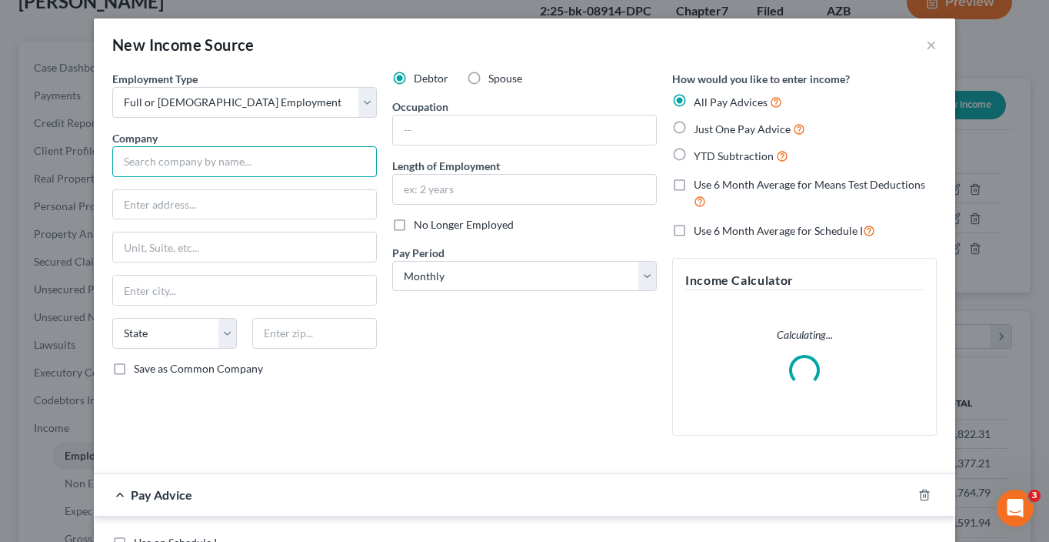
click at [209, 162] on input "text" at bounding box center [244, 161] width 265 height 31
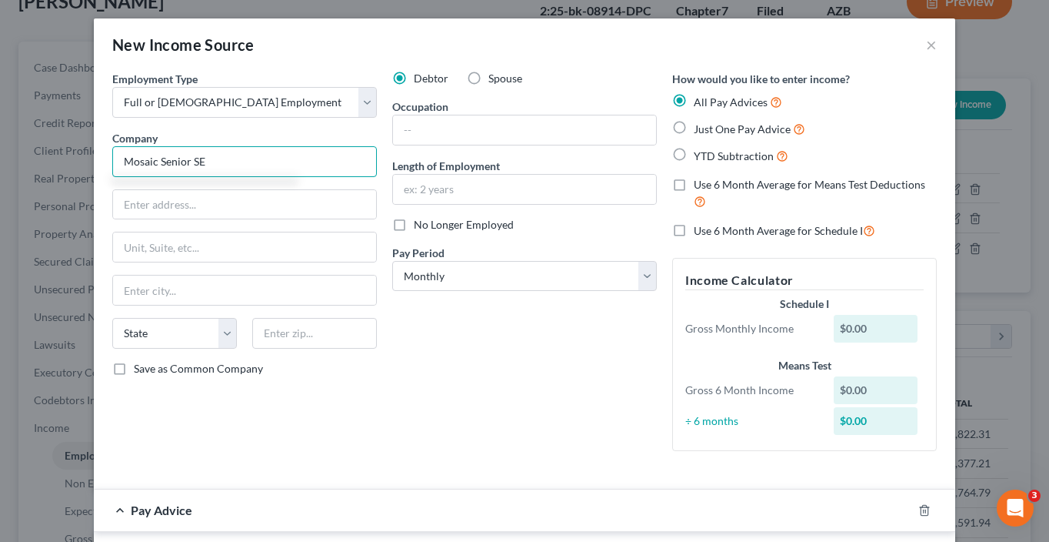
drag, startPoint x: 236, startPoint y: 159, endPoint x: 82, endPoint y: 145, distance: 155.3
click at [82, 145] on div "New Income Source × Employment Type * Select Full or Part Time Employment Self …" at bounding box center [524, 271] width 1049 height 542
click at [272, 165] on input "Mosaic Senior SE" at bounding box center [244, 161] width 265 height 31
type input "Mosaic Senior Services"
click at [144, 204] on input "text" at bounding box center [244, 204] width 263 height 29
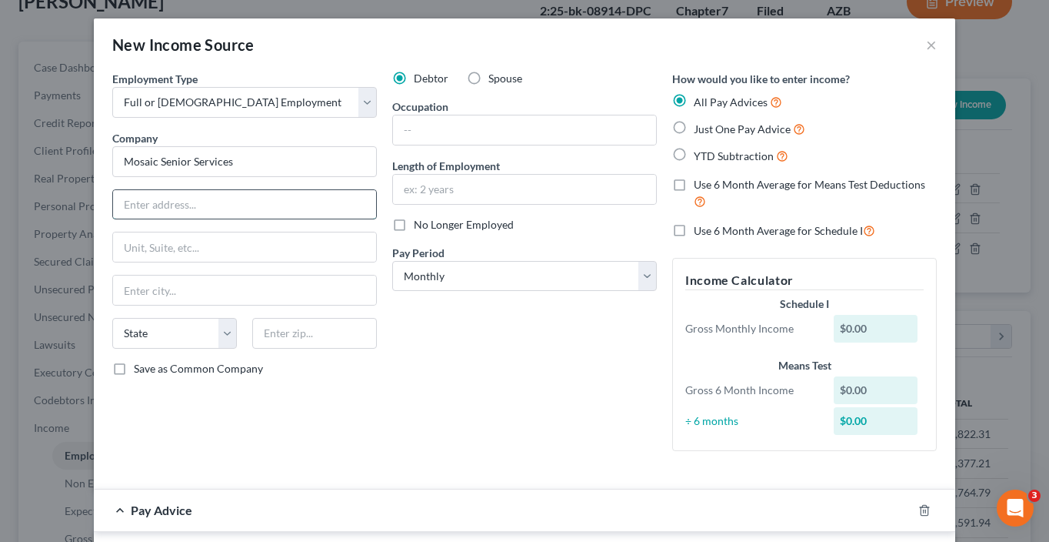
click at [144, 204] on input "text" at bounding box center [244, 204] width 263 height 29
type input "1"
type input "[STREET_ADDRESS]"
type input "85018"
type input "Phoenix"
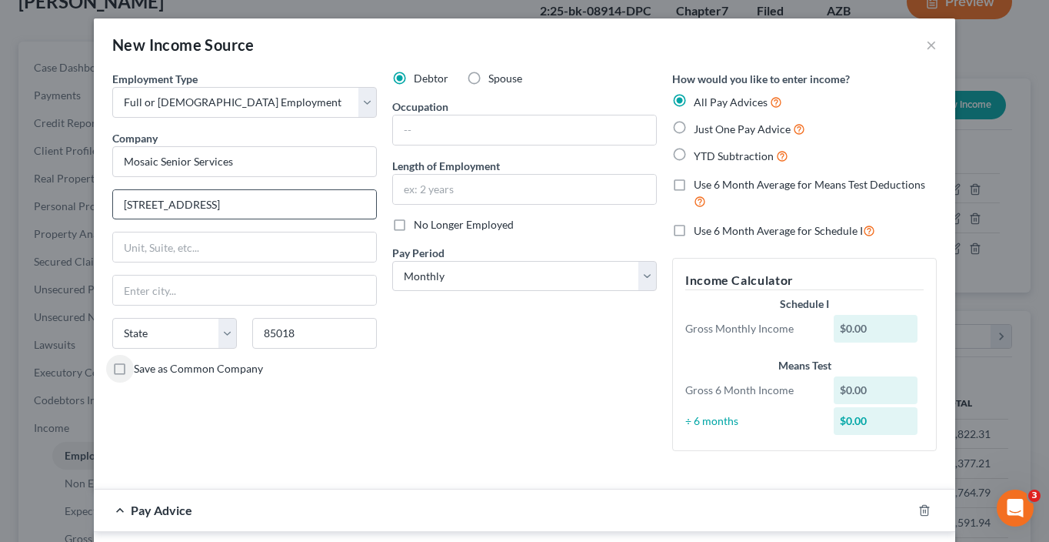
select select "3"
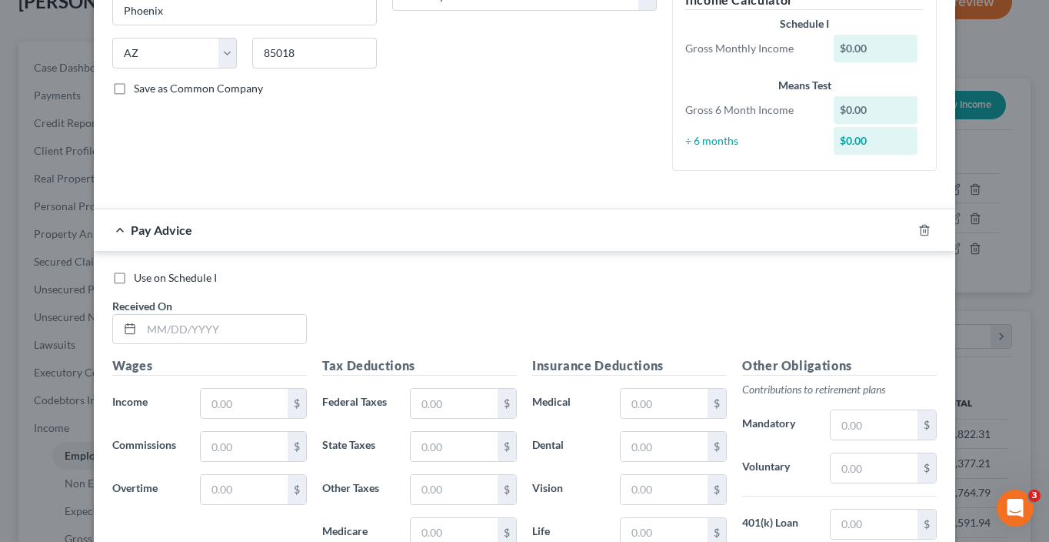
scroll to position [330, 0]
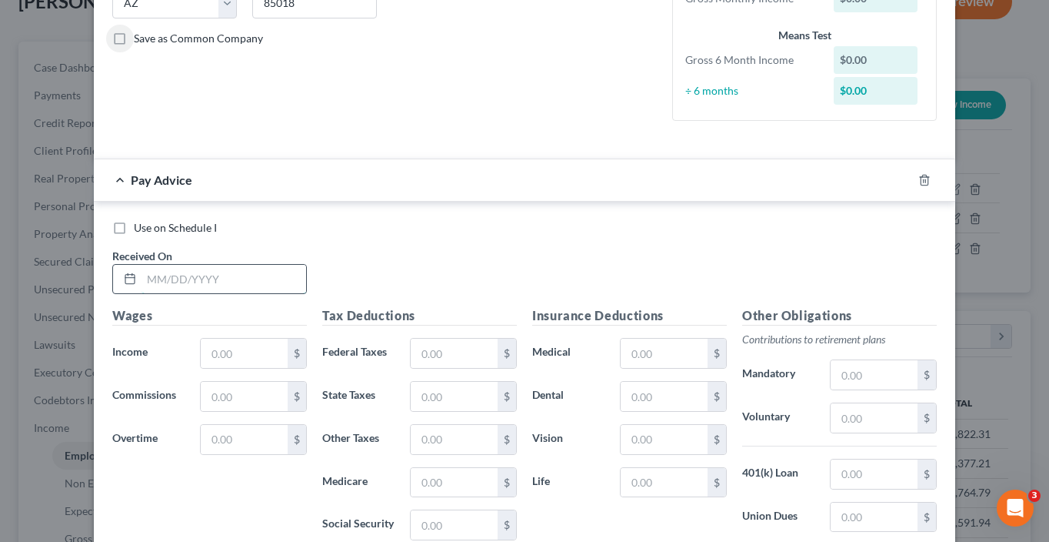
click at [192, 282] on input "text" at bounding box center [224, 279] width 165 height 29
type input "[DATE]"
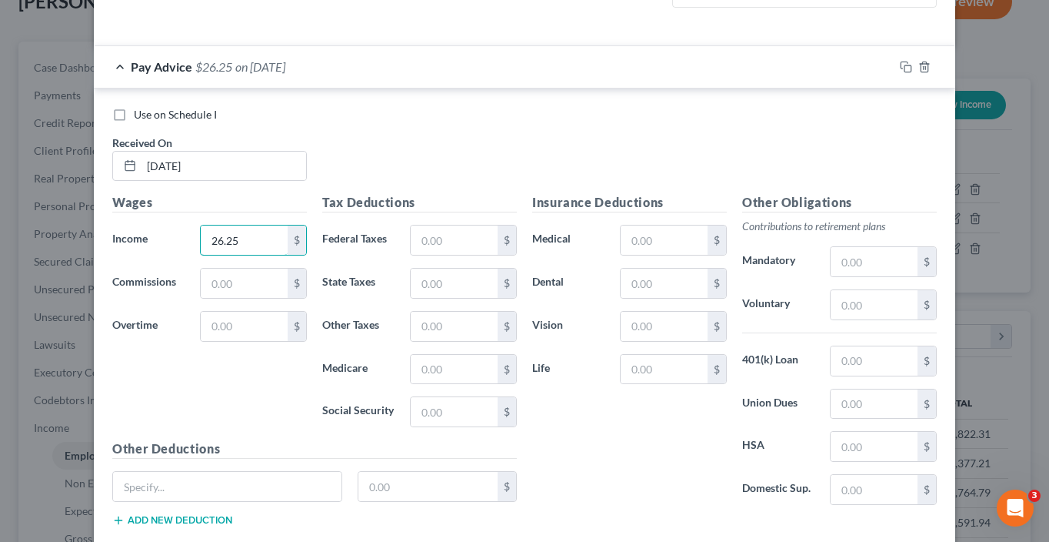
scroll to position [495, 0]
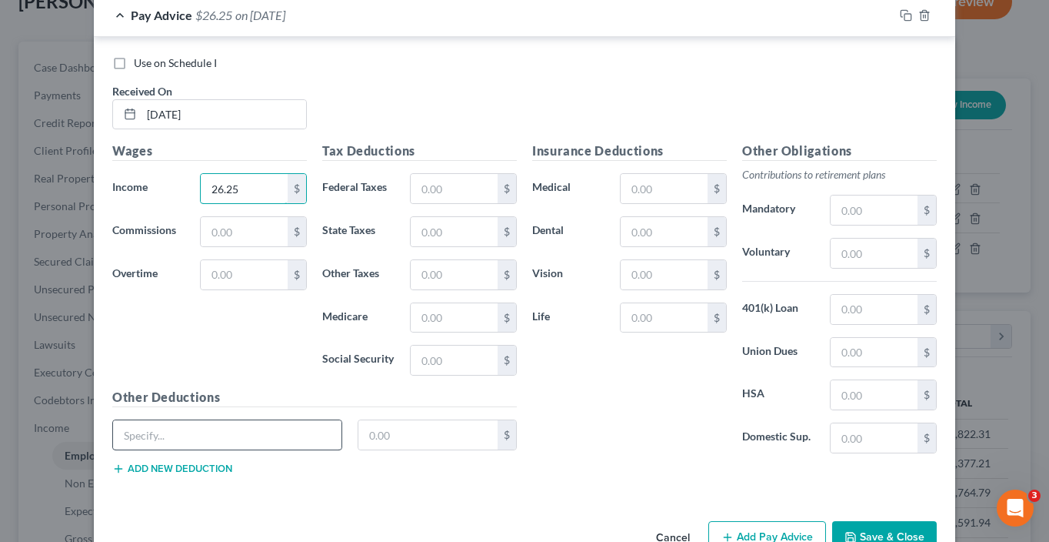
type input "26.25"
click at [155, 434] on input "text" at bounding box center [227, 434] width 228 height 29
type input "CPR/First Aid"
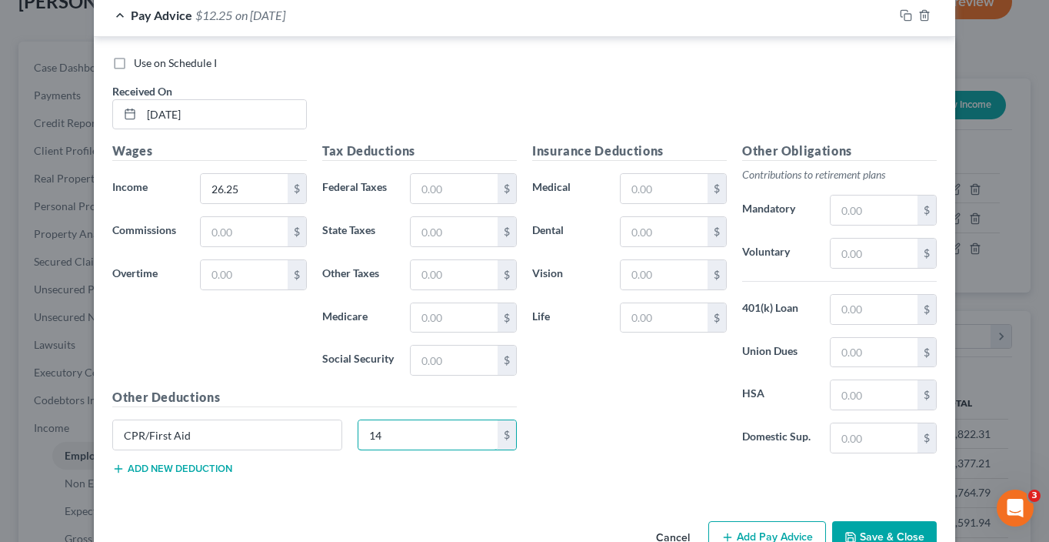
type input "14"
click at [166, 465] on button "Add new deduction" at bounding box center [172, 468] width 120 height 12
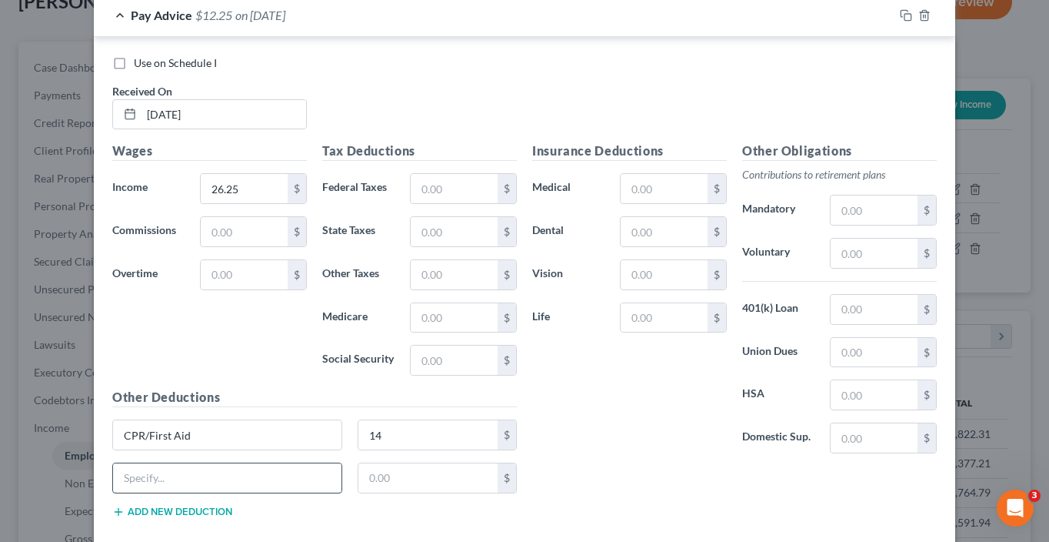
click at [166, 483] on input "text" at bounding box center [227, 477] width 228 height 29
type input "Insurance"
type input "0.66"
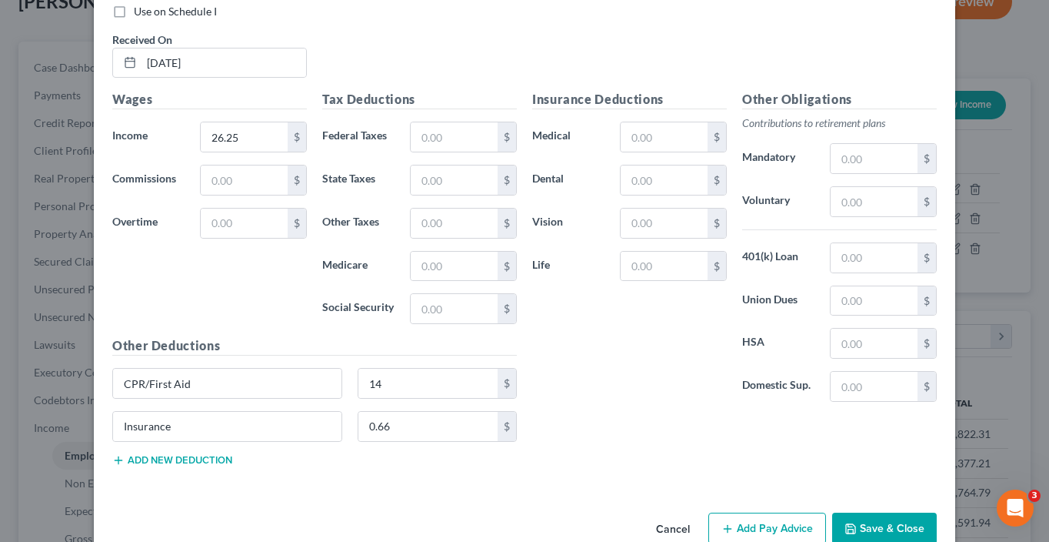
scroll to position [575, 0]
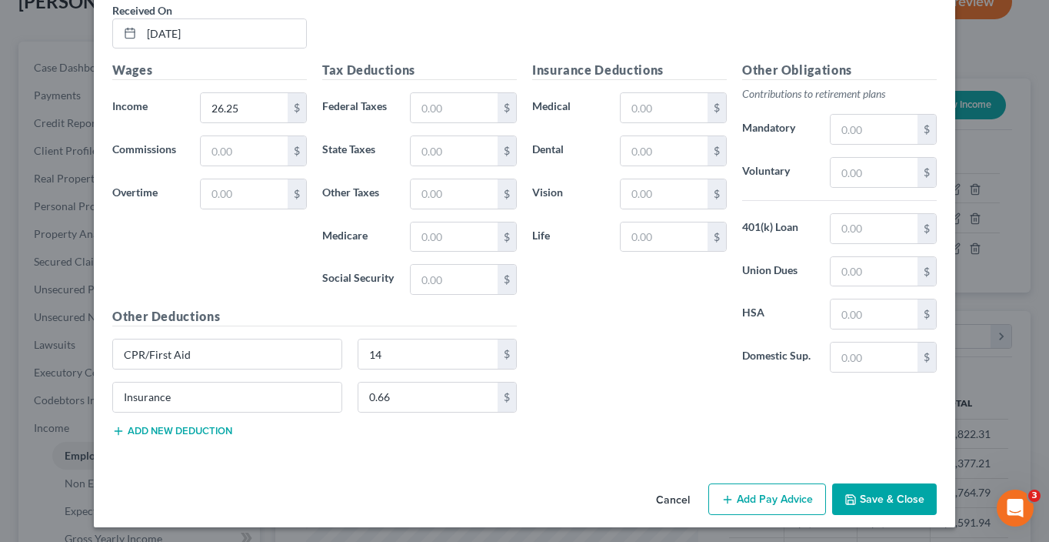
click at [754, 492] on button "Add Pay Advice" at bounding box center [767, 499] width 118 height 32
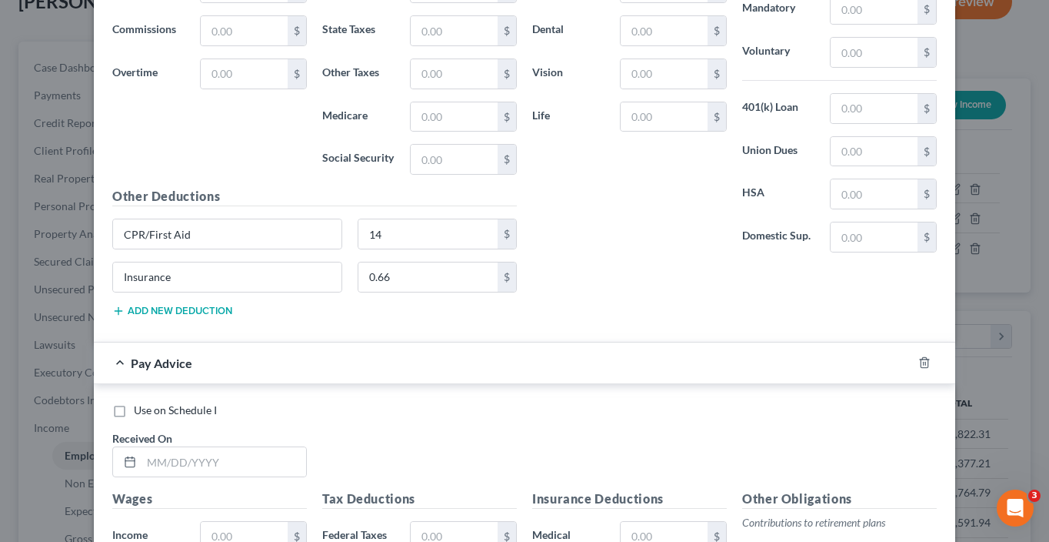
scroll to position [833, 0]
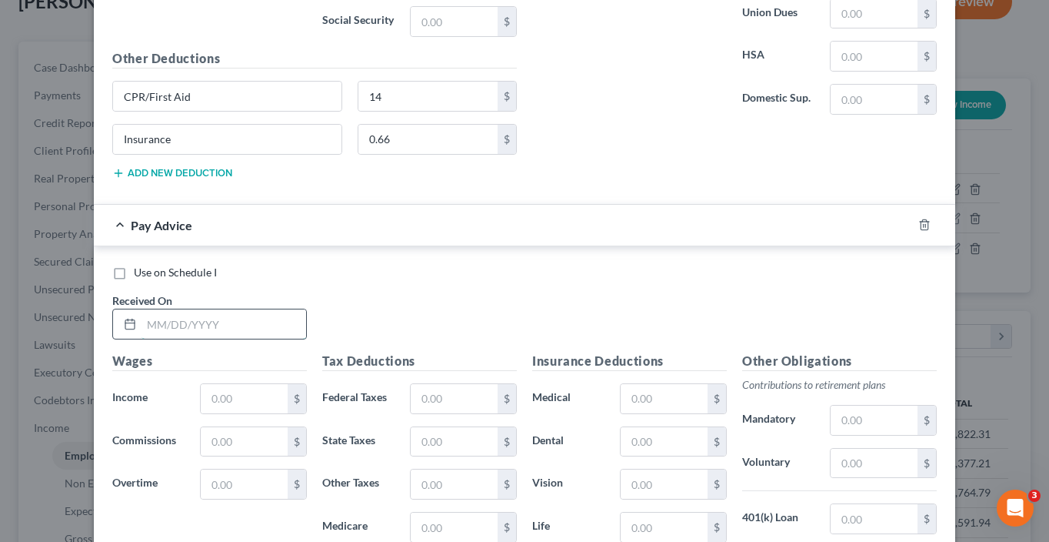
click at [265, 323] on input "text" at bounding box center [224, 323] width 165 height 29
type input "07/30/25"
type input "51.18"
click at [232, 279] on div "Use on Schedule I Received On * 07/30/25" at bounding box center [525, 308] width 840 height 87
click at [195, 310] on input "07/30/25" at bounding box center [224, 323] width 165 height 29
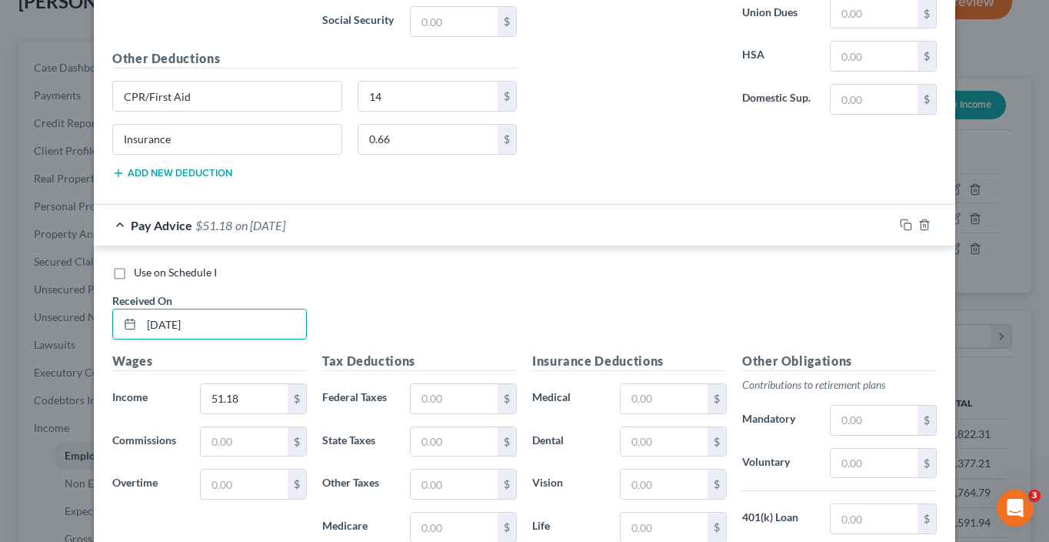
type input "07/29/25"
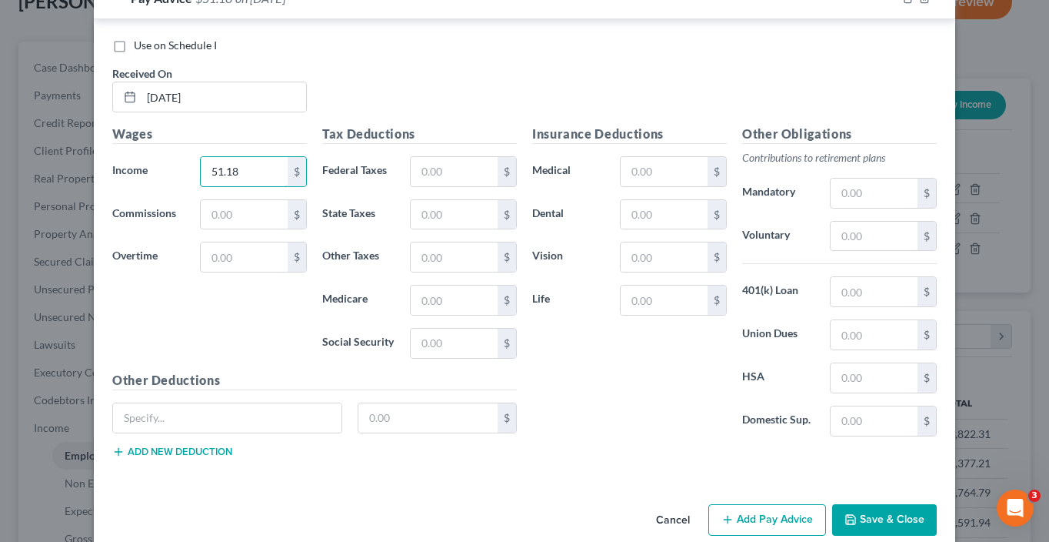
scroll to position [805, 0]
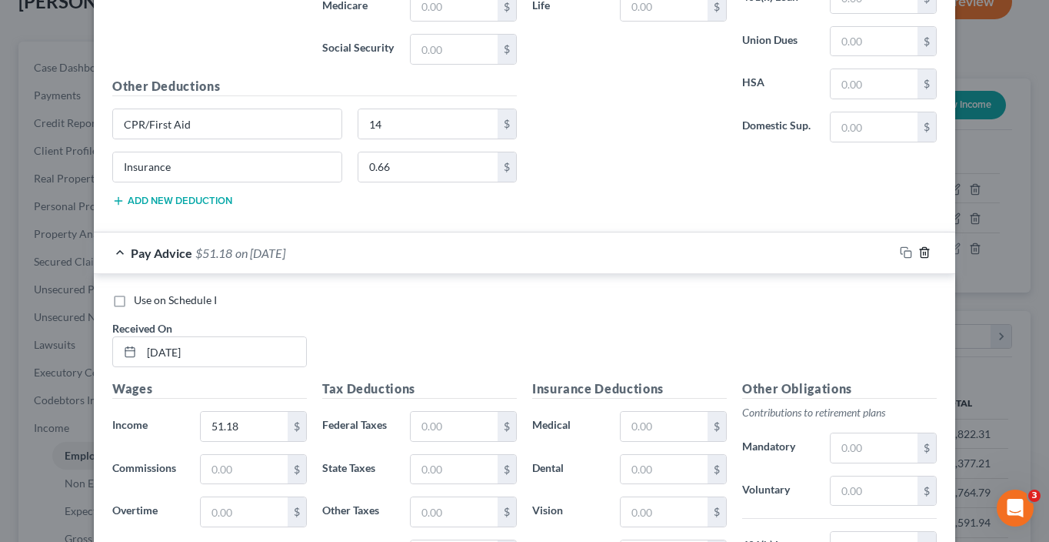
click at [921, 252] on icon "button" at bounding box center [924, 252] width 12 height 12
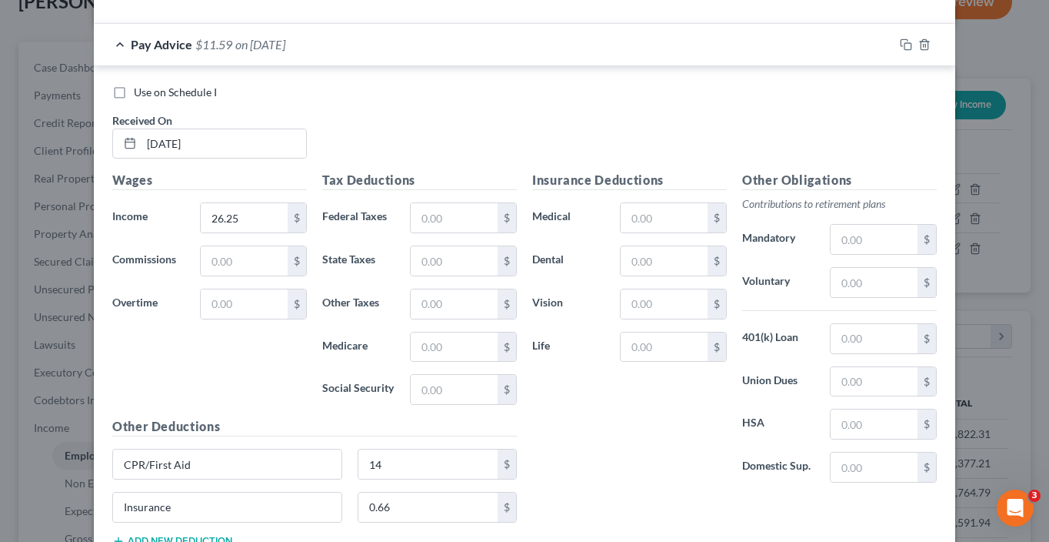
scroll to position [409, 0]
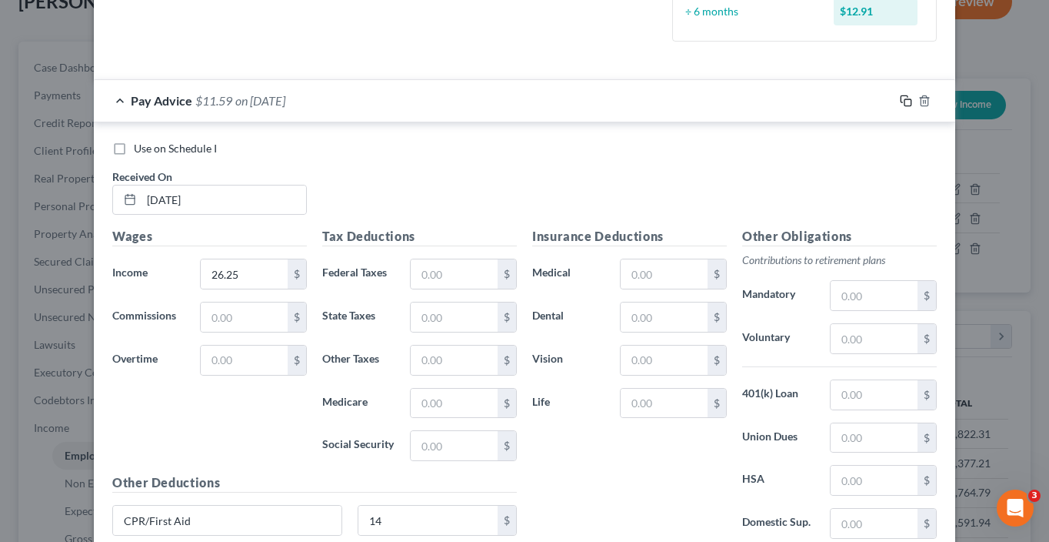
click at [904, 99] on icon "button" at bounding box center [906, 101] width 12 height 12
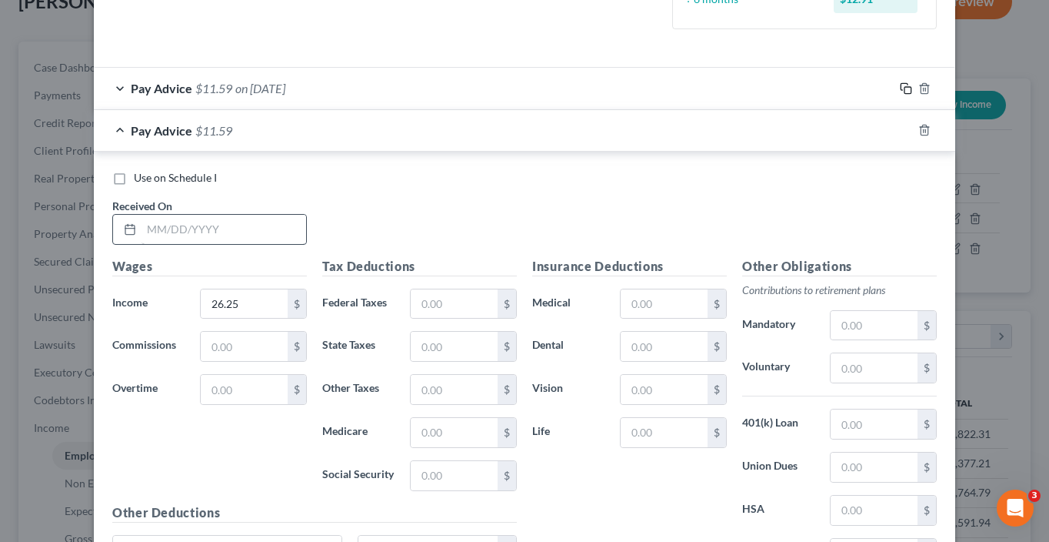
scroll to position [425, 0]
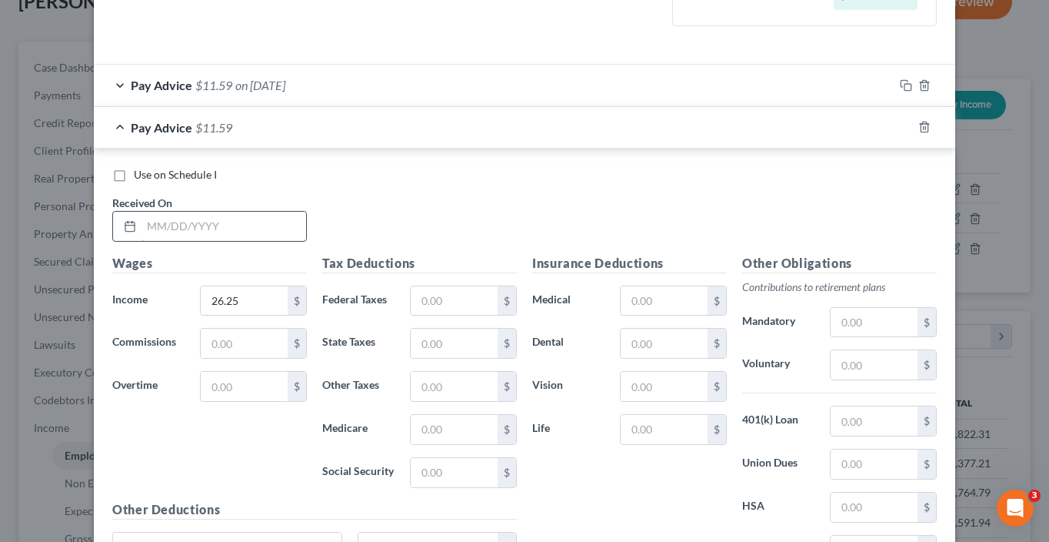
click at [220, 218] on input "text" at bounding box center [224, 226] width 165 height 29
type input "07/29/25"
type input "52.50"
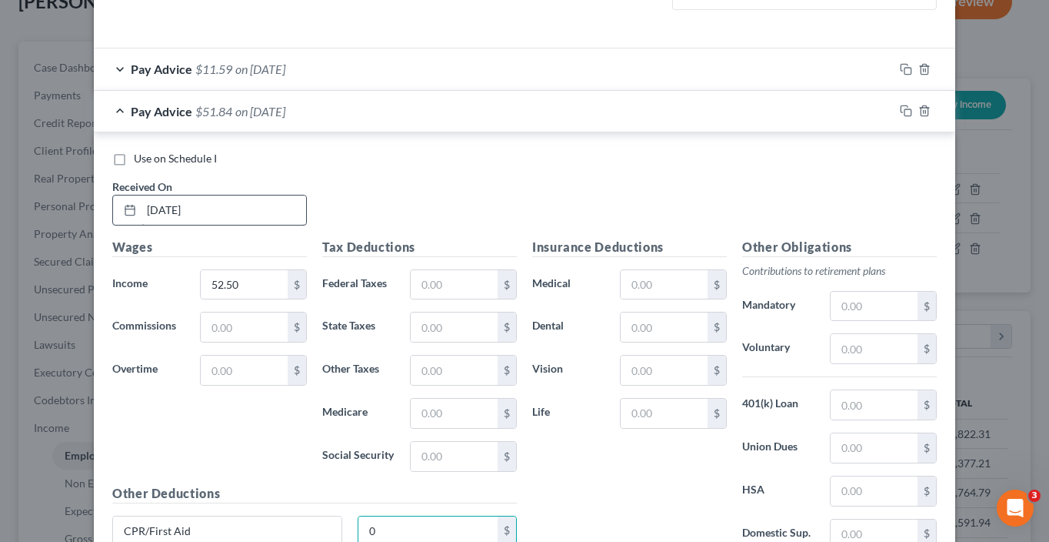
type input "0"
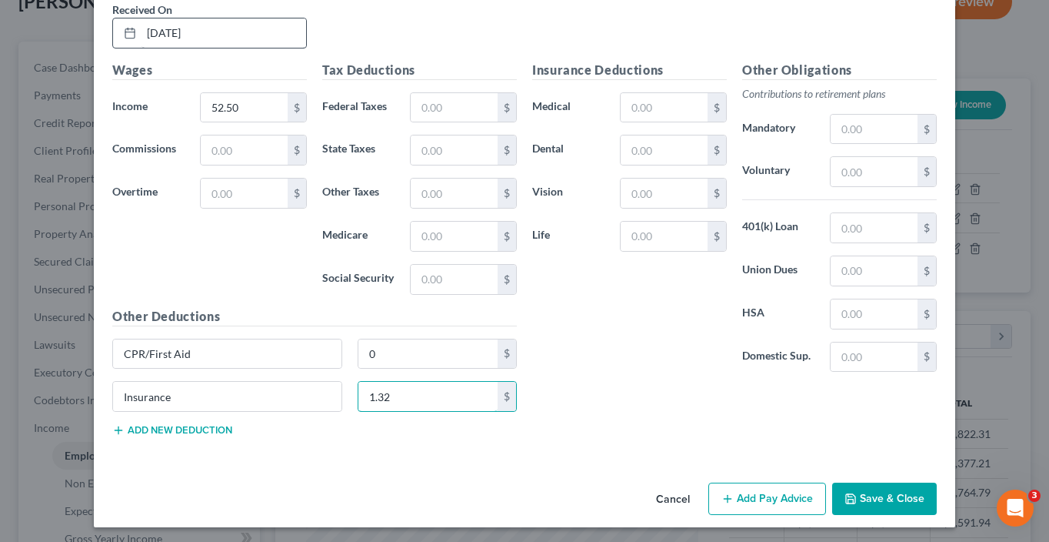
type input "1.32"
click at [912, 499] on button "Save & Close" at bounding box center [884, 498] width 105 height 32
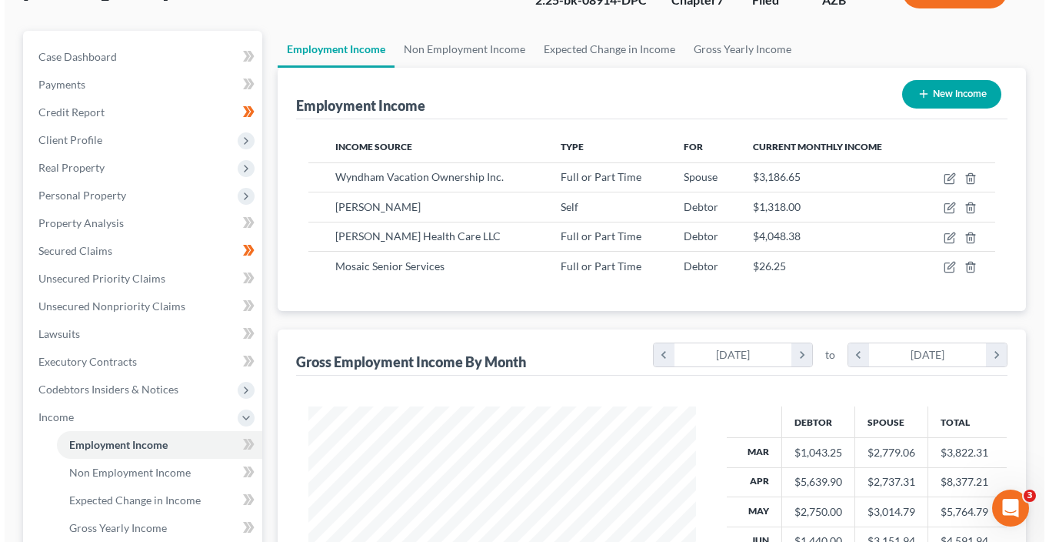
scroll to position [47, 0]
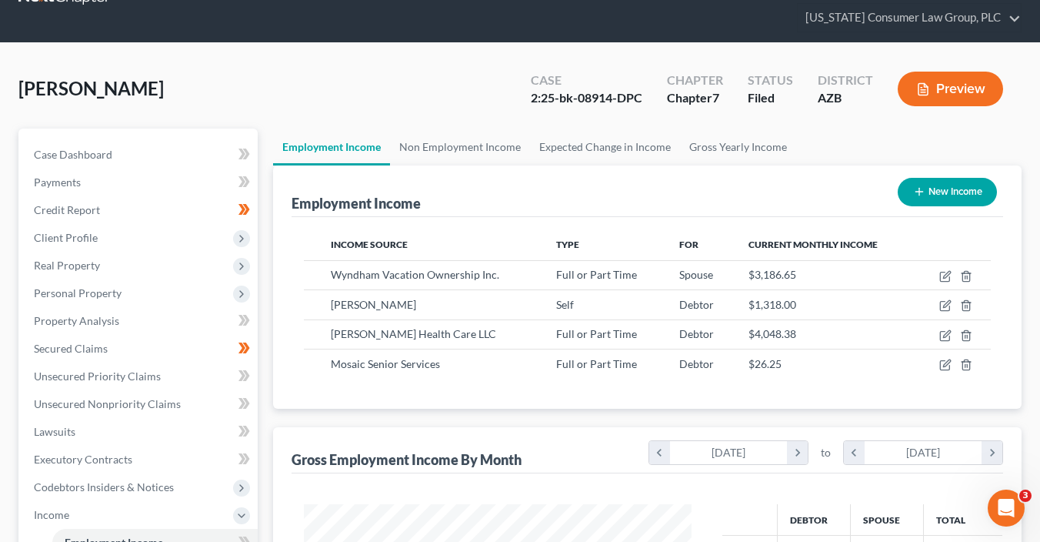
click at [938, 194] on button "New Income" at bounding box center [947, 192] width 99 height 28
select select "0"
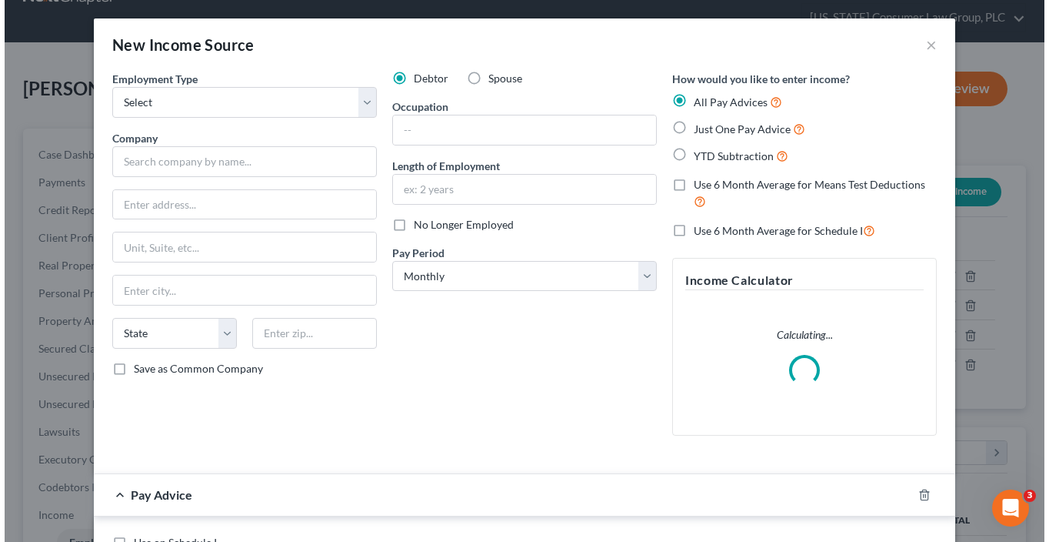
scroll to position [274, 422]
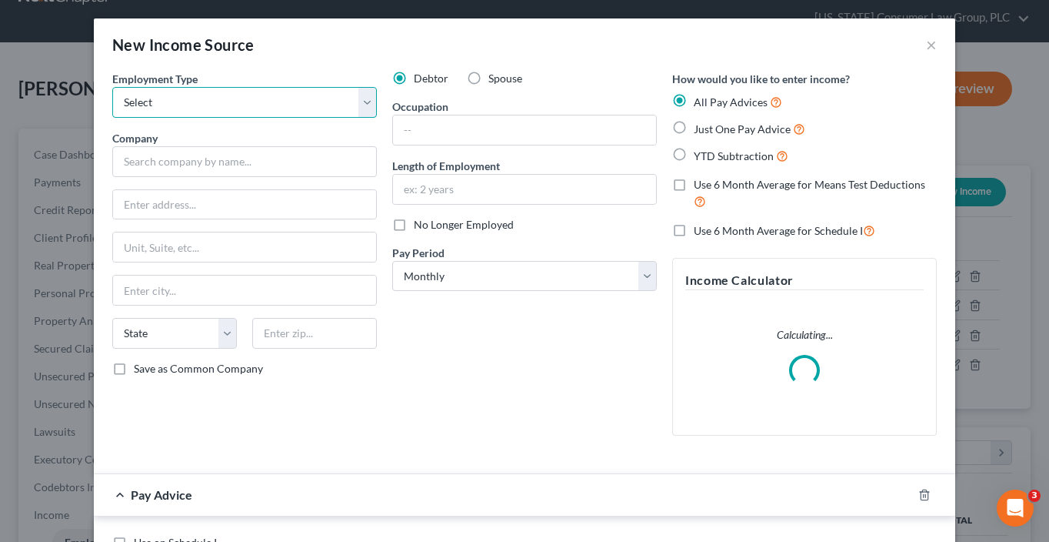
click at [302, 99] on select "Select Full or [DEMOGRAPHIC_DATA] Employment Self Employment" at bounding box center [244, 102] width 265 height 31
select select "0"
click at [112, 87] on select "Select Full or [DEMOGRAPHIC_DATA] Employment Self Employment" at bounding box center [244, 102] width 265 height 31
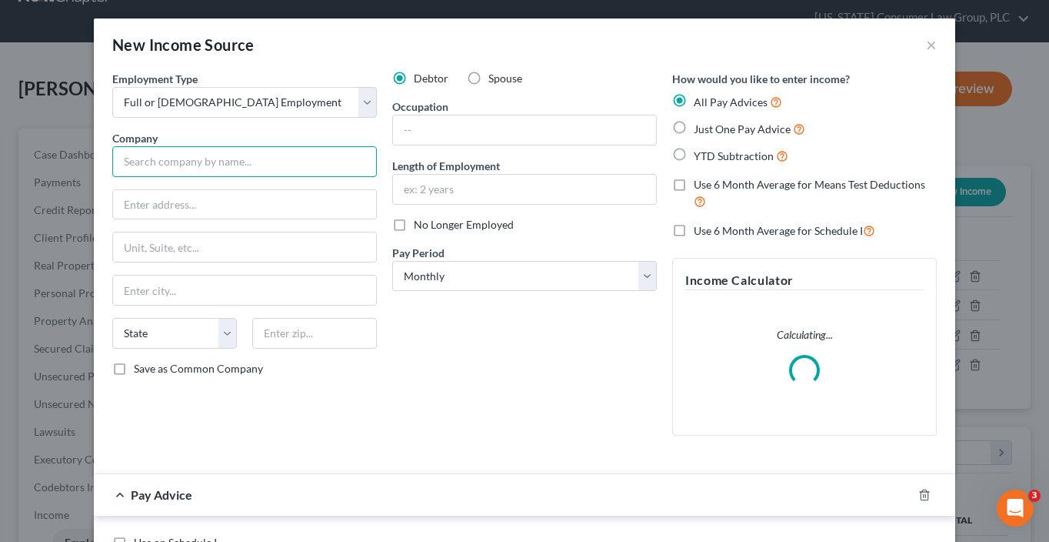
click at [280, 161] on input "text" at bounding box center [244, 161] width 265 height 31
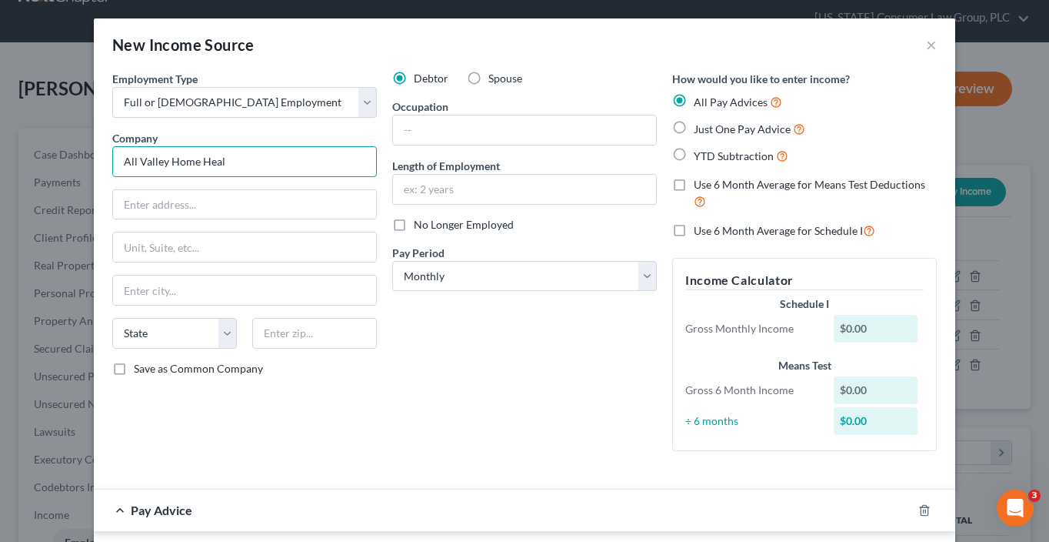
click at [302, 158] on input "All Valley Home Heal" at bounding box center [244, 161] width 265 height 31
type input "All Valley Home Health Care"
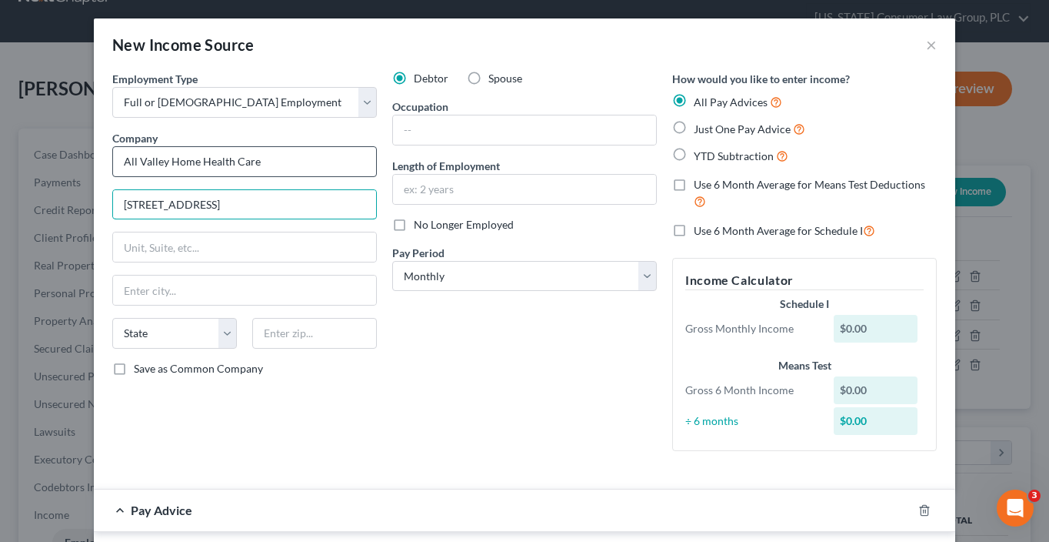
type input "[STREET_ADDRESS]"
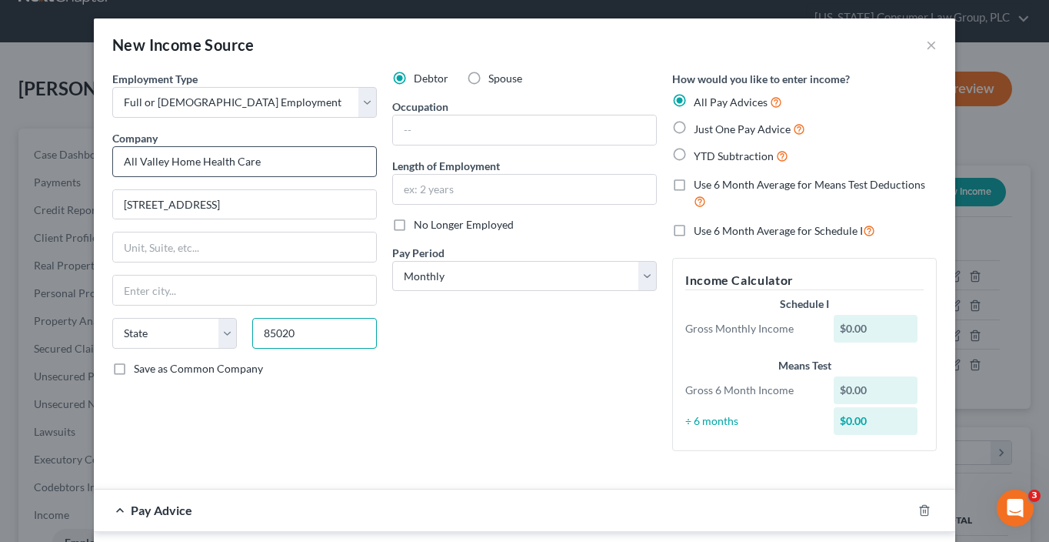
type input "85020"
type input "Phoenix"
select select "3"
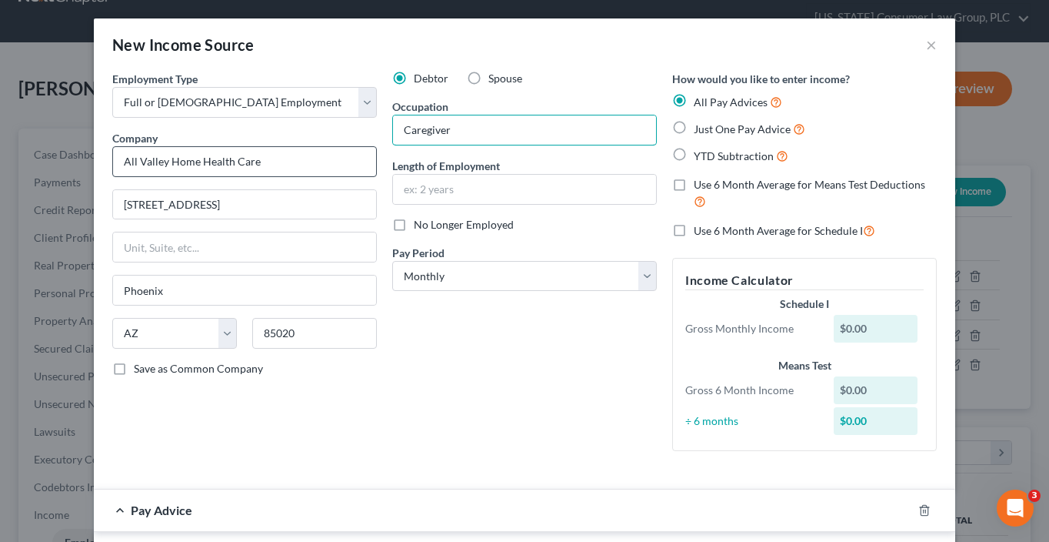
type input "Caregiver"
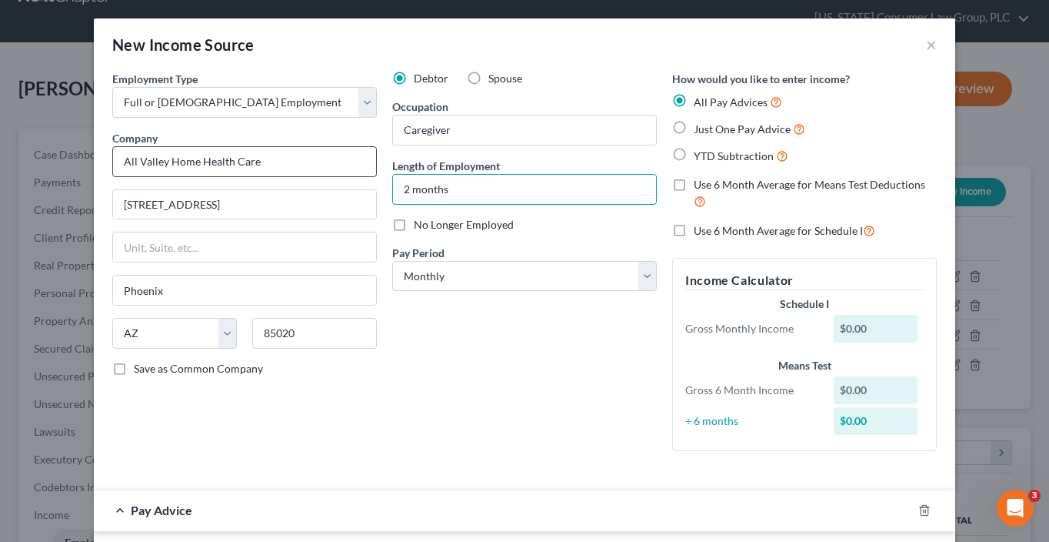
type input "2 months"
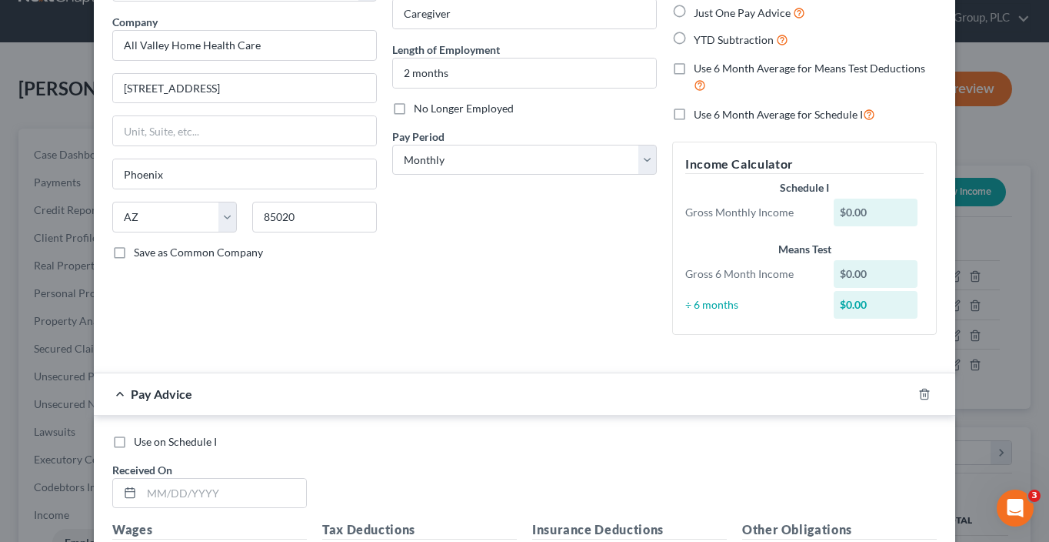
scroll to position [168, 0]
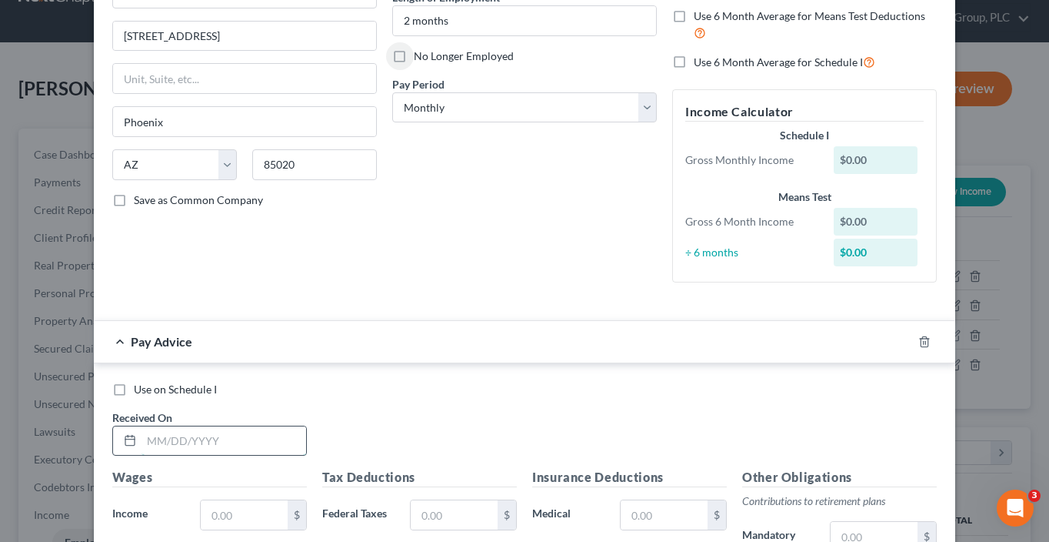
click at [179, 441] on input "text" at bounding box center [224, 440] width 165 height 29
type input "7/23/25"
type input "2"
type input "30"
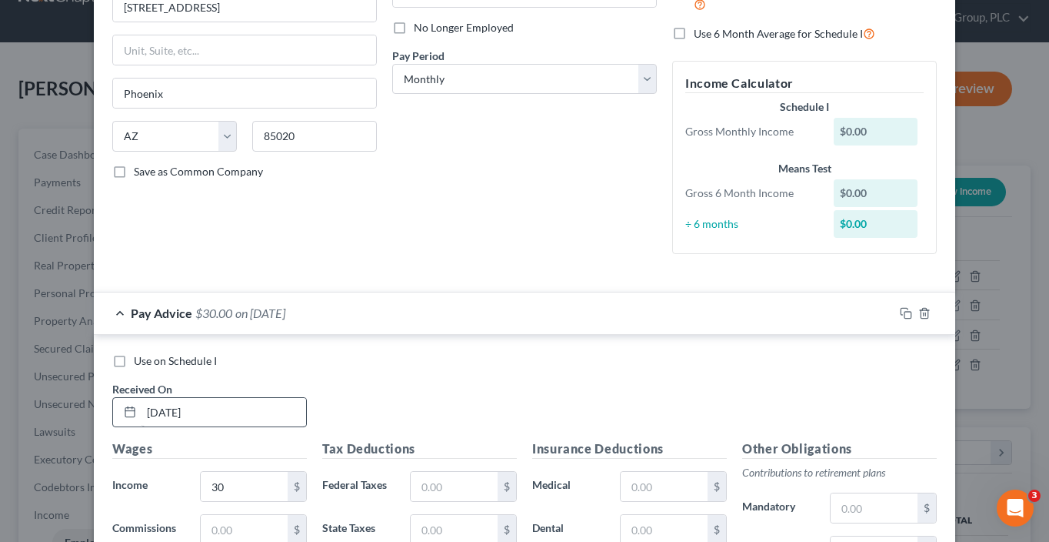
scroll to position [496, 0]
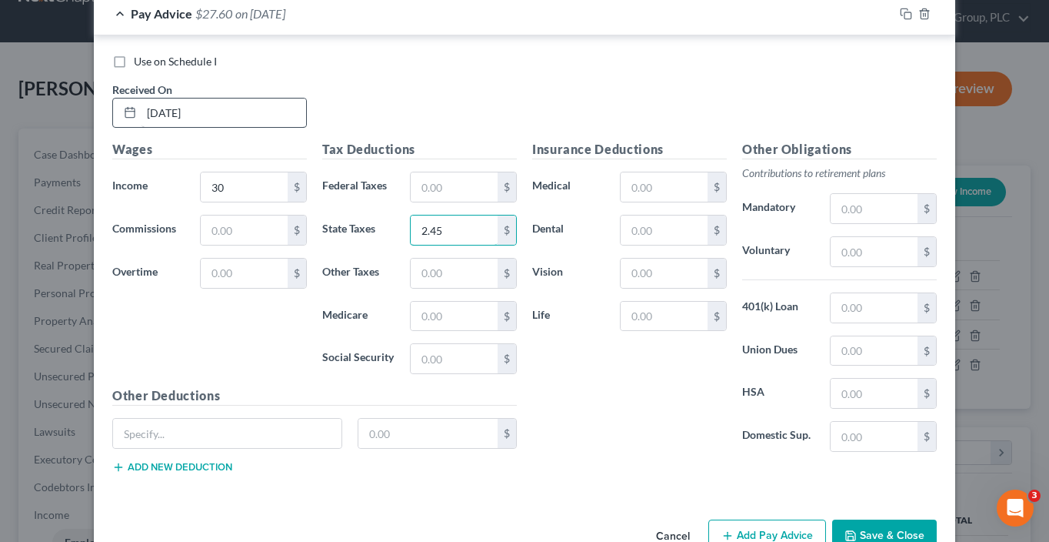
type input "2.45"
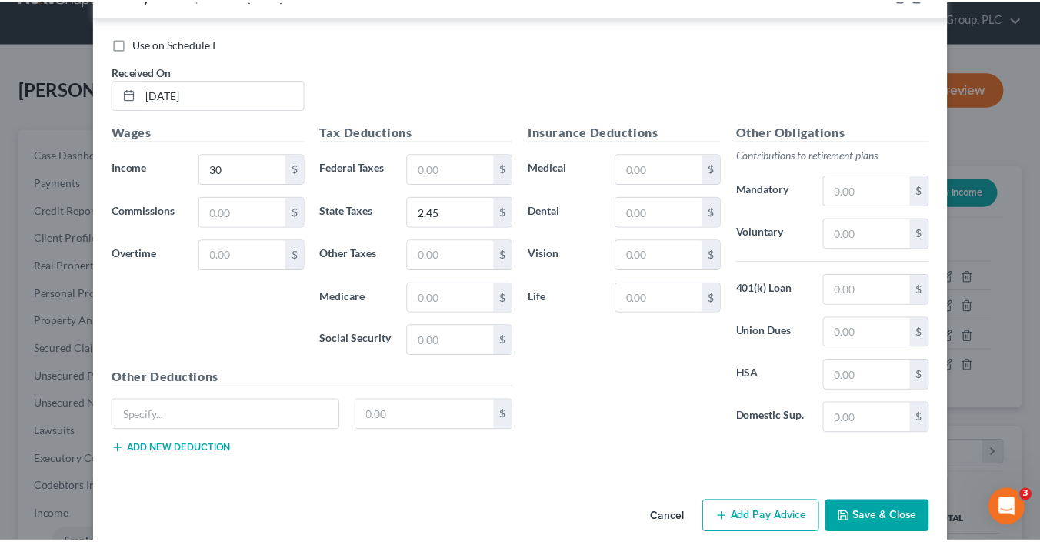
scroll to position [533, 0]
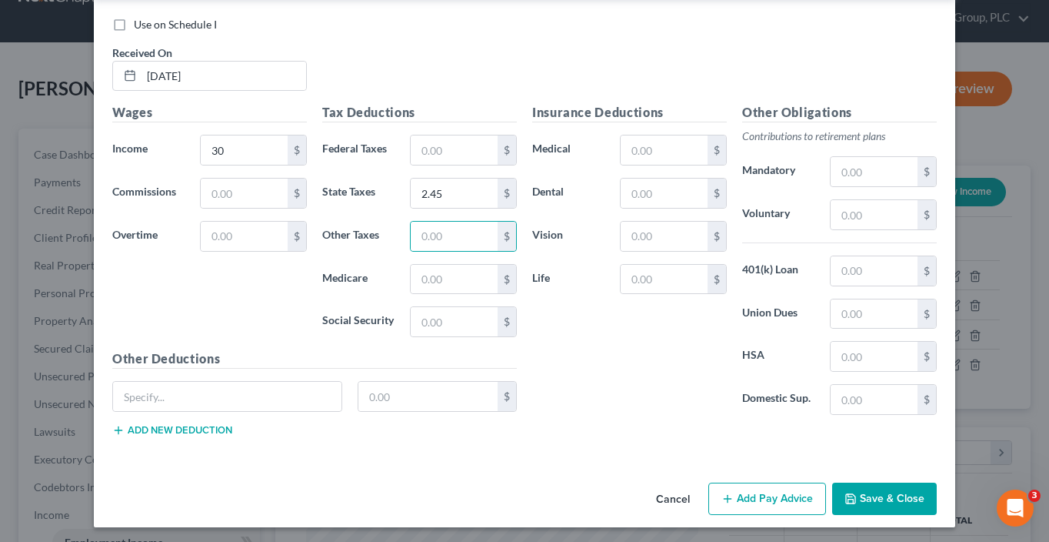
click at [887, 498] on button "Save & Close" at bounding box center [884, 498] width 105 height 32
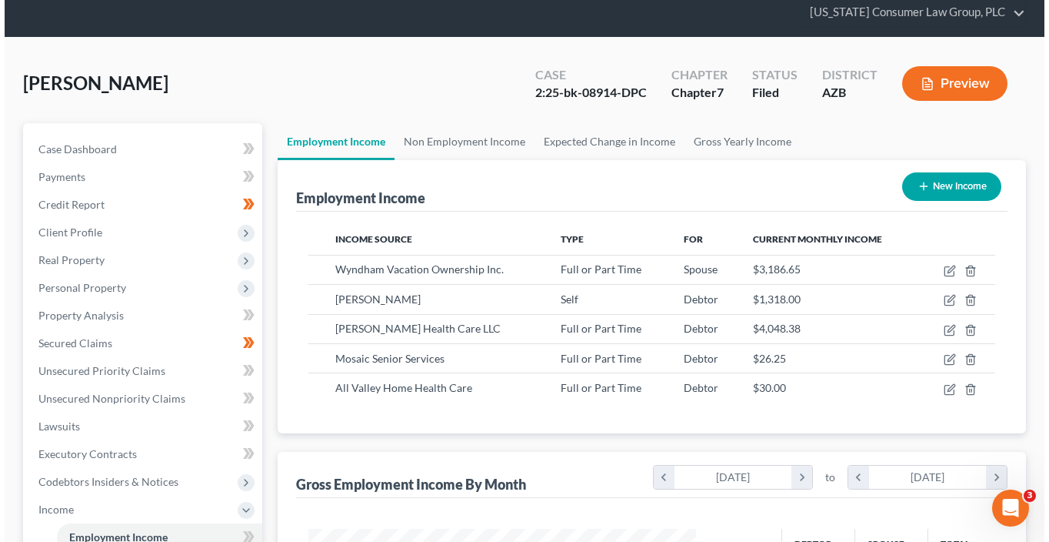
scroll to position [55, 0]
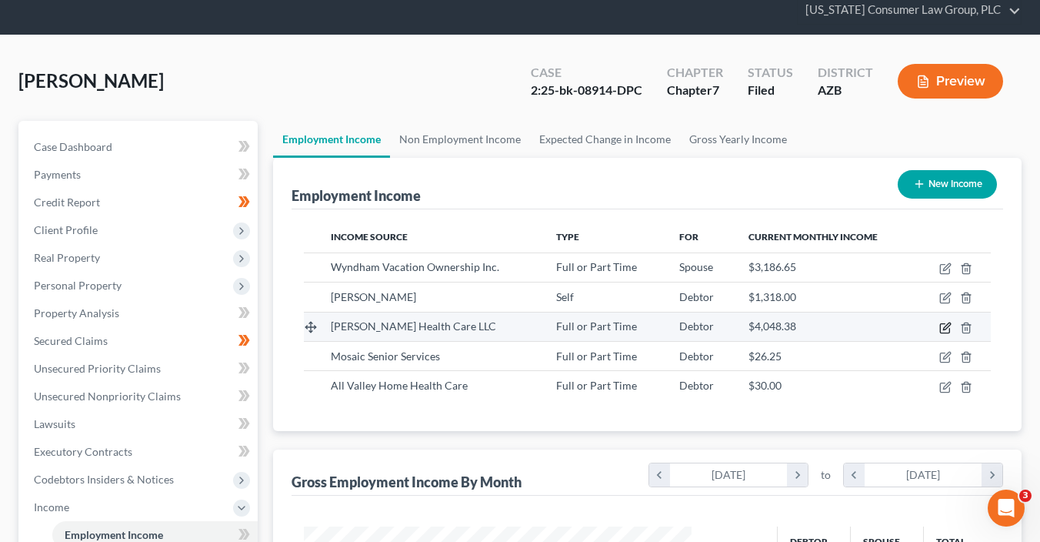
click at [948, 325] on icon "button" at bounding box center [946, 325] width 7 height 7
select select "0"
select select "3"
select select "1"
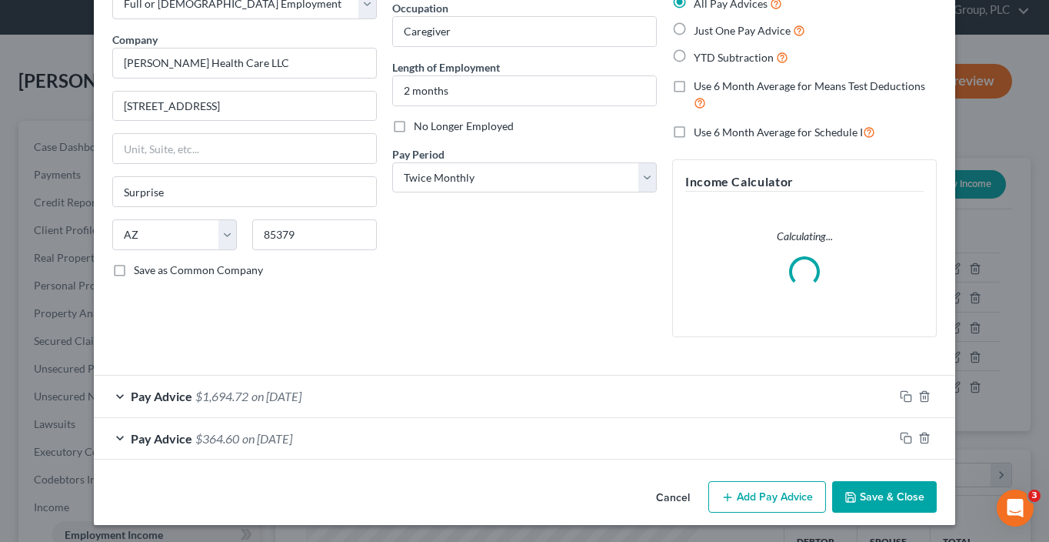
scroll to position [99, 0]
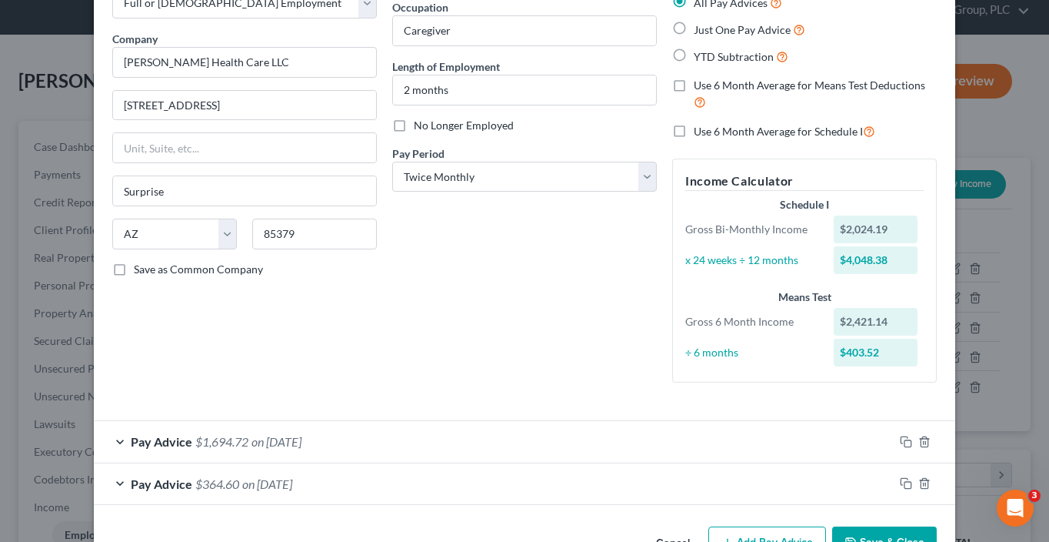
click at [849, 495] on div "Pay Advice $364.60 on 08/15/2025" at bounding box center [494, 483] width 800 height 41
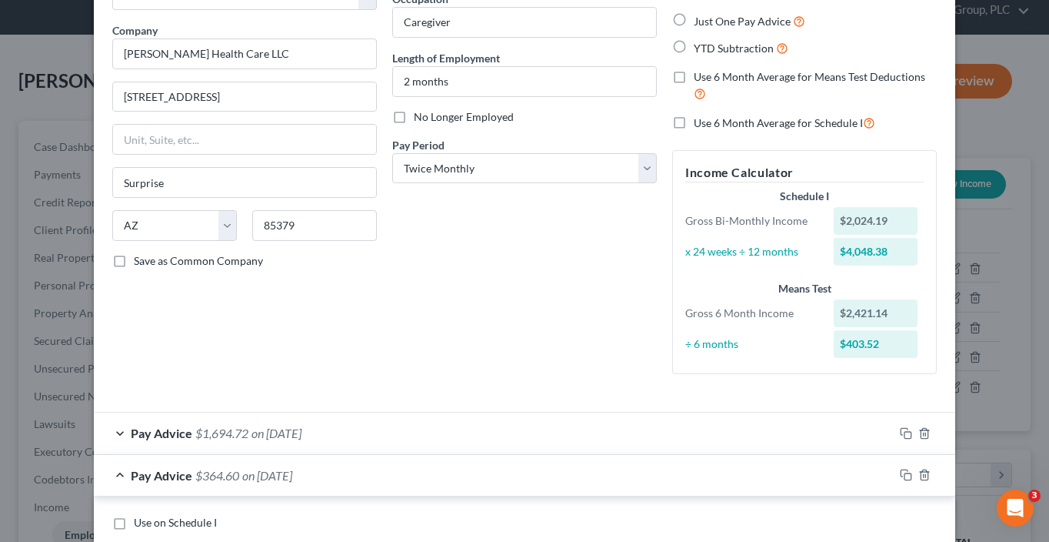
scroll to position [119, 0]
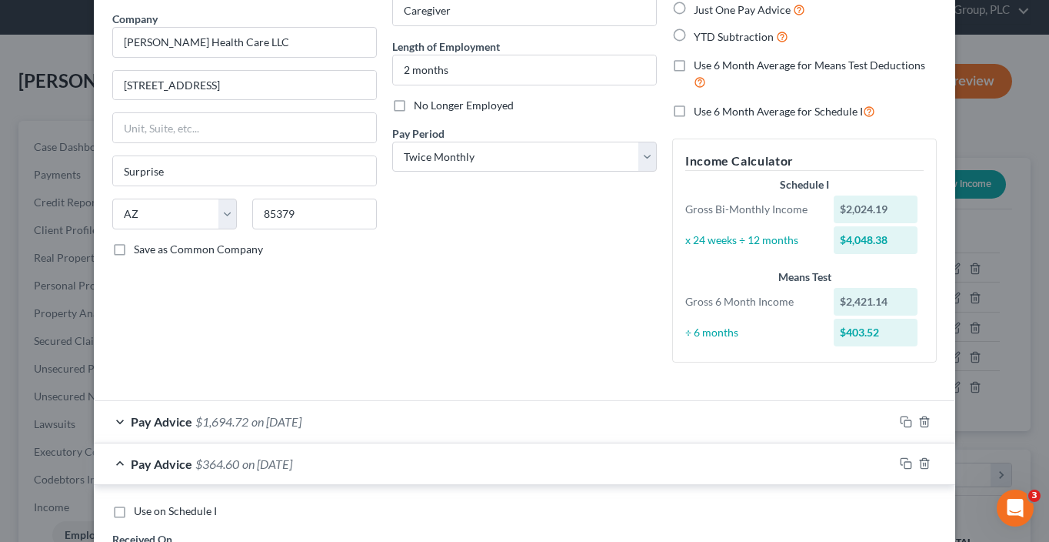
click at [642, 419] on div "Pay Advice $1,694.72 on 08/29/2025" at bounding box center [494, 421] width 800 height 41
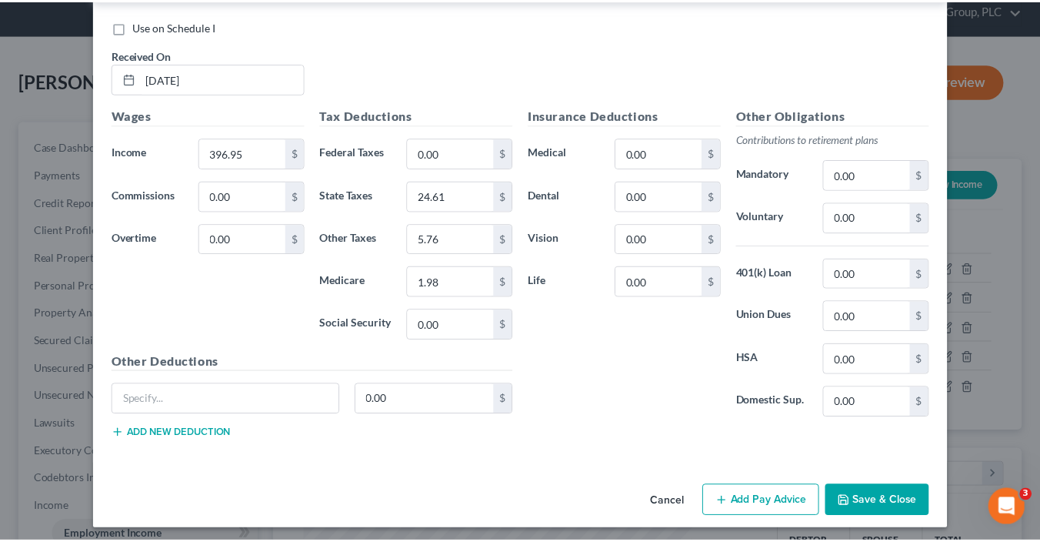
scroll to position [1067, 0]
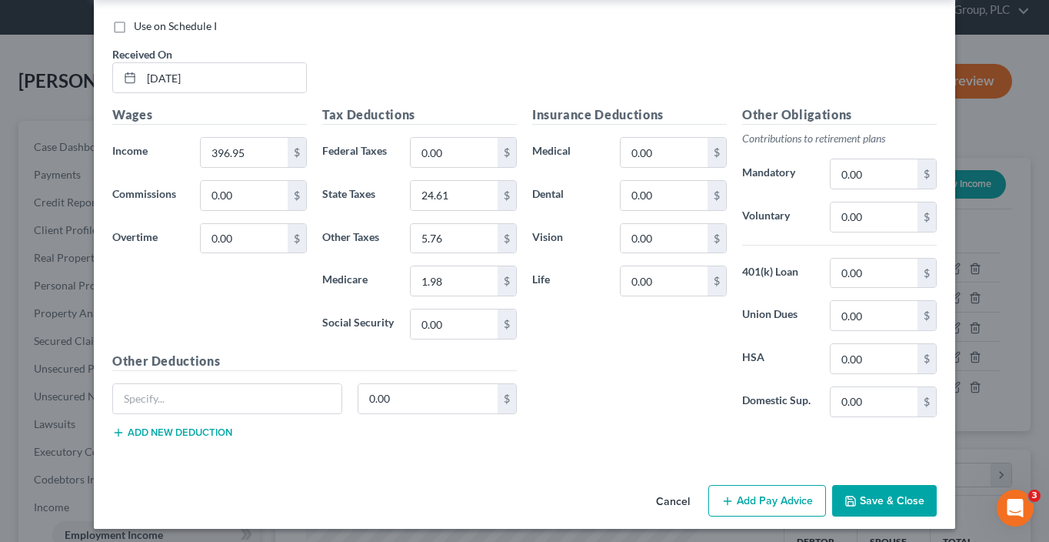
click at [891, 498] on button "Save & Close" at bounding box center [884, 501] width 105 height 32
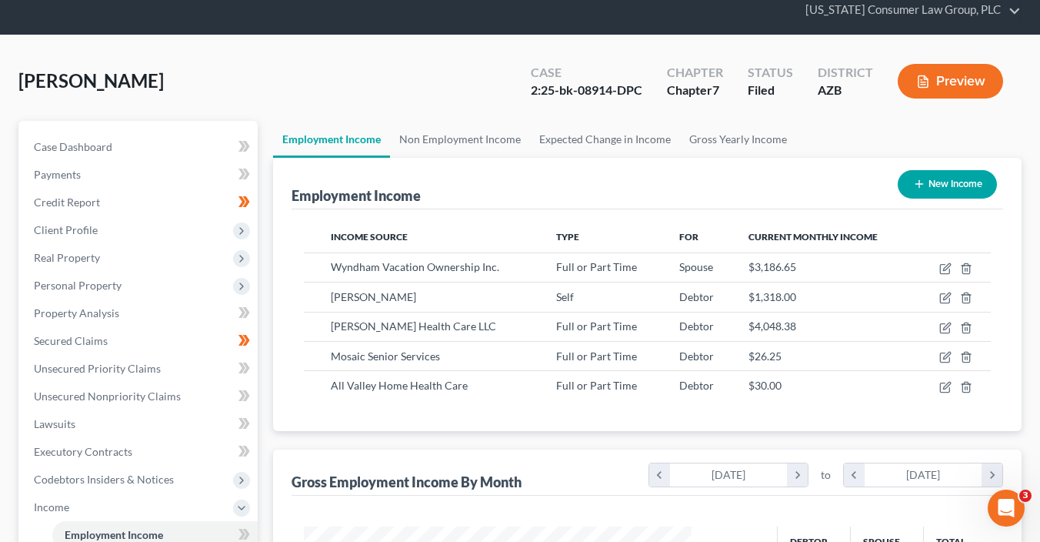
scroll to position [428, 0]
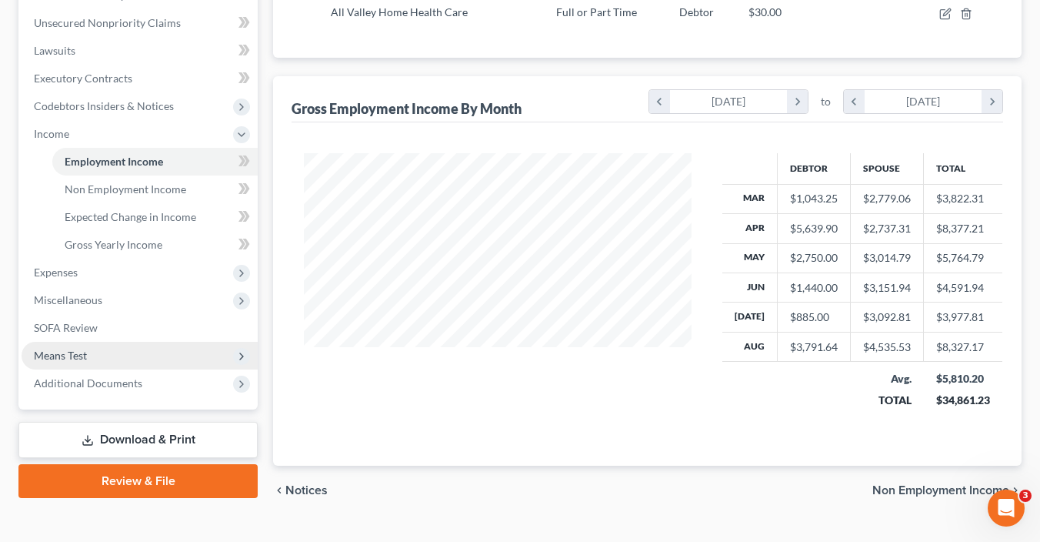
click at [60, 348] on span "Means Test" at bounding box center [60, 354] width 53 height 13
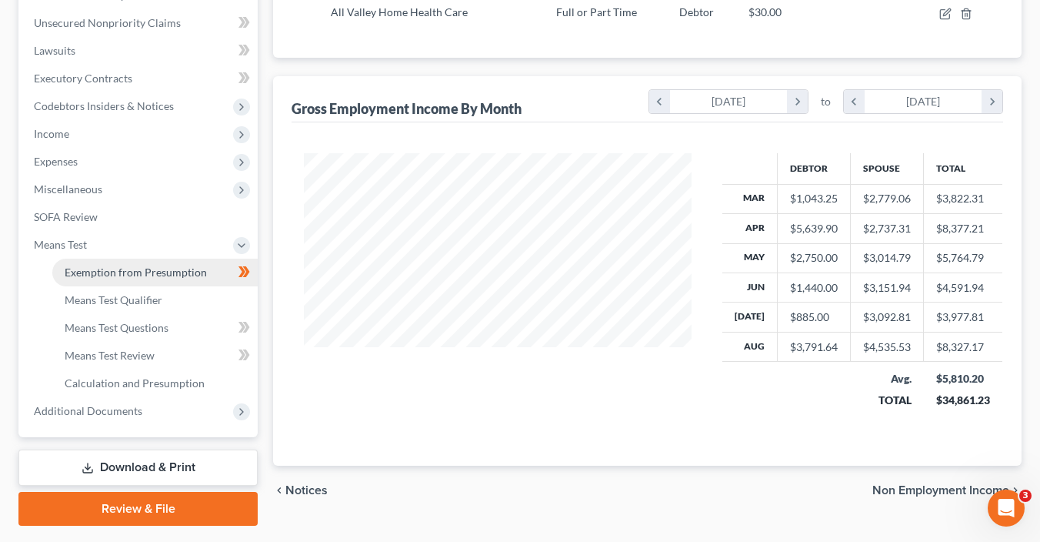
click at [145, 276] on span "Exemption from Presumption" at bounding box center [136, 271] width 142 height 13
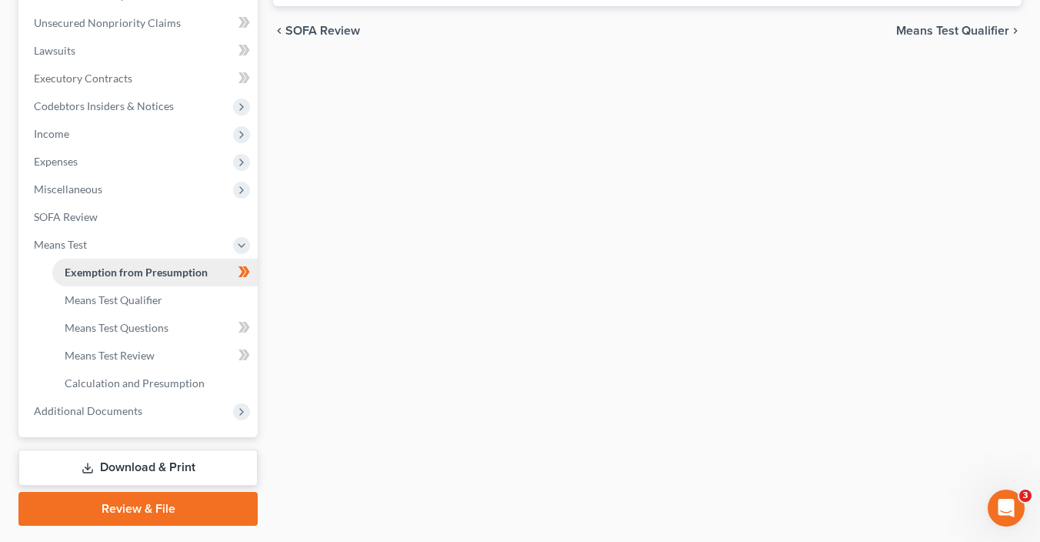
radio input "true"
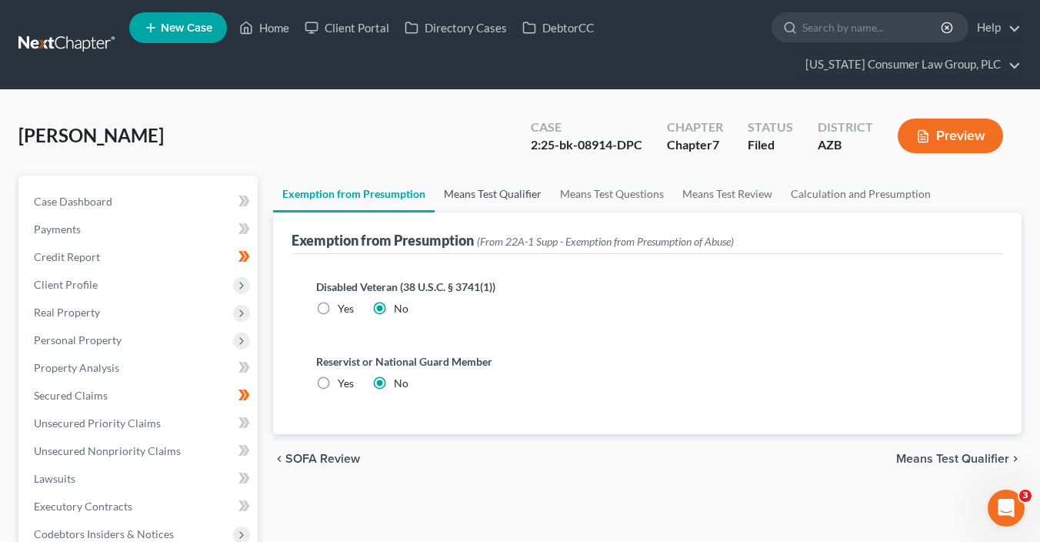
click at [456, 192] on link "Means Test Qualifier" at bounding box center [493, 193] width 116 height 37
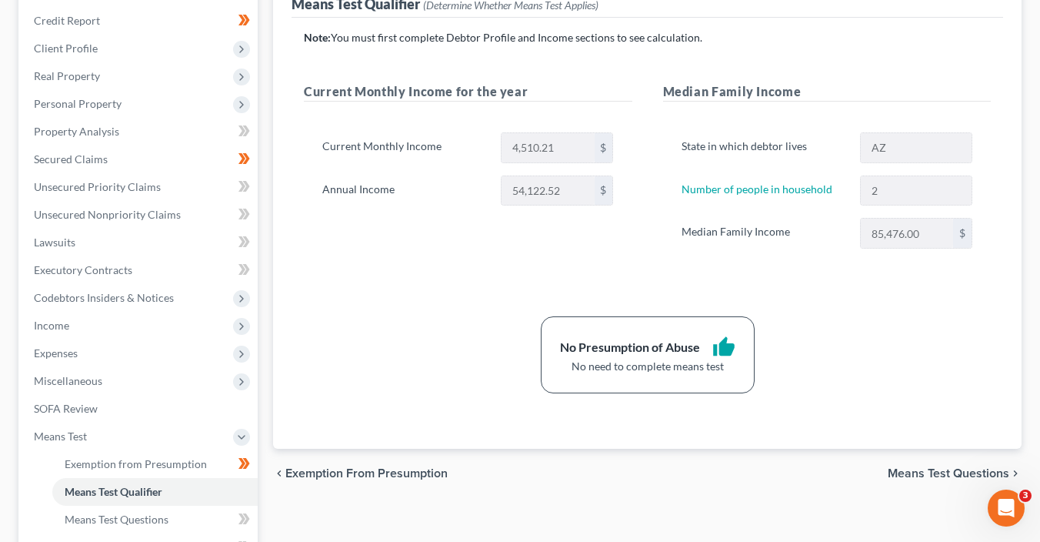
scroll to position [243, 0]
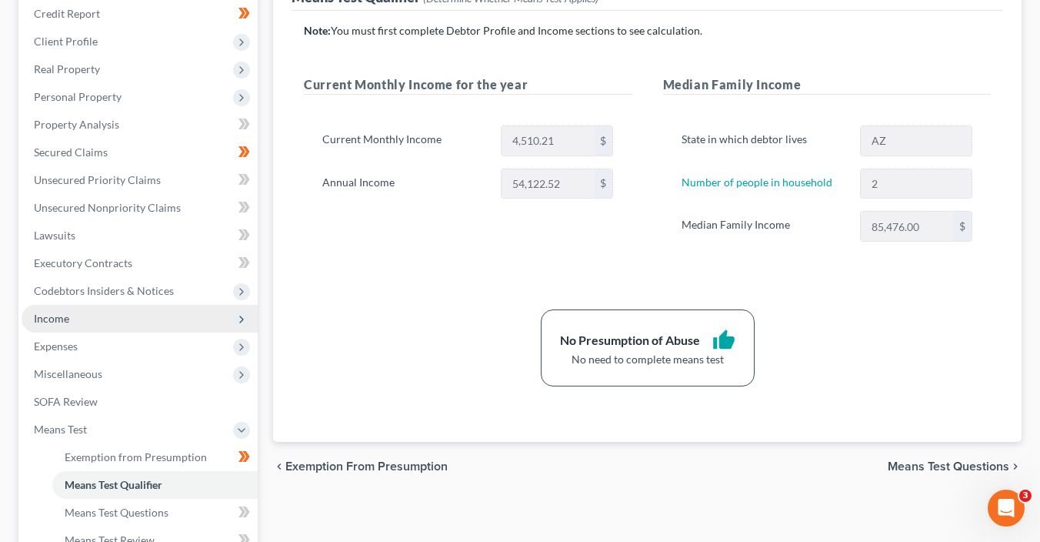
click at [67, 315] on span "Income" at bounding box center [51, 318] width 35 height 13
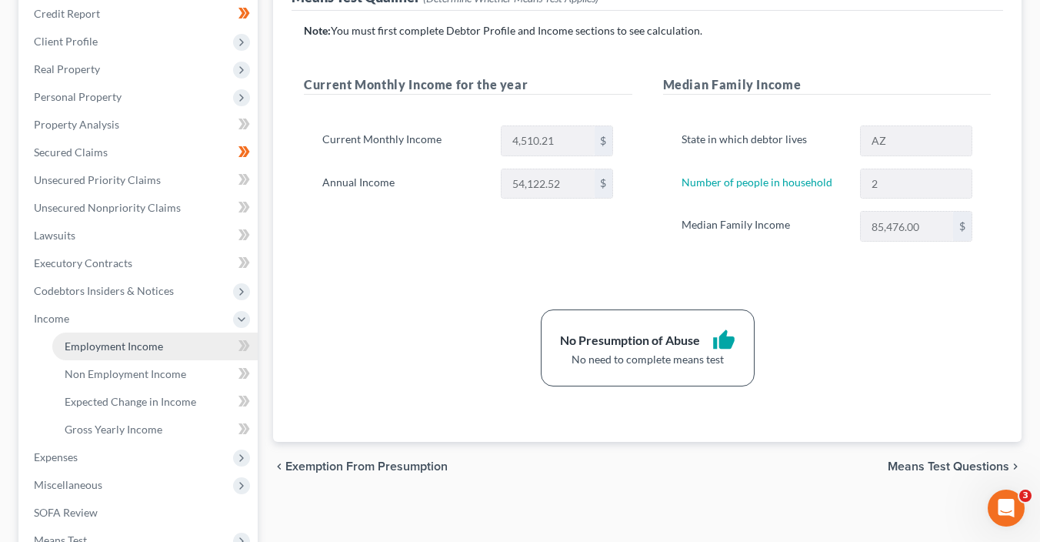
click at [134, 343] on span "Employment Income" at bounding box center [114, 345] width 98 height 13
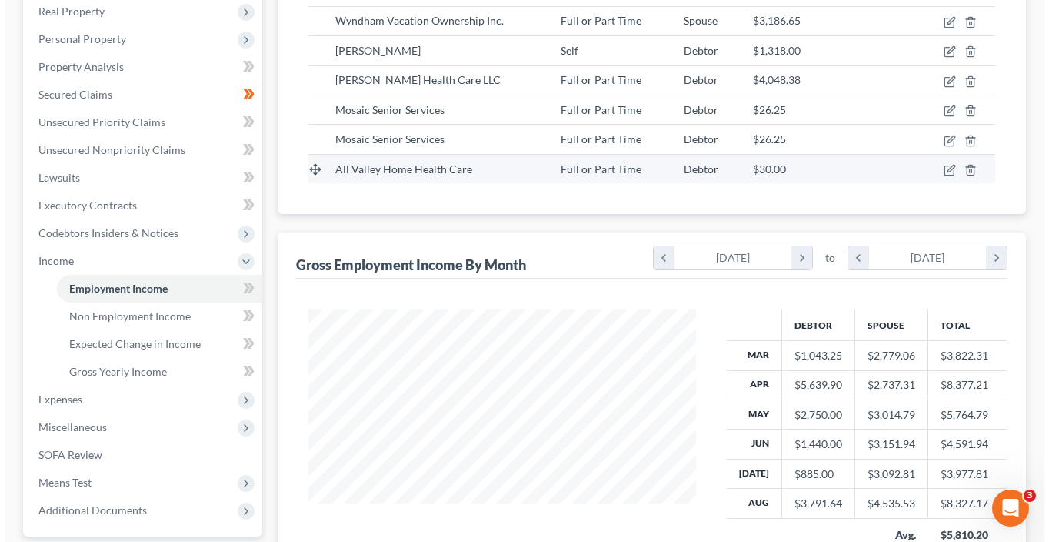
scroll to position [211, 0]
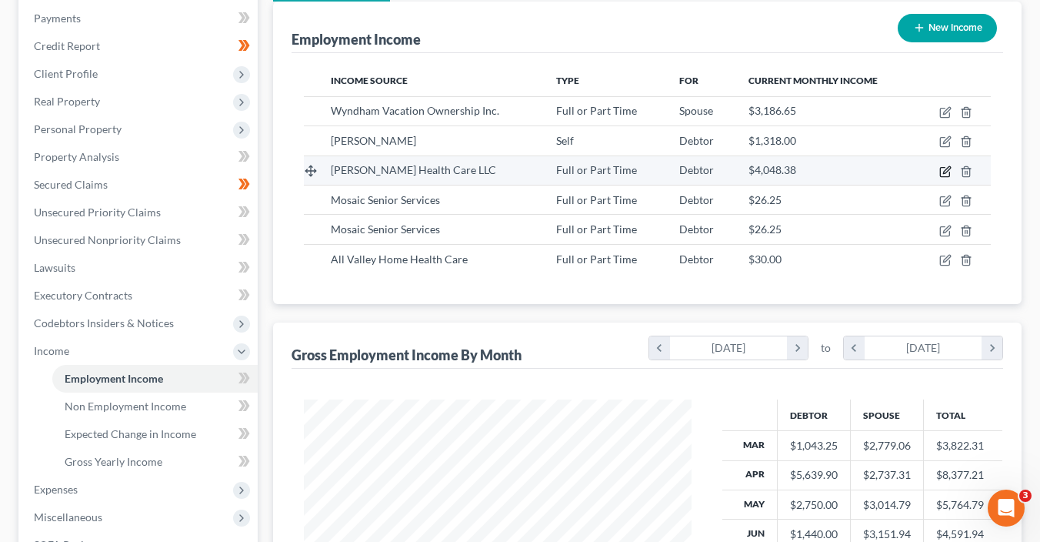
click at [945, 171] on icon "button" at bounding box center [946, 169] width 7 height 7
select select "0"
select select "3"
select select "1"
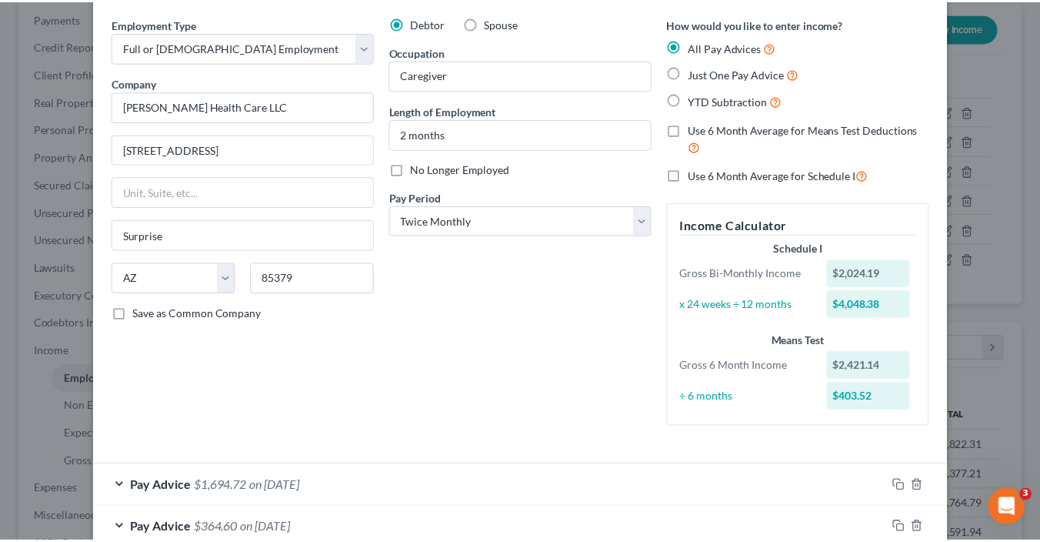
scroll to position [0, 0]
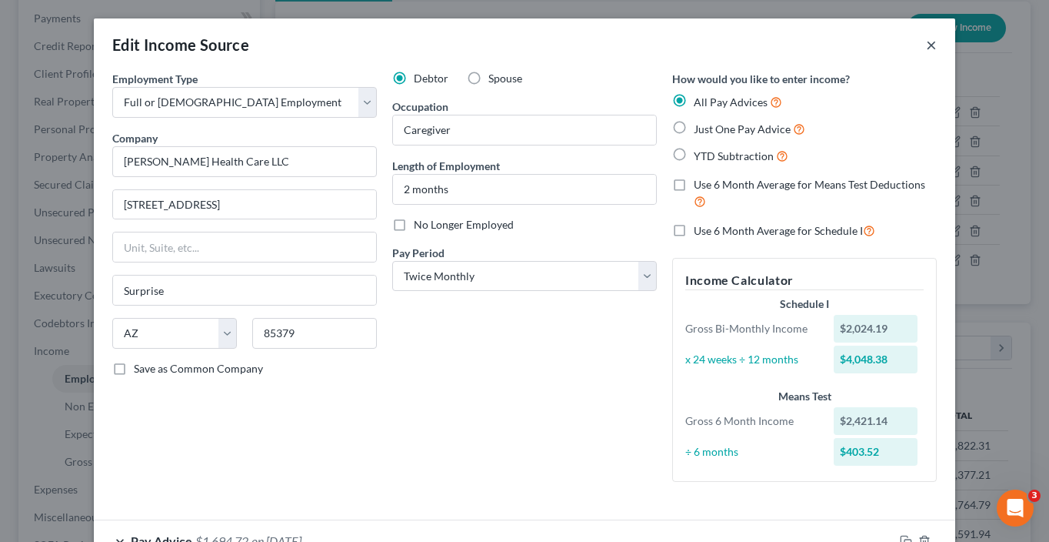
click at [929, 46] on button "×" at bounding box center [931, 44] width 11 height 18
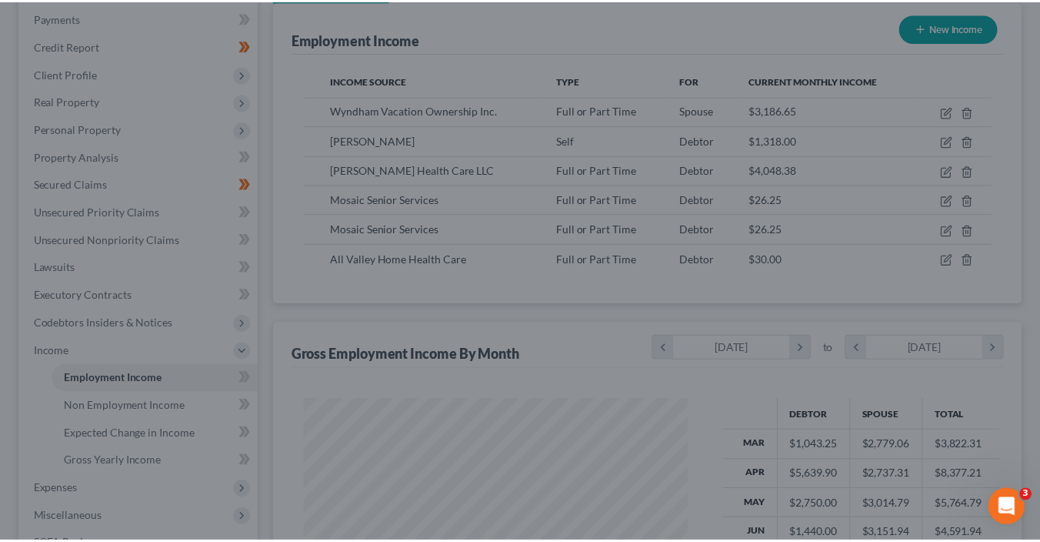
scroll to position [768919, 768776]
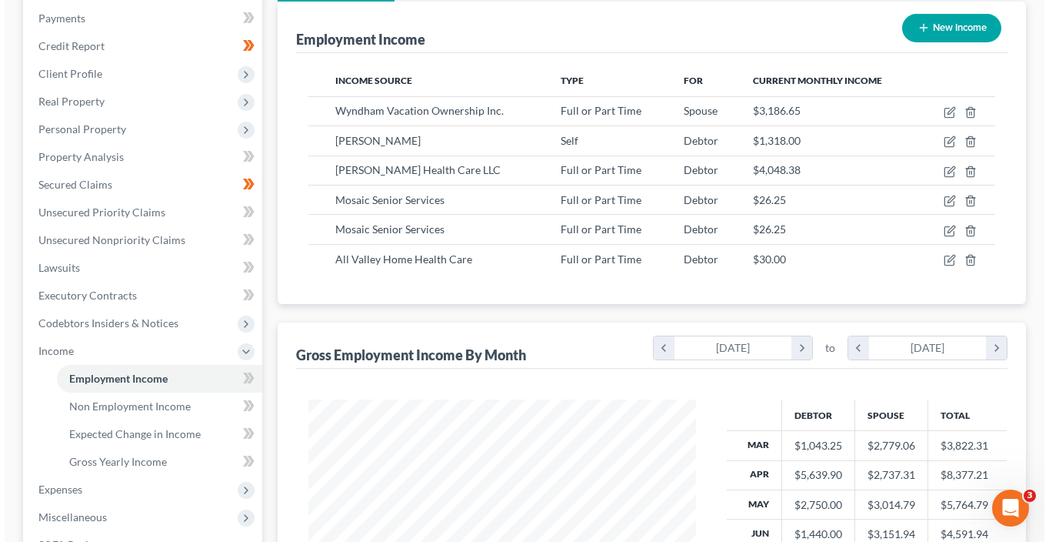
scroll to position [274, 418]
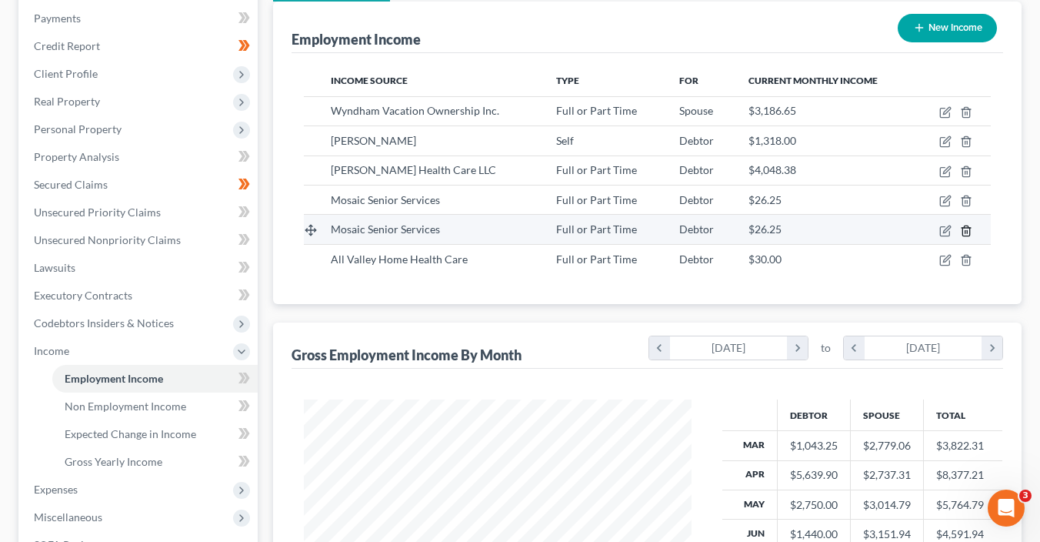
click at [968, 229] on icon "button" at bounding box center [966, 231] width 12 height 12
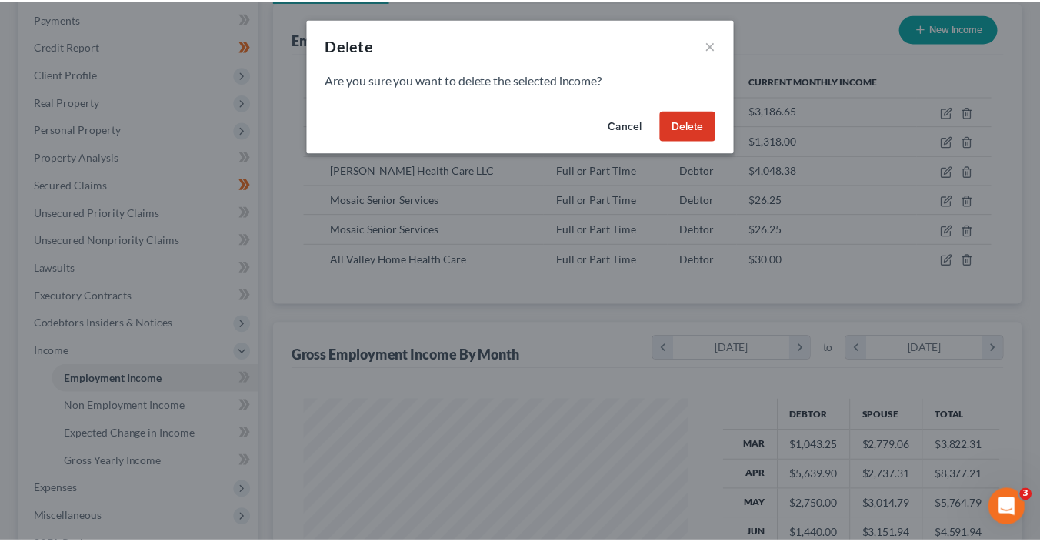
scroll to position [274, 422]
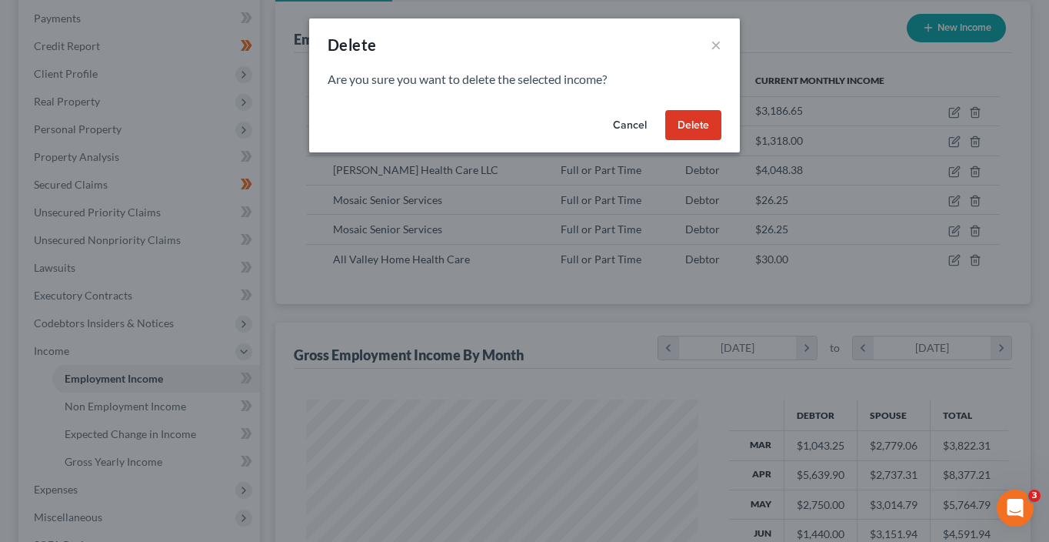
click at [693, 117] on button "Delete" at bounding box center [693, 125] width 56 height 31
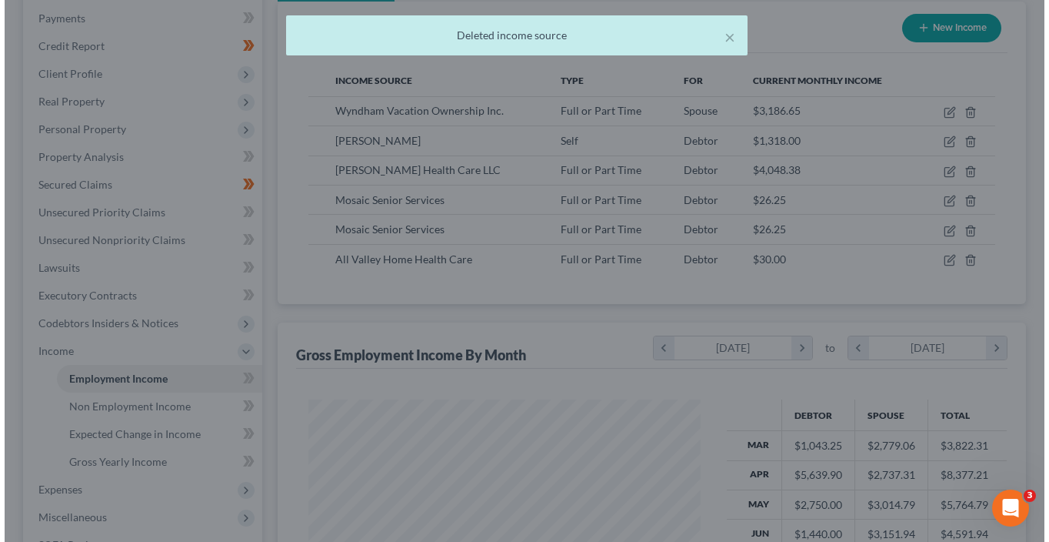
scroll to position [768919, 768776]
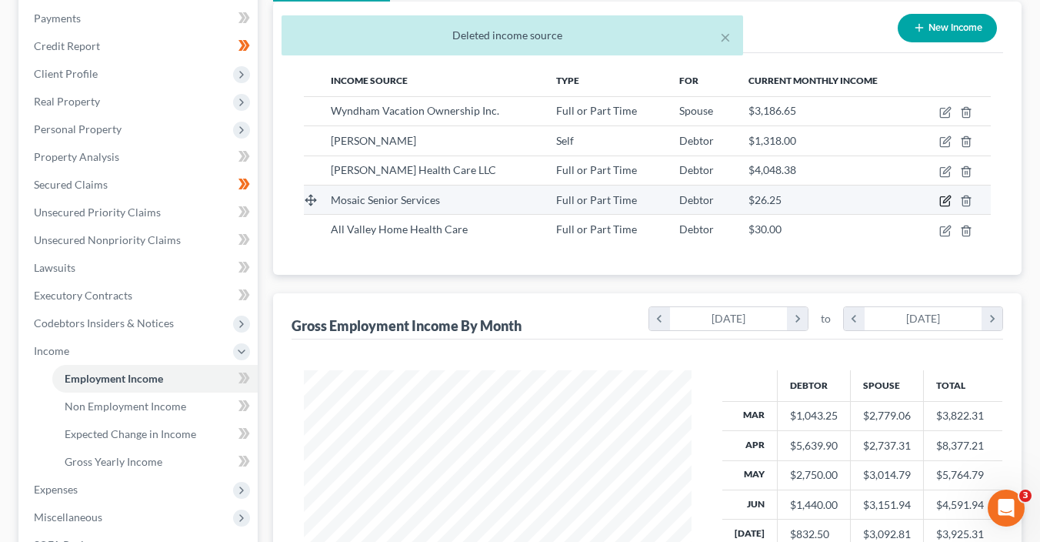
click at [946, 201] on icon "button" at bounding box center [945, 201] width 12 height 12
select select "0"
select select "3"
select select "0"
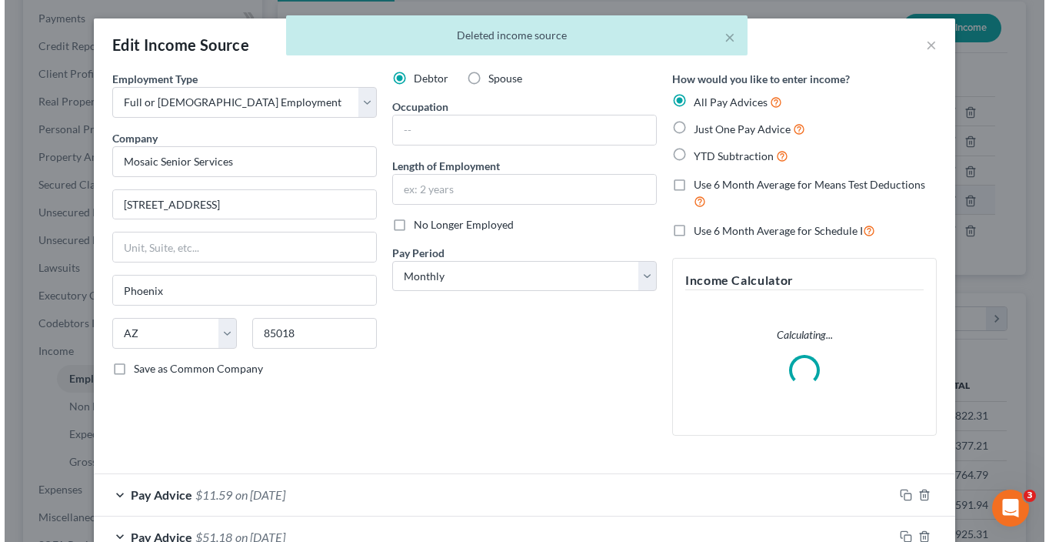
scroll to position [274, 422]
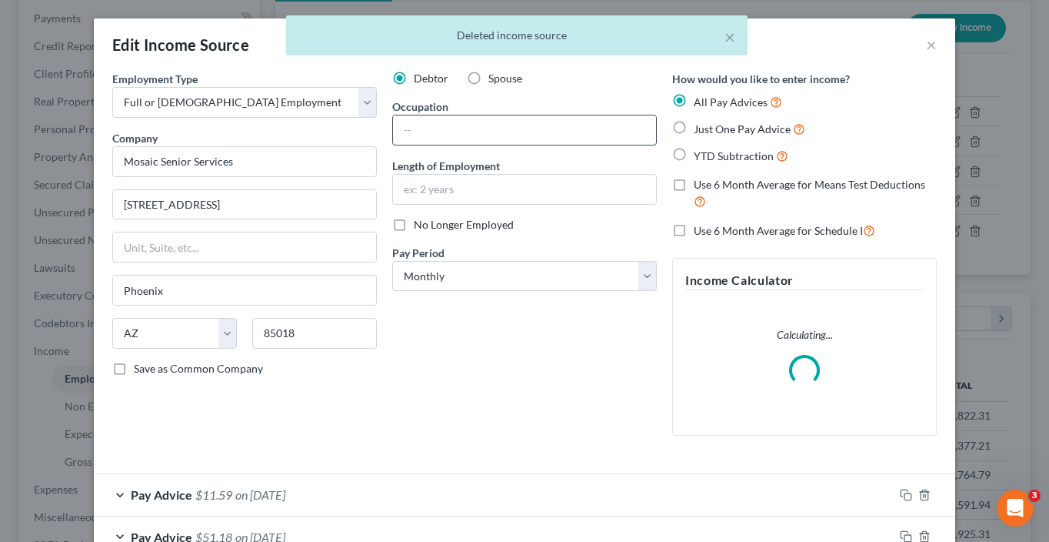
click at [434, 140] on input "text" at bounding box center [524, 129] width 263 height 29
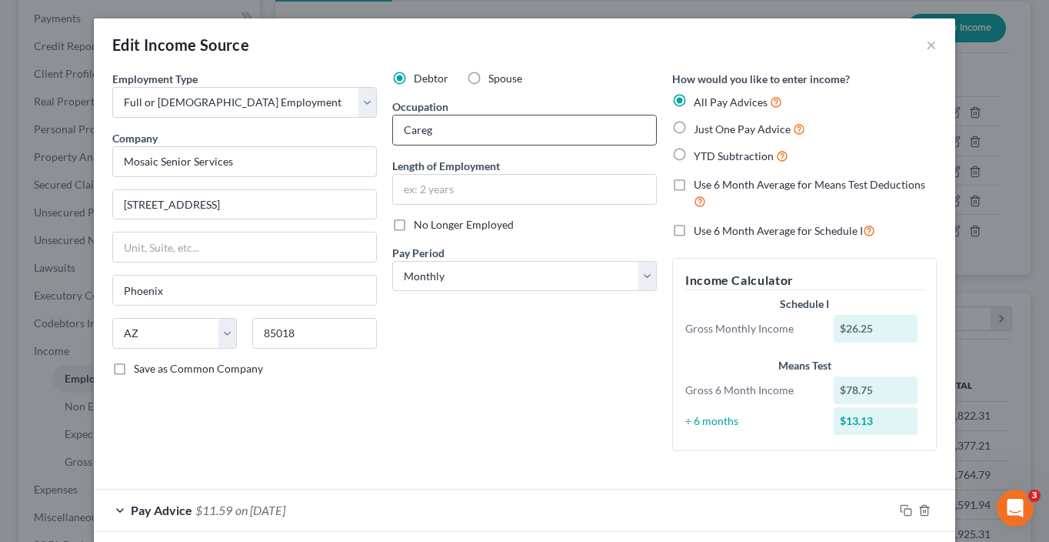
type input "Caregiver"
type input "2 months"
click at [491, 273] on select "Select Monthly Twice Monthly Every Other Week Weekly" at bounding box center [524, 276] width 265 height 31
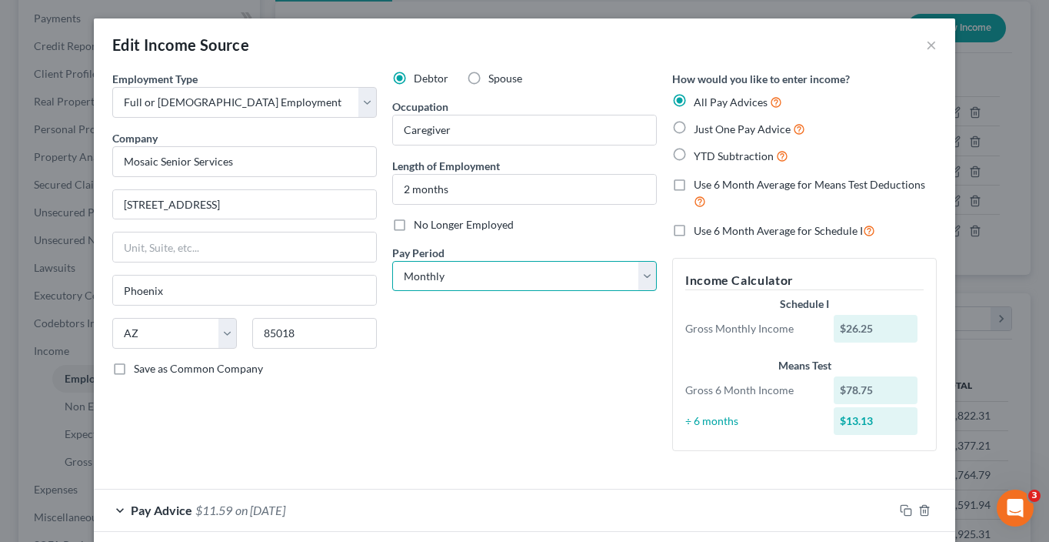
select select "3"
click at [392, 261] on select "Select Monthly Twice Monthly Every Other Week Weekly" at bounding box center [524, 276] width 265 height 31
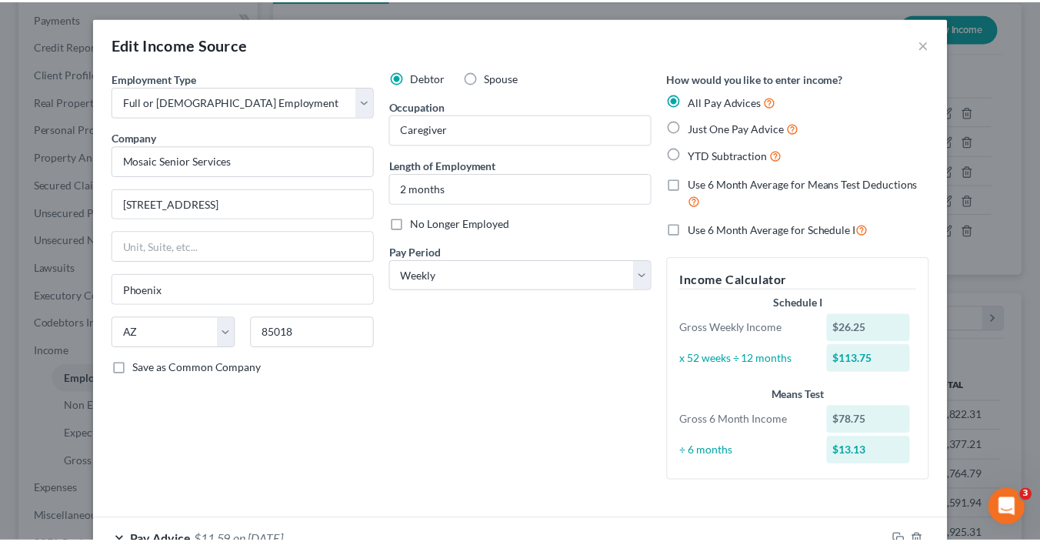
scroll to position [0, 0]
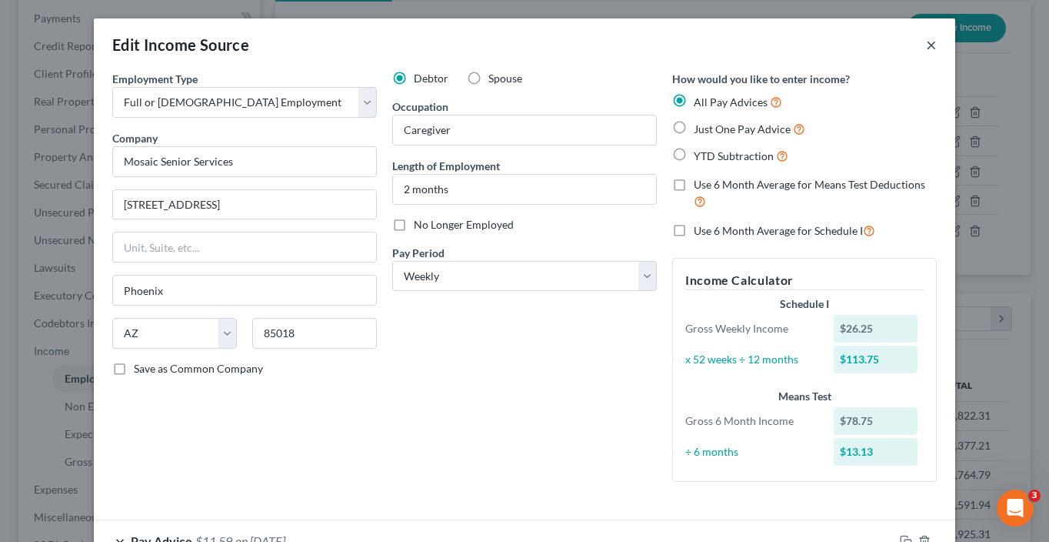
click at [930, 51] on button "×" at bounding box center [931, 44] width 11 height 18
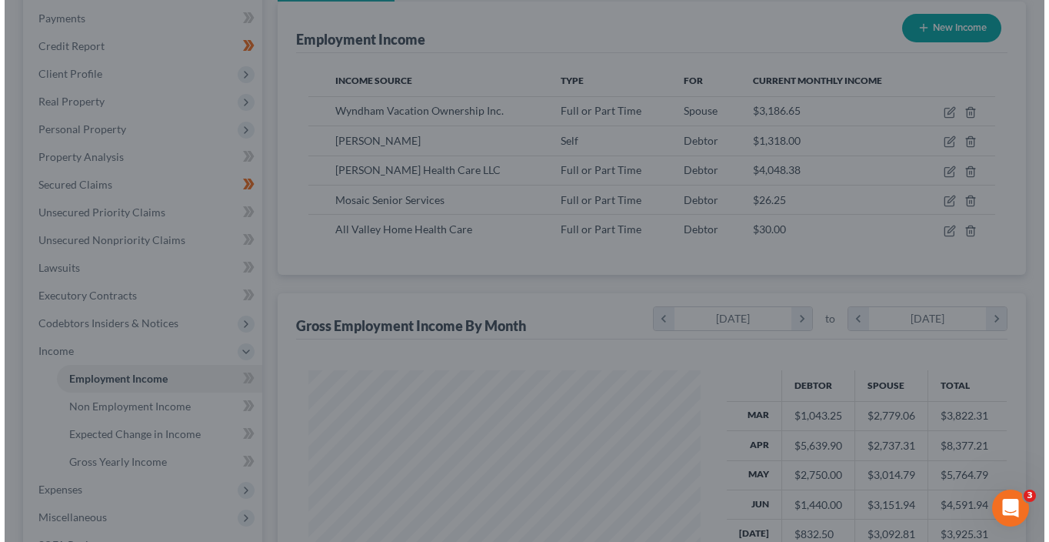
scroll to position [768919, 768776]
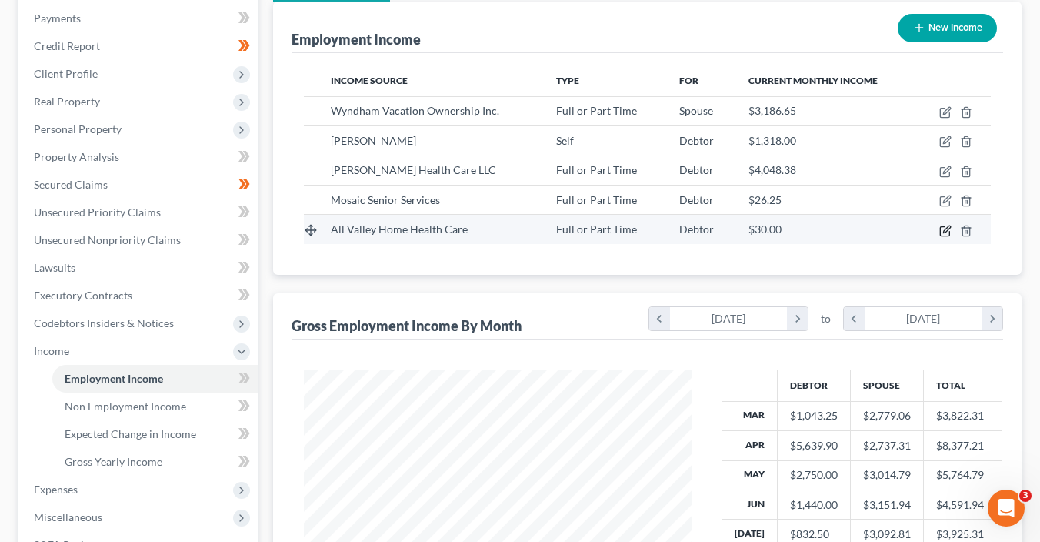
click at [946, 225] on icon "button" at bounding box center [946, 228] width 7 height 7
select select "0"
select select "3"
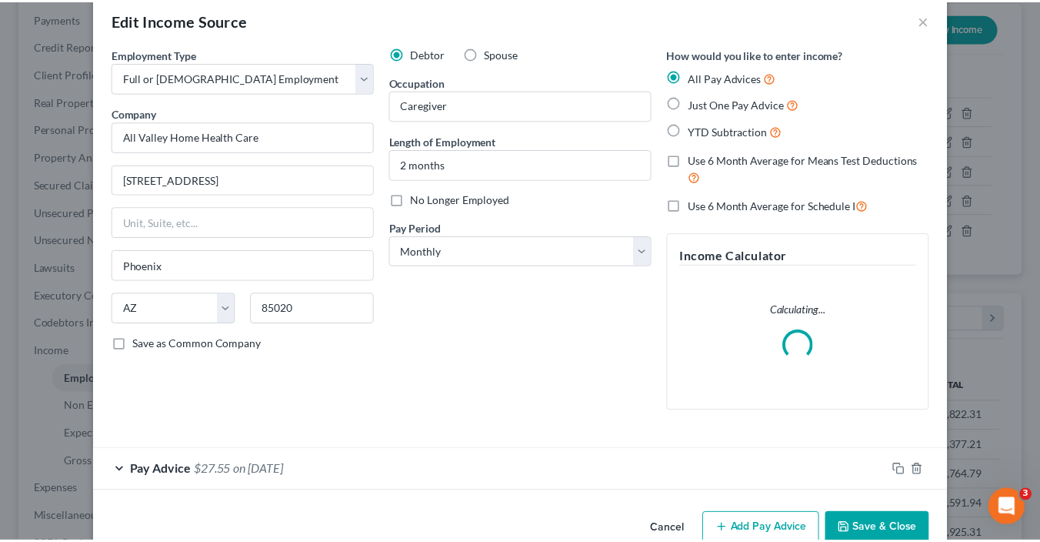
scroll to position [58, 0]
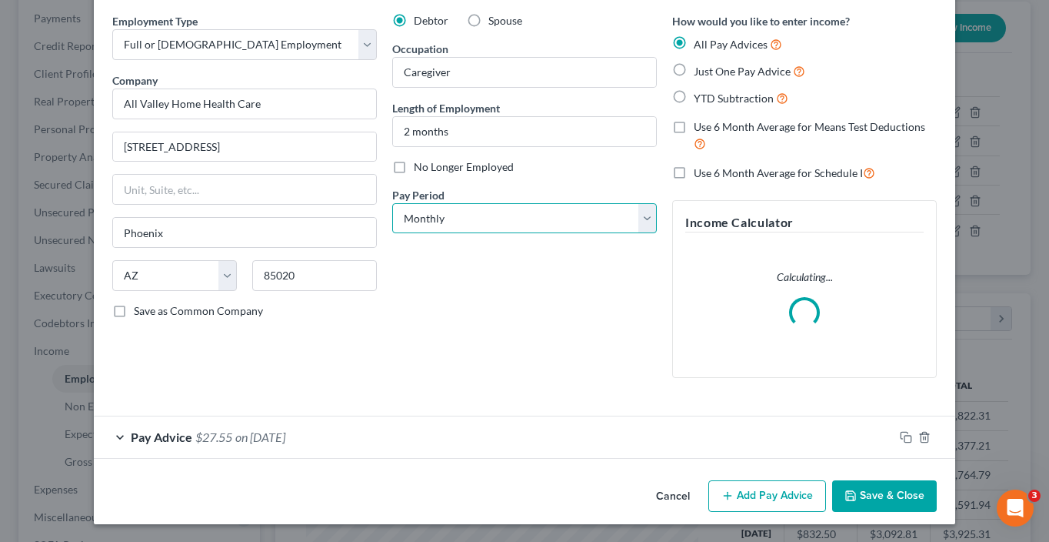
click at [505, 210] on select "Select Monthly Twice Monthly Every Other Week Weekly" at bounding box center [524, 218] width 265 height 31
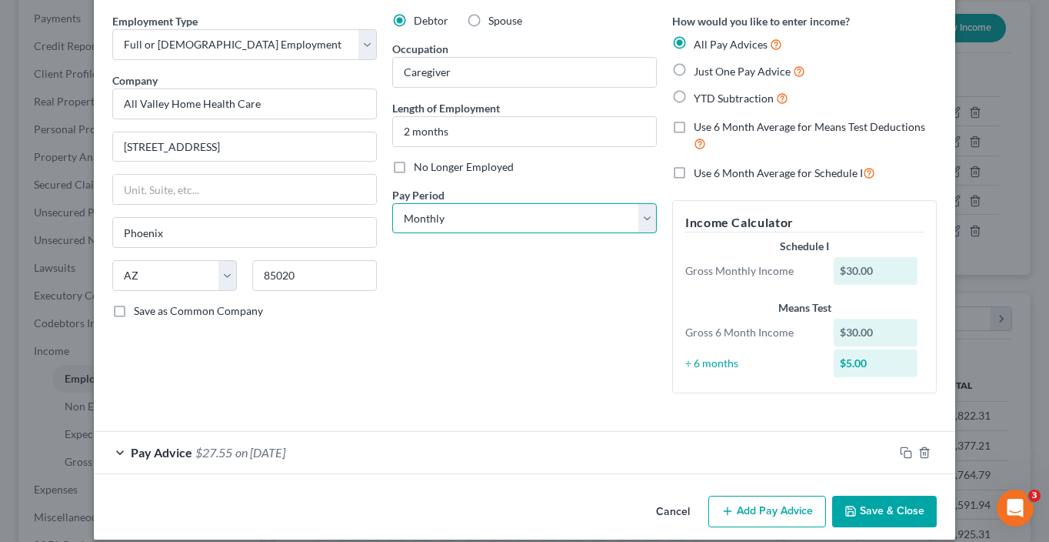
select select "3"
click at [392, 203] on select "Select Monthly Twice Monthly Every Other Week Weekly" at bounding box center [524, 218] width 265 height 31
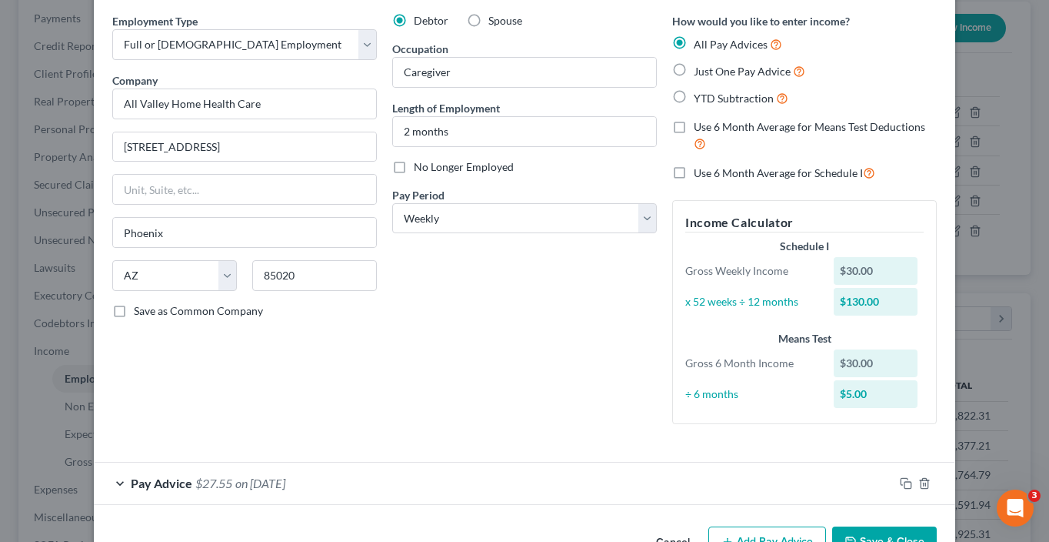
click at [868, 534] on button "Save & Close" at bounding box center [884, 542] width 105 height 32
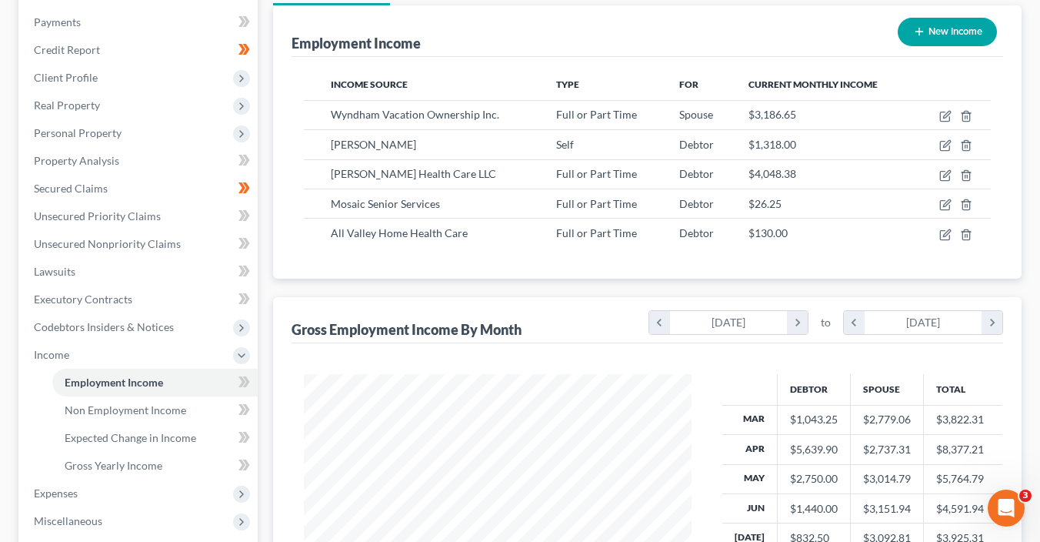
scroll to position [0, 0]
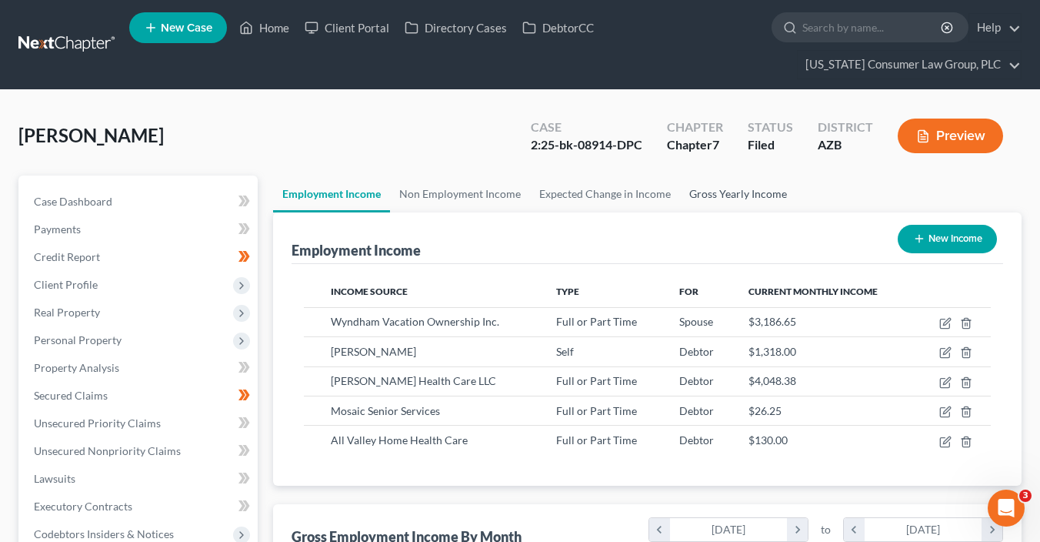
click at [741, 195] on link "Gross Yearly Income" at bounding box center [738, 193] width 116 height 37
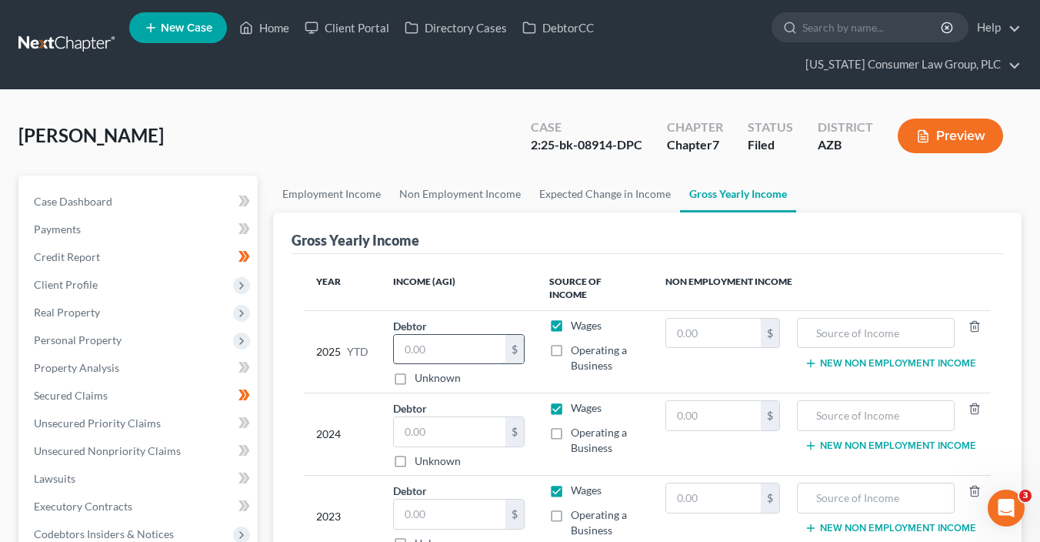
click at [453, 335] on input "text" at bounding box center [450, 349] width 112 height 29
type input "21,266.34"
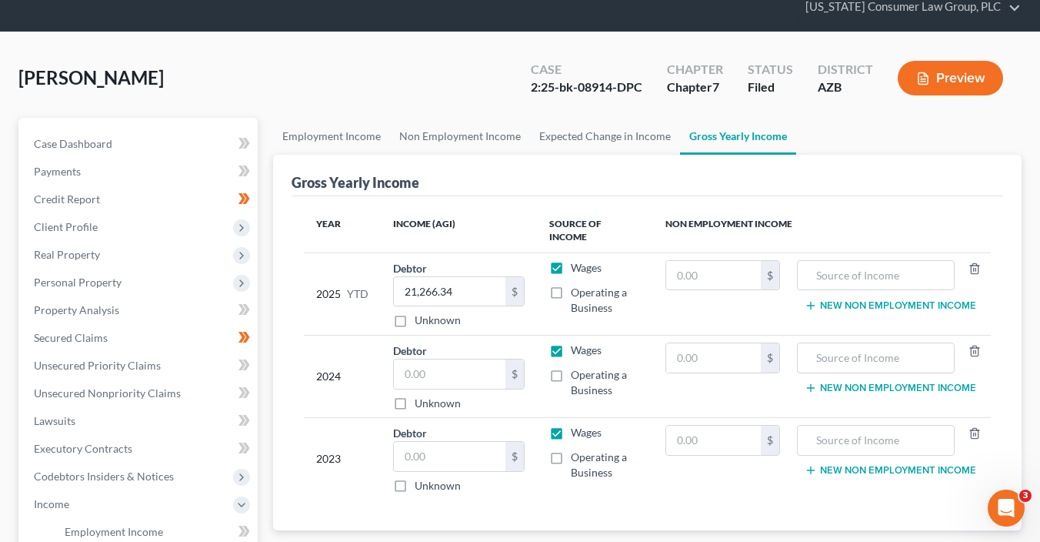
scroll to position [62, 0]
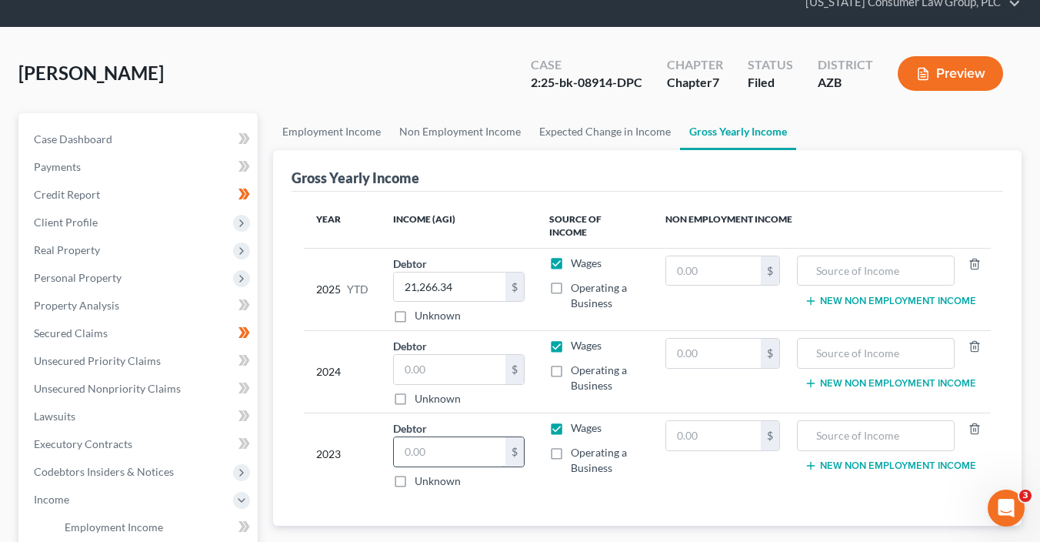
click at [443, 437] on input "text" at bounding box center [450, 451] width 112 height 29
type input "29,195"
click at [435, 355] on input "text" at bounding box center [450, 369] width 112 height 29
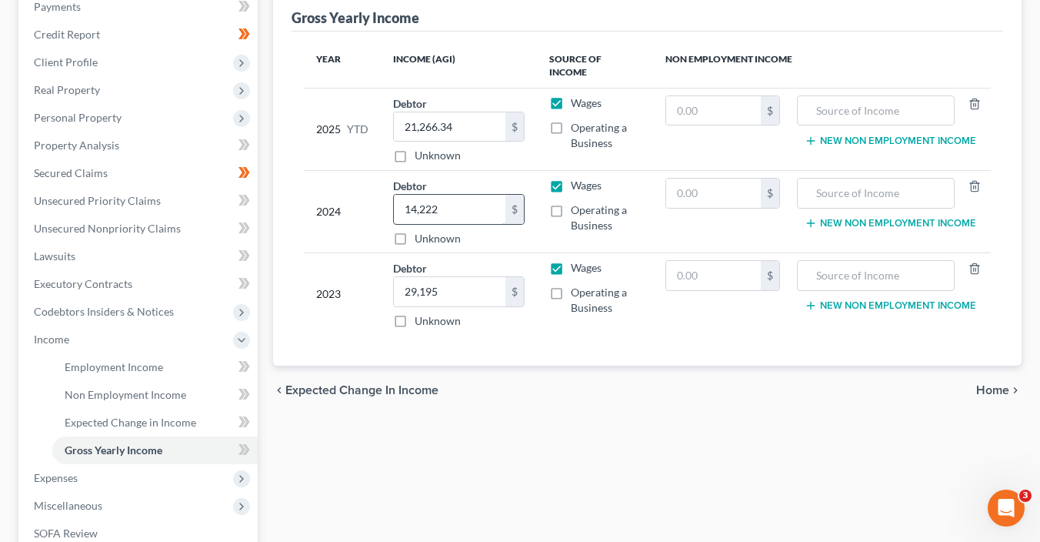
scroll to position [242, 0]
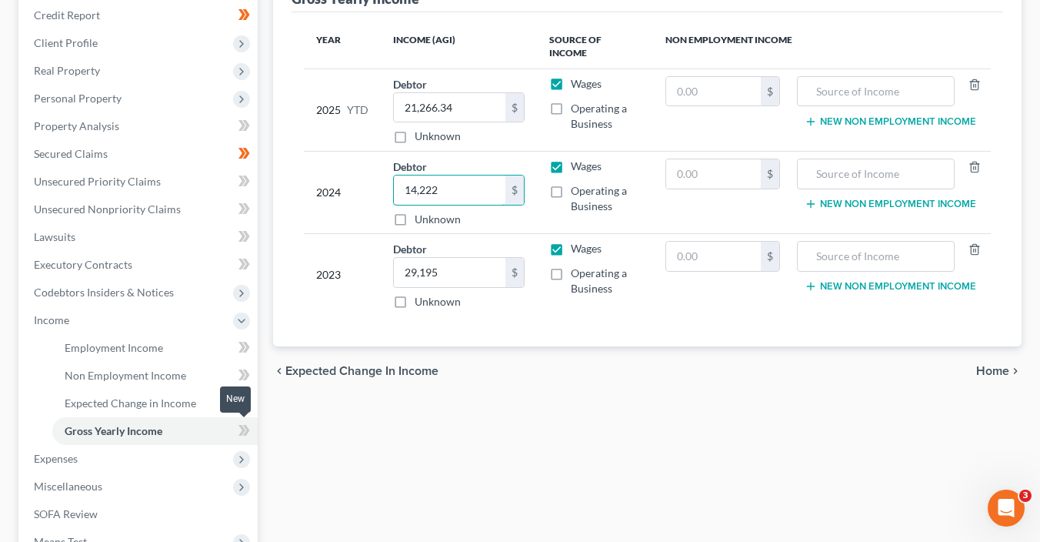
type input "14,222"
click at [235, 432] on span at bounding box center [244, 432] width 27 height 23
click at [255, 402] on span at bounding box center [244, 404] width 27 height 23
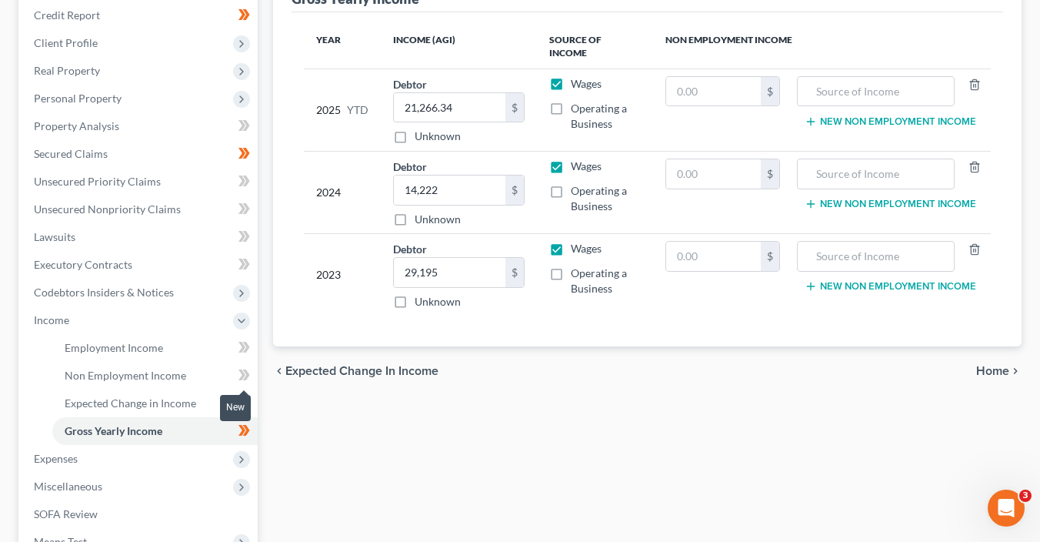
click at [244, 374] on icon at bounding box center [241, 374] width 7 height 11
click at [246, 346] on icon at bounding box center [246, 347] width 7 height 11
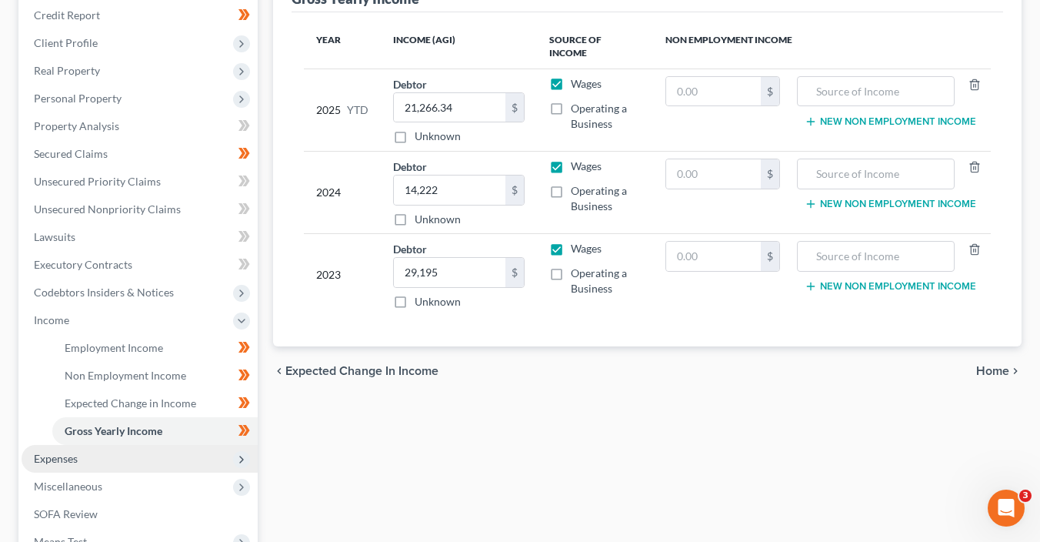
click at [169, 452] on span "Expenses" at bounding box center [140, 459] width 236 height 28
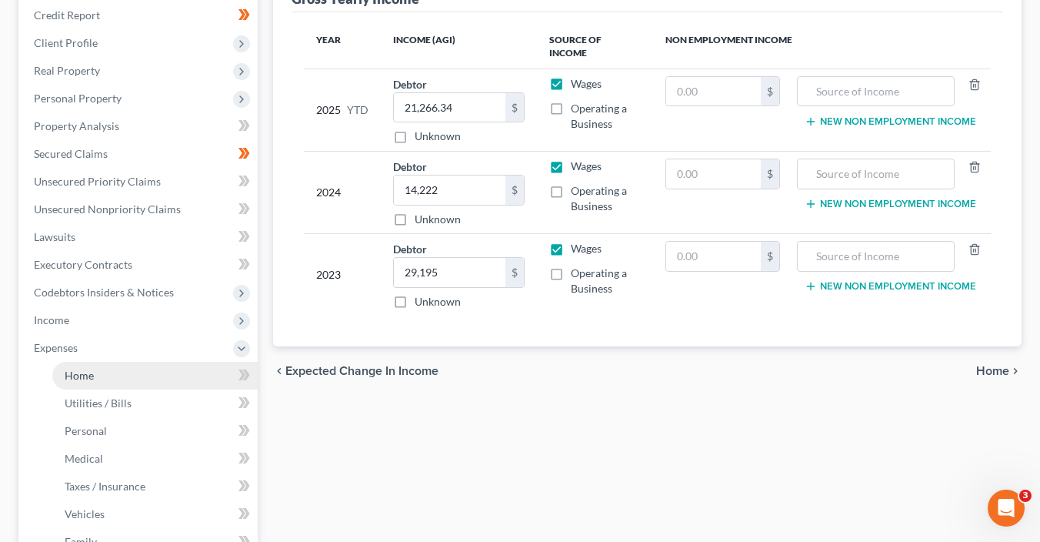
click at [144, 365] on link "Home" at bounding box center [154, 376] width 205 height 28
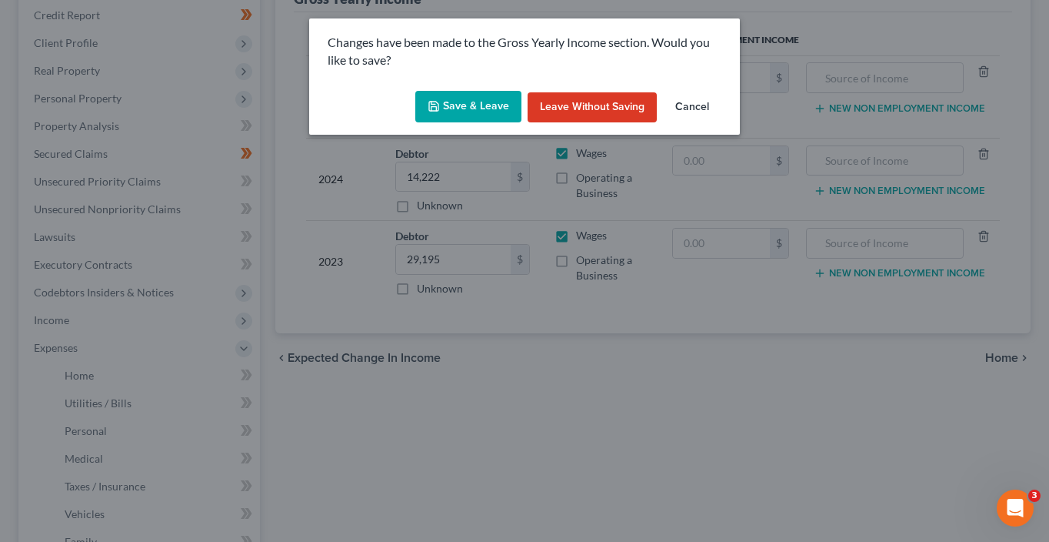
click at [483, 102] on button "Save & Leave" at bounding box center [468, 107] width 106 height 32
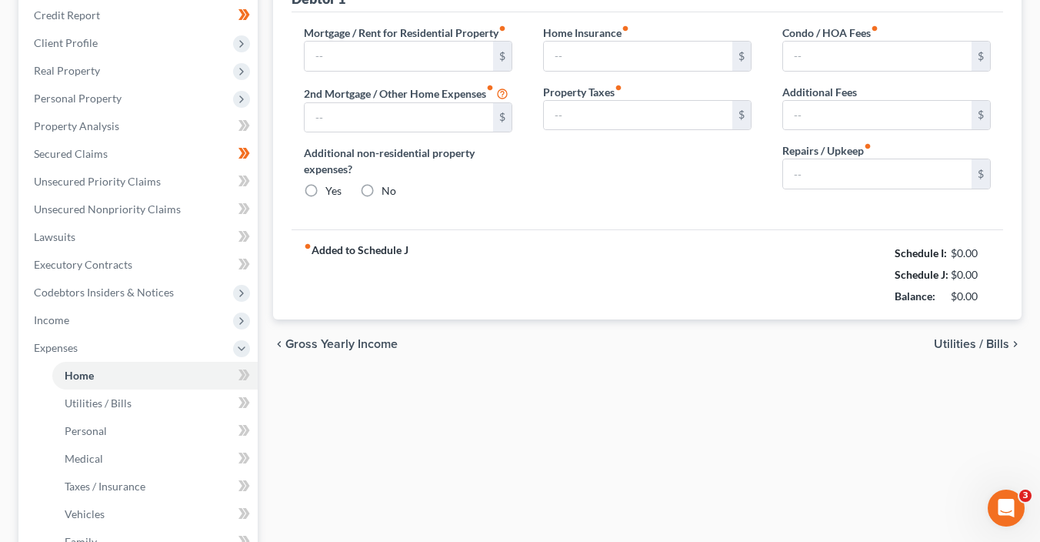
type input "0.00"
radio input "true"
type input "0.00"
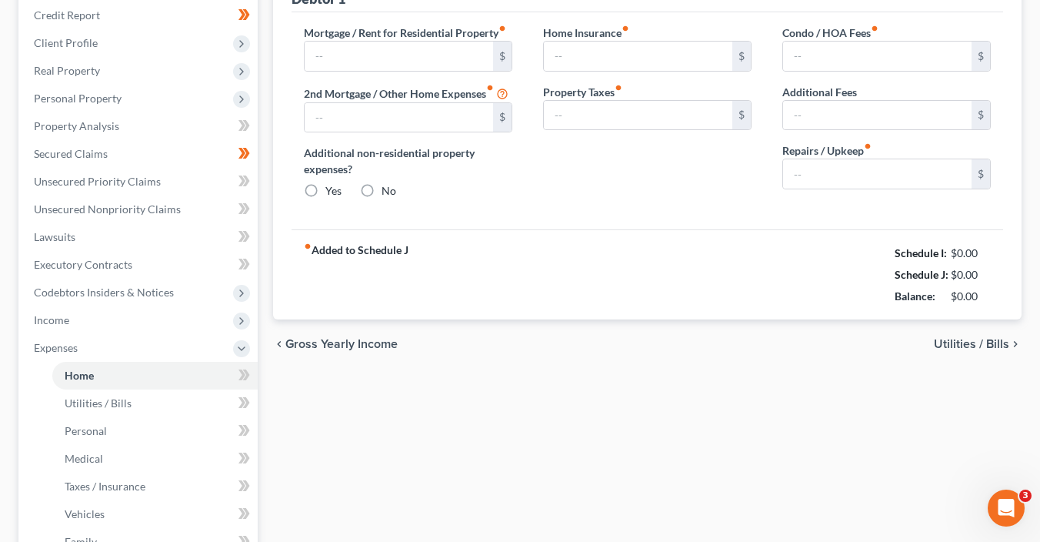
type input "0.00"
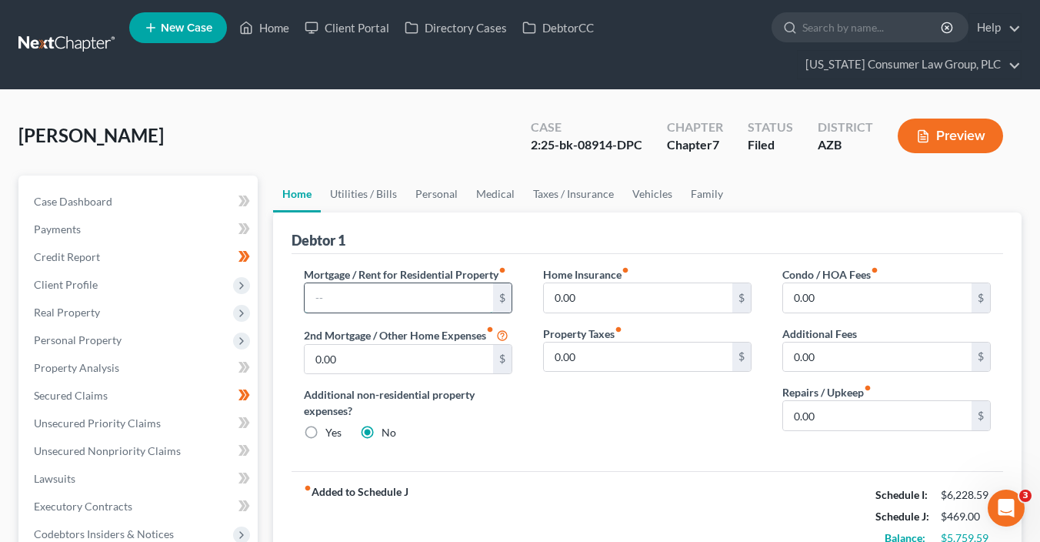
click at [348, 292] on input "text" at bounding box center [399, 297] width 188 height 29
type input "1,717"
type input "24"
type input "100"
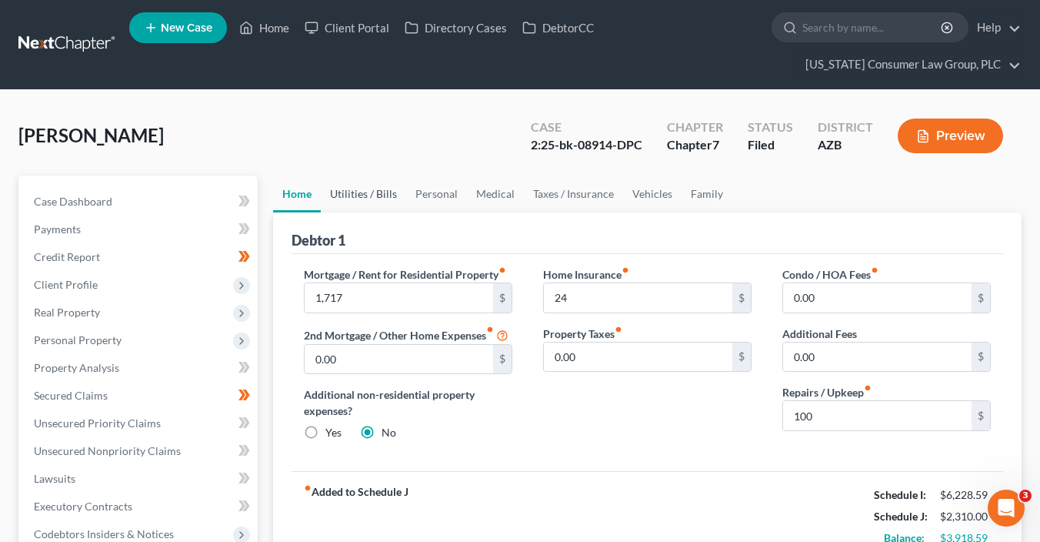
click at [361, 192] on link "Utilities / Bills" at bounding box center [363, 193] width 85 height 37
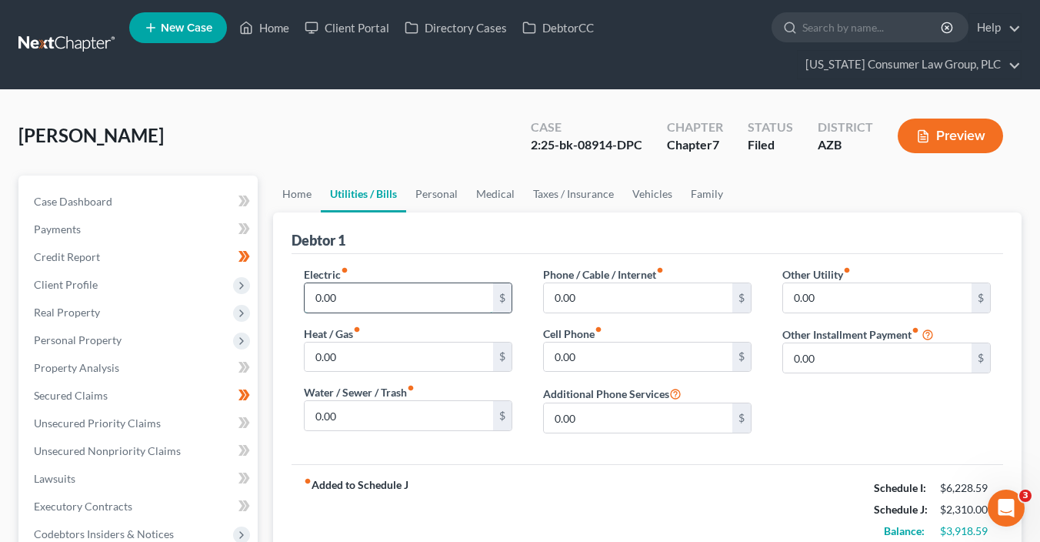
click at [396, 299] on input "0.00" at bounding box center [399, 297] width 188 height 29
type input "100"
type input "220"
type input "250.00"
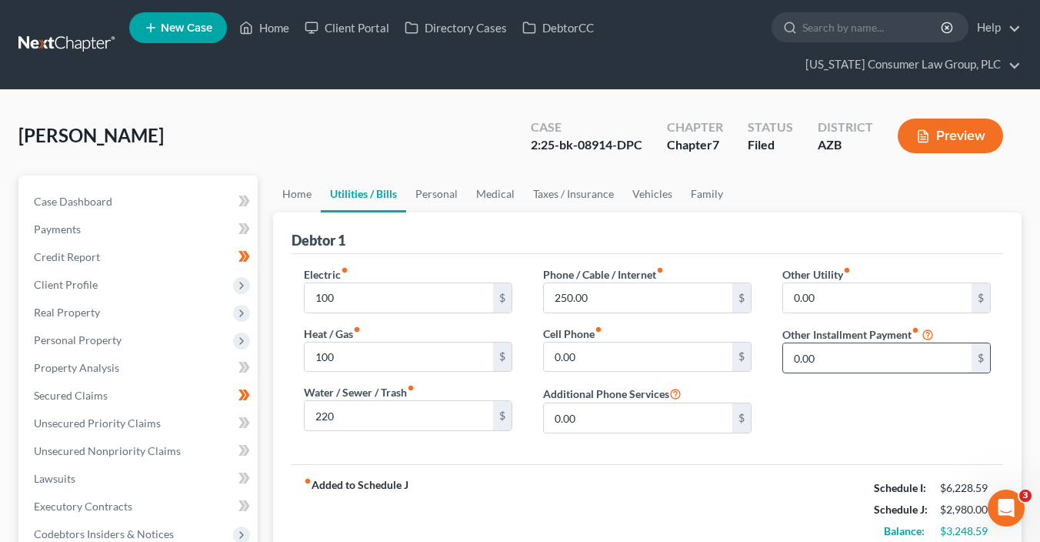
click at [845, 352] on input "0.00" at bounding box center [877, 357] width 188 height 29
type input "246"
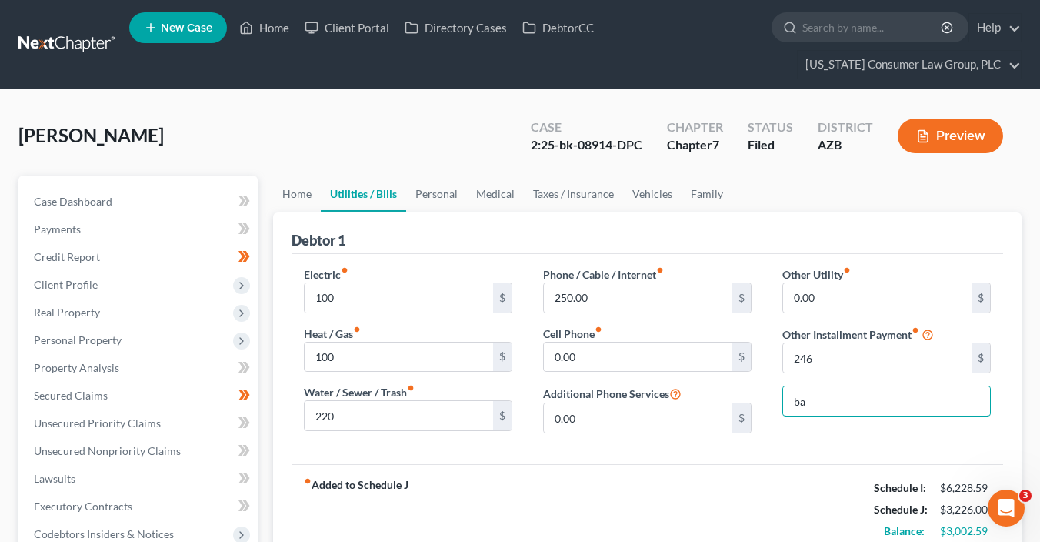
type input "Bankruptcy Legal Fees (Payment Plan)"
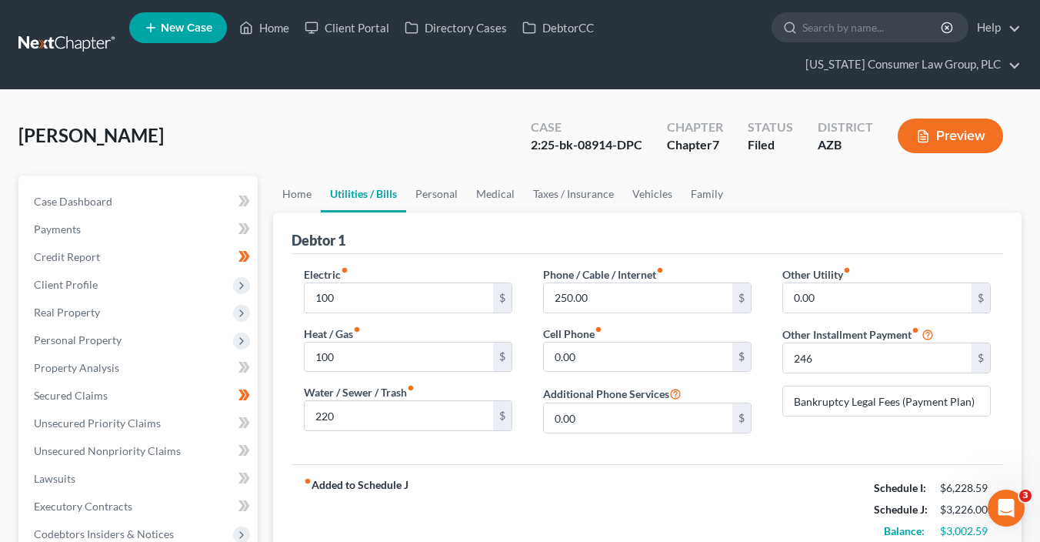
drag, startPoint x: 509, startPoint y: 245, endPoint x: 477, endPoint y: 221, distance: 40.6
click at [497, 232] on div "Debtor 1" at bounding box center [648, 233] width 712 height 42
click at [433, 194] on link "Personal" at bounding box center [436, 193] width 61 height 37
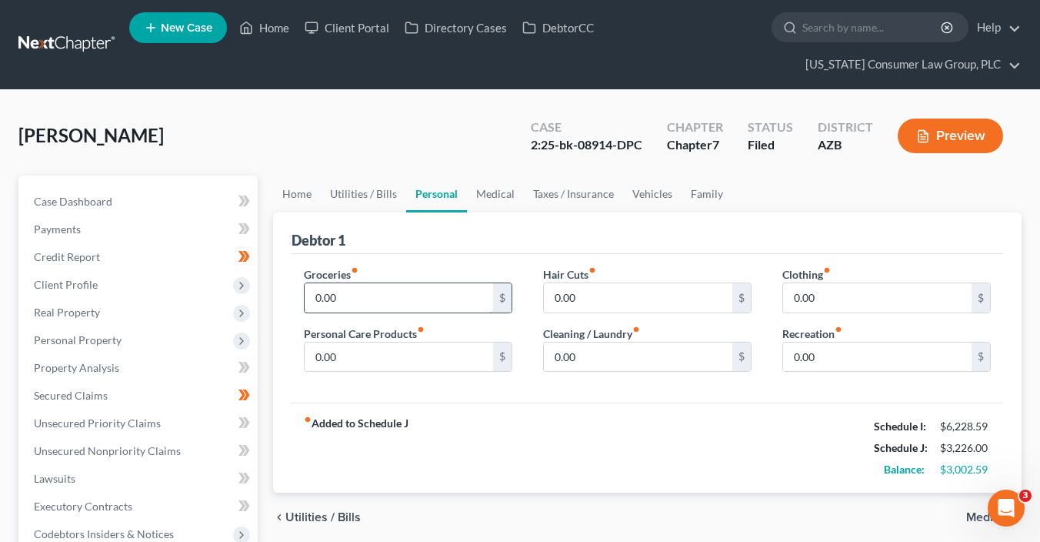
click at [388, 300] on input "0.00" at bounding box center [399, 297] width 188 height 29
type input "500"
type input "100"
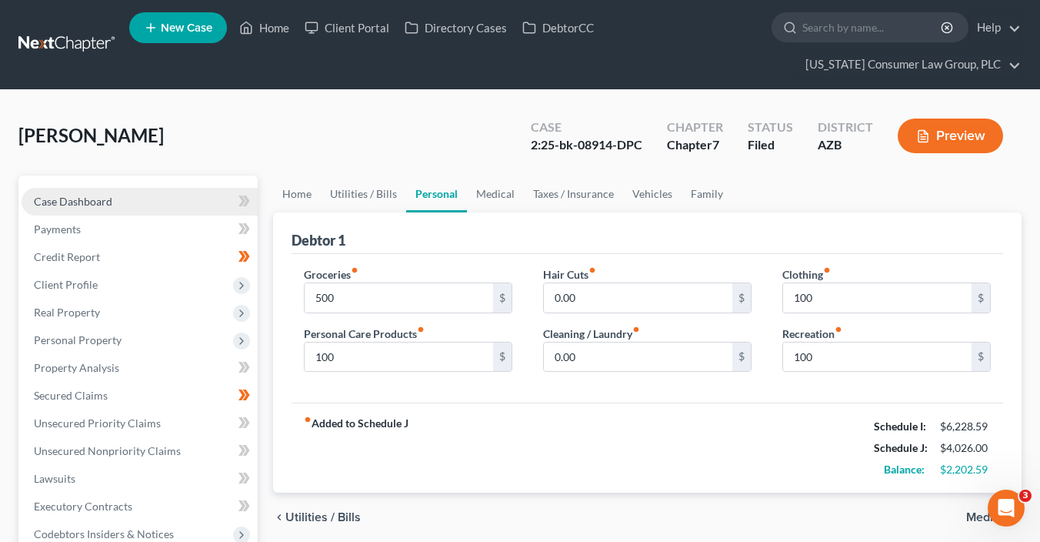
click at [124, 205] on link "Case Dashboard" at bounding box center [140, 202] width 236 height 28
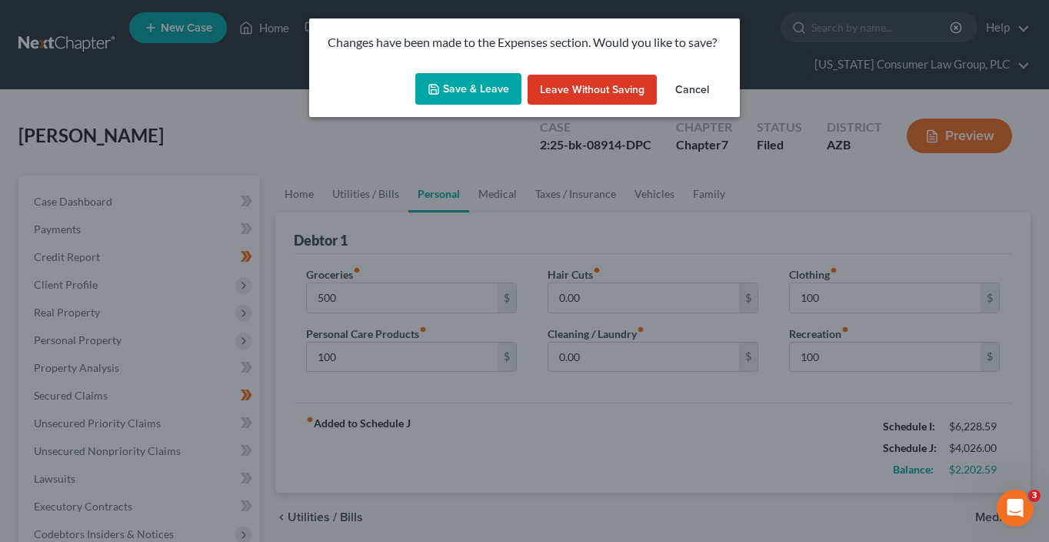
click at [464, 90] on button "Save & Leave" at bounding box center [468, 89] width 106 height 32
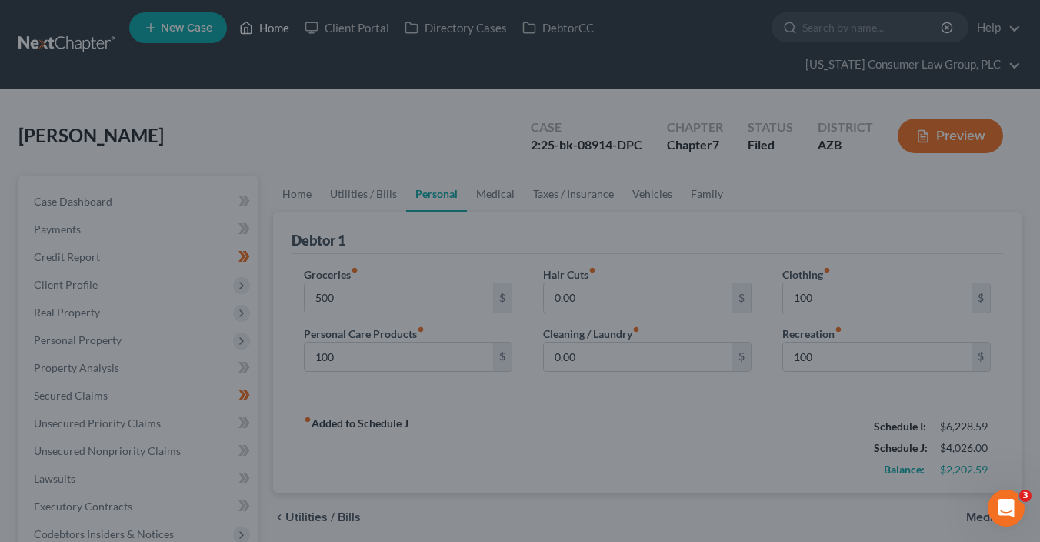
type input "500.00"
type input "100.00"
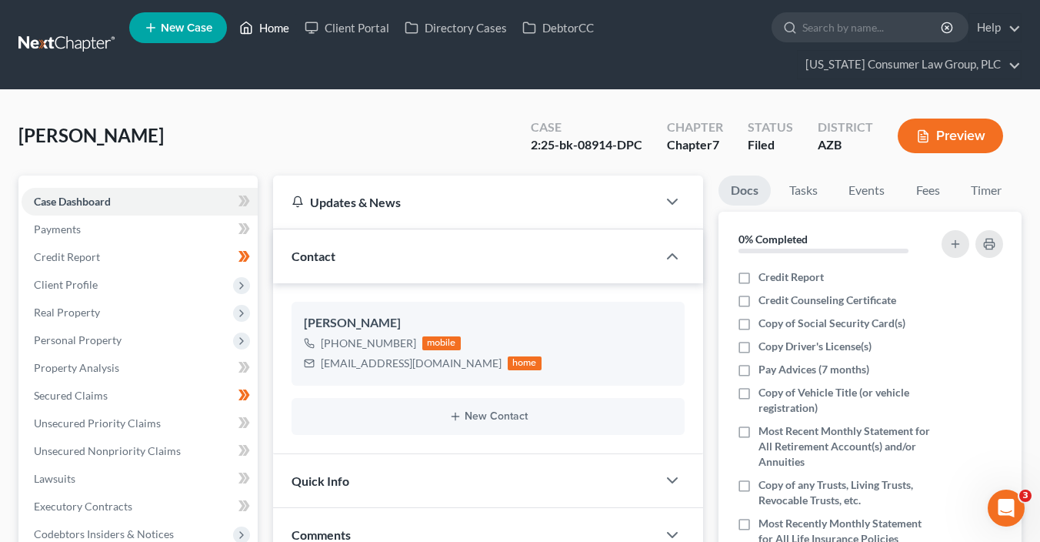
click at [269, 33] on link "Home" at bounding box center [264, 28] width 65 height 28
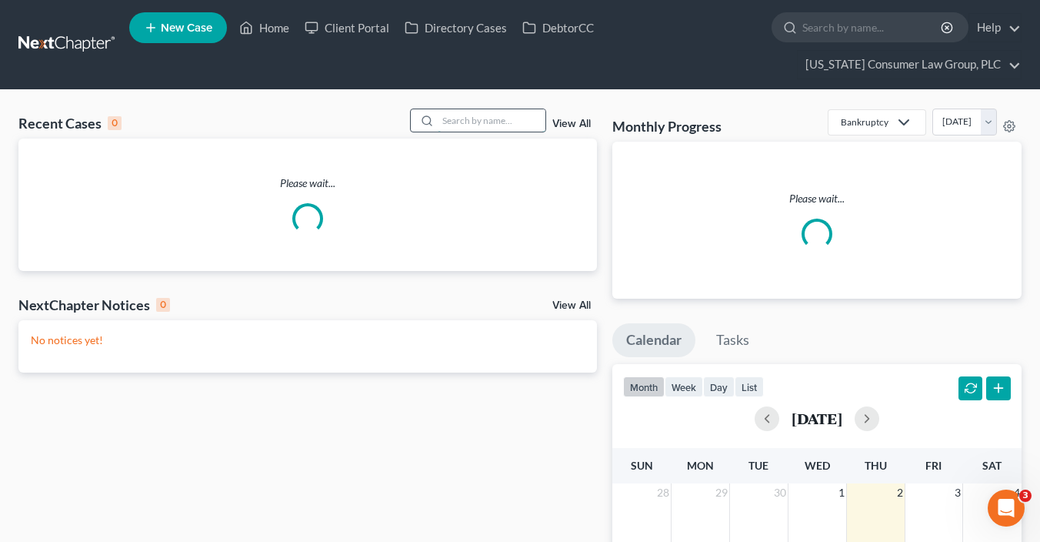
click at [510, 116] on input "search" at bounding box center [492, 120] width 108 height 22
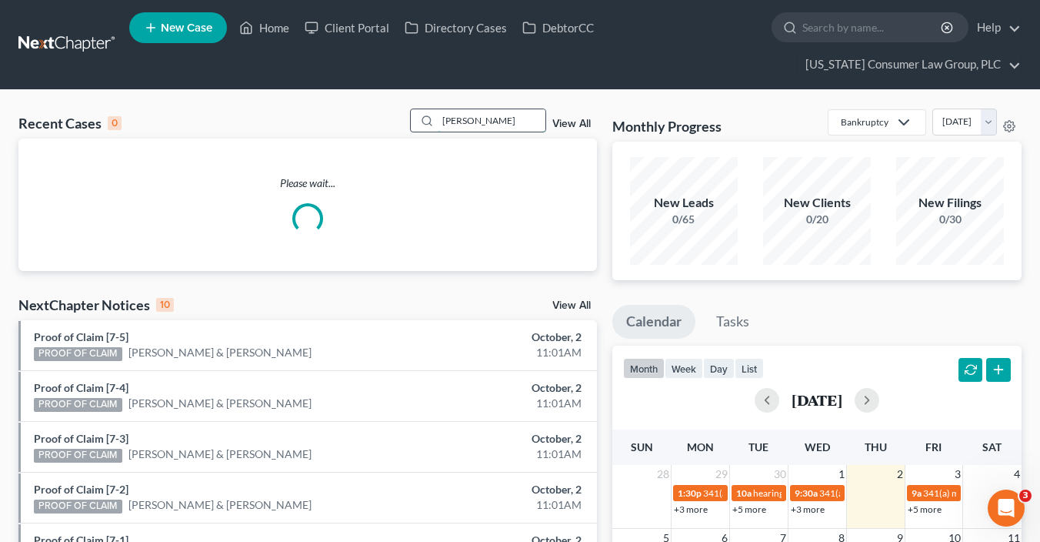
type input "[PERSON_NAME]"
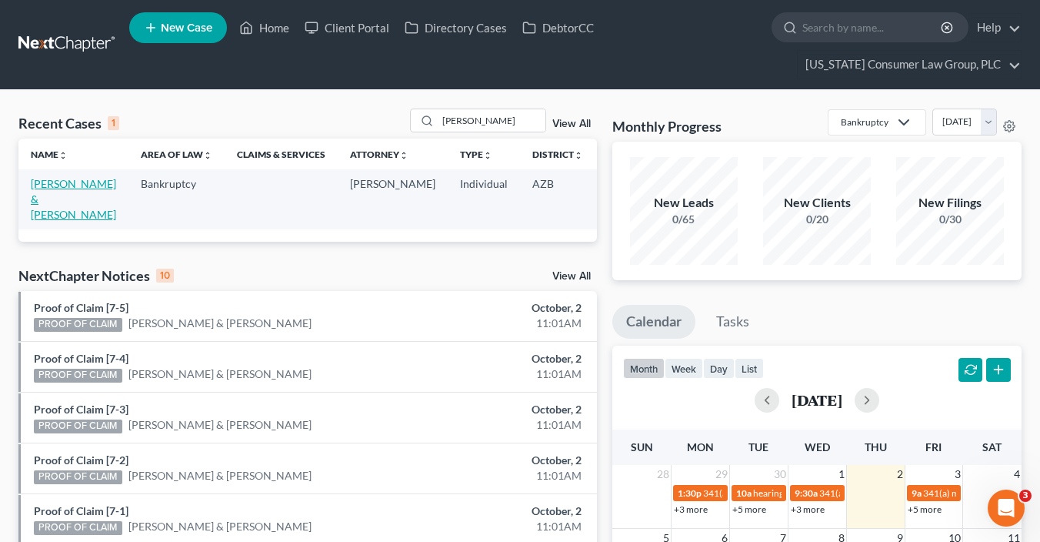
click at [52, 196] on link "[PERSON_NAME] & [PERSON_NAME]" at bounding box center [73, 199] width 85 height 44
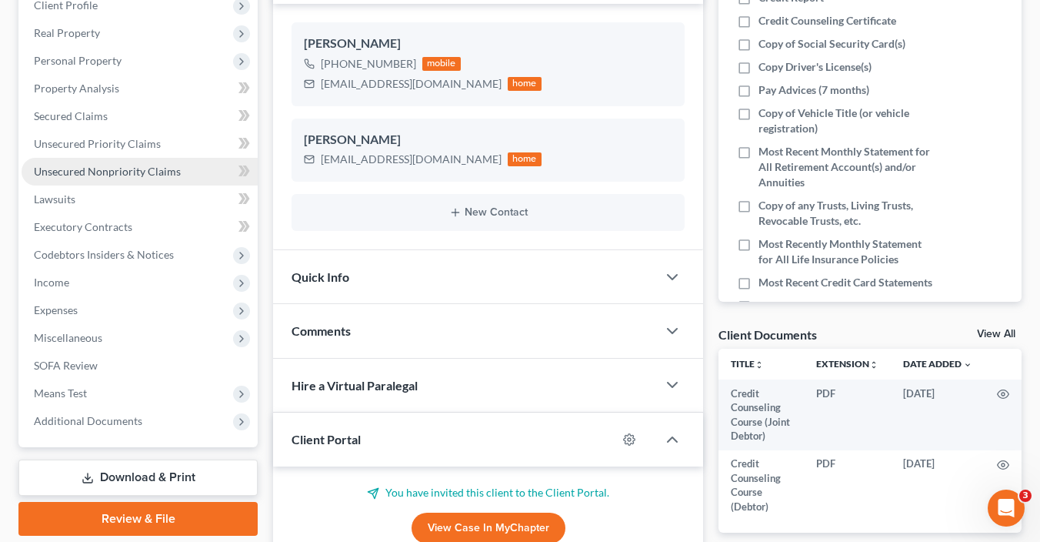
scroll to position [353, 0]
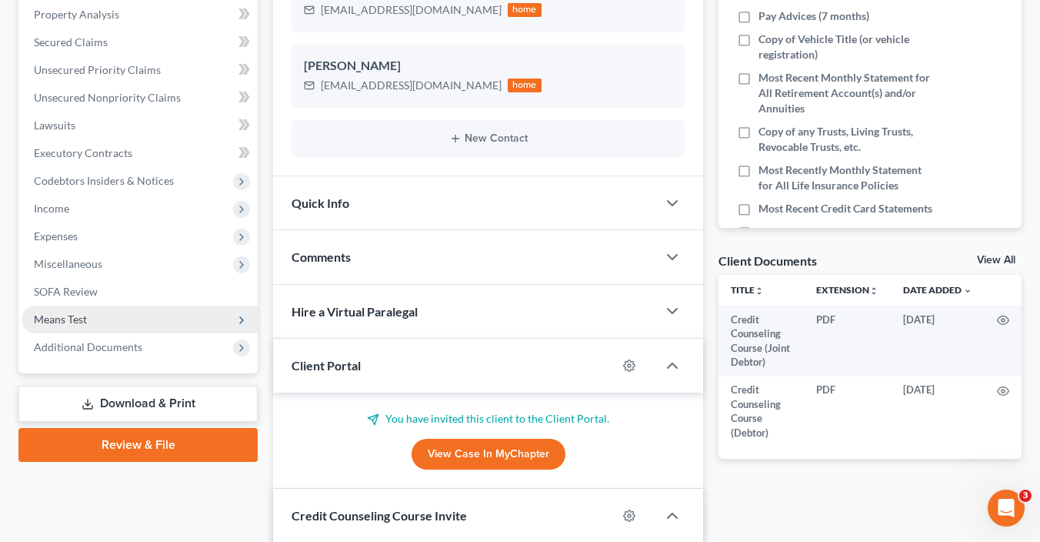
click at [88, 313] on span "Means Test" at bounding box center [140, 319] width 236 height 28
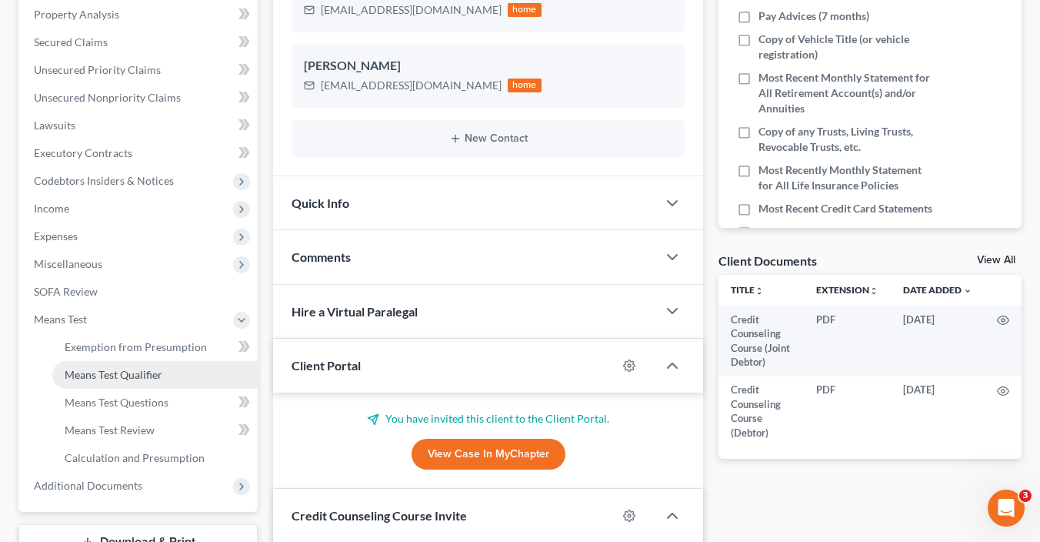
click at [137, 365] on link "Means Test Qualifier" at bounding box center [154, 375] width 205 height 28
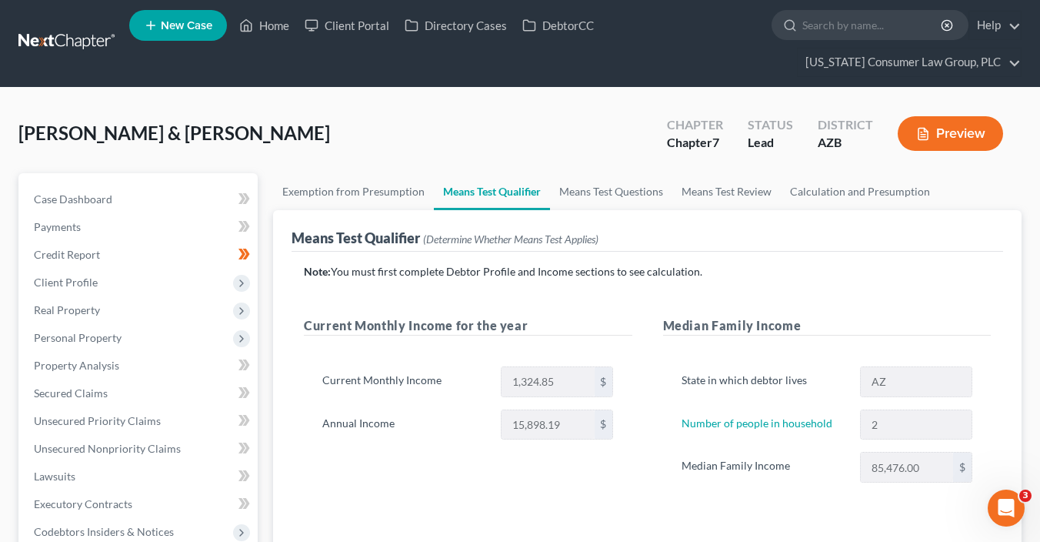
scroll to position [5, 0]
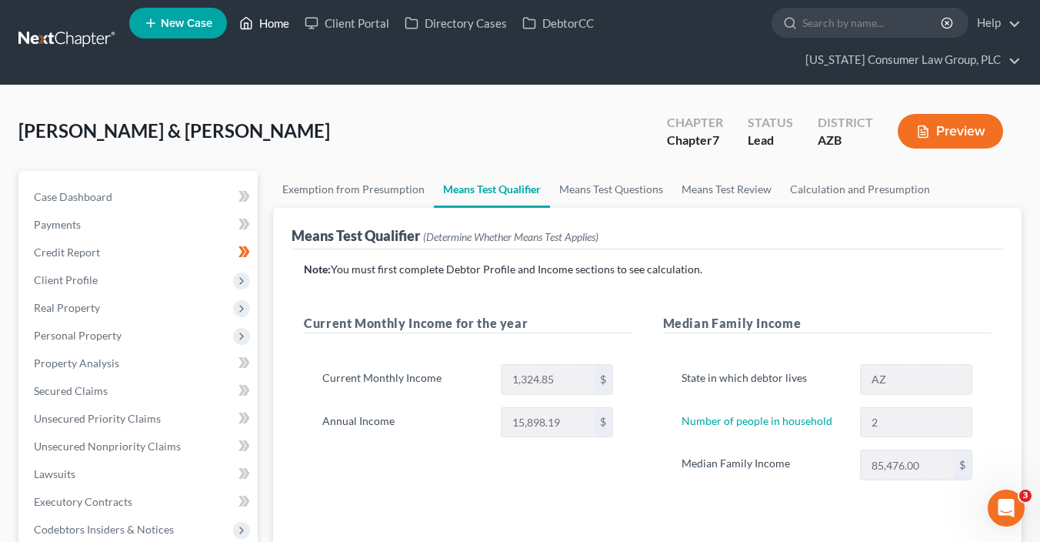
click at [273, 18] on link "Home" at bounding box center [264, 23] width 65 height 28
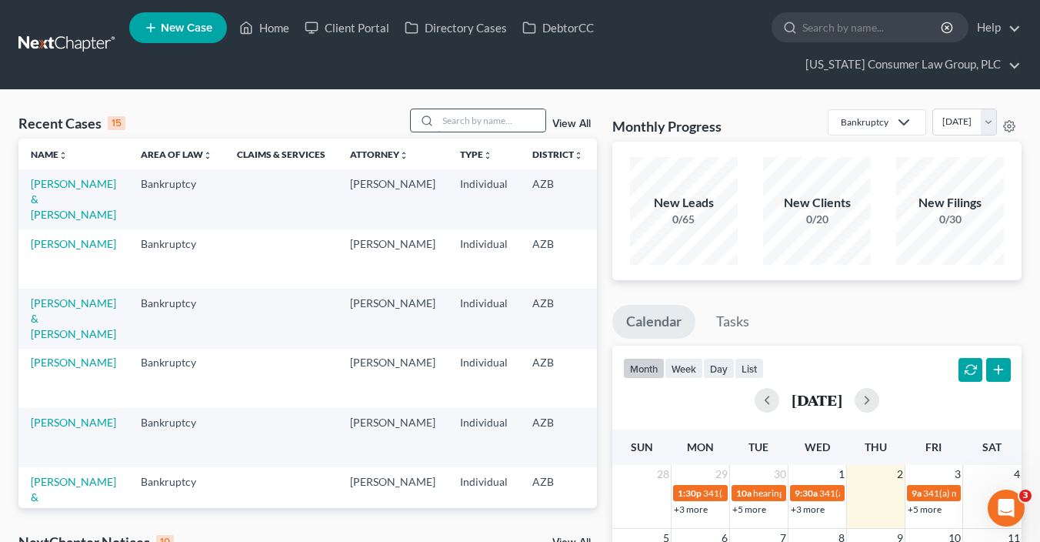
click at [465, 119] on input "search" at bounding box center [492, 120] width 108 height 22
click at [465, 120] on input "search" at bounding box center [492, 120] width 108 height 22
type input "[PERSON_NAME]"
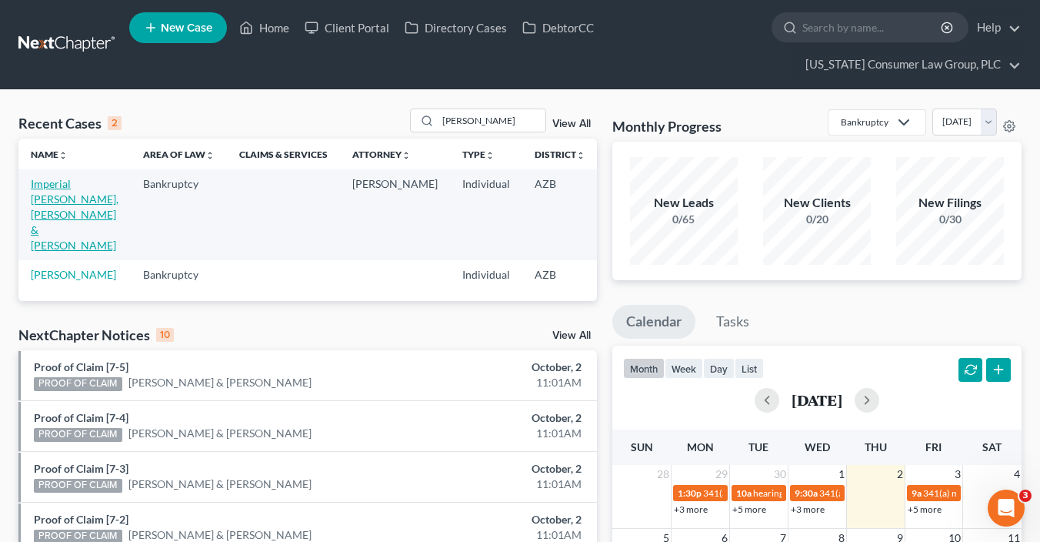
click at [55, 238] on link "Imperial [PERSON_NAME], [PERSON_NAME] & [PERSON_NAME]" at bounding box center [75, 214] width 88 height 75
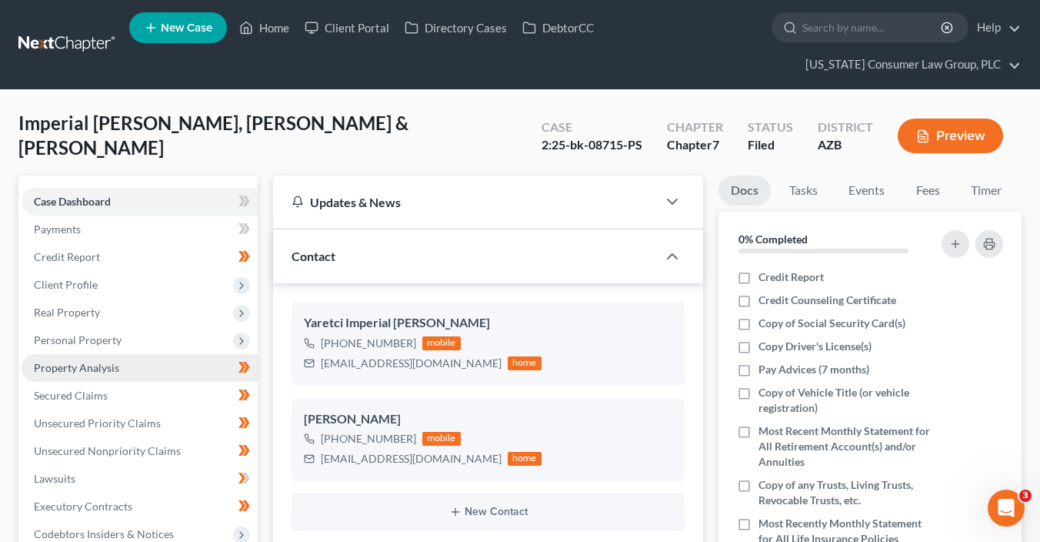
click at [85, 368] on span "Property Analysis" at bounding box center [76, 367] width 85 height 13
